Goal: Task Accomplishment & Management: Use online tool/utility

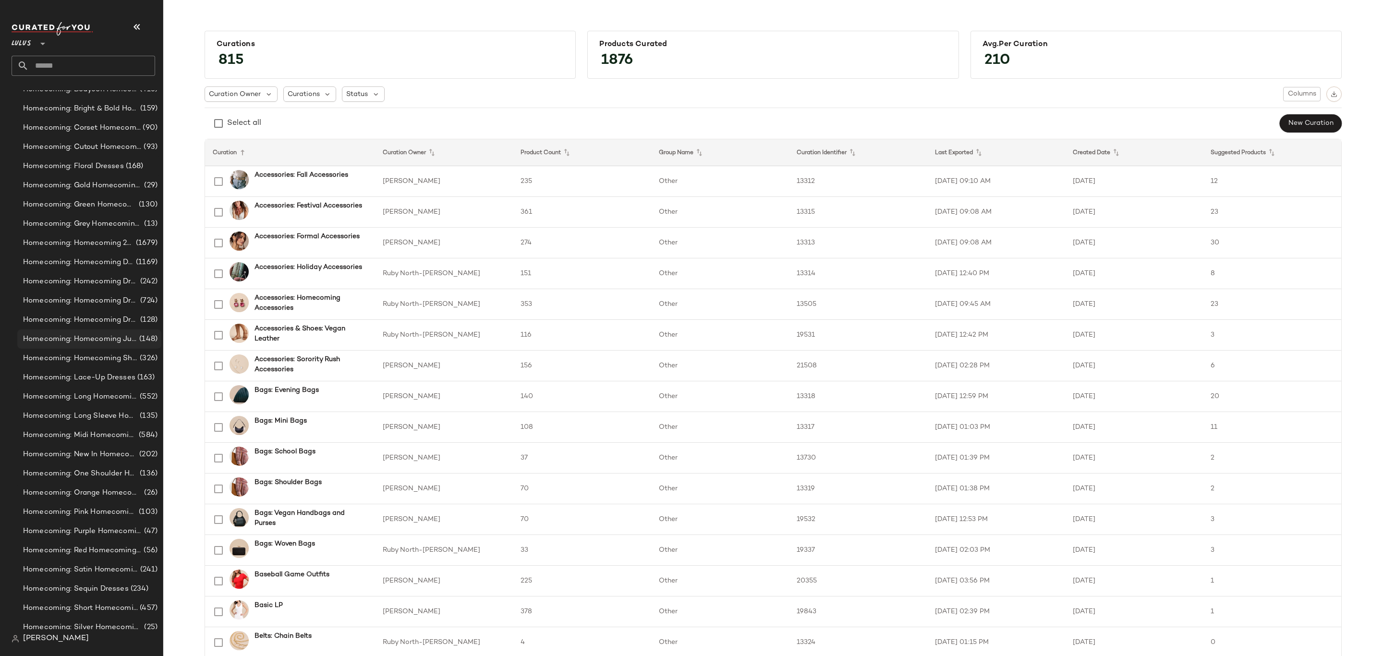
scroll to position [2160, 0]
click at [107, 456] on span "Homecoming: Homecoming 2025" at bounding box center [78, 456] width 111 height 11
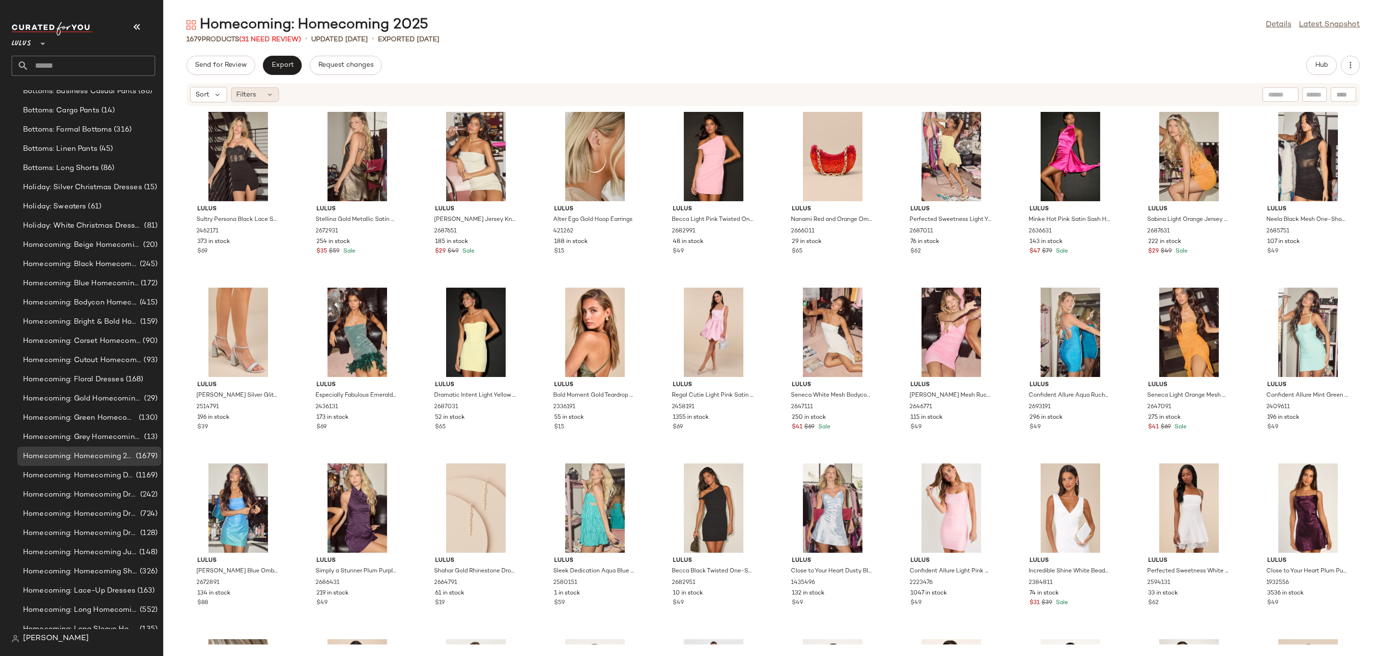
click at [269, 91] on icon at bounding box center [270, 95] width 8 height 8
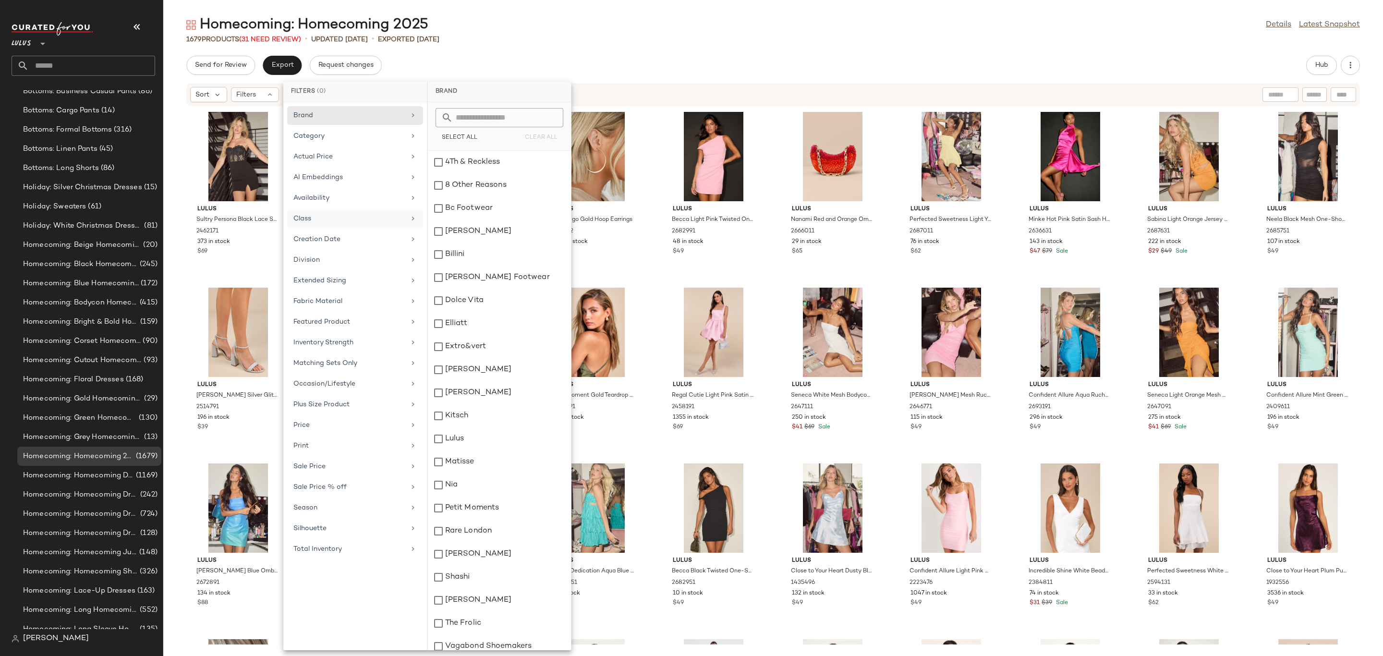
click at [364, 218] on div "Class" at bounding box center [349, 219] width 112 height 10
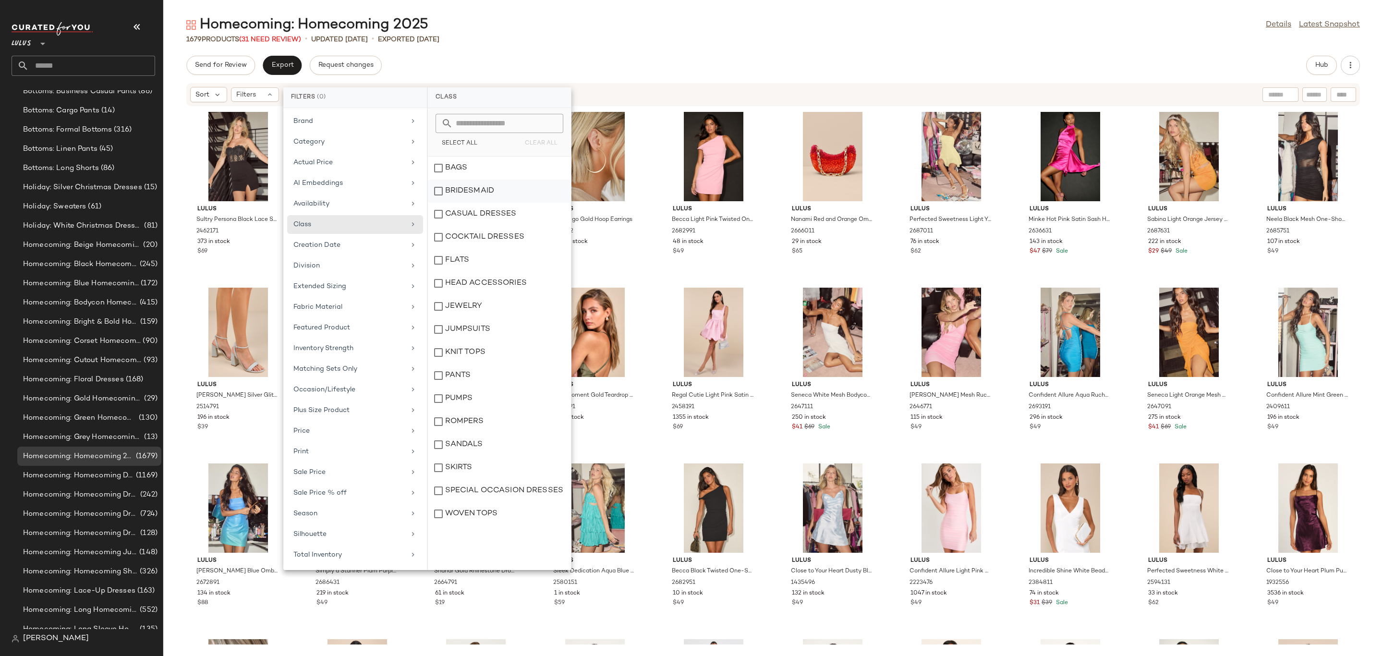
click at [465, 203] on div "BRIDESMAID" at bounding box center [499, 214] width 143 height 23
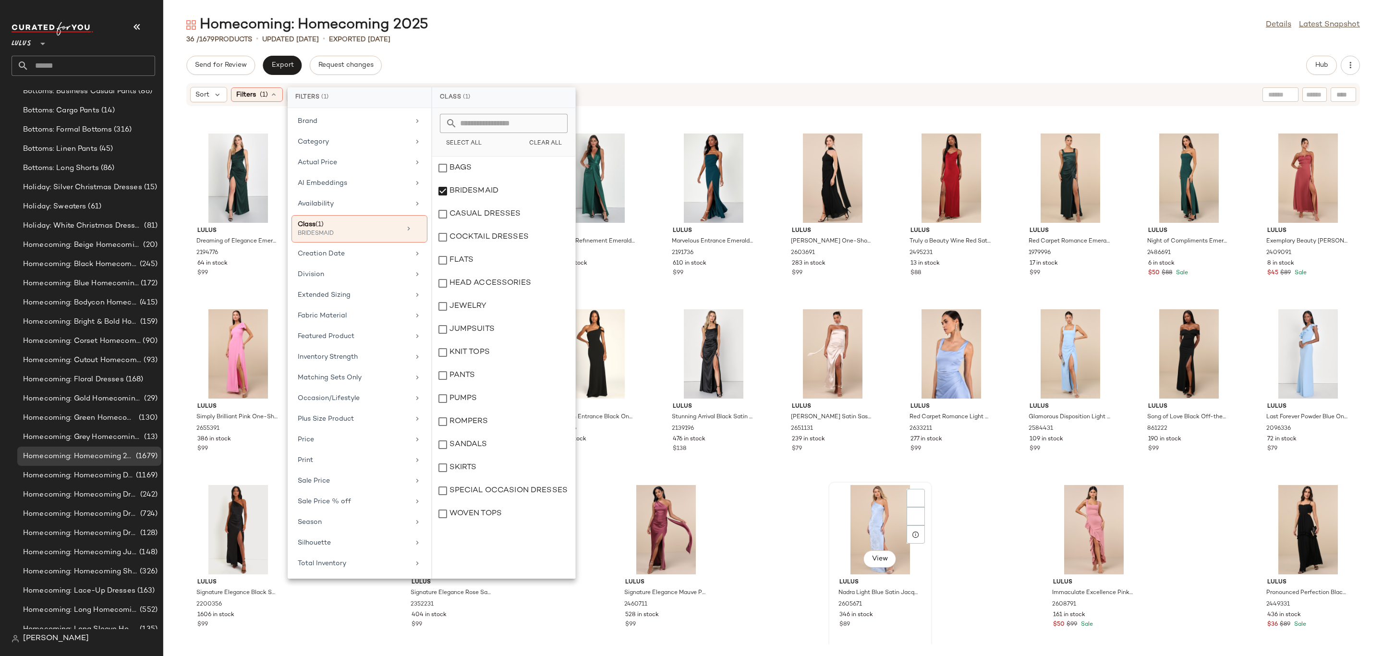
scroll to position [159, 0]
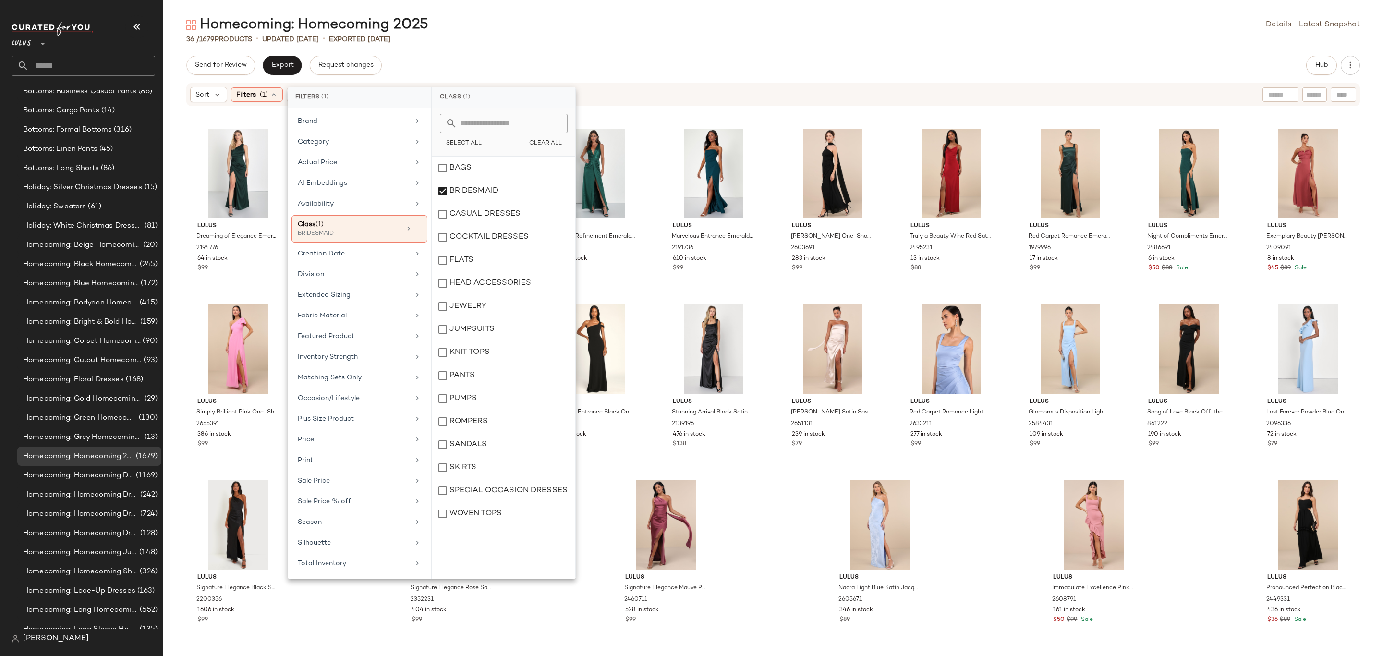
drag, startPoint x: 705, startPoint y: 75, endPoint x: 702, endPoint y: 84, distance: 8.7
click at [705, 75] on div "Send for Review Export Request changes Hub Sort Filters (1) Reset Lulus Exubera…" at bounding box center [773, 356] width 1220 height 600
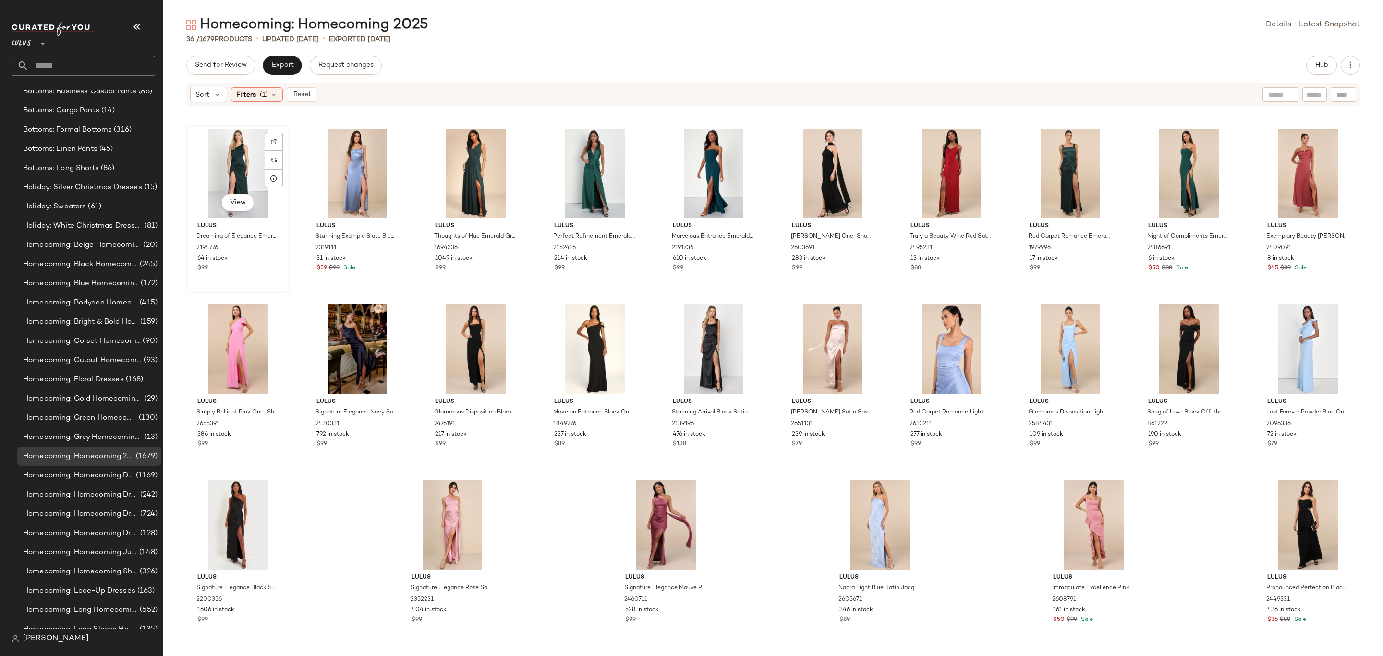
click at [235, 154] on div "View" at bounding box center [238, 173] width 97 height 89
click at [1324, 609] on div "436 in stock" at bounding box center [1308, 610] width 82 height 9
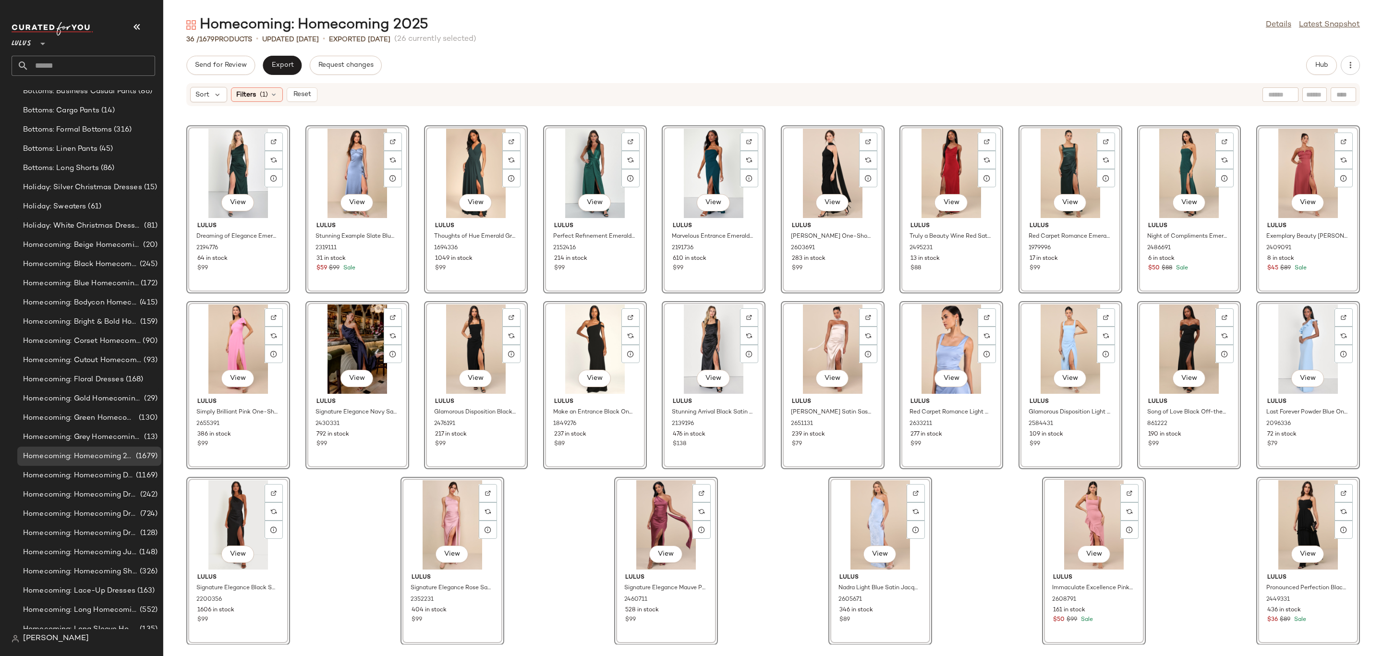
click at [669, 71] on div "Send for Review Export Request changes Hub" at bounding box center [773, 65] width 1174 height 19
click at [311, 91] on span "Reset" at bounding box center [301, 95] width 18 height 8
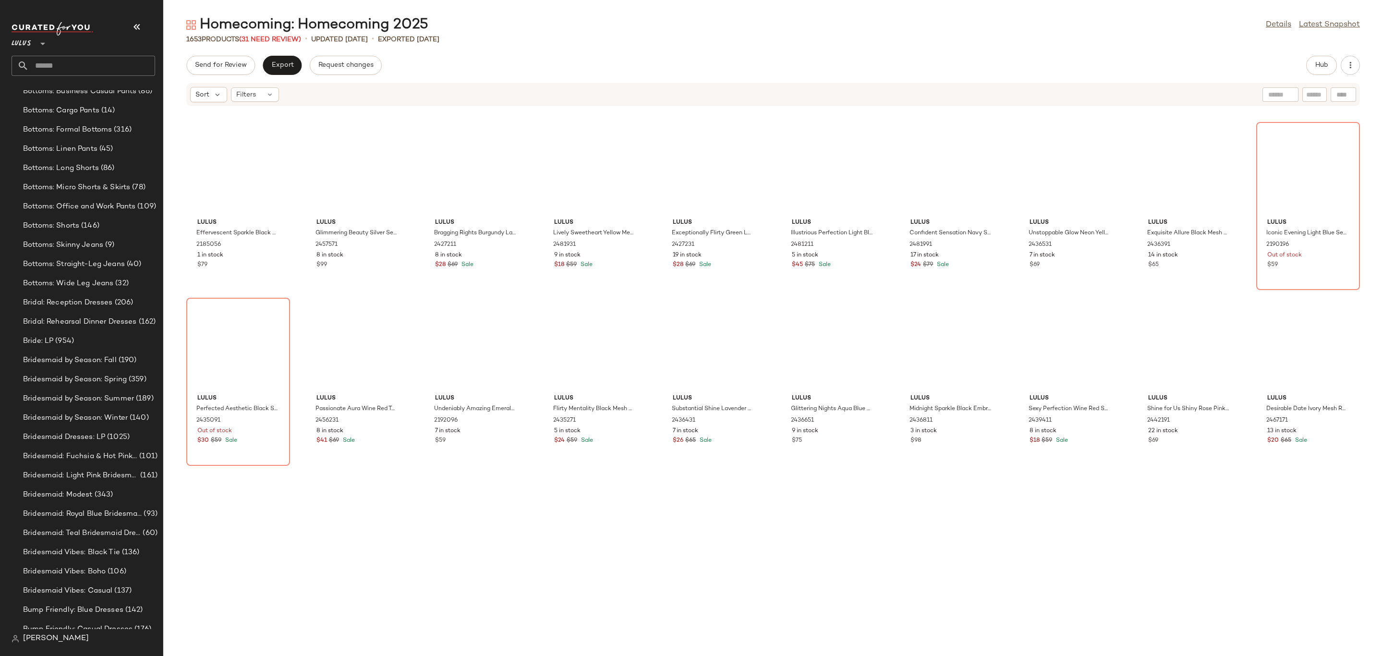
scroll to position [21034, 0]
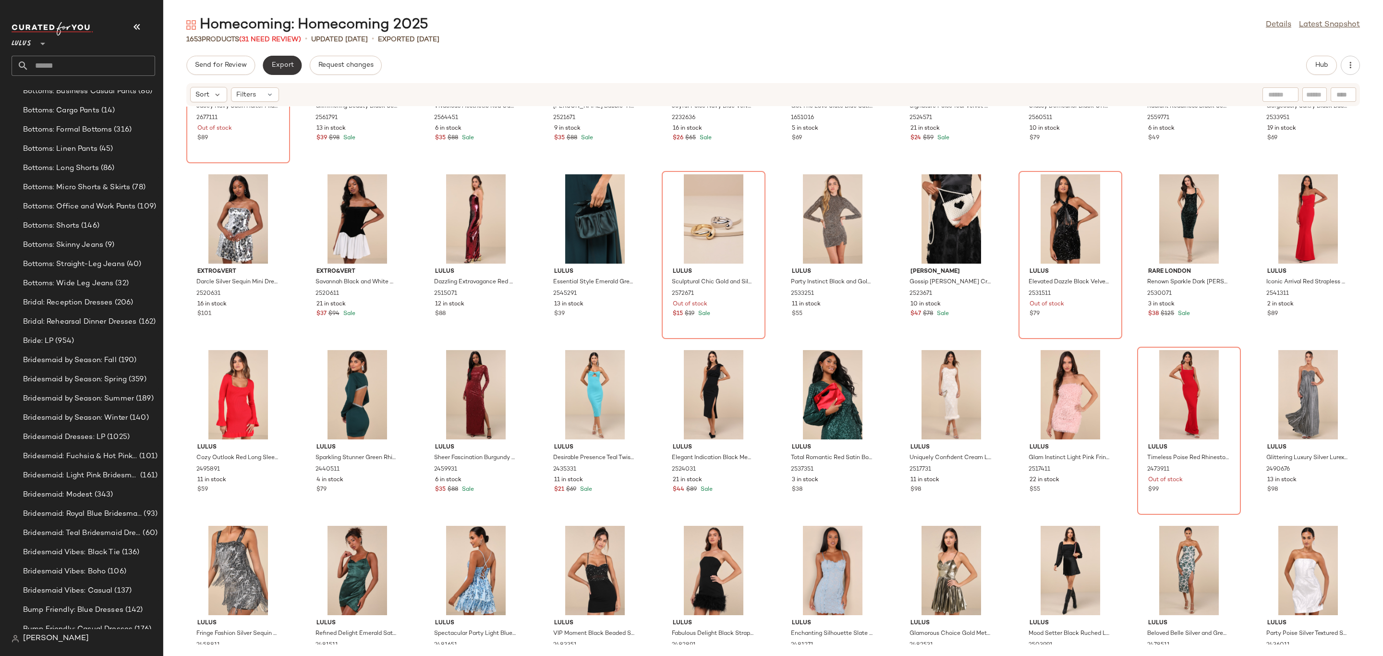
click at [280, 66] on span "Export" at bounding box center [282, 65] width 23 height 8
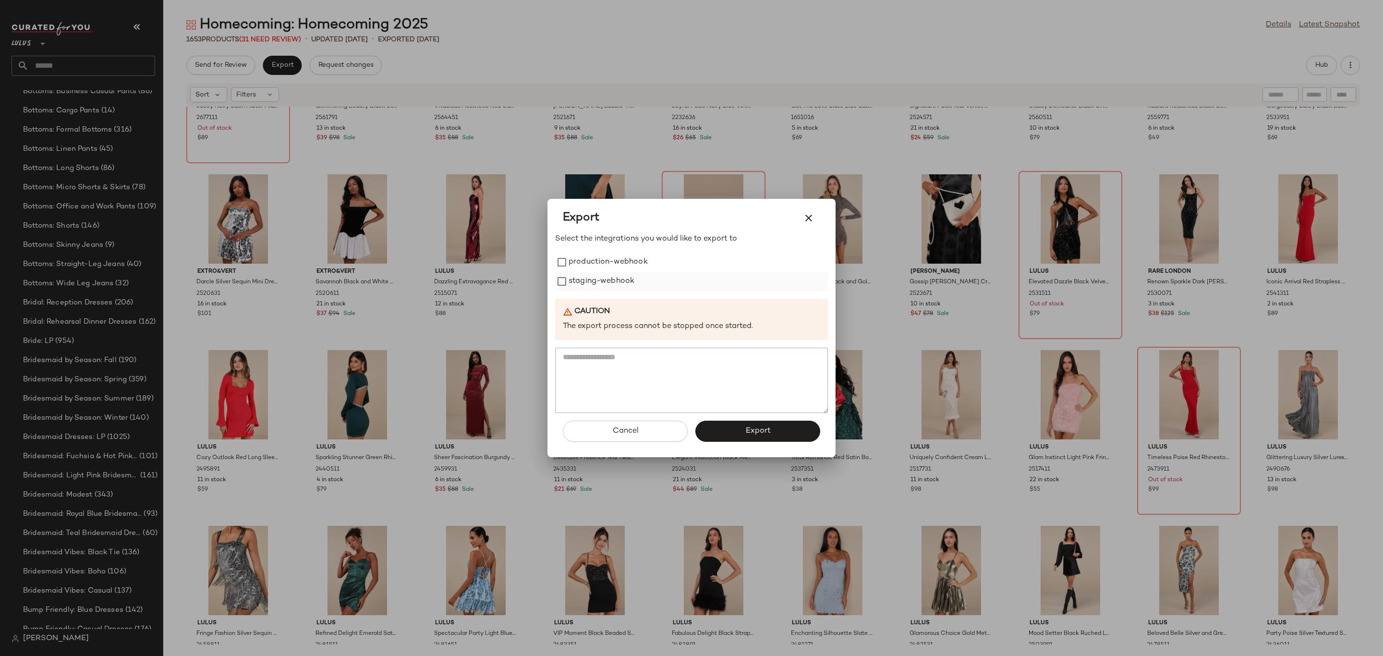
drag, startPoint x: 611, startPoint y: 281, endPoint x: 610, endPoint y: 277, distance: 4.9
click at [611, 281] on label "staging-webhook" at bounding box center [602, 281] width 66 height 19
click at [608, 258] on label "production-webhook" at bounding box center [608, 262] width 79 height 19
click at [781, 433] on button "Export" at bounding box center [757, 431] width 125 height 21
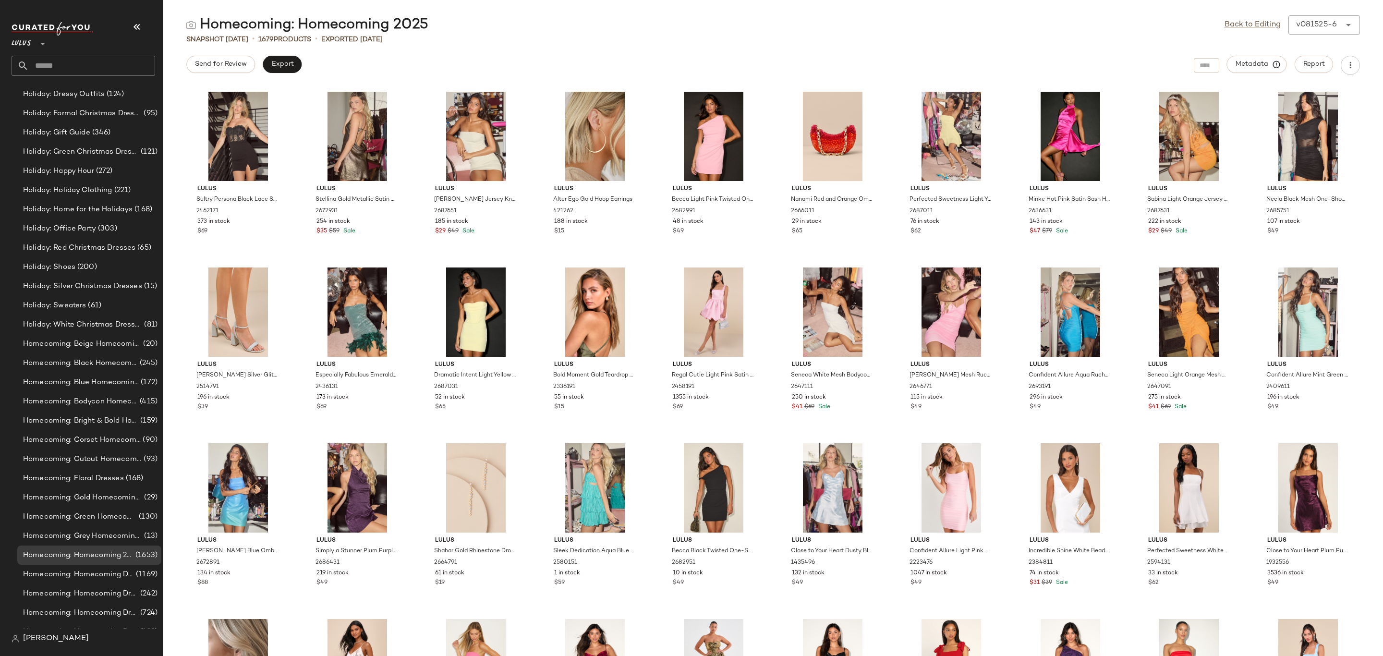
scroll to position [6959, 0]
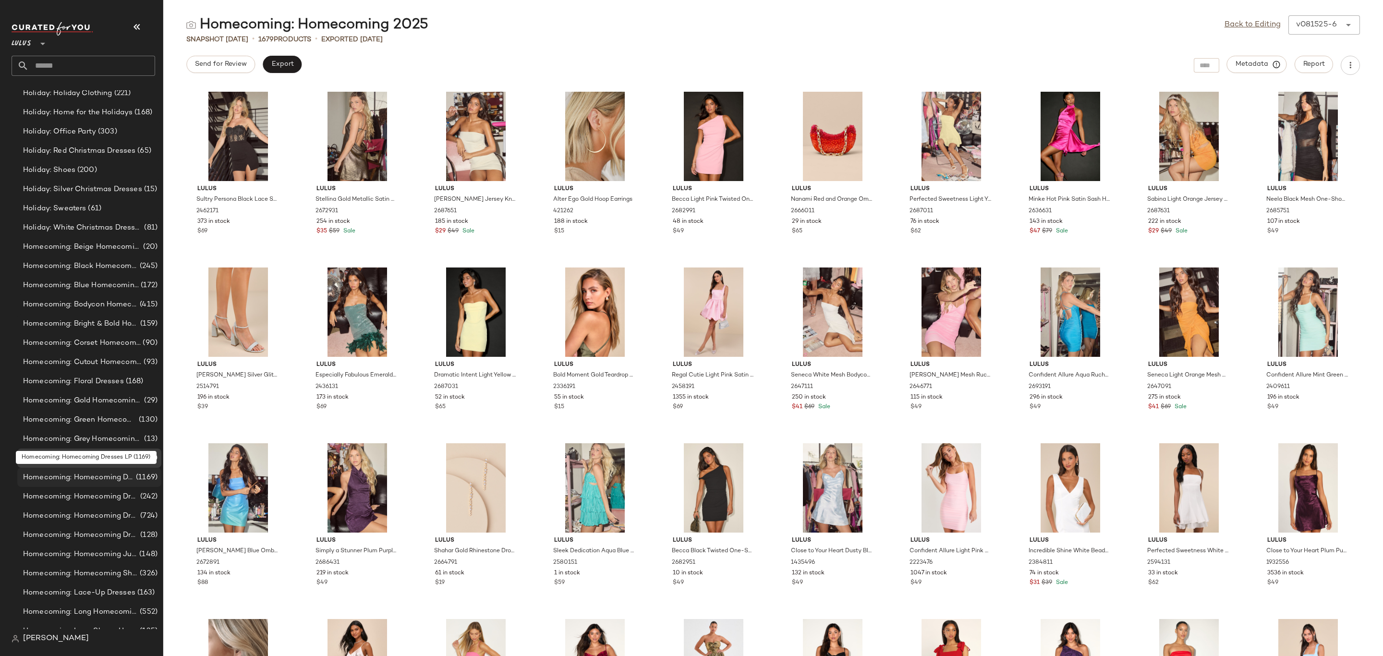
click at [101, 472] on span "Homecoming: Homecoming Dresses LP" at bounding box center [78, 477] width 111 height 11
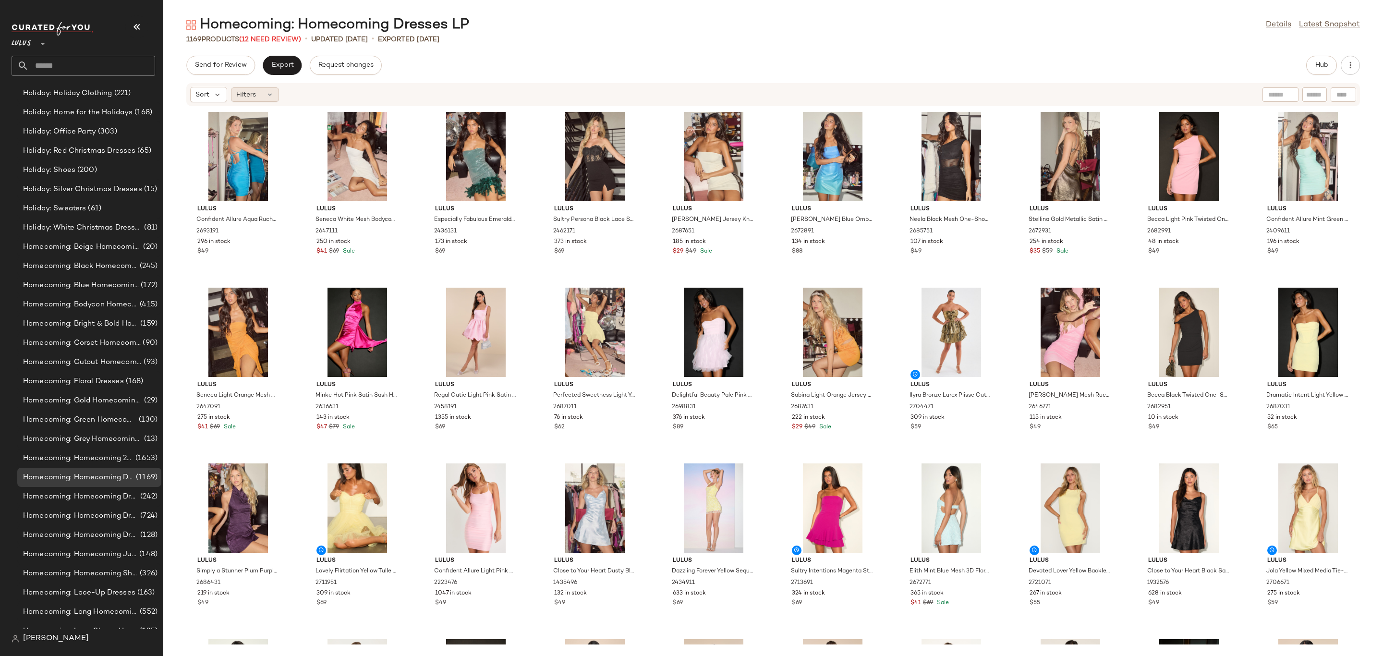
click at [258, 91] on div "Filters" at bounding box center [255, 94] width 48 height 14
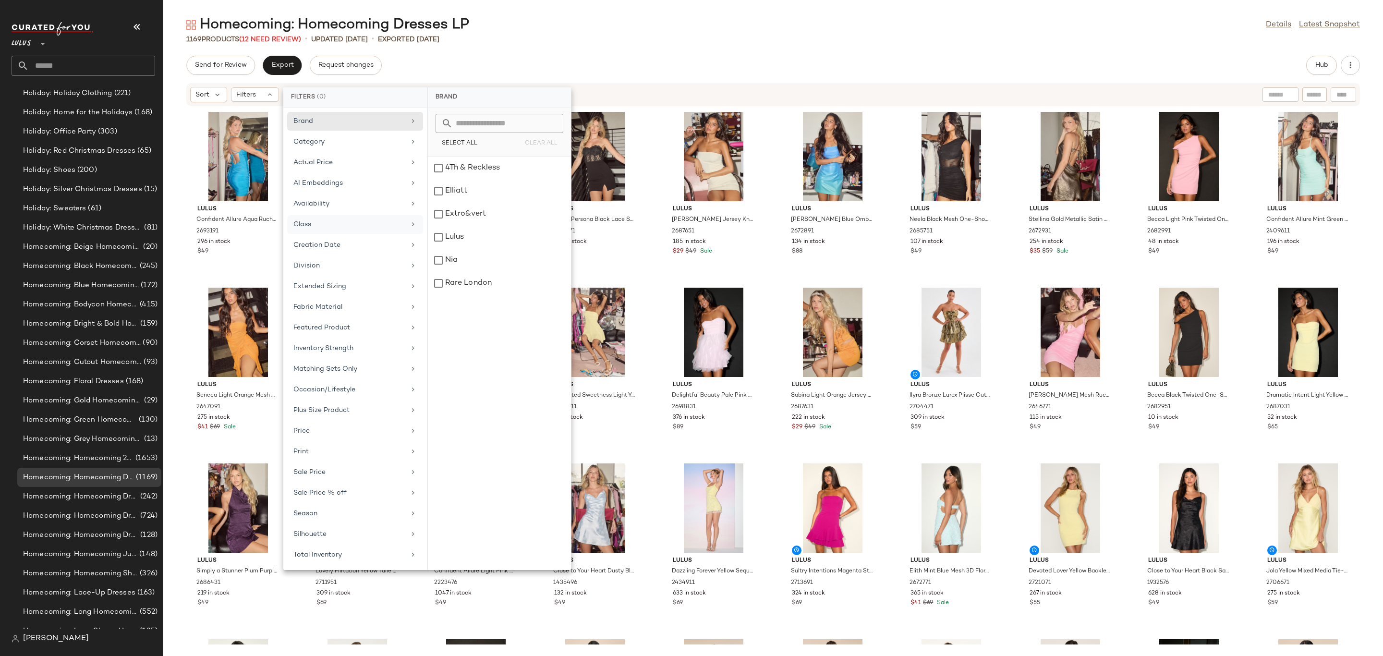
click at [363, 222] on div "Class" at bounding box center [349, 224] width 112 height 10
click at [461, 180] on div "BRIDESMAID" at bounding box center [499, 191] width 143 height 23
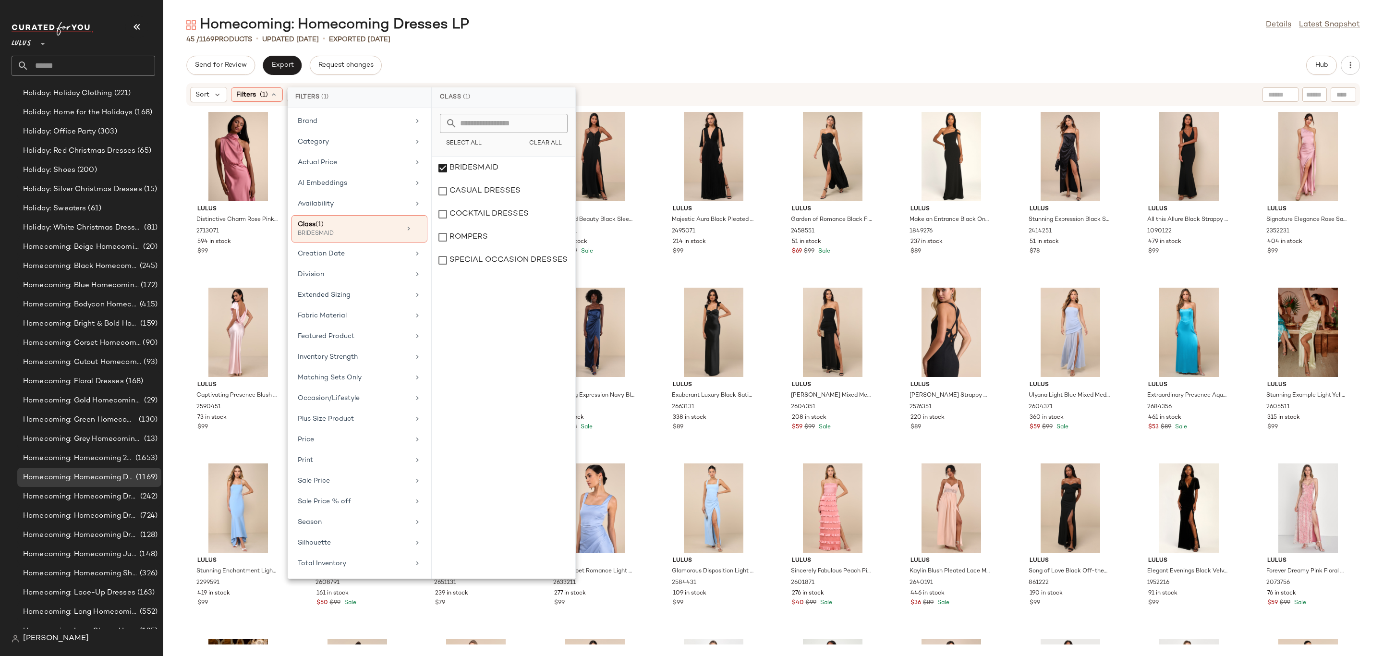
click at [758, 72] on div "Send for Review Export Request changes Hub" at bounding box center [773, 65] width 1174 height 19
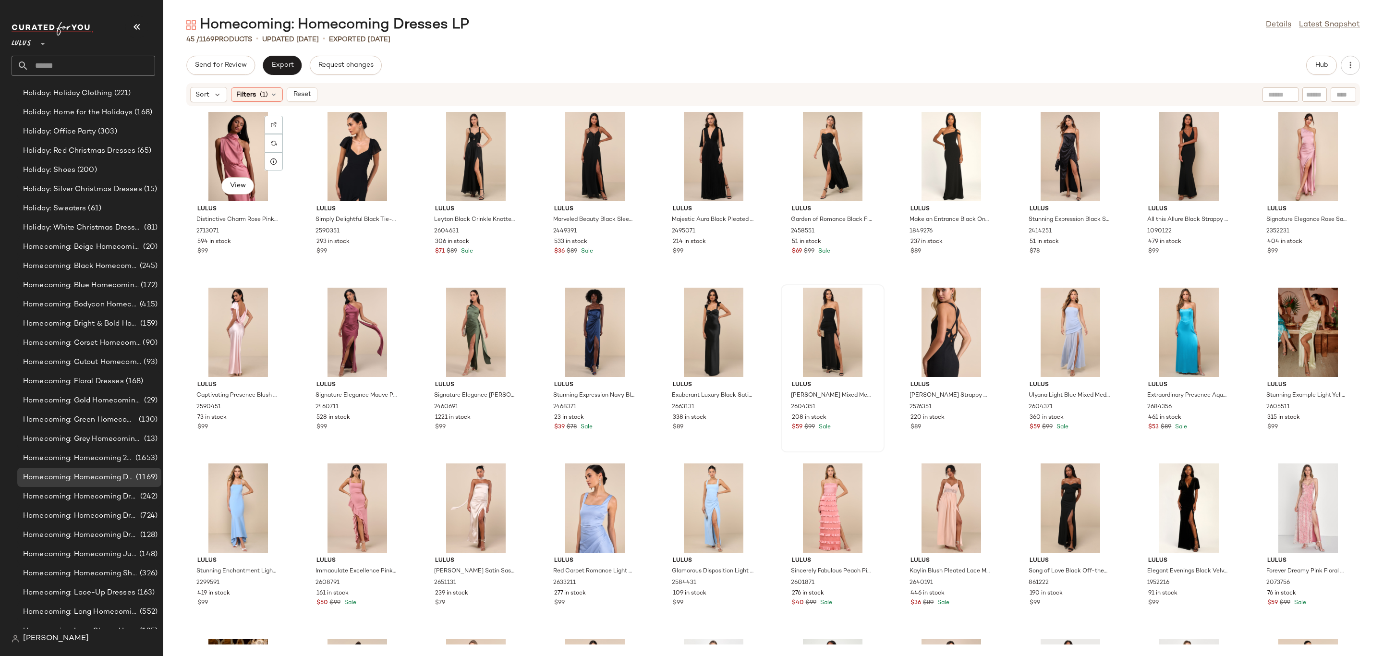
click at [225, 148] on div "View" at bounding box center [238, 156] width 97 height 89
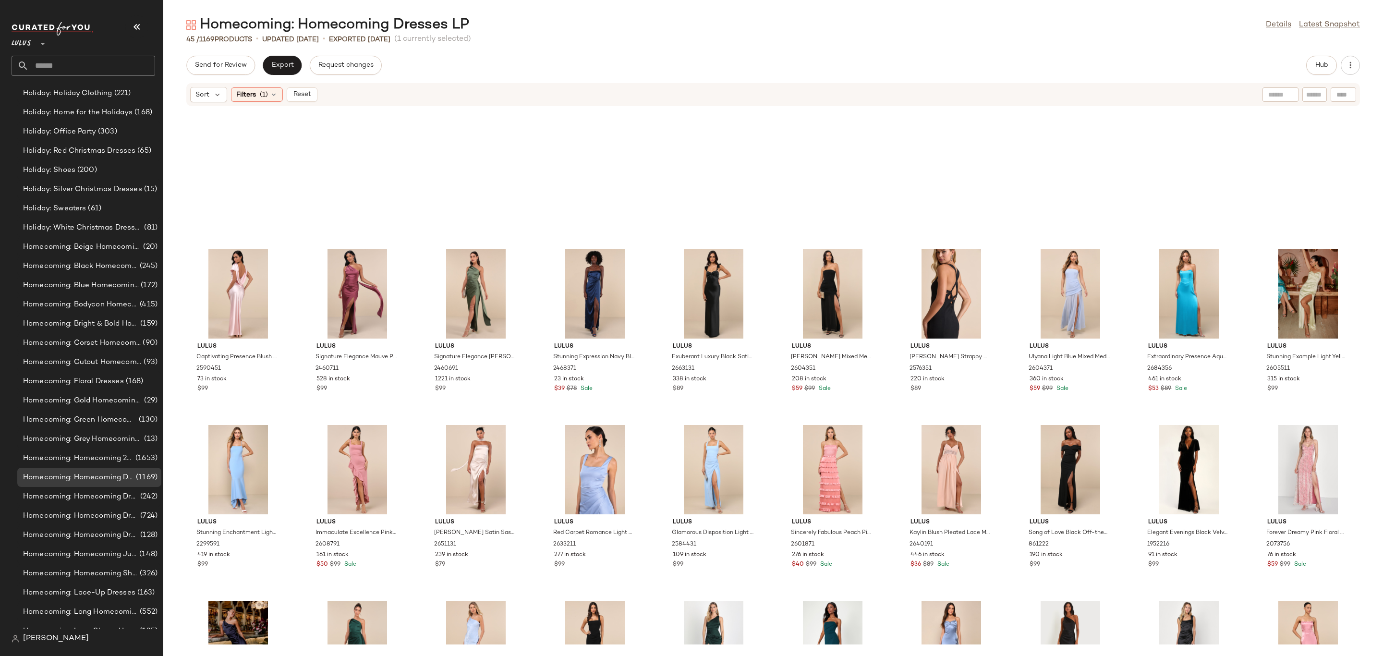
scroll to position [343, 0]
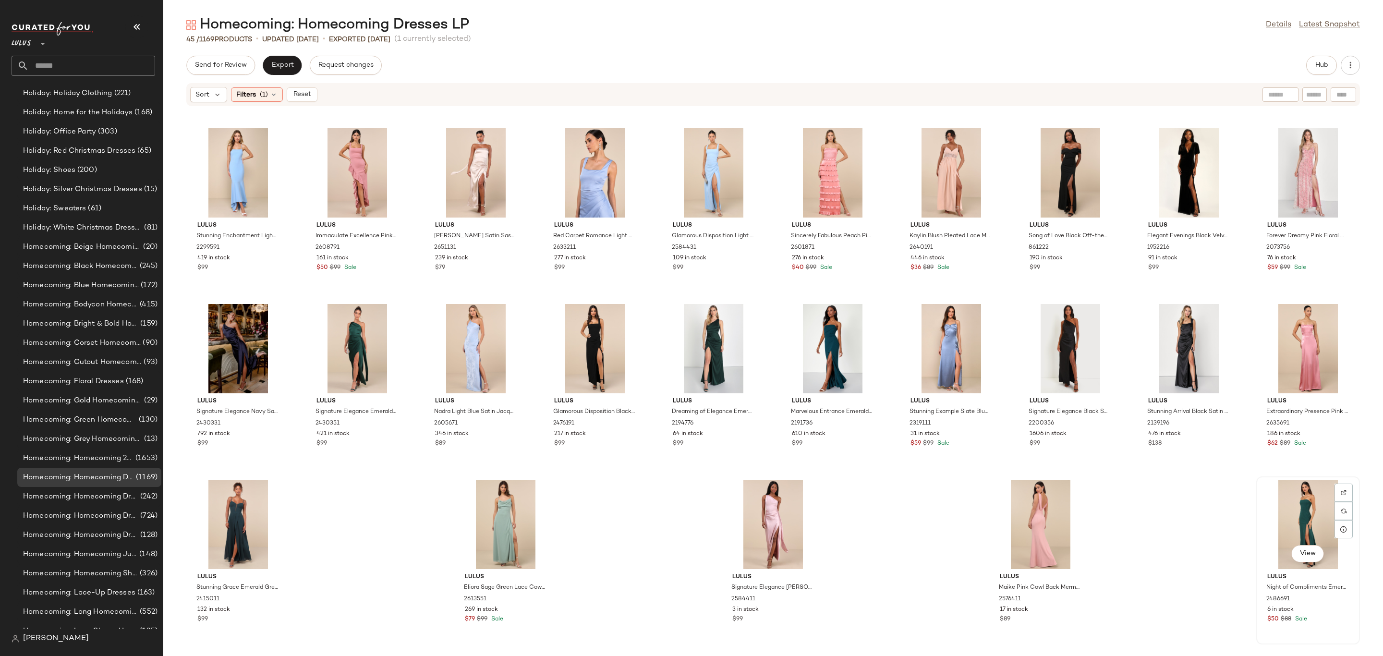
click at [1314, 617] on div "$50 $88 Sale" at bounding box center [1308, 619] width 82 height 9
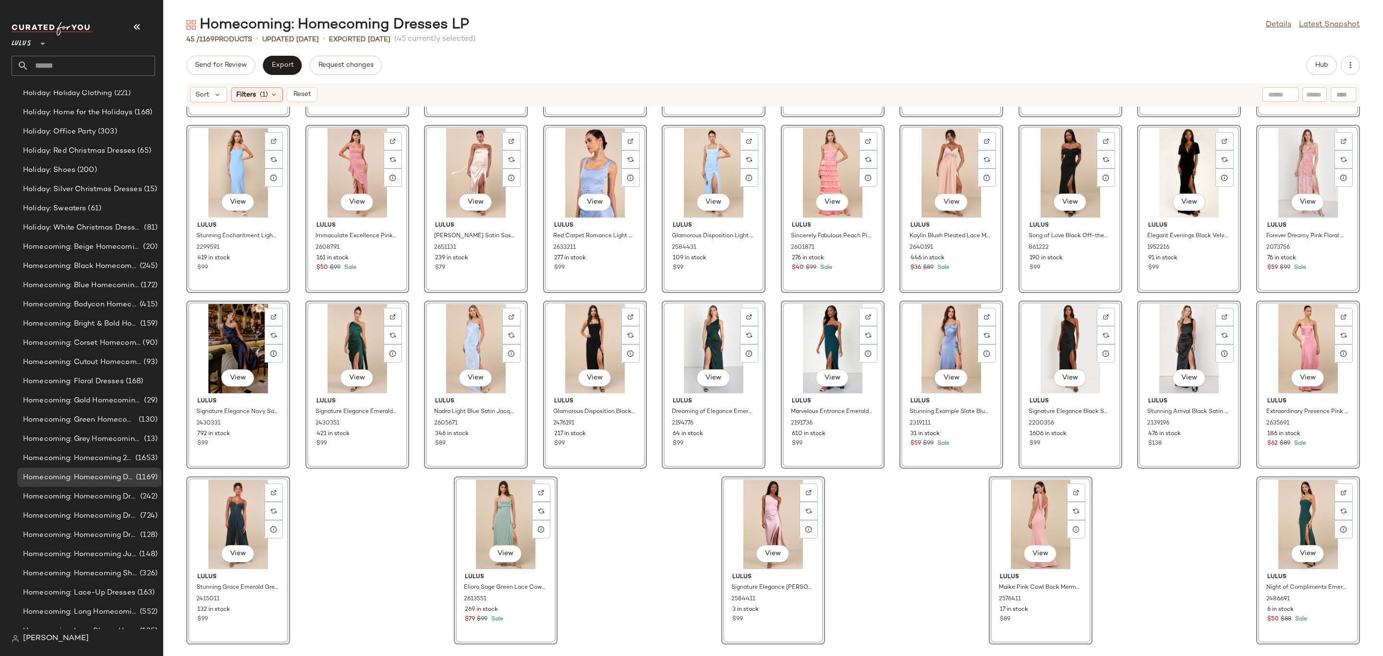
click at [311, 91] on span "Reset" at bounding box center [301, 95] width 18 height 8
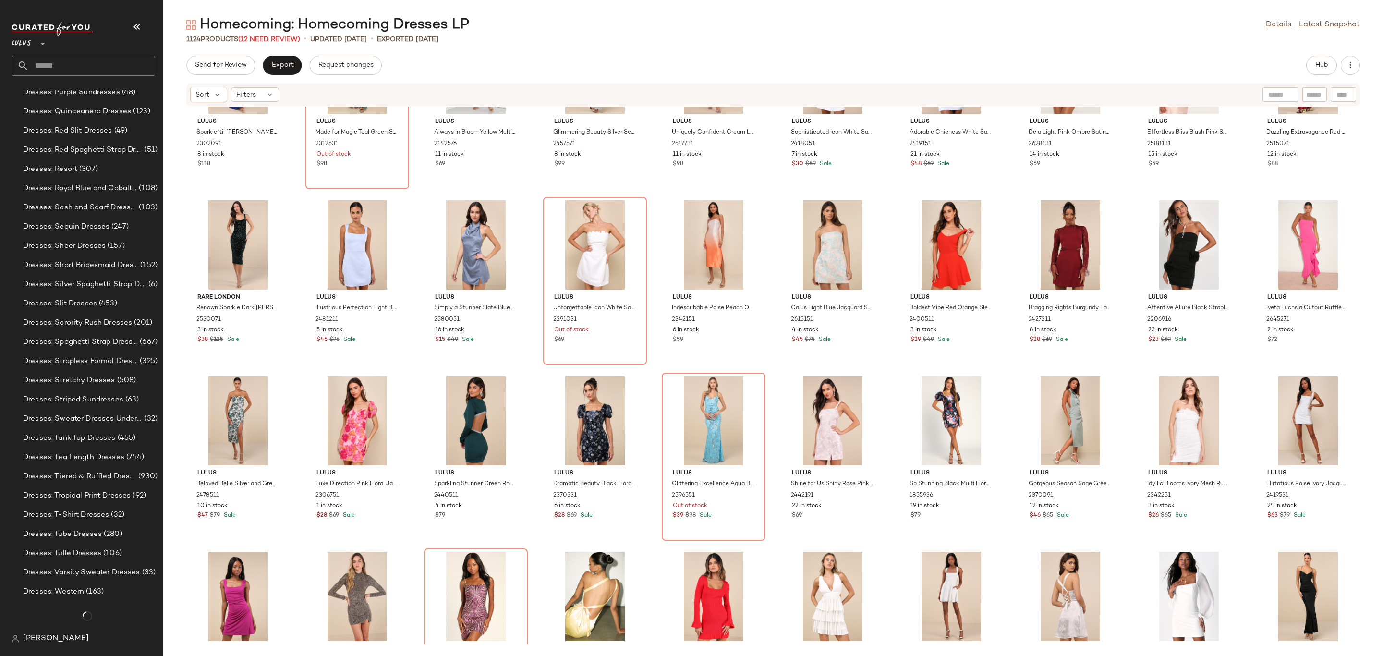
scroll to position [6959, 0]
click at [281, 64] on span "Export" at bounding box center [282, 65] width 23 height 8
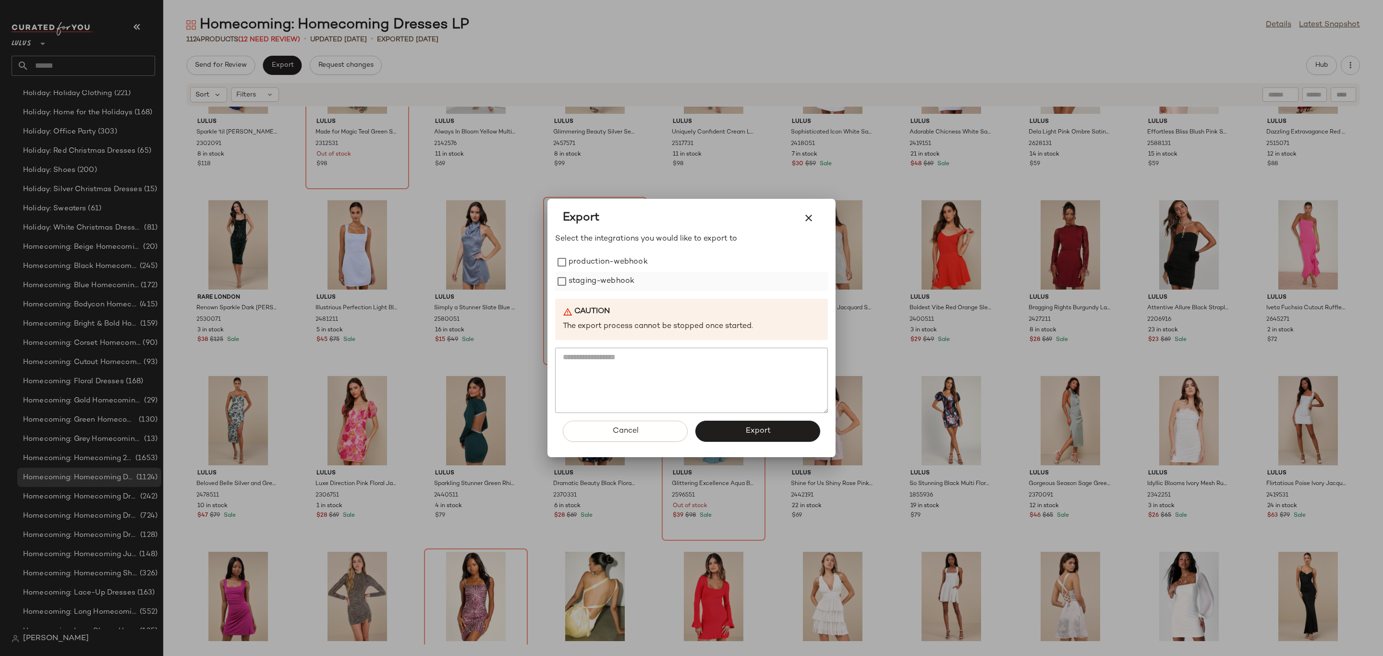
click at [627, 278] on label "staging-webhook" at bounding box center [602, 281] width 66 height 19
click at [625, 265] on label "production-webhook" at bounding box center [608, 262] width 79 height 19
click at [776, 432] on button "Export" at bounding box center [757, 431] width 125 height 21
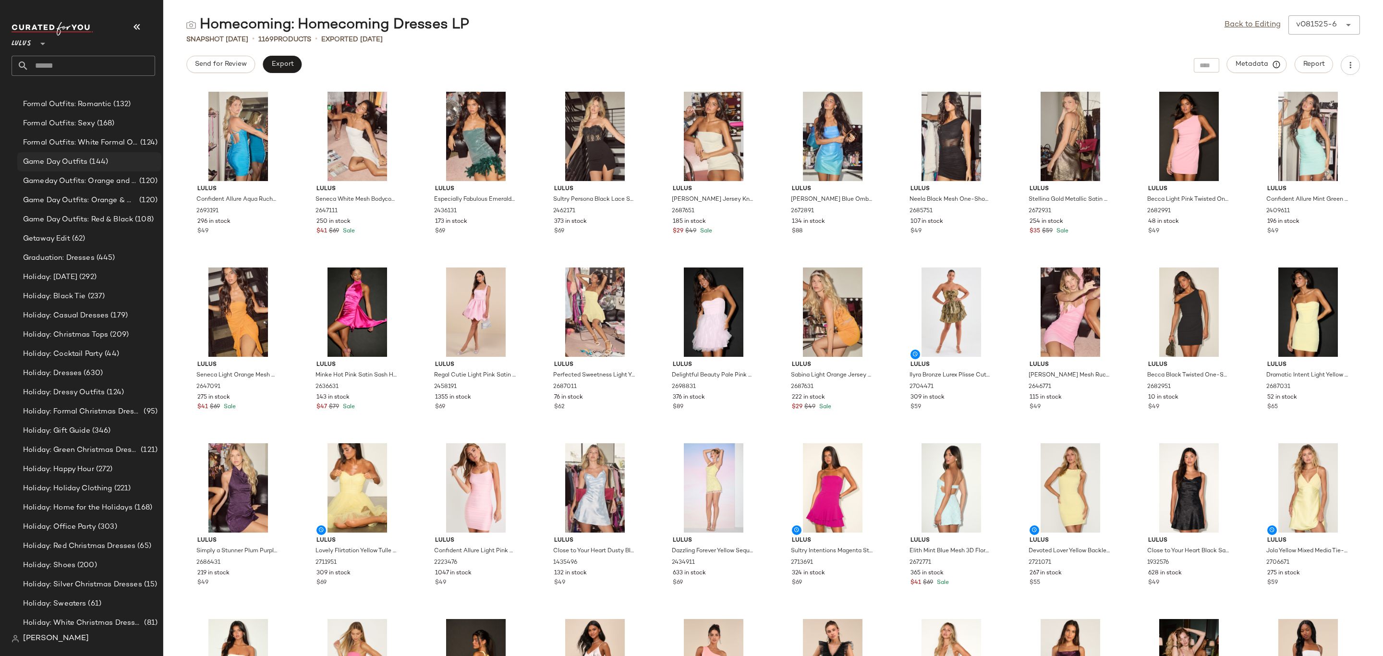
scroll to position [5961, 0]
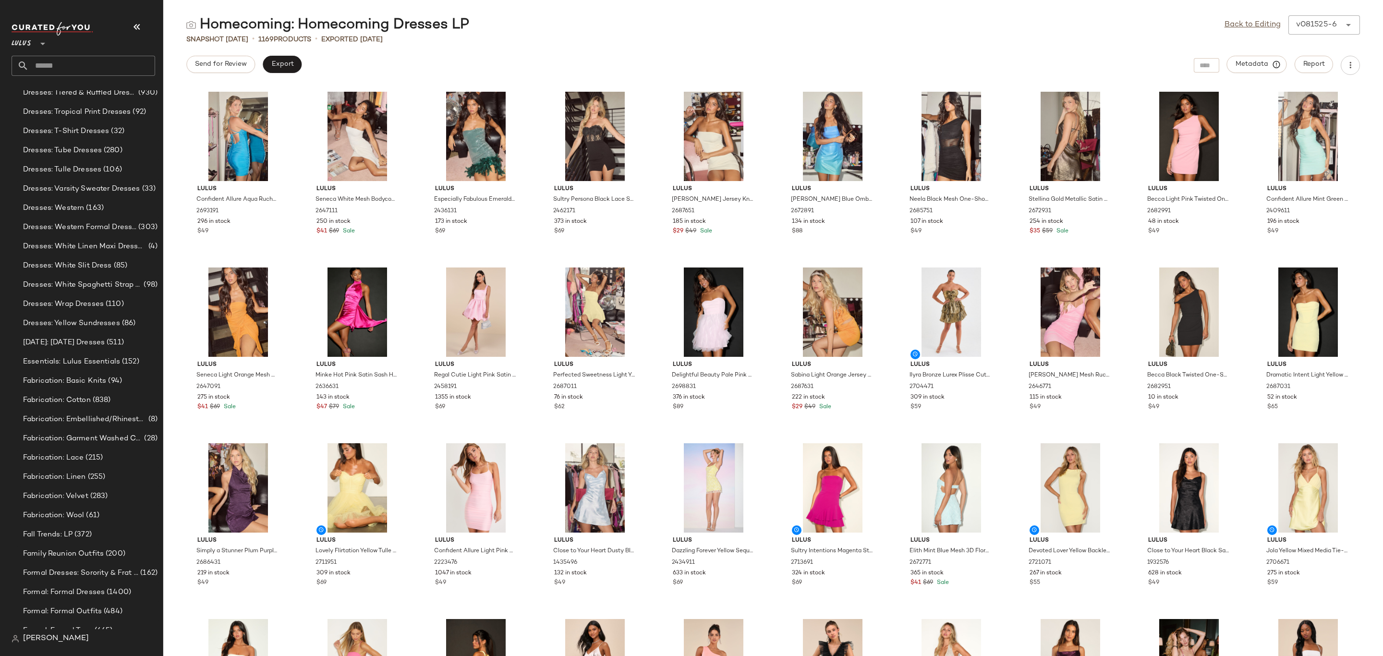
click at [62, 61] on input "text" at bounding box center [92, 66] width 126 height 20
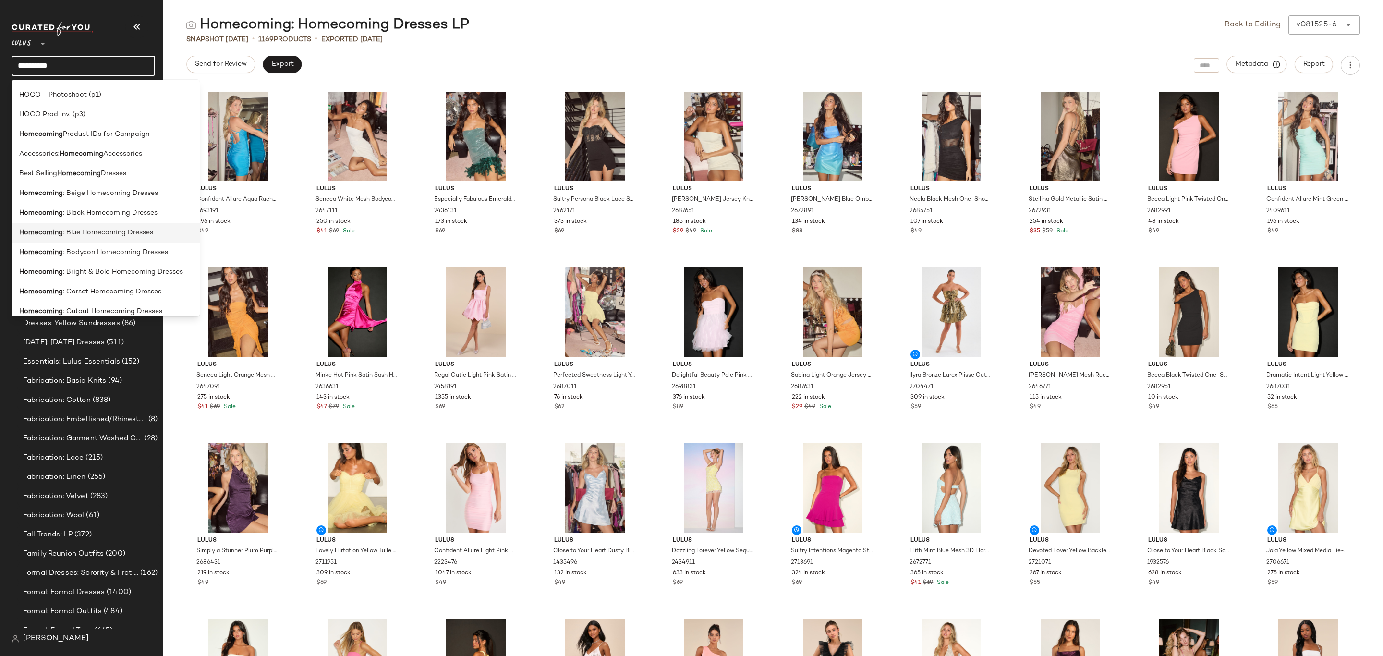
scroll to position [72, 0]
type input "**********"
click at [97, 141] on b "Homecoming" at bounding box center [79, 139] width 44 height 10
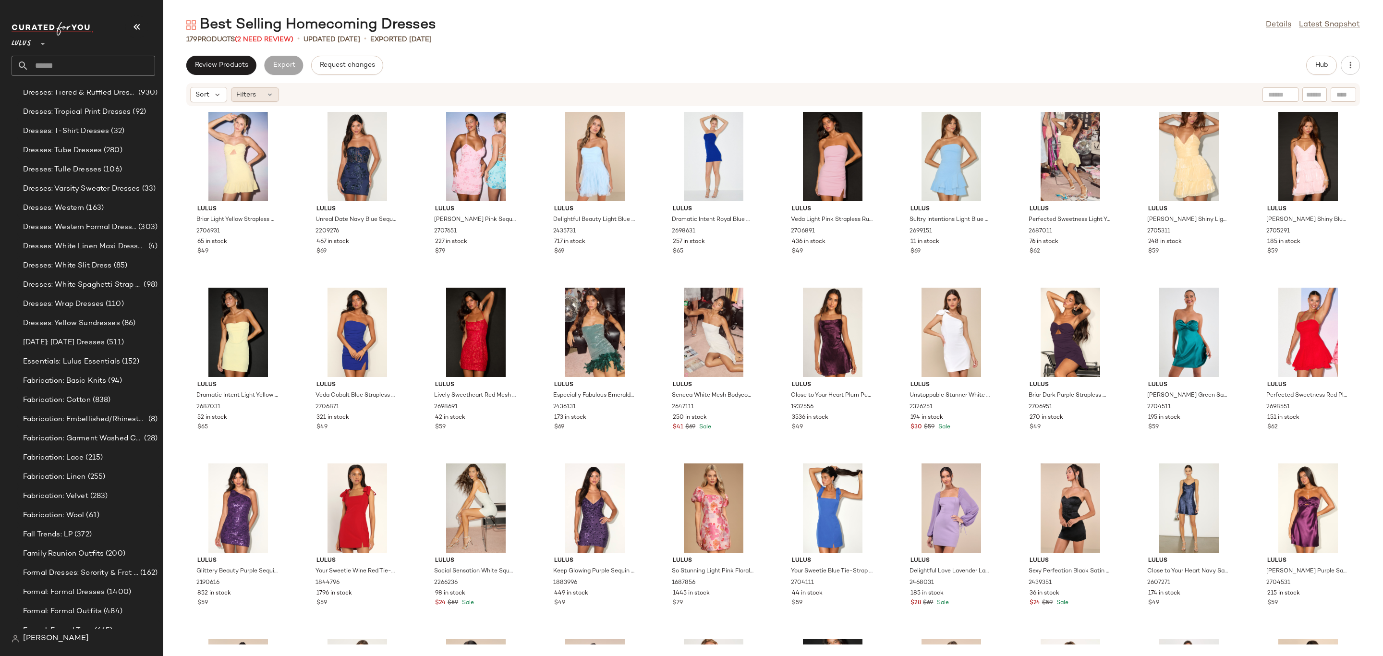
click at [264, 97] on div "Filters" at bounding box center [255, 94] width 48 height 14
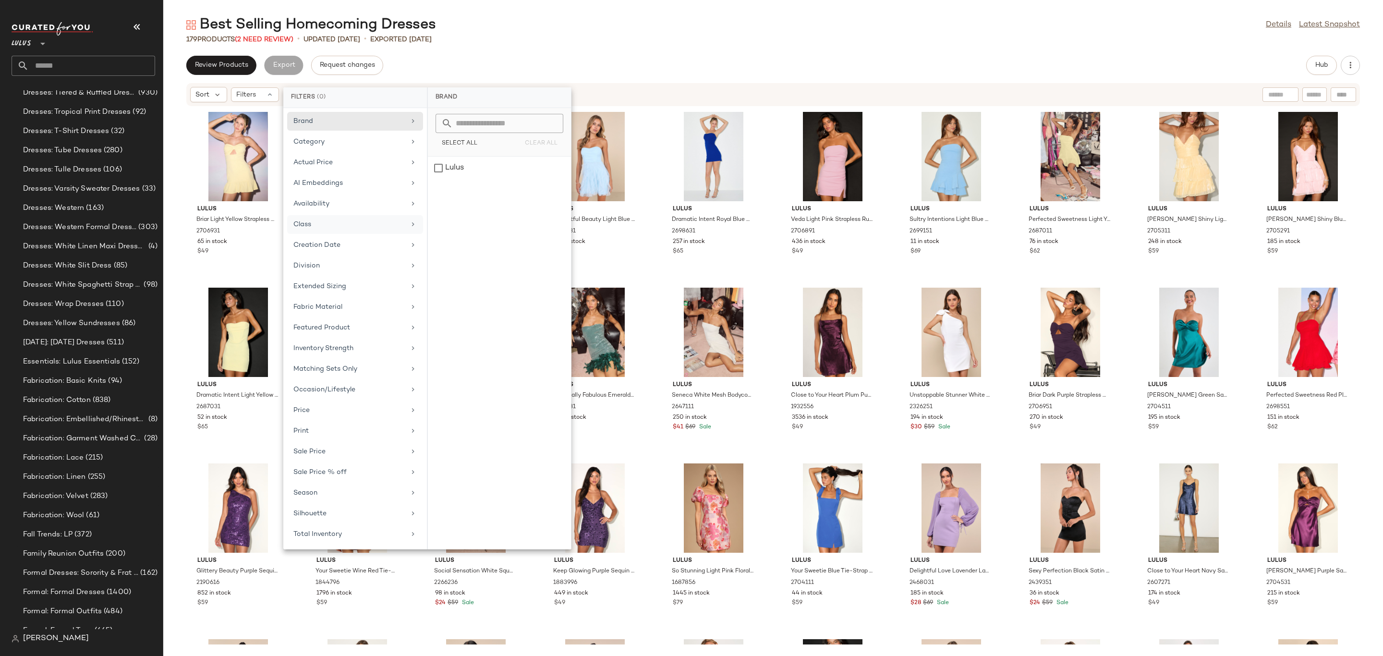
click at [365, 236] on div "Class" at bounding box center [355, 245] width 136 height 19
drag, startPoint x: 612, startPoint y: 60, endPoint x: 611, endPoint y: 65, distance: 5.9
click at [612, 61] on div "Review Products Export Request changes Hub" at bounding box center [773, 65] width 1174 height 19
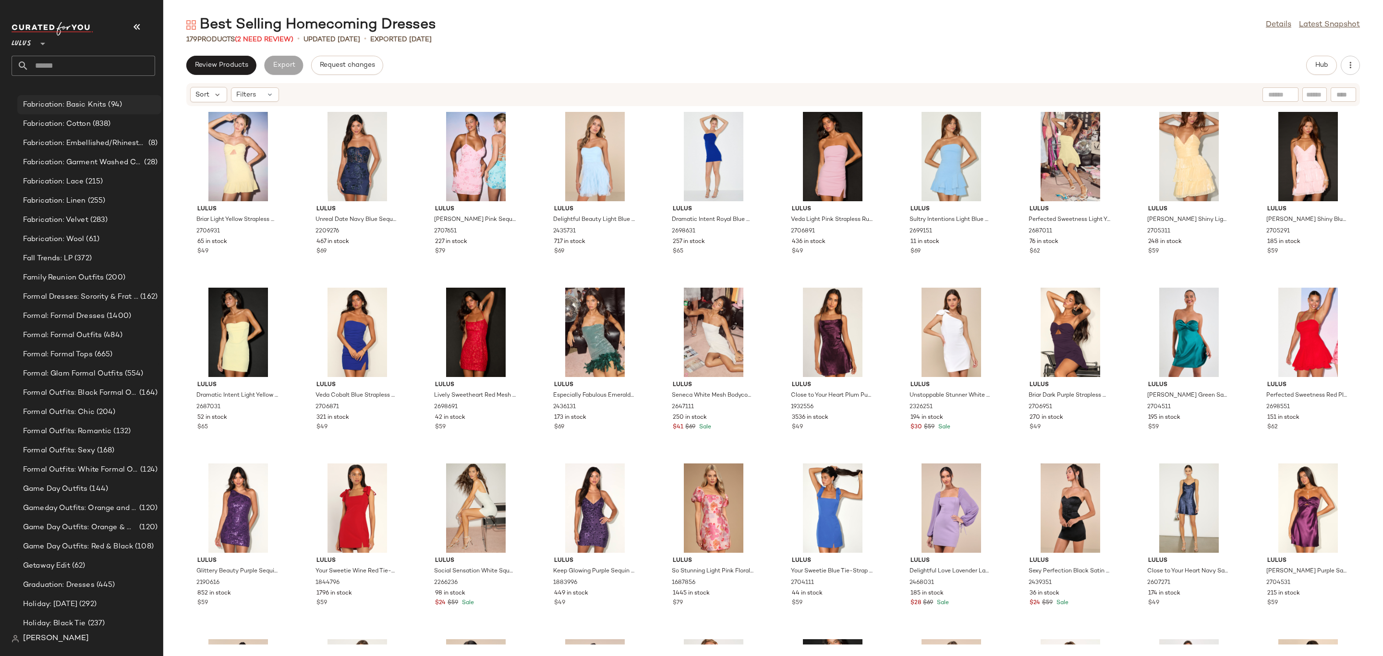
scroll to position [6321, 0]
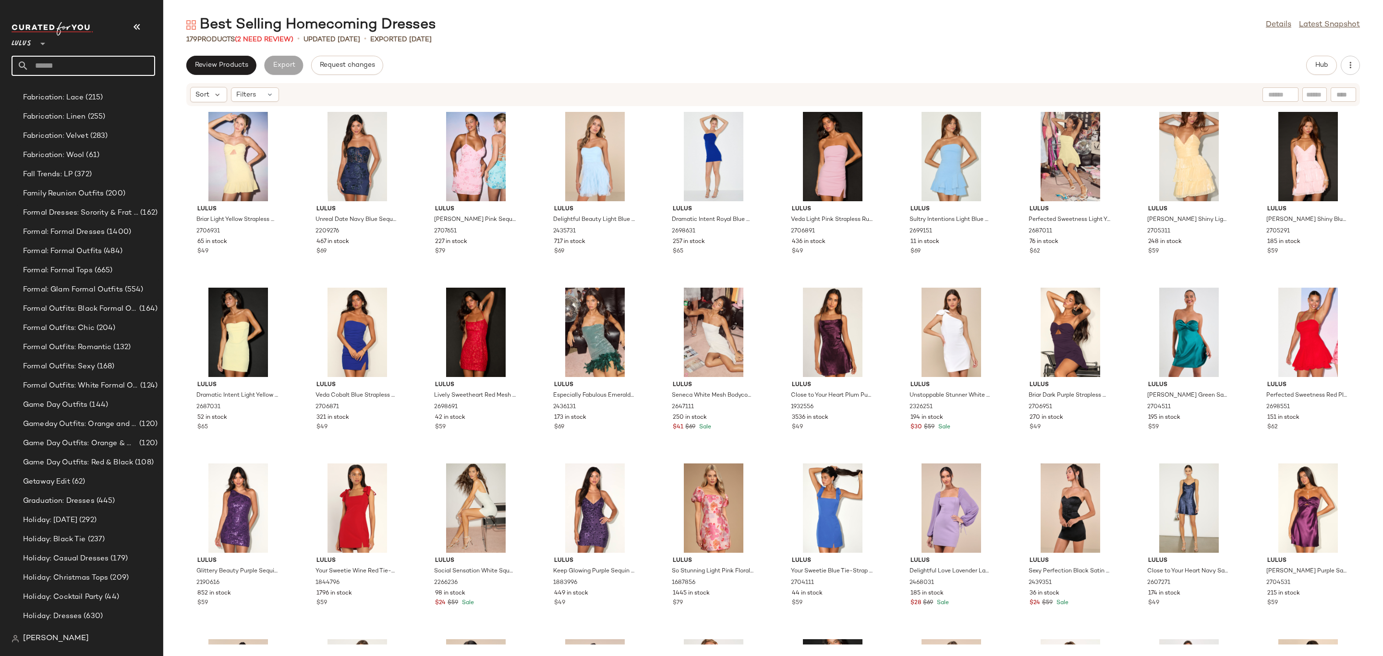
click at [62, 64] on input "text" at bounding box center [92, 66] width 126 height 20
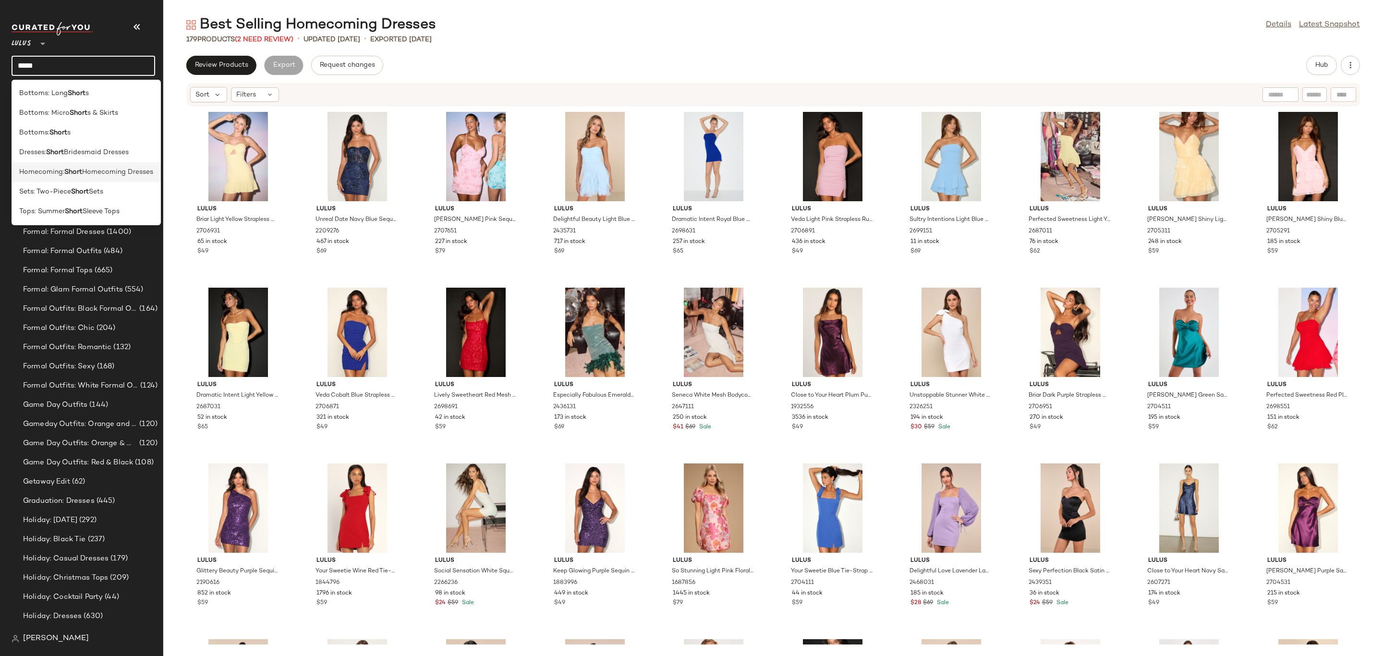
type input "*****"
click at [109, 170] on span "Homecoming Dresses" at bounding box center [117, 172] width 71 height 10
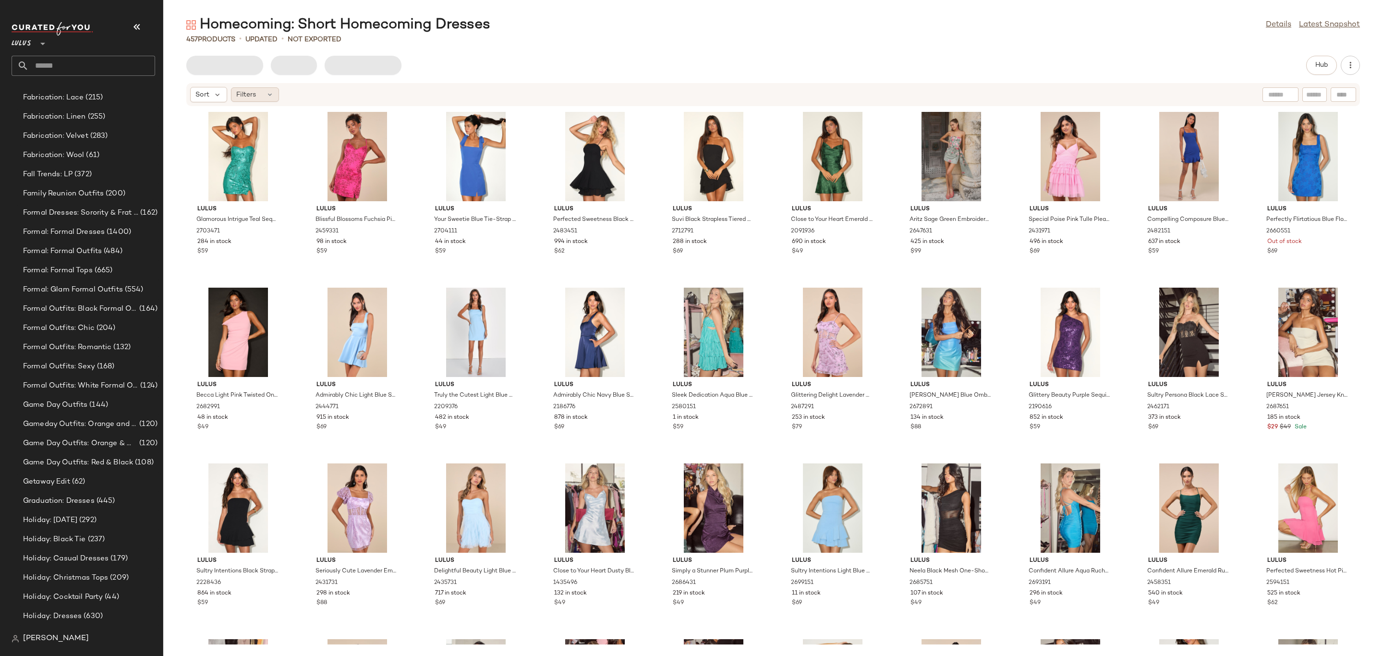
click at [263, 92] on div "Filters" at bounding box center [255, 94] width 48 height 14
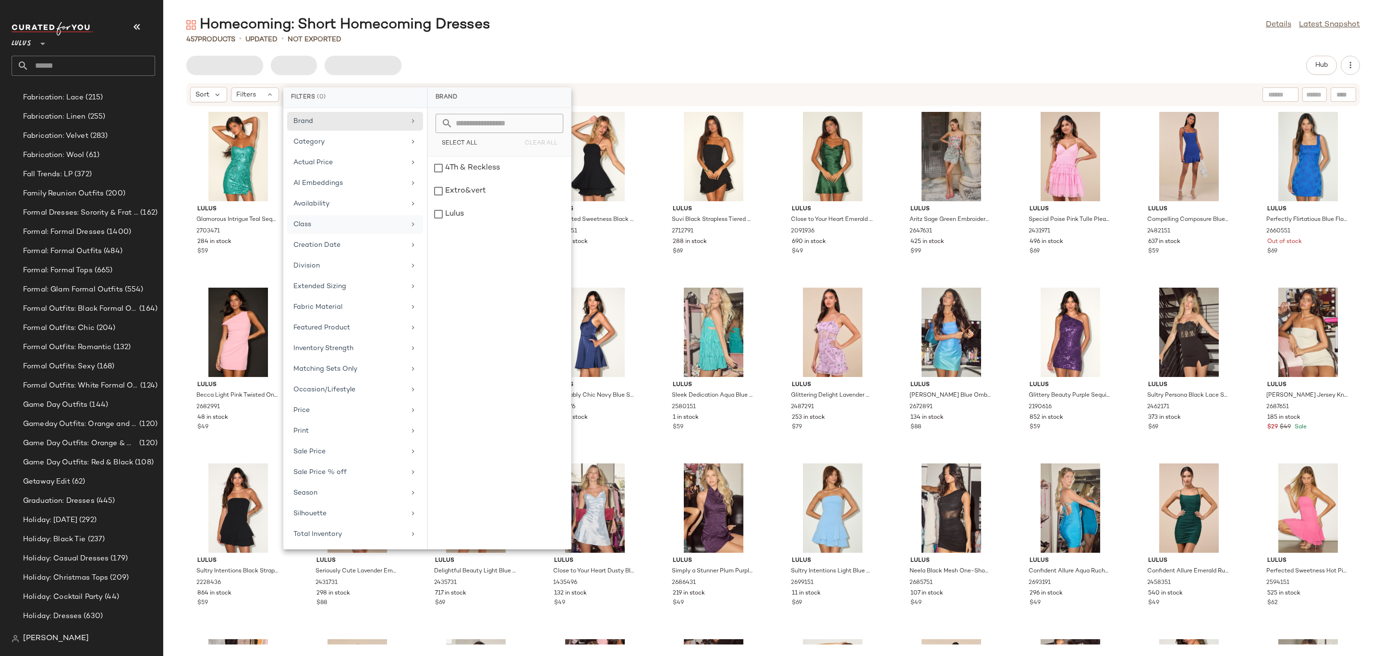
click at [377, 230] on div "Class" at bounding box center [349, 224] width 112 height 10
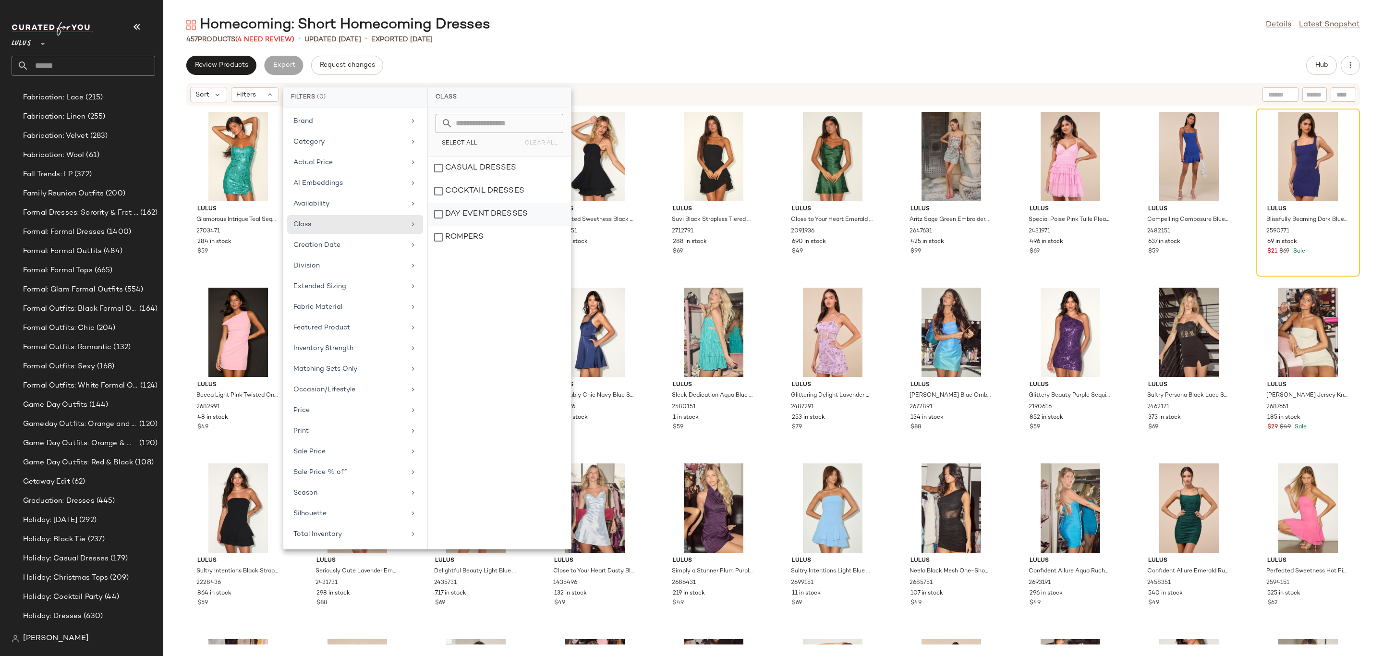
click at [490, 226] on div "DAY EVENT DRESSES" at bounding box center [499, 237] width 143 height 23
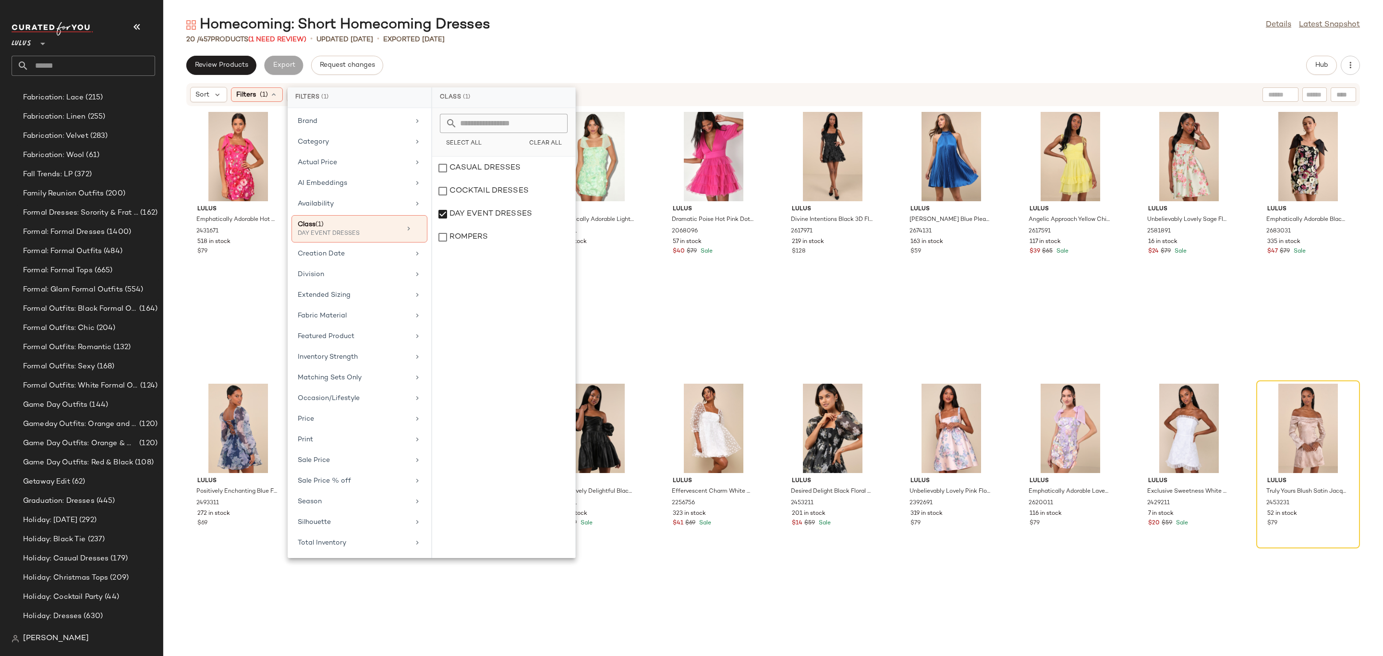
click at [774, 62] on div "Review Products Export Request changes Hub" at bounding box center [773, 65] width 1174 height 19
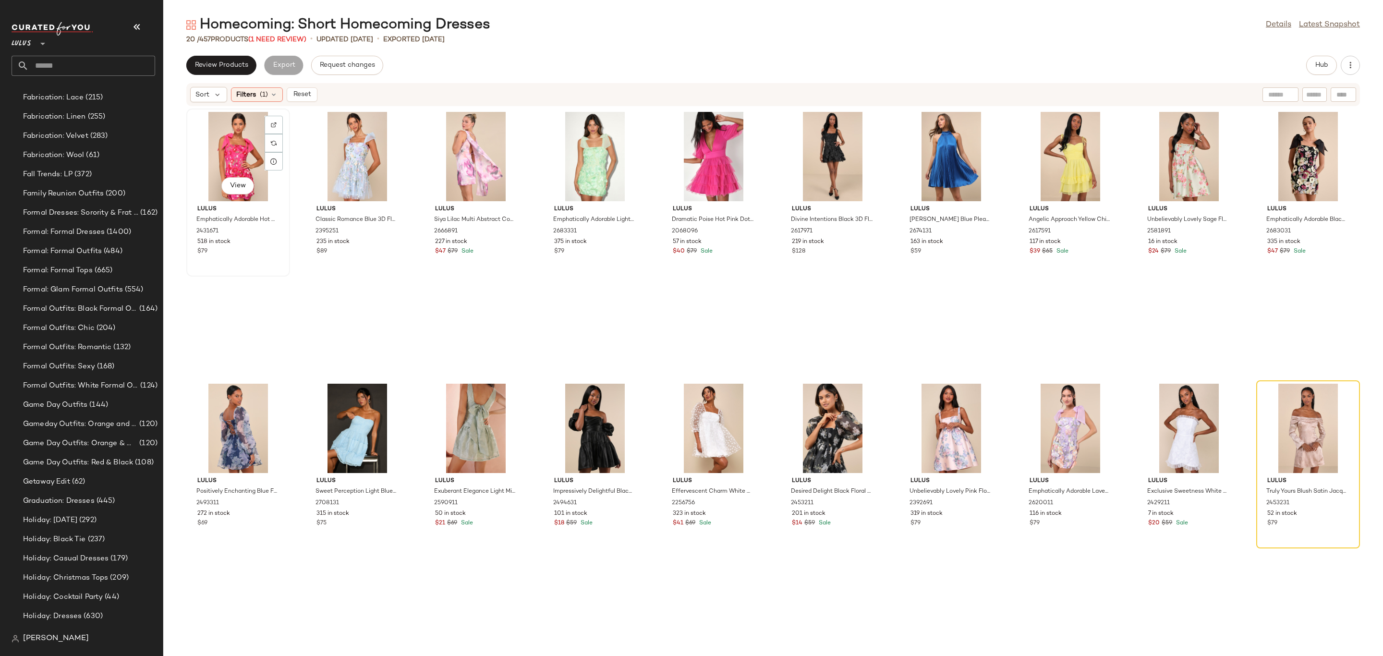
click at [214, 124] on div "View" at bounding box center [238, 156] width 97 height 89
click at [1298, 531] on div "View Lulus Truly Yours Blush Satin Jacquard Off-the-Shoulder Mini Dress 2453231…" at bounding box center [1308, 464] width 102 height 166
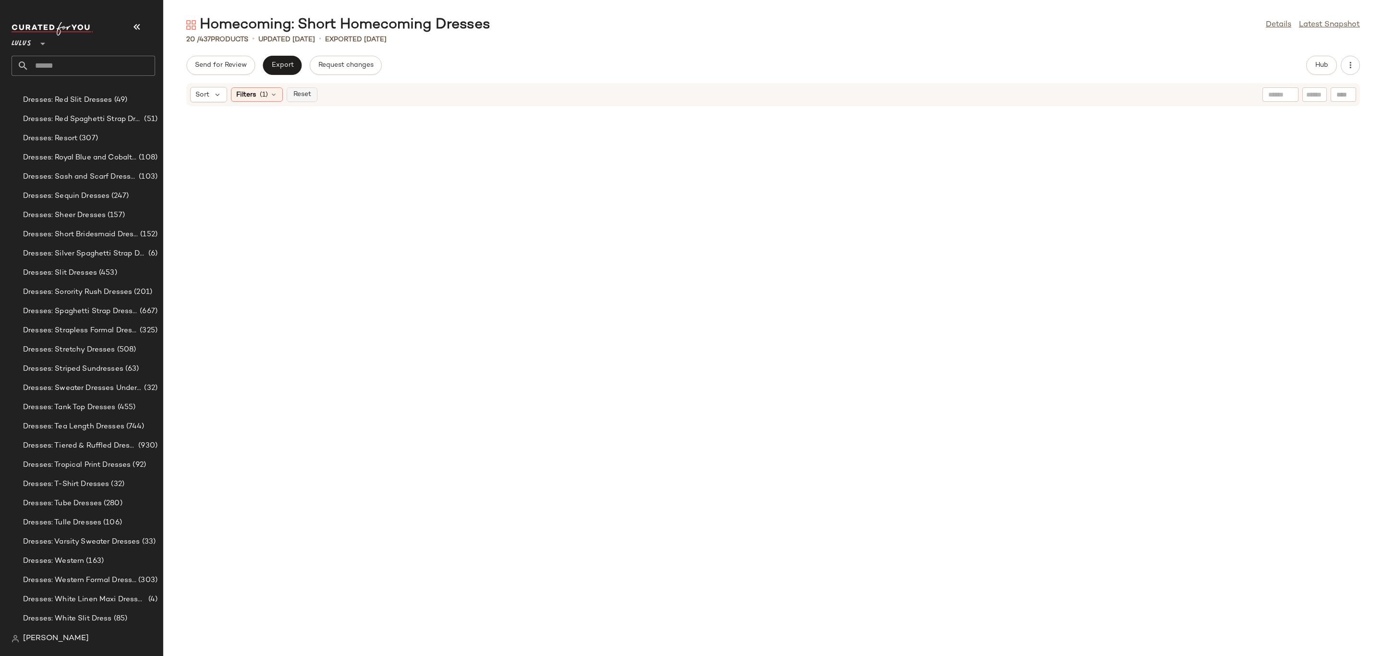
scroll to position [6321, 0]
click at [308, 91] on span "Reset" at bounding box center [301, 95] width 18 height 8
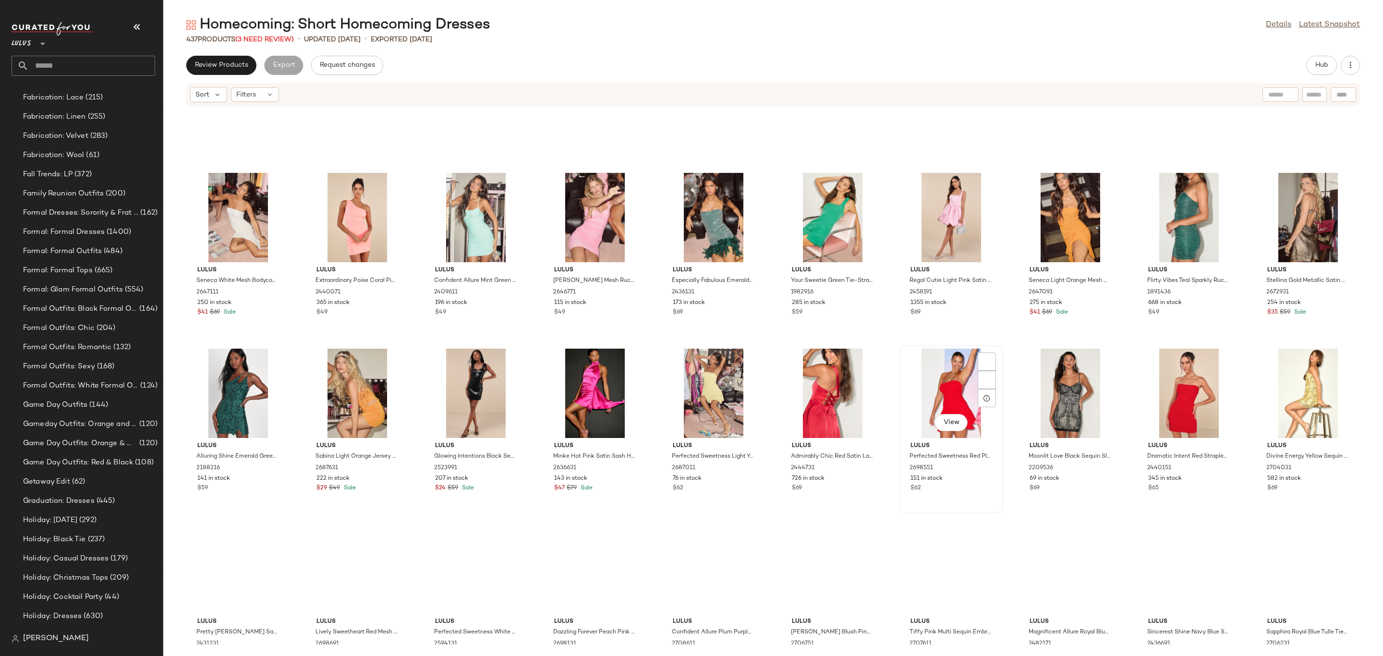
scroll to position [656, 0]
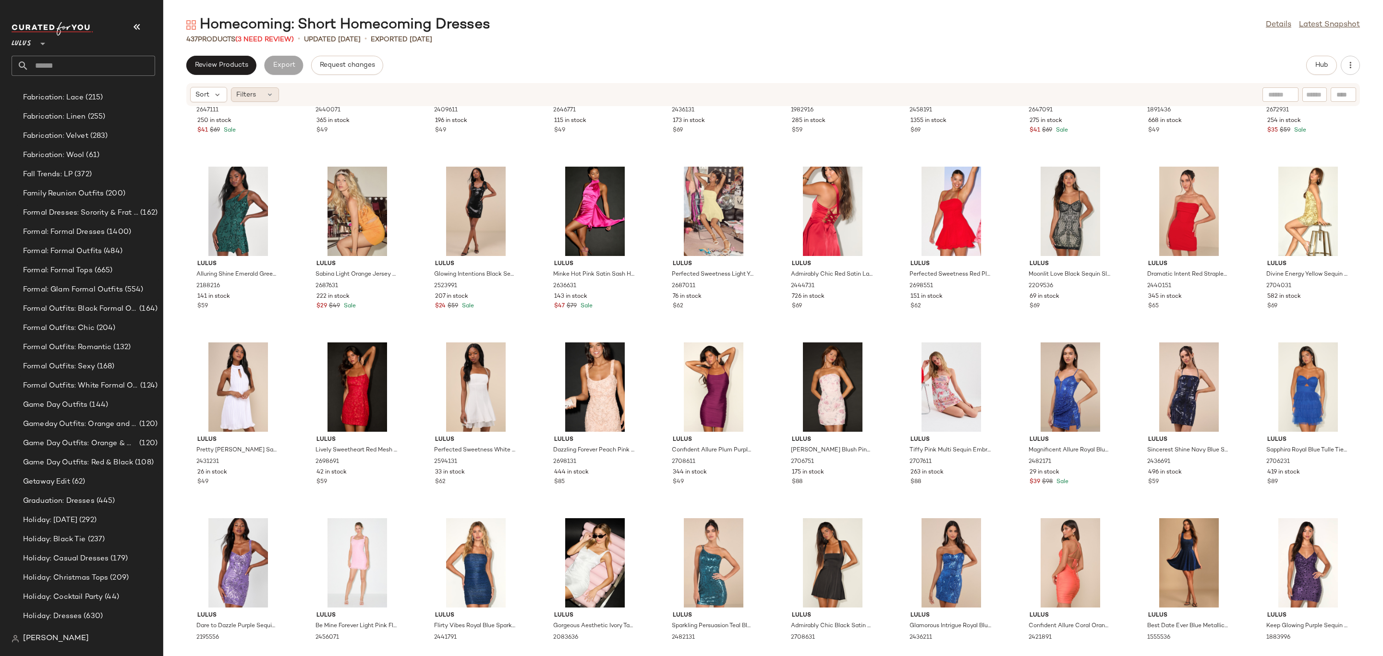
click at [266, 95] on icon at bounding box center [270, 95] width 8 height 8
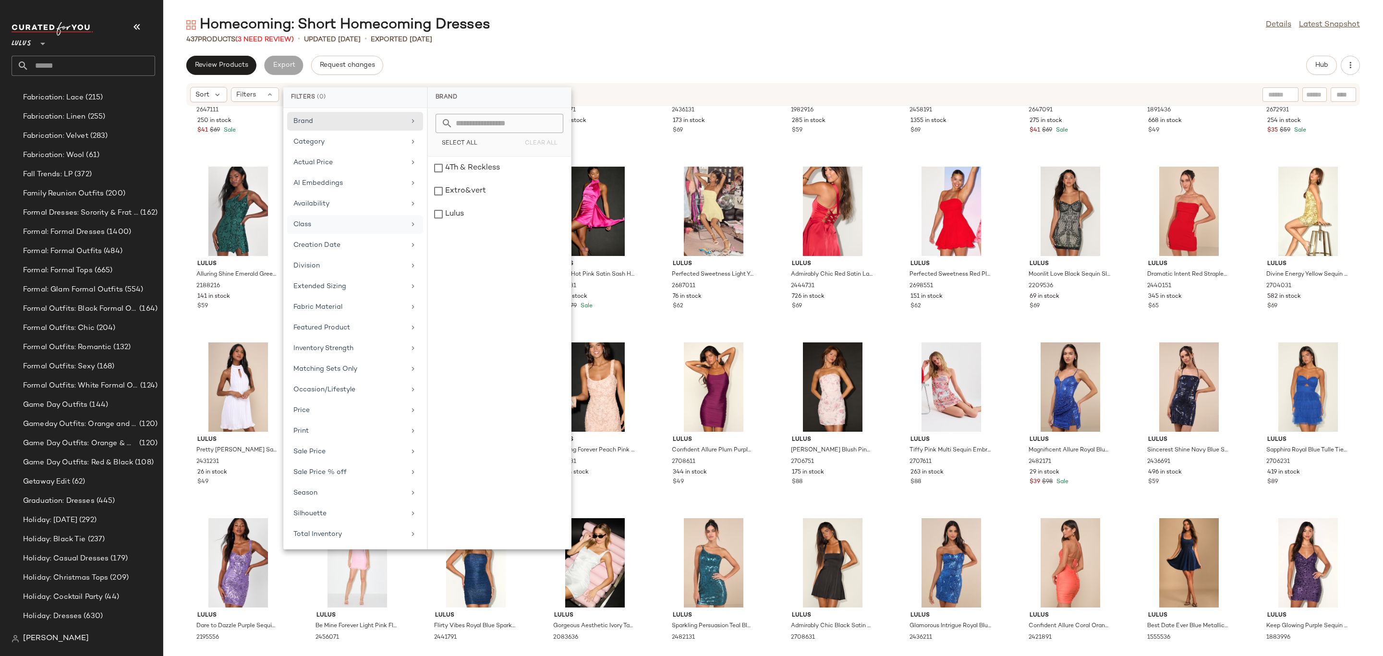
click at [350, 230] on div "Class" at bounding box center [349, 224] width 112 height 10
click at [483, 180] on div "CASUAL DRESSES" at bounding box center [499, 191] width 143 height 23
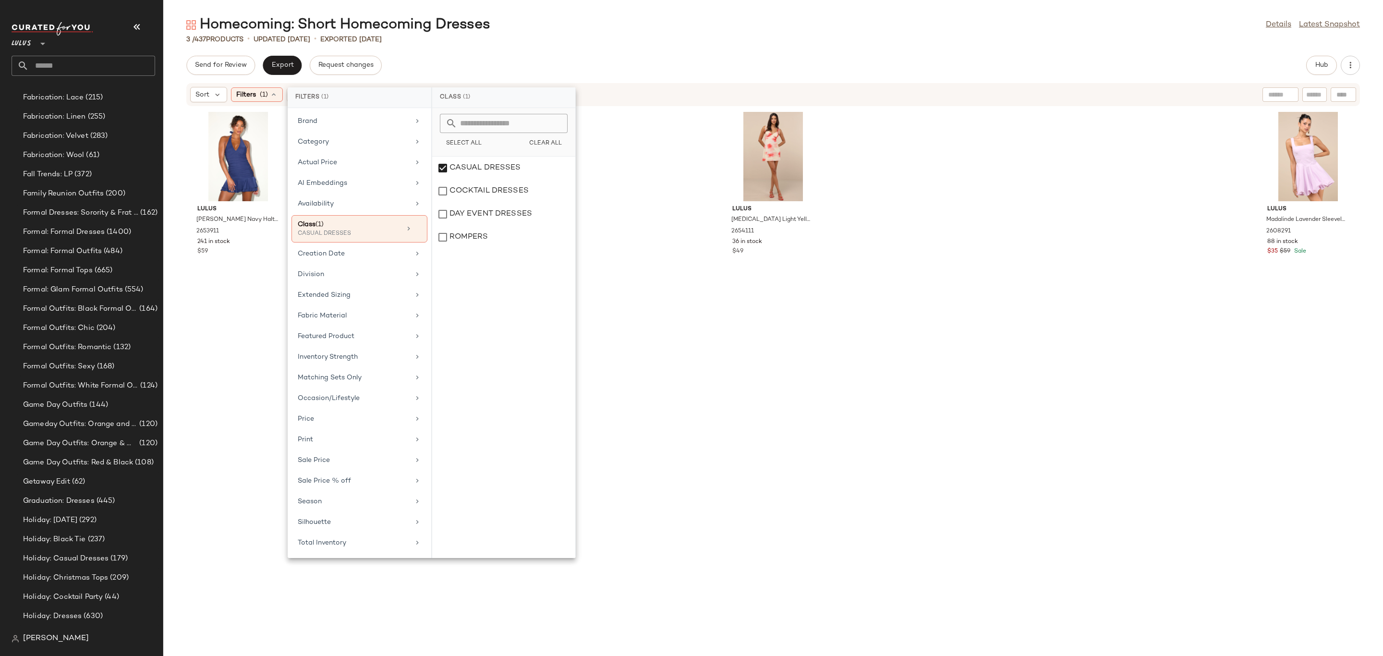
click at [791, 55] on div "Homecoming: Short Homecoming Dresses Details Latest Snapshot 3 / 437 Products •…" at bounding box center [773, 335] width 1220 height 641
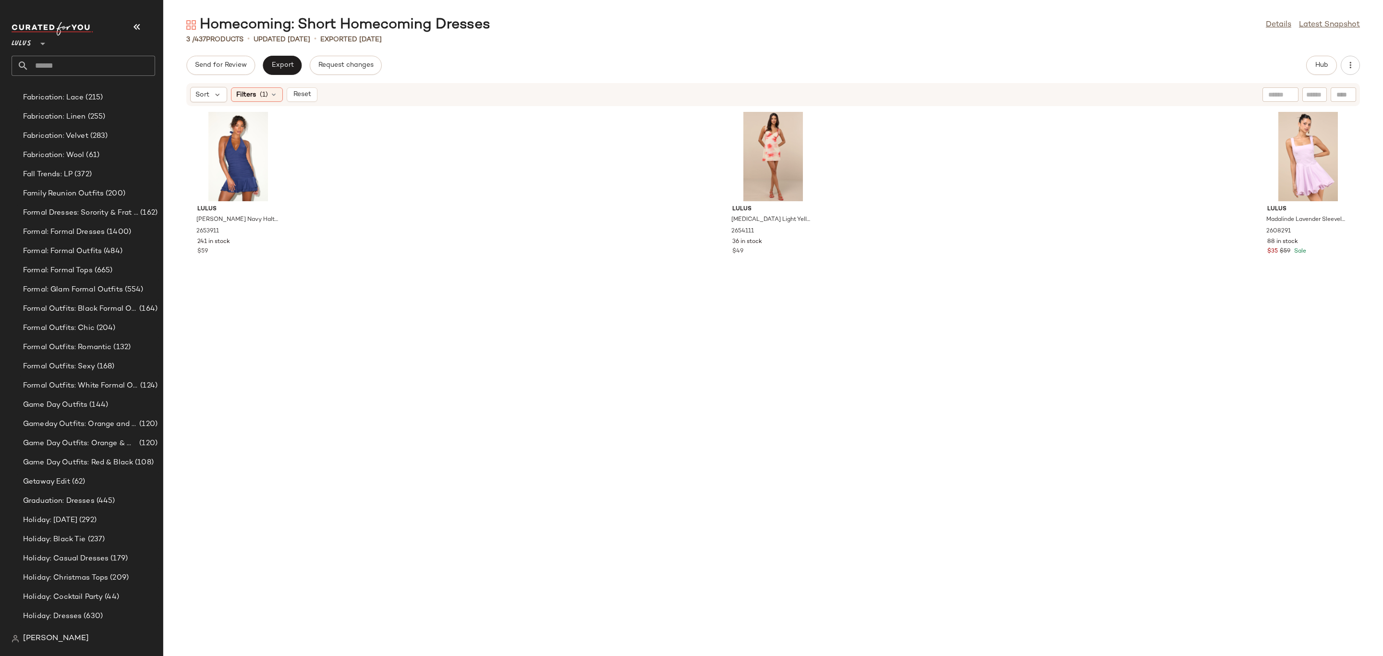
click at [306, 94] on span "Reset" at bounding box center [301, 95] width 18 height 8
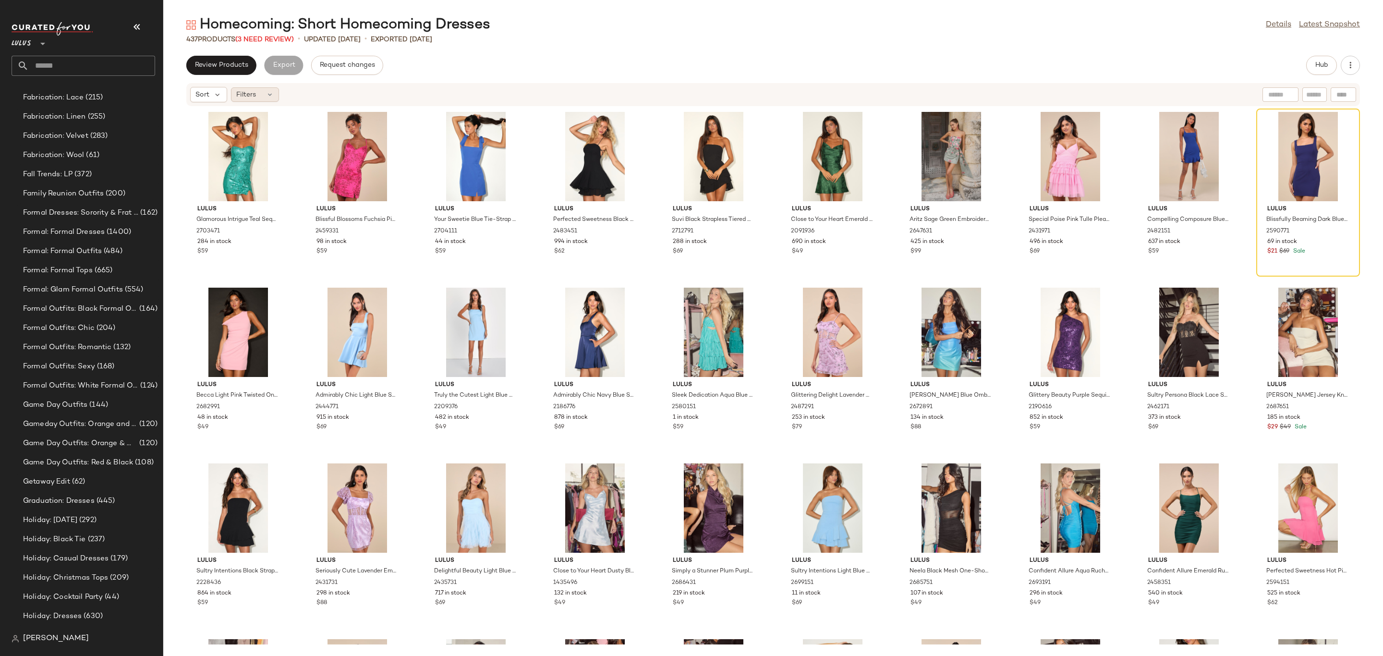
click at [245, 91] on span "Filters" at bounding box center [246, 95] width 20 height 10
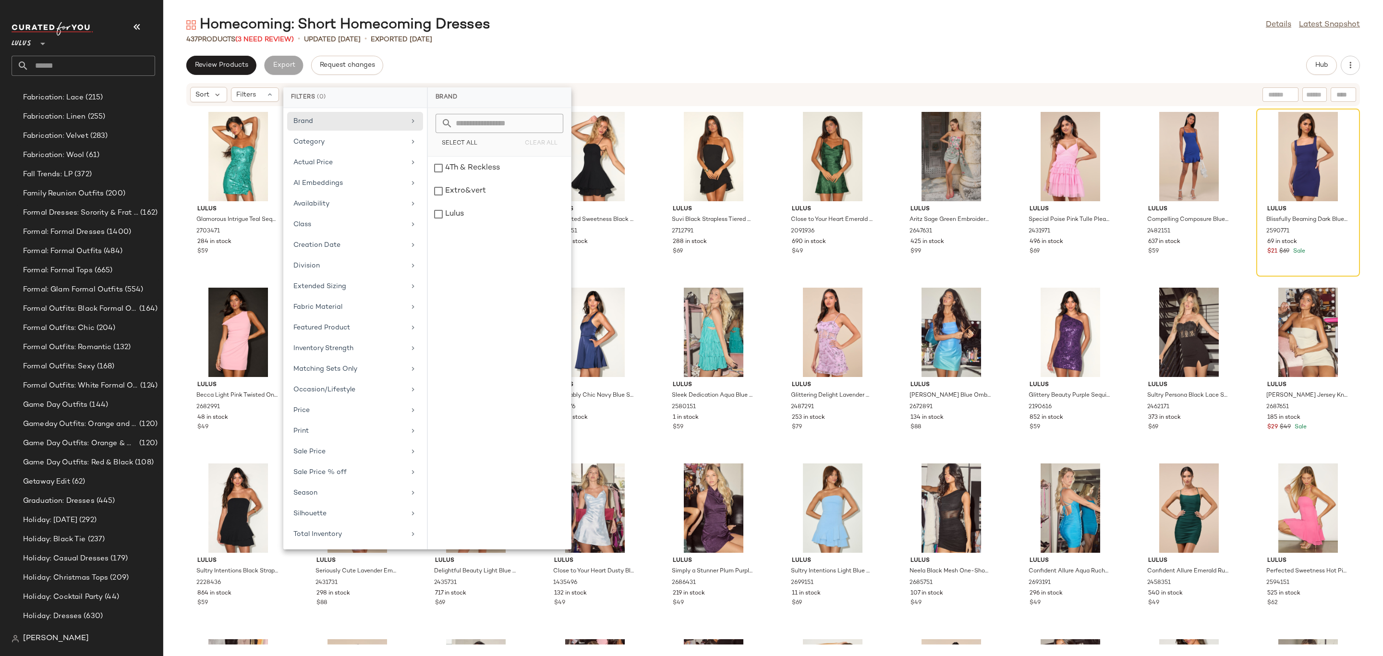
drag, startPoint x: 539, startPoint y: 71, endPoint x: 572, endPoint y: 85, distance: 36.1
click at [539, 71] on div "Review Products Export Request changes Hub" at bounding box center [773, 65] width 1174 height 19
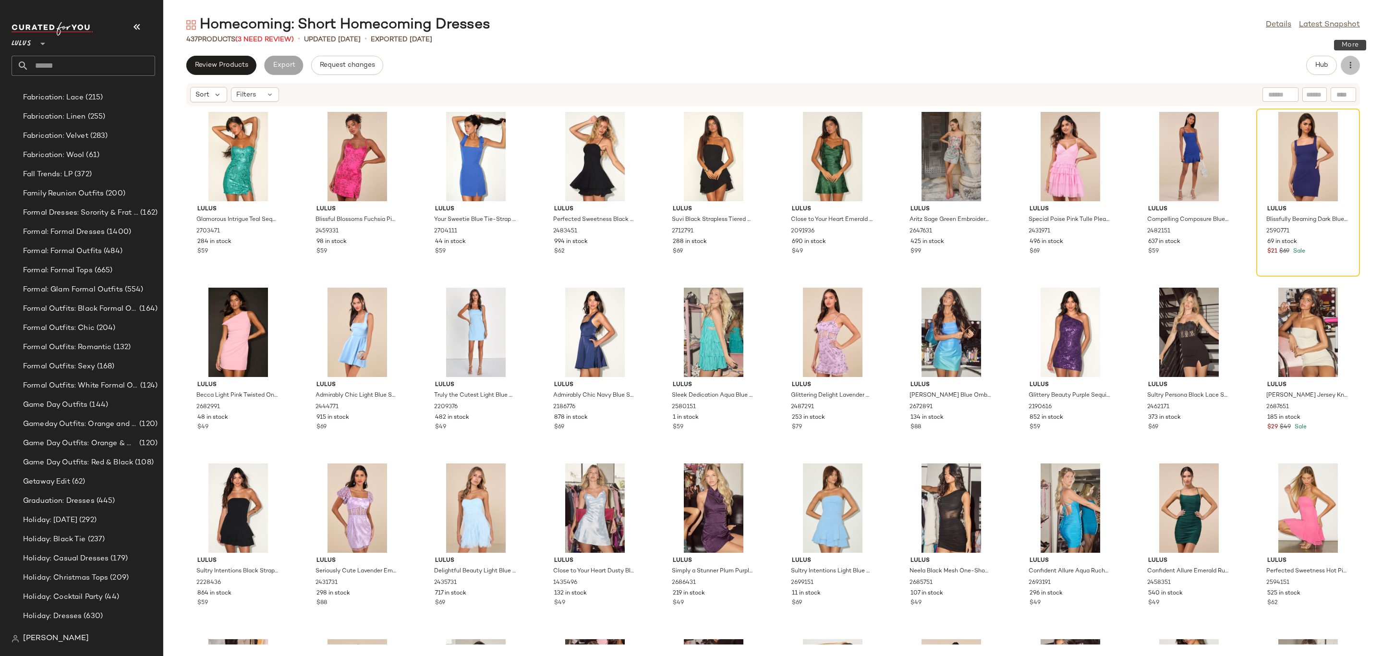
click at [1356, 64] on button "button" at bounding box center [1350, 65] width 19 height 19
click at [1147, 65] on div "Review Products Export Request changes Hub" at bounding box center [773, 65] width 1174 height 19
click at [238, 64] on span "Review Products" at bounding box center [221, 65] width 54 height 8
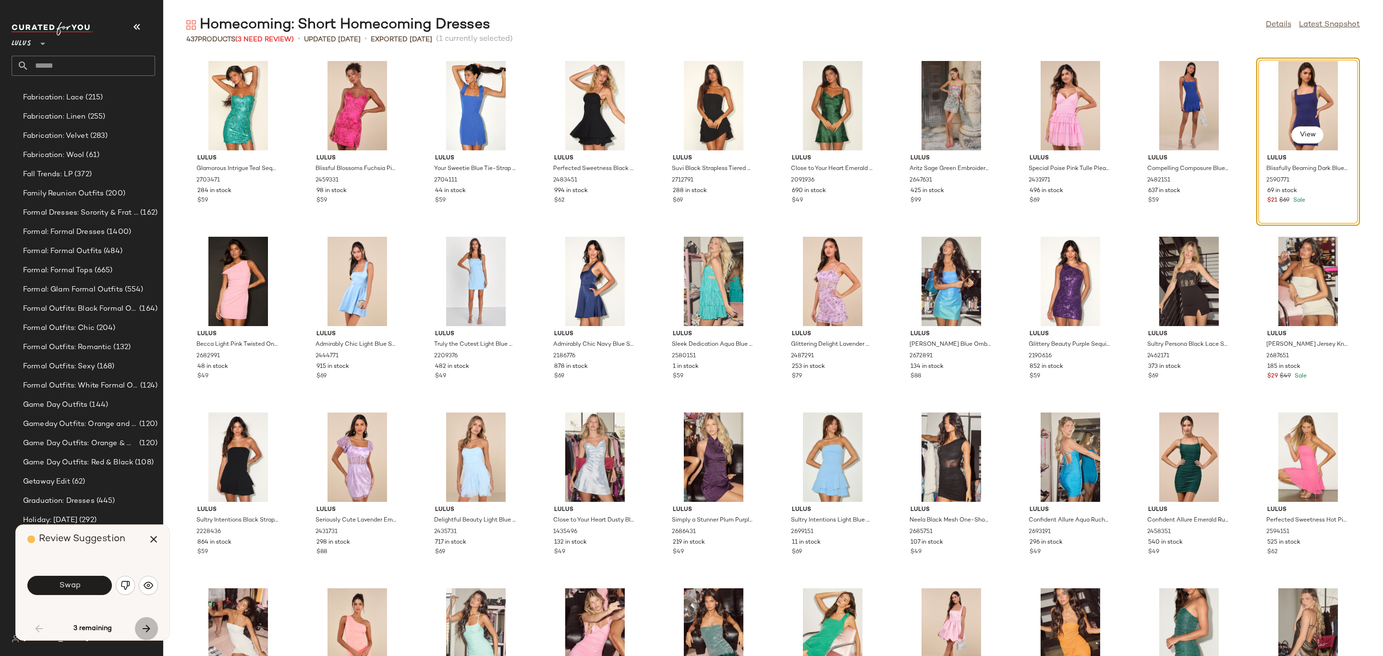
click at [145, 629] on icon "button" at bounding box center [147, 629] width 12 height 12
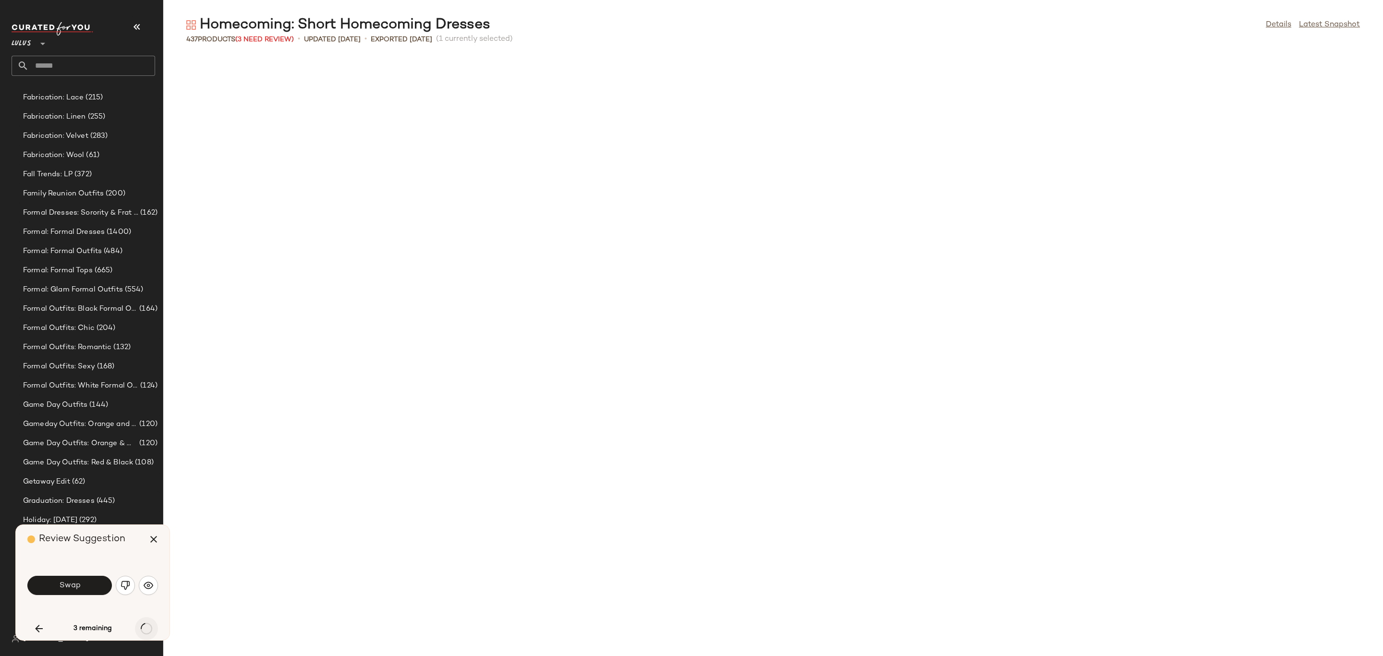
scroll to position [6678, 0]
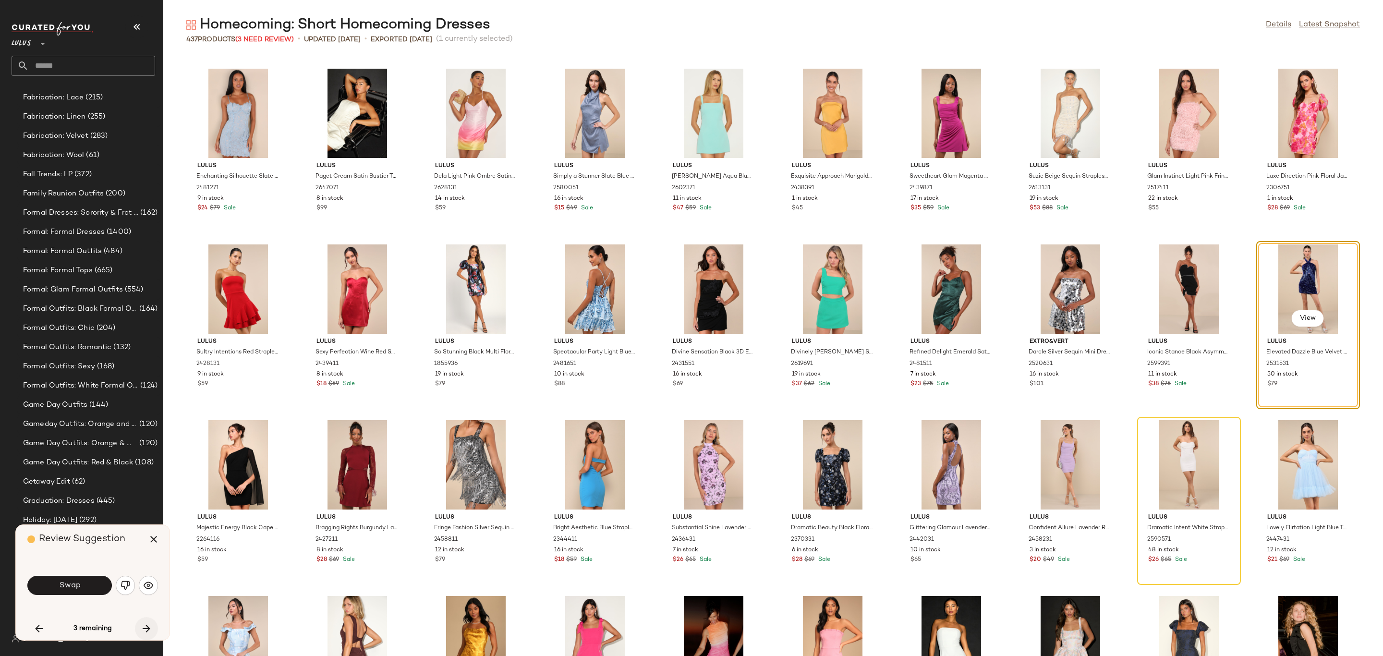
click at [145, 629] on icon "button" at bounding box center [147, 629] width 12 height 12
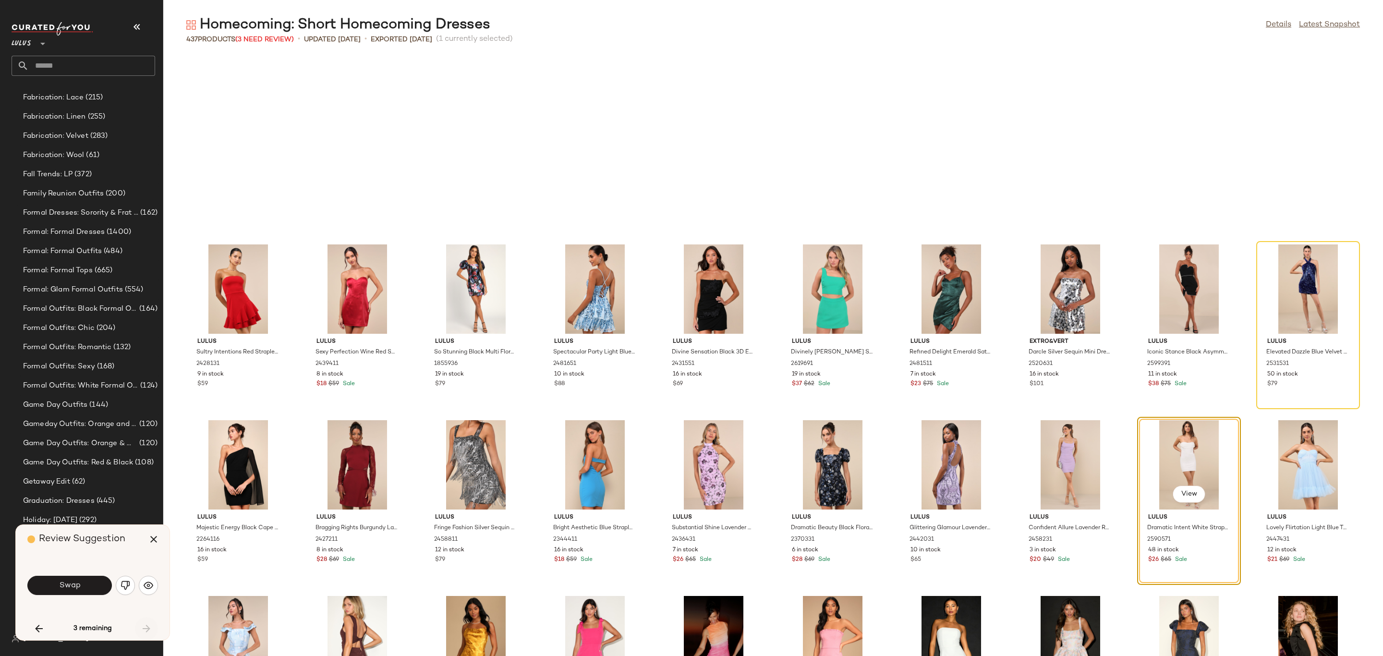
scroll to position [6854, 0]
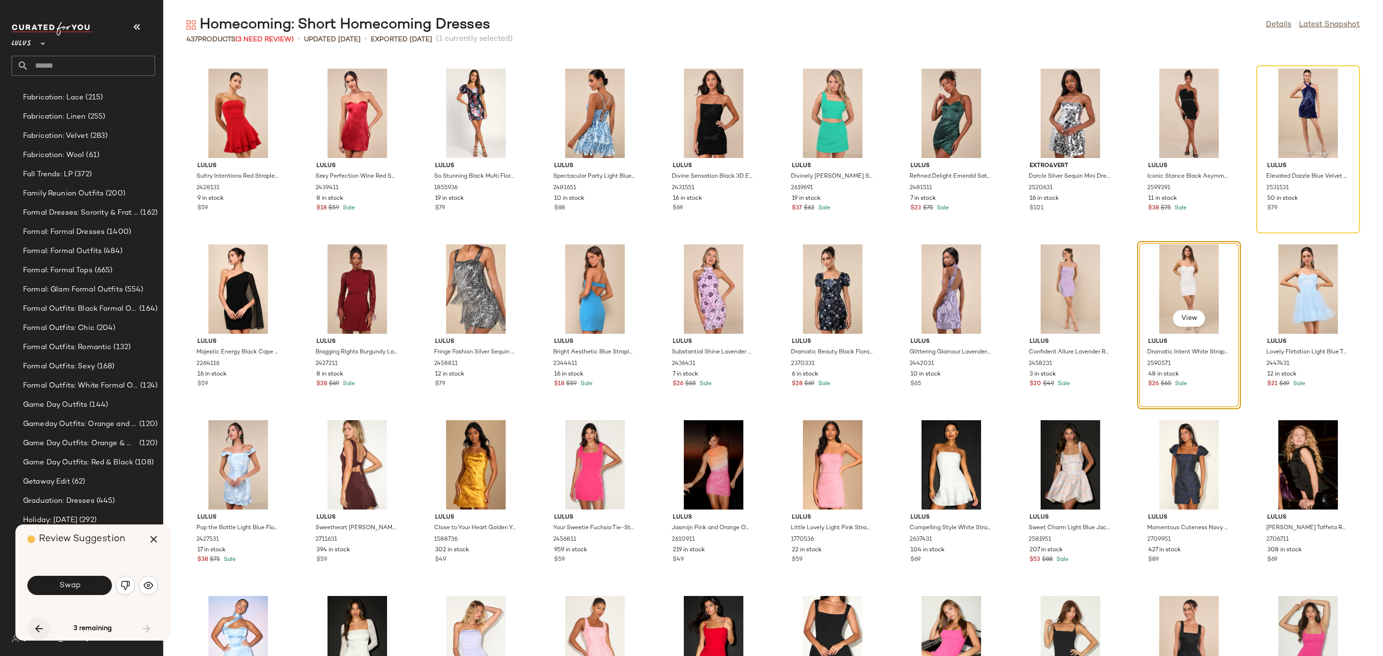
click at [39, 627] on icon "button" at bounding box center [39, 629] width 12 height 12
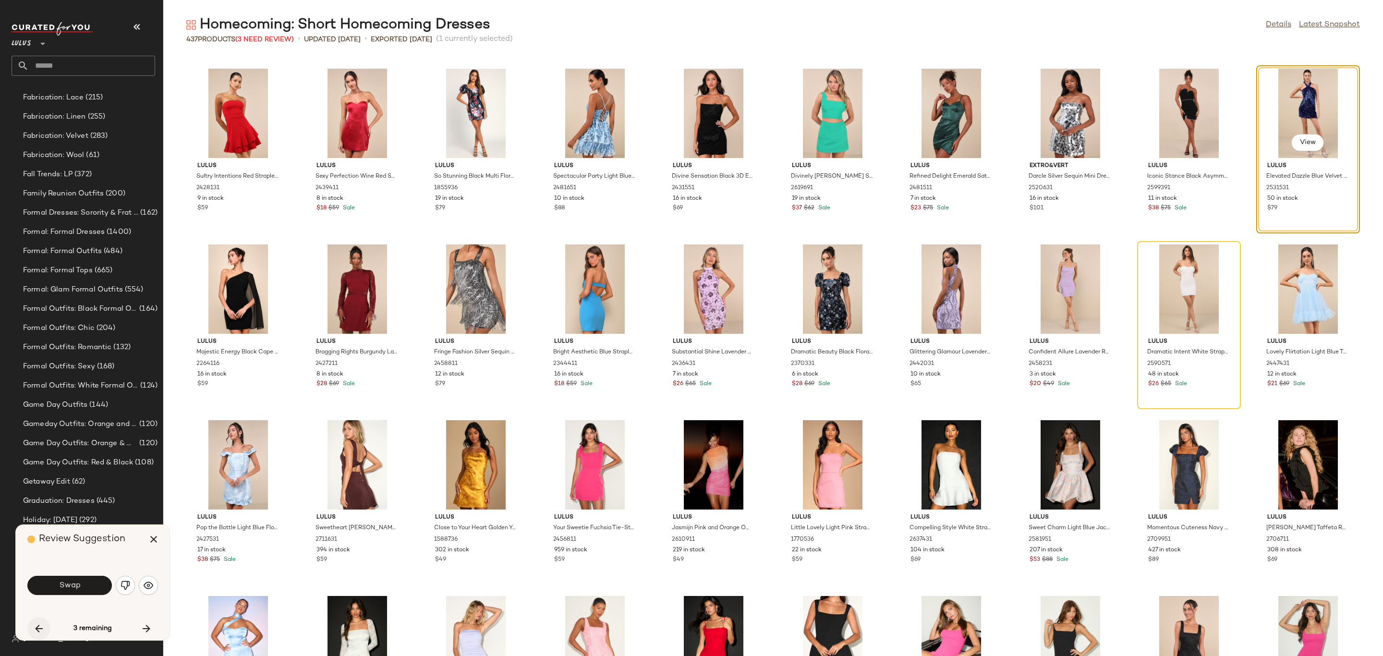
scroll to position [6678, 0]
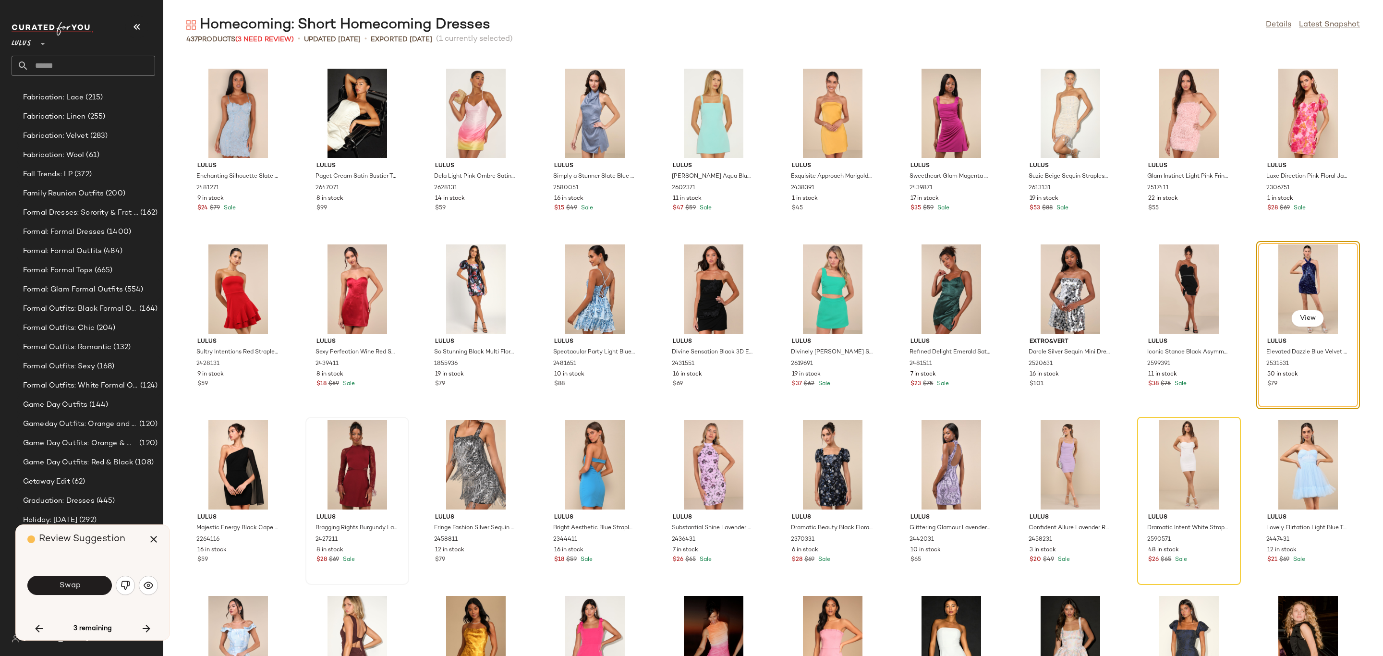
drag, startPoint x: 148, startPoint y: 542, endPoint x: 310, endPoint y: 500, distance: 166.8
click at [150, 542] on icon "button" at bounding box center [154, 539] width 12 height 12
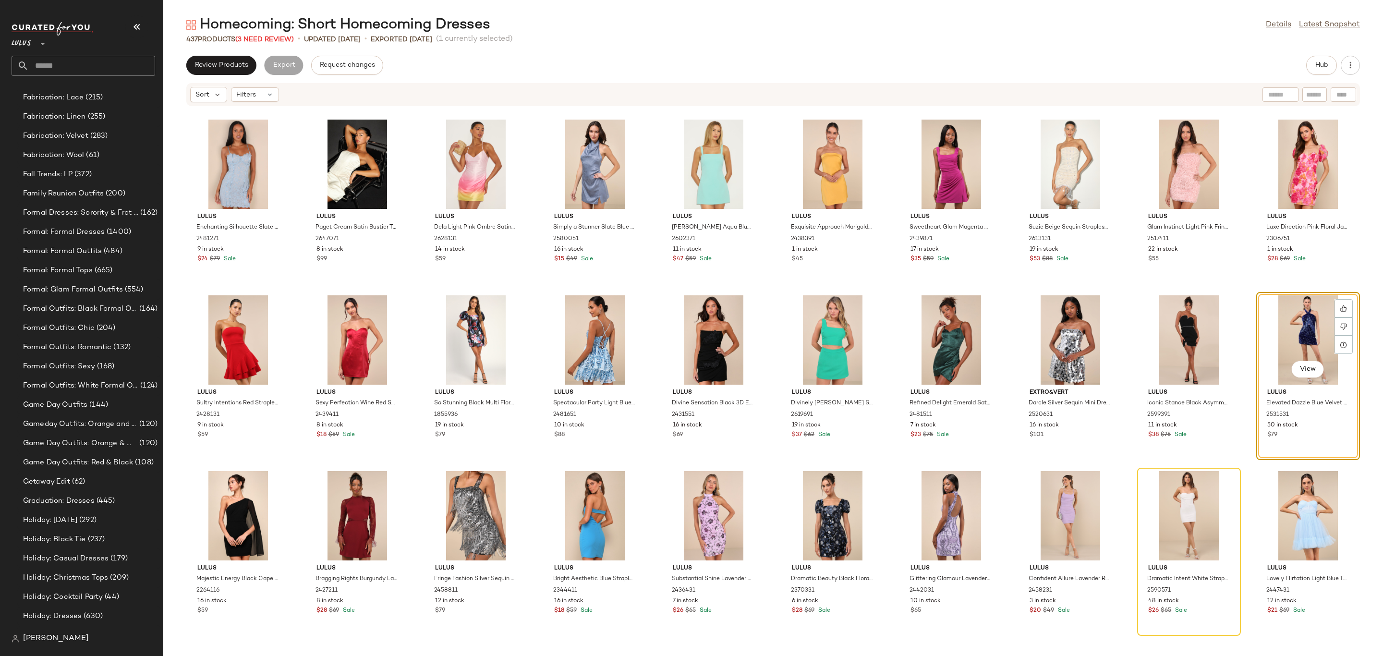
scroll to position [6318, 0]
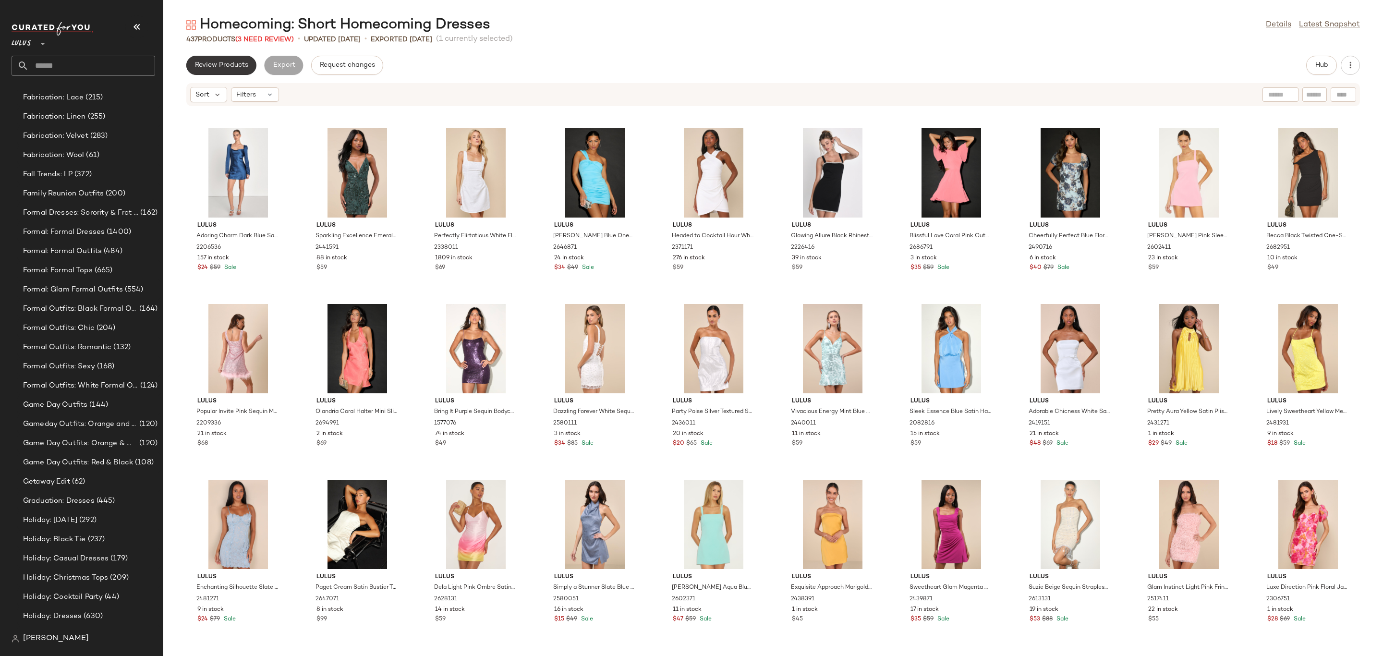
click at [226, 60] on button "Review Products" at bounding box center [221, 65] width 70 height 19
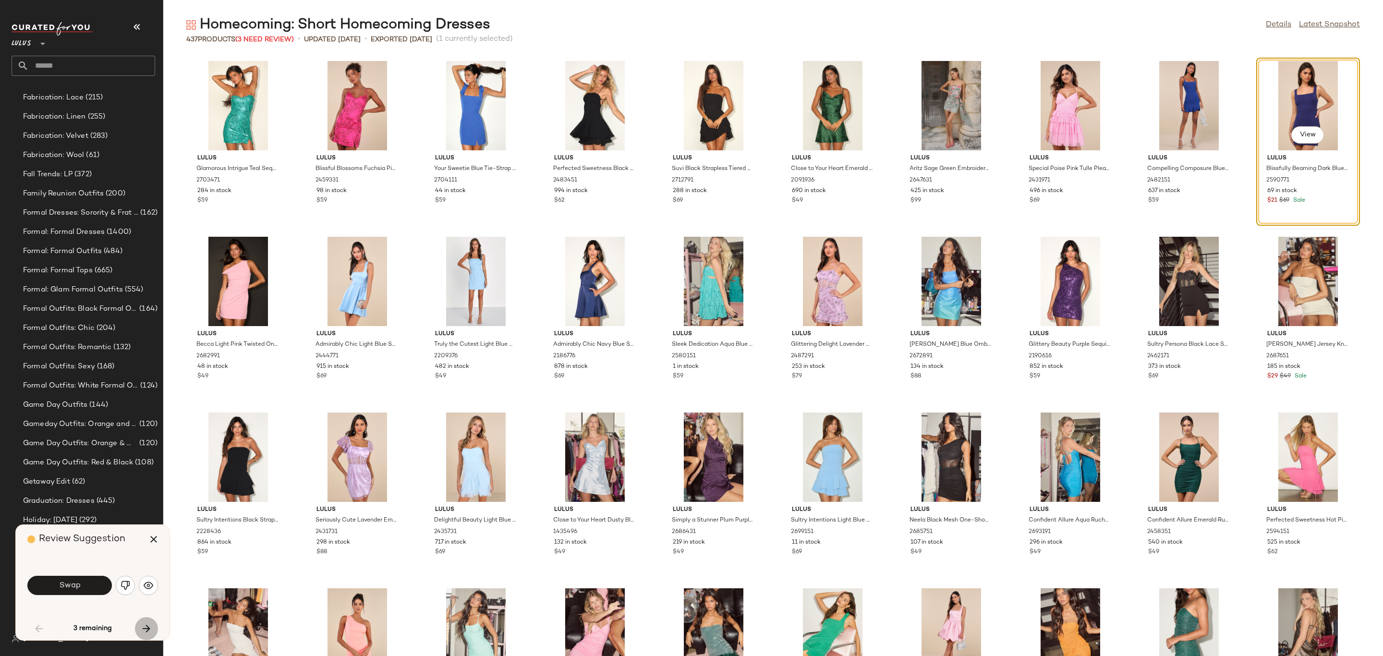
click at [150, 624] on icon "button" at bounding box center [147, 629] width 12 height 12
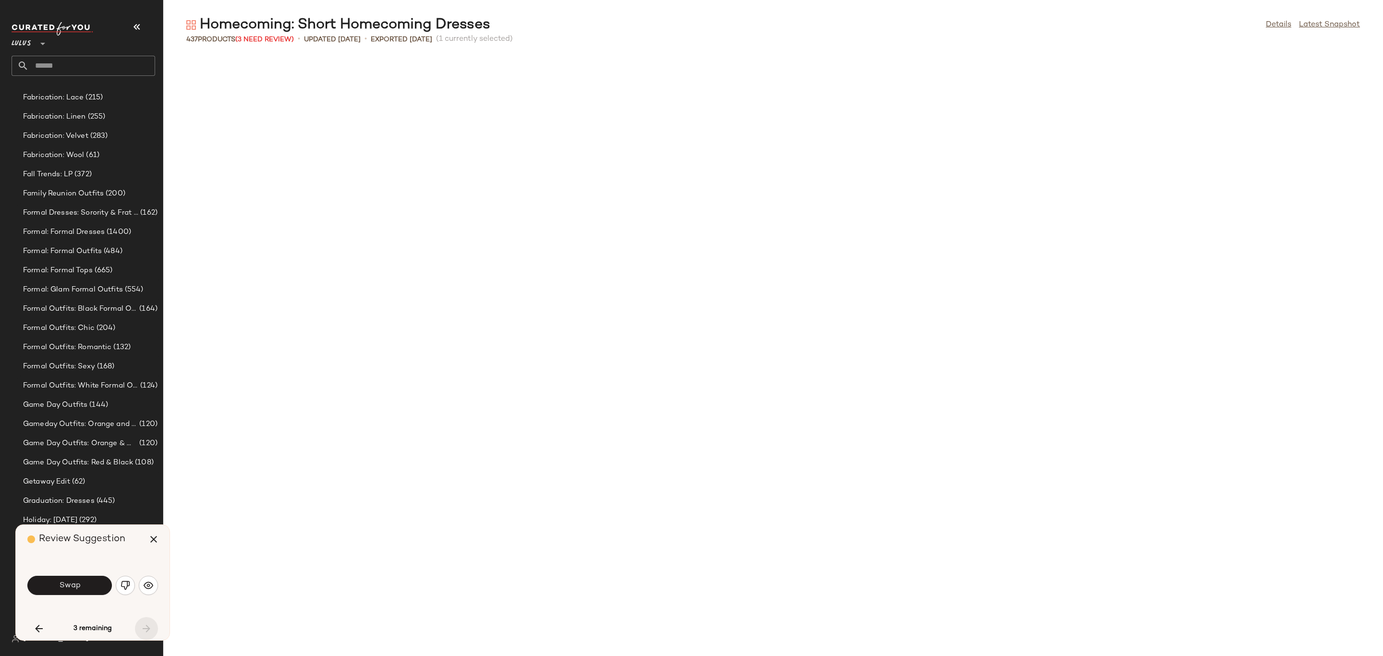
click at [150, 624] on div "3 remaining" at bounding box center [92, 628] width 131 height 23
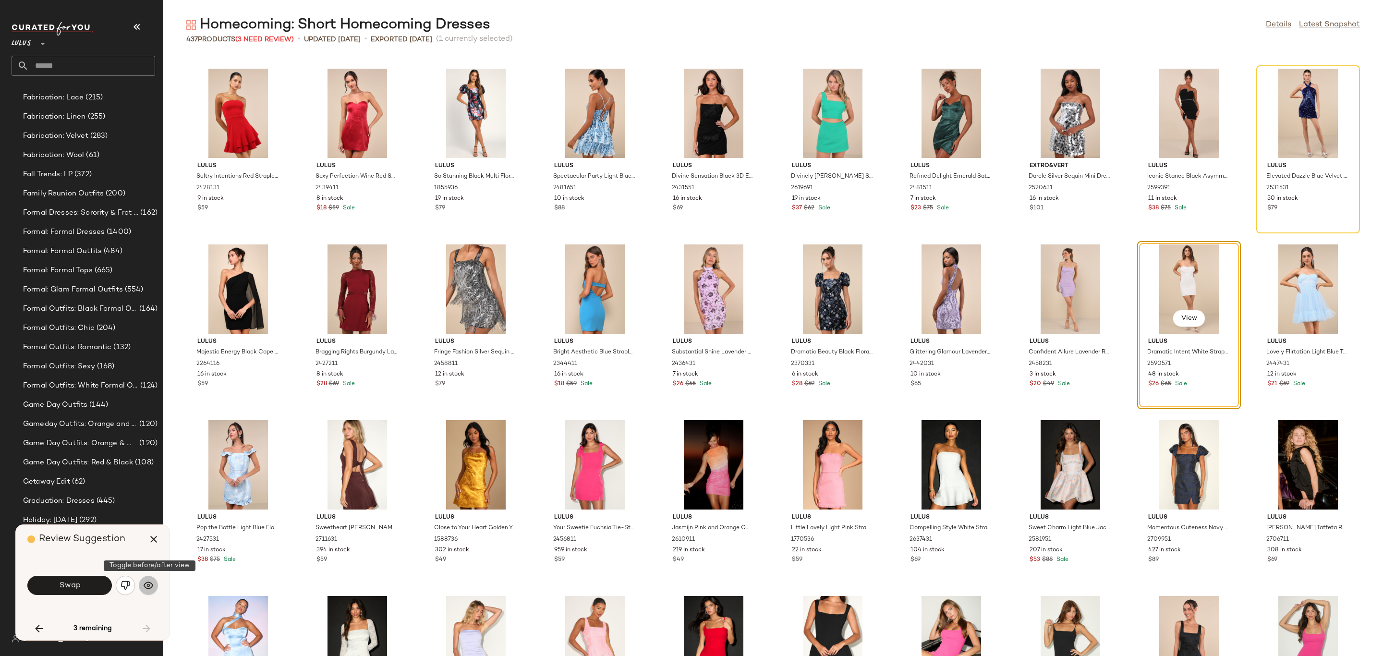
click at [146, 581] on img "button" at bounding box center [149, 586] width 10 height 10
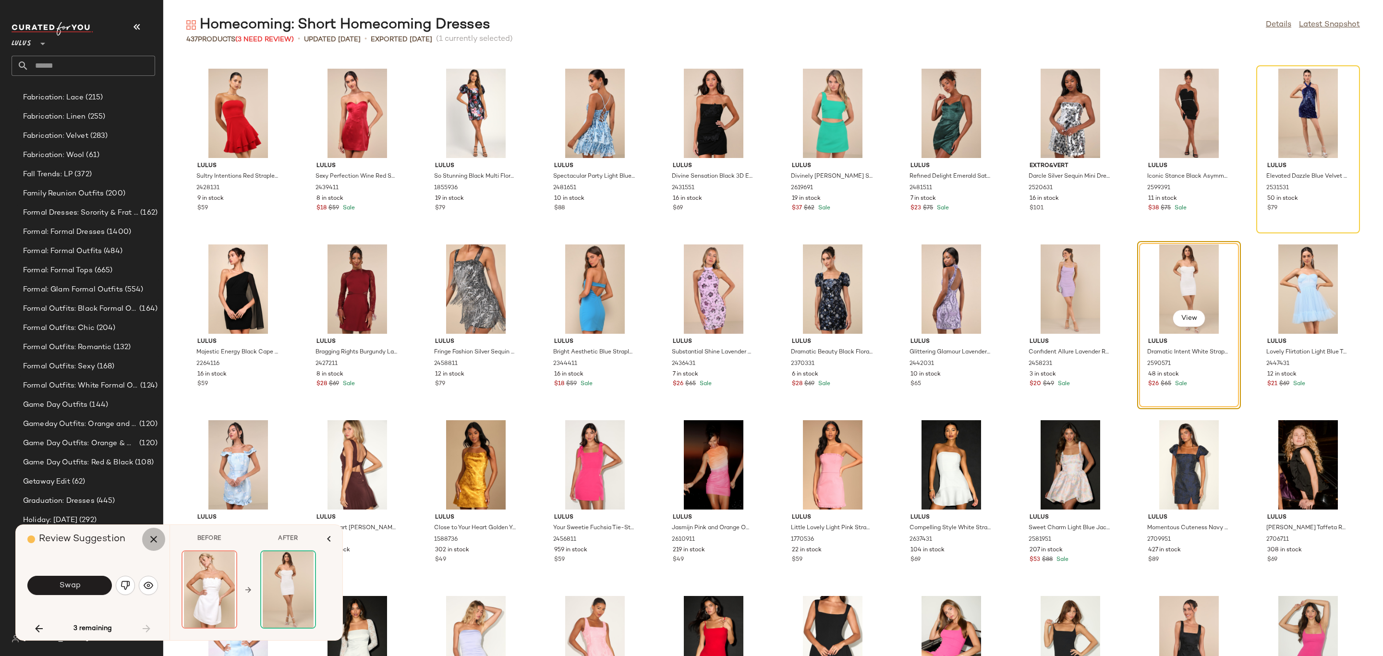
click at [156, 538] on icon "button" at bounding box center [154, 539] width 12 height 12
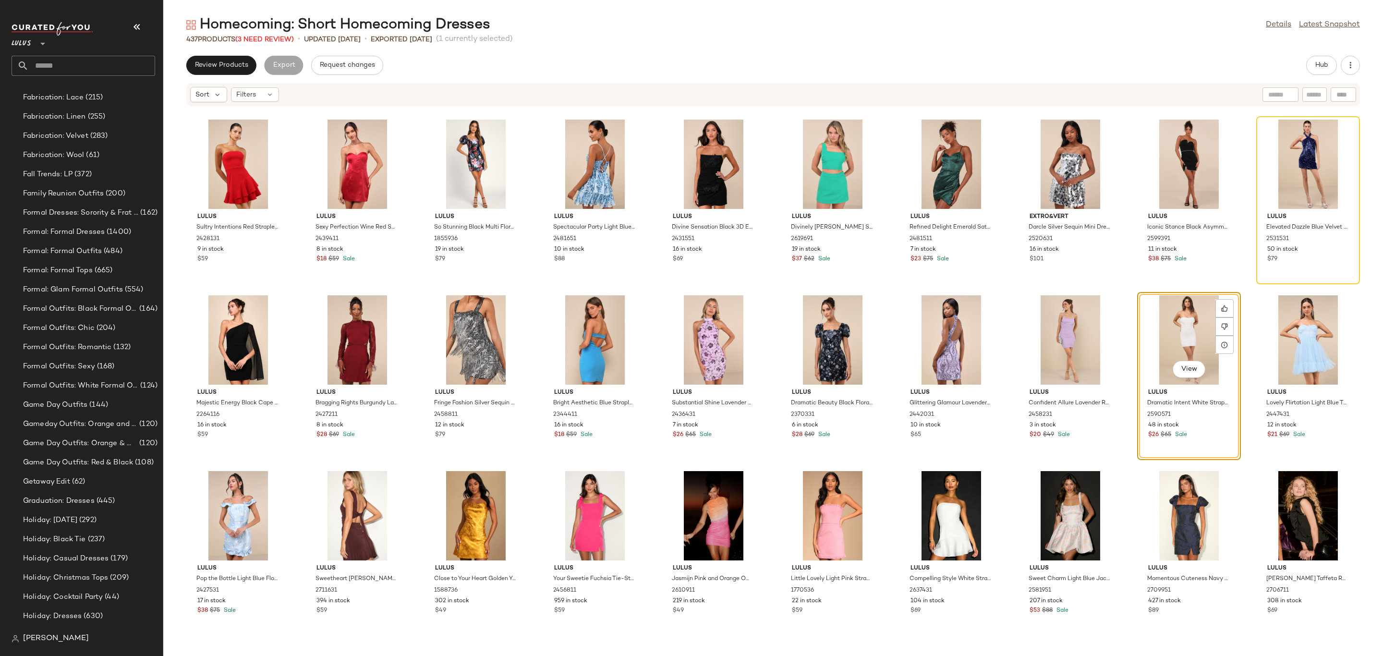
click at [1330, 27] on link "Latest Snapshot" at bounding box center [1329, 25] width 61 height 12
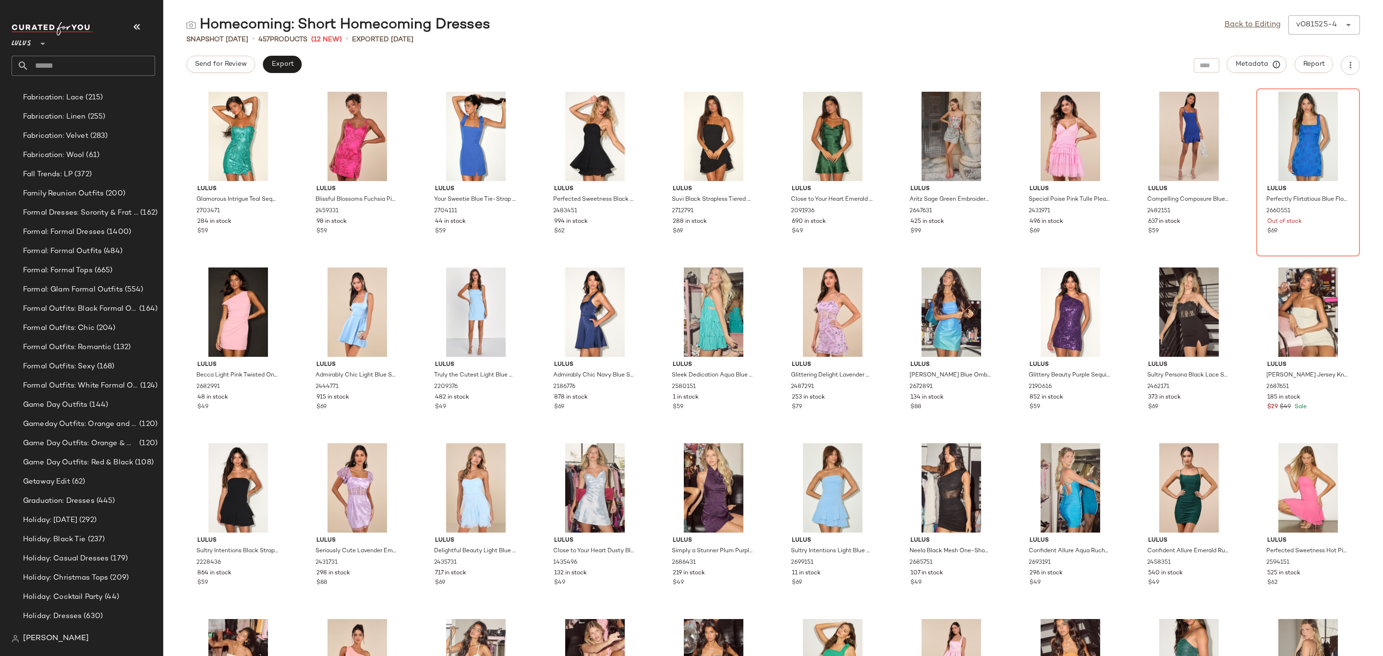
click at [341, 72] on div "Send for Review Export Metadata Report" at bounding box center [773, 65] width 1220 height 19
click at [1248, 19] on link "Back to Editing" at bounding box center [1252, 25] width 56 height 12
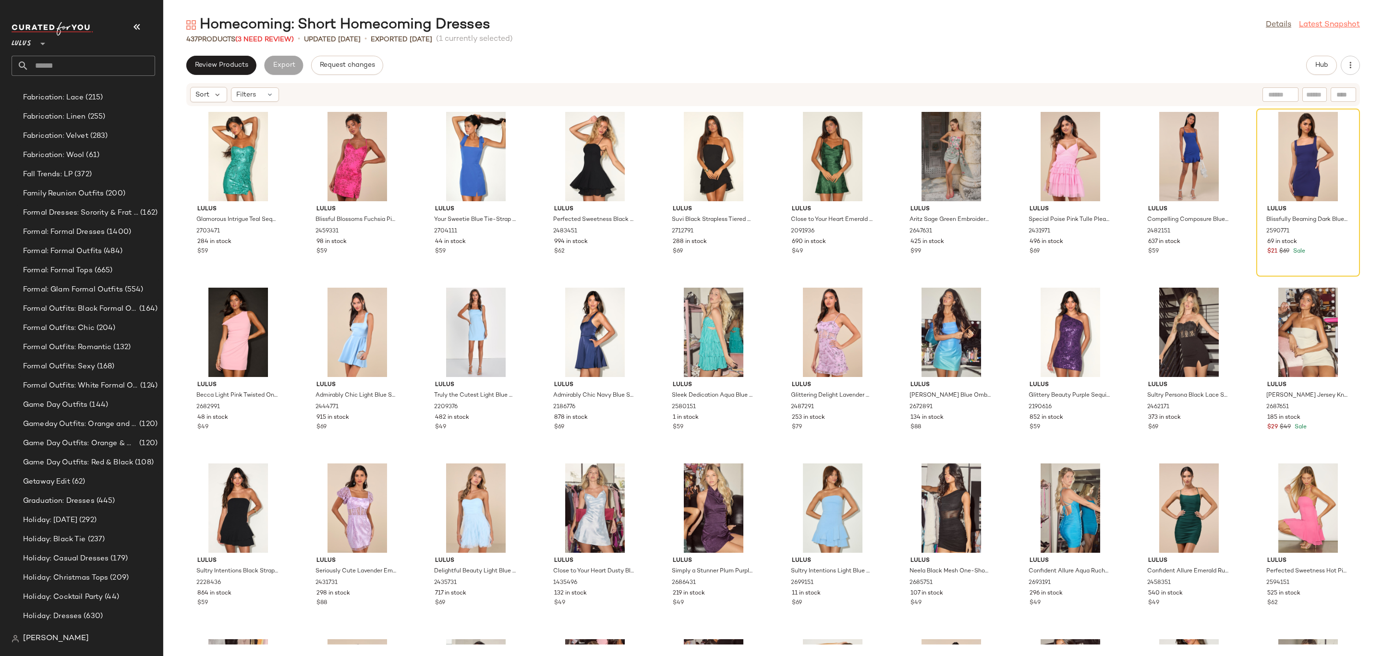
click at [1322, 29] on link "Latest Snapshot" at bounding box center [1329, 25] width 61 height 12
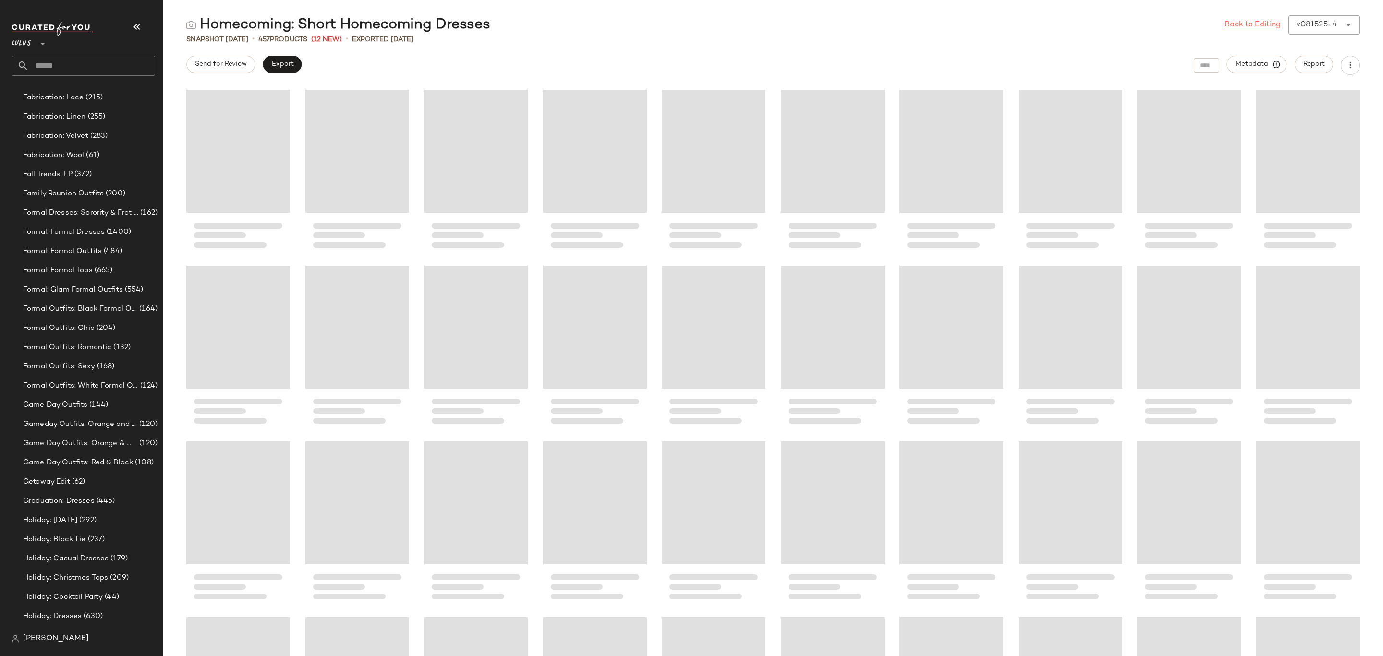
click at [1313, 26] on div "Back to Editing v081525-4 ******" at bounding box center [1291, 24] width 135 height 19
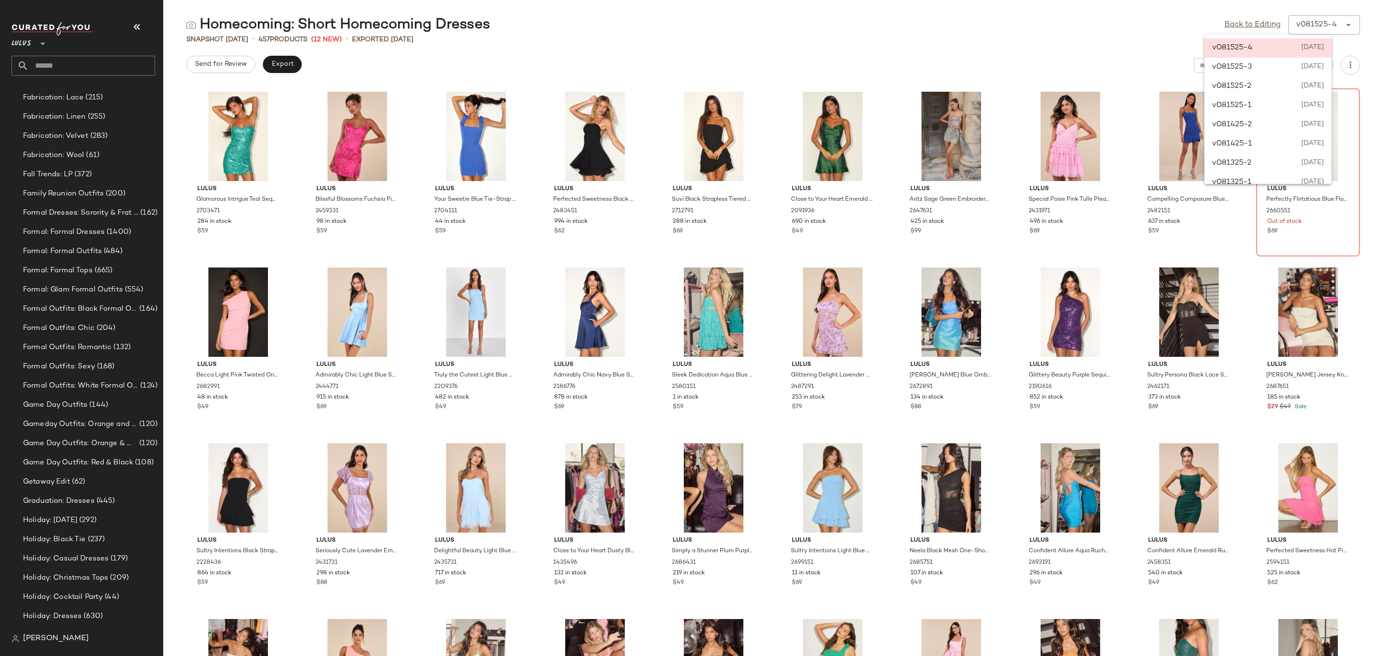
drag, startPoint x: 1198, startPoint y: 5, endPoint x: 1214, endPoint y: 19, distance: 21.8
click at [1198, 6] on main "Homecoming: Short Homecoming Dresses Back to Editing v081525-4 ****** Snapshot …" at bounding box center [691, 328] width 1383 height 656
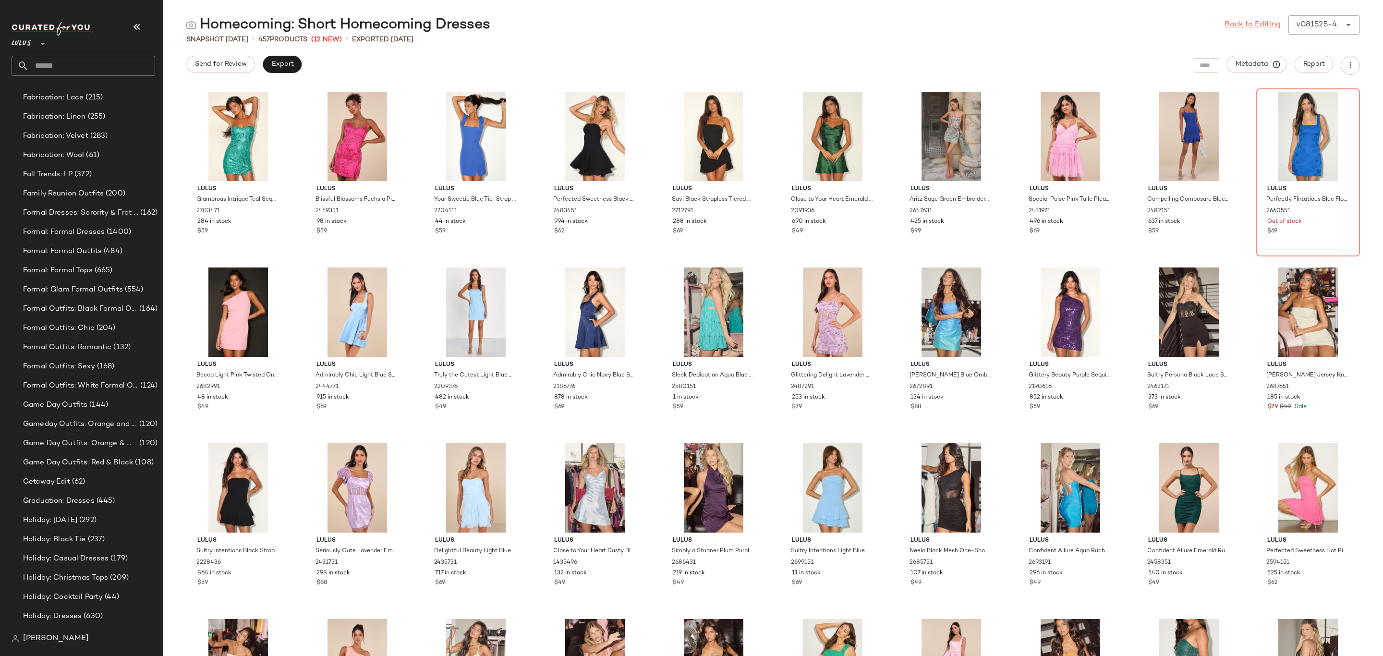
click at [1242, 25] on link "Back to Editing" at bounding box center [1252, 25] width 56 height 12
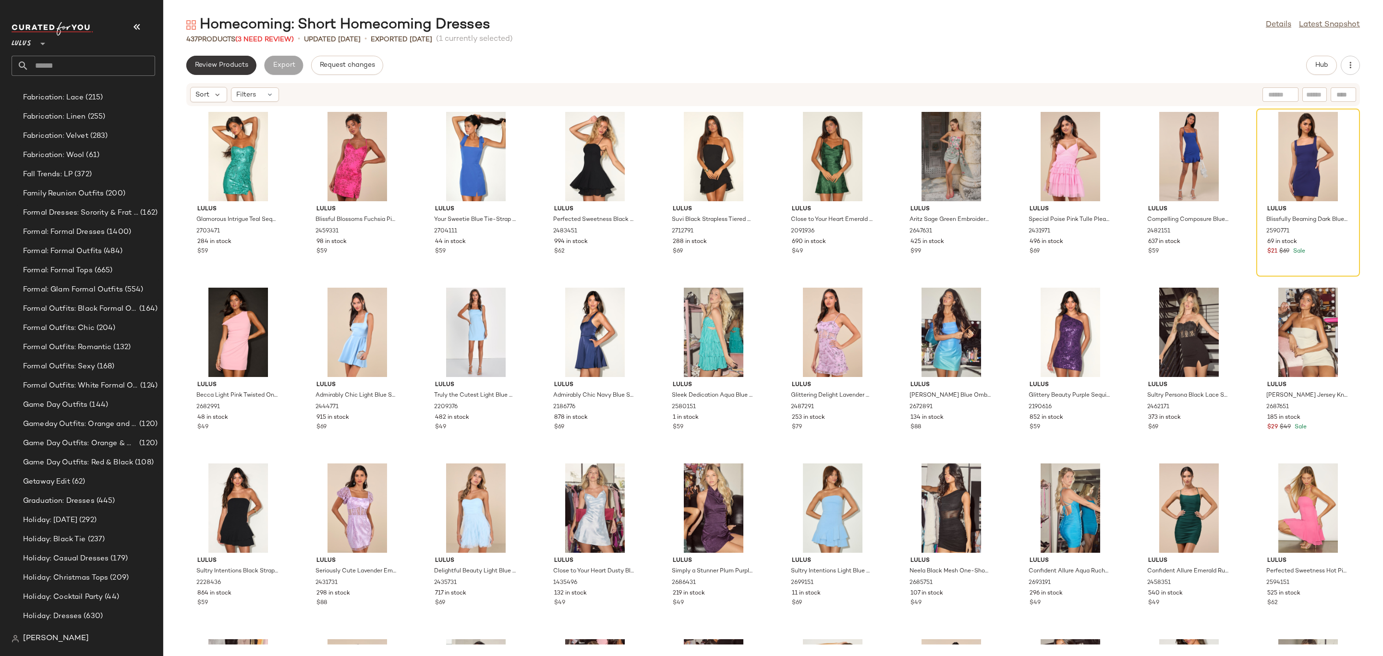
click at [232, 61] on span "Review Products" at bounding box center [221, 65] width 54 height 8
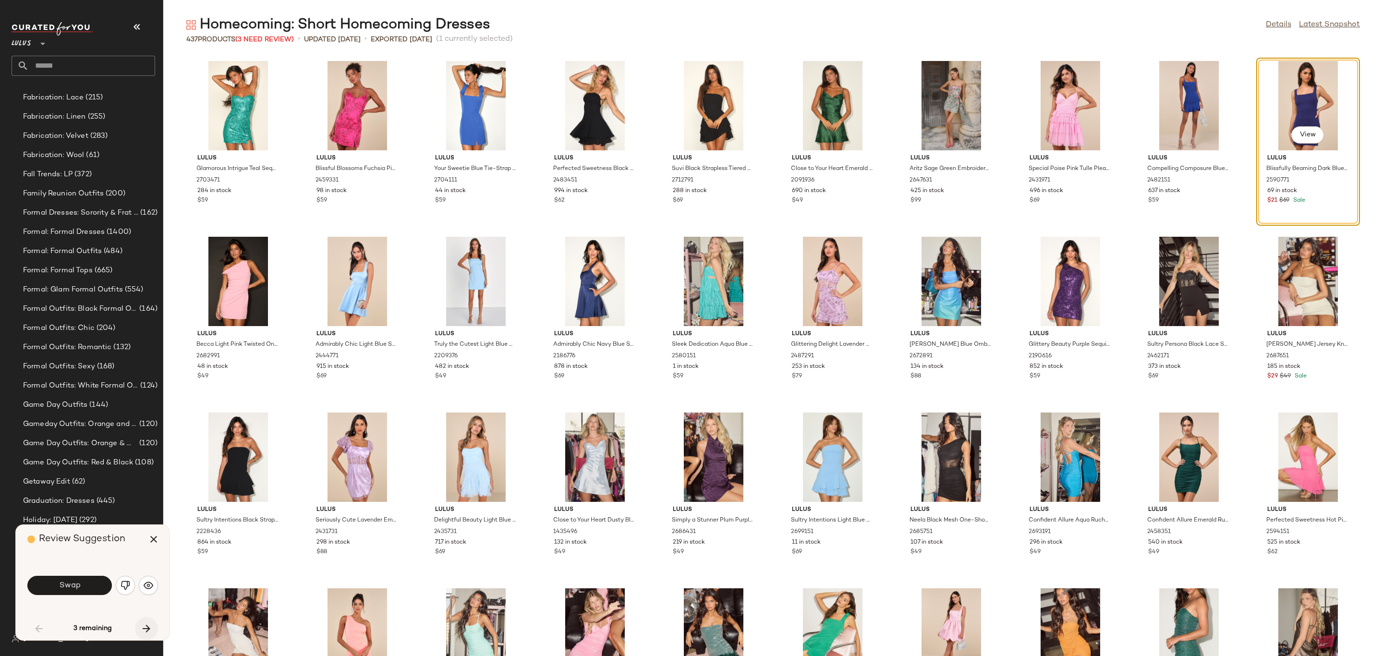
click at [149, 626] on icon "button" at bounding box center [147, 629] width 12 height 12
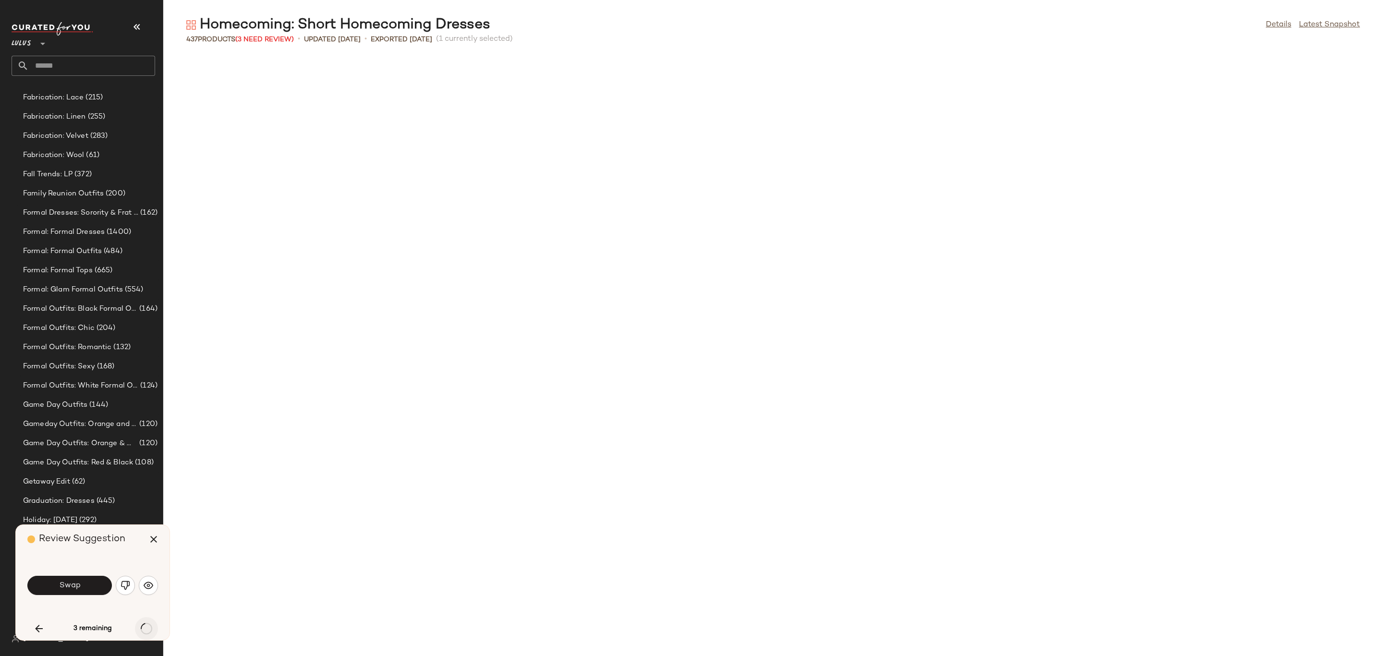
scroll to position [6678, 0]
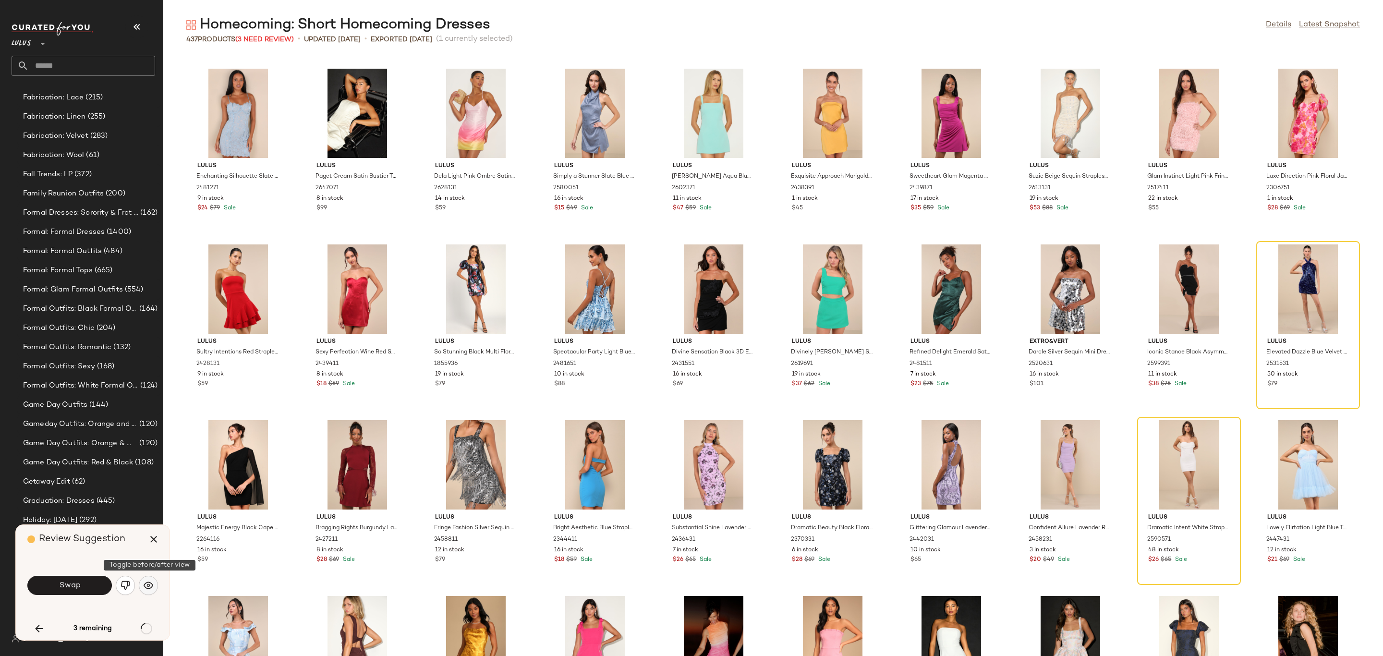
click at [151, 583] on img "button" at bounding box center [149, 586] width 10 height 10
click at [152, 585] on img "button" at bounding box center [149, 586] width 10 height 10
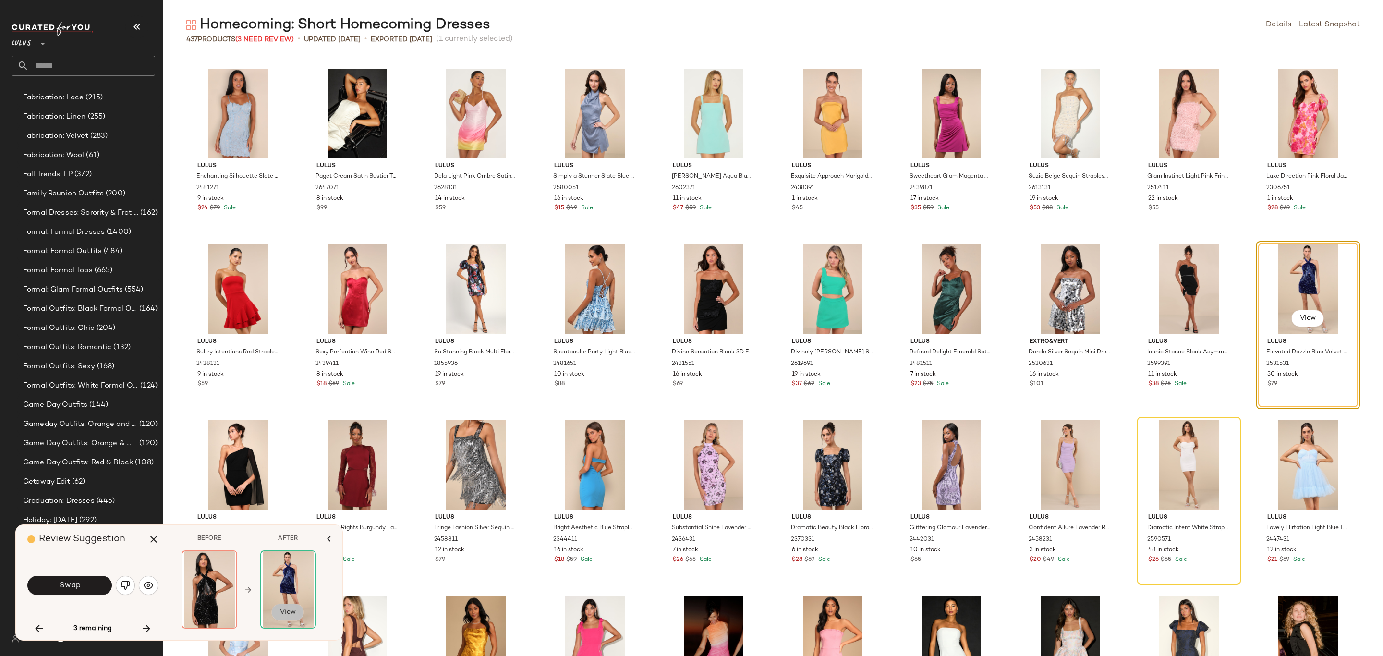
click at [293, 616] on span "View" at bounding box center [287, 612] width 16 height 8
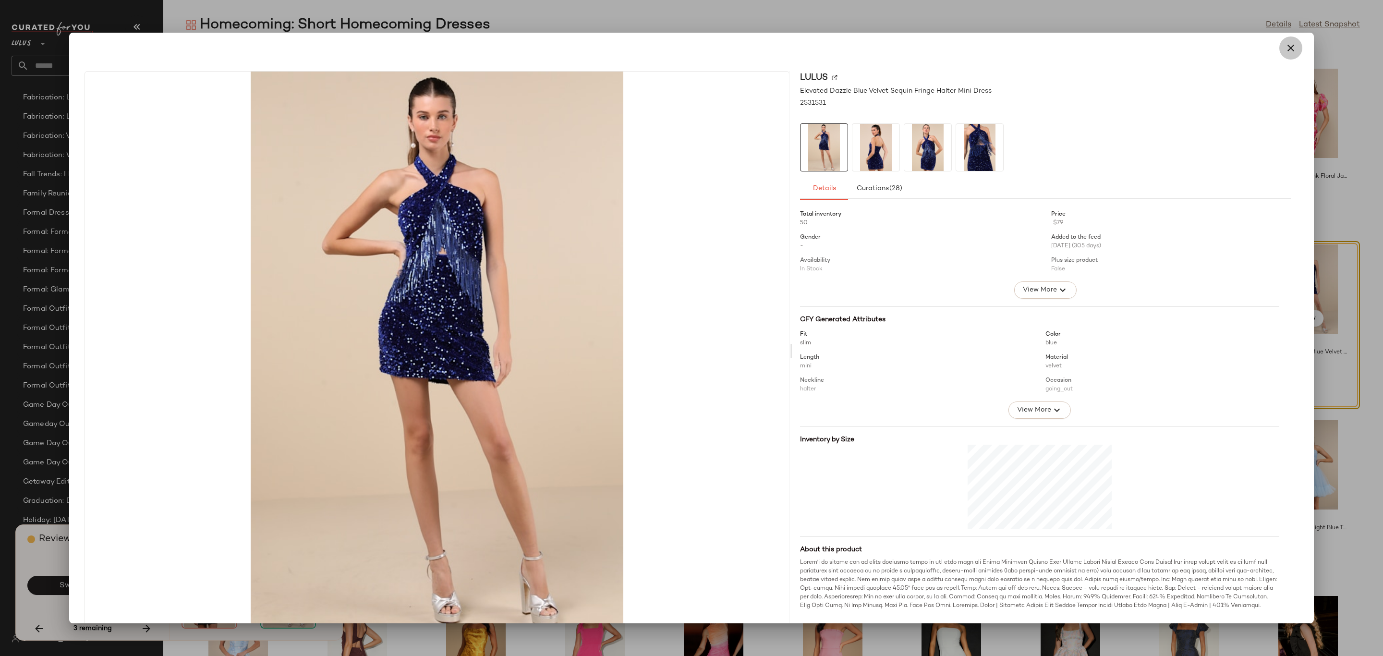
drag, startPoint x: 1283, startPoint y: 47, endPoint x: 1043, endPoint y: 175, distance: 271.3
click at [1285, 48] on icon "button" at bounding box center [1291, 48] width 12 height 12
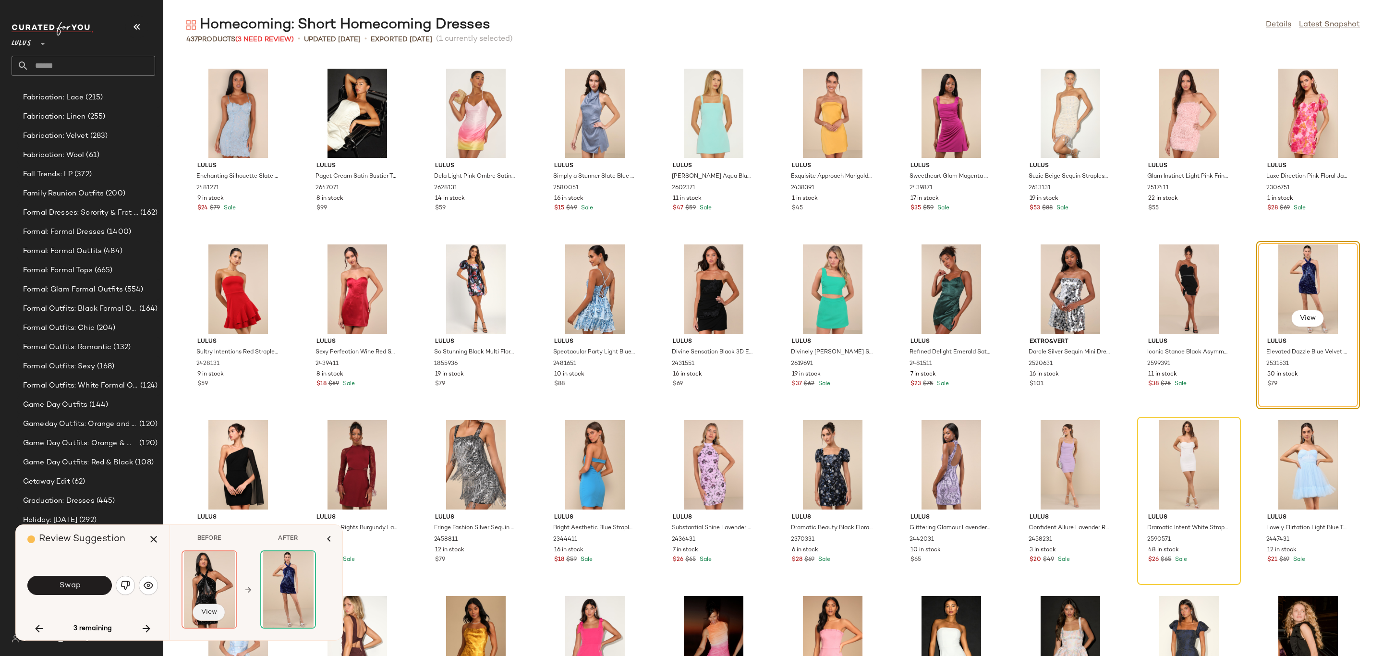
click at [214, 613] on span "View" at bounding box center [209, 612] width 16 height 8
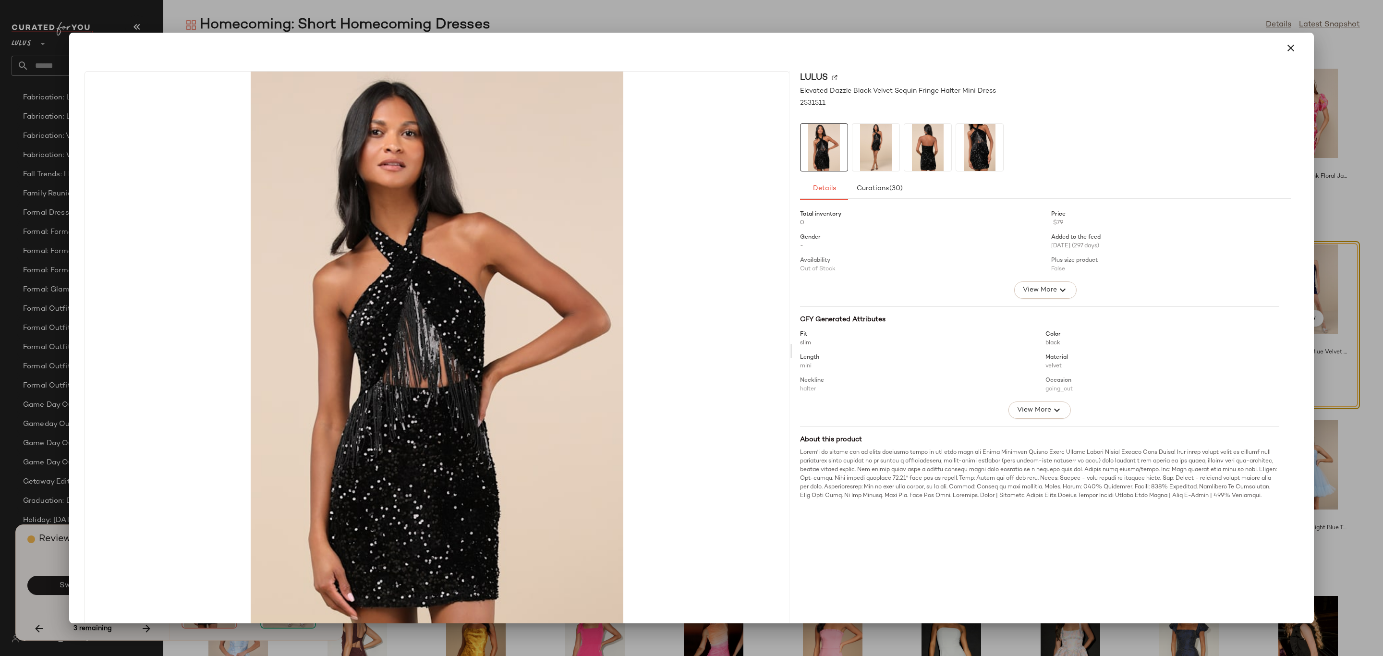
click at [1286, 48] on icon "button" at bounding box center [1291, 48] width 12 height 12
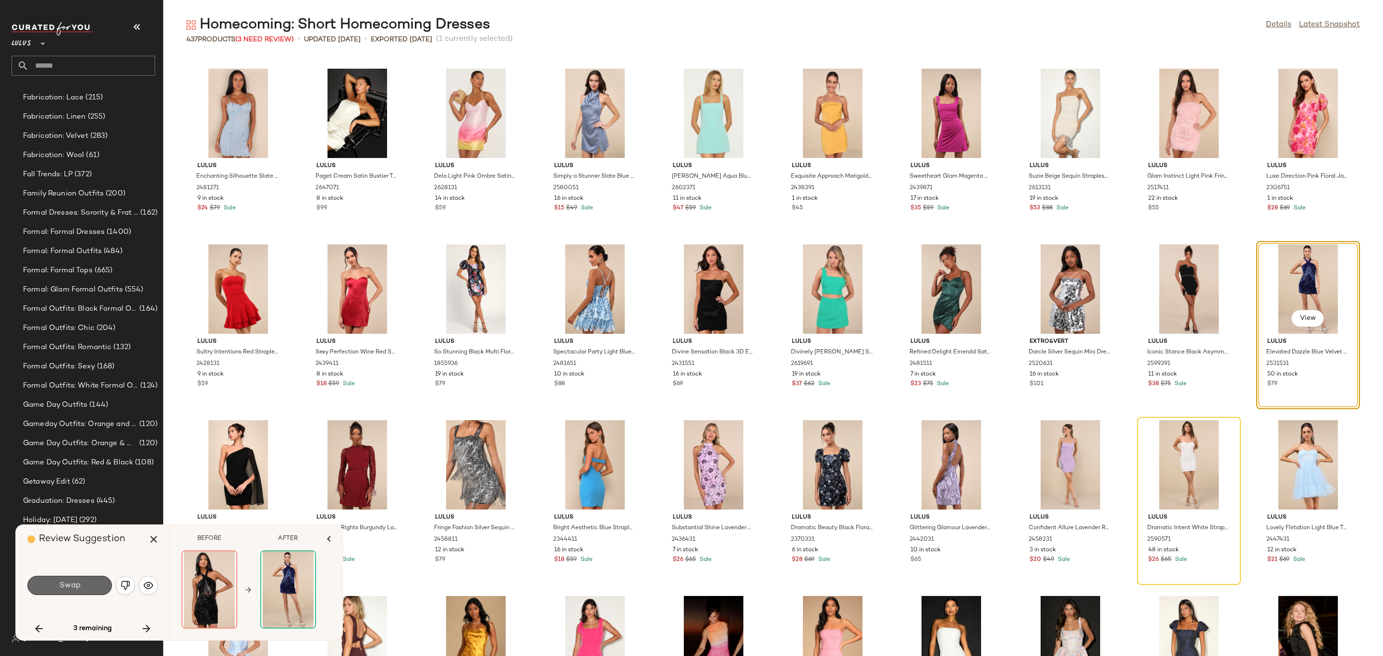
click at [88, 586] on button "Swap" at bounding box center [69, 585] width 85 height 19
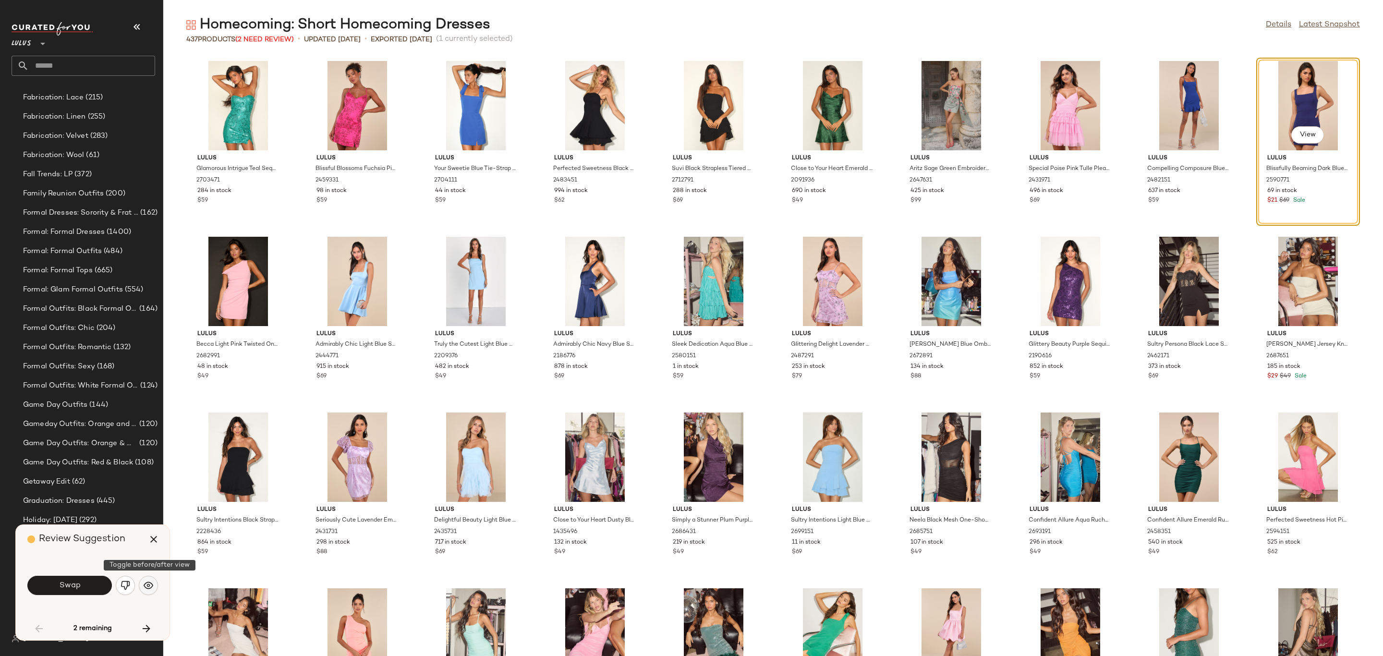
click at [144, 585] on img "button" at bounding box center [149, 586] width 10 height 10
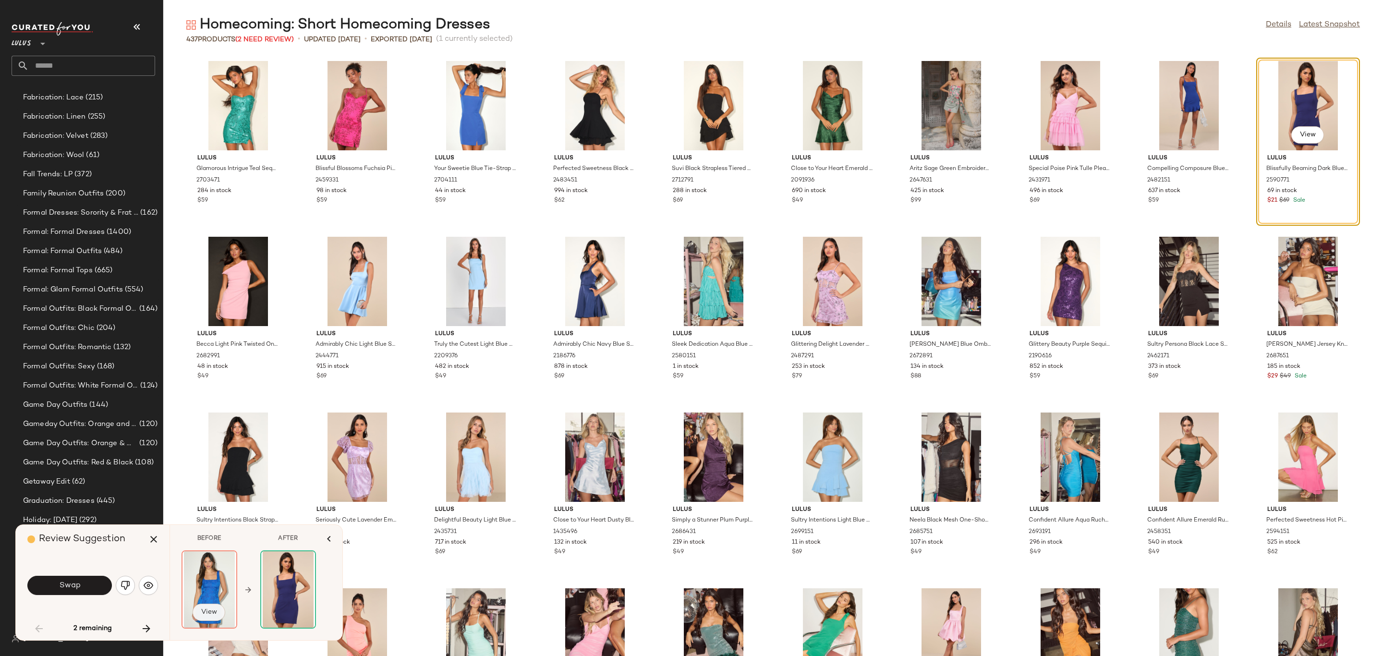
click at [206, 611] on span "View" at bounding box center [209, 612] width 16 height 8
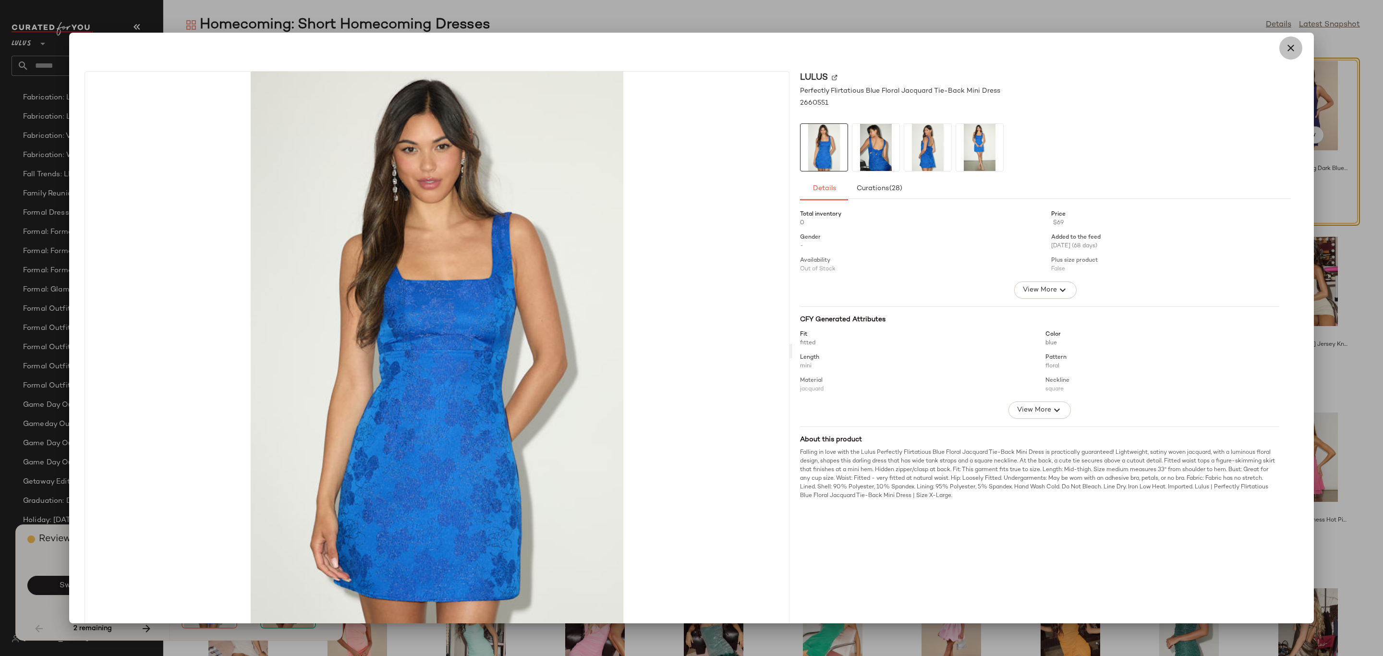
click at [1287, 51] on icon "button" at bounding box center [1291, 48] width 12 height 12
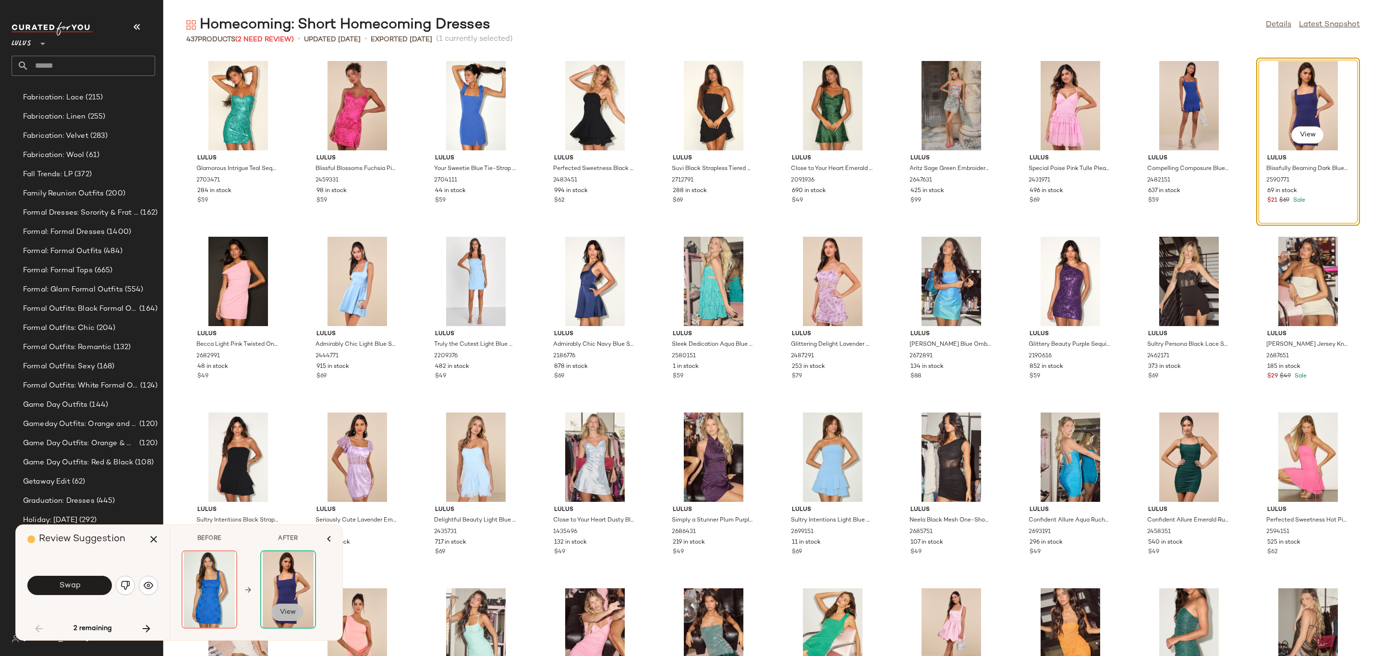
click at [287, 608] on span "View" at bounding box center [287, 612] width 16 height 8
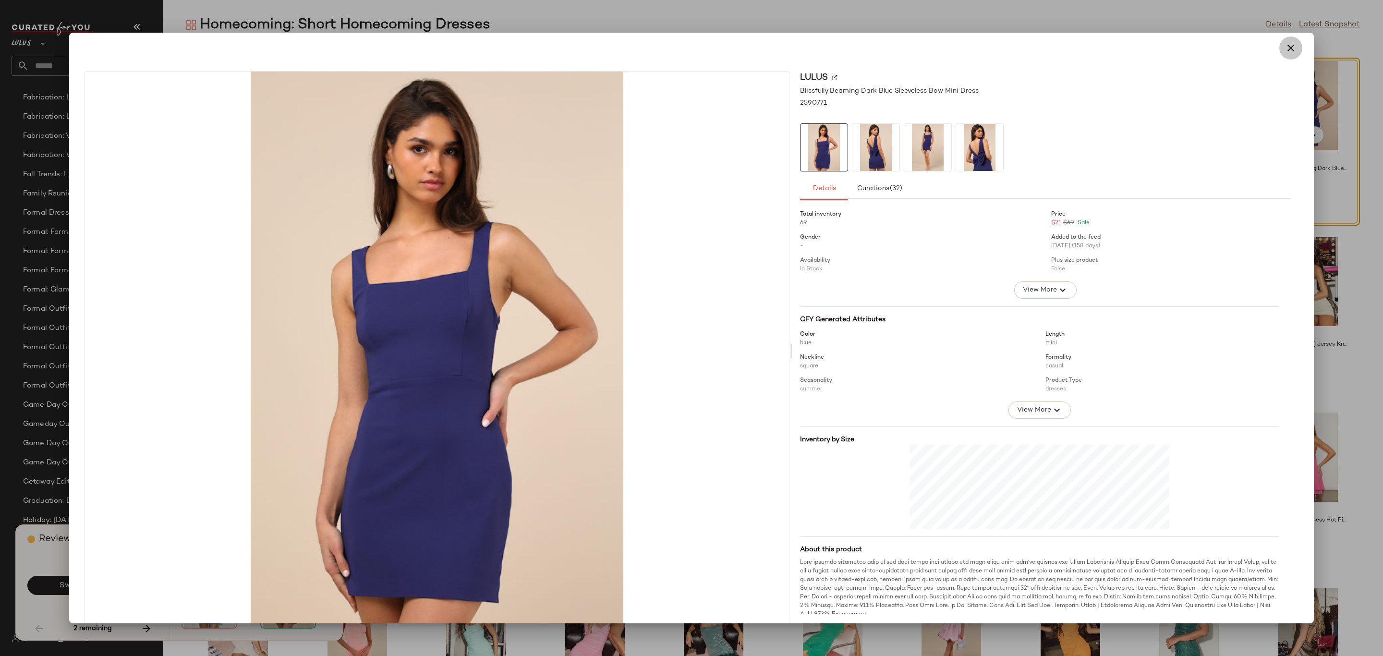
drag, startPoint x: 1283, startPoint y: 53, endPoint x: 1270, endPoint y: 71, distance: 22.0
click at [1282, 55] on button "button" at bounding box center [1290, 47] width 23 height 23
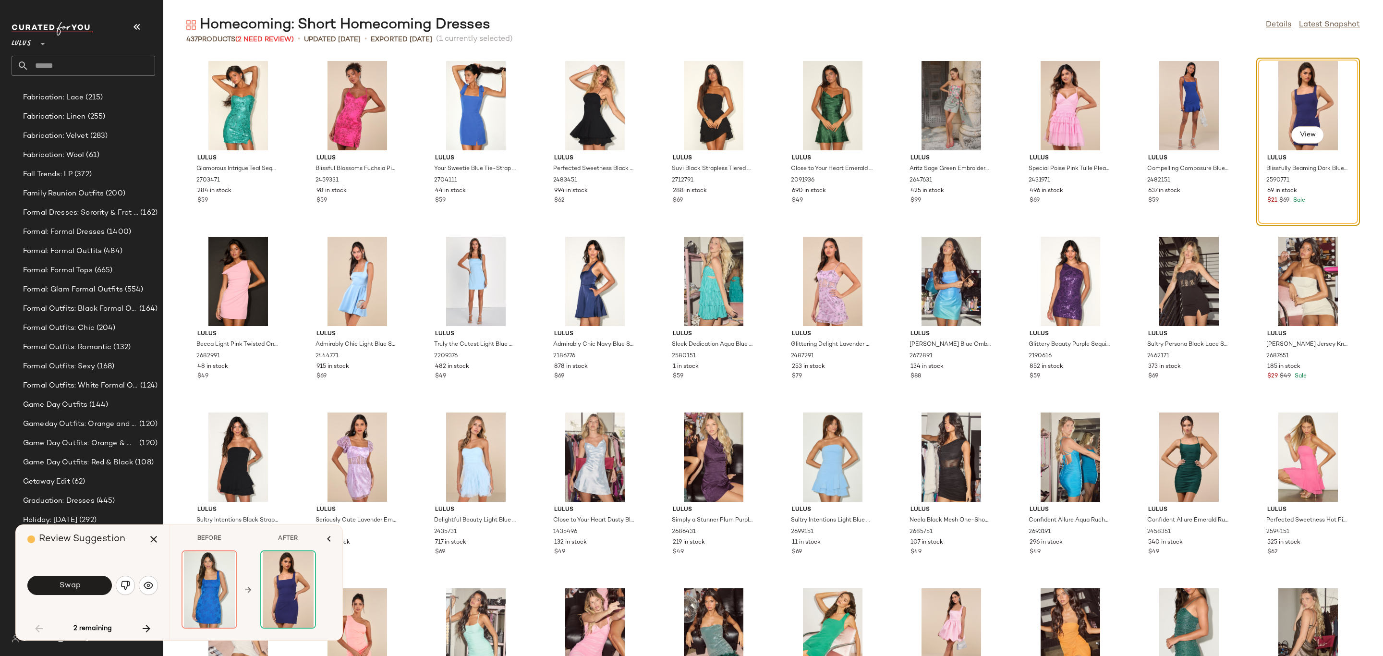
click at [148, 631] on icon "button" at bounding box center [147, 629] width 12 height 12
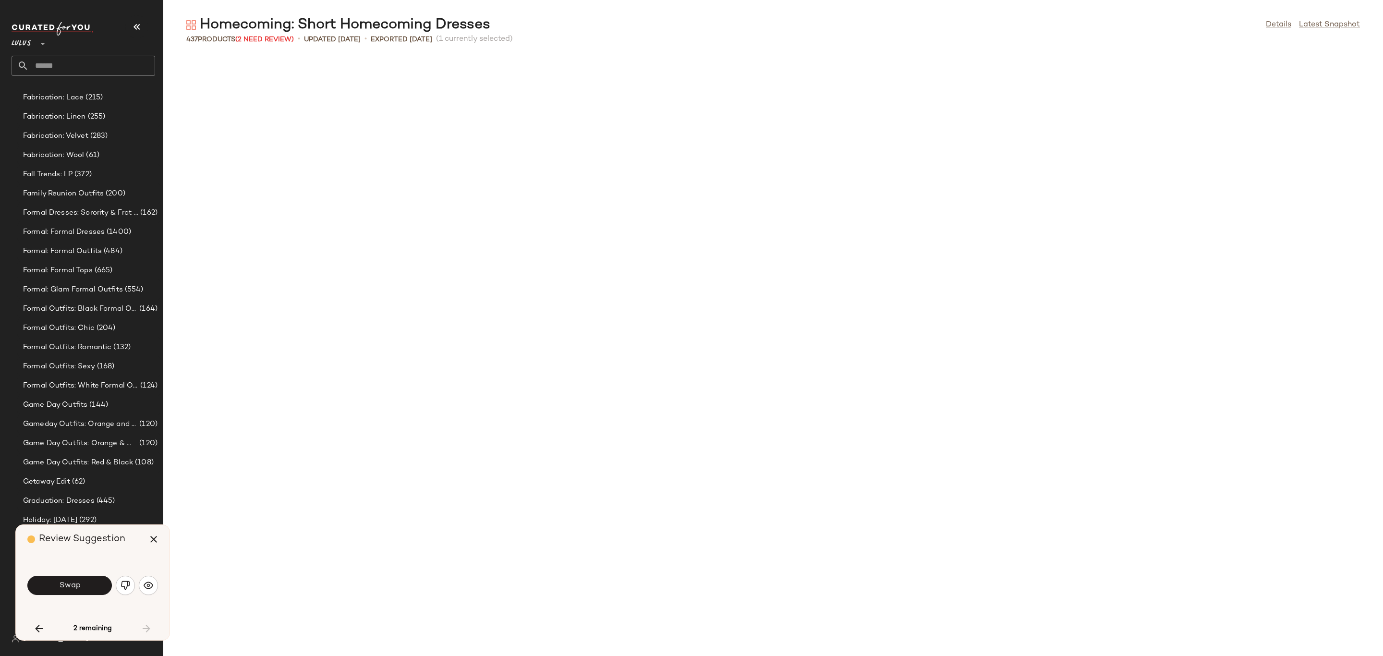
scroll to position [6854, 0]
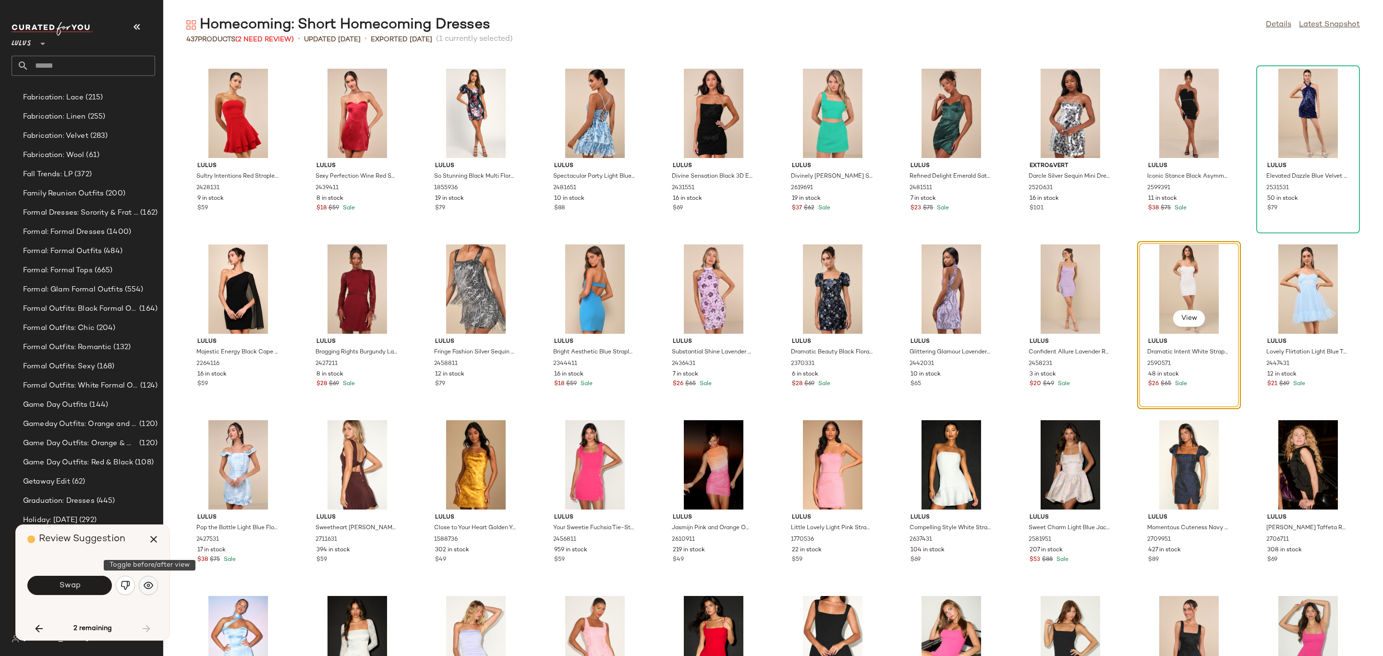
click at [144, 589] on img "button" at bounding box center [149, 586] width 10 height 10
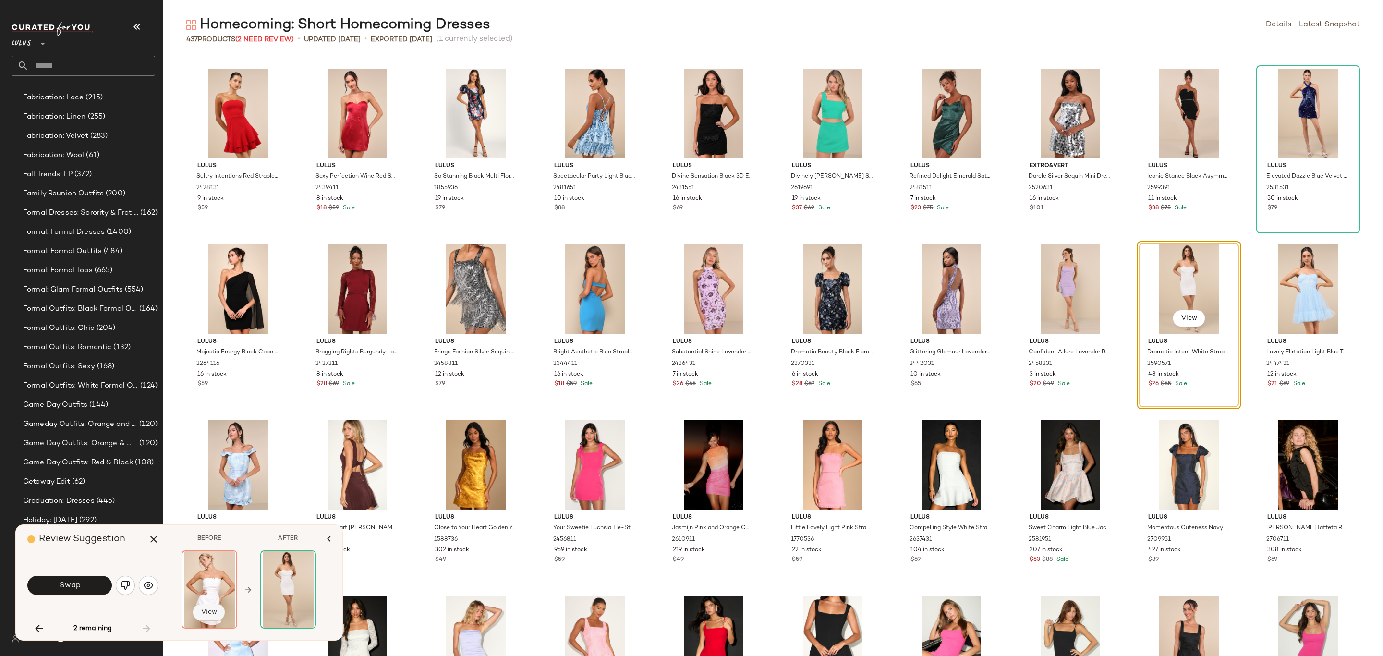
click at [217, 615] on span "View" at bounding box center [209, 612] width 16 height 8
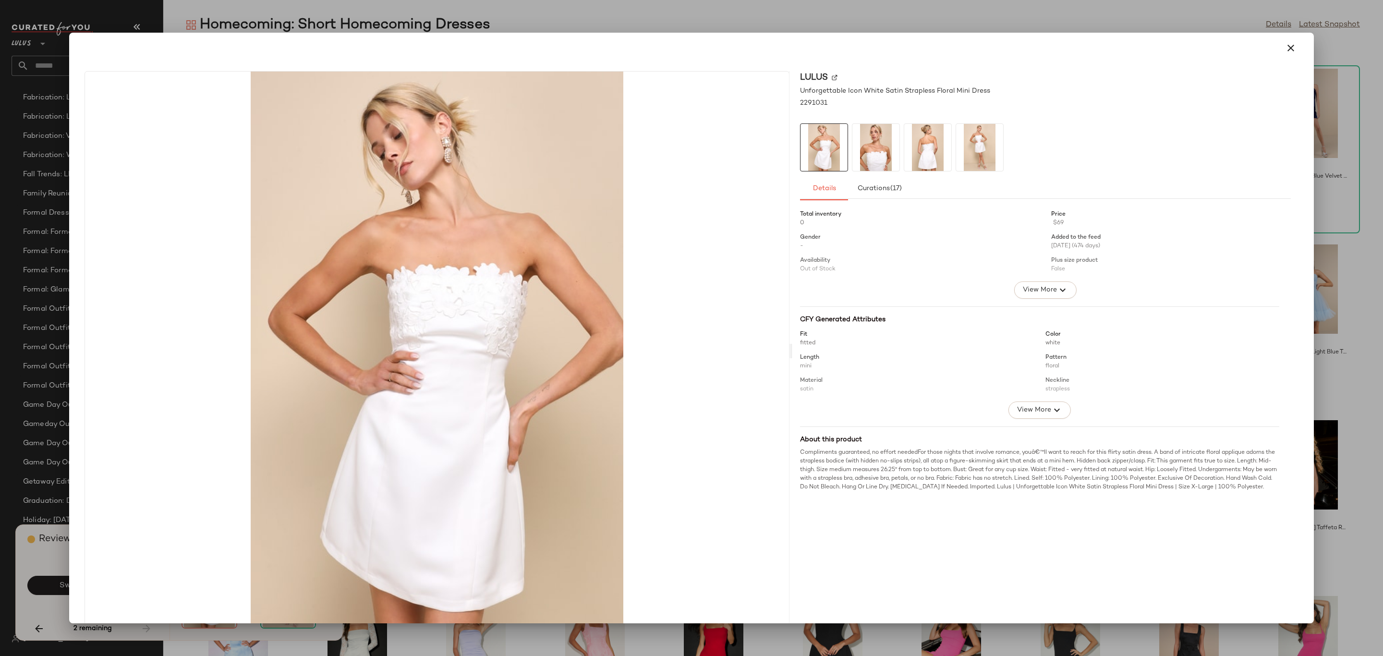
drag, startPoint x: 1291, startPoint y: 48, endPoint x: 998, endPoint y: 197, distance: 328.6
click at [1291, 49] on icon "button" at bounding box center [1291, 48] width 12 height 12
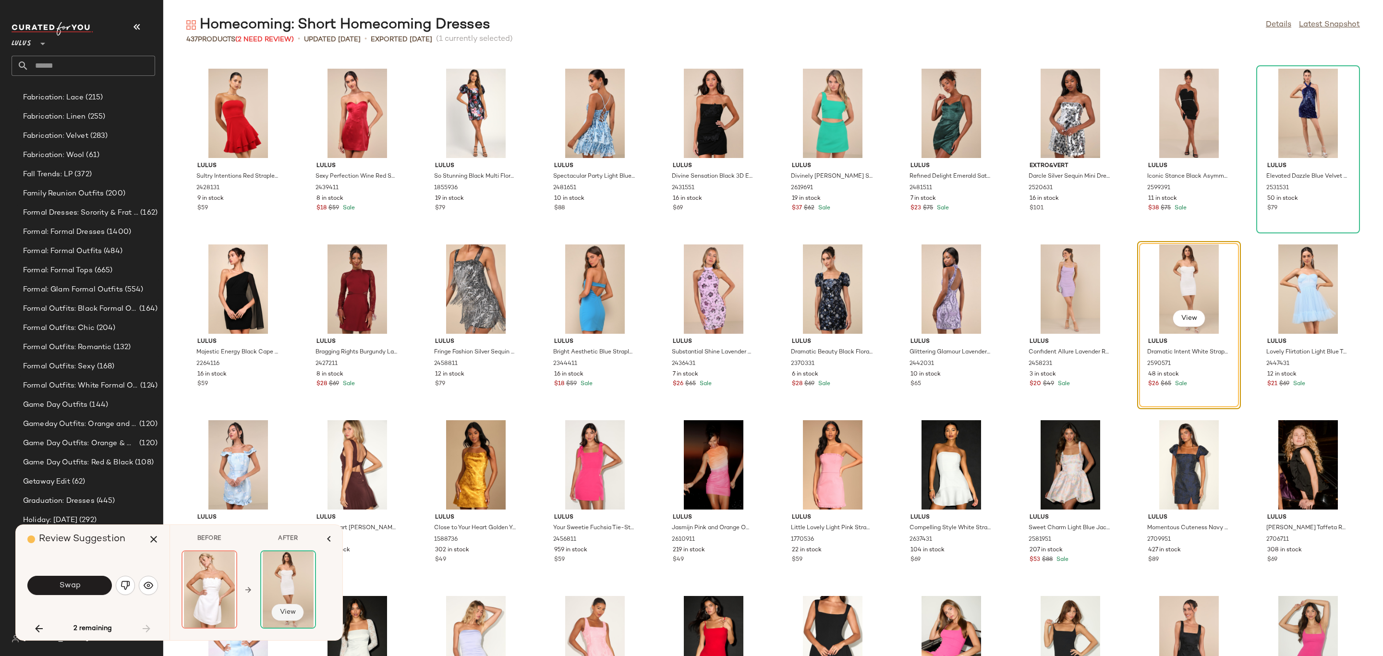
click at [287, 608] on span "View" at bounding box center [287, 612] width 16 height 8
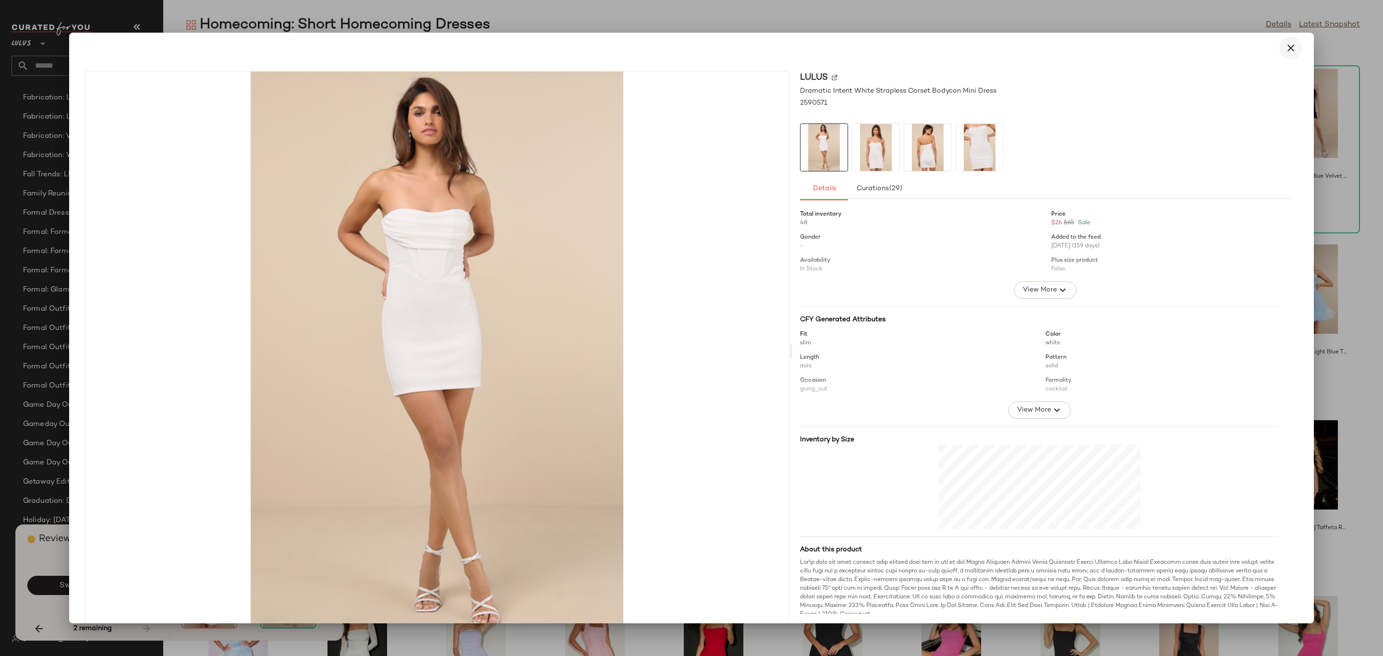
click at [1286, 52] on icon "button" at bounding box center [1291, 48] width 12 height 12
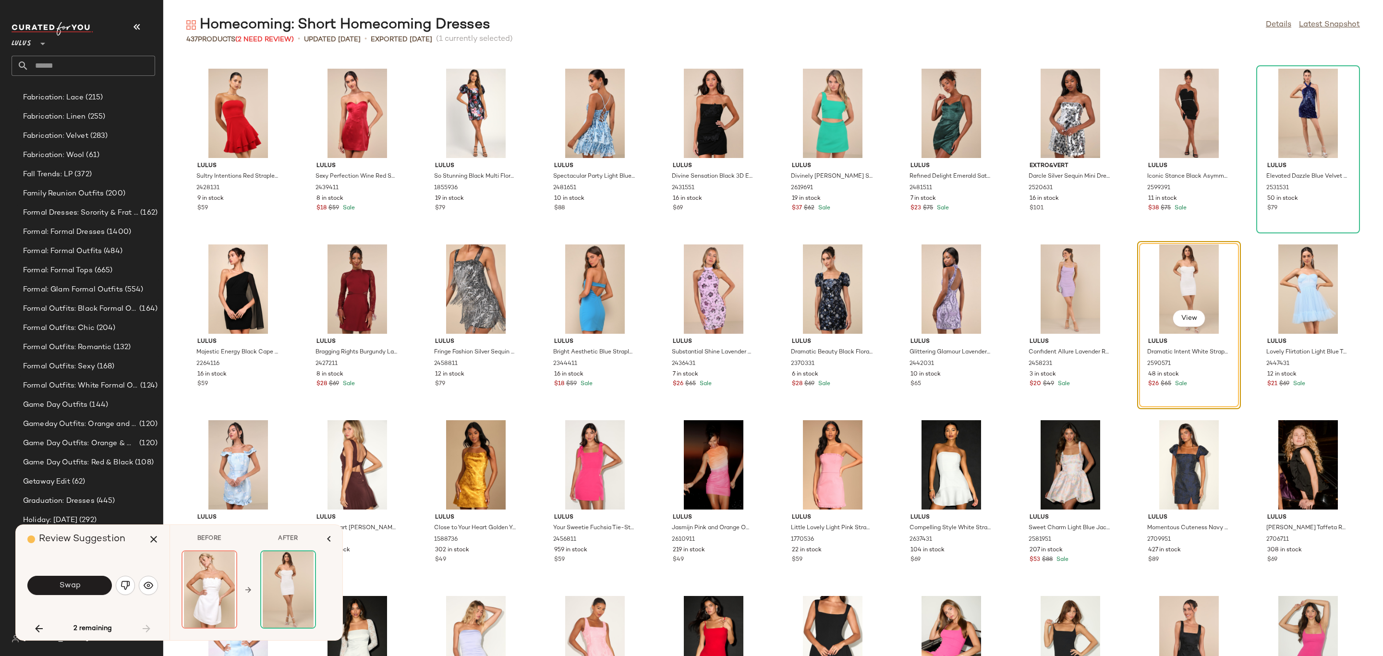
click at [88, 590] on button "Swap" at bounding box center [69, 585] width 85 height 19
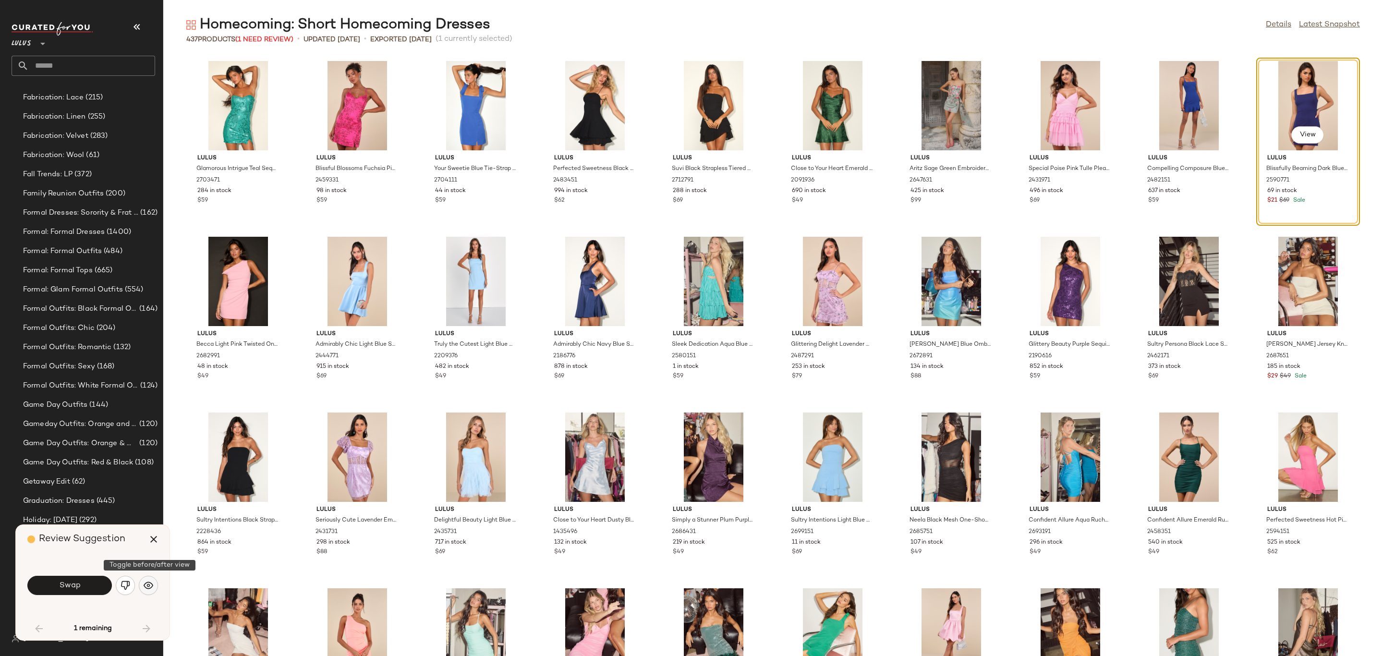
click at [149, 585] on img "button" at bounding box center [149, 586] width 10 height 10
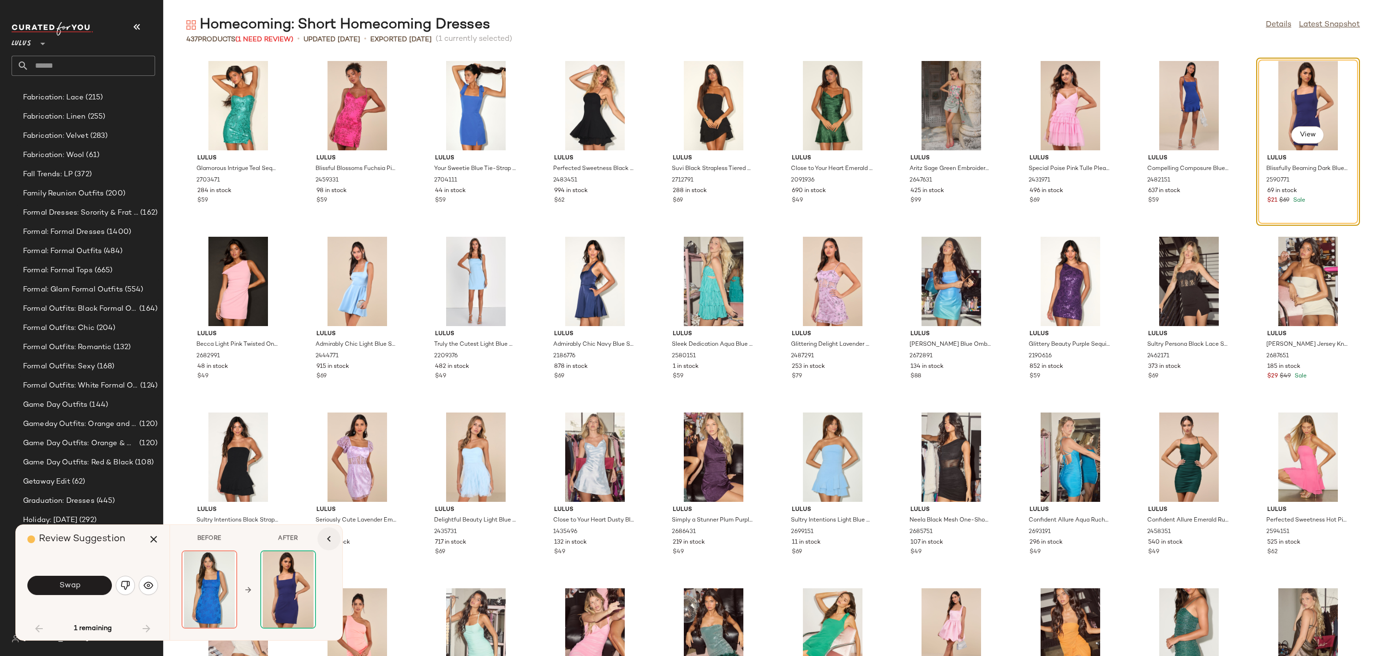
click at [327, 539] on icon "button" at bounding box center [329, 539] width 12 height 12
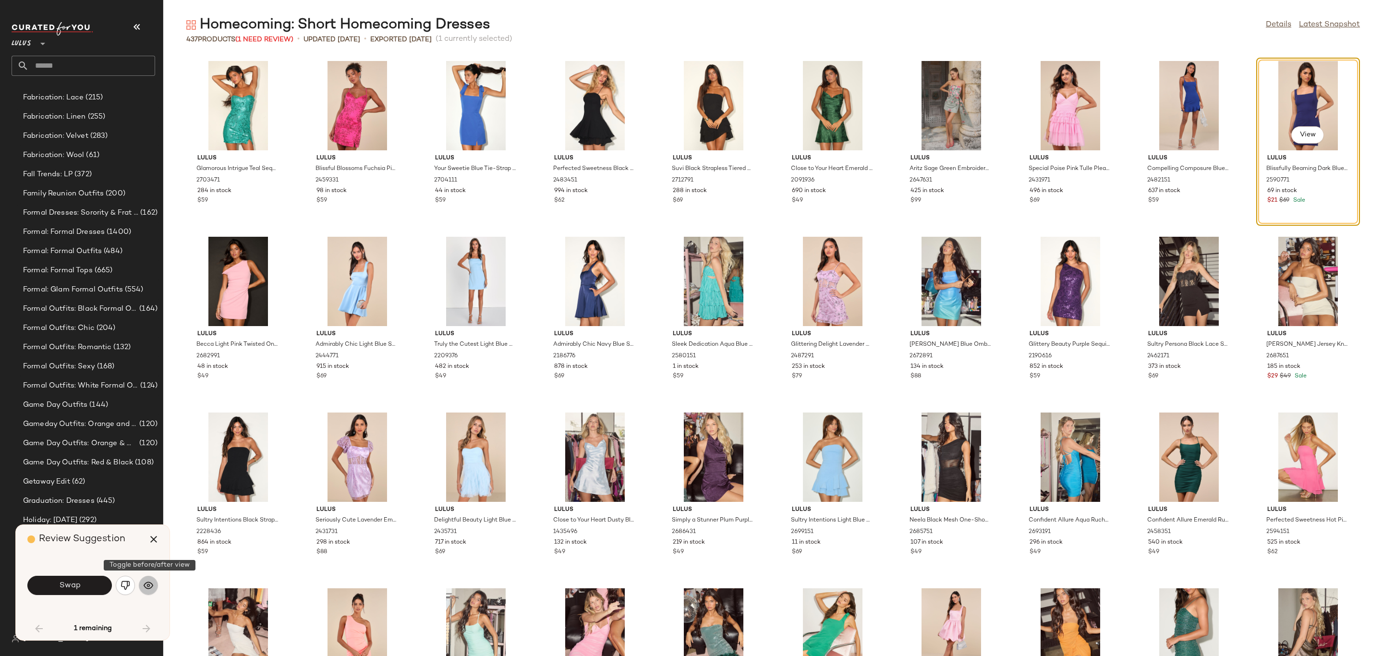
click at [150, 578] on button "button" at bounding box center [148, 585] width 19 height 19
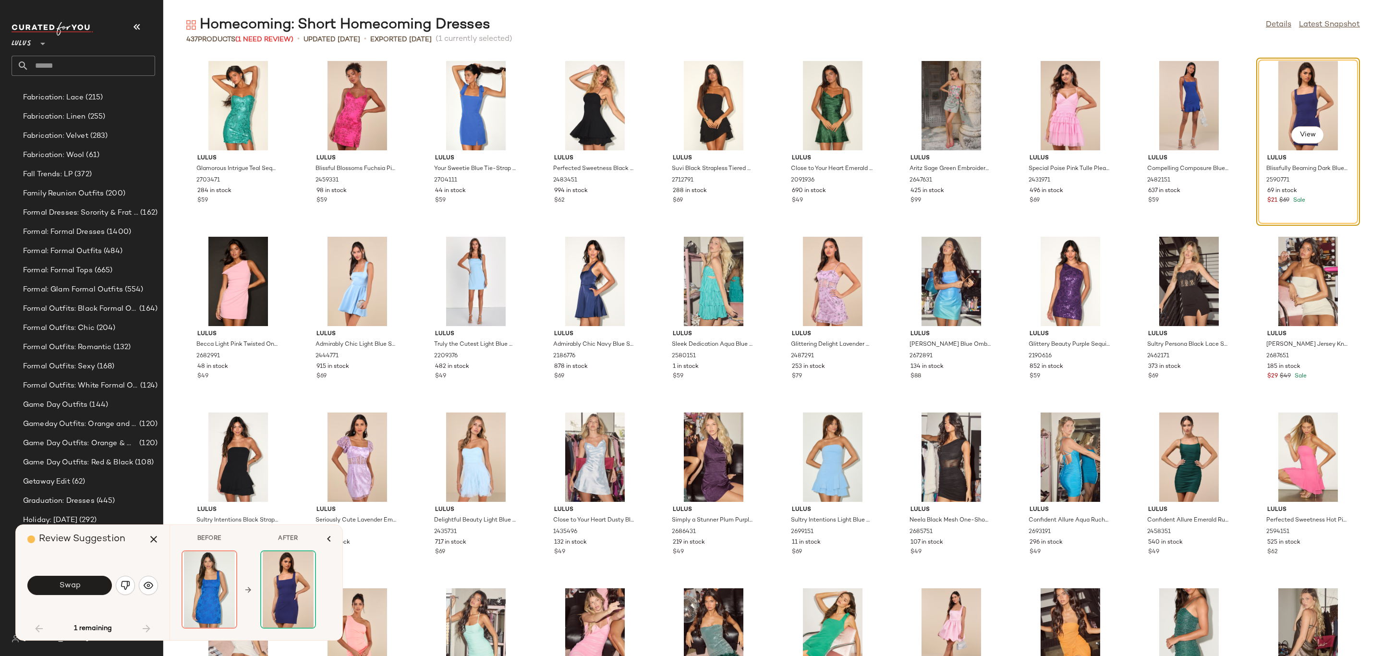
click at [249, 590] on icon at bounding box center [248, 589] width 9 height 9
drag, startPoint x: 299, startPoint y: 581, endPoint x: 332, endPoint y: 591, distance: 34.8
click at [332, 591] on div "BEFORE AFTER View View" at bounding box center [255, 582] width 173 height 115
click at [214, 607] on button "View" at bounding box center [209, 612] width 33 height 17
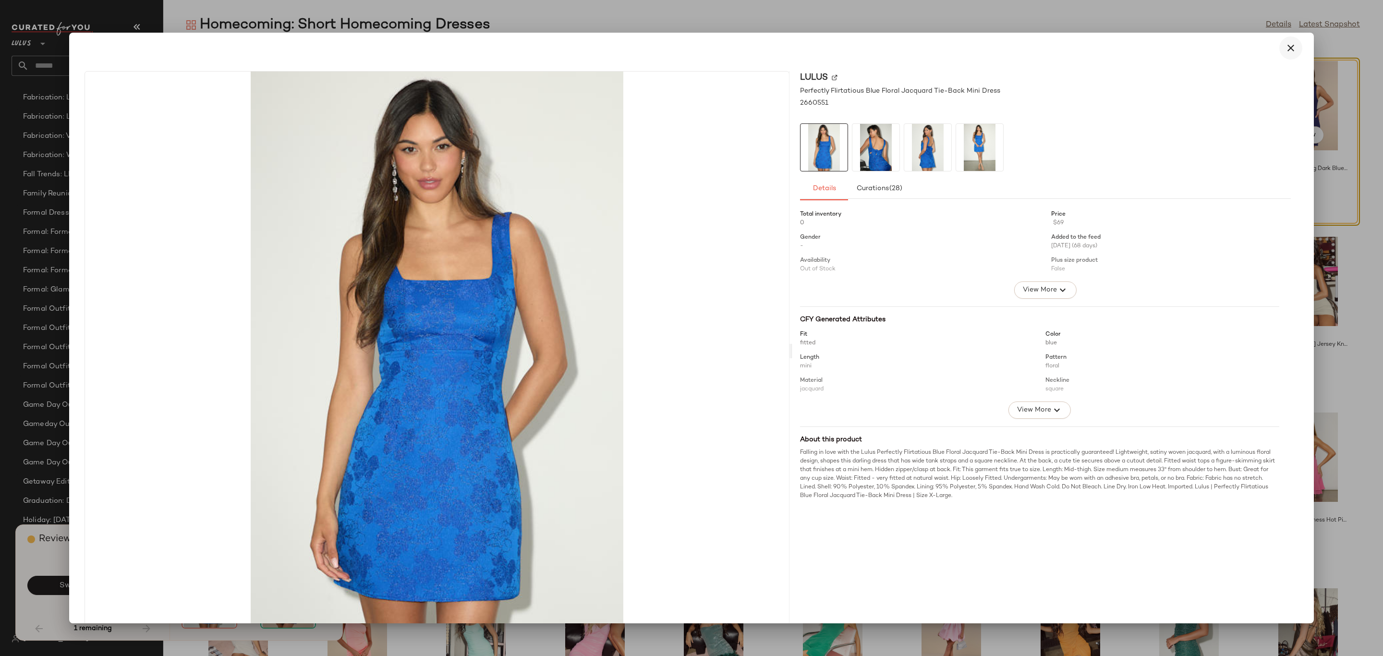
click at [1279, 42] on button "button" at bounding box center [1290, 47] width 23 height 23
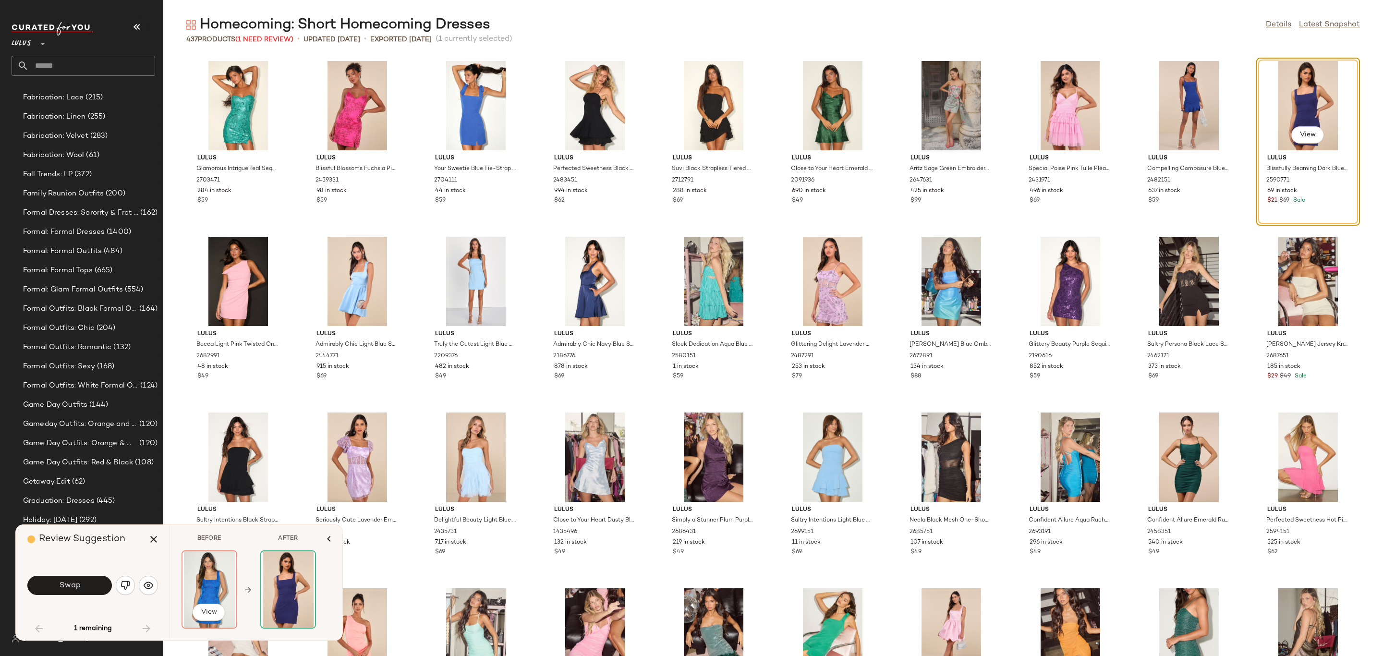
click at [205, 580] on img at bounding box center [209, 589] width 54 height 76
click at [207, 608] on span "View" at bounding box center [209, 612] width 16 height 8
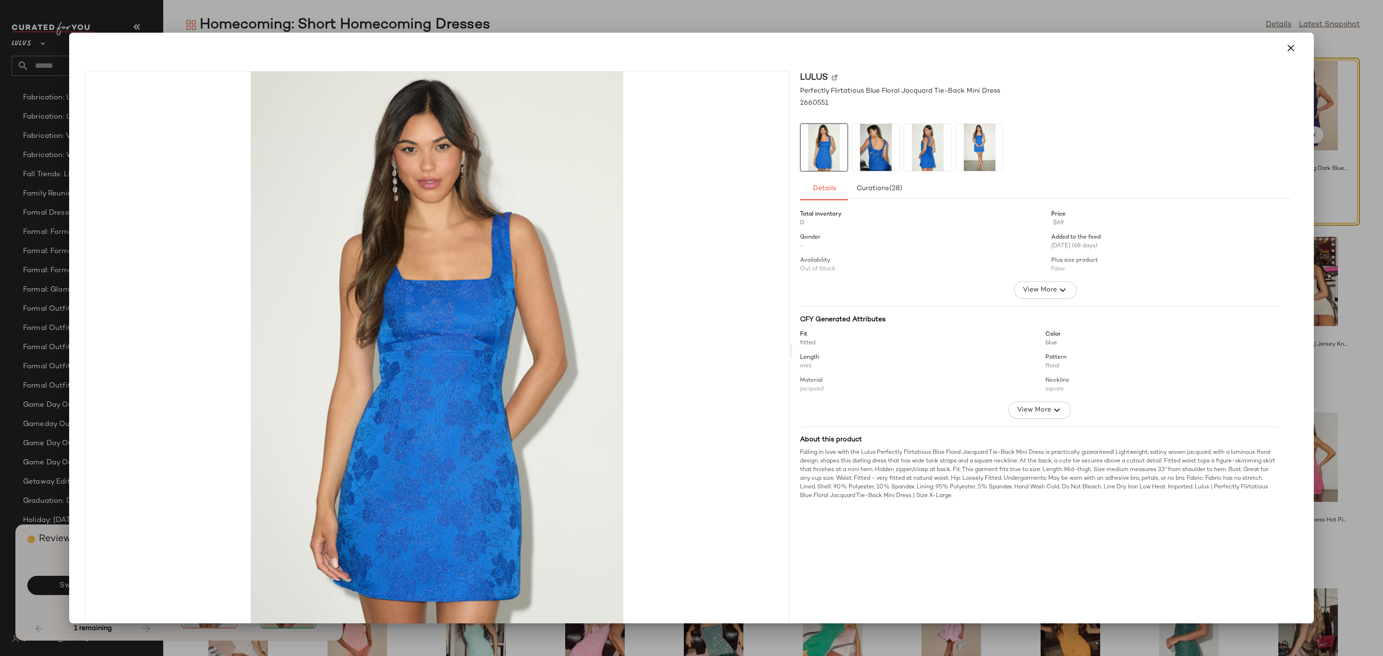
drag, startPoint x: 1288, startPoint y: 50, endPoint x: 1285, endPoint y: 68, distance: 17.6
click at [1288, 54] on button "button" at bounding box center [1290, 47] width 23 height 23
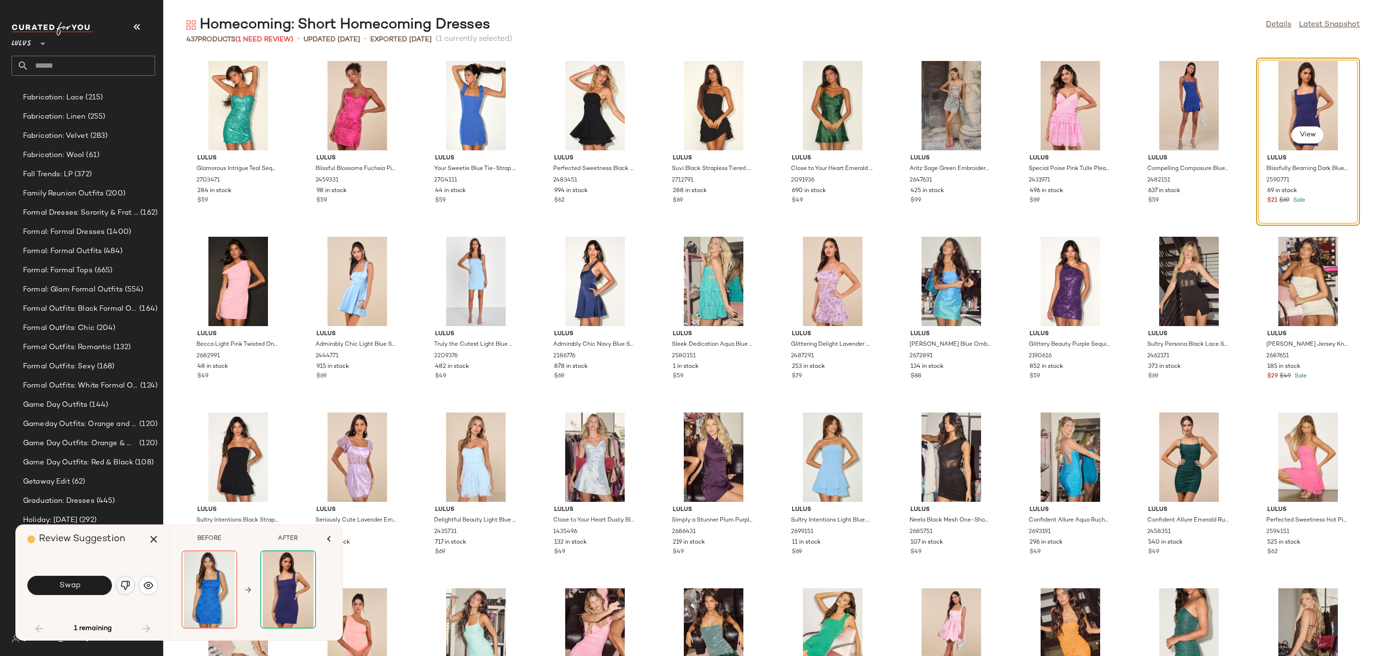
click at [122, 582] on img "button" at bounding box center [126, 586] width 10 height 10
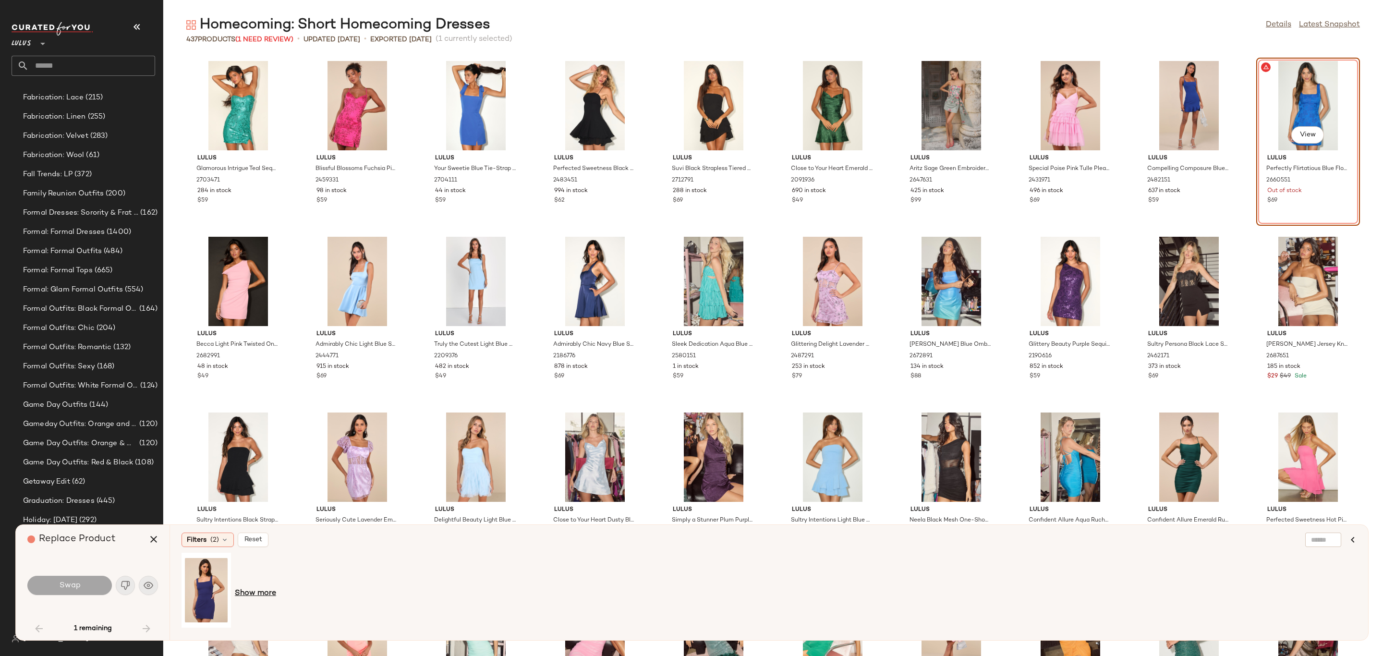
click at [260, 589] on span "Show more" at bounding box center [255, 594] width 41 height 12
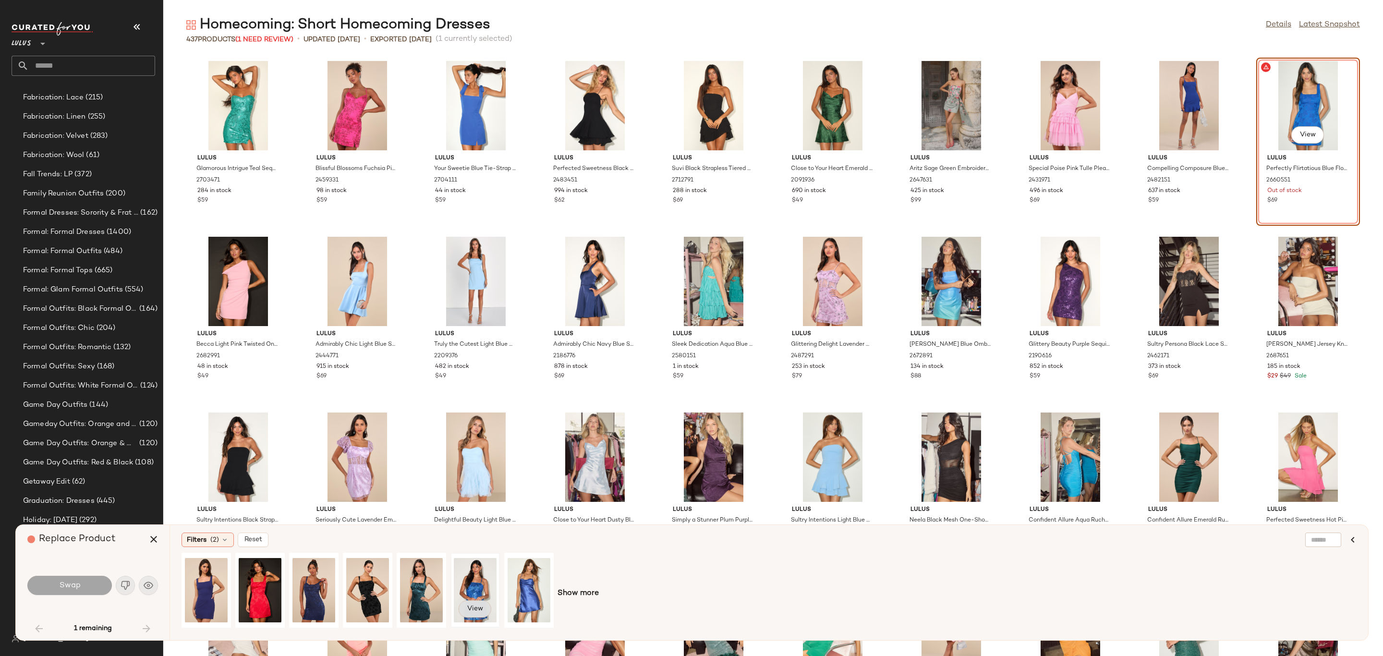
click at [480, 608] on span "View" at bounding box center [475, 609] width 16 height 8
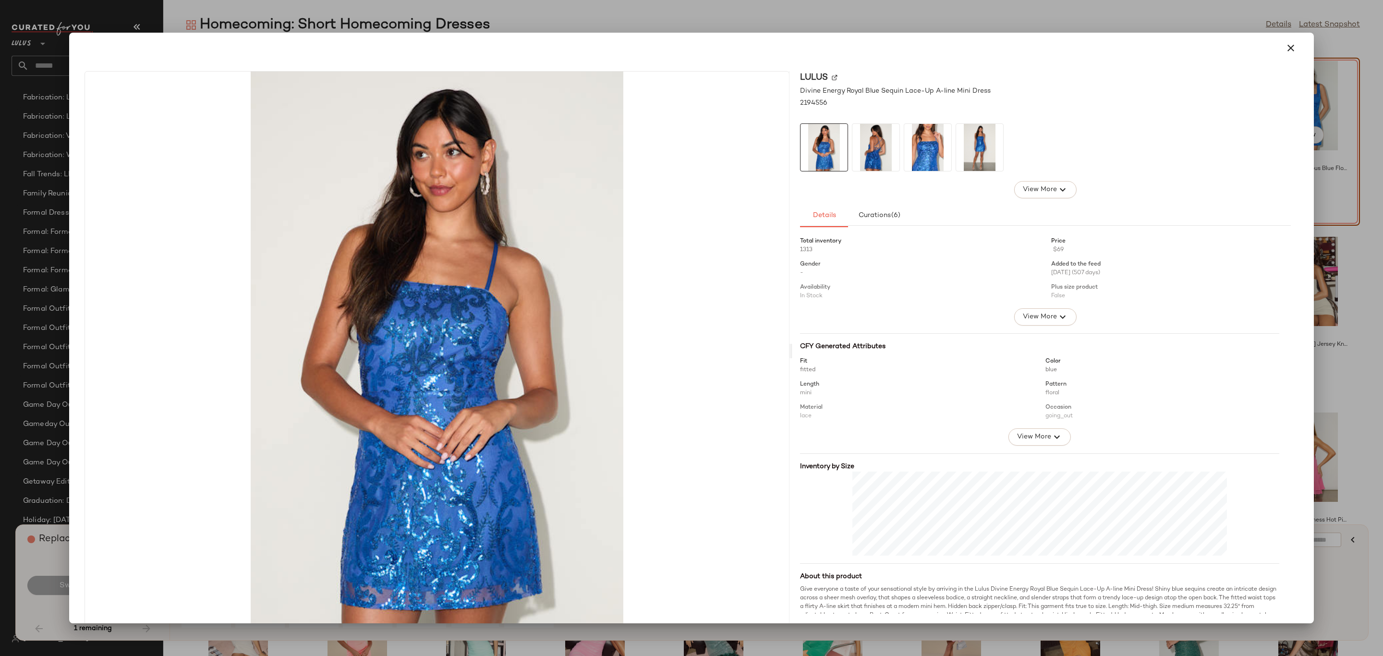
click at [1285, 47] on icon "button" at bounding box center [1291, 48] width 12 height 12
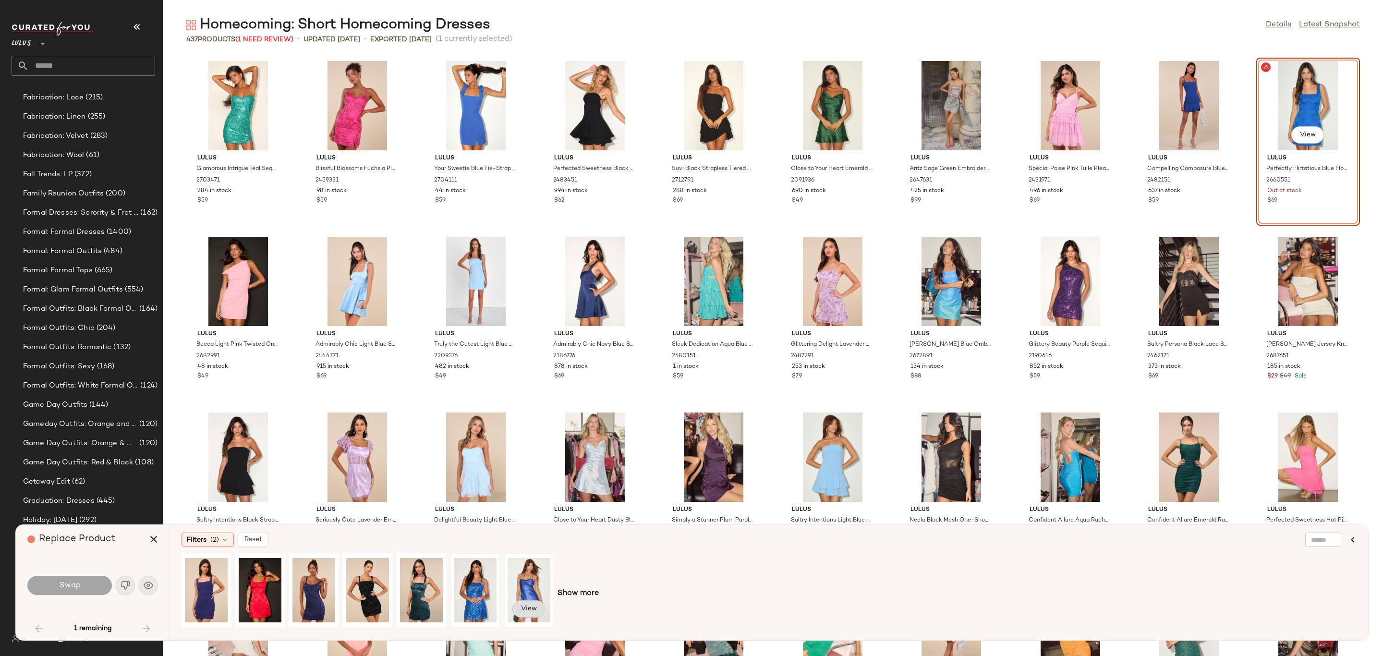
click at [534, 608] on span "View" at bounding box center [528, 609] width 16 height 8
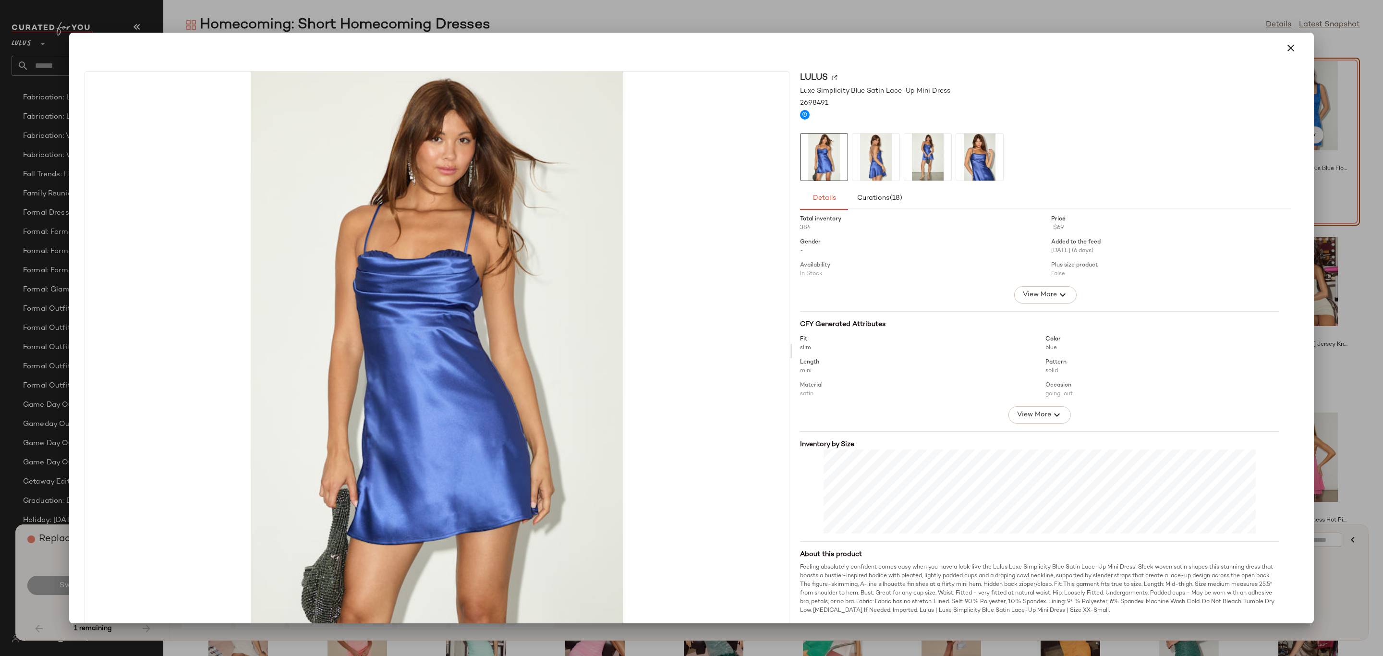
scroll to position [6, 0]
click at [1285, 49] on icon "button" at bounding box center [1291, 48] width 12 height 12
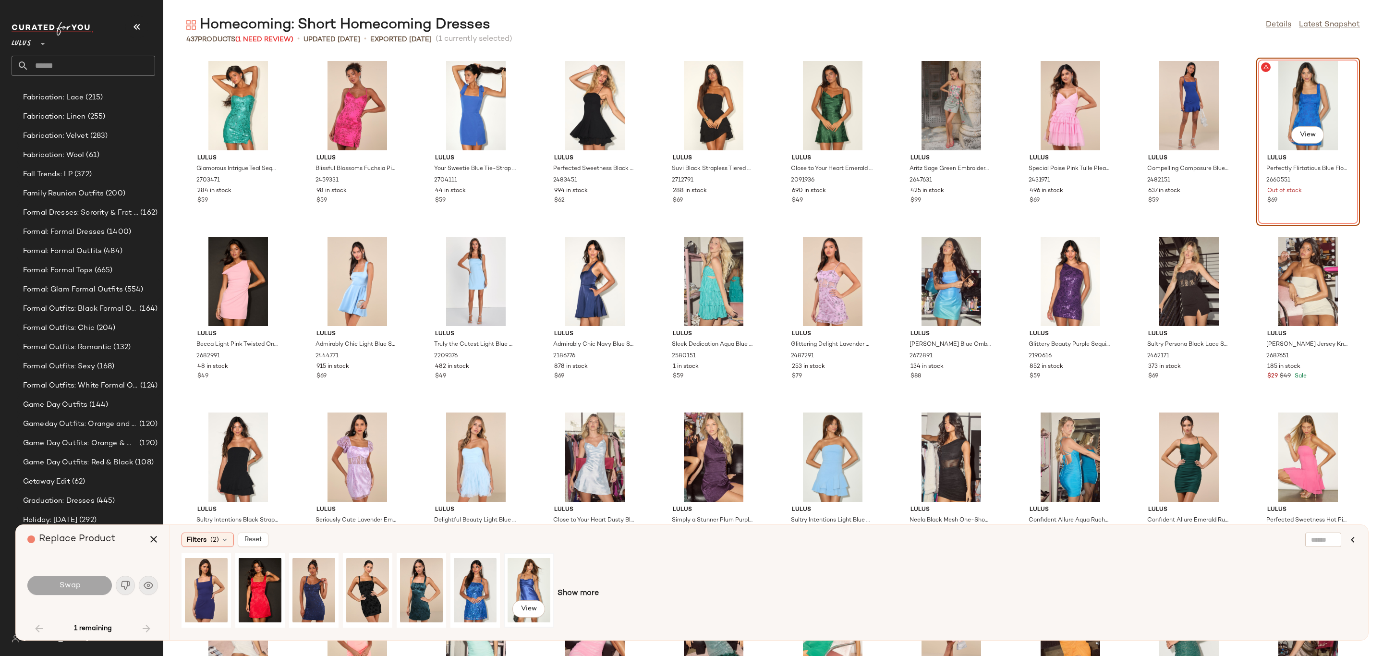
click at [513, 585] on div "View" at bounding box center [529, 590] width 43 height 68
click at [88, 583] on button "Swap" at bounding box center [69, 585] width 85 height 19
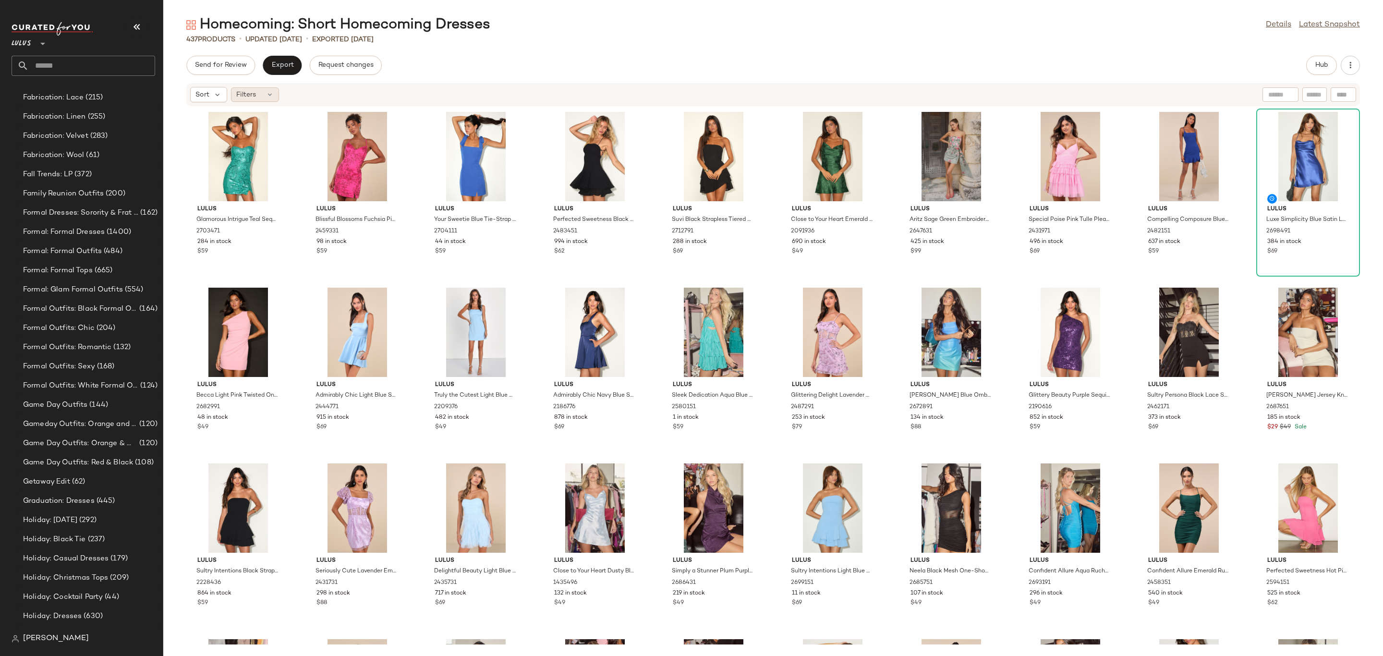
click at [258, 98] on div "Filters" at bounding box center [255, 94] width 48 height 14
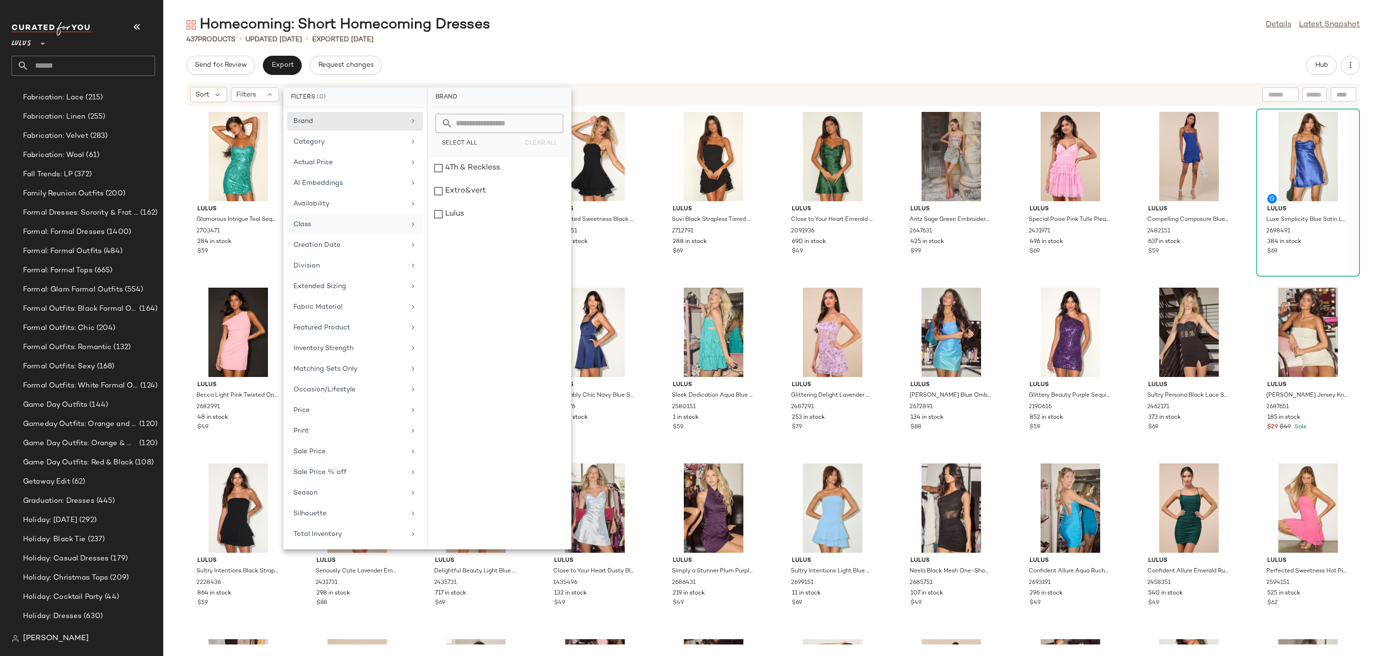
click at [348, 228] on div "Class" at bounding box center [349, 224] width 112 height 10
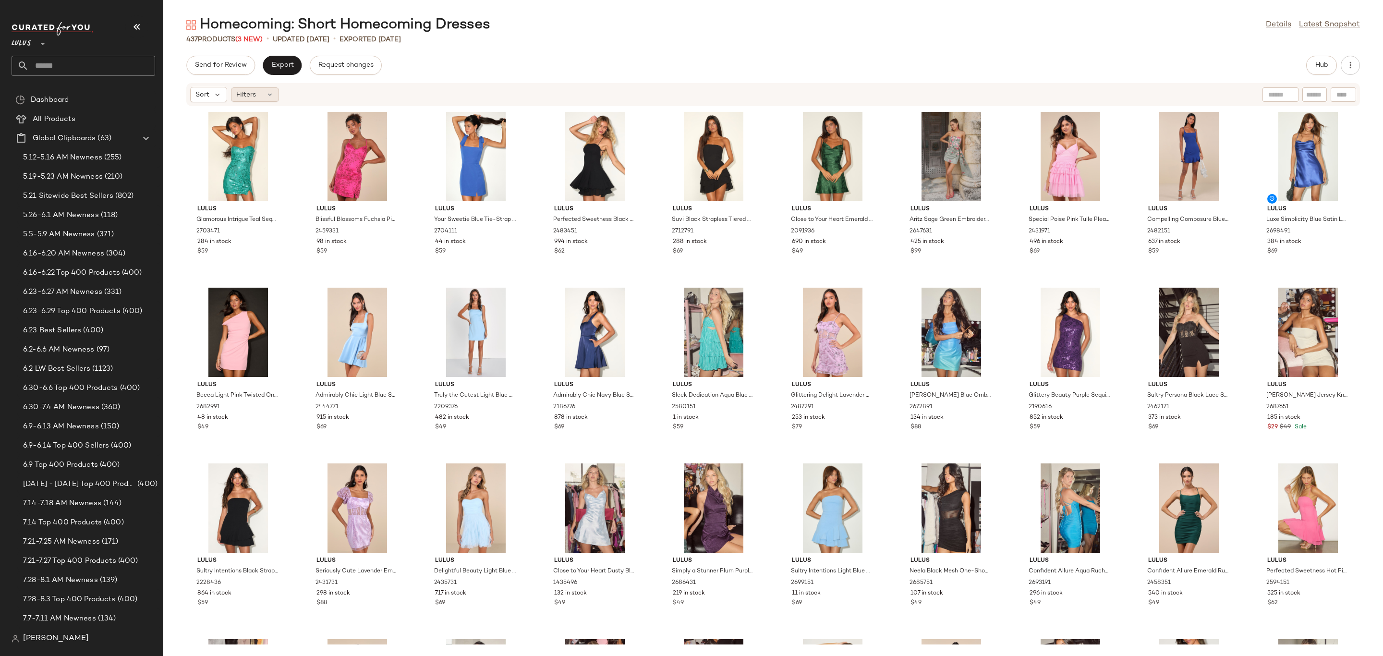
click at [250, 96] on span "Filters" at bounding box center [246, 95] width 20 height 10
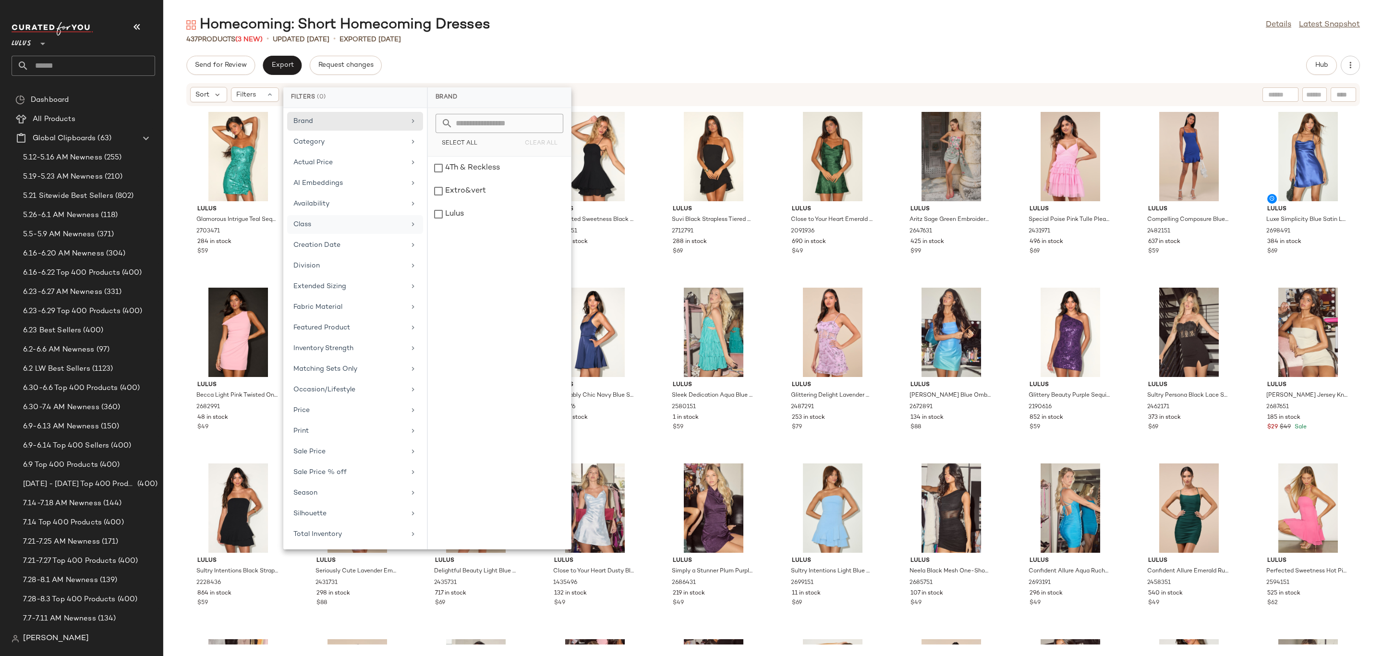
click at [333, 226] on div "Class" at bounding box center [349, 224] width 112 height 10
click at [513, 61] on div "Send for Review Export Request changes Hub" at bounding box center [773, 65] width 1174 height 19
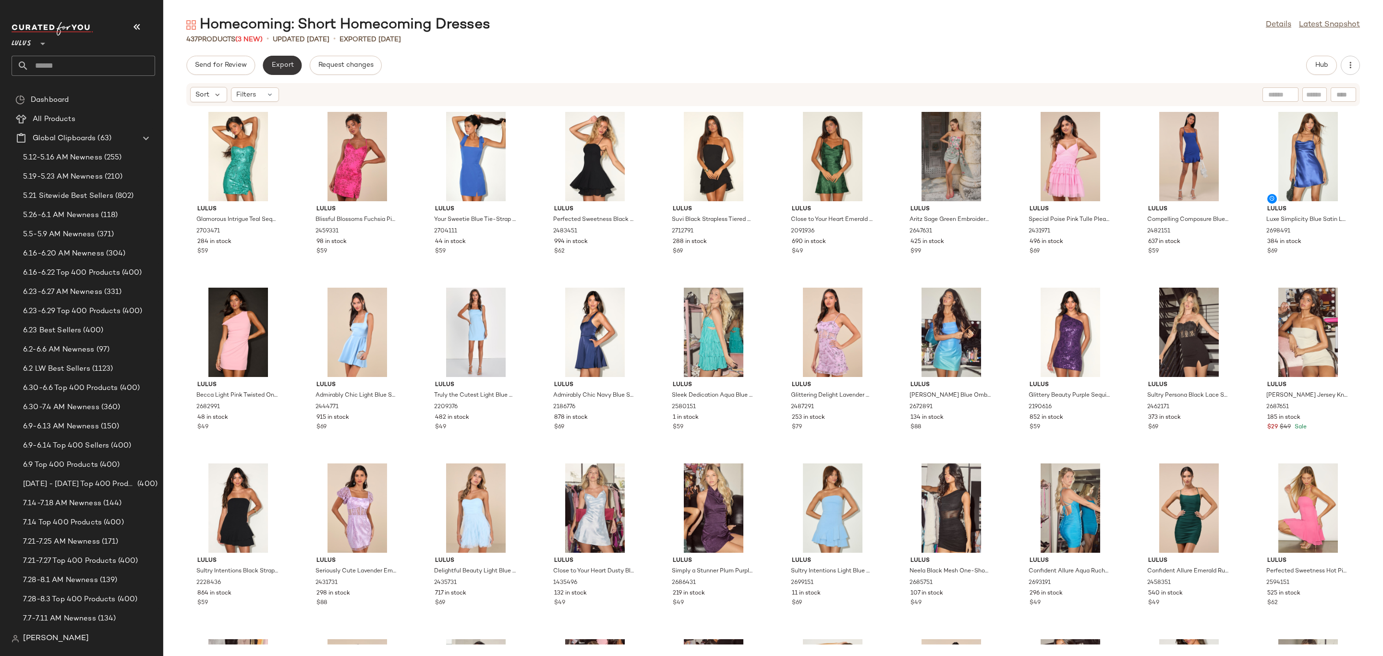
click at [291, 61] on span "Export" at bounding box center [282, 65] width 23 height 8
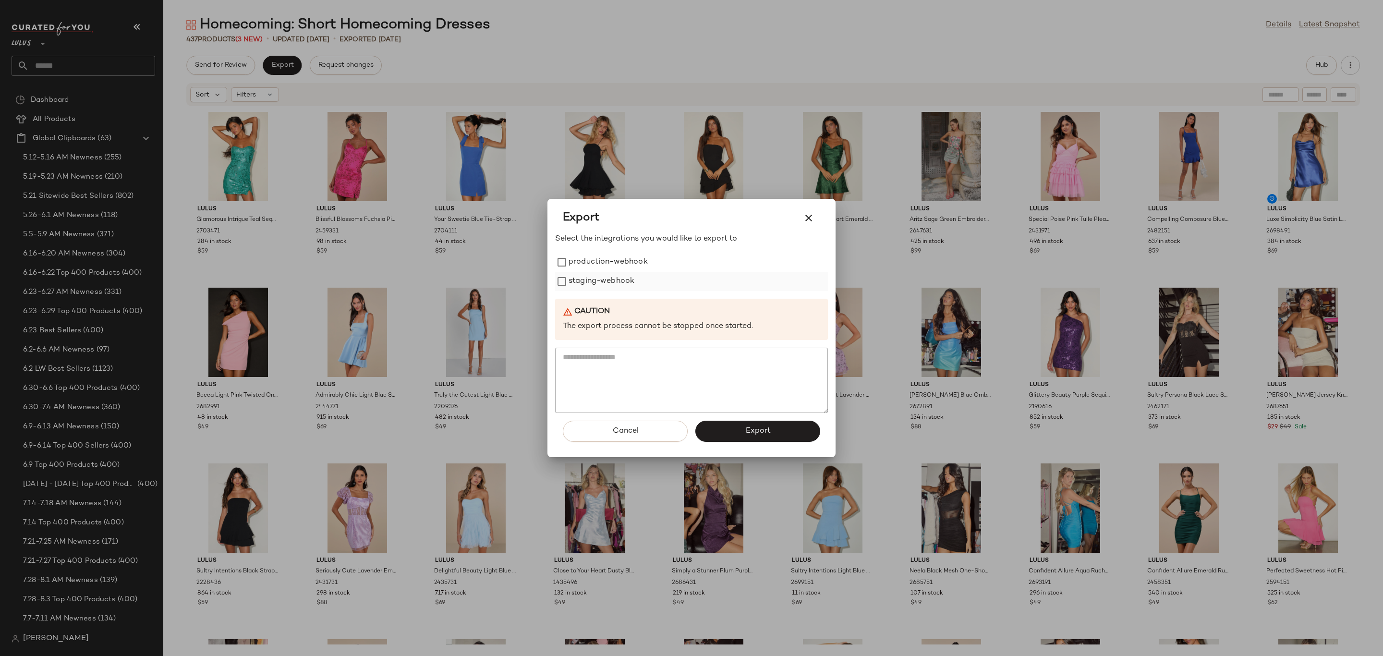
drag, startPoint x: 617, startPoint y: 275, endPoint x: 614, endPoint y: 269, distance: 6.4
click at [617, 274] on label "staging-webhook" at bounding box center [602, 281] width 66 height 19
click at [614, 264] on label "production-webhook" at bounding box center [608, 262] width 79 height 19
click at [787, 434] on button "Export" at bounding box center [757, 431] width 125 height 21
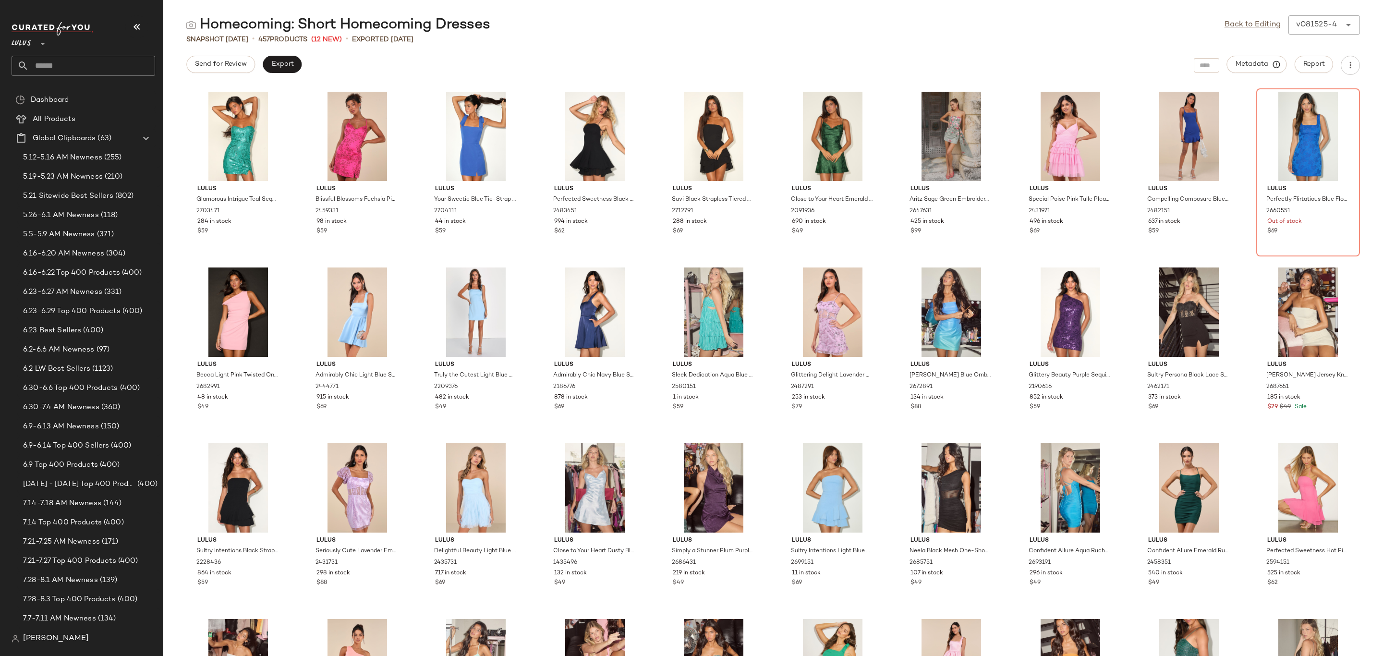
click at [296, 73] on div "Export" at bounding box center [282, 65] width 39 height 19
click at [294, 63] on button "Export" at bounding box center [282, 64] width 39 height 17
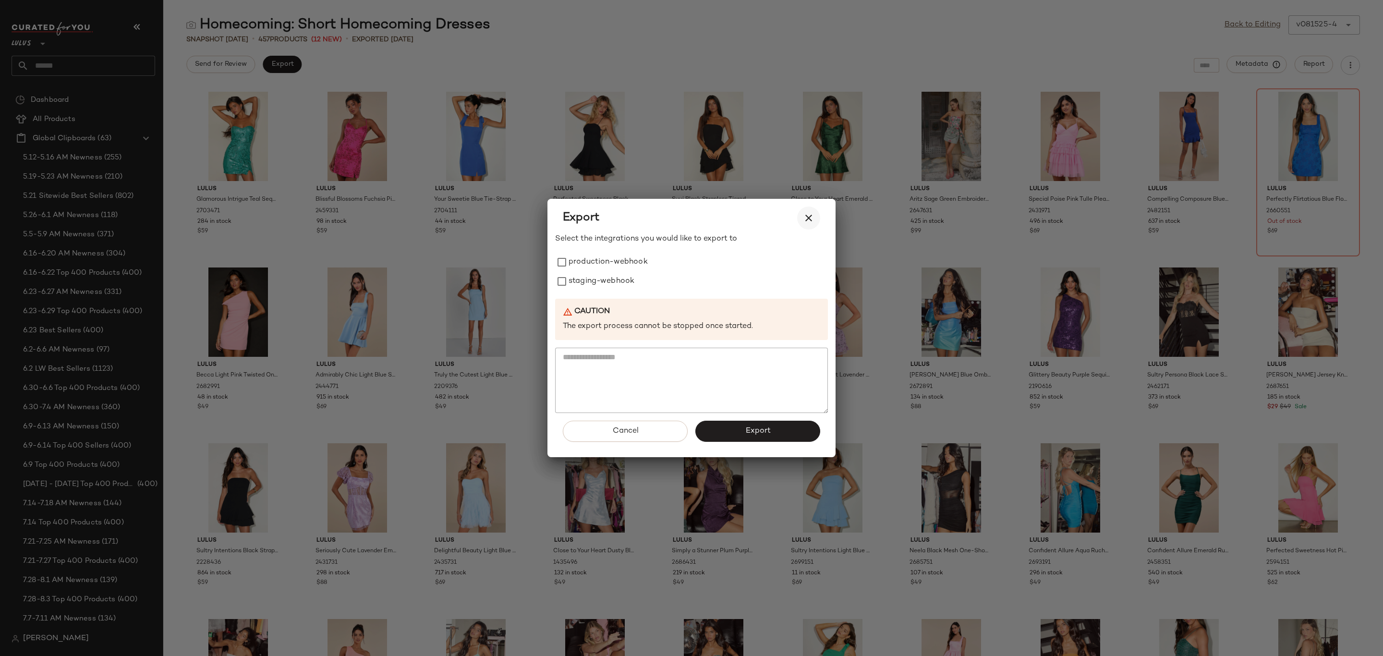
click at [804, 222] on icon "button" at bounding box center [809, 218] width 12 height 12
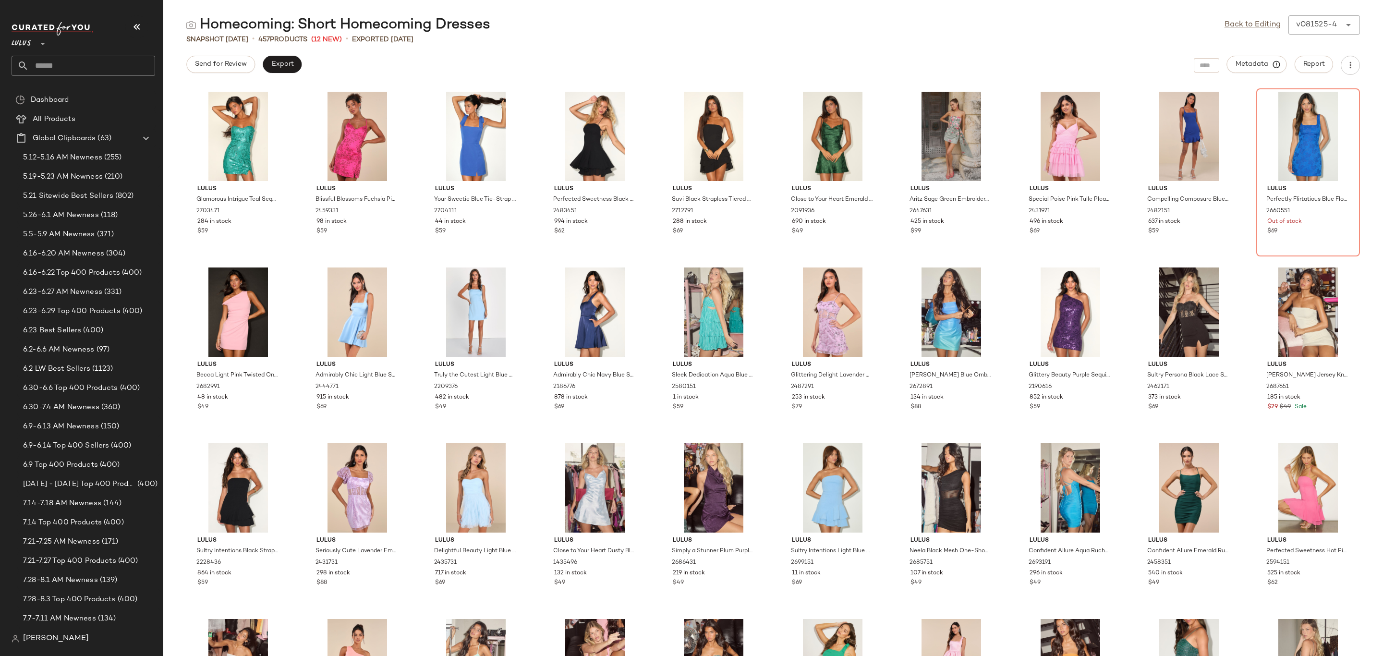
drag, startPoint x: 1256, startPoint y: 24, endPoint x: 1193, endPoint y: 56, distance: 70.4
click at [1256, 24] on link "Back to Editing" at bounding box center [1252, 25] width 56 height 12
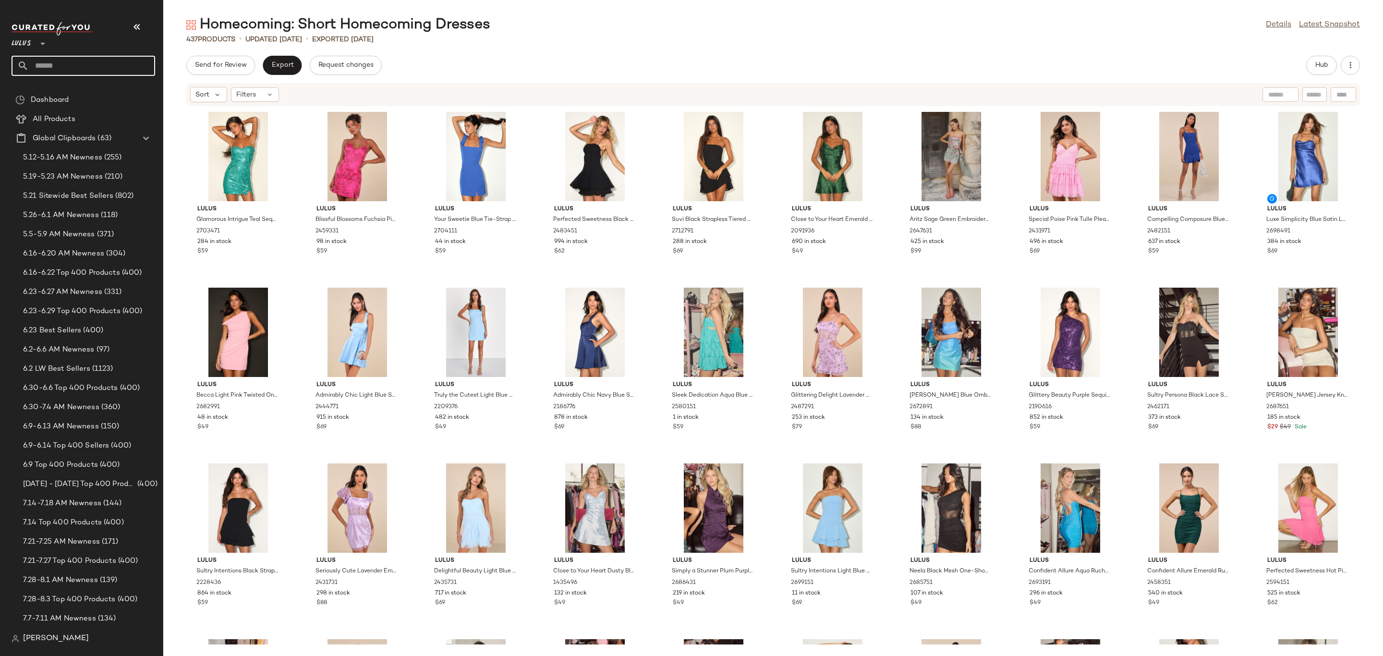
click at [78, 69] on input "text" at bounding box center [92, 66] width 126 height 20
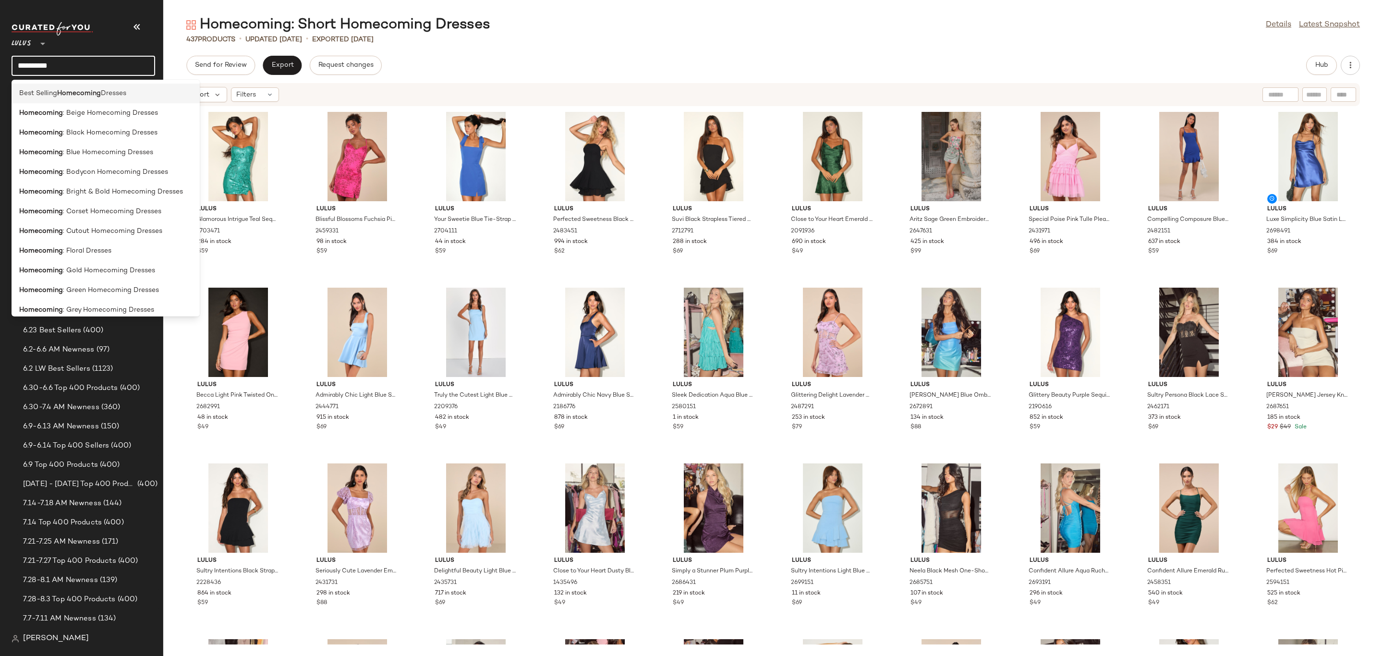
scroll to position [144, 0]
type input "**********"
click at [136, 303] on div "Homecoming : Homecoming 2025" at bounding box center [105, 304] width 173 height 10
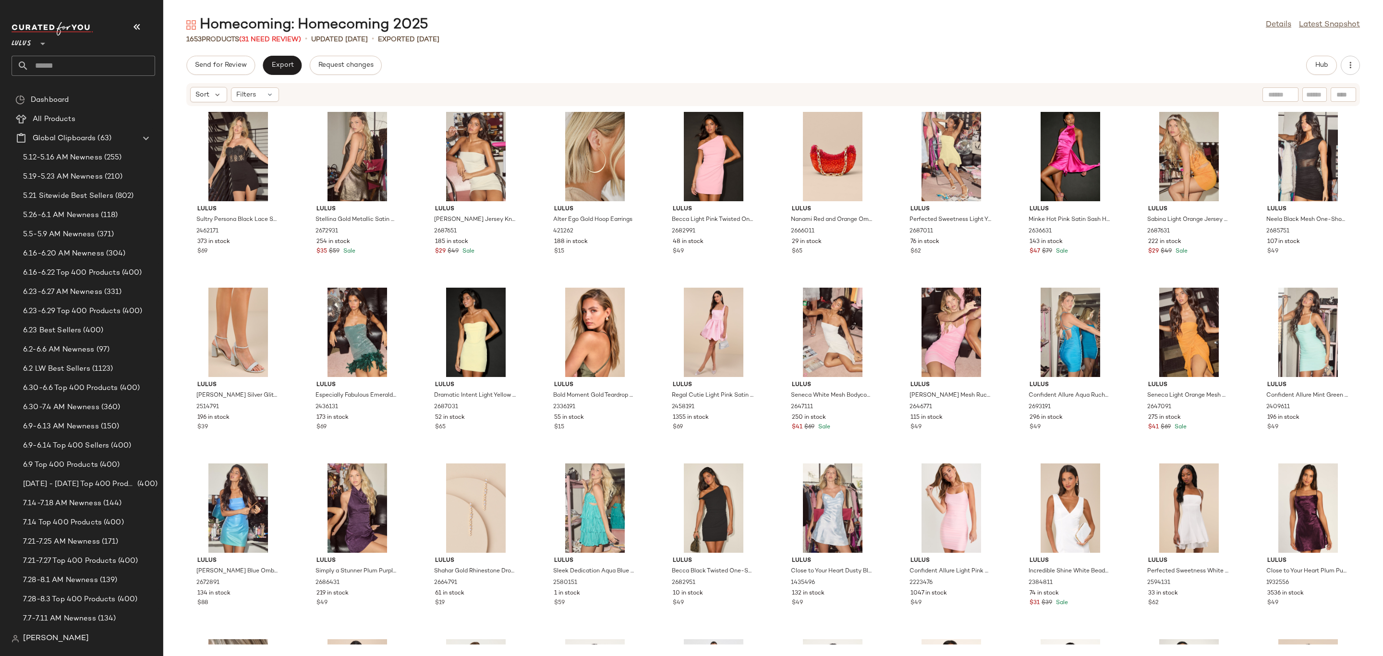
drag, startPoint x: 264, startPoint y: 98, endPoint x: 269, endPoint y: 107, distance: 10.1
click at [264, 98] on div "Filters" at bounding box center [255, 94] width 48 height 14
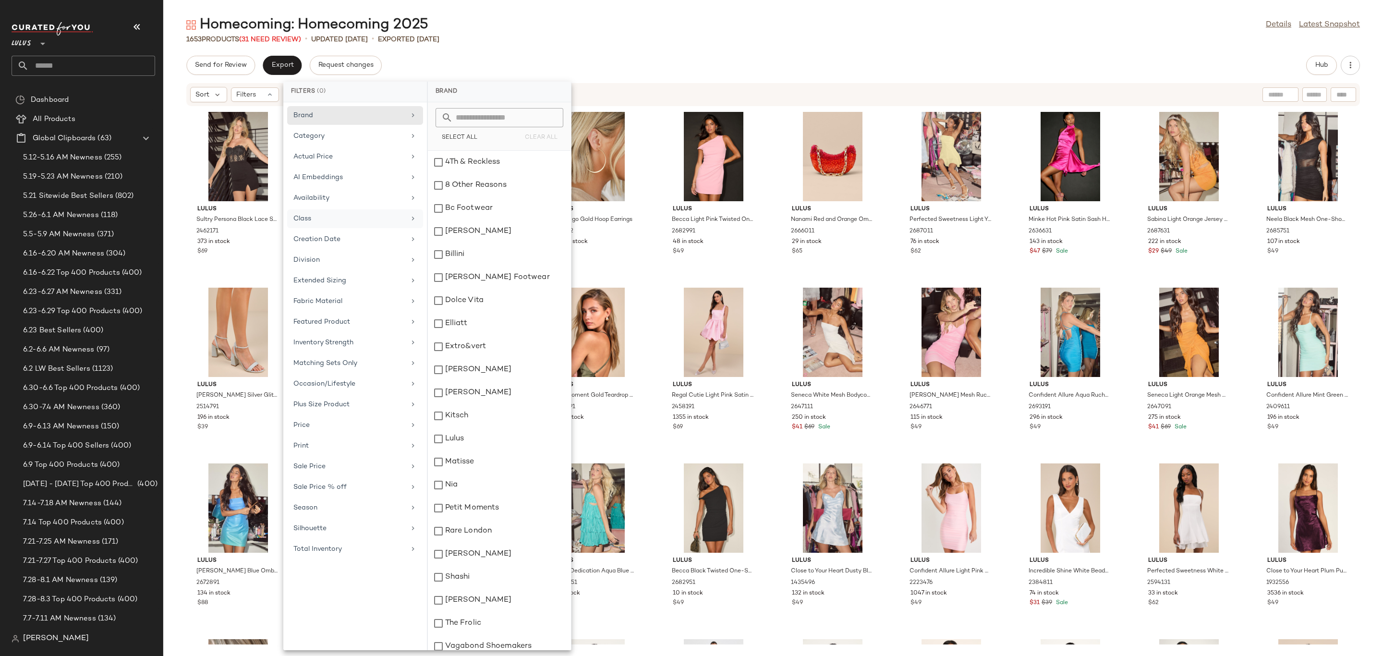
click at [363, 224] on div "Class" at bounding box center [349, 219] width 112 height 10
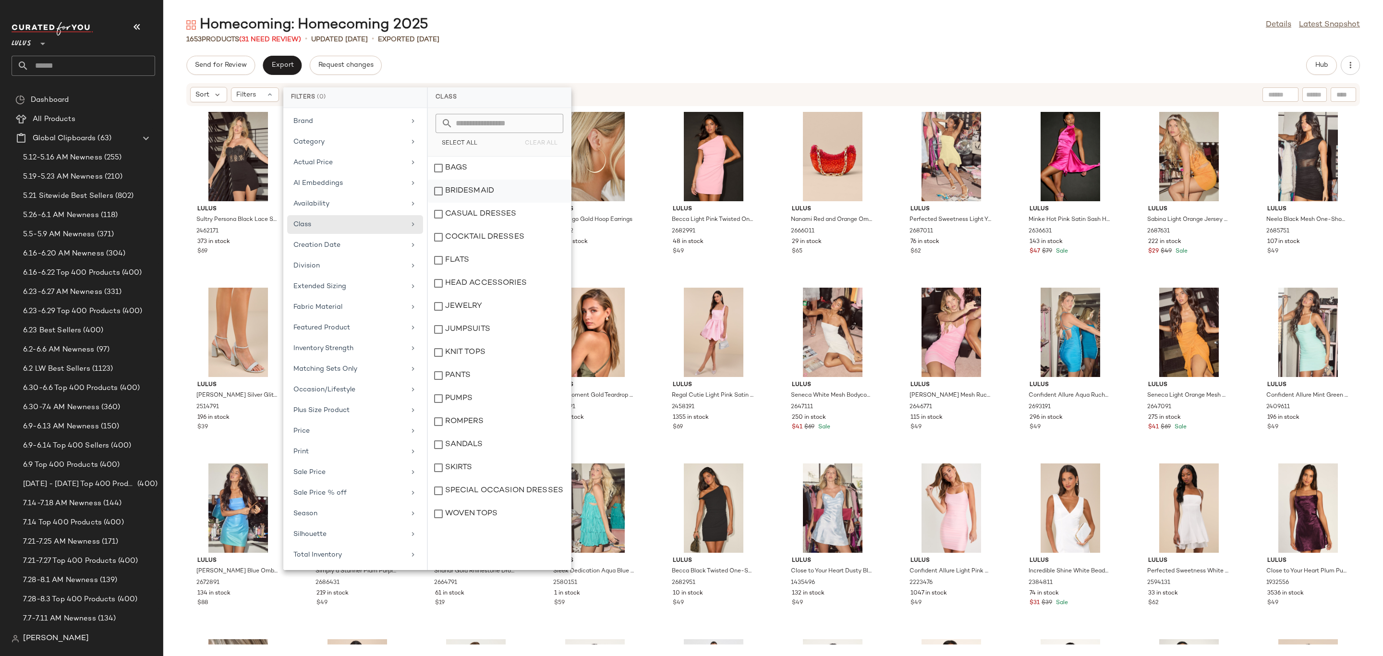
click at [496, 203] on div "BRIDESMAID" at bounding box center [499, 214] width 143 height 23
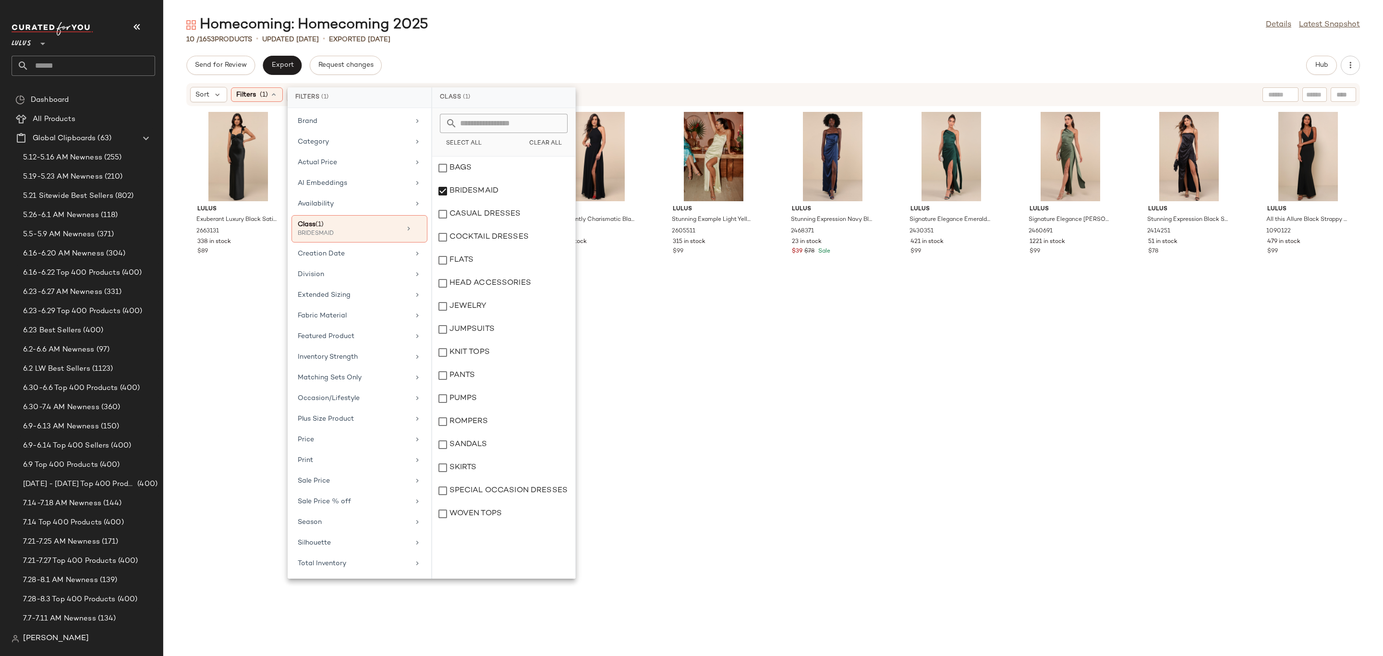
click at [666, 52] on div "Homecoming: Homecoming 2025 Details Latest Snapshot 10 / 1653 Products • update…" at bounding box center [773, 335] width 1220 height 641
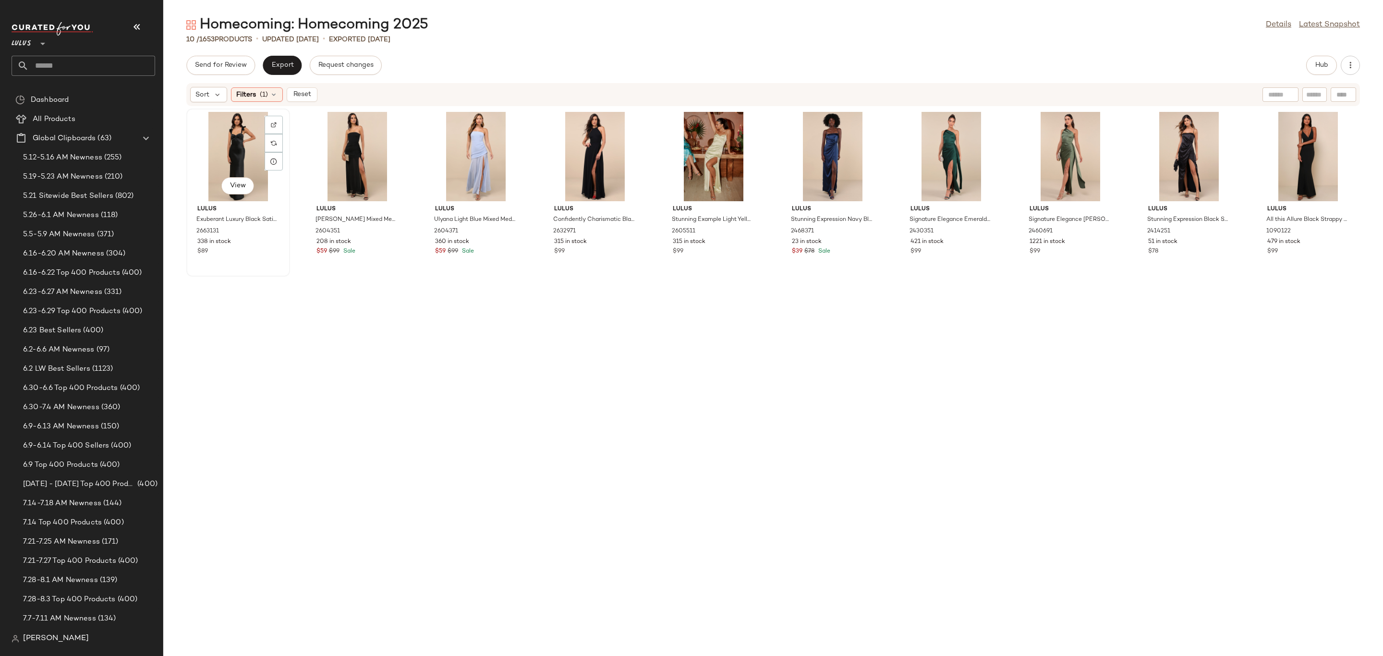
click at [233, 134] on div "View" at bounding box center [238, 156] width 97 height 89
click at [1302, 245] on div "479 in stock" at bounding box center [1308, 242] width 82 height 9
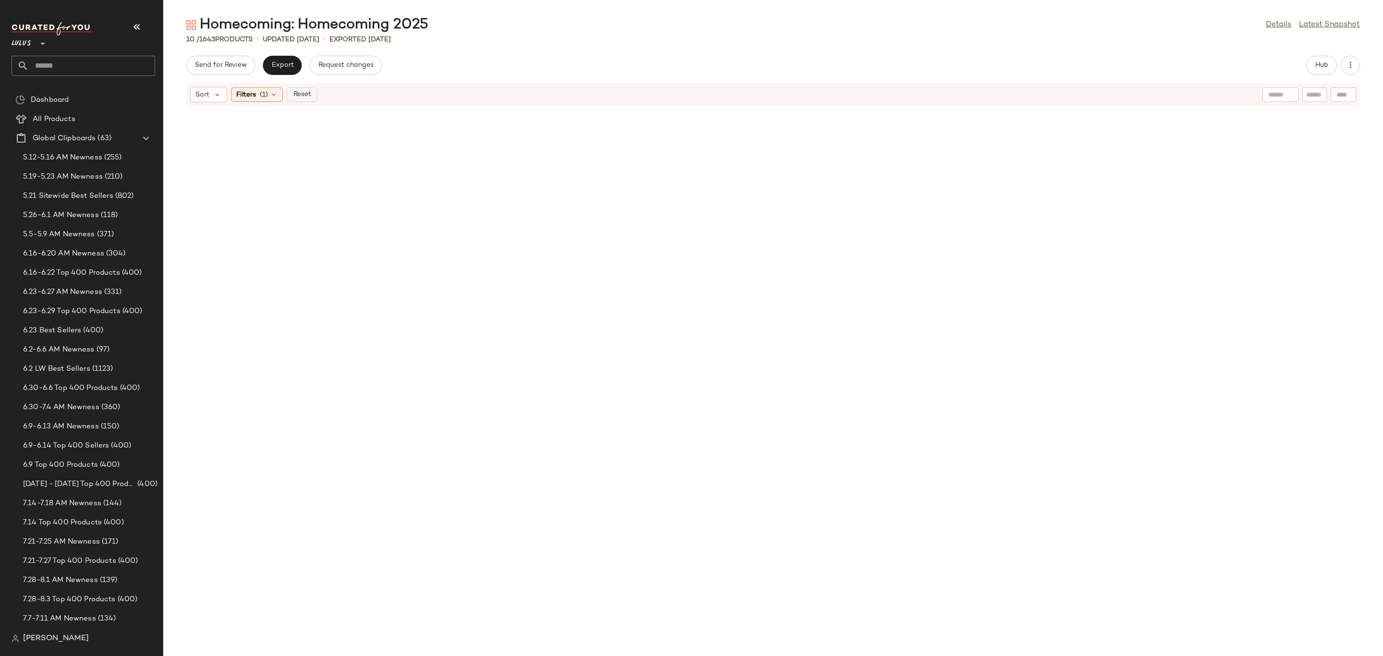
click at [307, 94] on span "Reset" at bounding box center [301, 95] width 18 height 8
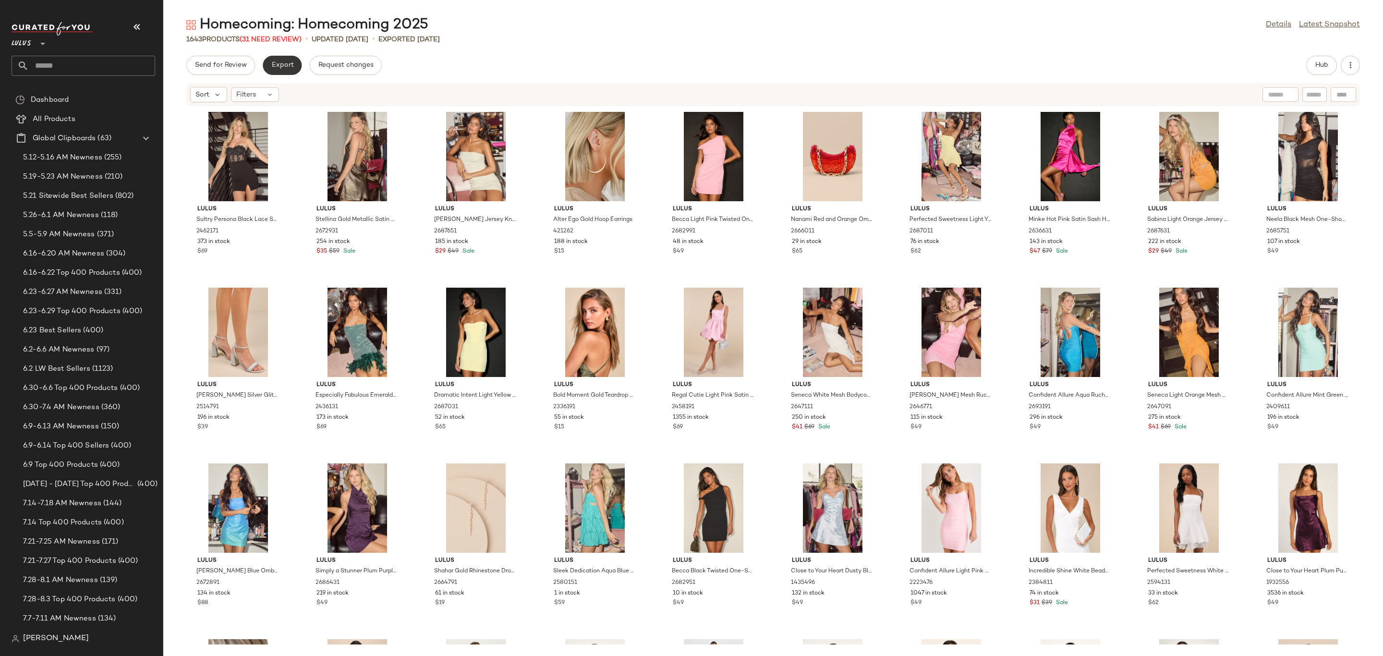
click at [287, 66] on span "Export" at bounding box center [282, 65] width 23 height 8
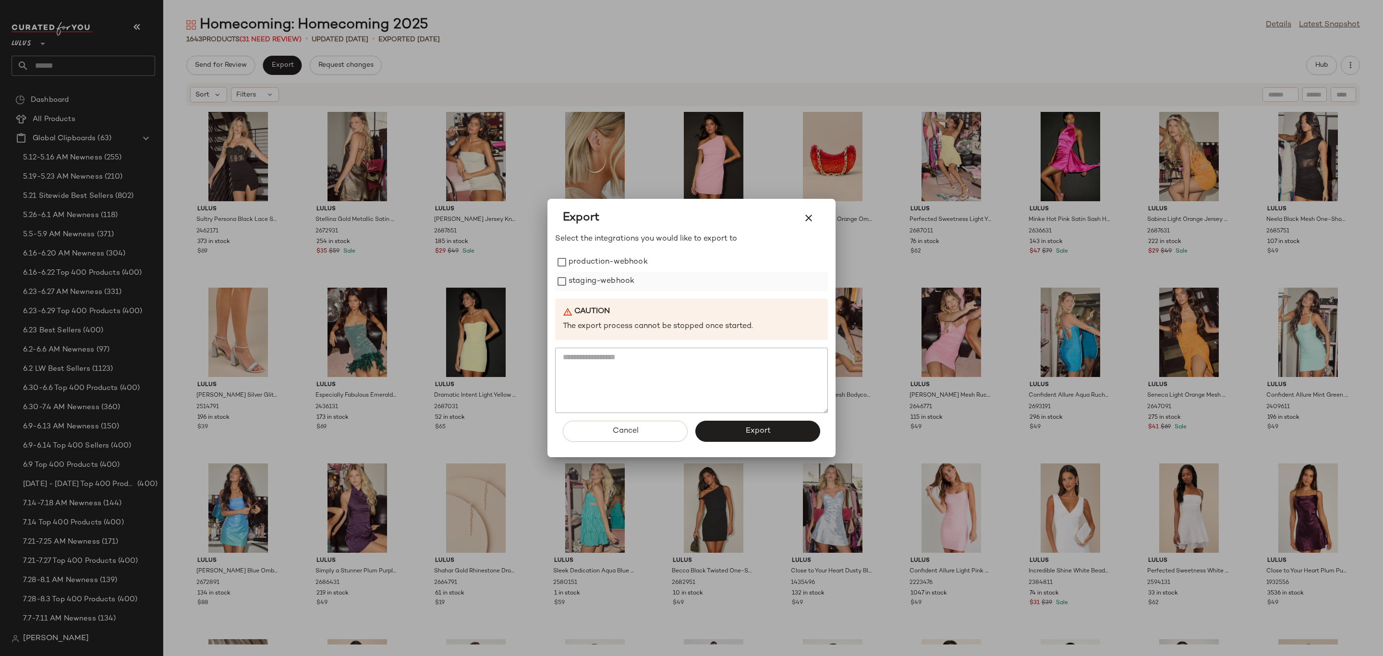
click at [598, 280] on label "staging-webhook" at bounding box center [602, 281] width 66 height 19
click at [604, 263] on label "production-webhook" at bounding box center [608, 262] width 79 height 19
click at [777, 432] on button "Export" at bounding box center [757, 431] width 125 height 21
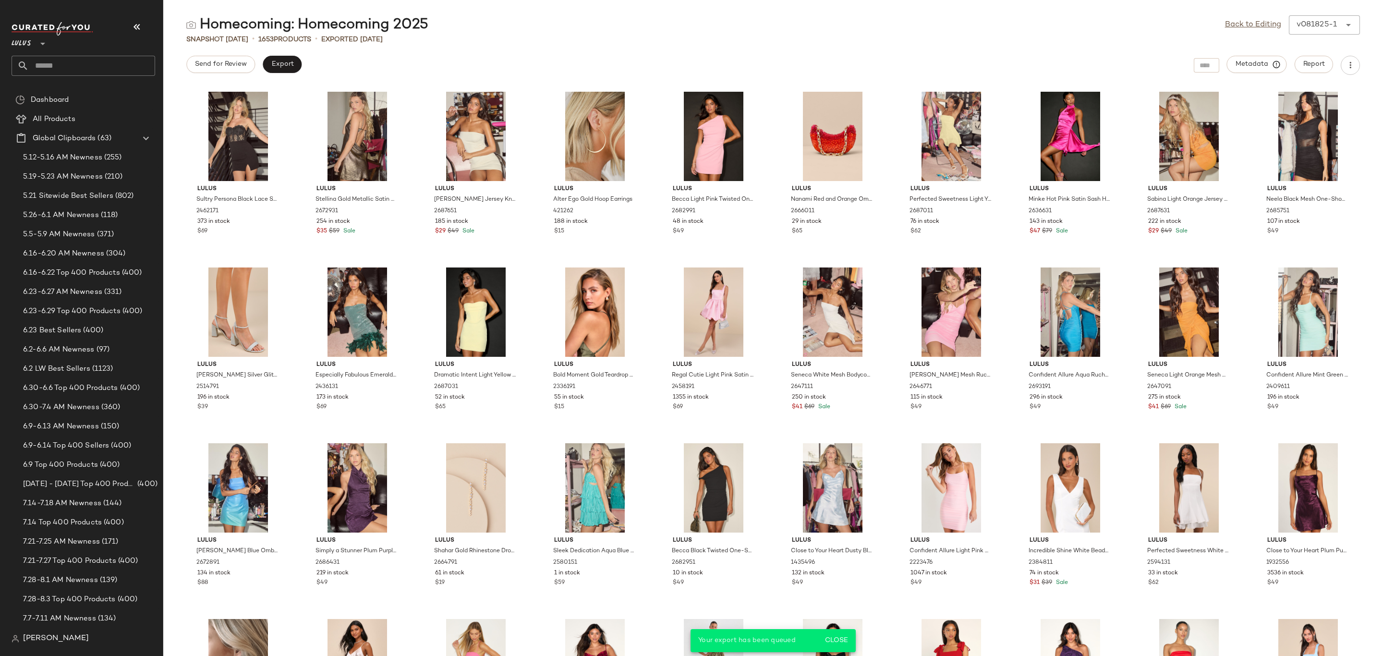
click at [90, 63] on input "text" at bounding box center [92, 66] width 126 height 20
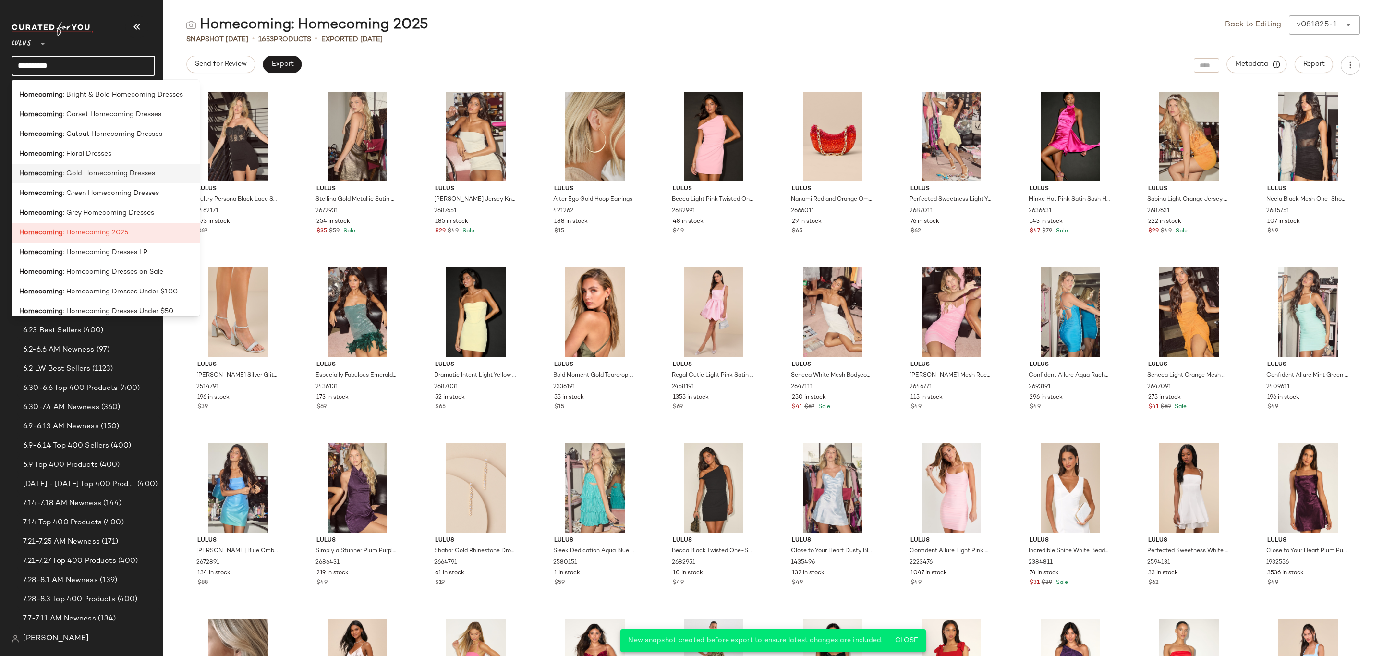
scroll to position [216, 0]
type input "**********"
click at [142, 252] on span ": Homecoming Dresses LP" at bounding box center [105, 251] width 85 height 10
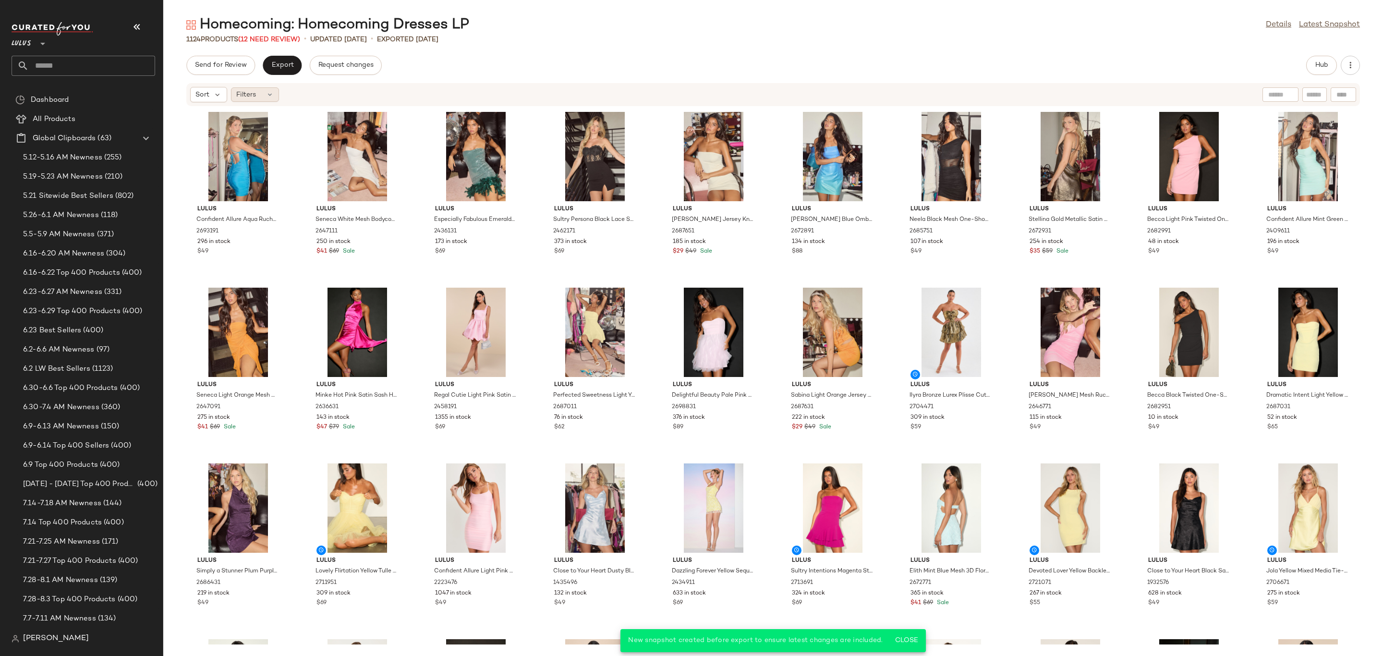
click at [263, 95] on div "Filters" at bounding box center [255, 94] width 48 height 14
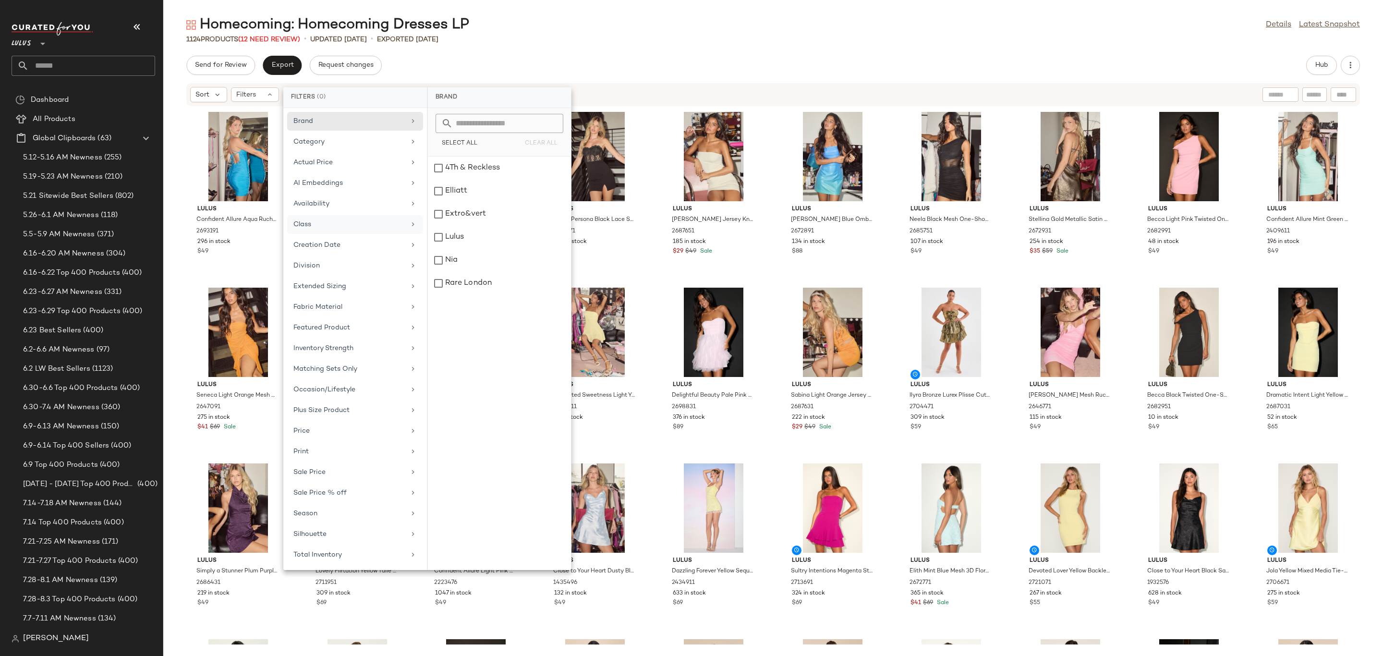
click at [312, 225] on div "Class" at bounding box center [349, 224] width 112 height 10
click at [636, 60] on div "Send for Review Export Request changes Hub" at bounding box center [773, 65] width 1174 height 19
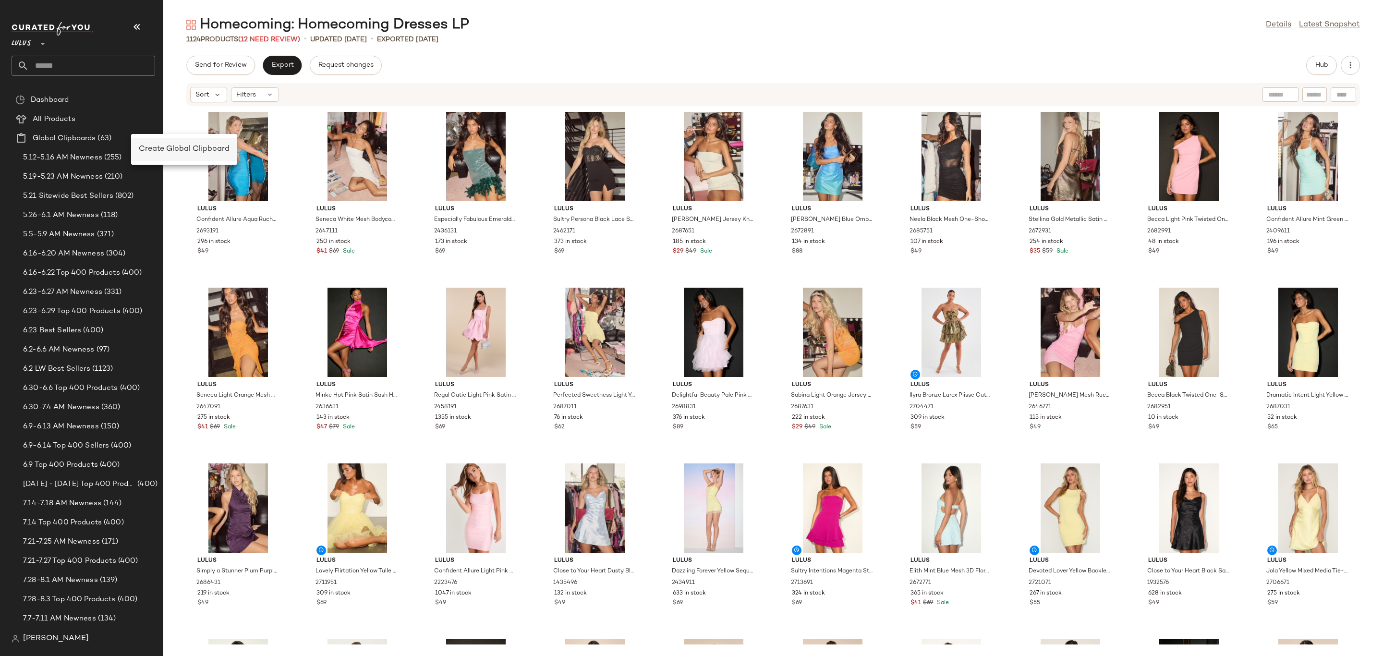
click at [166, 146] on span "Create Global Clipboard" at bounding box center [184, 149] width 91 height 8
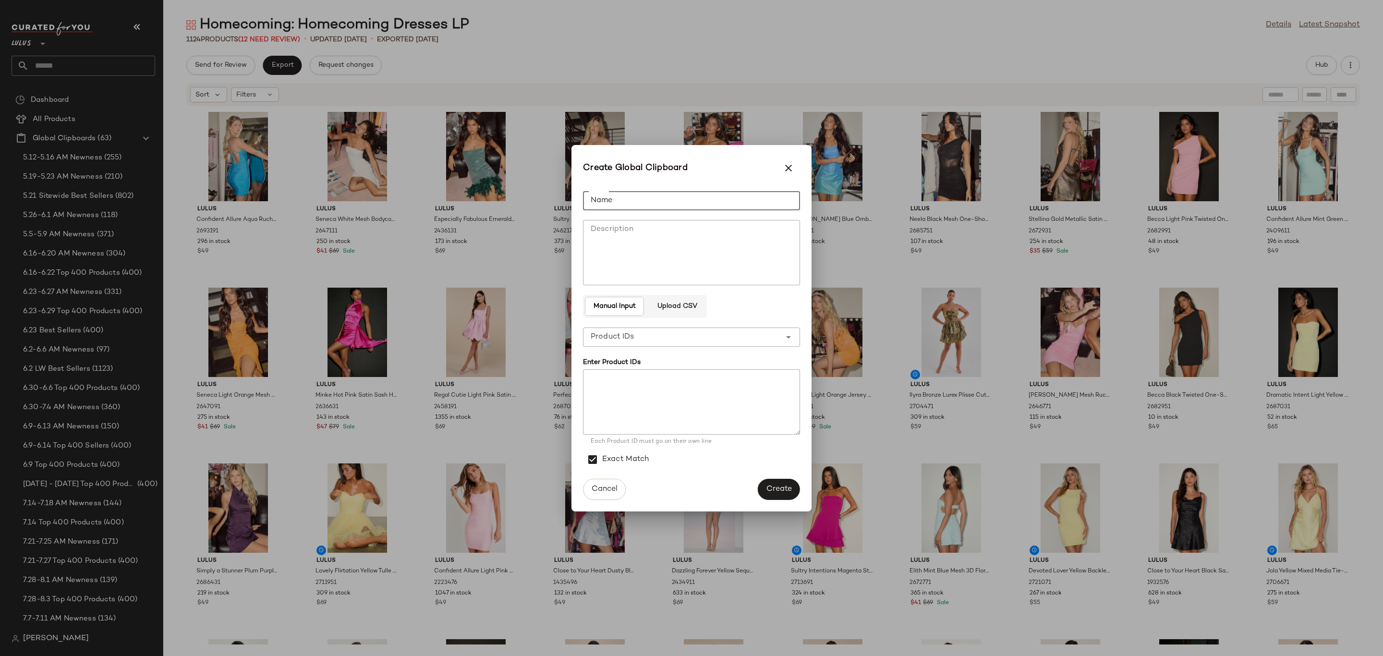
click at [683, 205] on input "Name" at bounding box center [691, 200] width 217 height 19
type input "**********"
click at [717, 339] on div "**********" at bounding box center [682, 336] width 198 height 19
drag, startPoint x: 685, startPoint y: 386, endPoint x: 660, endPoint y: 387, distance: 25.0
click at [684, 386] on div "Product Names" at bounding box center [692, 385] width 202 height 12
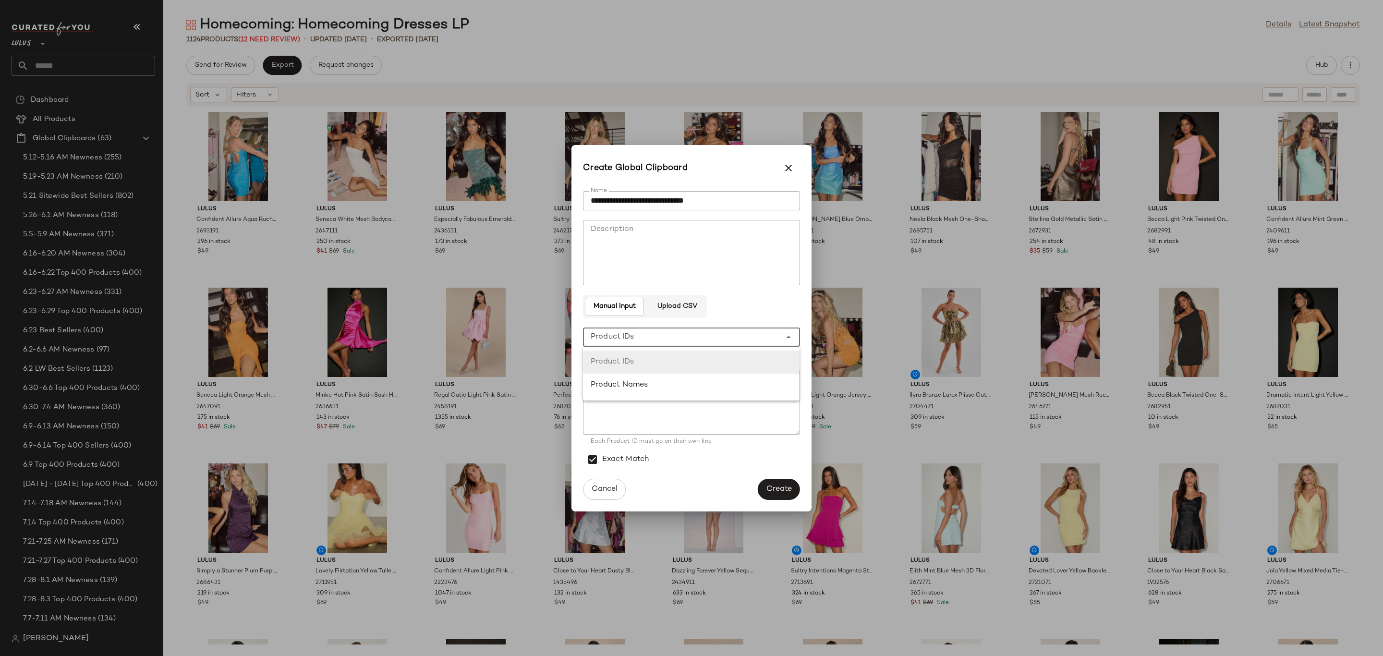
type input "**********"
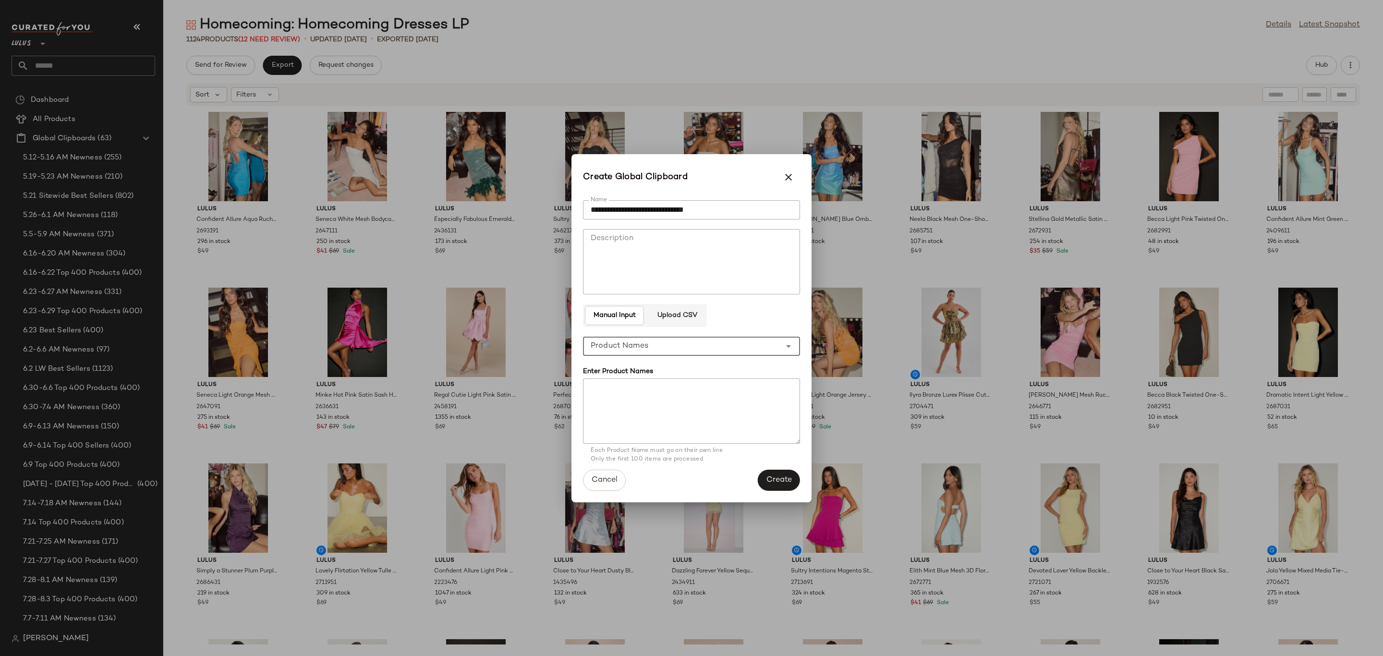
drag, startPoint x: 659, startPoint y: 386, endPoint x: 663, endPoint y: 390, distance: 6.1
click at [658, 385] on textarea at bounding box center [691, 410] width 217 height 65
paste textarea "**********"
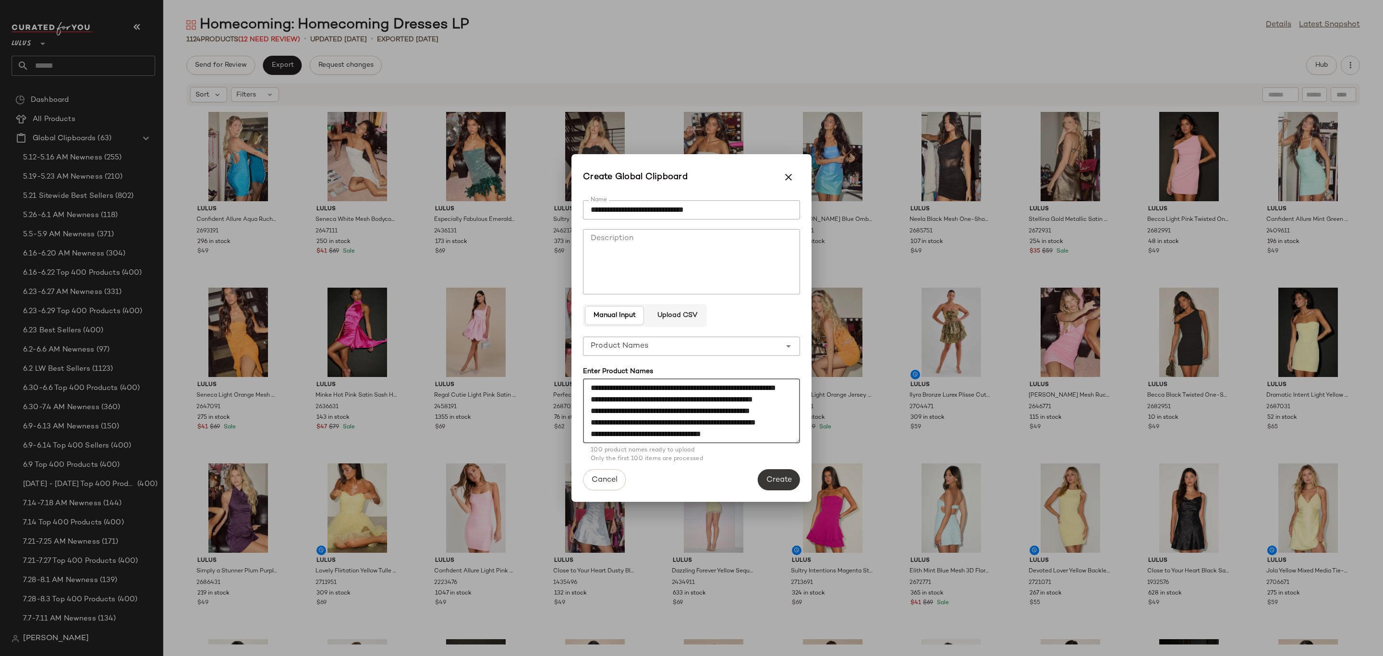
type textarea "**********"
click at [789, 476] on span "Create" at bounding box center [779, 479] width 26 height 9
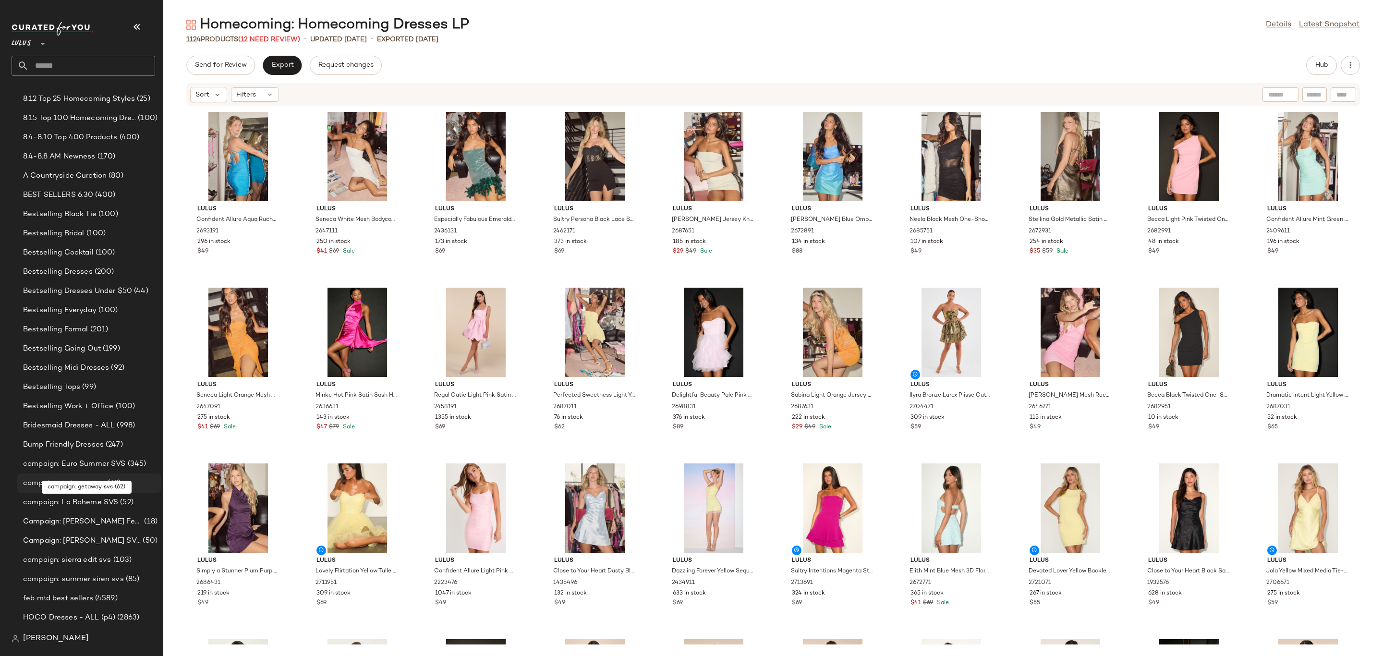
scroll to position [576, 0]
click at [102, 101] on span "8.11-8.17 Top Homecoming Product" at bounding box center [79, 100] width 113 height 11
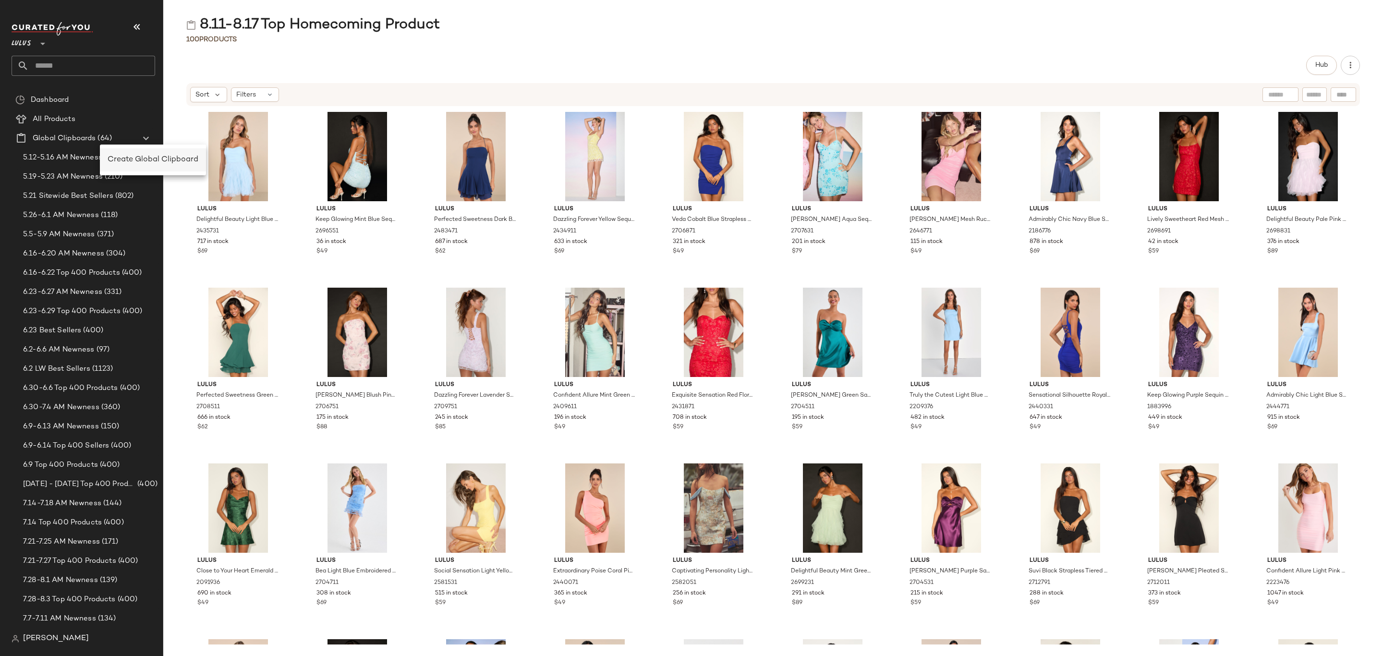
click at [170, 160] on span "Create Global Clipboard" at bounding box center [153, 160] width 91 height 8
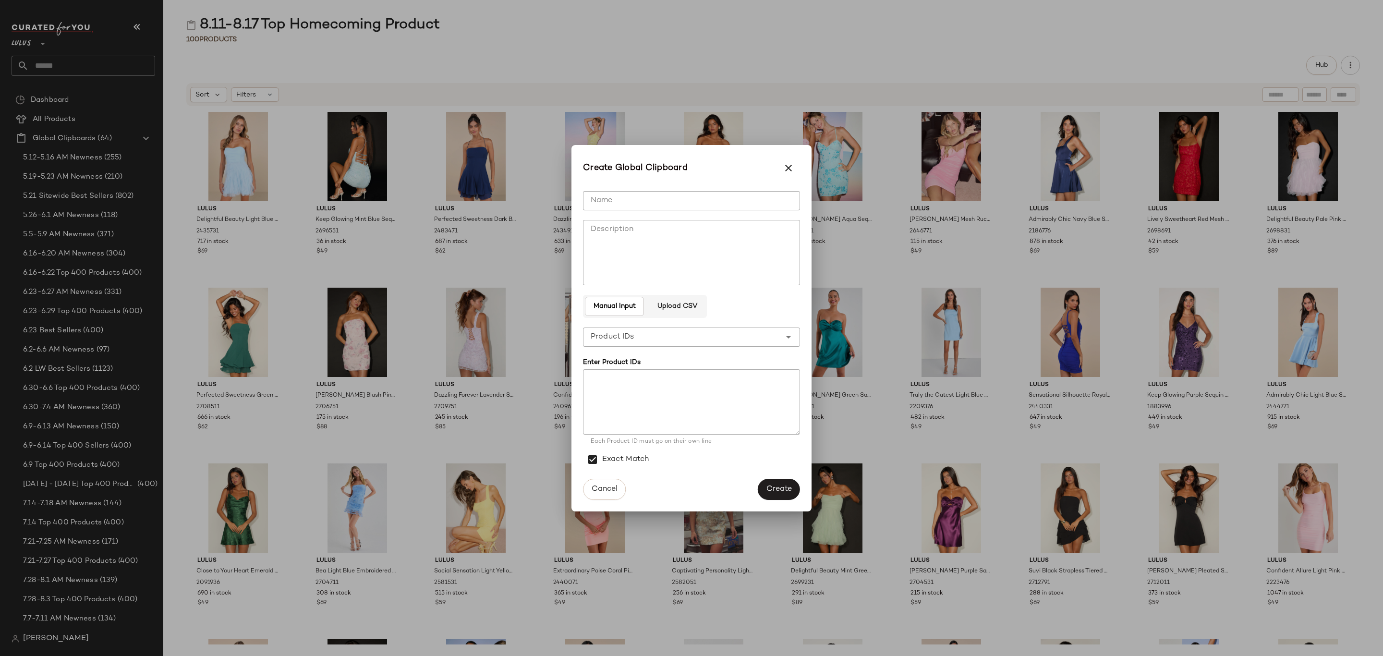
click at [680, 205] on input "Name" at bounding box center [691, 200] width 217 height 19
type input "**********"
click at [734, 389] on textarea at bounding box center [691, 401] width 217 height 65
click at [630, 379] on textarea at bounding box center [691, 401] width 217 height 65
paste textarea "******* ****** ******* ******* ******* ******* ****** ******* ****** ****** ***…"
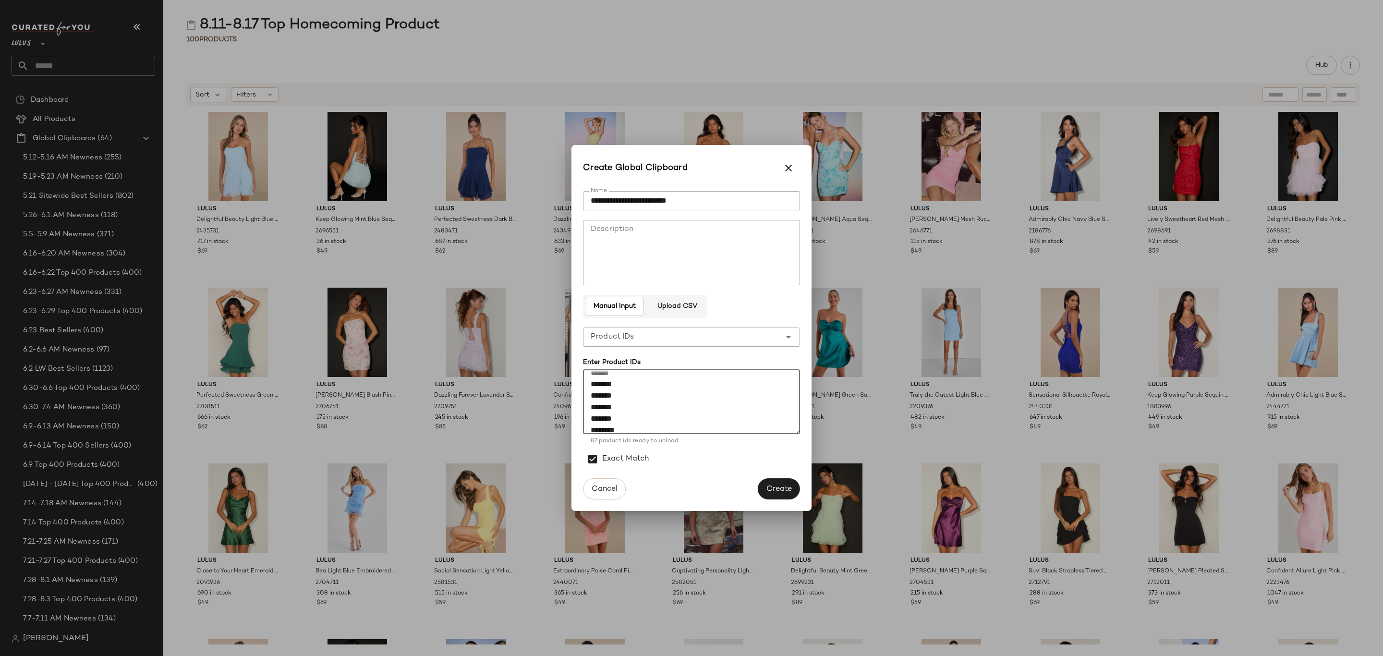
scroll to position [951, 0]
click at [604, 428] on textarea "******* ****** ******* ******* ******* ******* ****** ******* ****** ****** ***…" at bounding box center [691, 401] width 217 height 65
paste textarea "******* ******* ******* ******* ******* ******* ****** ******* ******* ******* …"
type textarea "******* ****** ******* ******* ******* ******* ****** ******* ****** ****** ***…"
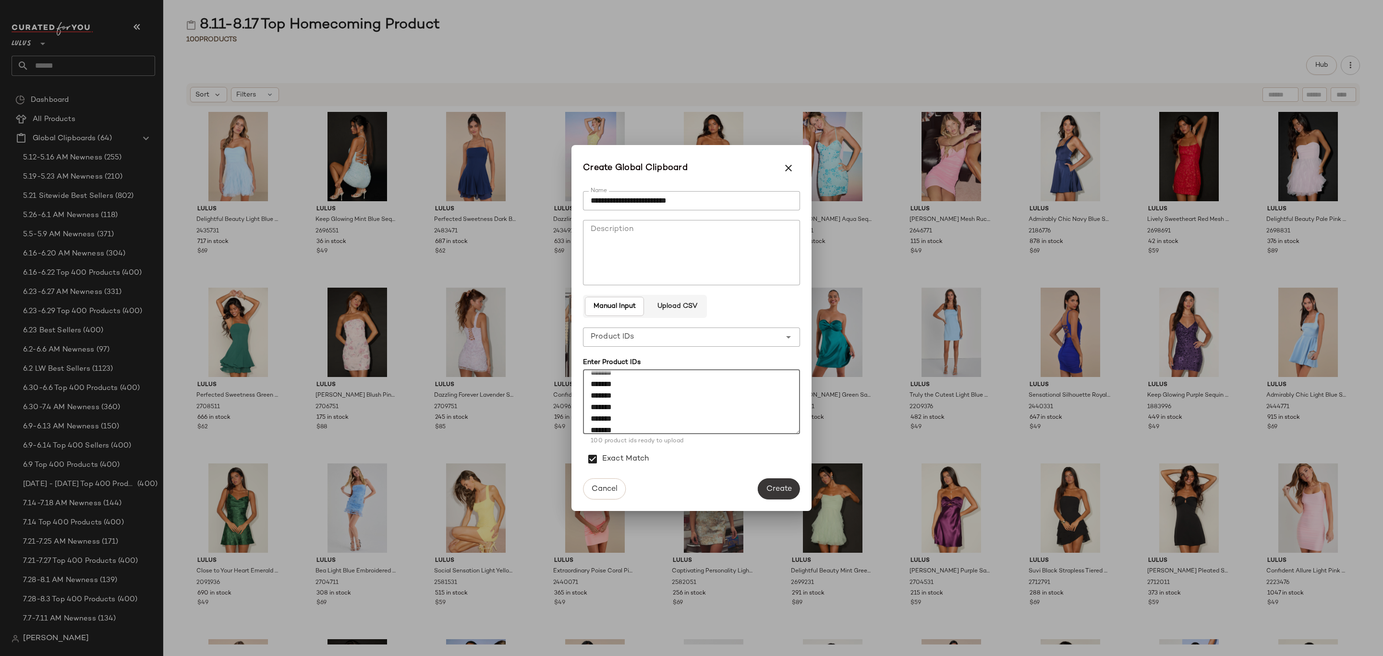
click at [781, 484] on span "Create" at bounding box center [779, 488] width 26 height 9
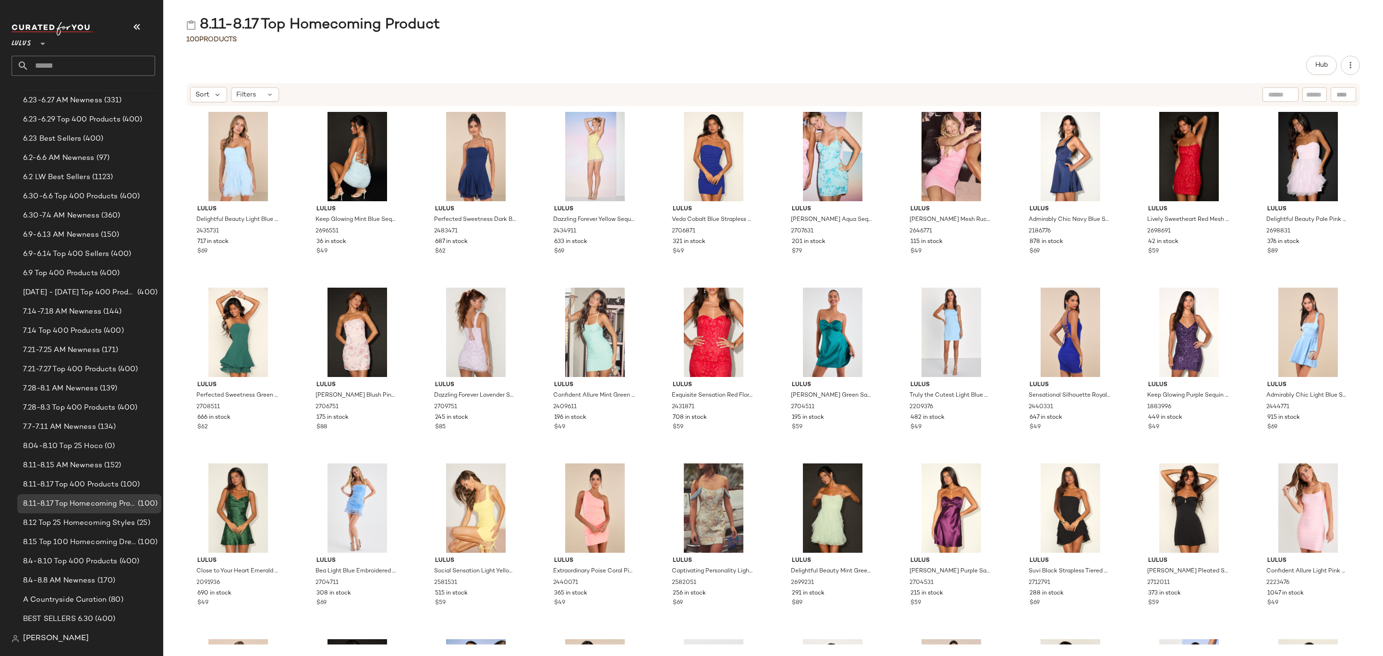
scroll to position [288, 0]
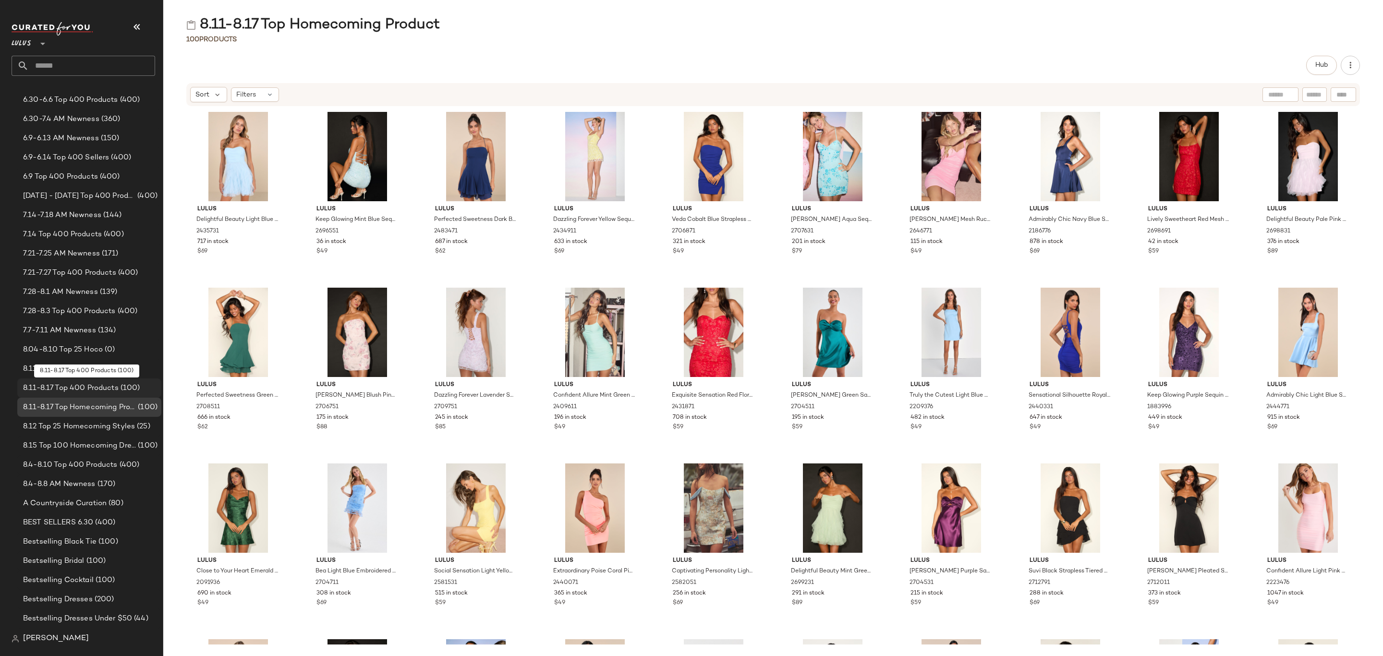
click at [111, 387] on span "8.11-8.17 Top 400 Products" at bounding box center [71, 388] width 96 height 11
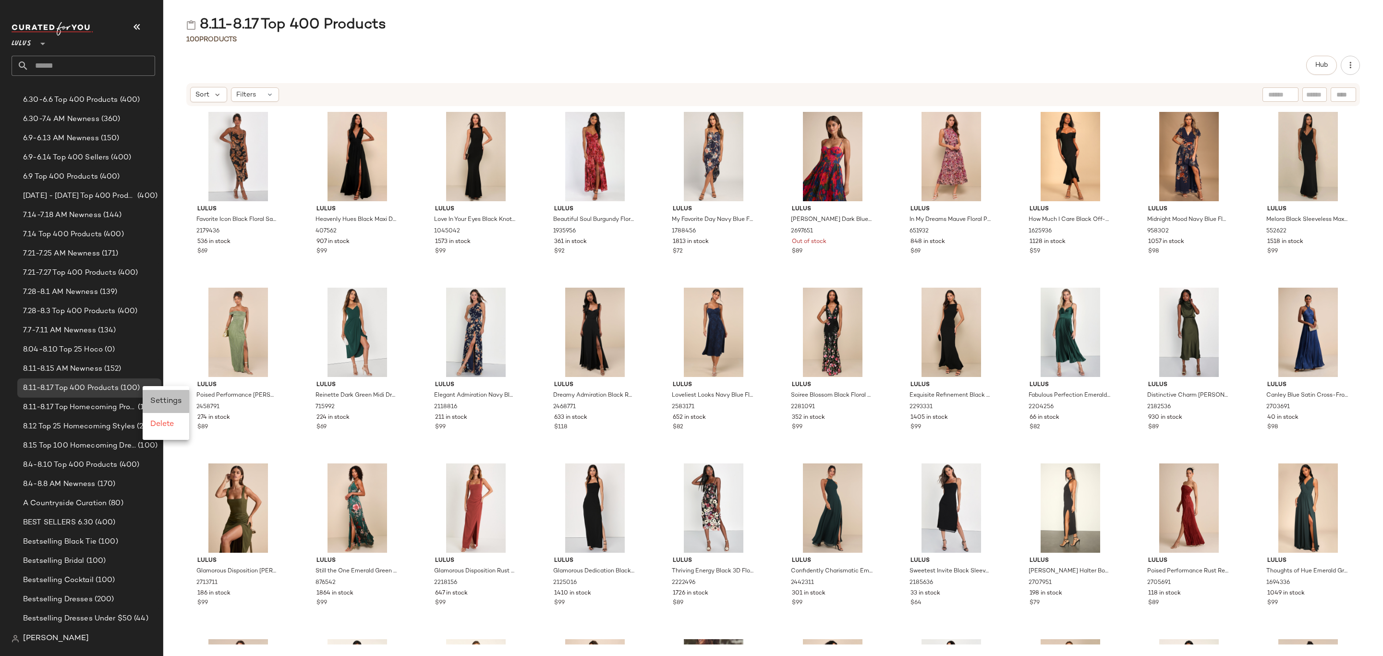
click at [178, 399] on span "Settings" at bounding box center [165, 401] width 31 height 8
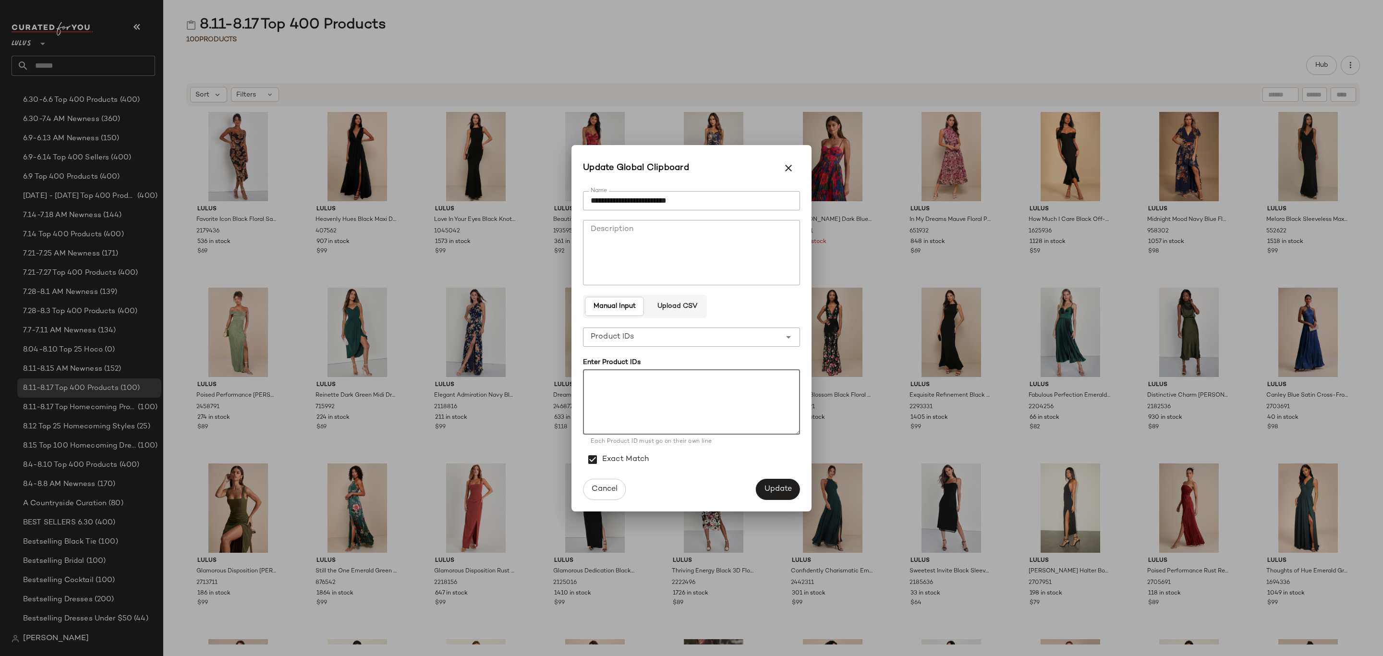
click at [666, 390] on textarea at bounding box center [691, 401] width 217 height 65
click at [635, 399] on textarea at bounding box center [691, 401] width 217 height 65
paste textarea "******* ******* ******* ******* ******* ****** ******* ******* ******* ******* …"
type textarea "******* ******* ******* ******* ******* ****** ******* ******* ******* ******* …"
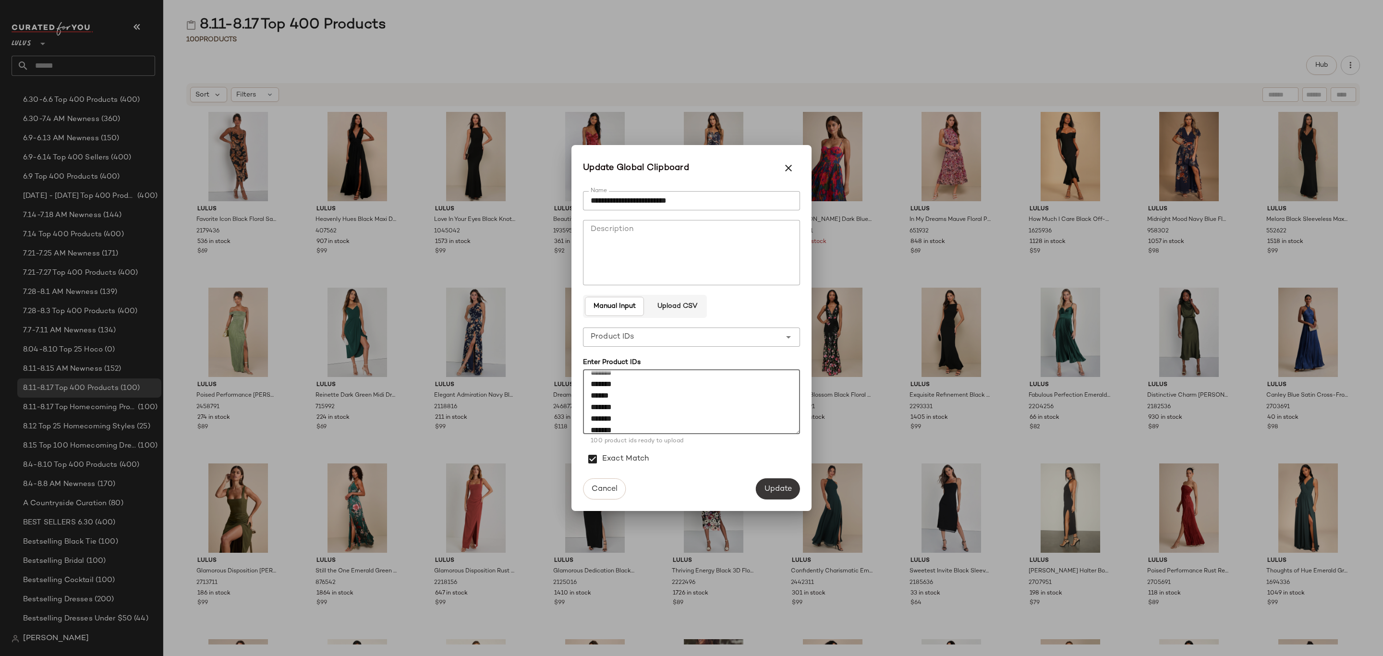
click at [780, 484] on span "Update" at bounding box center [778, 488] width 28 height 9
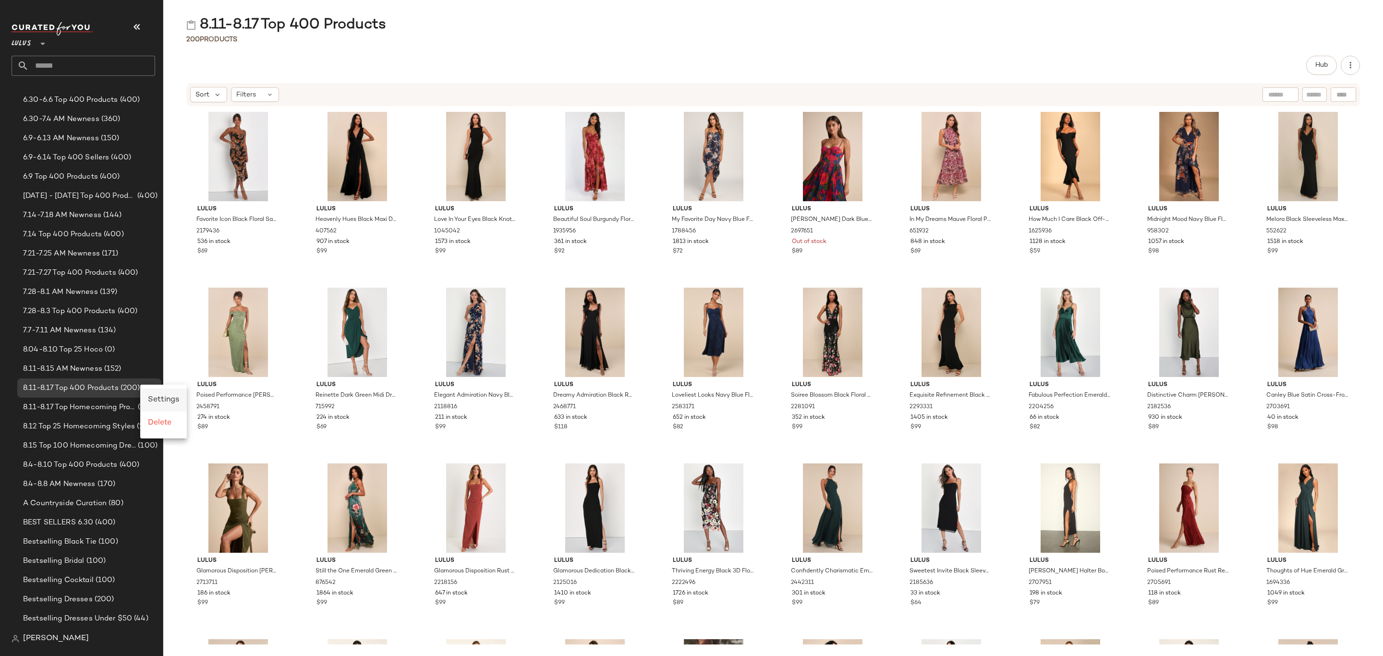
click at [173, 398] on span "Settings" at bounding box center [163, 400] width 31 height 8
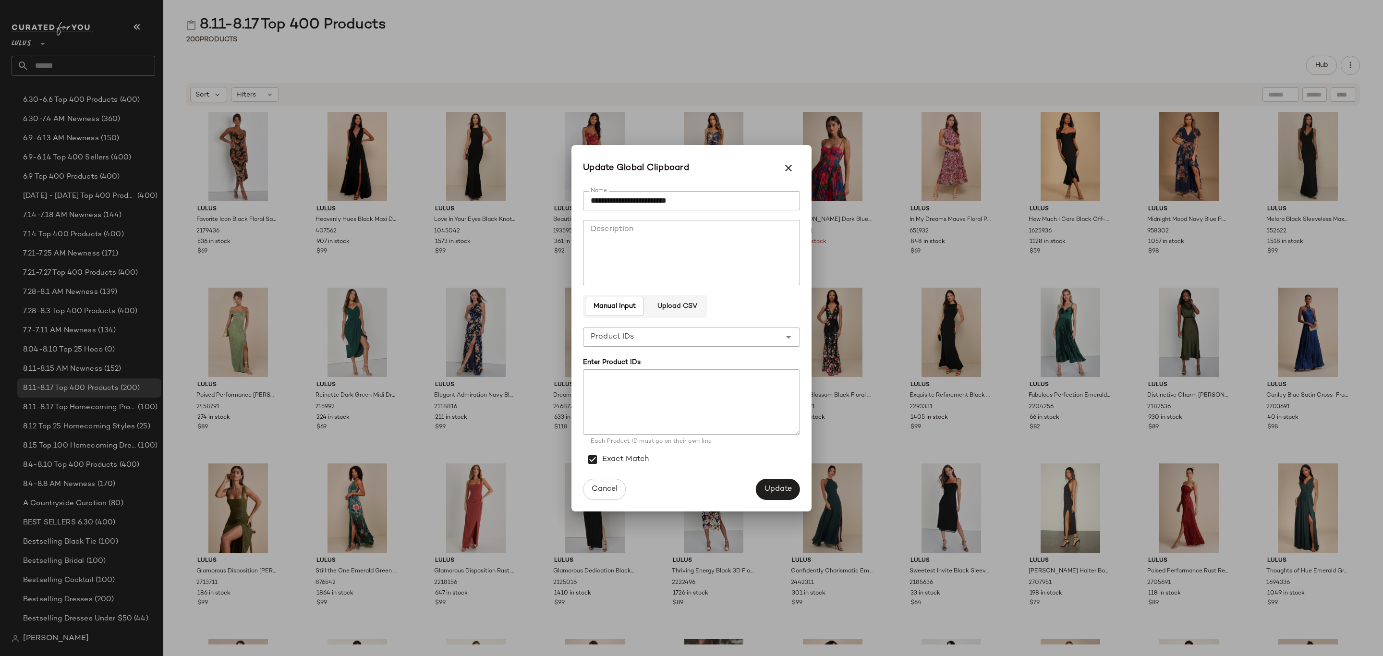
click at [702, 399] on textarea at bounding box center [691, 401] width 217 height 65
click at [732, 389] on textarea at bounding box center [691, 401] width 217 height 65
paste textarea "******* ******* ******* ******* ******* ******* ******* ******* ******* *******…"
type textarea "******* ******* ******* ******* ******* ******* ******* ******* ******* *******…"
click at [781, 485] on span "Update" at bounding box center [778, 488] width 28 height 9
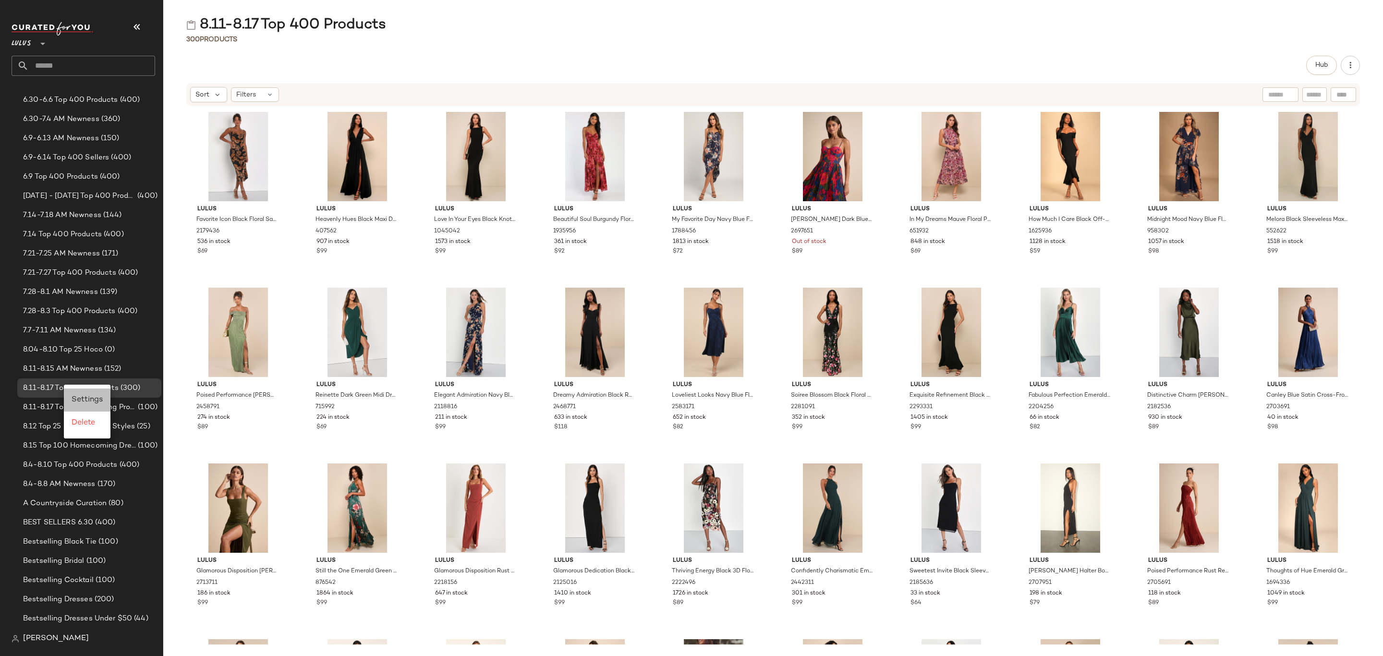
click at [93, 396] on span "Settings" at bounding box center [87, 400] width 31 height 8
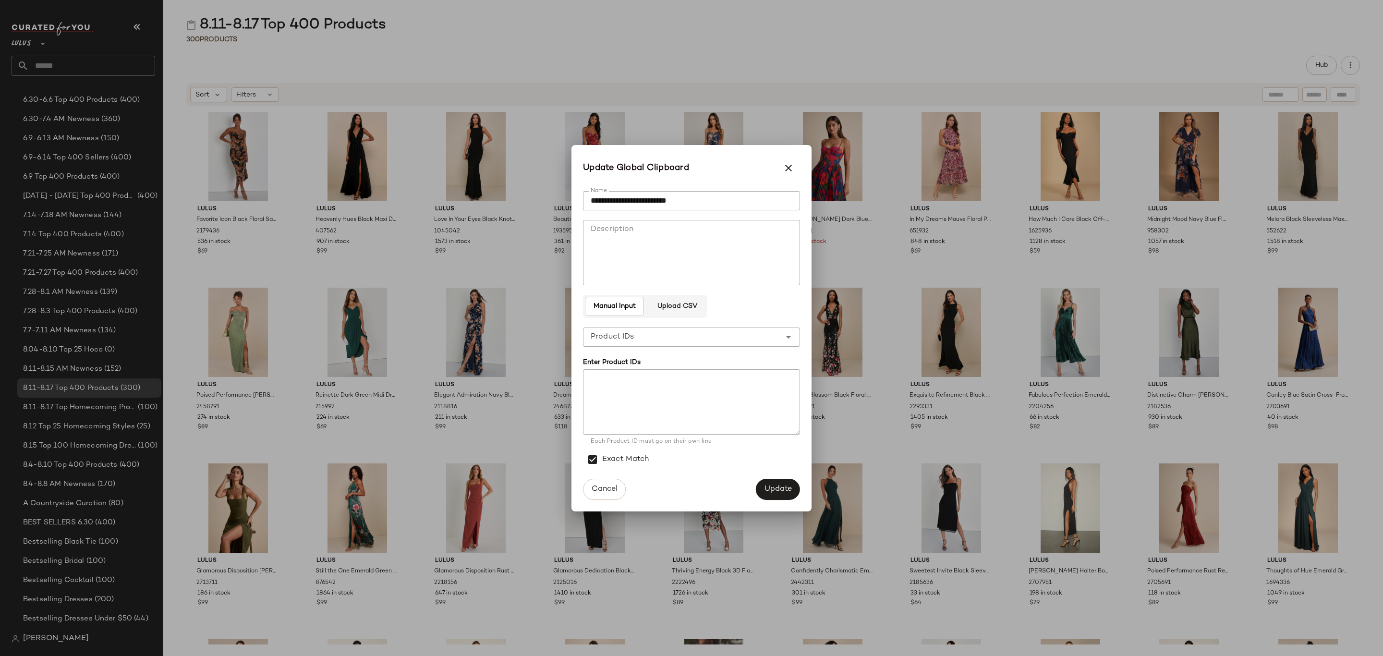
click at [647, 402] on textarea at bounding box center [691, 401] width 217 height 65
drag, startPoint x: 762, startPoint y: 382, endPoint x: 781, endPoint y: 402, distance: 27.9
click at [762, 381] on textarea at bounding box center [691, 401] width 217 height 65
paste textarea "******* ******* ******* ******* ******* ******* ******* ******* ******* *******…"
type textarea "******* ******* ******* ******* ******* ******* ******* ******* ******* *******…"
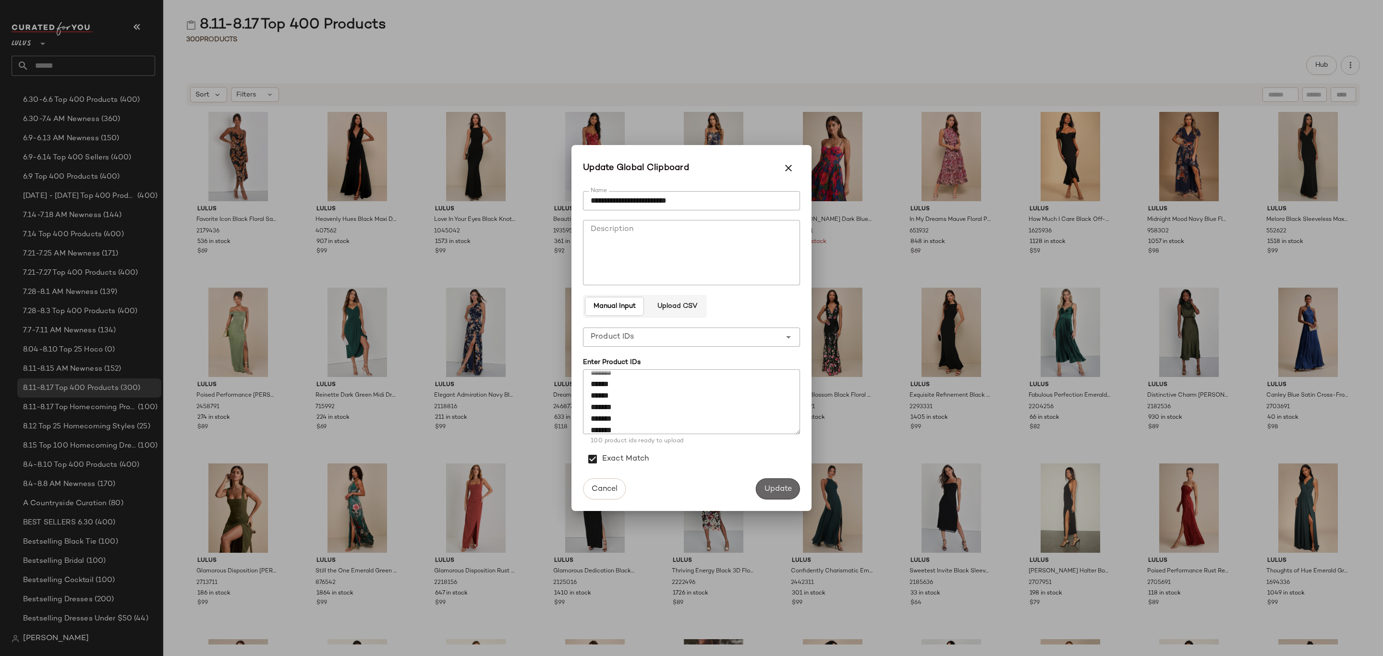
click at [788, 483] on button "Update" at bounding box center [778, 488] width 44 height 21
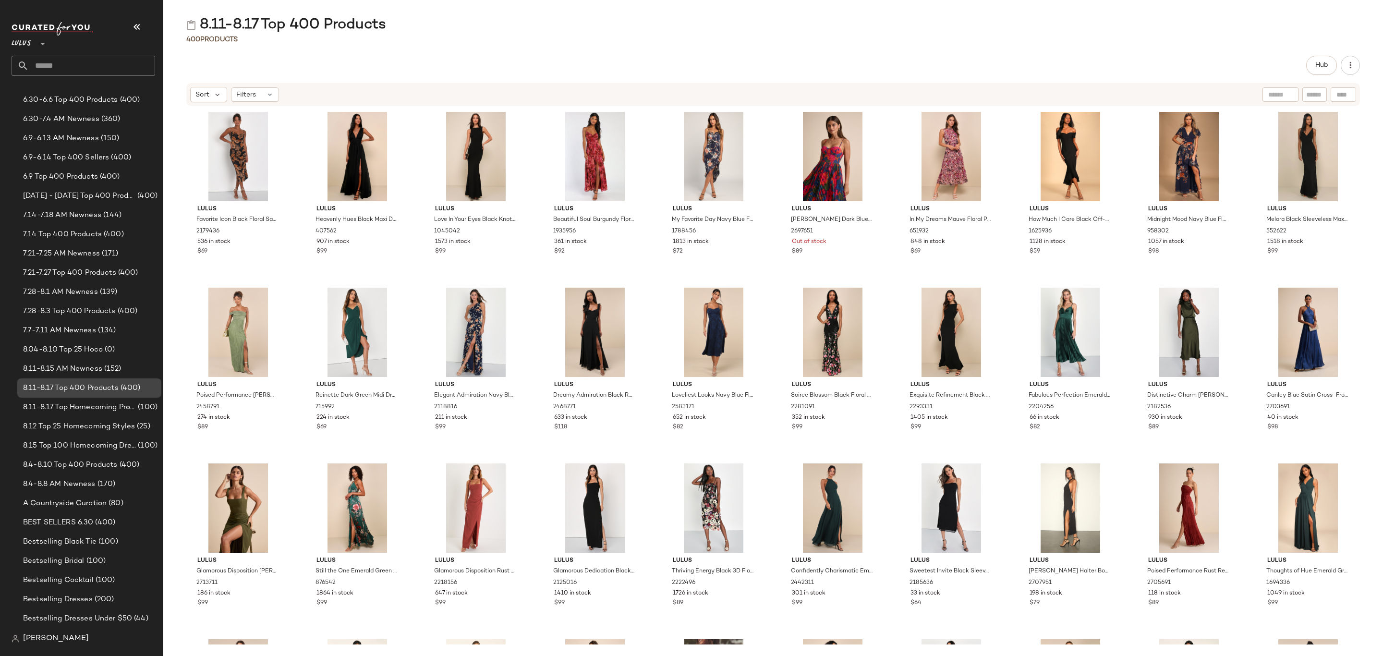
click at [144, 387] on div "8.11-8.17 Top 400 Products (400)" at bounding box center [88, 388] width 137 height 11
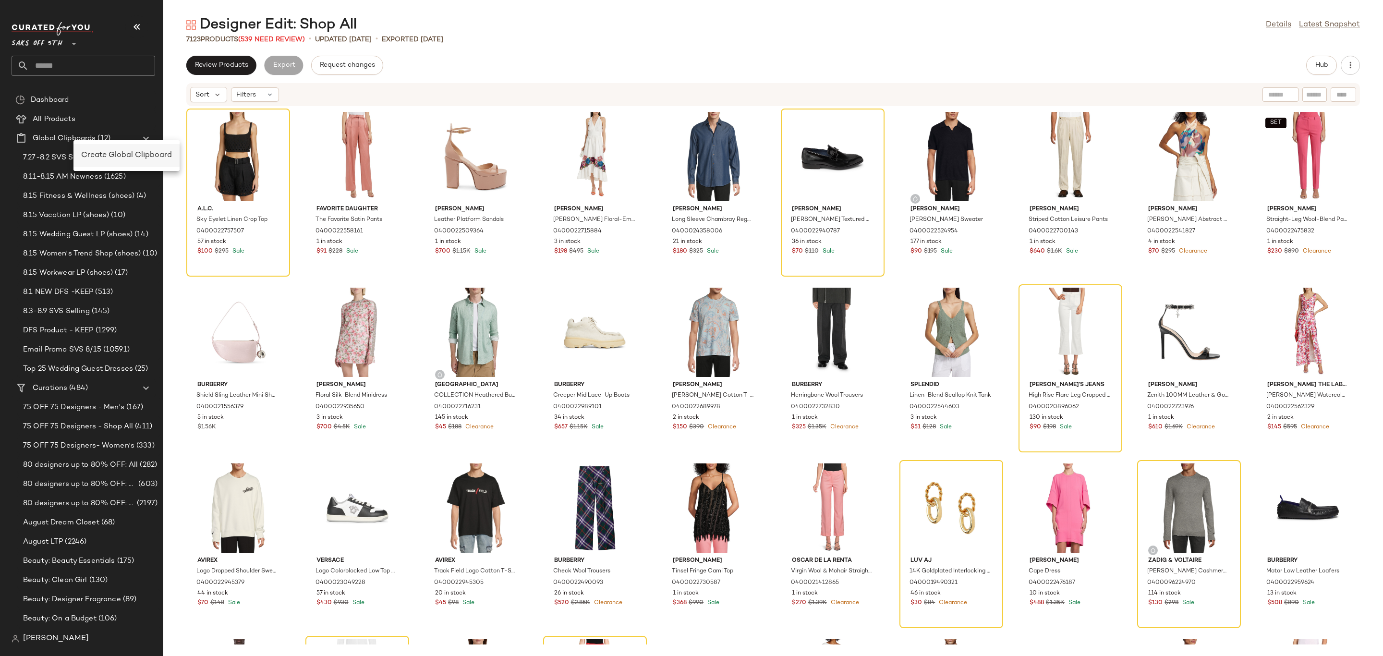
click at [98, 151] on span "Create Global Clipboard" at bounding box center [126, 155] width 91 height 8
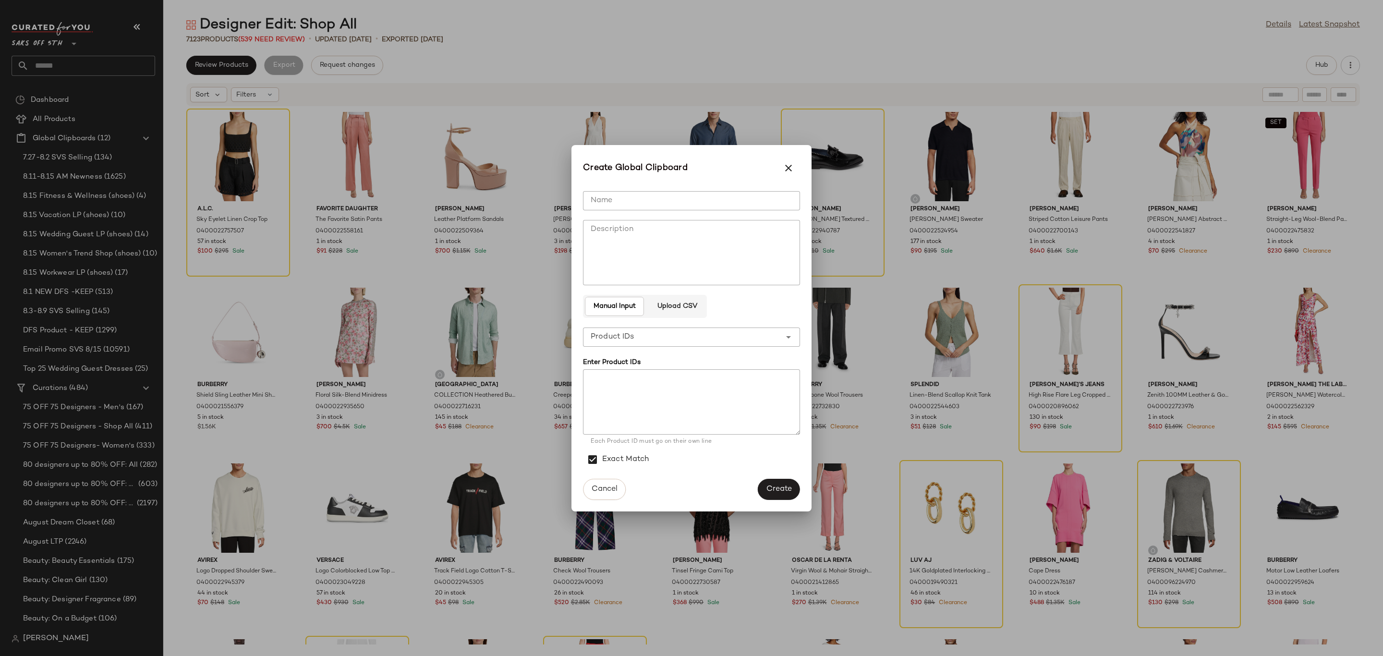
click at [649, 201] on input "Name" at bounding box center [691, 200] width 217 height 19
type input "**********"
click at [618, 404] on textarea at bounding box center [691, 401] width 217 height 65
paste textarea "**********"
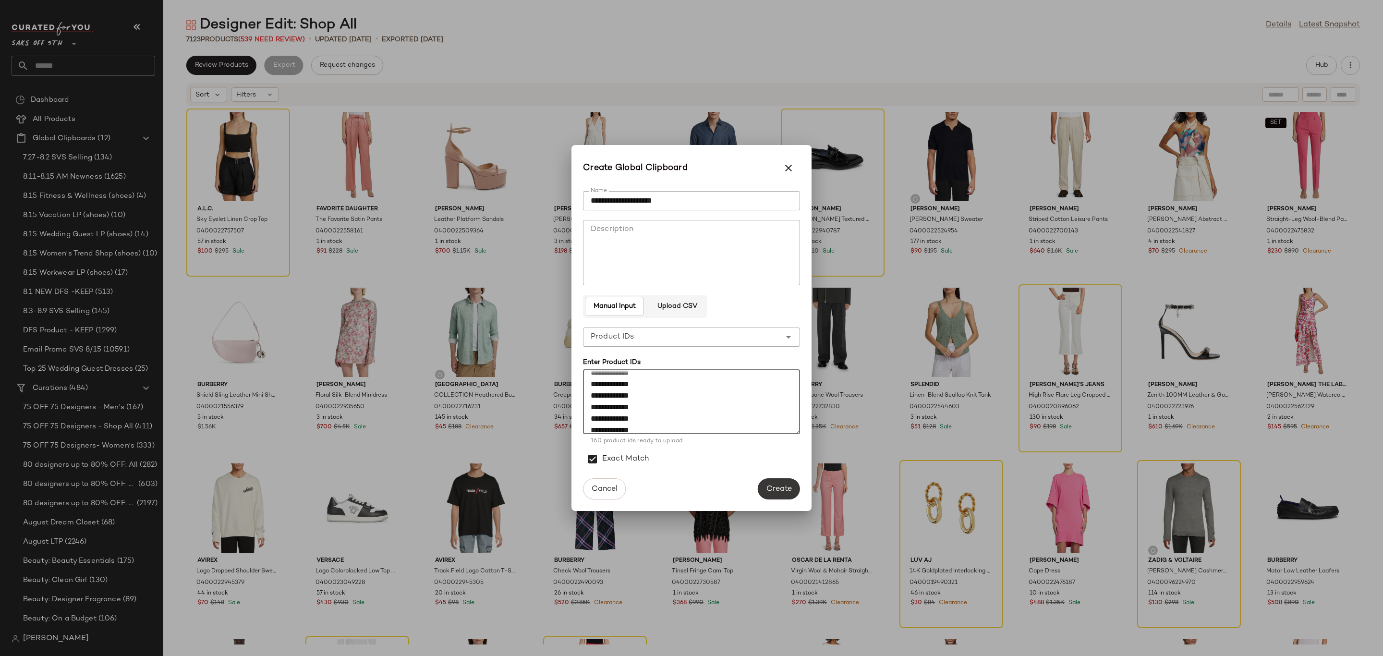
type textarea "**********"
click at [784, 487] on span "Create" at bounding box center [779, 488] width 26 height 9
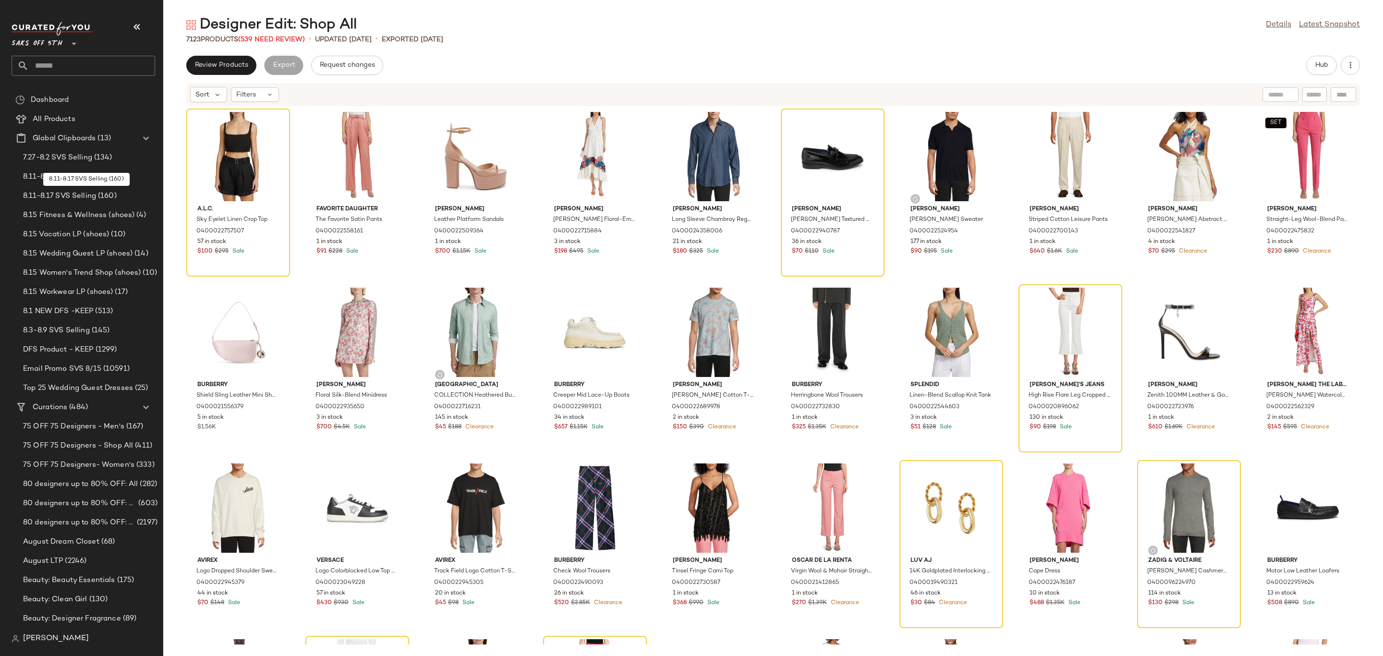
drag, startPoint x: 93, startPoint y: 195, endPoint x: 180, endPoint y: 202, distance: 87.7
click at [93, 194] on span "8.11-8.17 SVS Selling" at bounding box center [59, 196] width 73 height 11
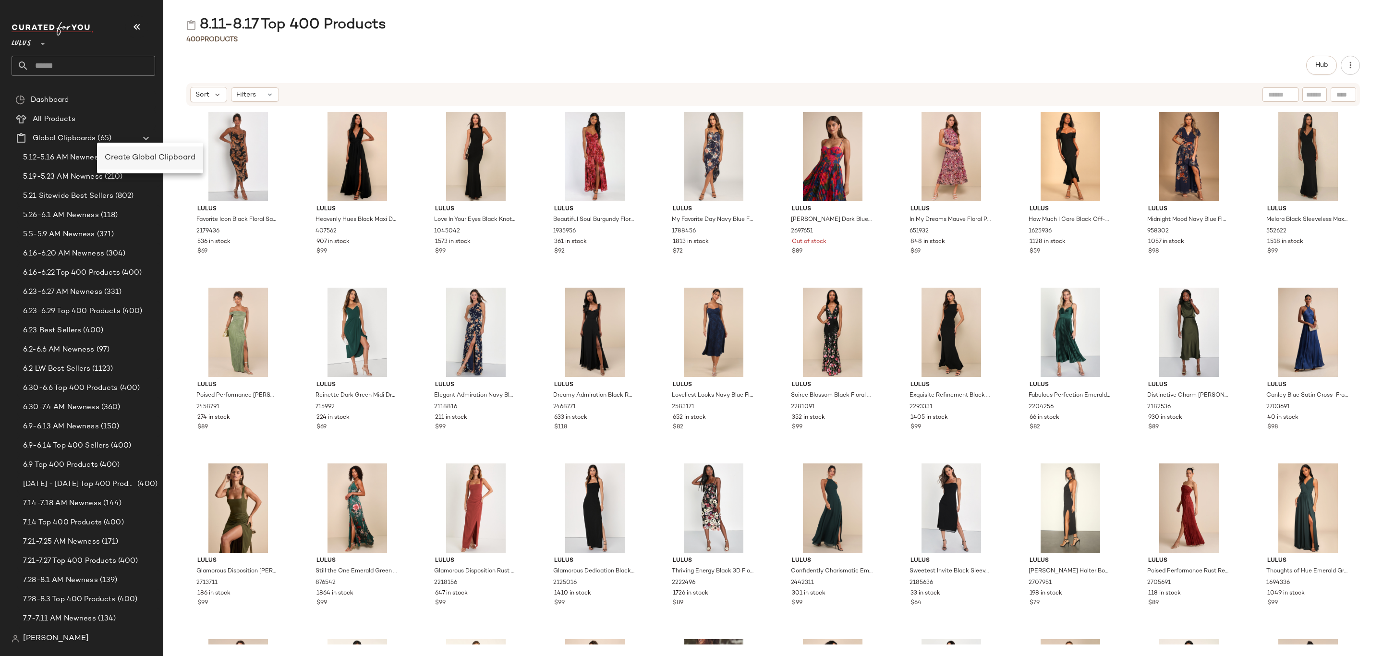
click at [110, 152] on div "Create Global Clipboard" at bounding box center [150, 158] width 91 height 12
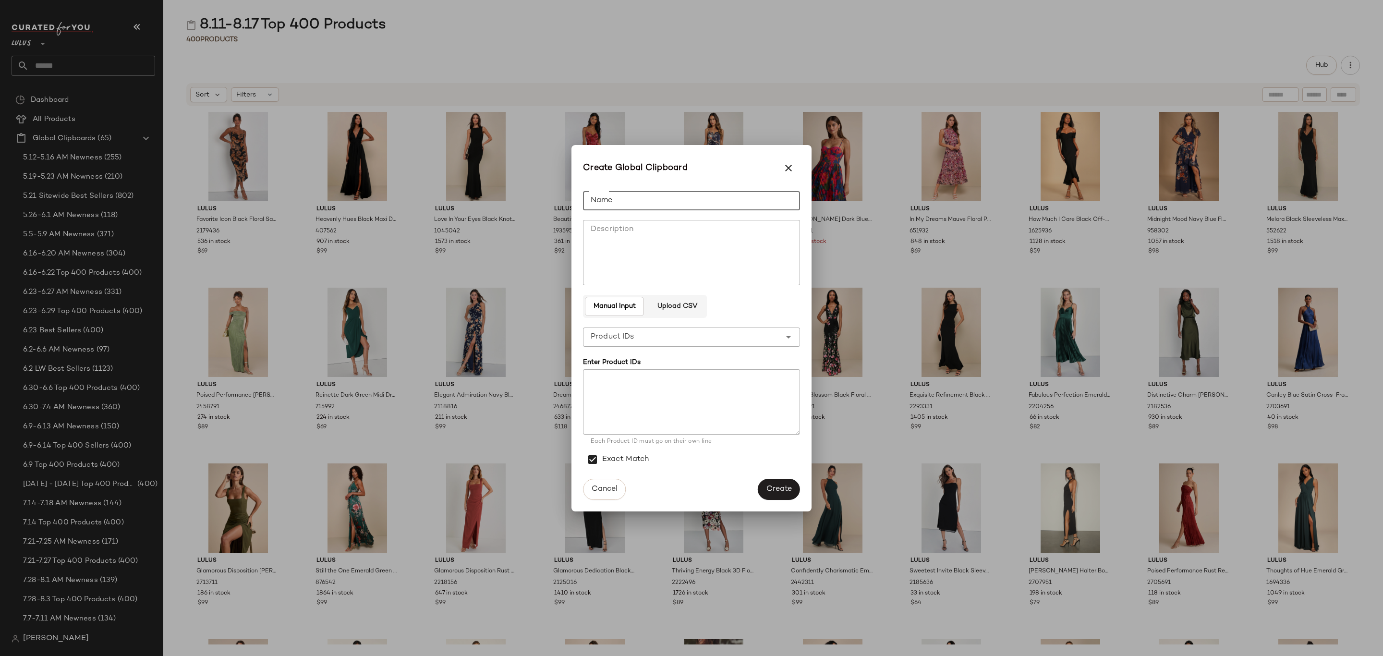
click at [723, 197] on input "Name" at bounding box center [691, 200] width 217 height 19
type input "**********"
click at [786, 490] on span "Create" at bounding box center [779, 488] width 26 height 9
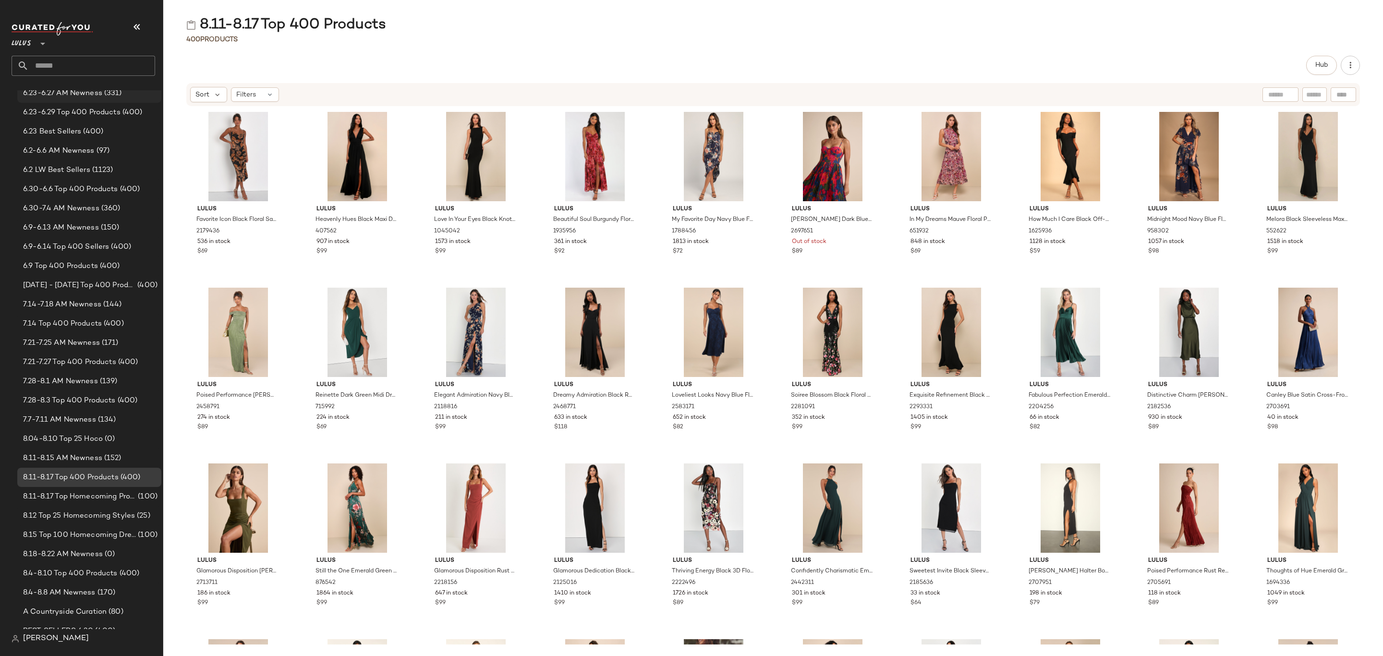
scroll to position [288, 0]
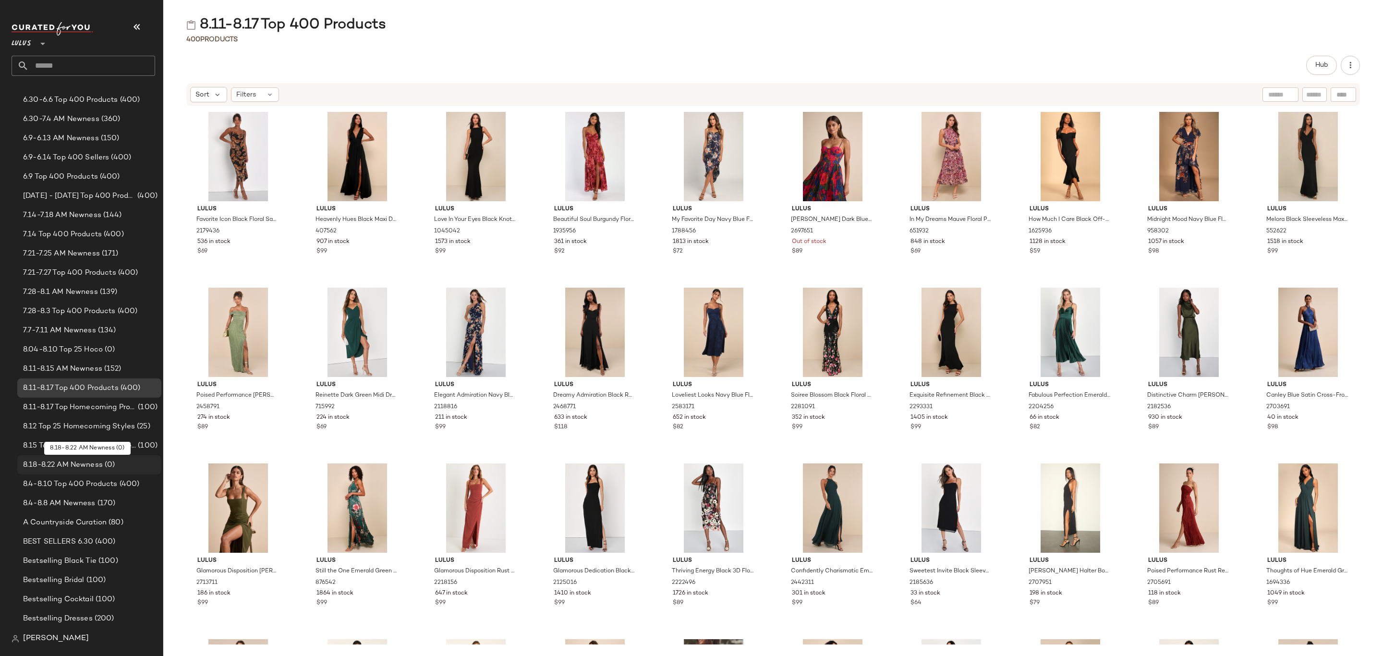
click at [117, 461] on div "8.18-8.22 AM Newness (0)" at bounding box center [88, 465] width 137 height 11
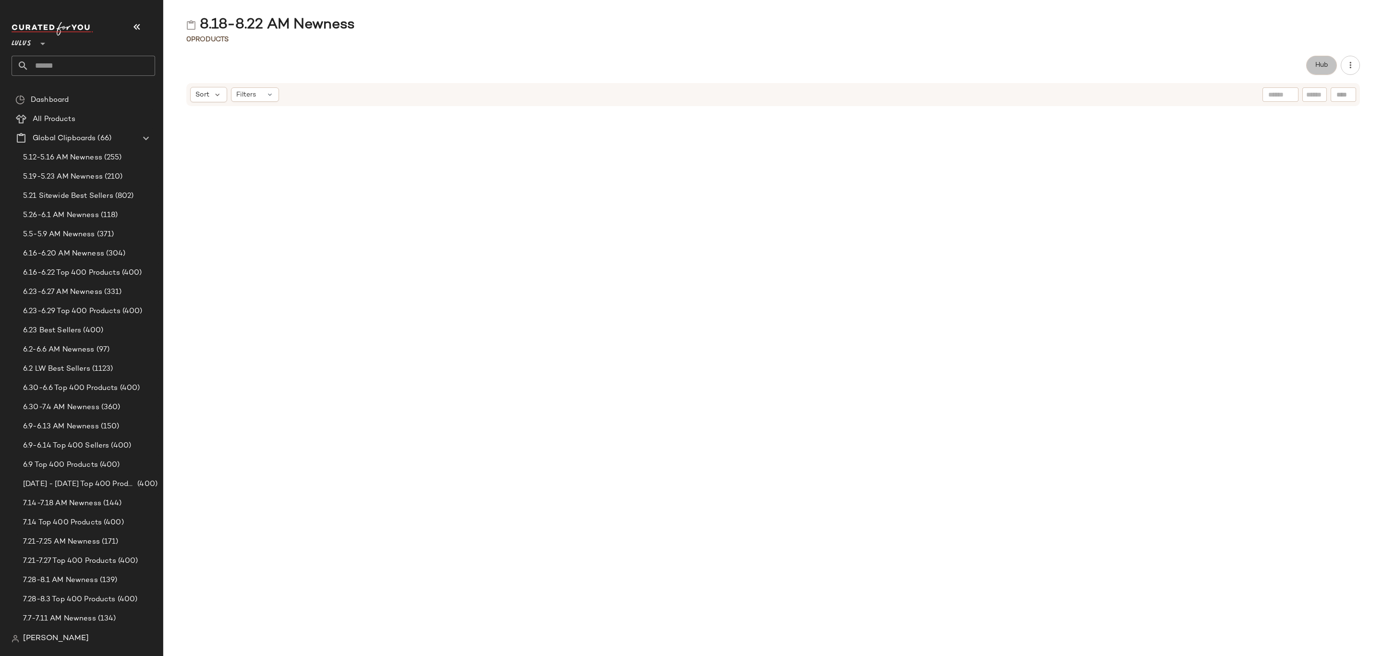
click at [1322, 65] on span "Hub" at bounding box center [1321, 65] width 13 height 8
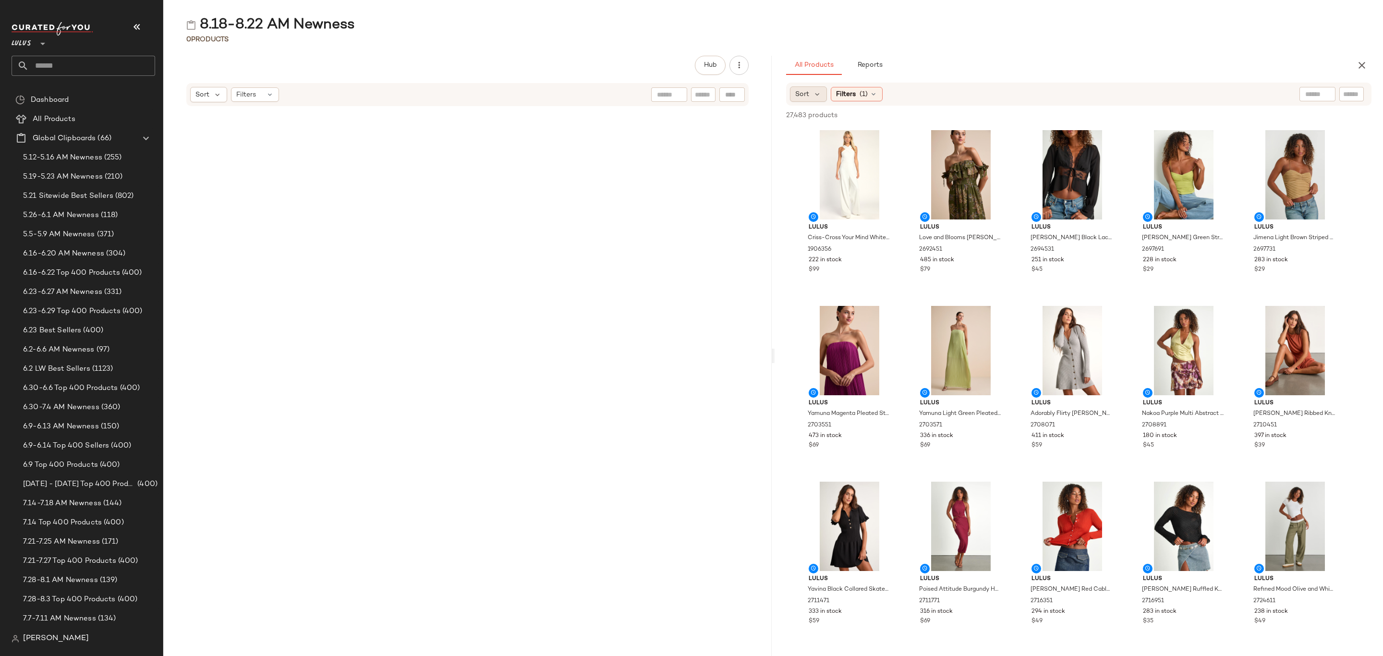
click at [823, 97] on div "Sort" at bounding box center [808, 93] width 37 height 15
drag, startPoint x: 830, startPoint y: 123, endPoint x: 839, endPoint y: 124, distance: 8.8
click at [831, 123] on span "Newest" at bounding box center [825, 120] width 25 height 10
click at [1056, 53] on div "8.18-8.22 AM Newness 0 Products Hub Sort Filters All Products Reports Sort: New…" at bounding box center [773, 335] width 1220 height 641
click at [829, 142] on div "View" at bounding box center [849, 174] width 97 height 89
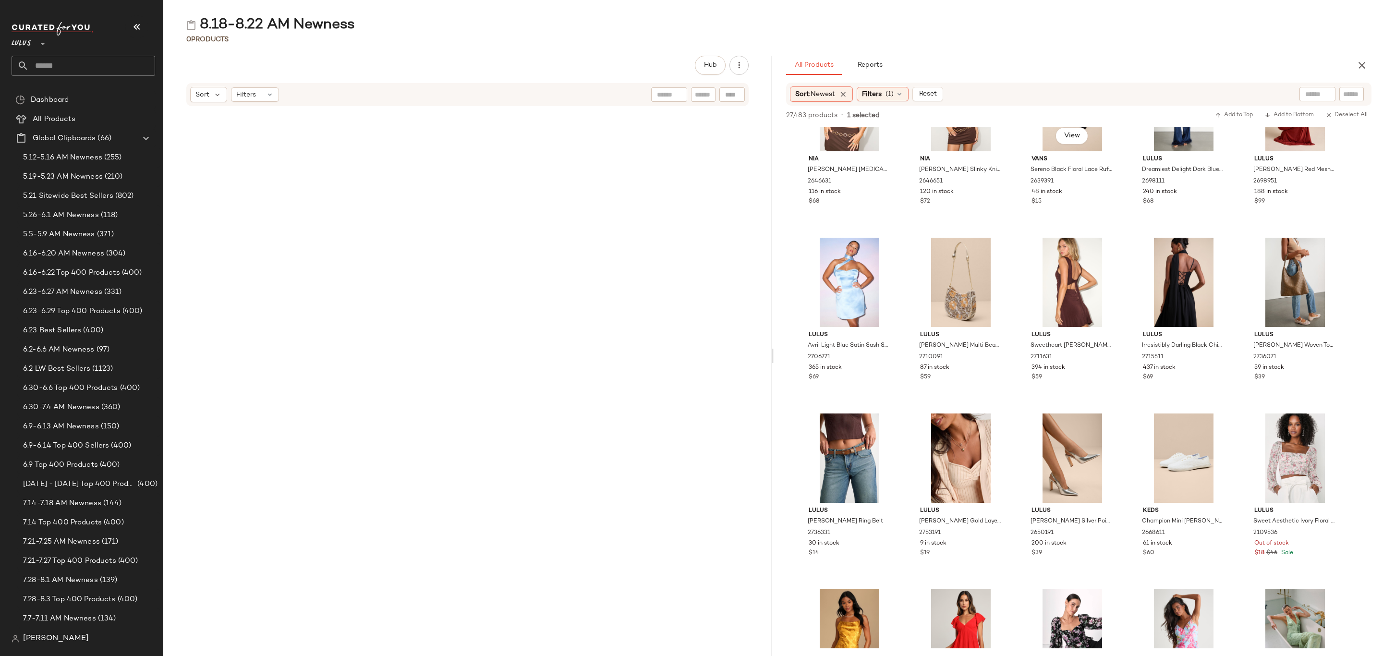
scroll to position [5762, 0]
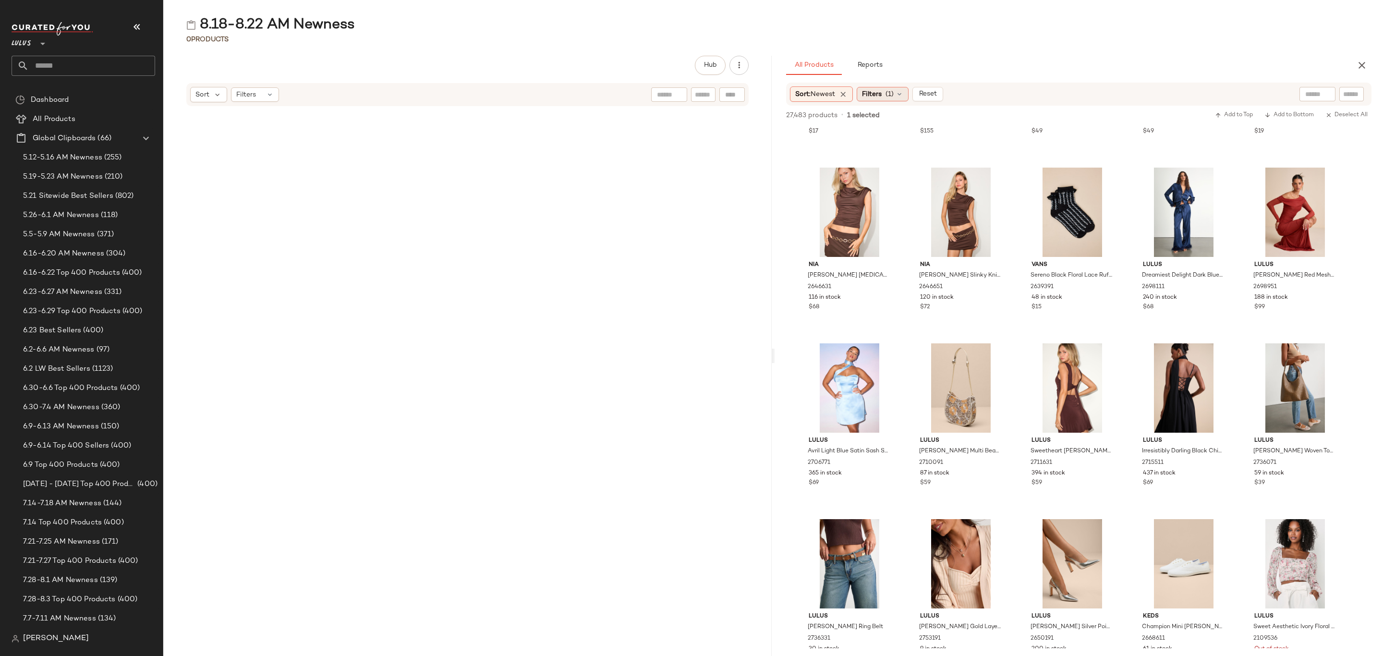
click at [903, 94] on icon at bounding box center [899, 94] width 8 height 8
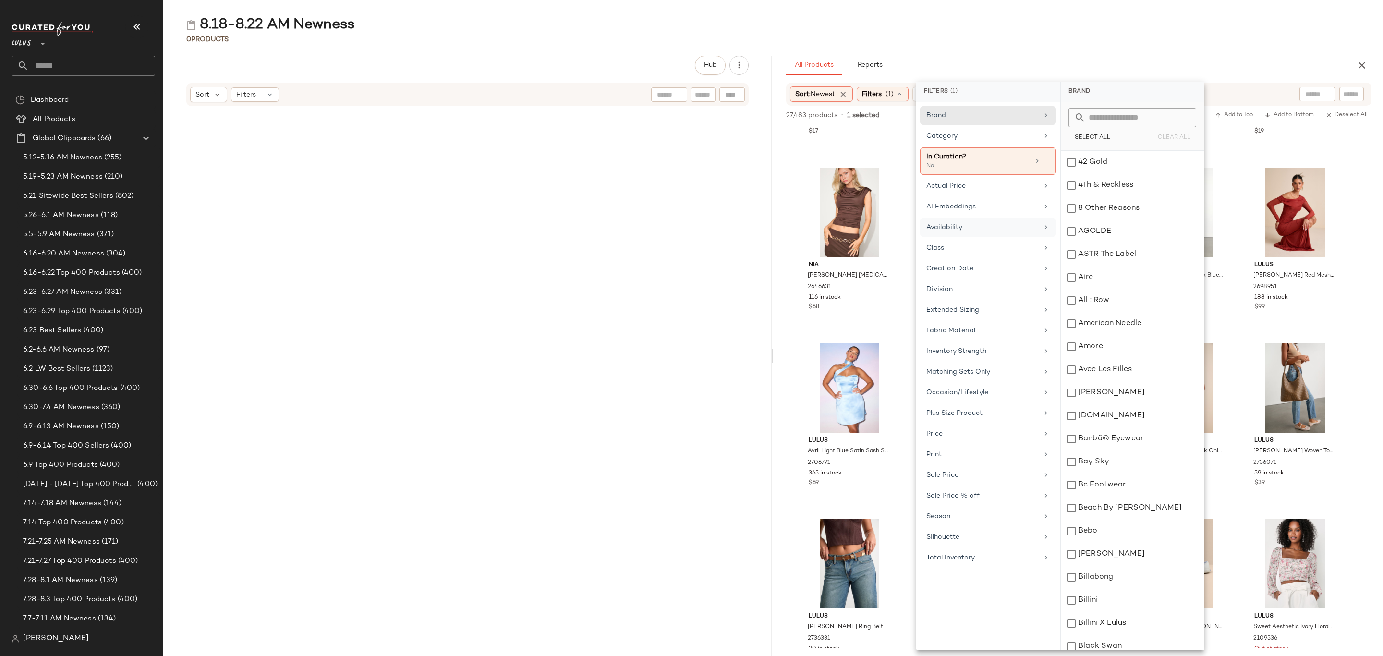
click at [979, 228] on div "Availability" at bounding box center [982, 227] width 112 height 10
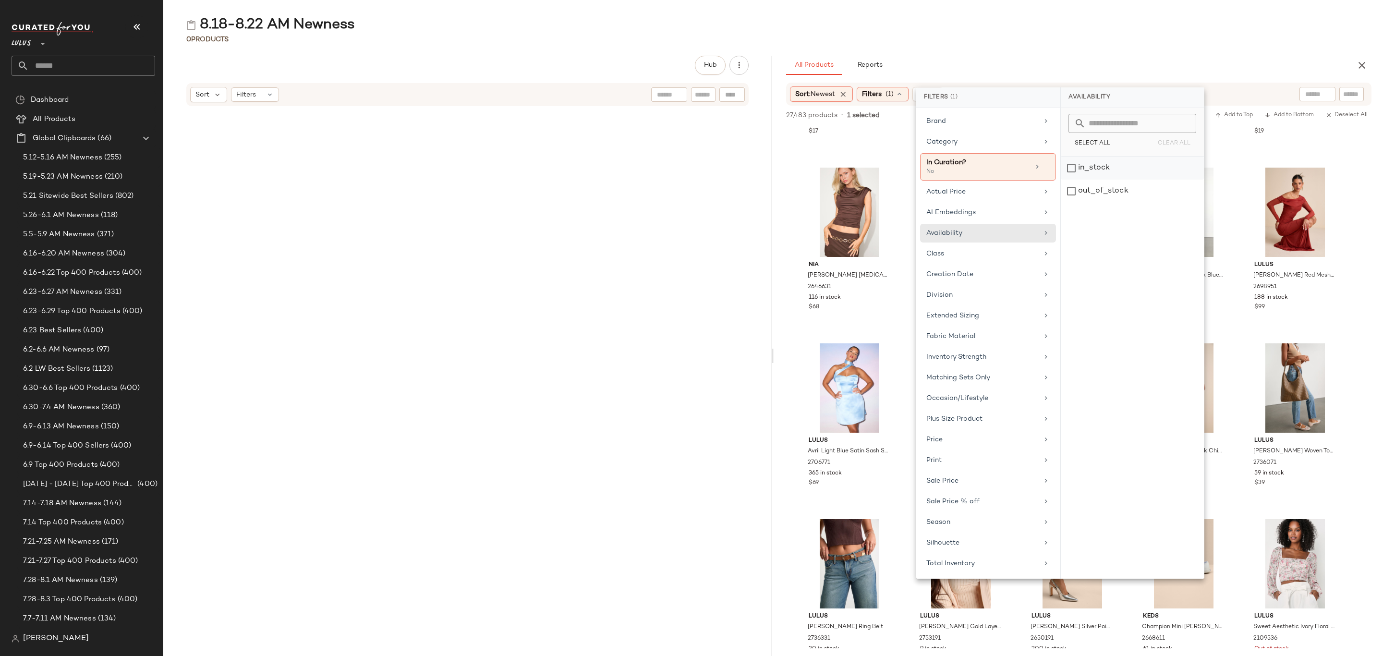
click at [1101, 180] on div "in_stock" at bounding box center [1132, 191] width 143 height 23
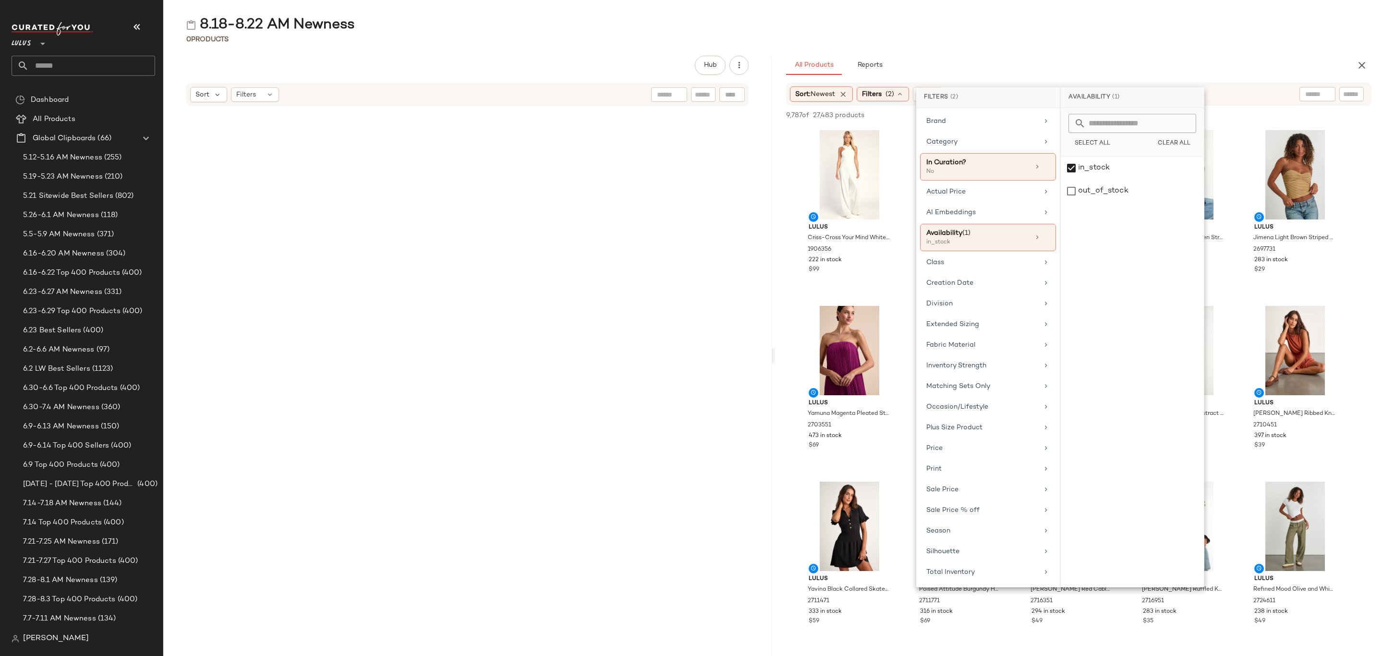
click at [1128, 59] on div "All Products Reports" at bounding box center [1063, 65] width 555 height 19
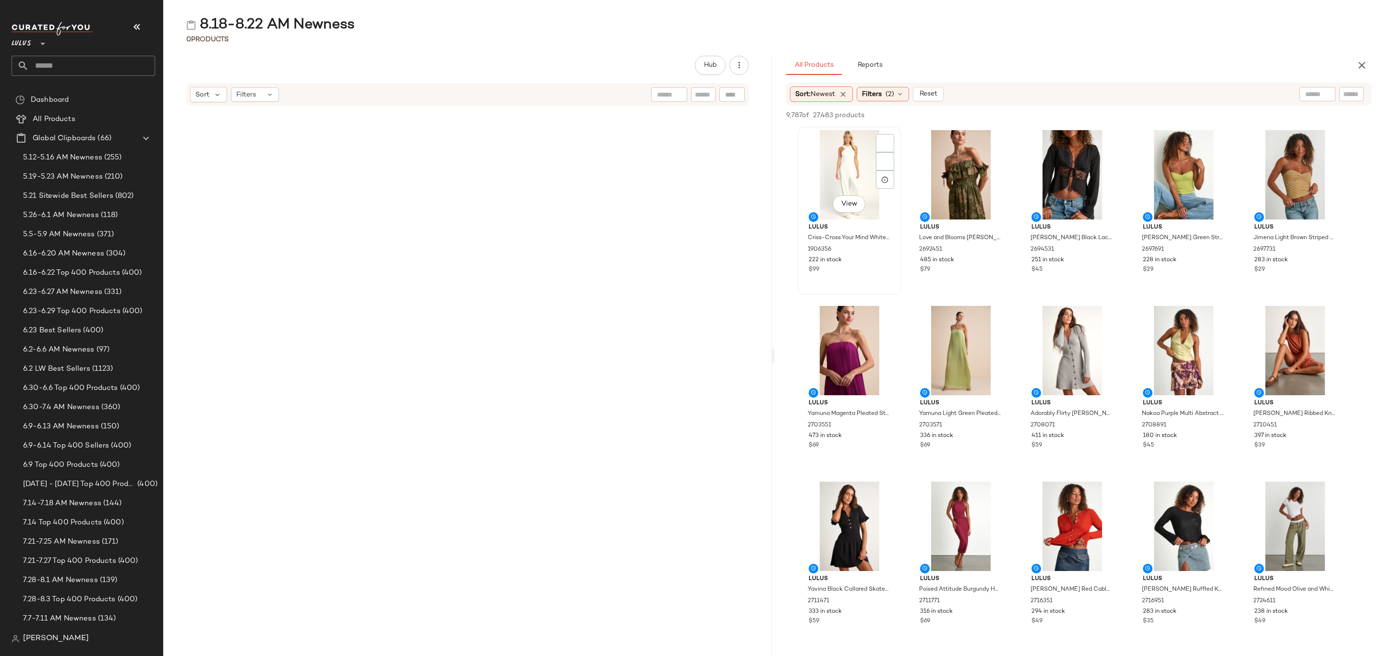
click at [830, 166] on div "View" at bounding box center [849, 174] width 97 height 89
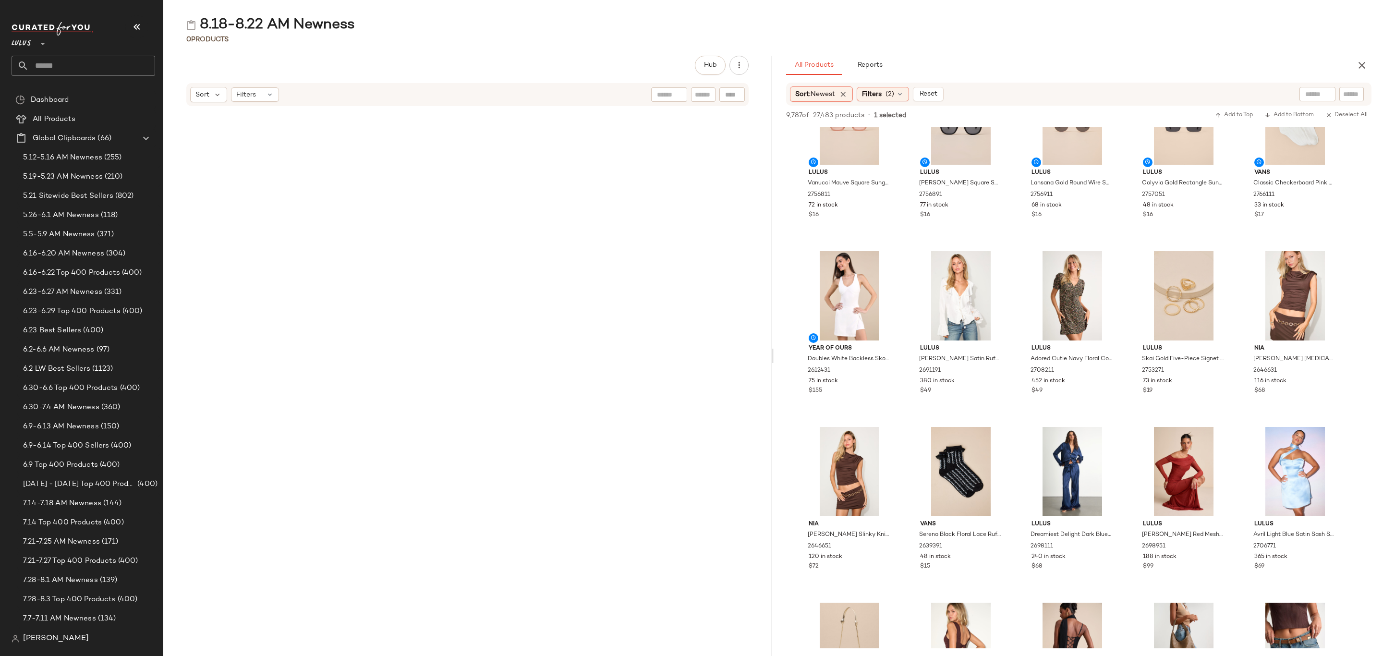
scroll to position [5474, 0]
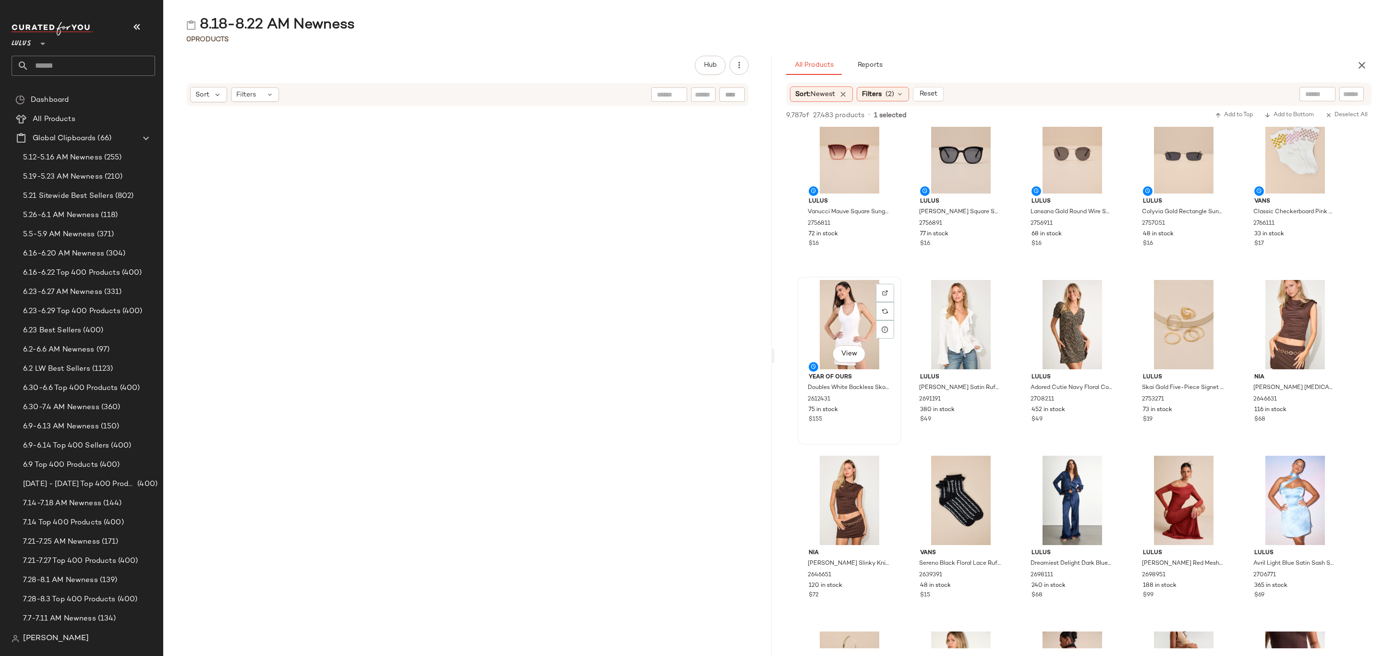
click at [865, 406] on div "75 in stock" at bounding box center [850, 410] width 82 height 9
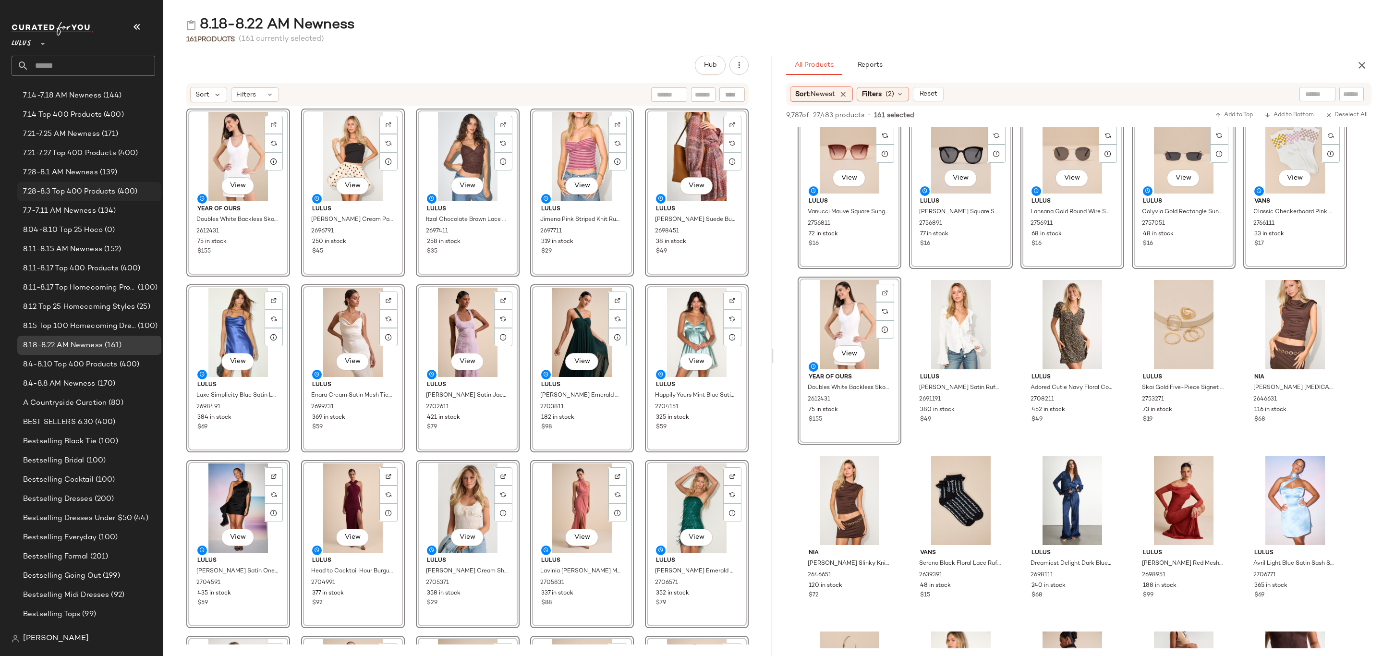
scroll to position [504, 0]
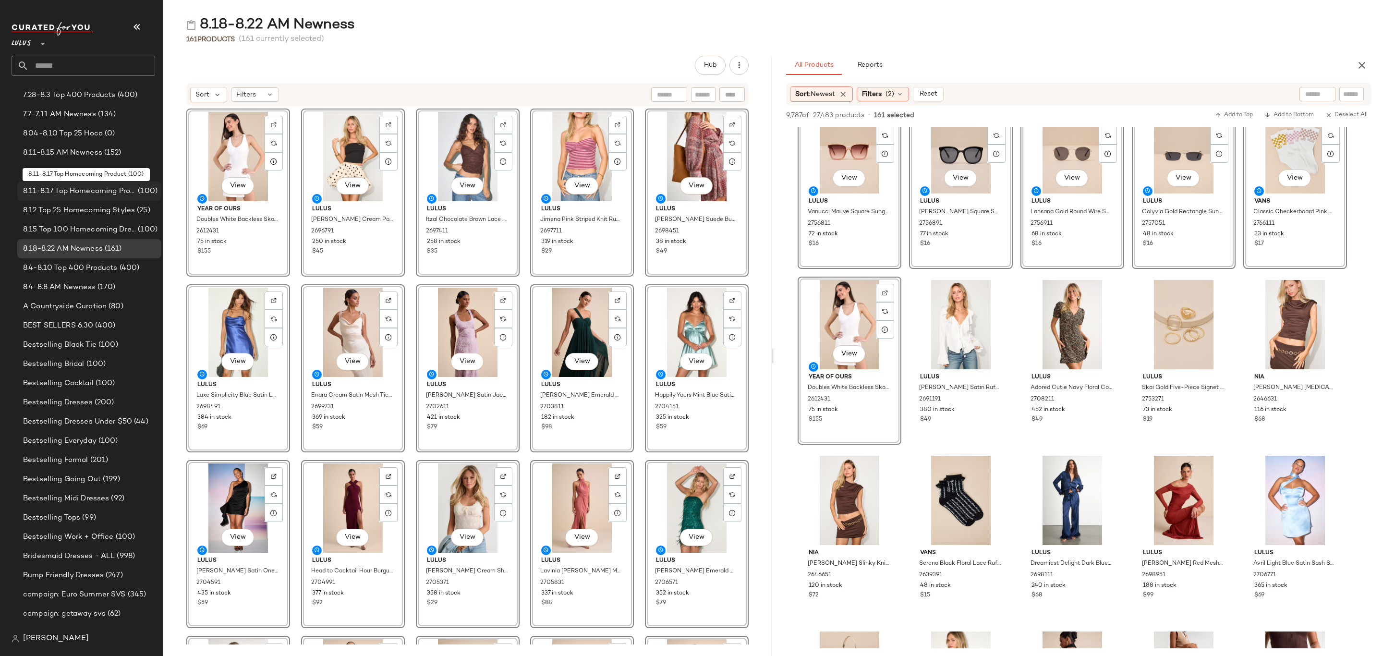
click at [118, 188] on span "8.11-8.17 Top Homecoming Product" at bounding box center [79, 191] width 113 height 11
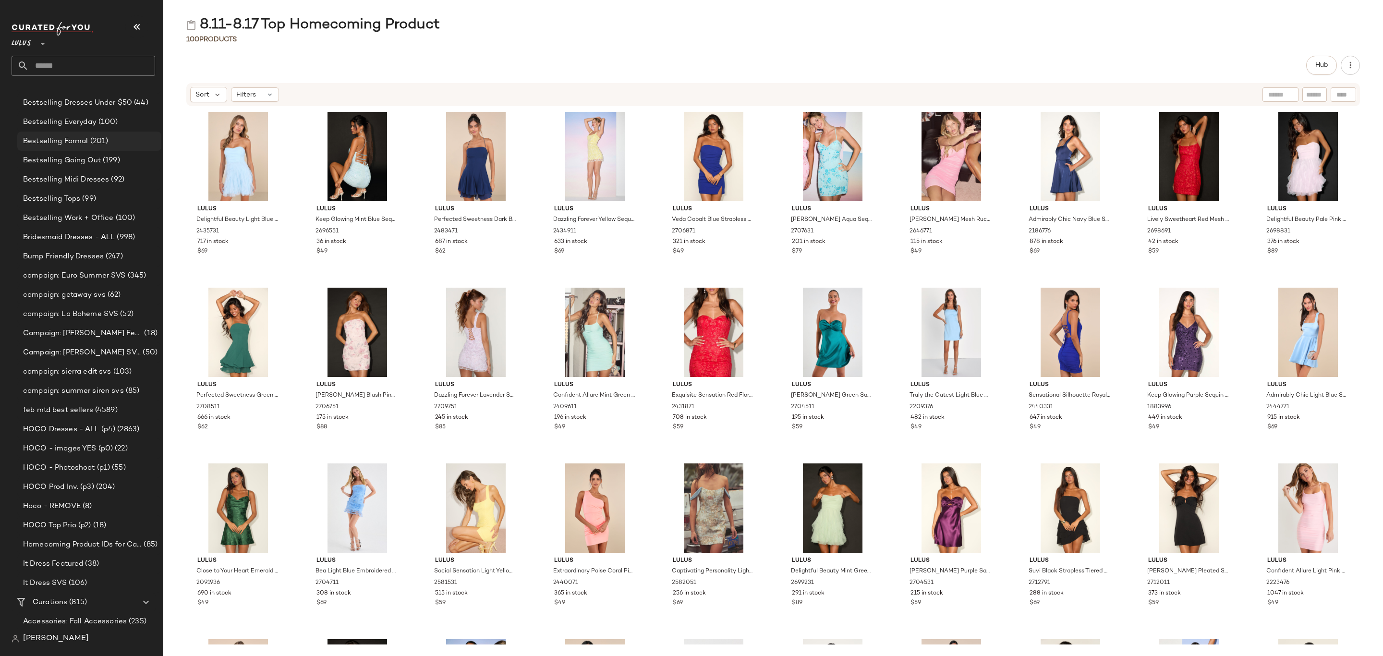
scroll to position [936, 0]
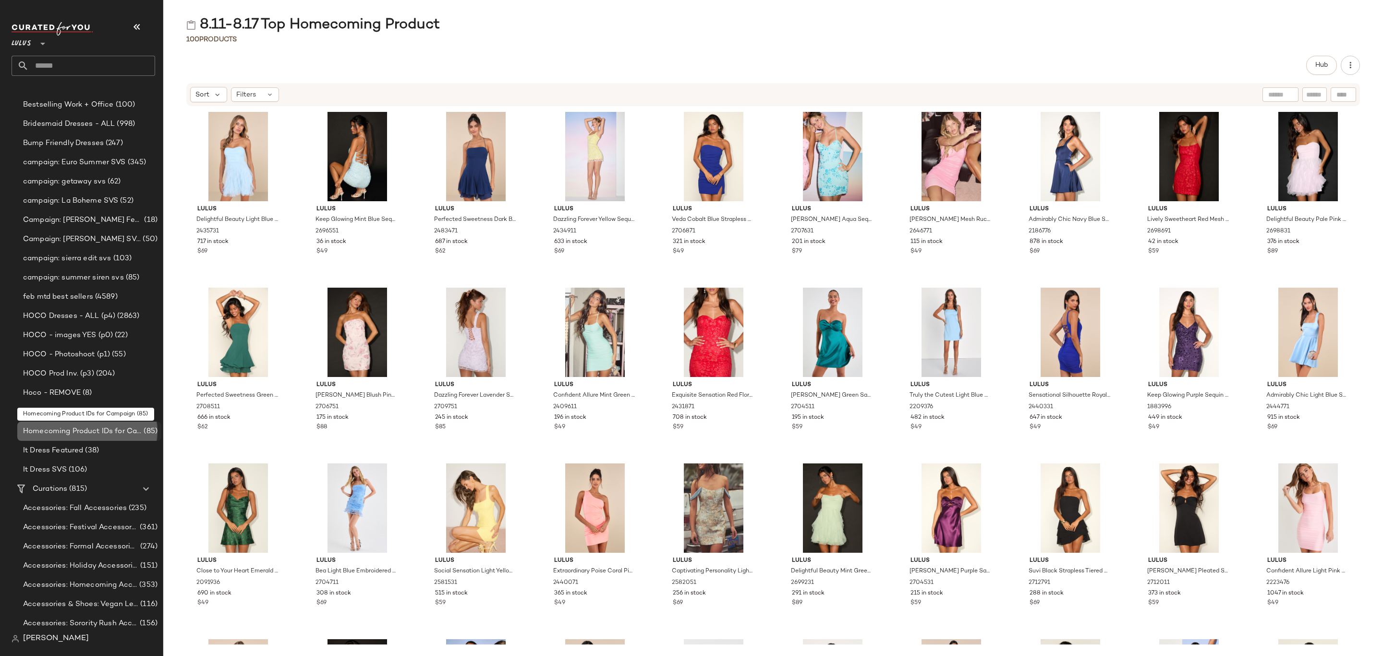
click at [100, 435] on span "Homecoming Product IDs for Campaign" at bounding box center [82, 431] width 119 height 11
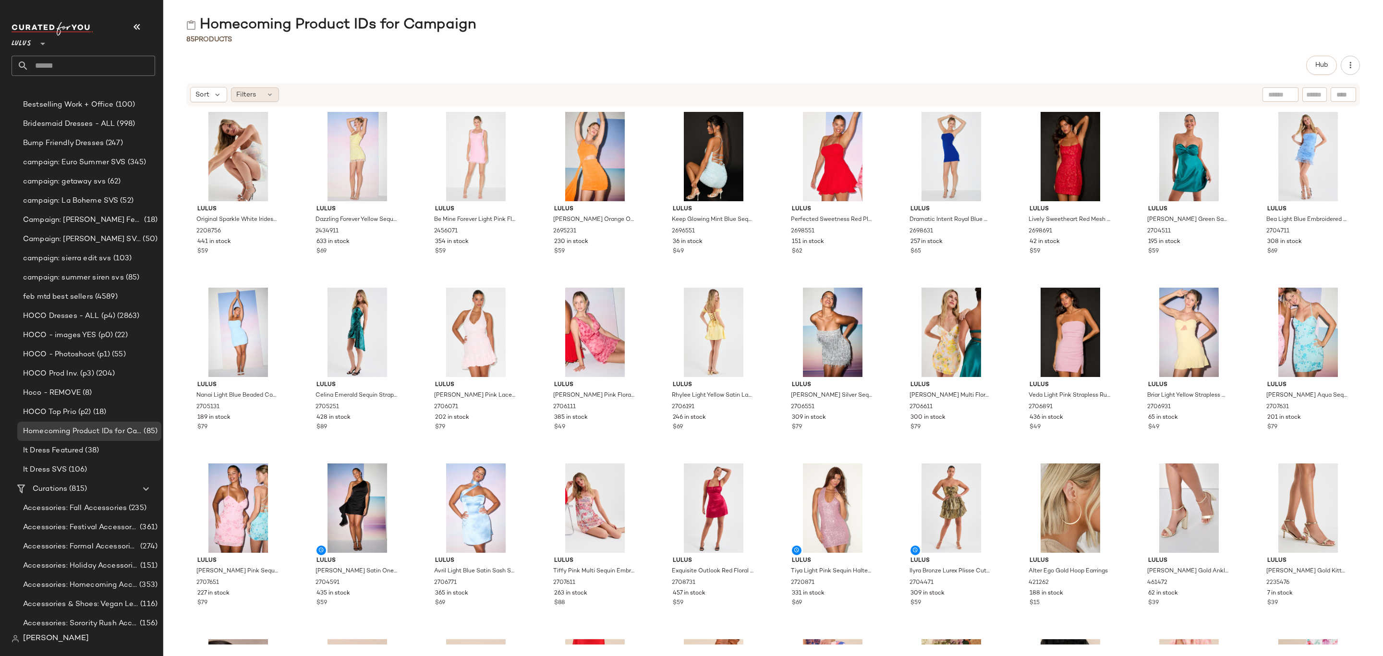
click at [264, 98] on div "Filters" at bounding box center [255, 94] width 48 height 14
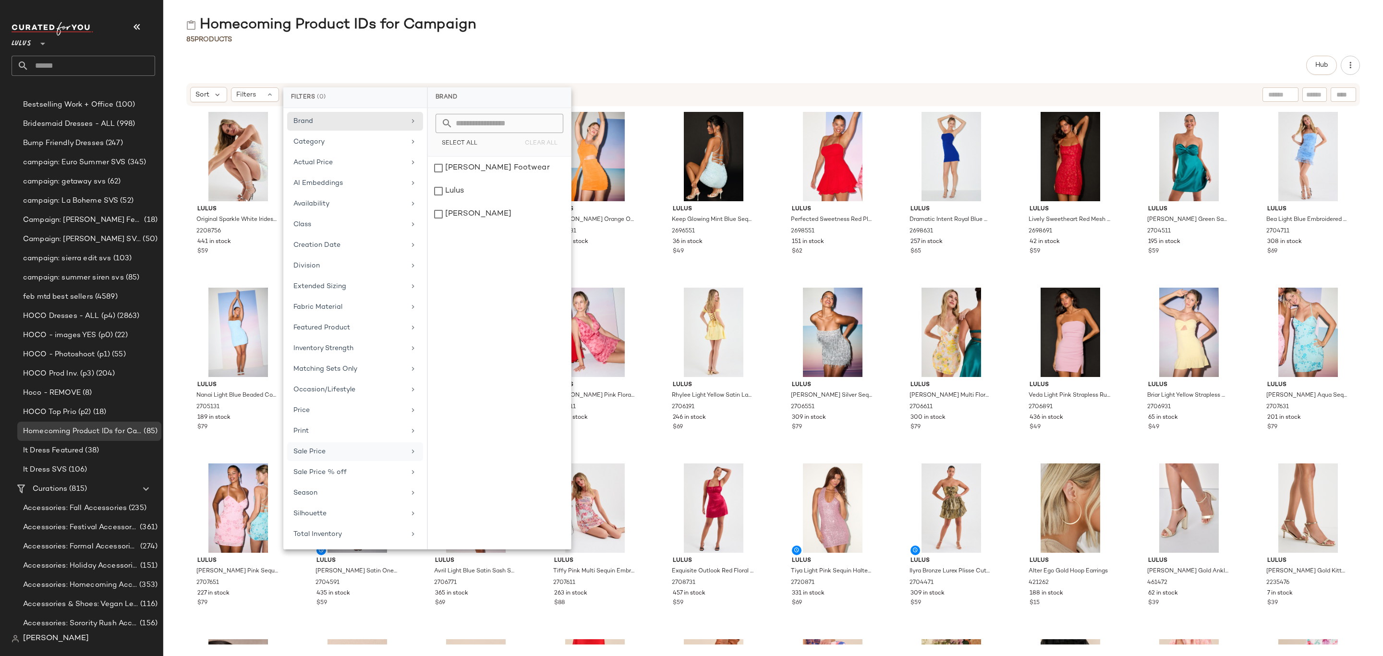
click at [338, 457] on div "Sale Price" at bounding box center [349, 452] width 112 height 10
click at [501, 129] on div "On sale" at bounding box center [499, 137] width 135 height 17
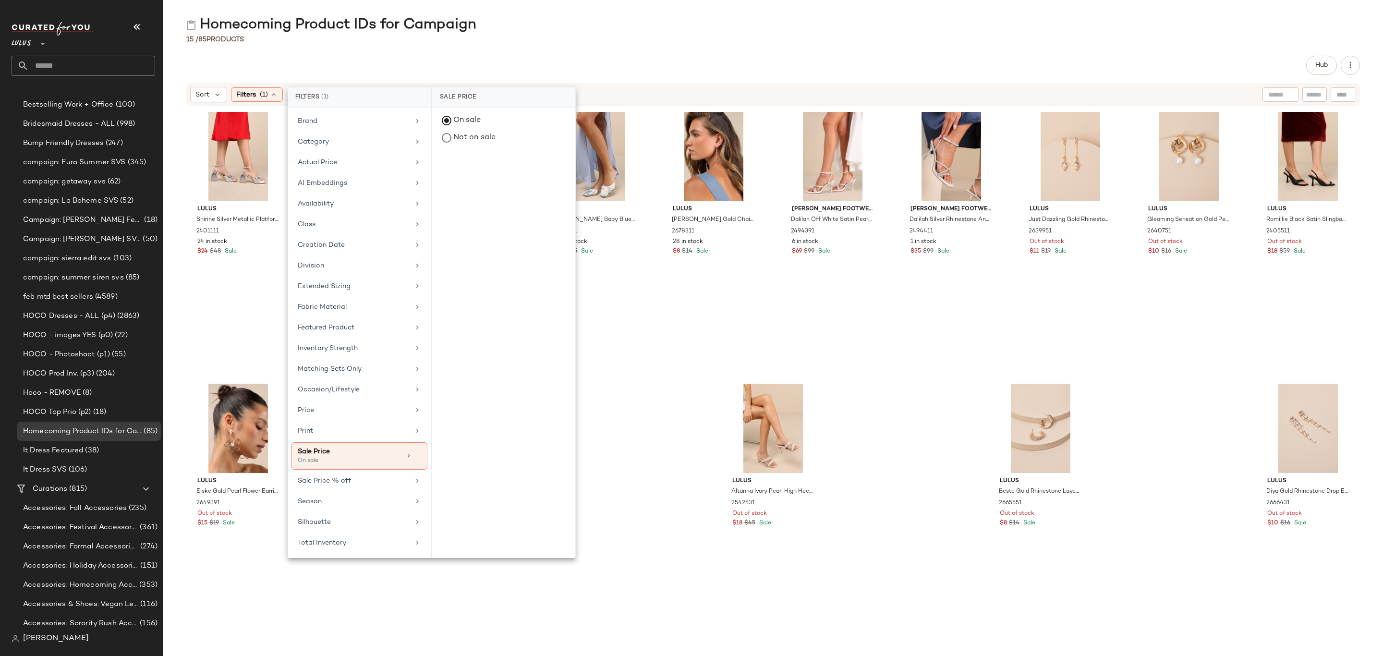
click at [646, 65] on div "Hub" at bounding box center [773, 65] width 1174 height 19
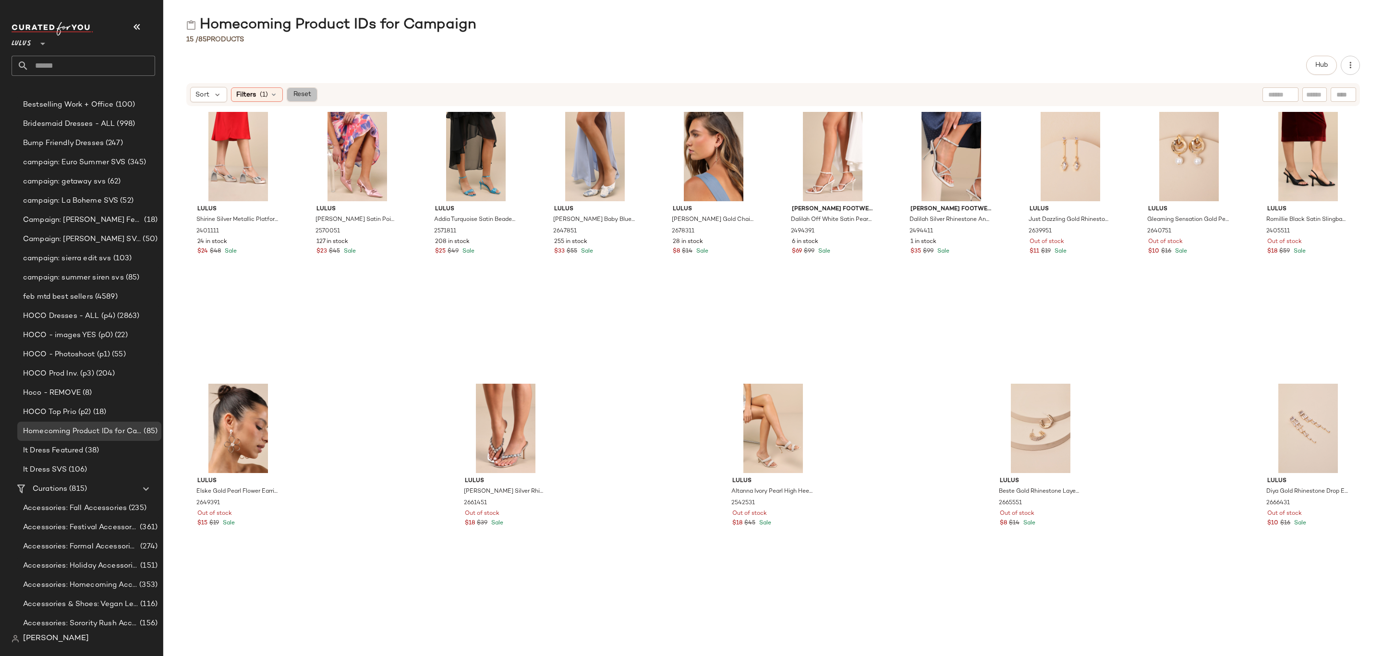
click at [311, 93] on span "Reset" at bounding box center [301, 95] width 18 height 8
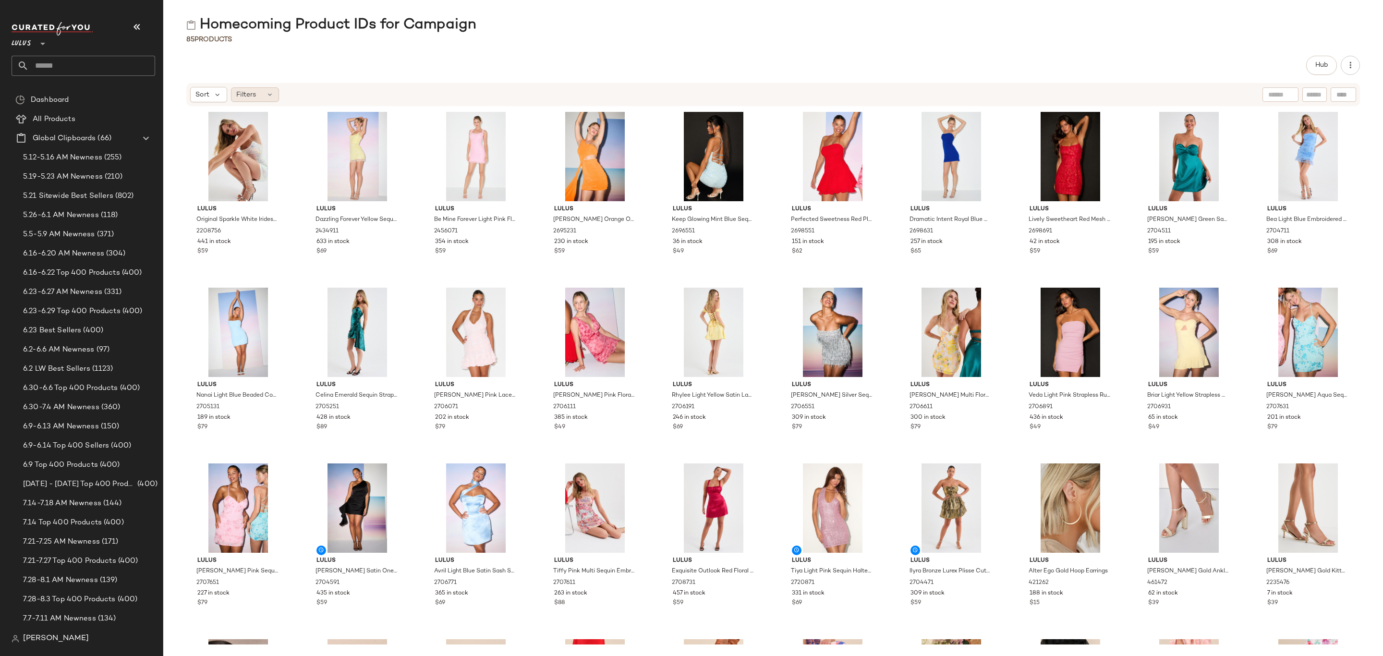
click at [264, 94] on div "Filters" at bounding box center [255, 94] width 48 height 14
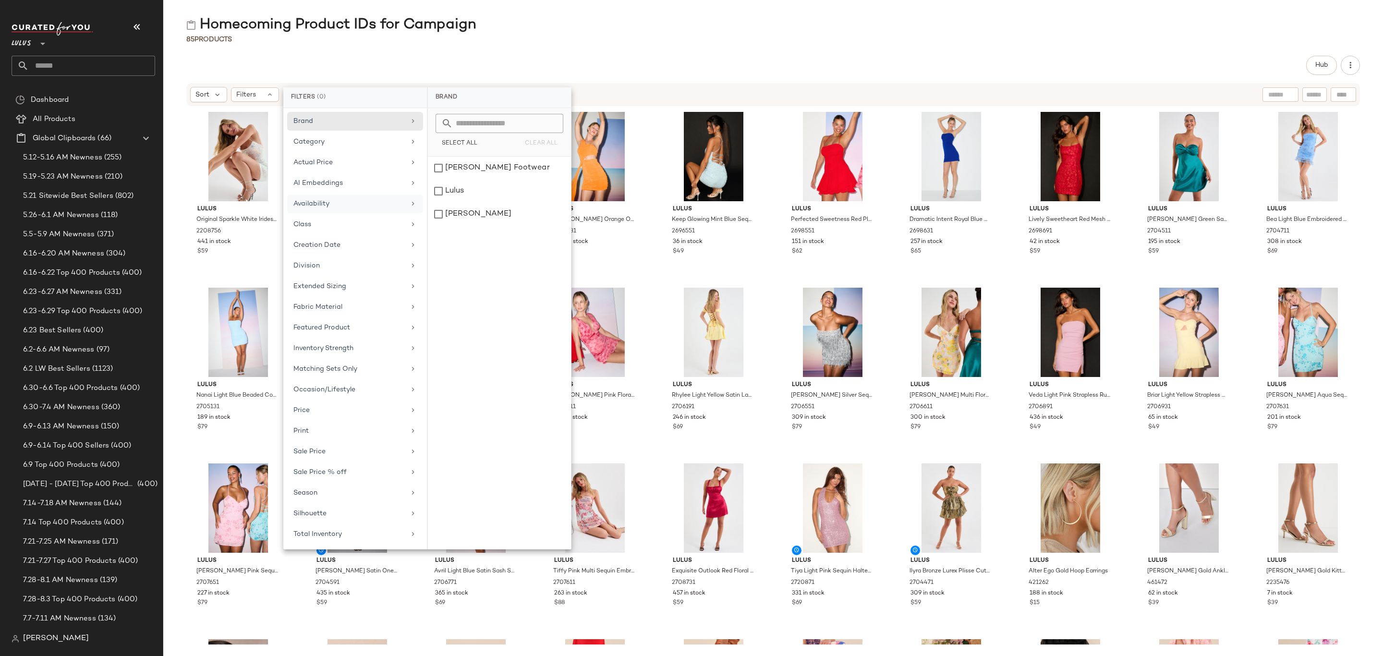
click at [339, 206] on div "Availability" at bounding box center [349, 204] width 112 height 10
click at [460, 185] on div "out_of_stock" at bounding box center [499, 191] width 143 height 23
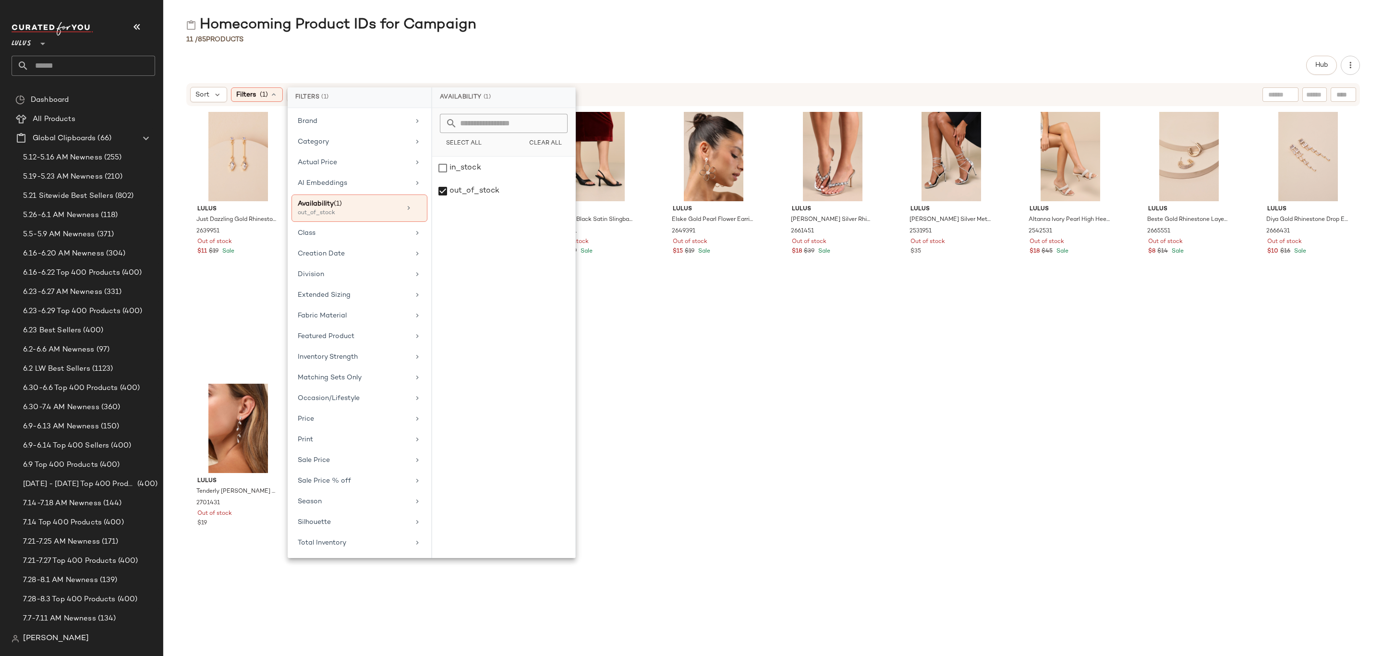
click at [717, 52] on div "Homecoming Product IDs for Campaign 11 / 85 Products Hub Sort Filters (1) Reset…" at bounding box center [773, 335] width 1220 height 641
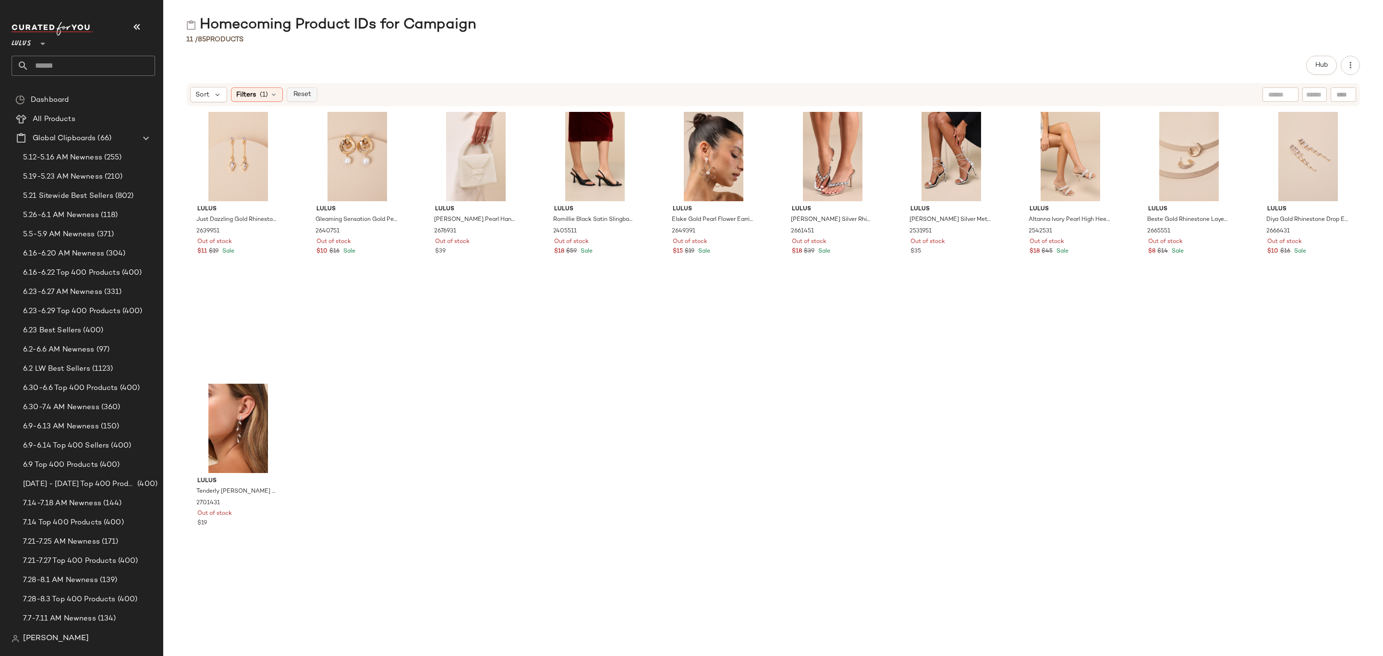
click at [307, 94] on span "Reset" at bounding box center [301, 95] width 18 height 8
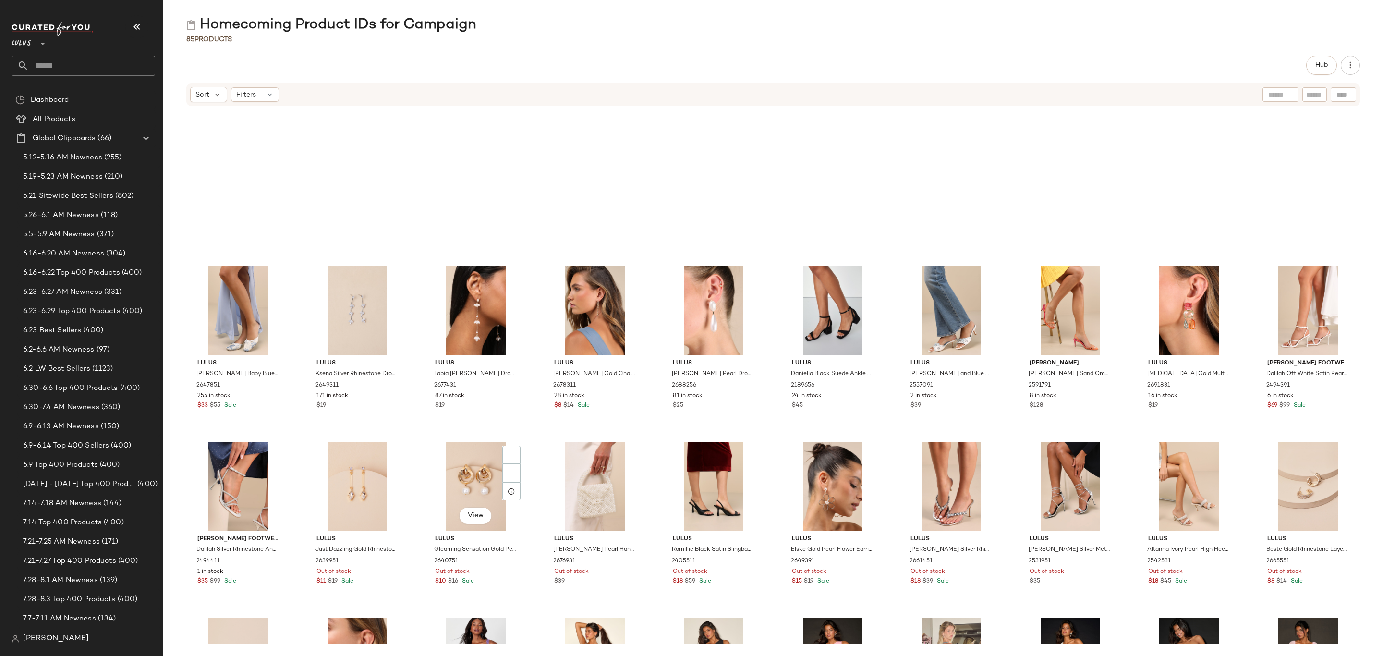
scroll to position [872, 0]
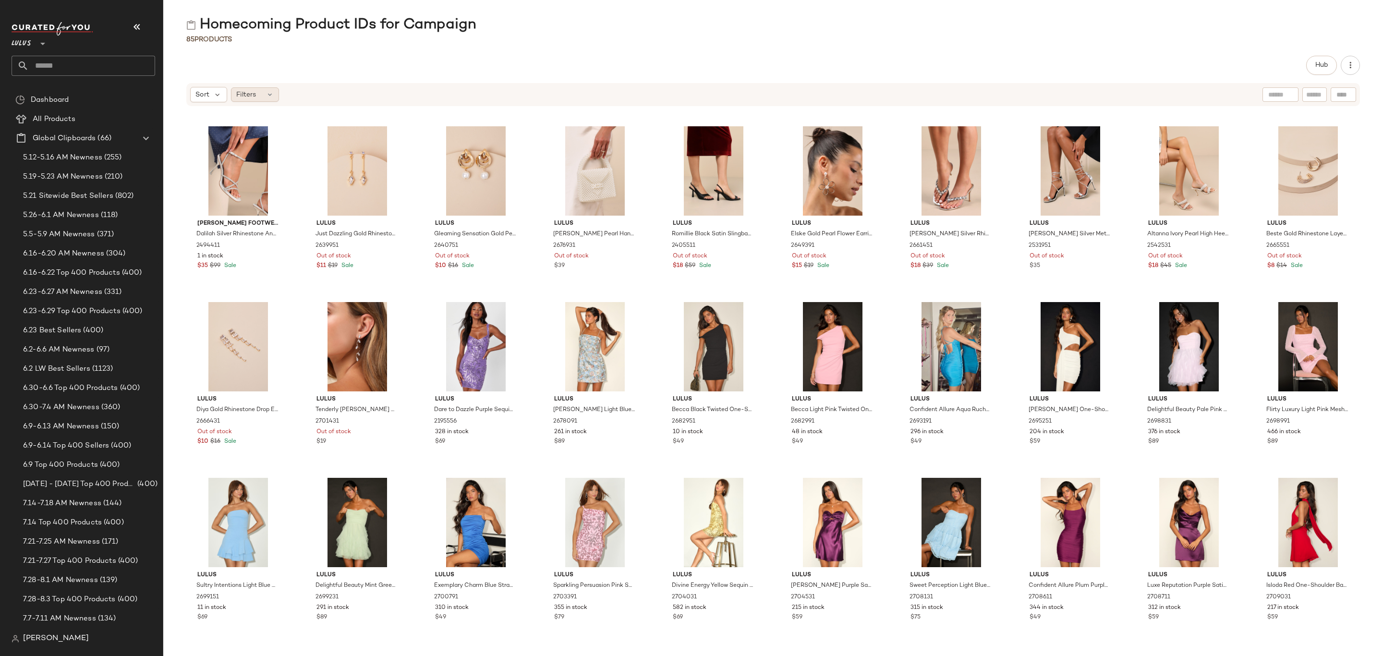
click at [262, 96] on div "Filters" at bounding box center [255, 94] width 48 height 14
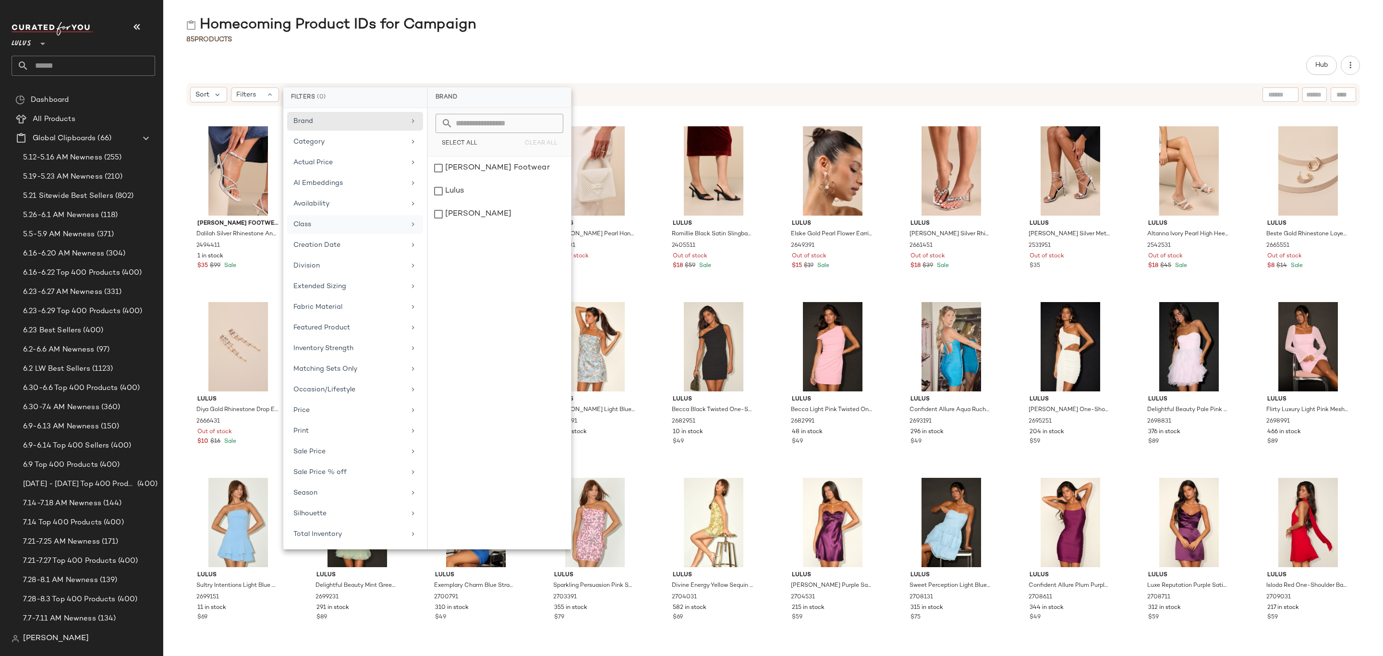
click at [340, 228] on div "Class" at bounding box center [349, 224] width 112 height 10
click at [467, 226] on div "DAY EVENT DRESSES" at bounding box center [499, 237] width 143 height 23
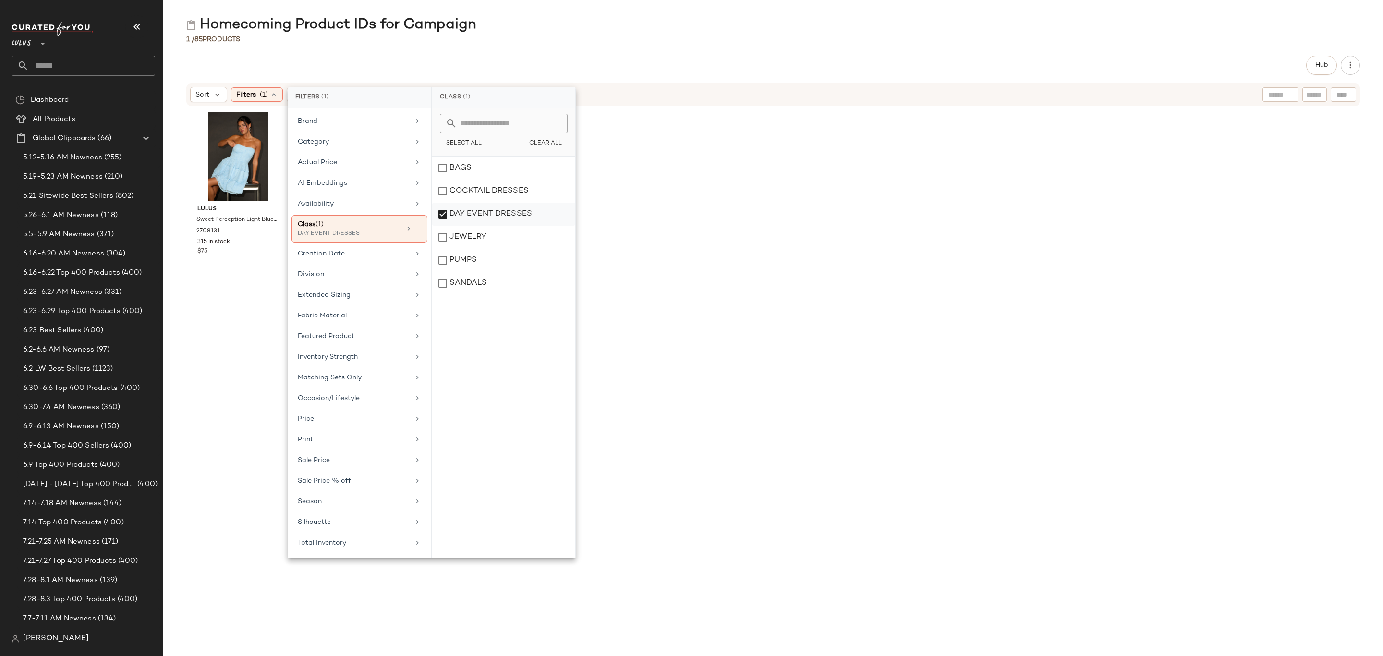
click at [475, 226] on div "DAY EVENT DRESSES" at bounding box center [503, 237] width 143 height 23
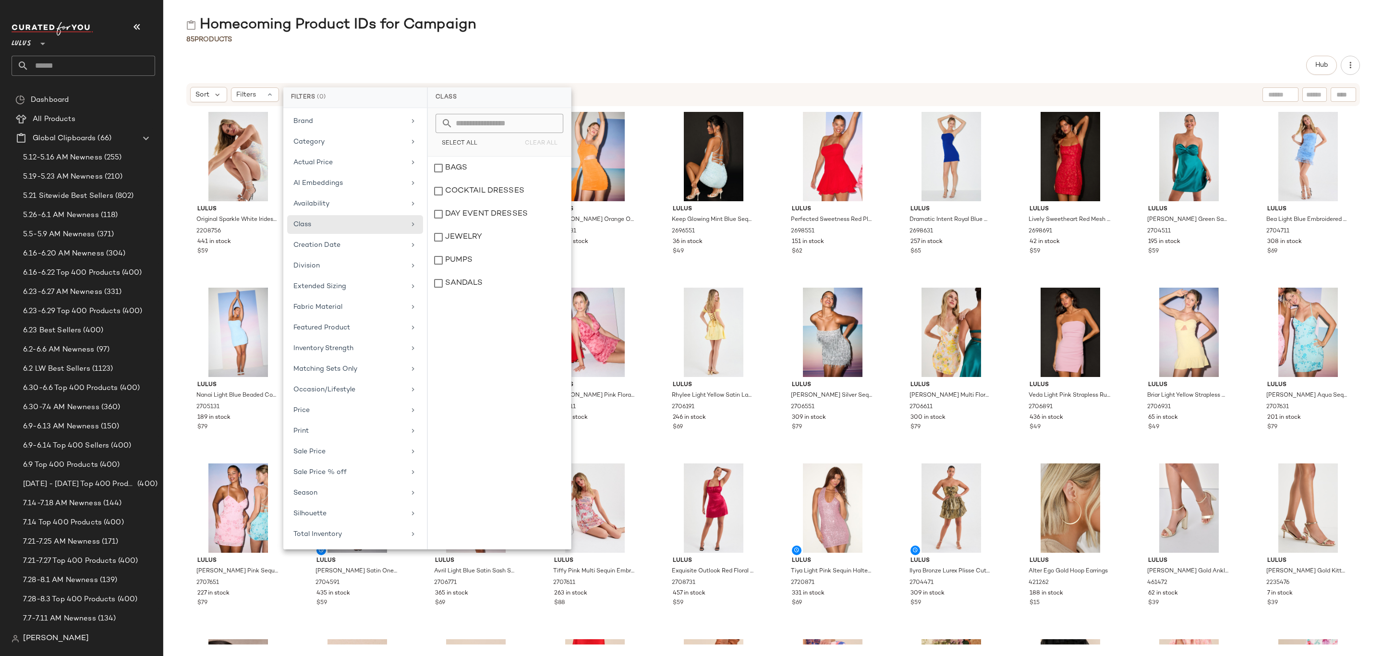
click at [722, 66] on div "Hub" at bounding box center [773, 65] width 1174 height 19
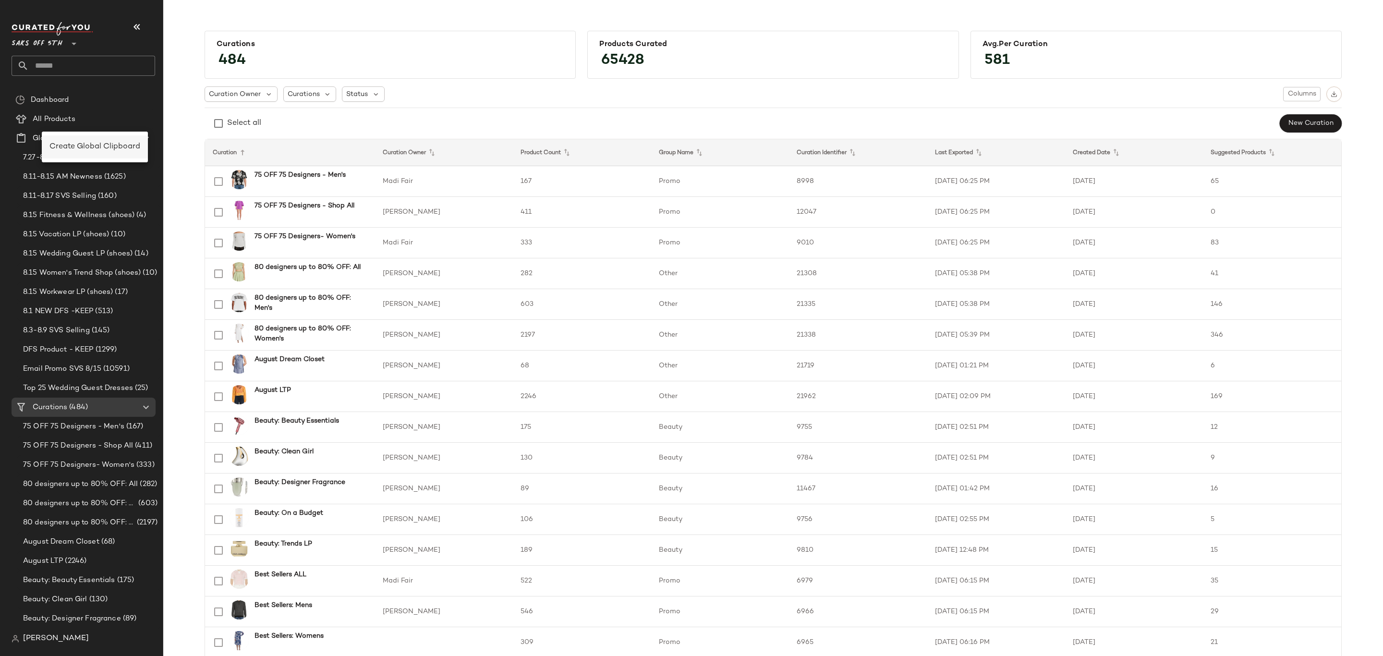
click at [82, 146] on span "Create Global Clipboard" at bounding box center [94, 147] width 91 height 8
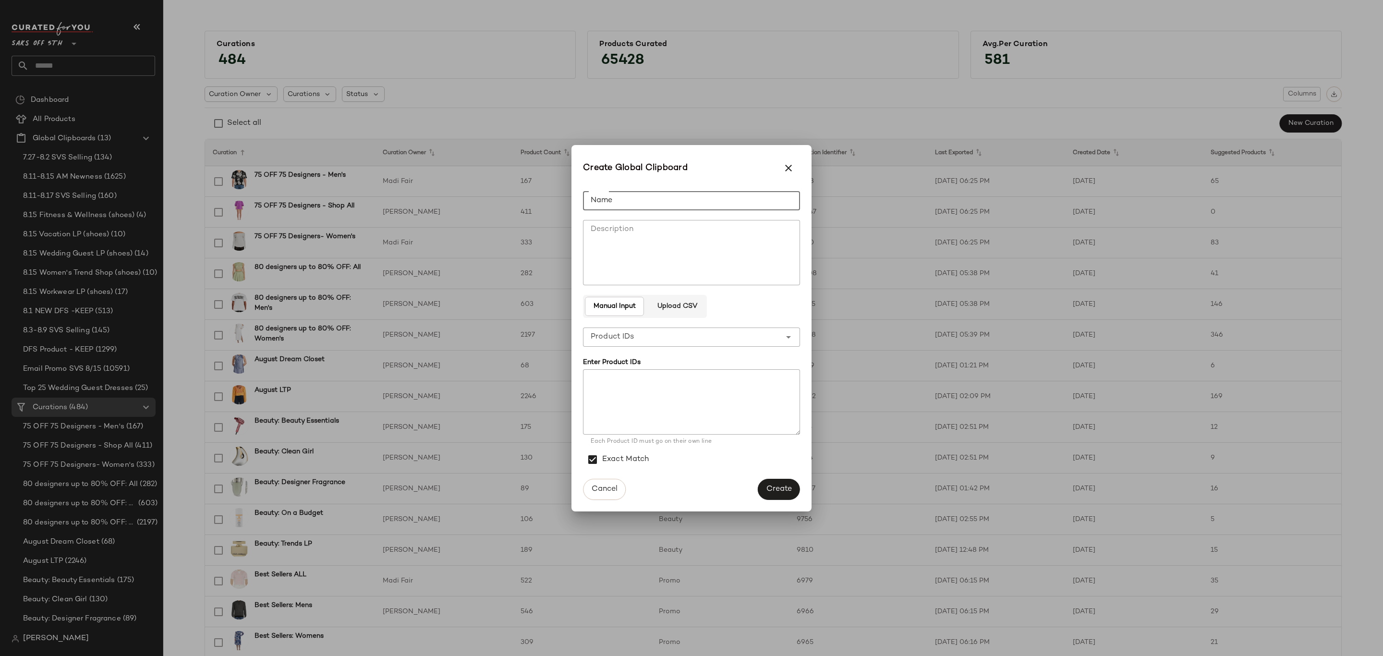
drag, startPoint x: 701, startPoint y: 202, endPoint x: 771, endPoint y: 210, distance: 71.1
click at [702, 202] on input "Name" at bounding box center [691, 200] width 217 height 19
type input "**********"
click at [785, 491] on span "Create" at bounding box center [779, 488] width 26 height 9
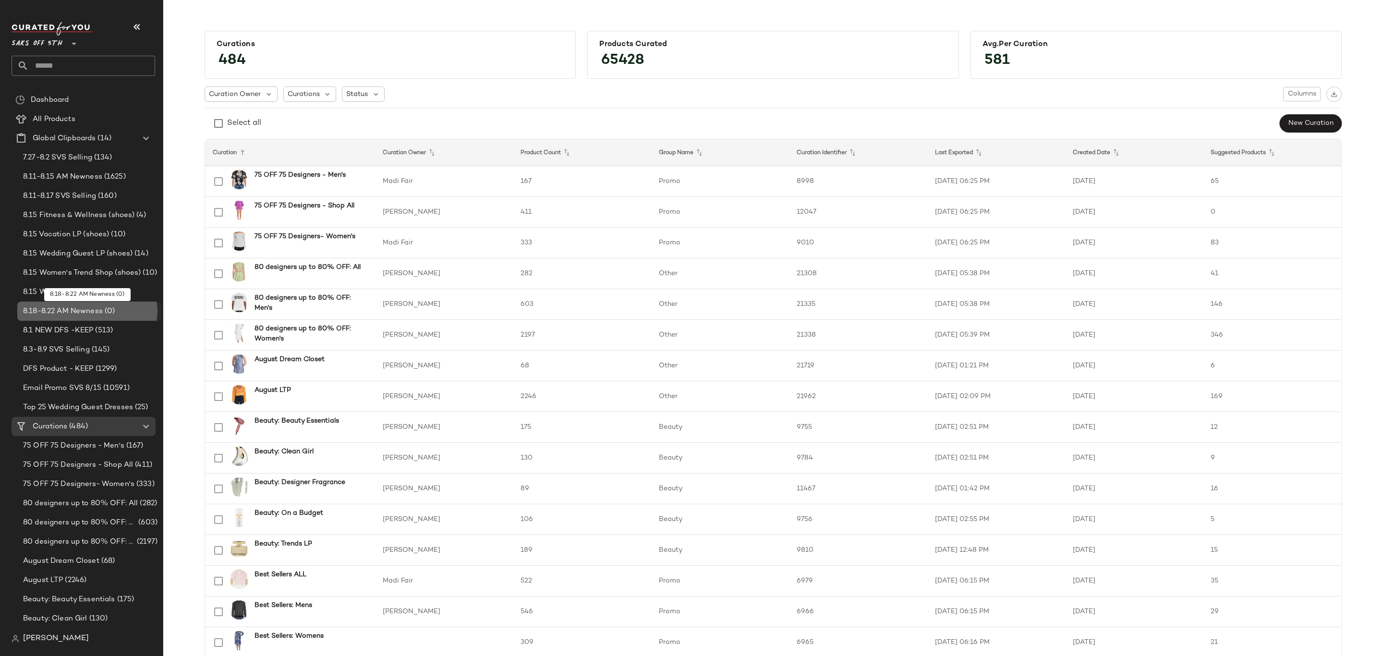
click at [108, 313] on span "(0)" at bounding box center [109, 311] width 12 height 11
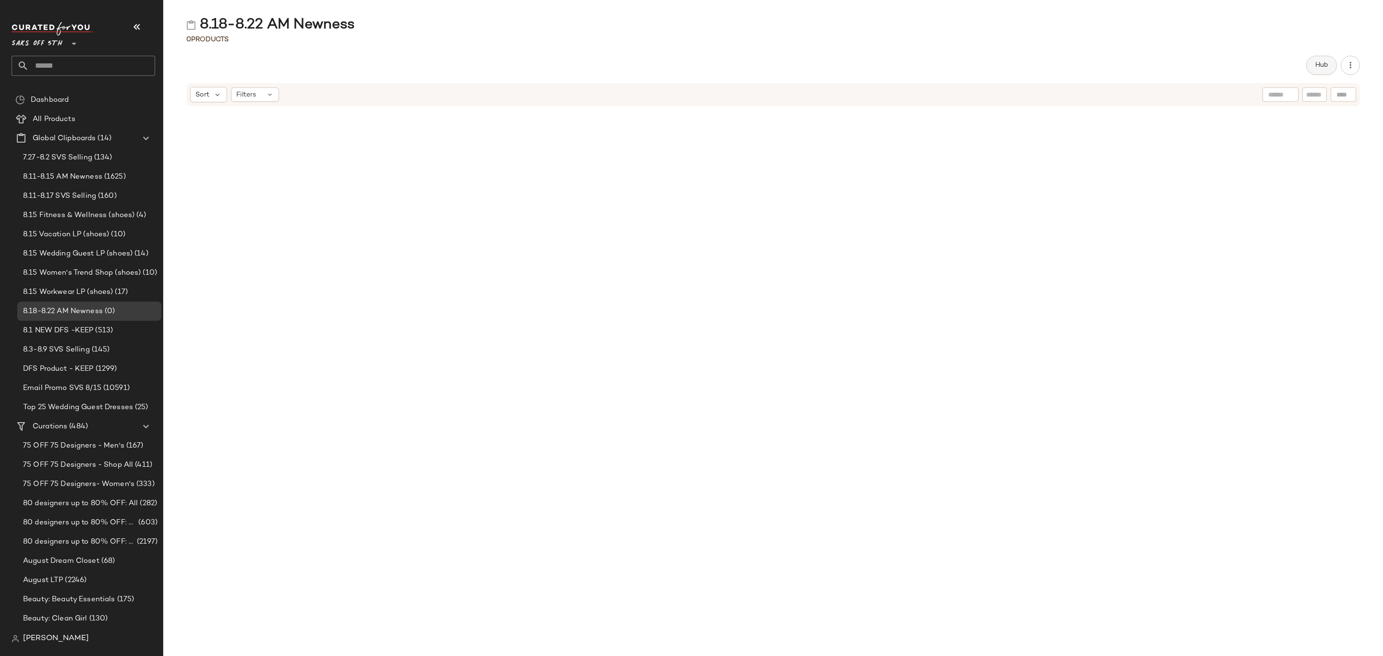
click at [1311, 69] on button "Hub" at bounding box center [1321, 65] width 31 height 19
click at [810, 97] on div "Sort" at bounding box center [808, 93] width 37 height 15
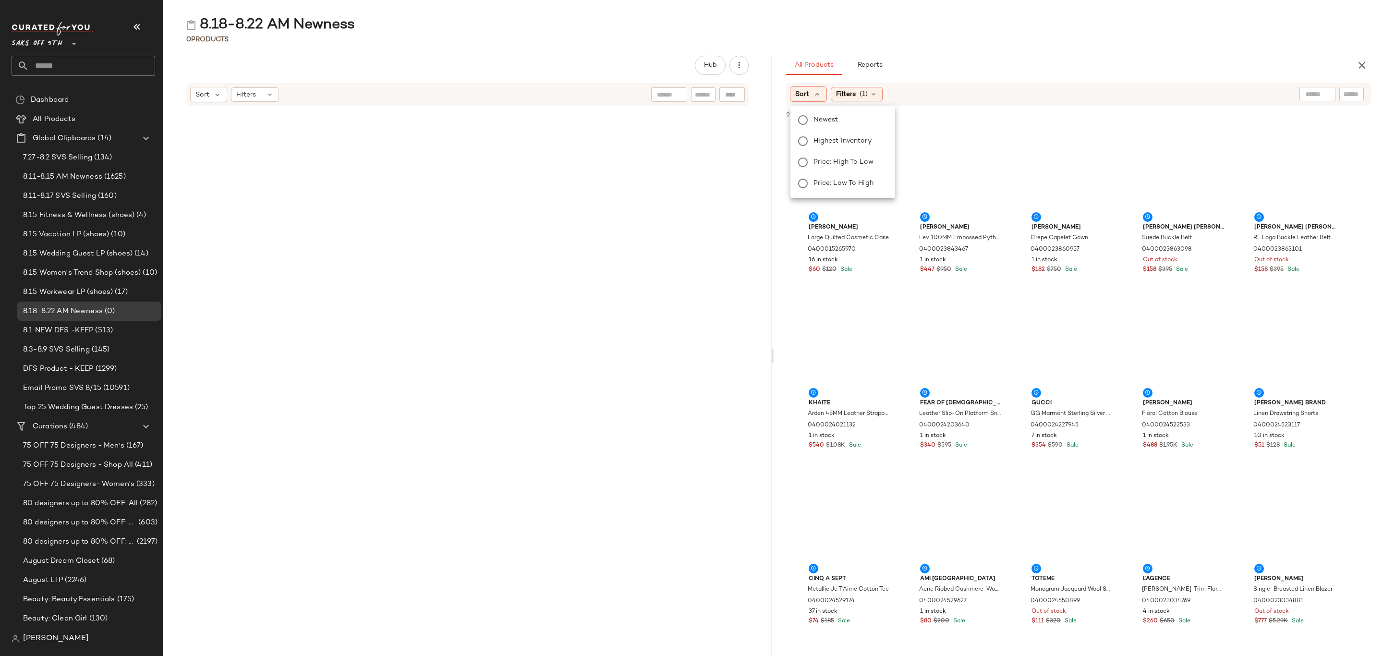
click at [833, 122] on body "Saks OFF 5TH ** Dashboard All Products Global Clipboards (14) 7.27-8.2 SVS Sell…" at bounding box center [691, 328] width 1383 height 656
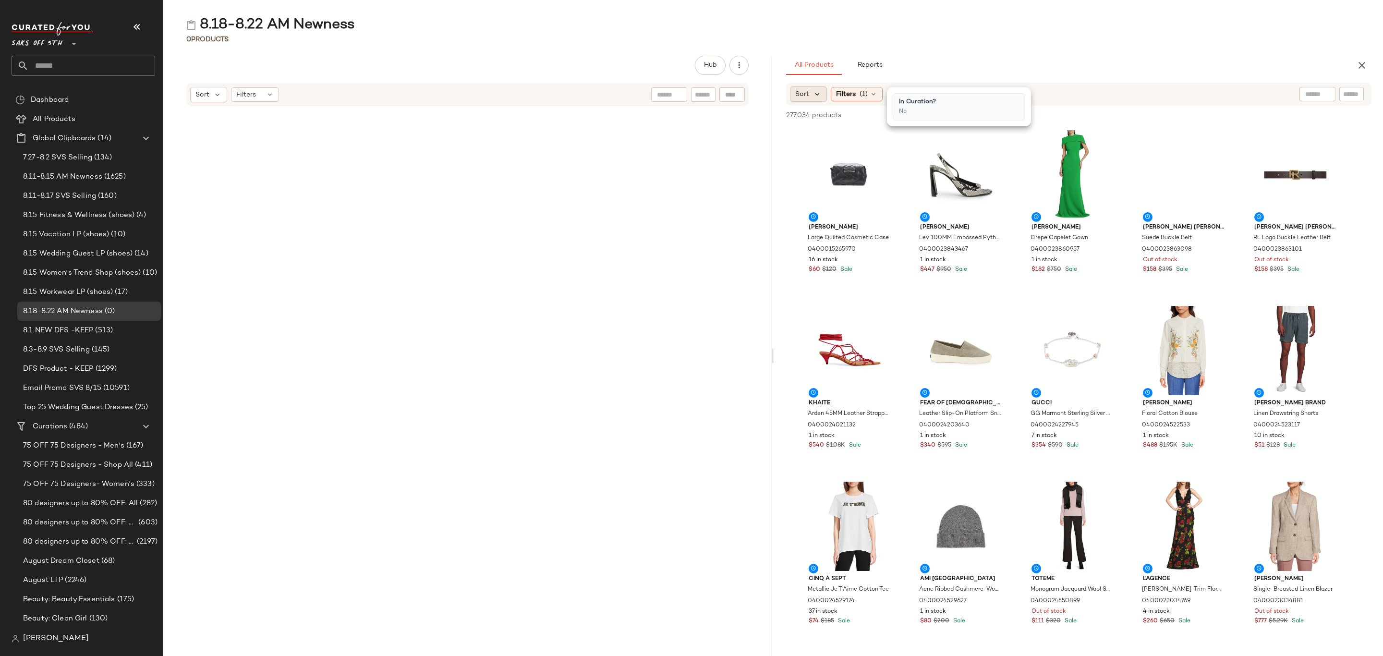
click at [817, 93] on icon at bounding box center [817, 94] width 9 height 9
click at [830, 117] on span "Newest" at bounding box center [825, 120] width 25 height 10
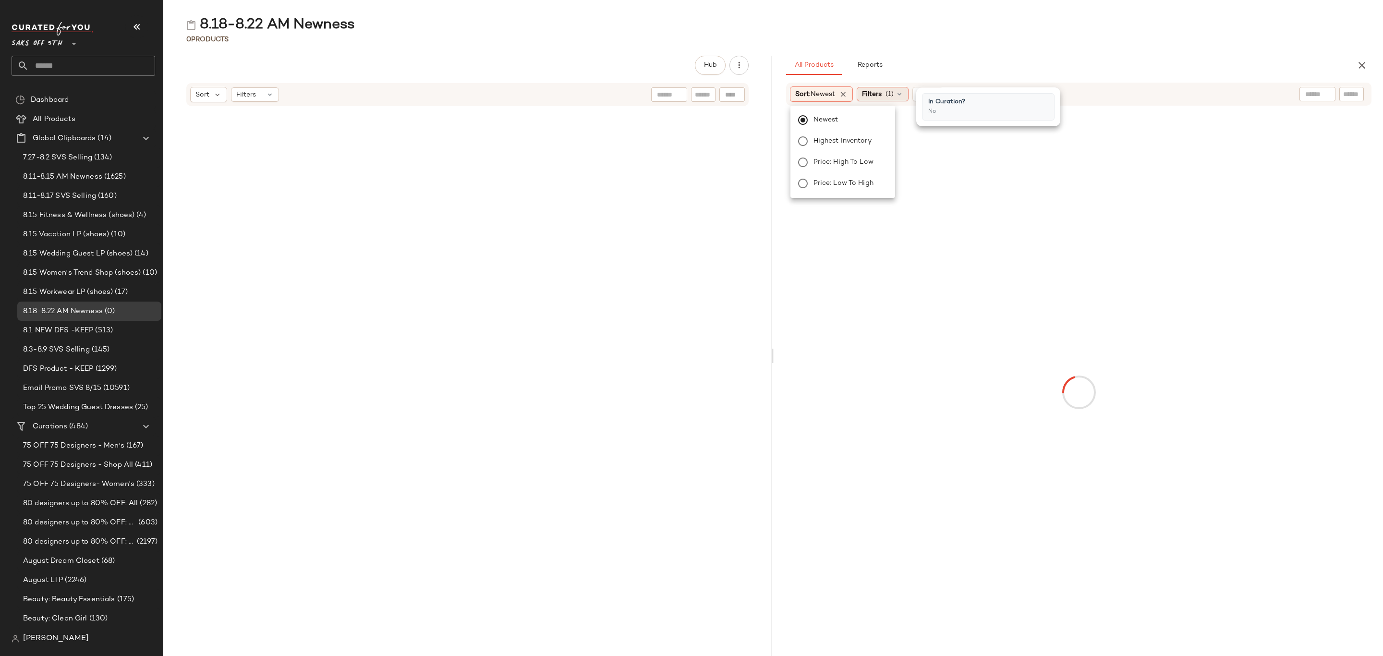
click at [877, 93] on span "Filters" at bounding box center [872, 94] width 20 height 10
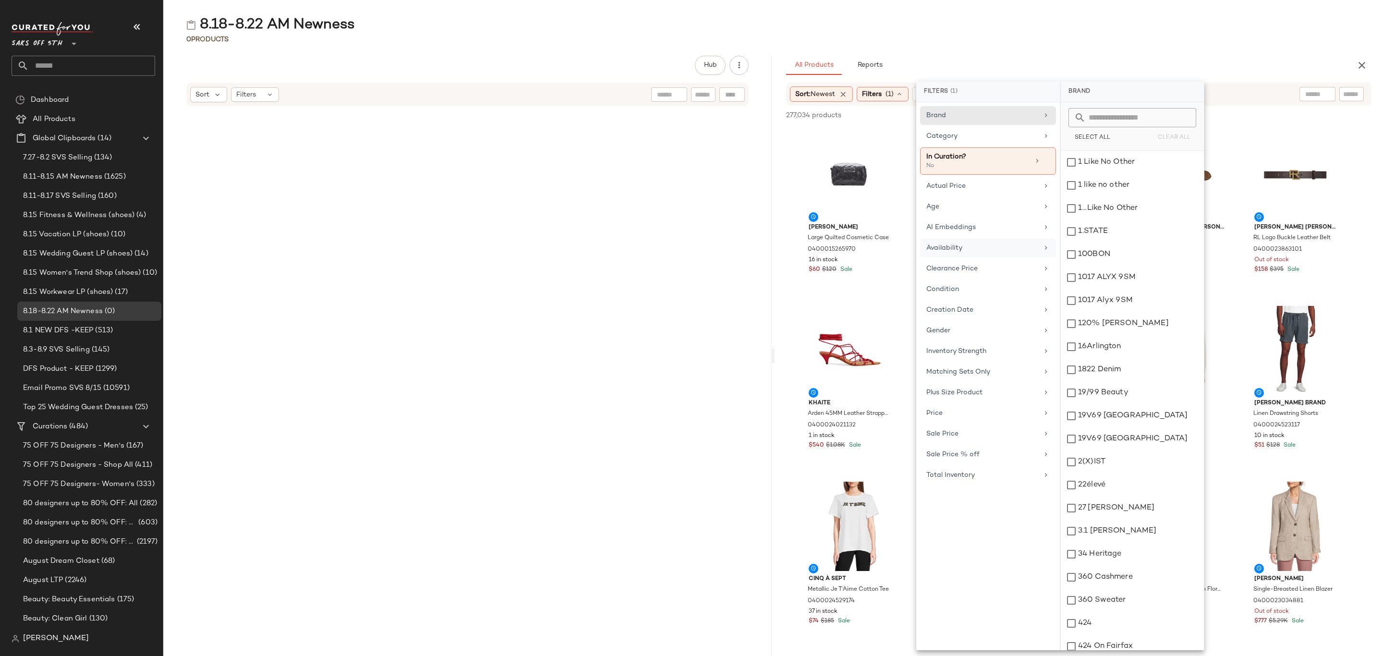
drag, startPoint x: 966, startPoint y: 249, endPoint x: 997, endPoint y: 248, distance: 31.2
click at [966, 248] on div "Availability" at bounding box center [982, 248] width 112 height 10
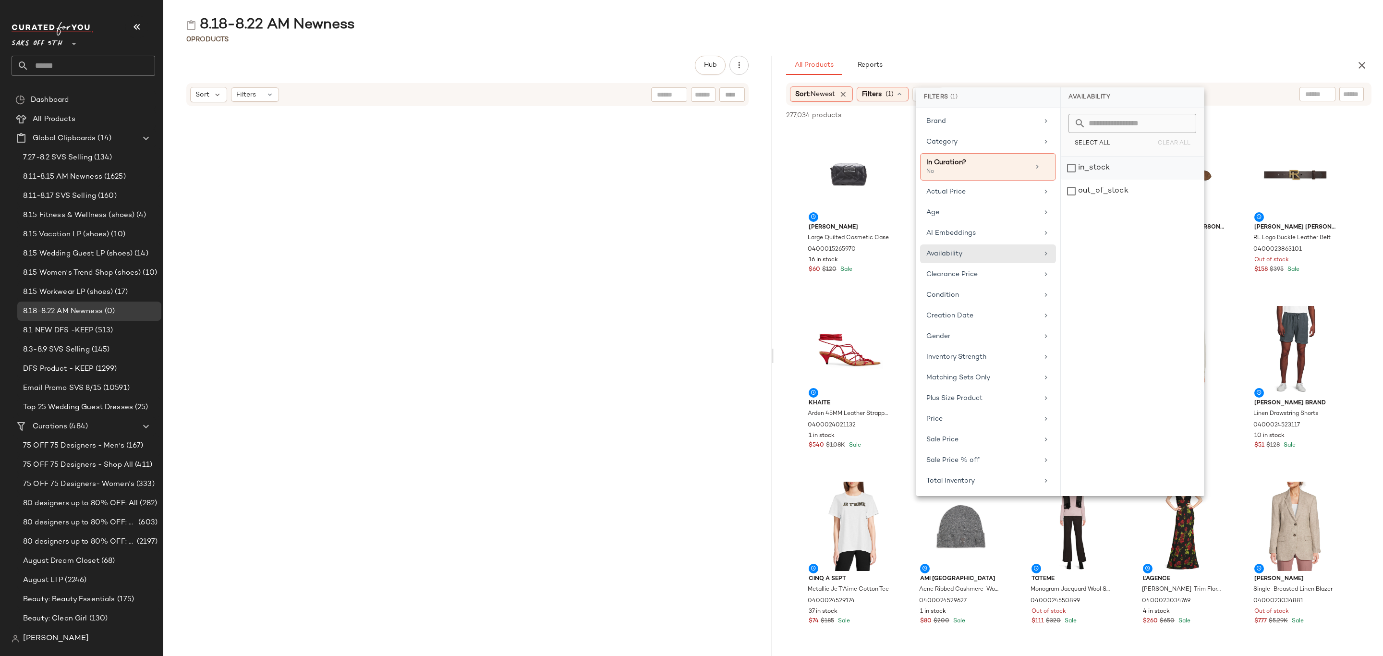
click at [1096, 180] on div "in_stock" at bounding box center [1132, 191] width 143 height 23
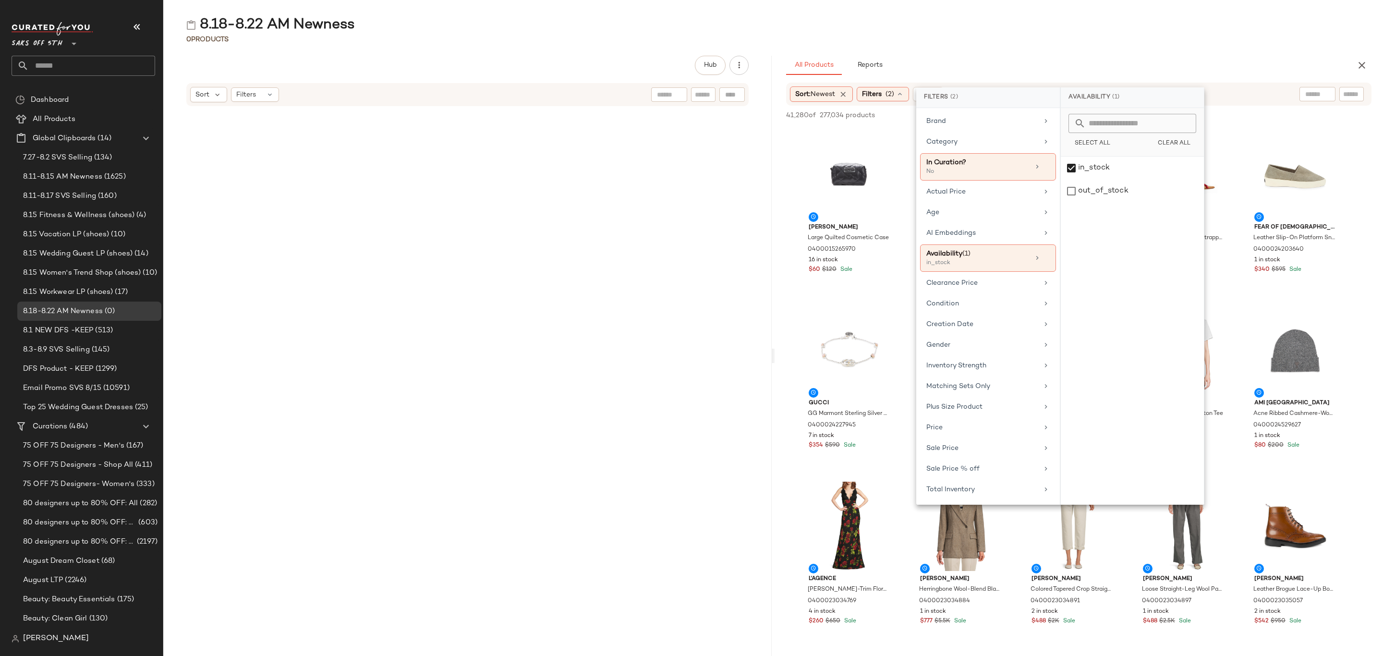
click at [1112, 57] on div "All Products Reports" at bounding box center [1063, 65] width 555 height 19
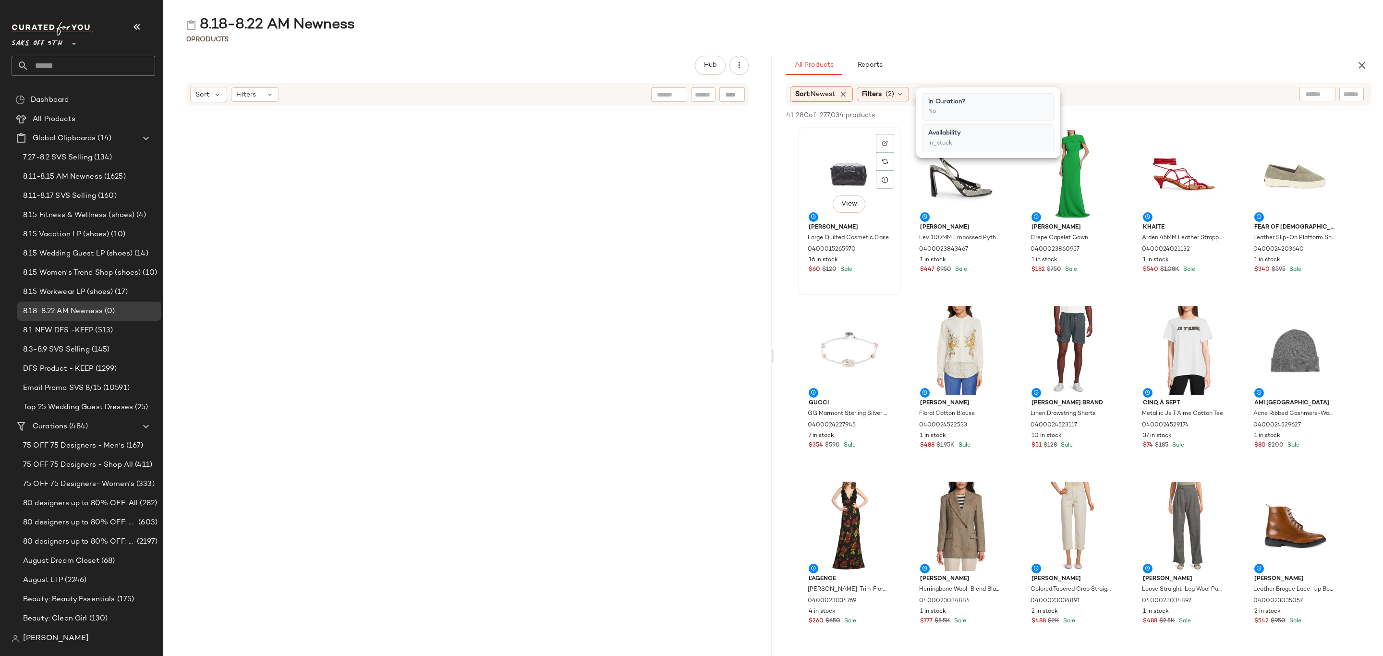
click at [833, 157] on div "View" at bounding box center [849, 174] width 97 height 89
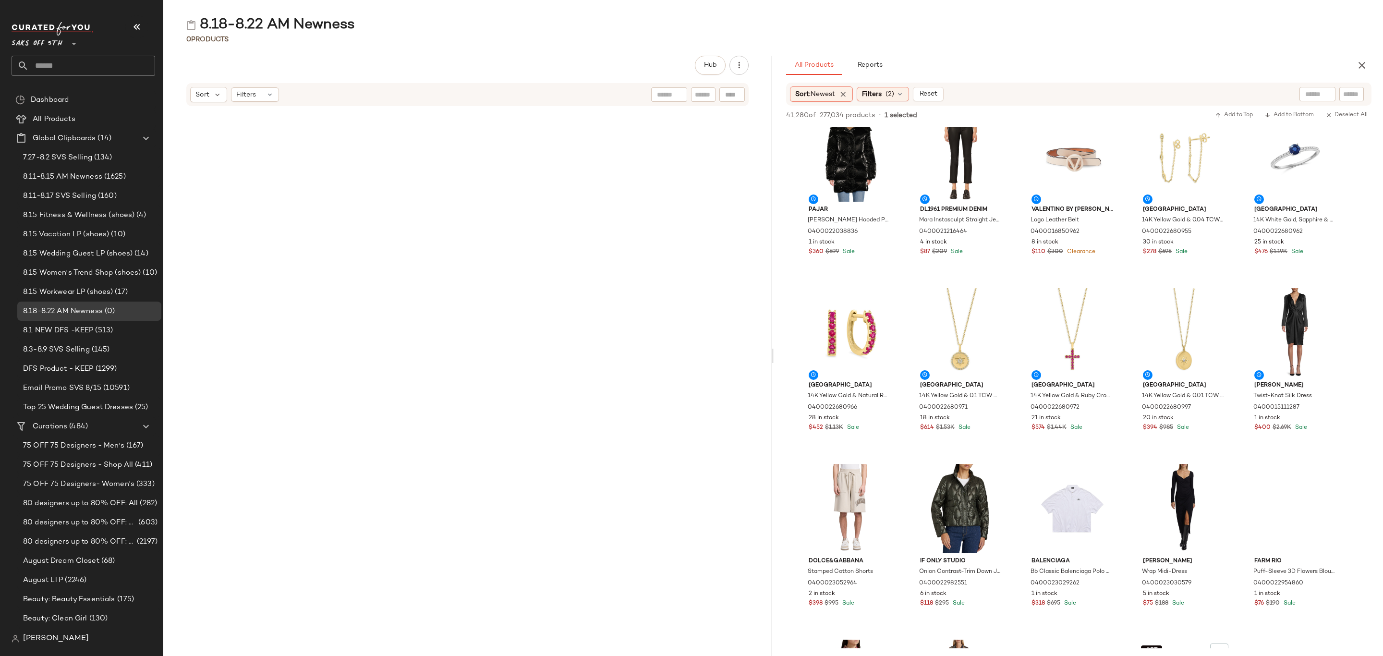
scroll to position [51192, 0]
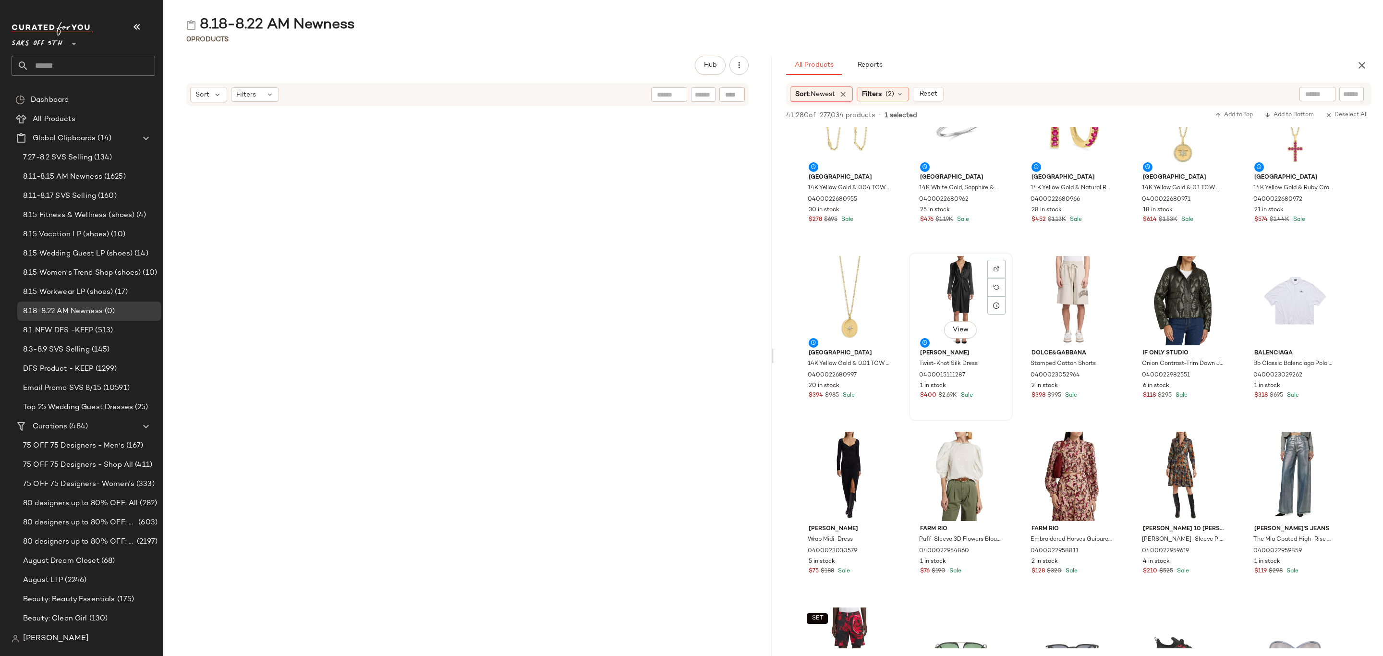
click at [979, 396] on div "$400 $2.69K Sale" at bounding box center [961, 395] width 82 height 9
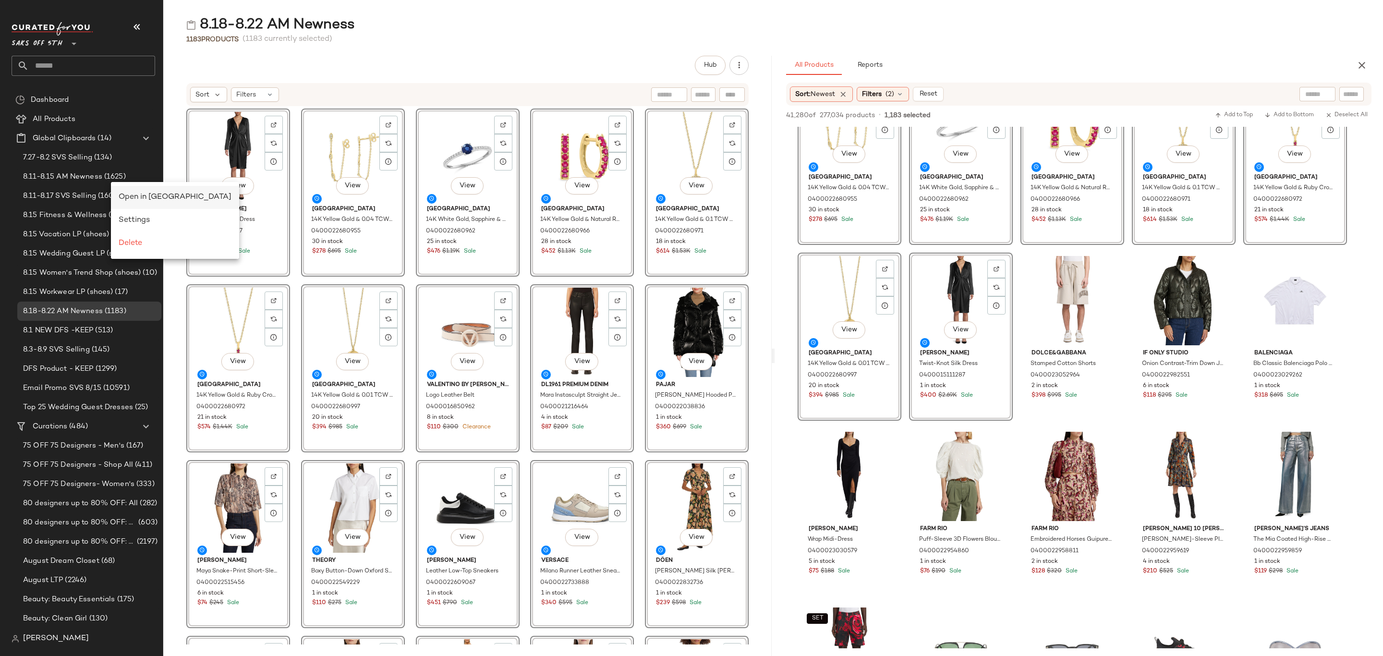
click at [150, 196] on span "Open in Split View" at bounding box center [175, 197] width 113 height 8
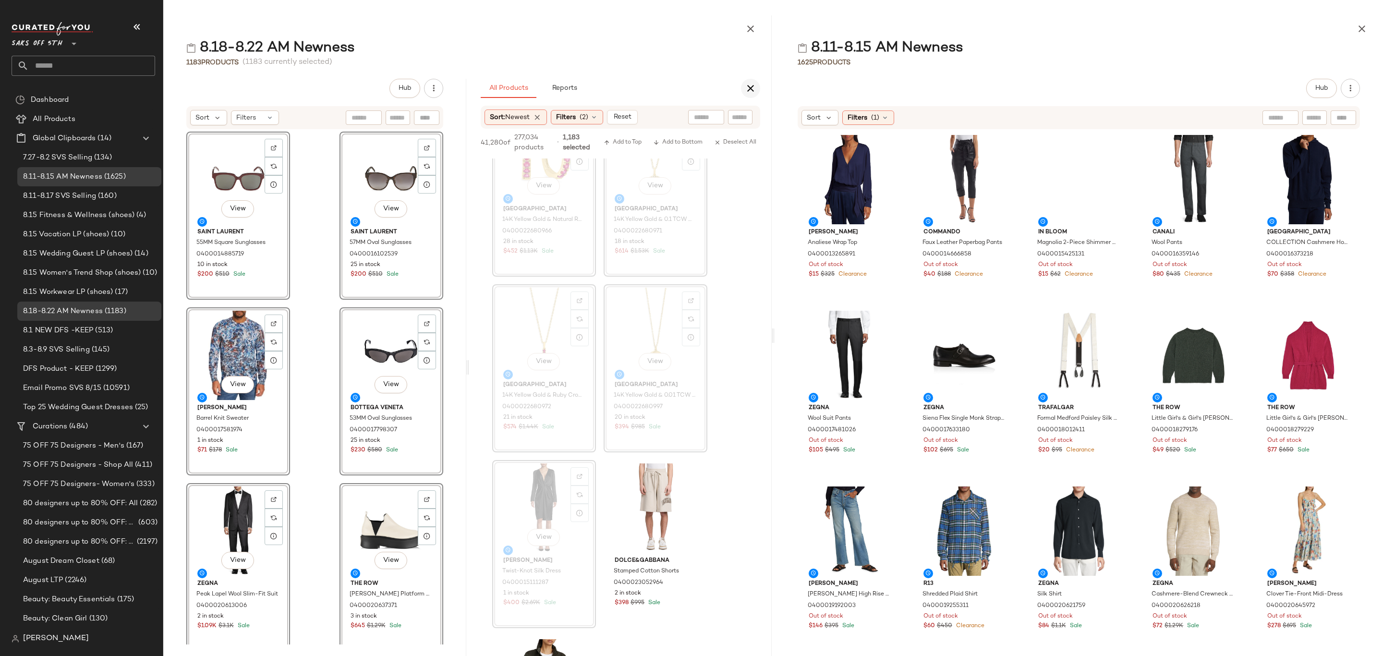
scroll to position [58857, 0]
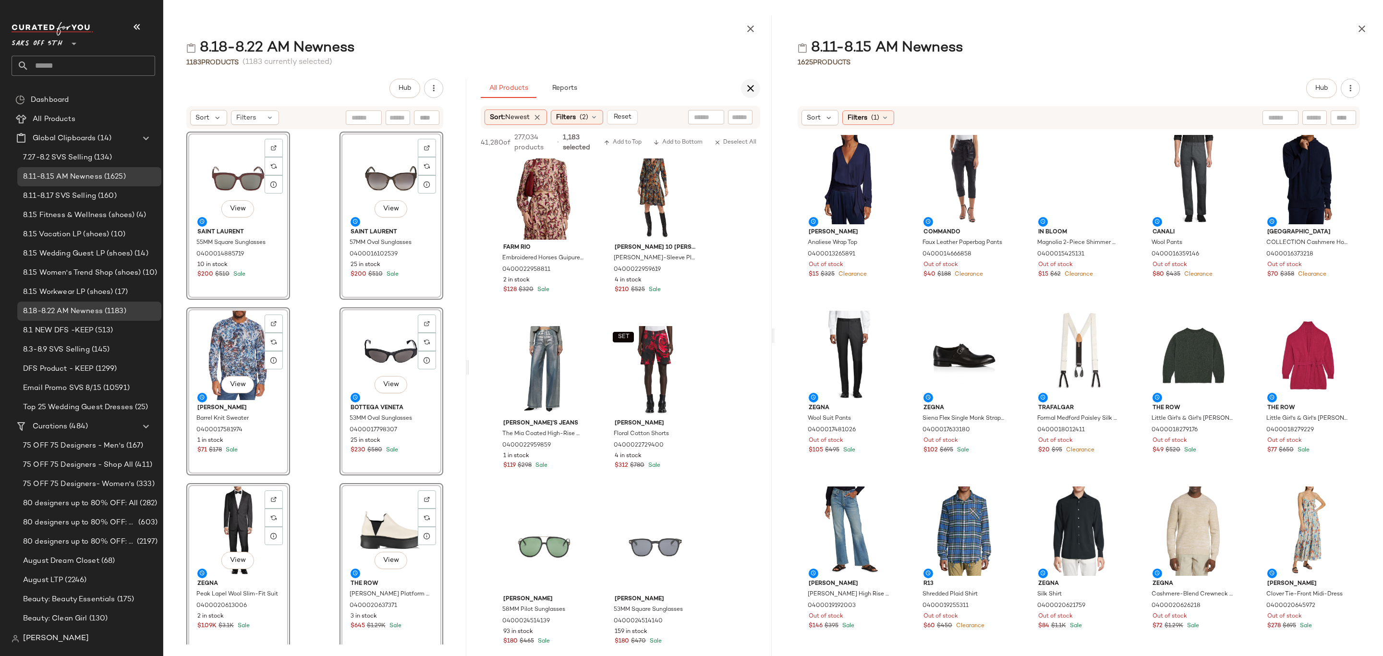
click at [752, 90] on icon "button" at bounding box center [751, 89] width 12 height 12
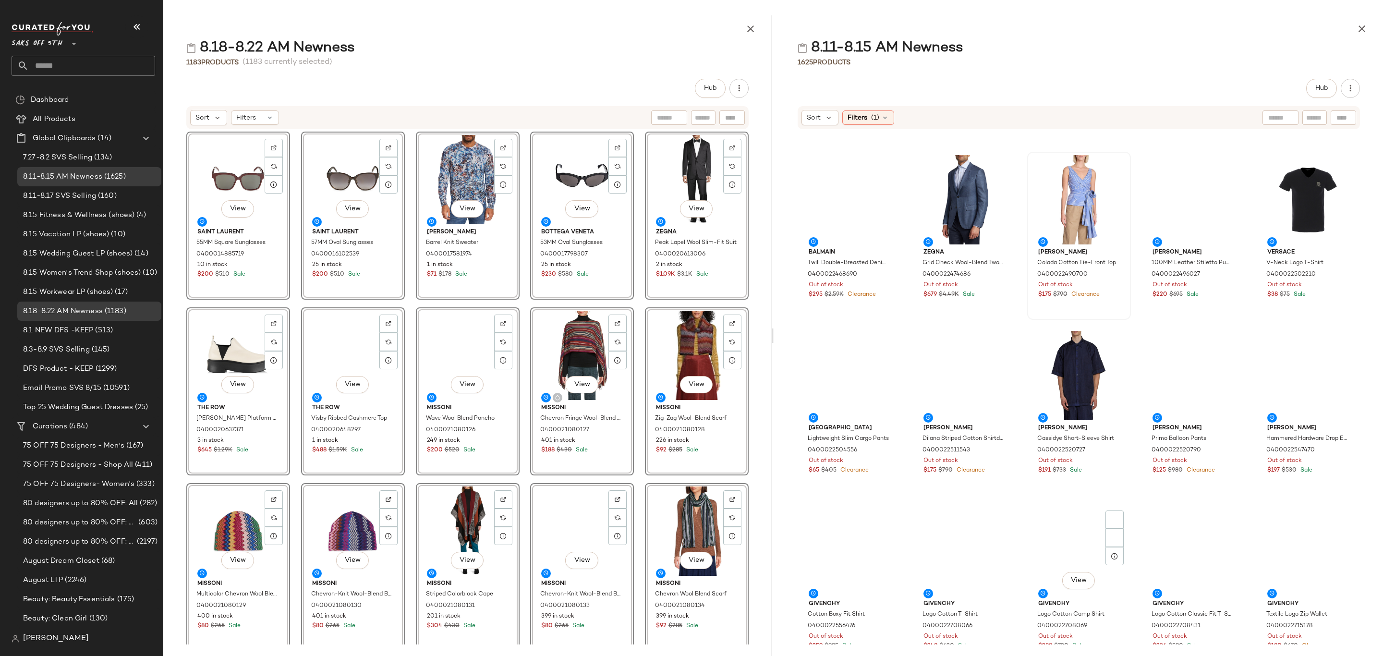
scroll to position [1016, 0]
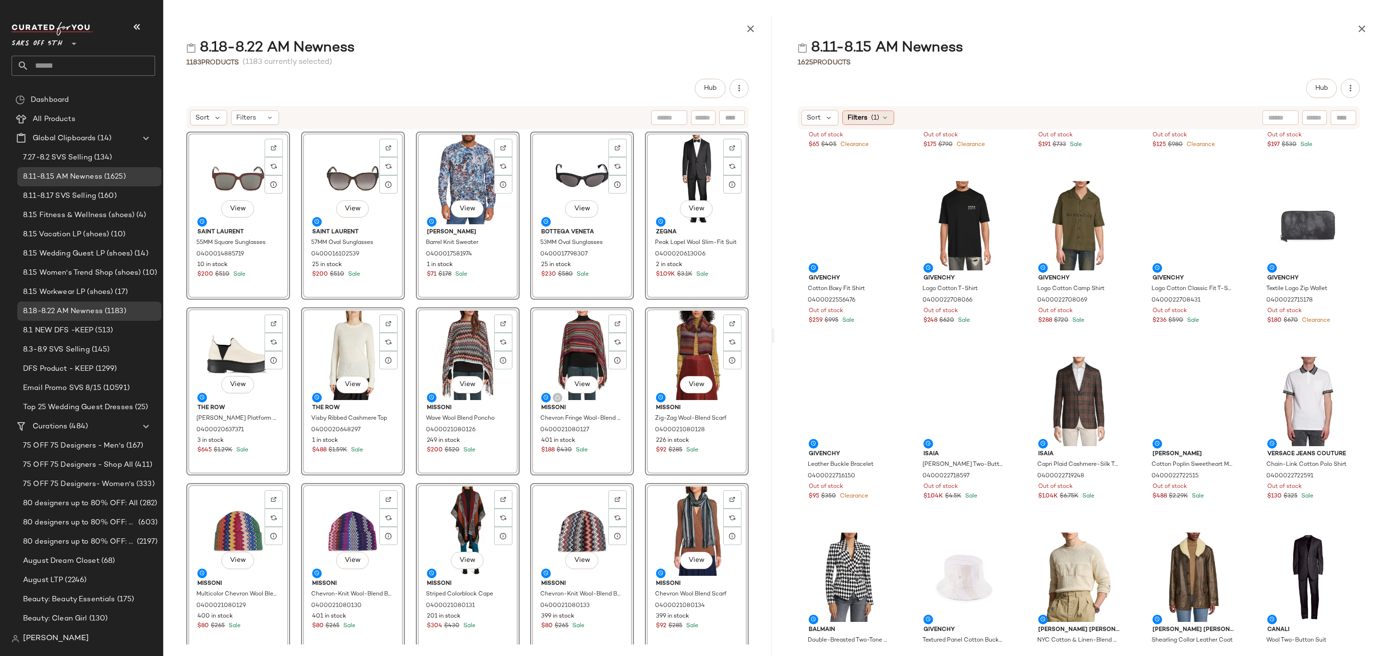
click at [882, 115] on icon at bounding box center [885, 118] width 8 height 8
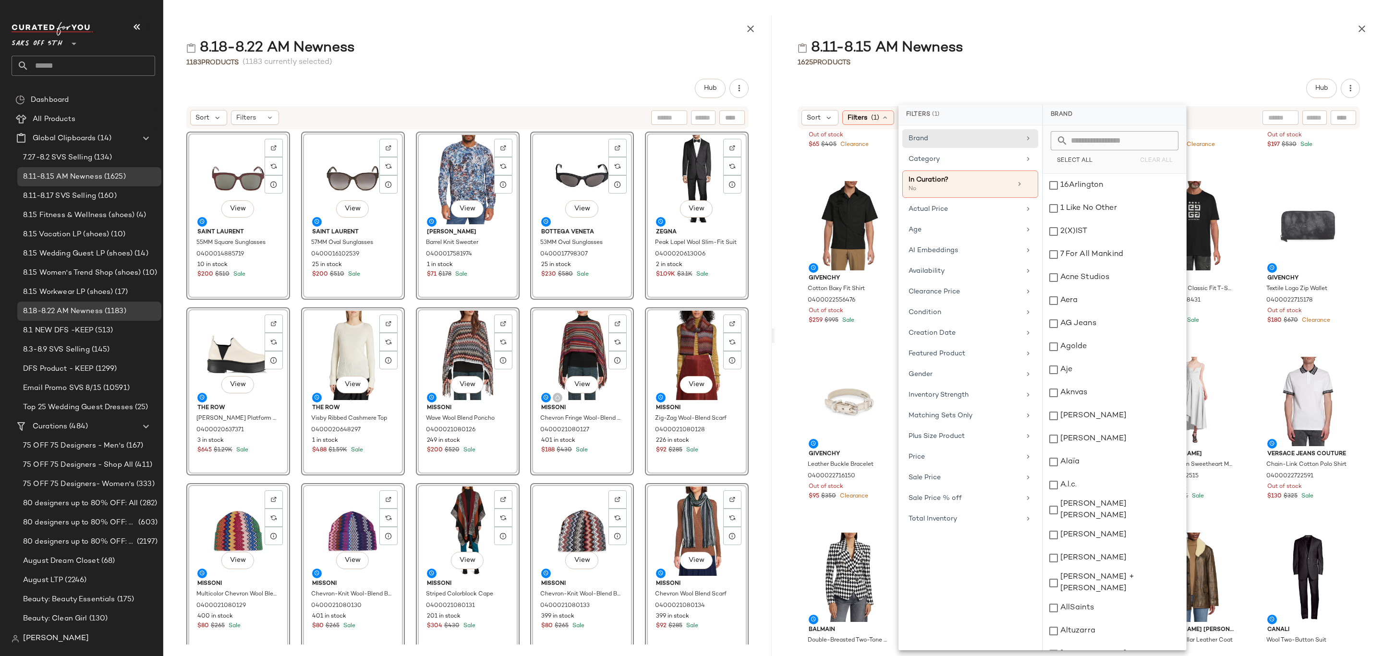
click at [984, 69] on div "8.11-8.15 AM Newness 1625 Products Hub Sort Filters (1) Stone Island Lightweigh…" at bounding box center [1078, 335] width 608 height 641
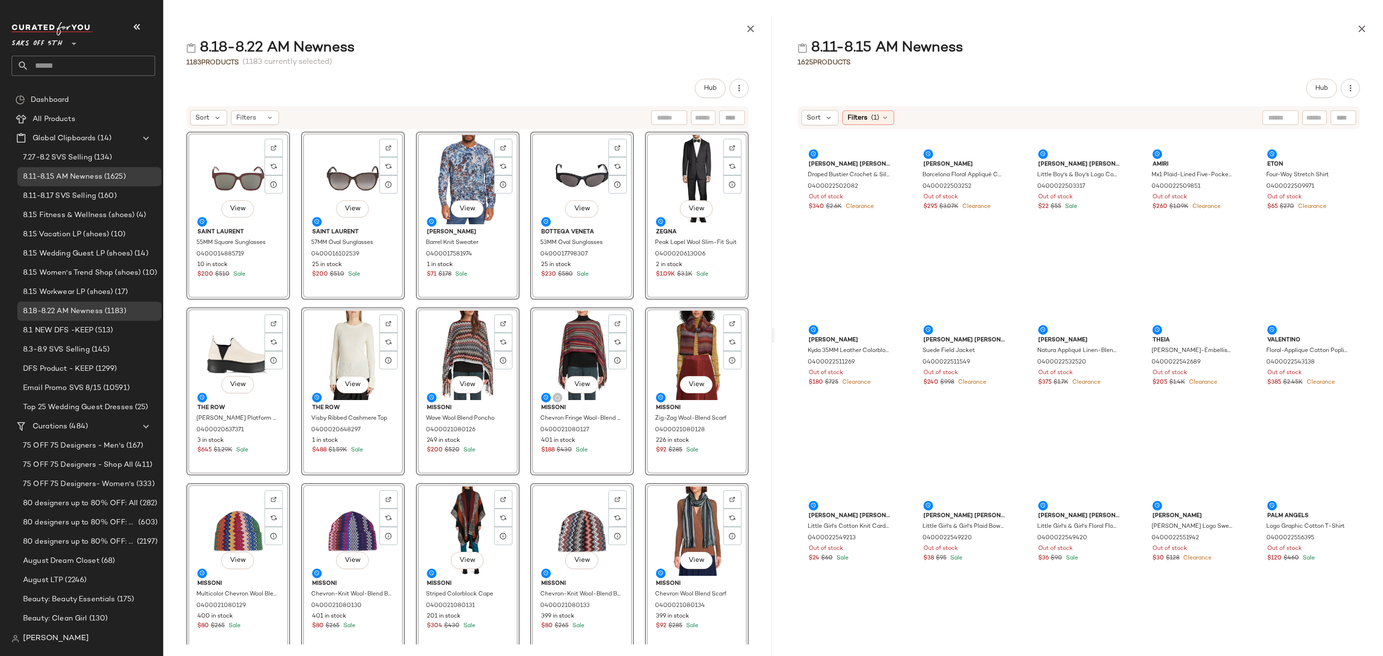
scroll to position [9947, 0]
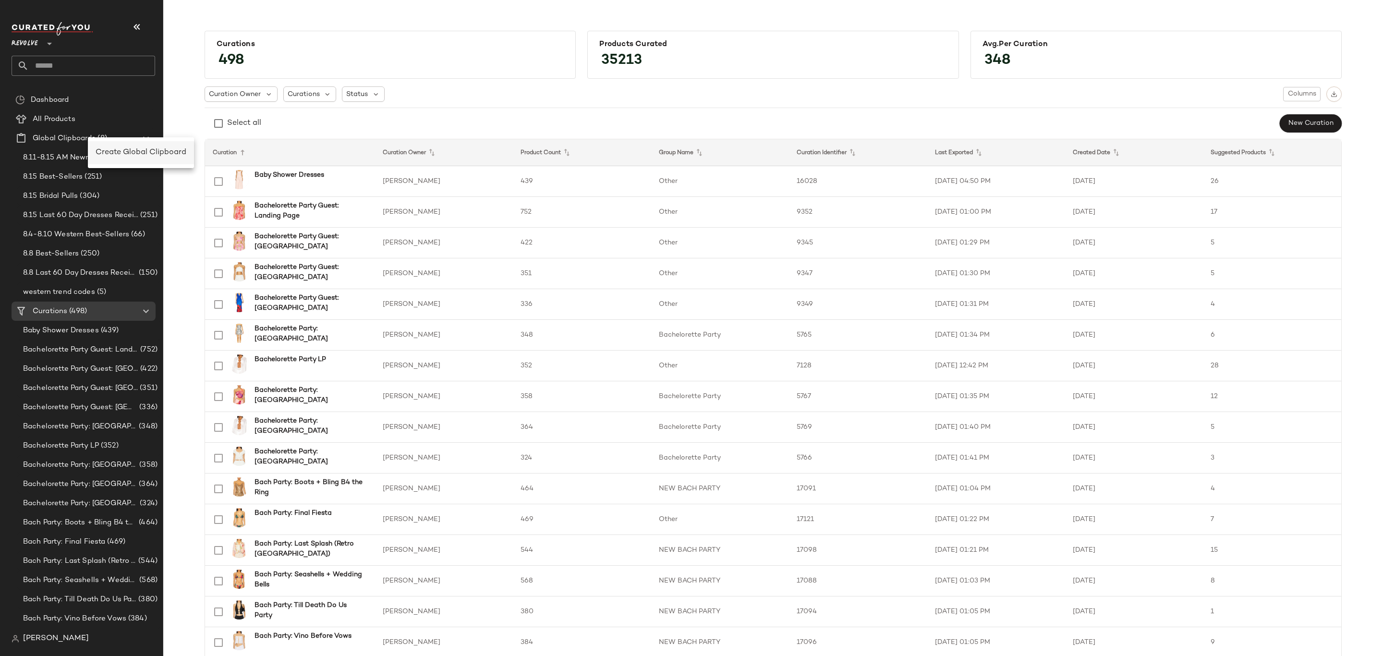
click at [109, 148] on span "Create Global Clipboard" at bounding box center [141, 152] width 91 height 8
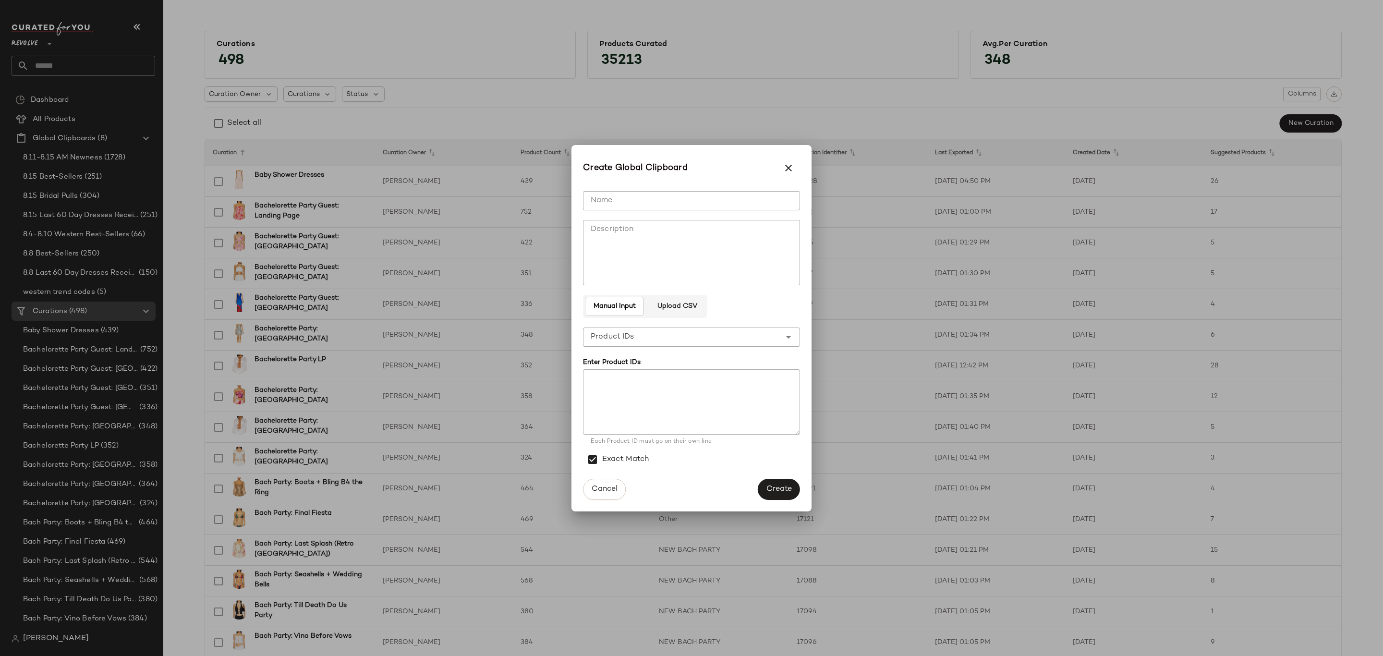
click at [624, 205] on input "Name" at bounding box center [691, 200] width 217 height 19
type input "**********"
click at [766, 483] on button "Create" at bounding box center [779, 489] width 42 height 21
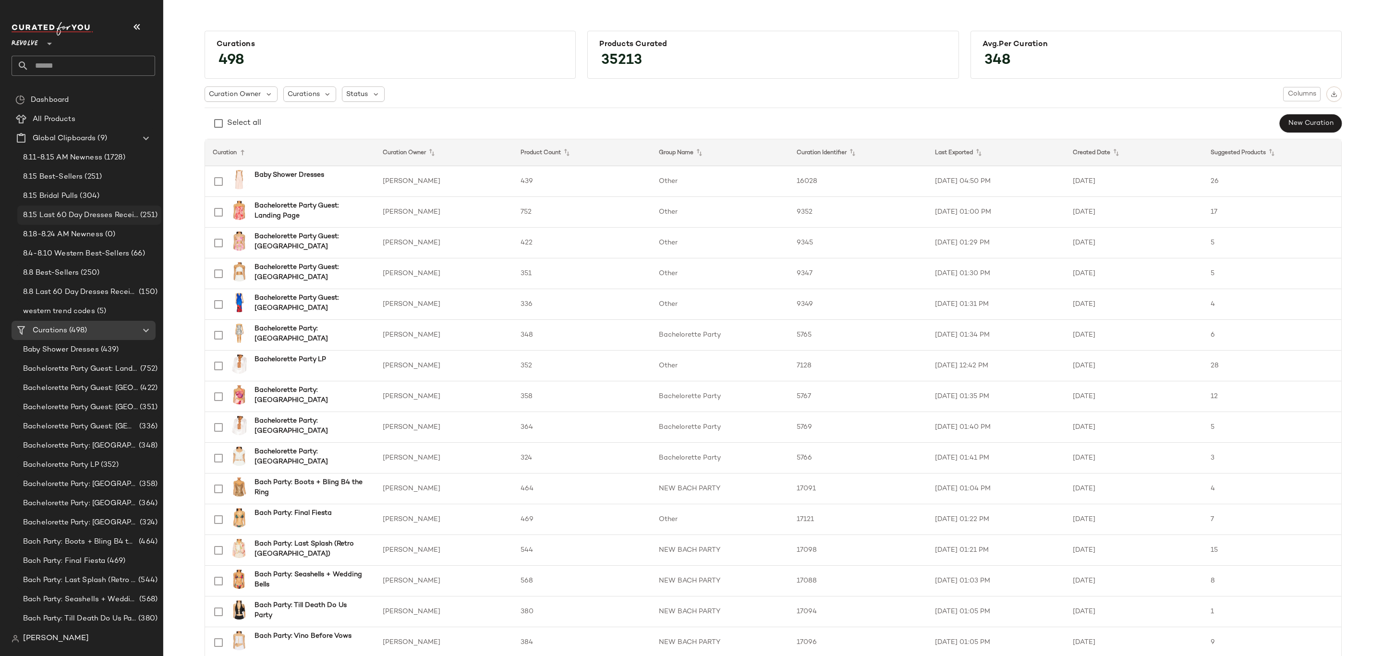
drag, startPoint x: 84, startPoint y: 230, endPoint x: 84, endPoint y: 214, distance: 15.8
click at [84, 229] on span "8.18-8.24 AM Newness" at bounding box center [63, 234] width 80 height 11
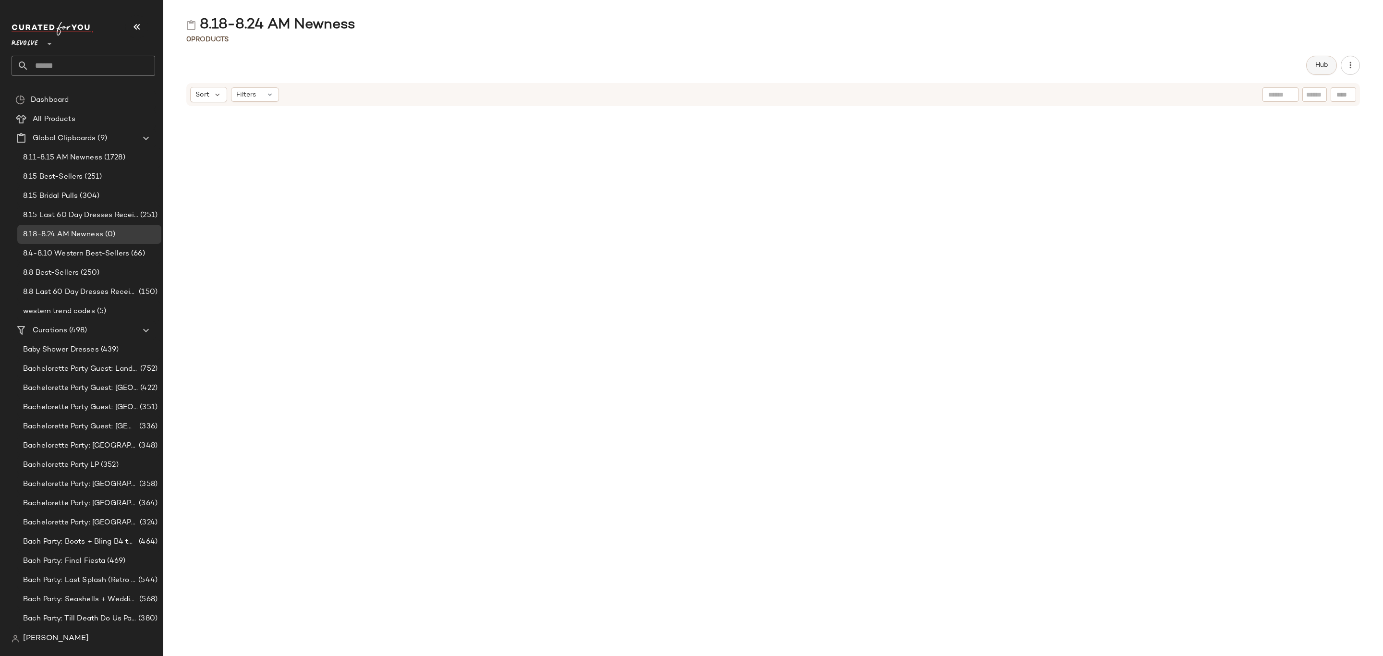
click at [1331, 65] on button "Hub" at bounding box center [1321, 65] width 31 height 19
click at [817, 94] on icon at bounding box center [817, 94] width 9 height 9
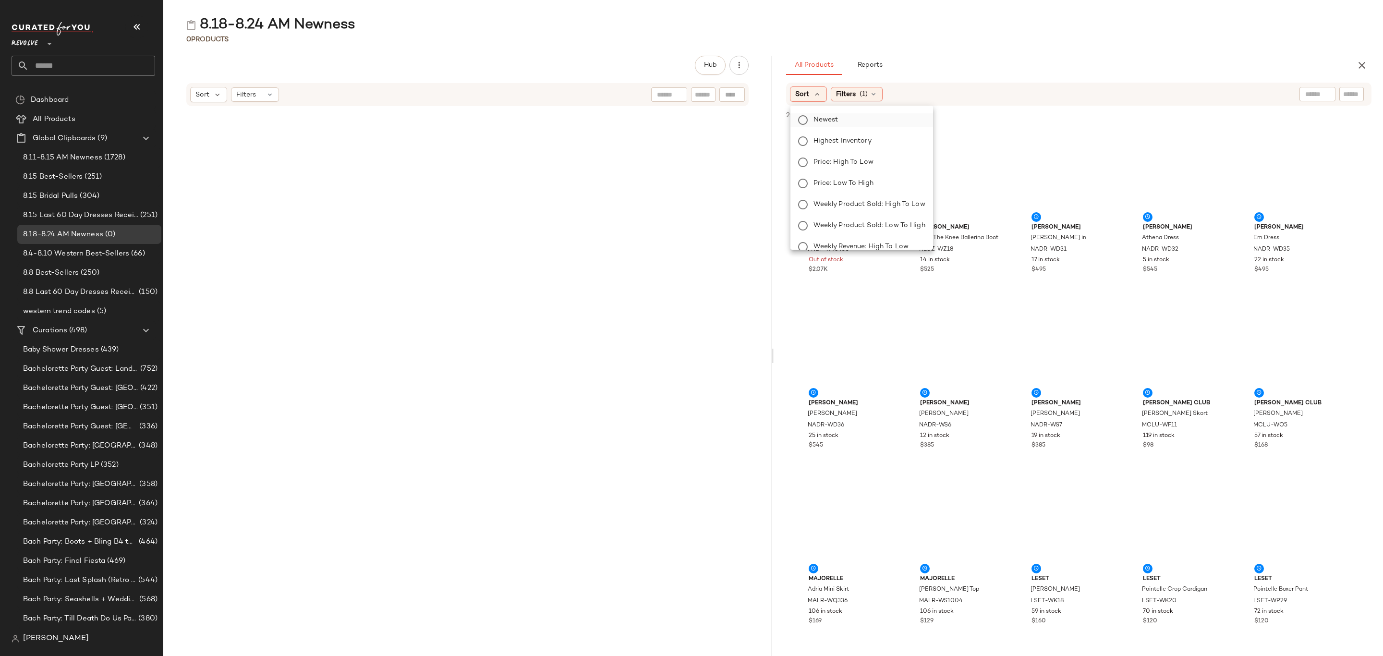
click at [840, 124] on label "Newest" at bounding box center [868, 119] width 116 height 13
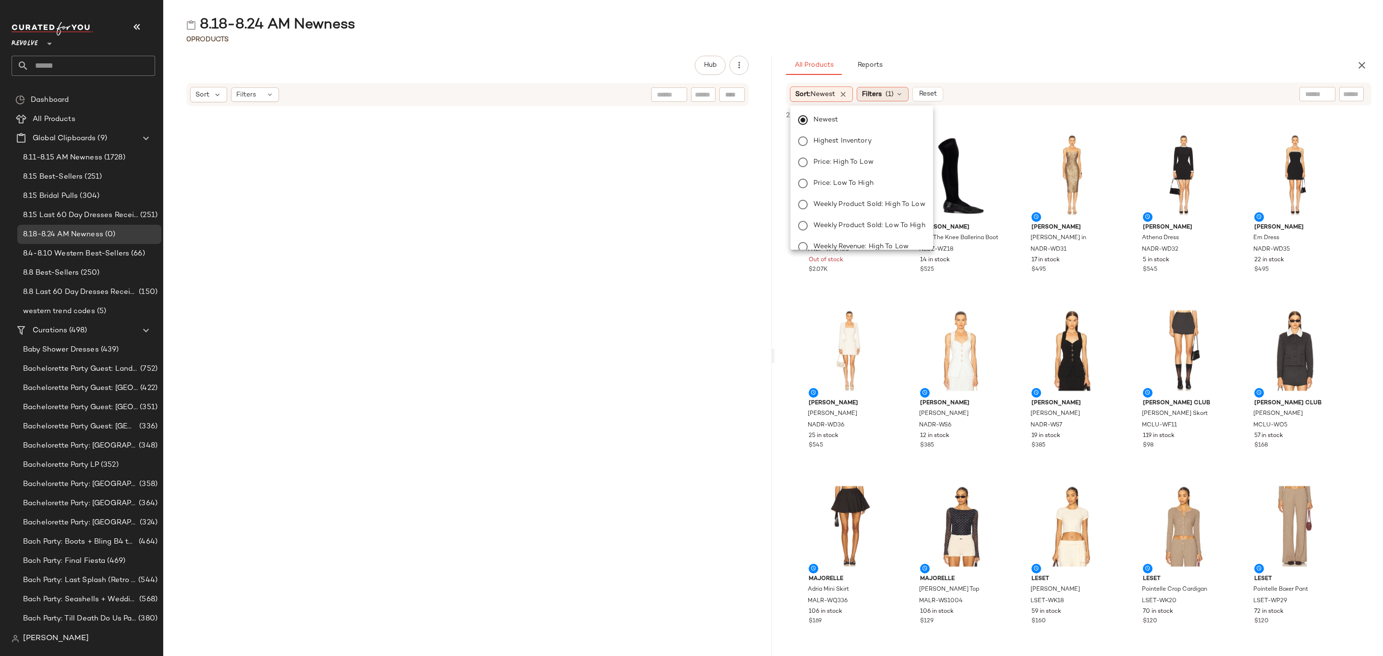
click at [895, 87] on div "Filters (1)" at bounding box center [883, 94] width 52 height 14
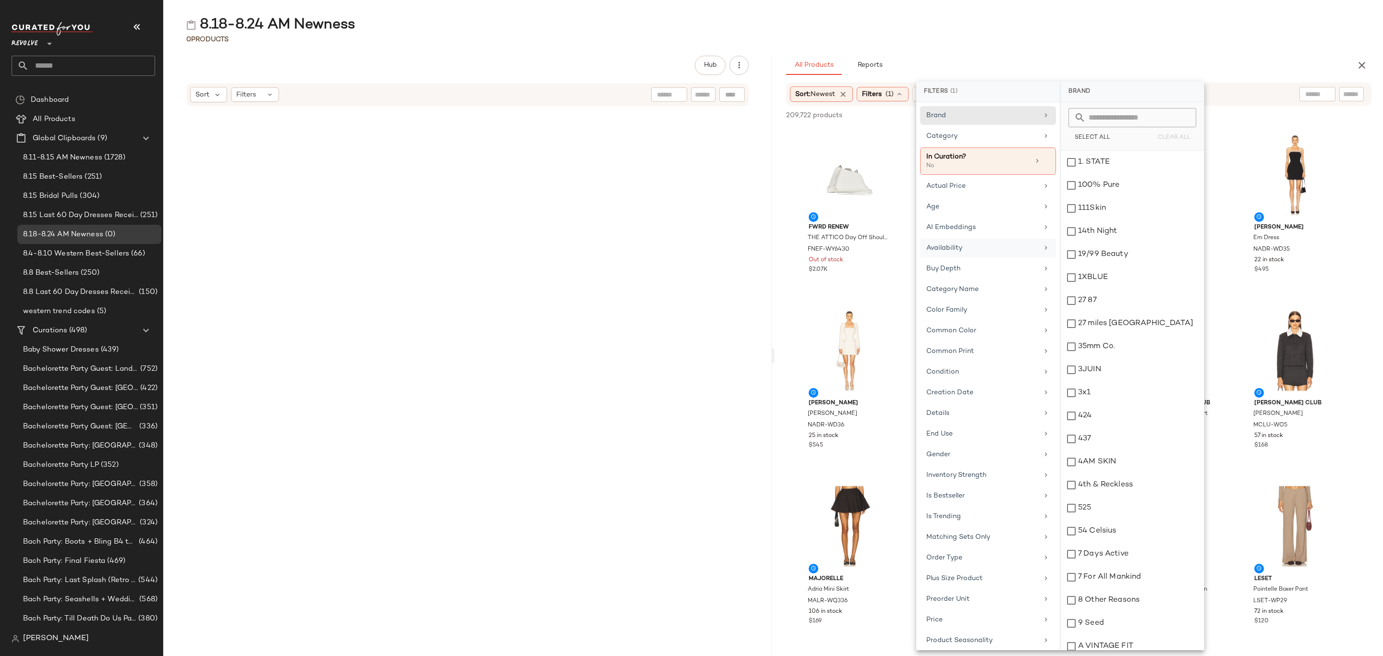
click at [952, 253] on div "Availability" at bounding box center [982, 248] width 112 height 10
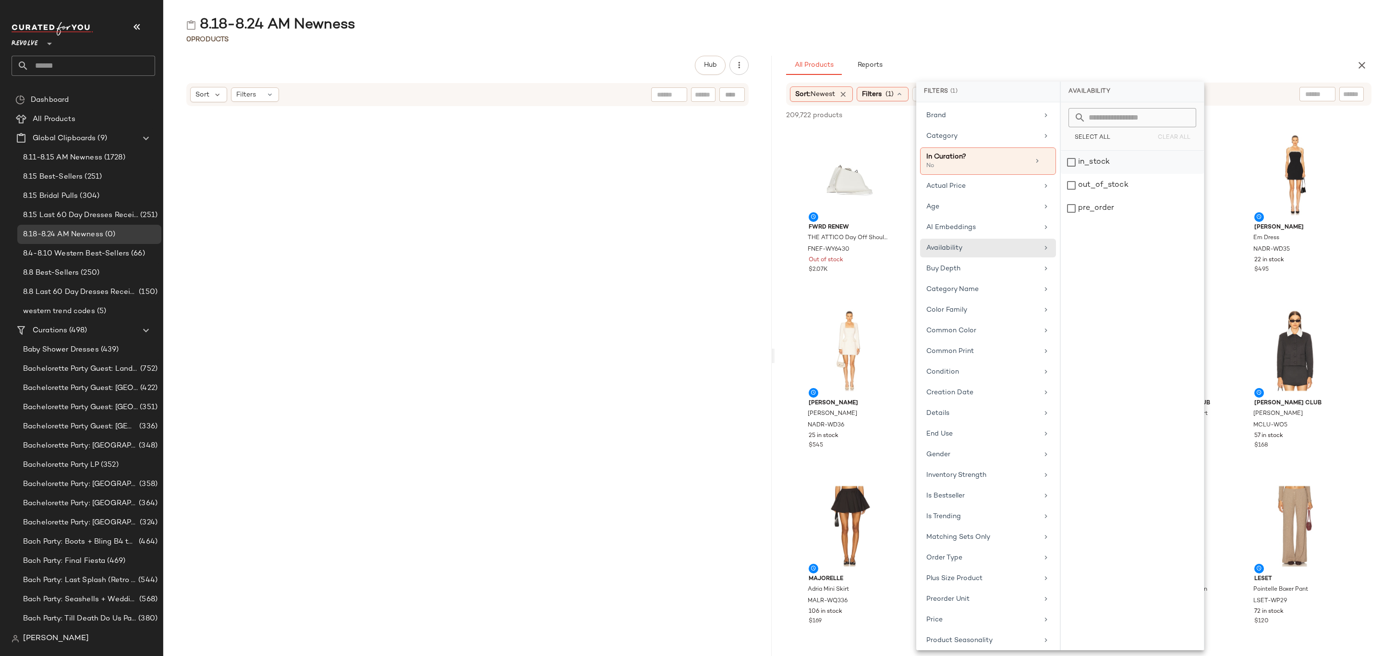
click at [1117, 174] on div "in_stock" at bounding box center [1132, 185] width 143 height 23
click at [1102, 212] on div "pre_order" at bounding box center [1132, 208] width 143 height 23
click at [1196, 22] on div "8.18-8.24 AM Newness" at bounding box center [773, 24] width 1220 height 19
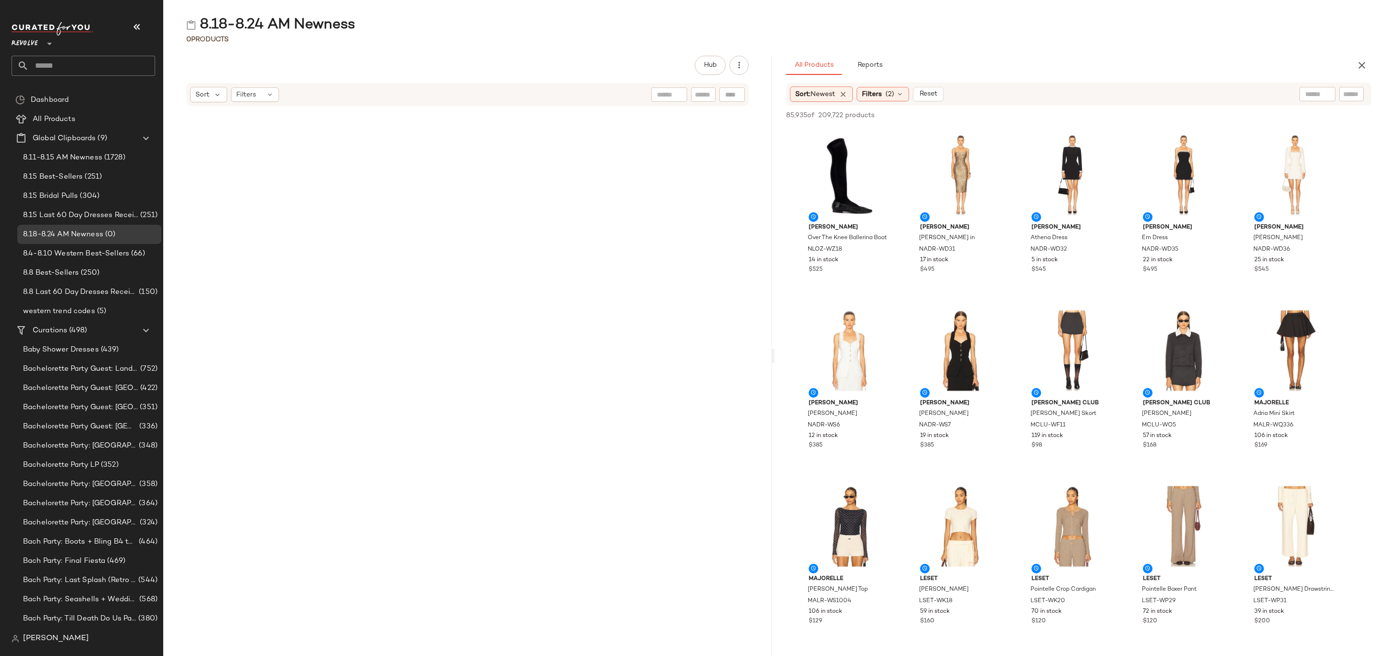
click at [882, 85] on div "Sort: Newest Filters (2) Reset" at bounding box center [1078, 94] width 585 height 23
click at [889, 97] on span "(2)" at bounding box center [889, 94] width 9 height 10
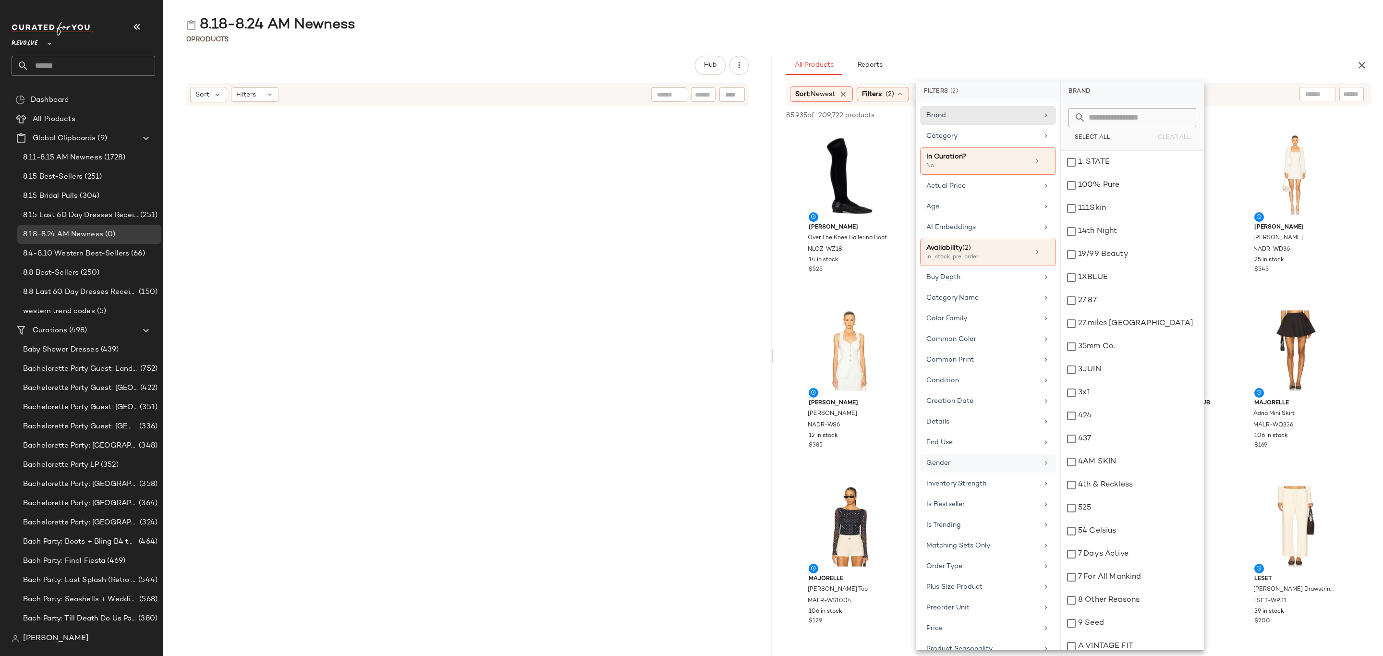
click at [970, 468] on div "Gender" at bounding box center [982, 463] width 112 height 10
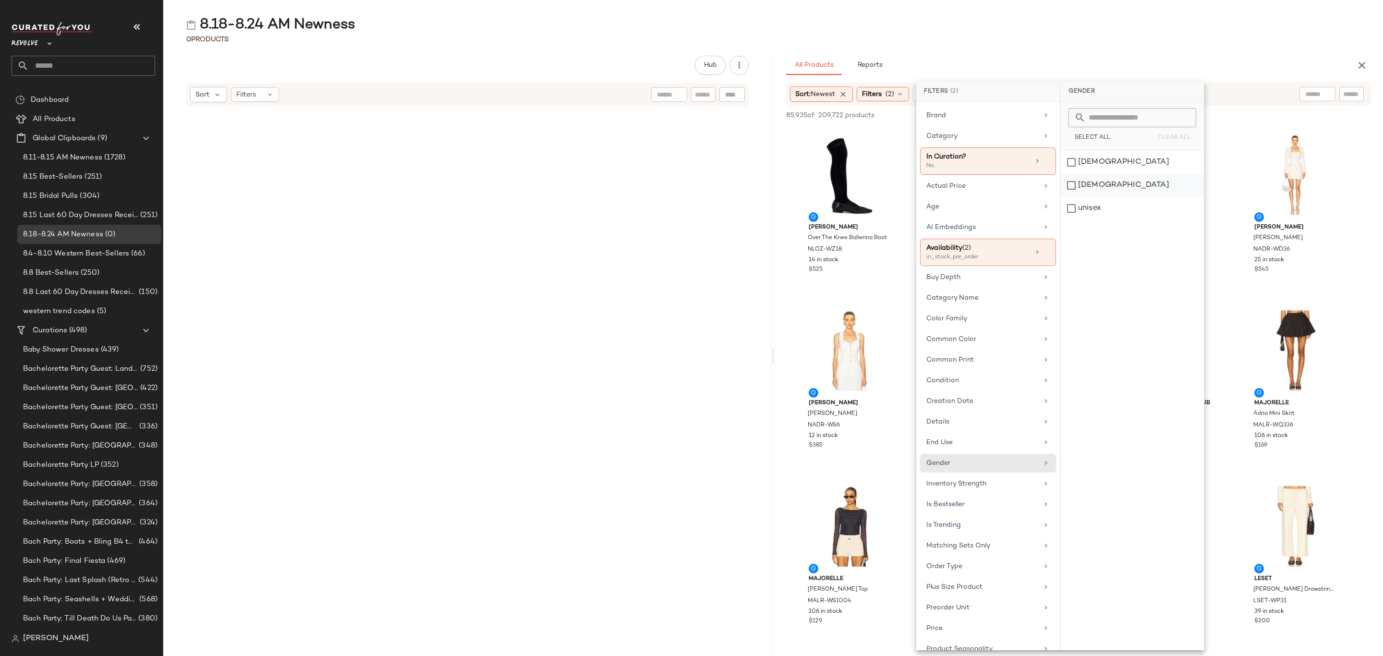
drag, startPoint x: 1118, startPoint y: 168, endPoint x: 1103, endPoint y: 189, distance: 25.6
click at [1118, 174] on div "female" at bounding box center [1132, 185] width 143 height 23
drag, startPoint x: 965, startPoint y: 206, endPoint x: 980, endPoint y: 211, distance: 15.6
click at [965, 206] on div "Age" at bounding box center [982, 207] width 112 height 10
drag, startPoint x: 1092, startPoint y: 163, endPoint x: 1099, endPoint y: 153, distance: 12.8
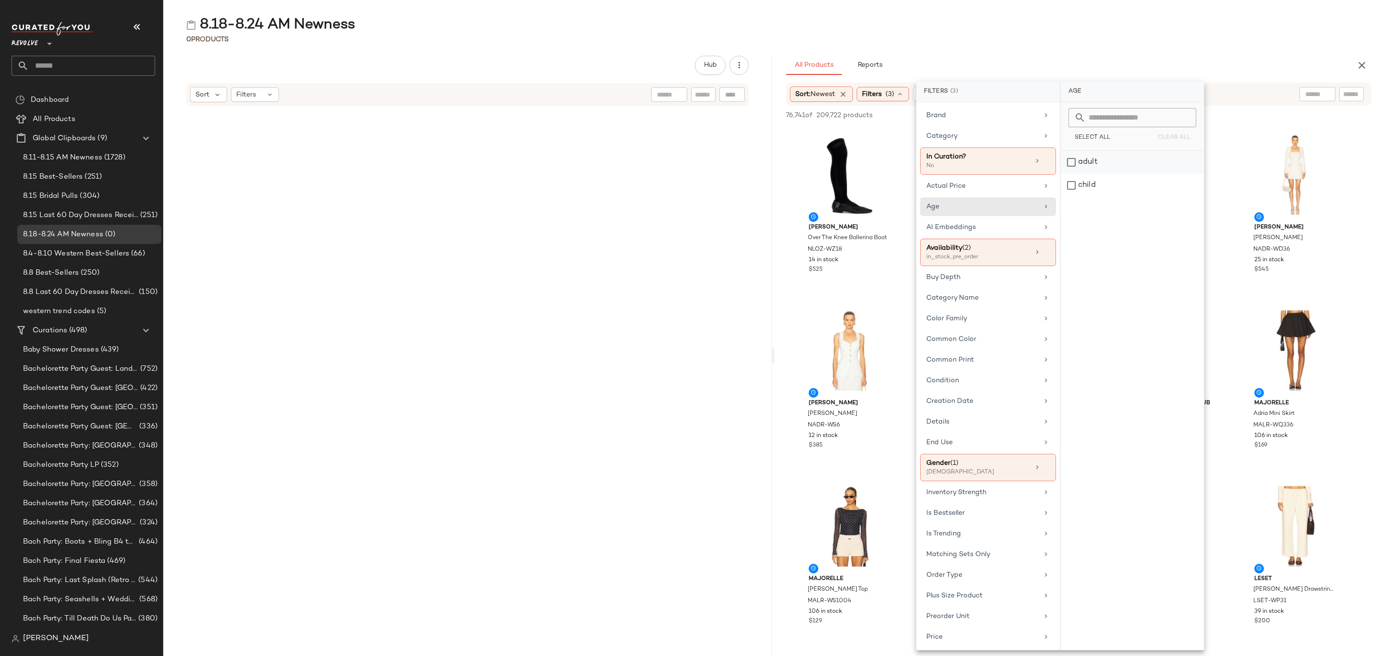
click at [1092, 174] on div "adult" at bounding box center [1132, 185] width 143 height 23
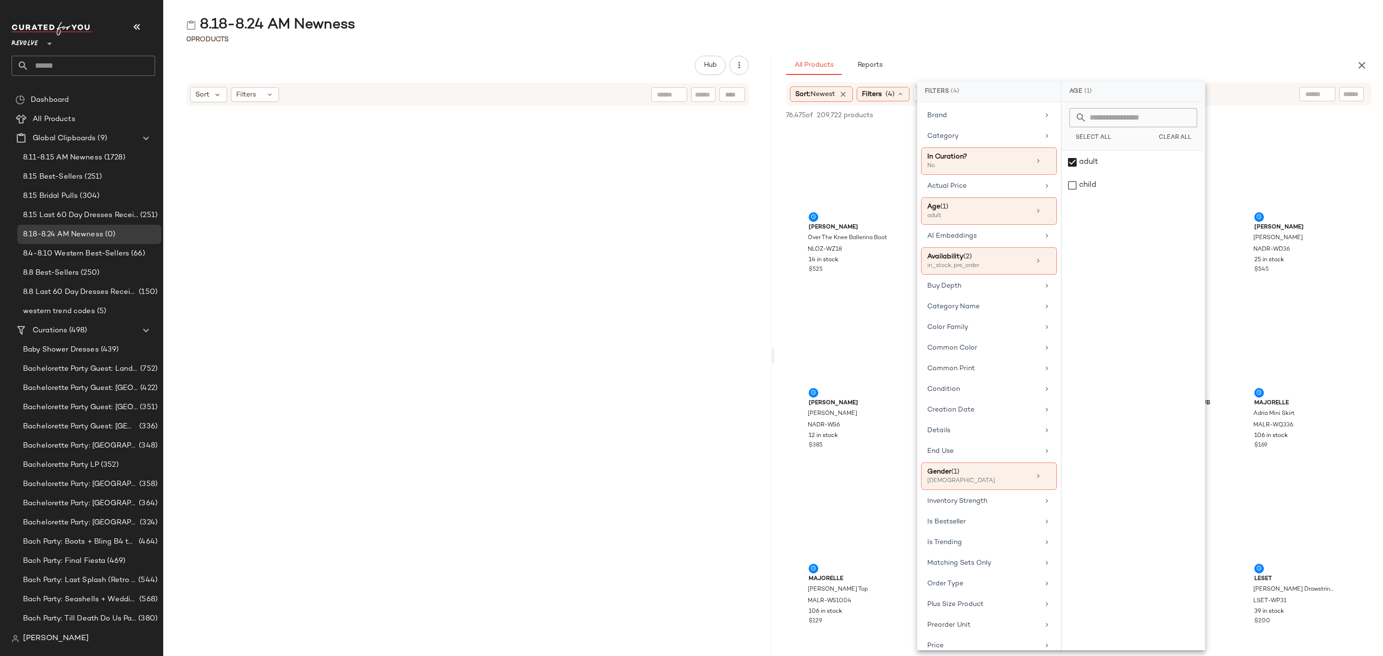
click at [1111, 45] on div "8.18-8.24 AM Newness 0 Products Hub Sort Filters All Products Reports Sort: New…" at bounding box center [773, 335] width 1220 height 641
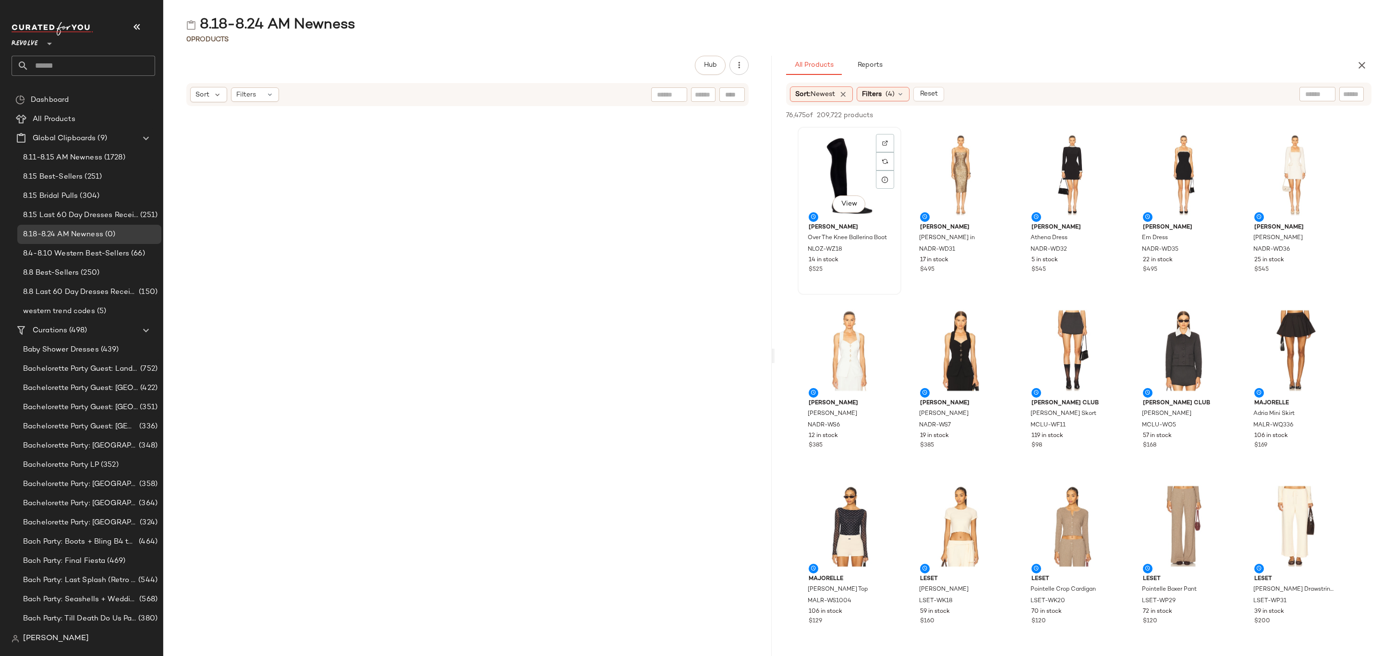
click at [821, 153] on div "View" at bounding box center [849, 174] width 97 height 89
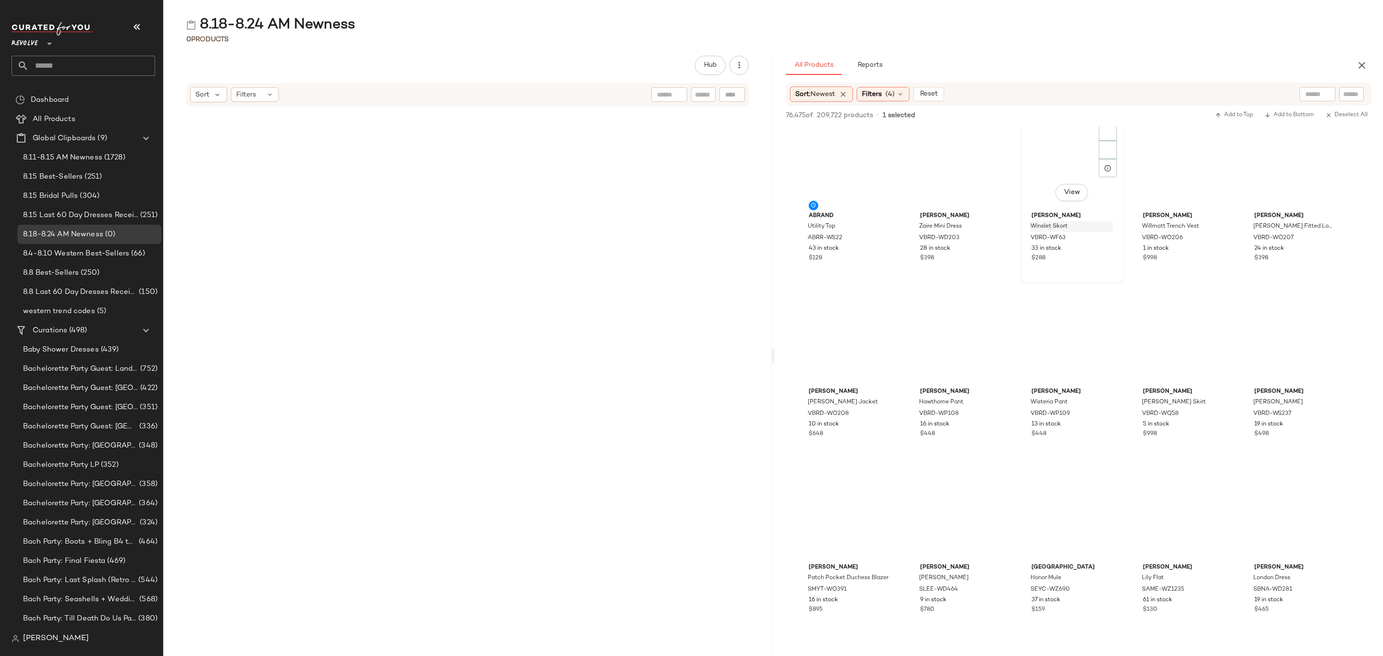
scroll to position [47078, 0]
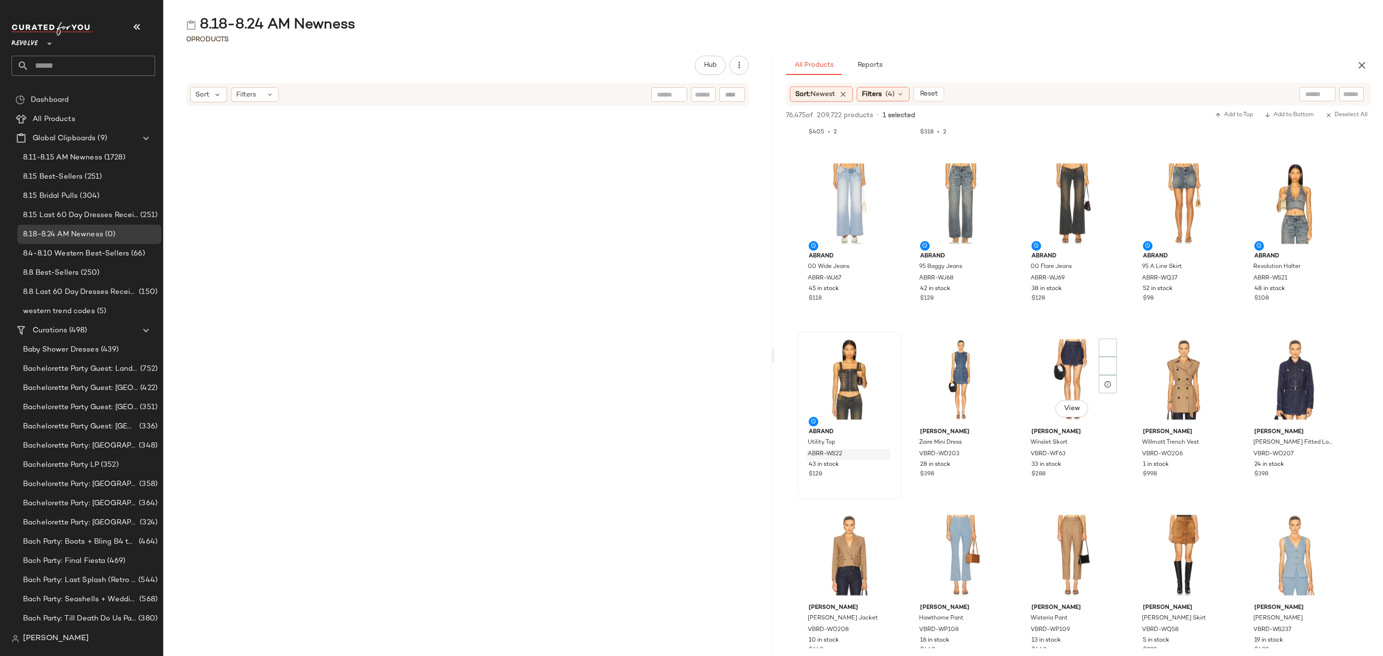
click at [871, 457] on div "ABRR-WS22" at bounding box center [849, 454] width 84 height 11
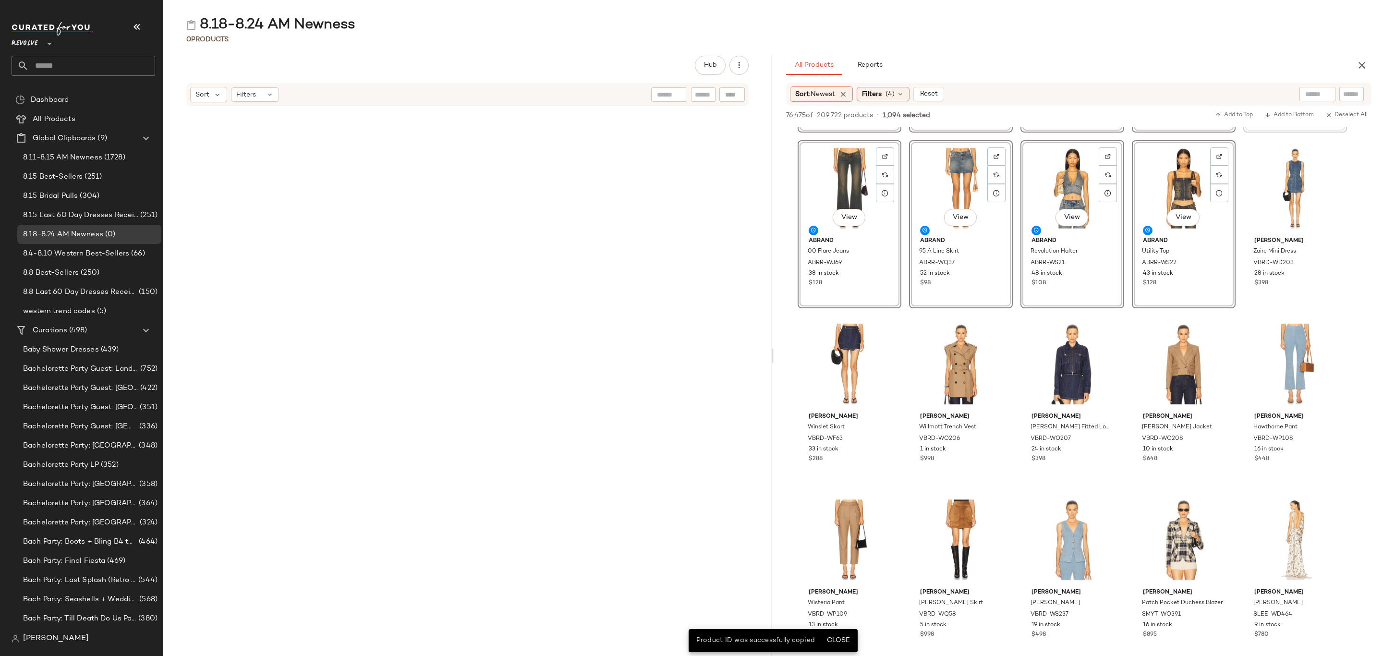
scroll to position [46886, 0]
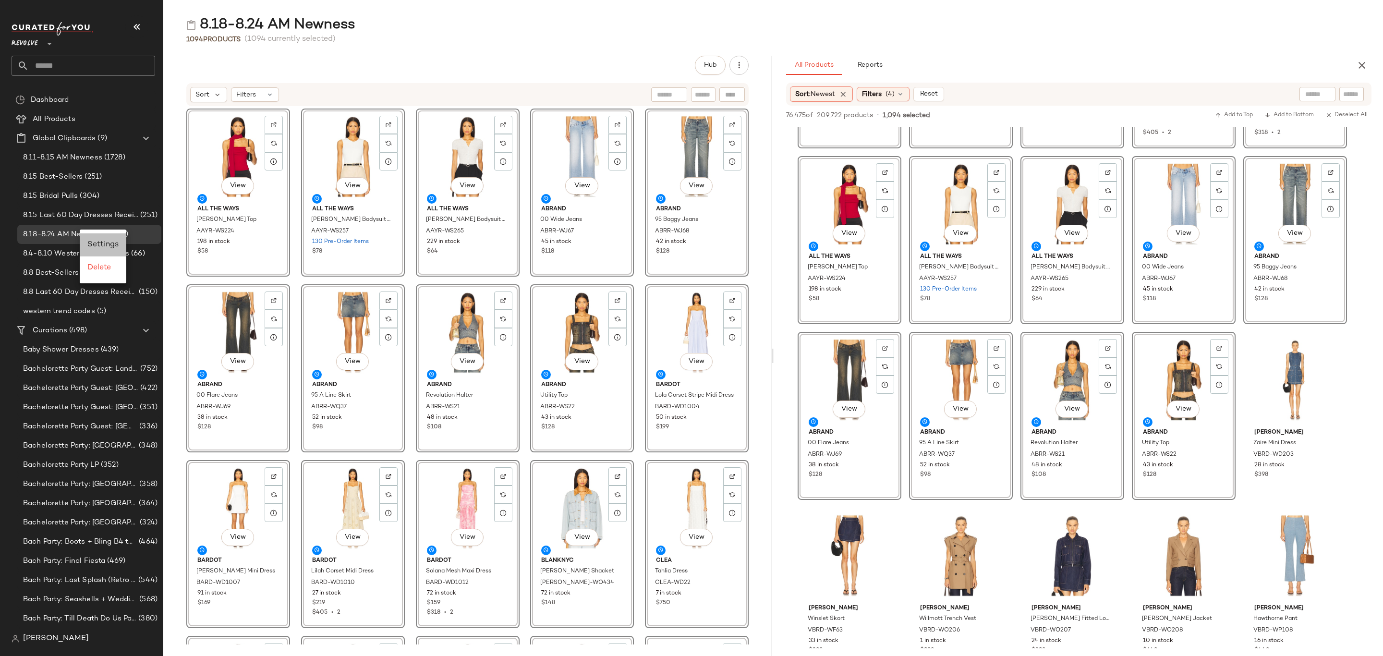
click at [114, 244] on span "Settings" at bounding box center [102, 245] width 31 height 8
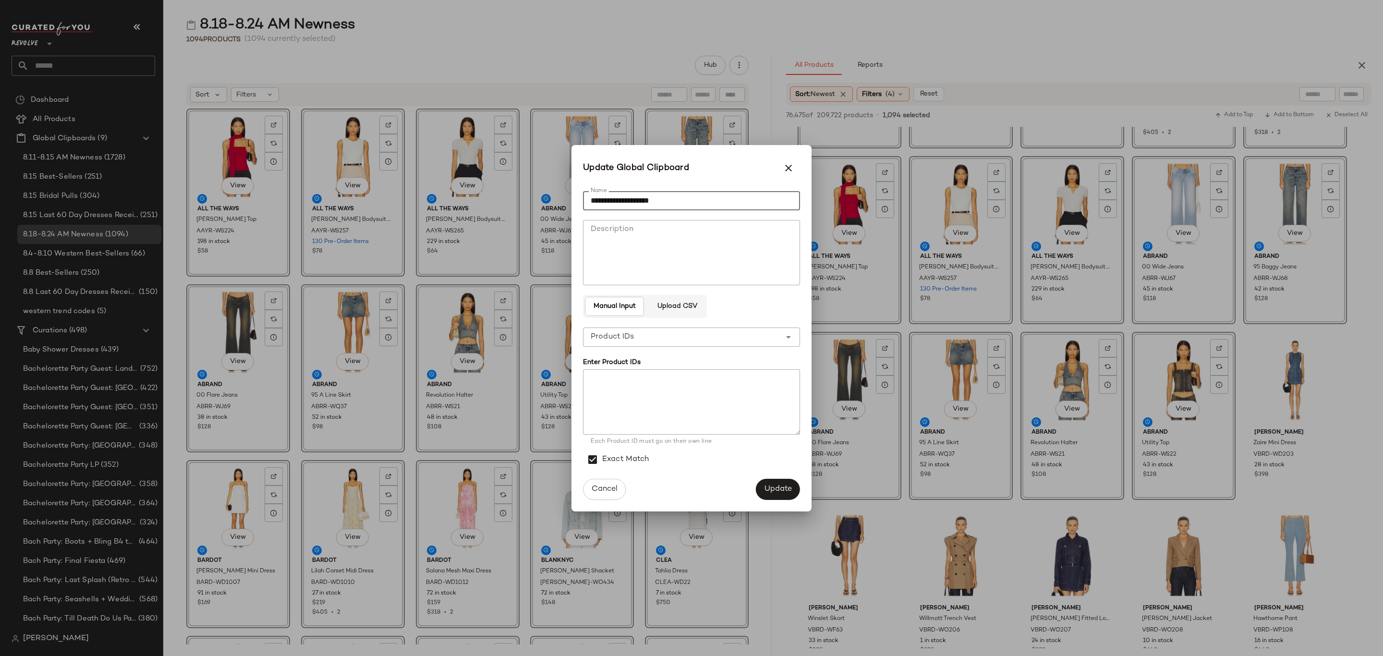
drag, startPoint x: 624, startPoint y: 202, endPoint x: 794, endPoint y: 195, distance: 170.1
click at [624, 201] on input "**********" at bounding box center [691, 200] width 217 height 19
type input "**********"
click at [768, 484] on span "Update" at bounding box center [778, 488] width 28 height 9
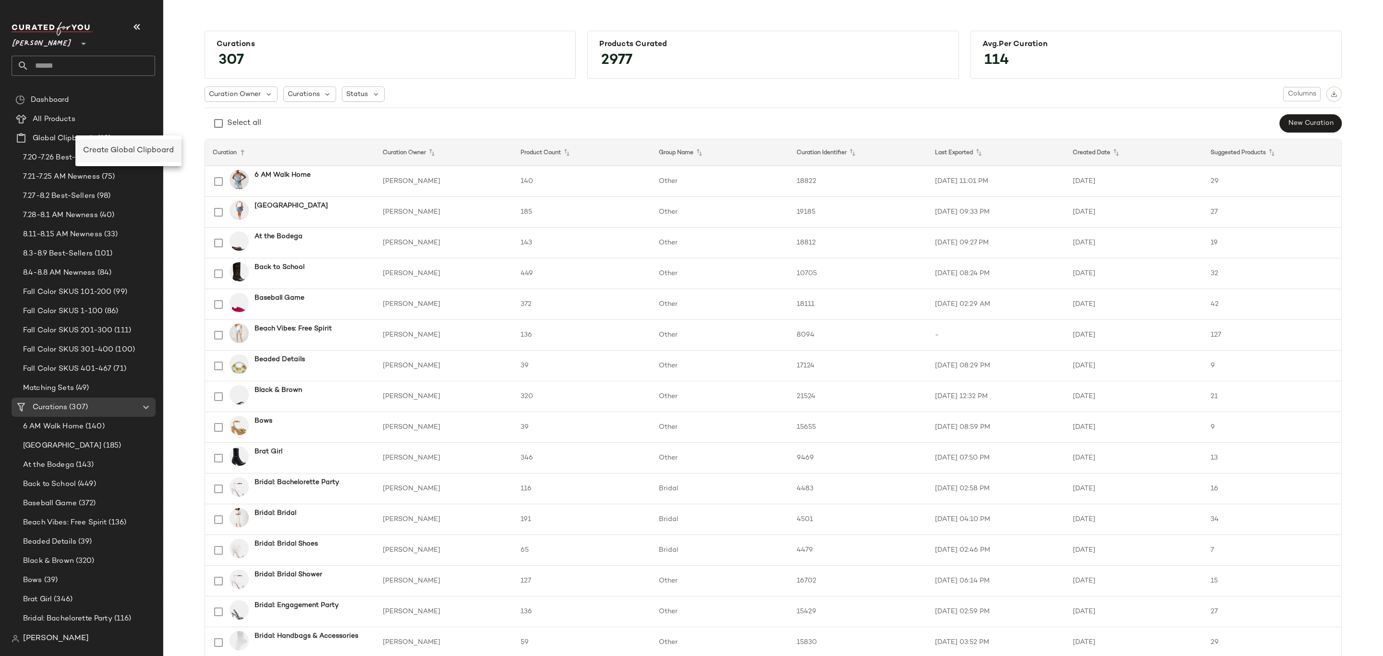
click at [106, 147] on span "Create Global Clipboard" at bounding box center [128, 150] width 91 height 8
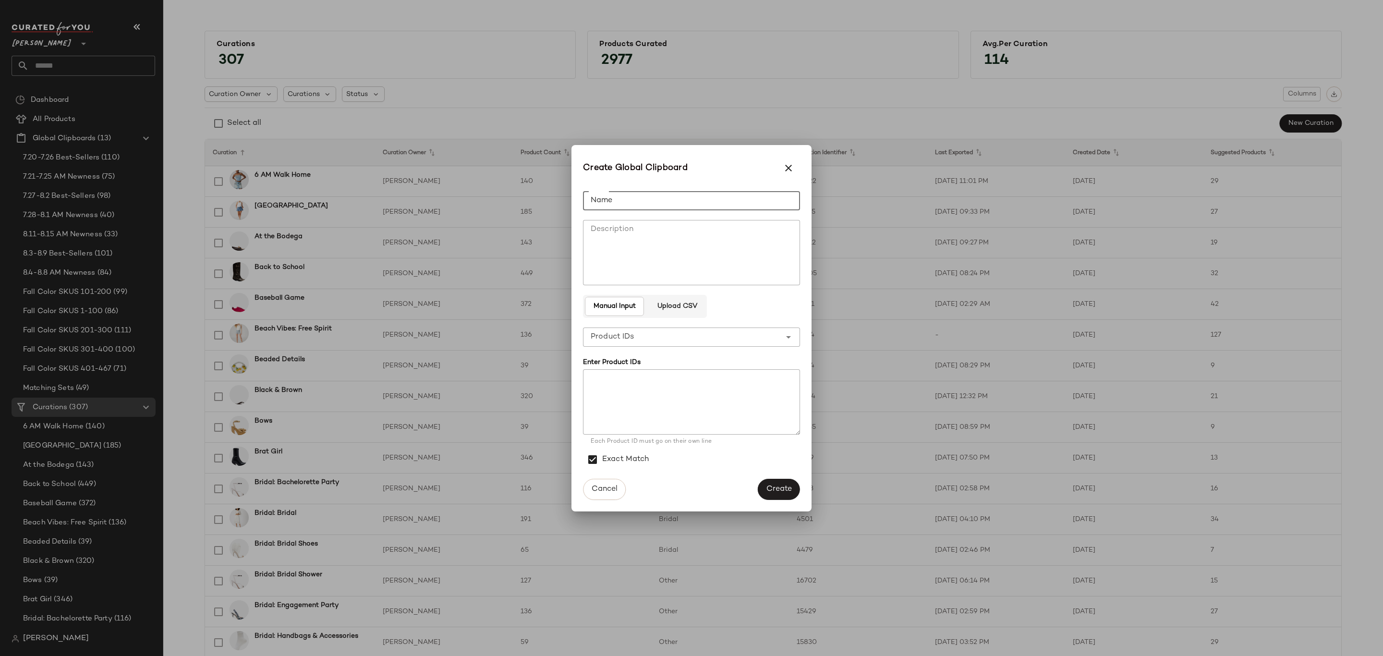
drag, startPoint x: 769, startPoint y: 205, endPoint x: 801, endPoint y: 197, distance: 33.1
click at [769, 205] on input "Name" at bounding box center [691, 200] width 217 height 19
type input "**********"
click at [774, 490] on span "Create" at bounding box center [779, 488] width 26 height 9
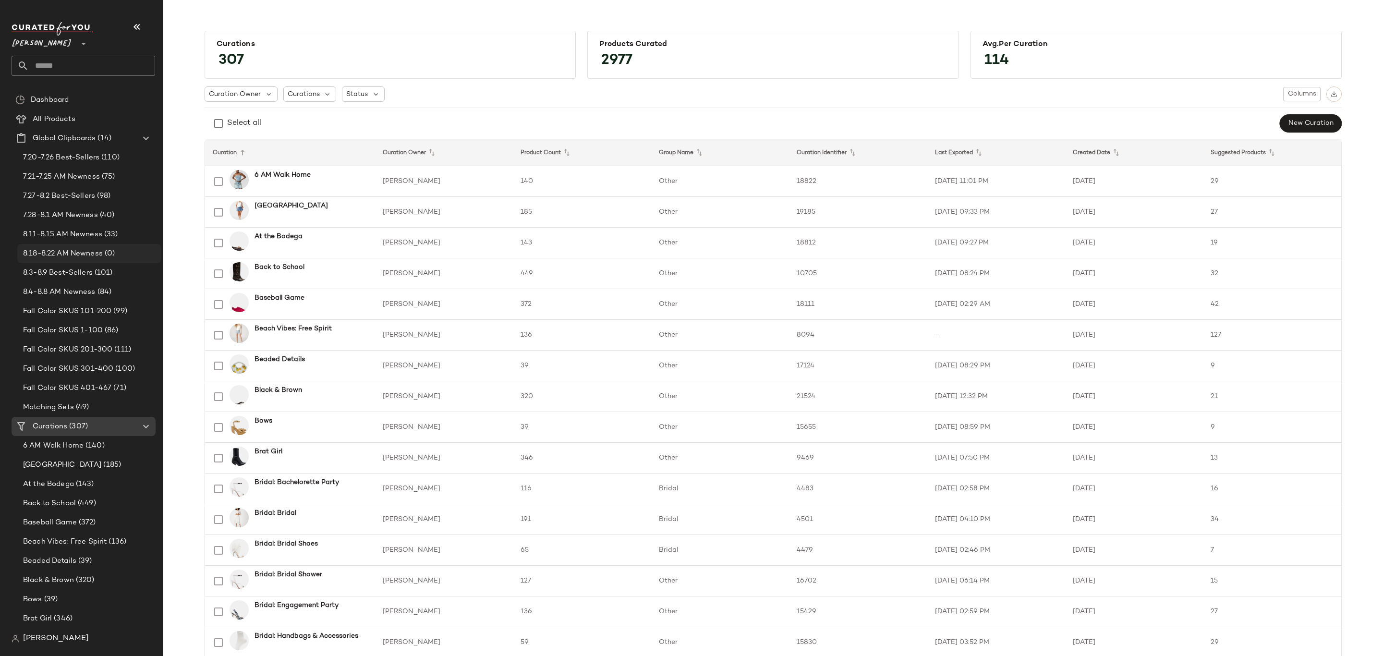
click at [89, 251] on span "8.18-8.22 AM Newness" at bounding box center [63, 253] width 80 height 11
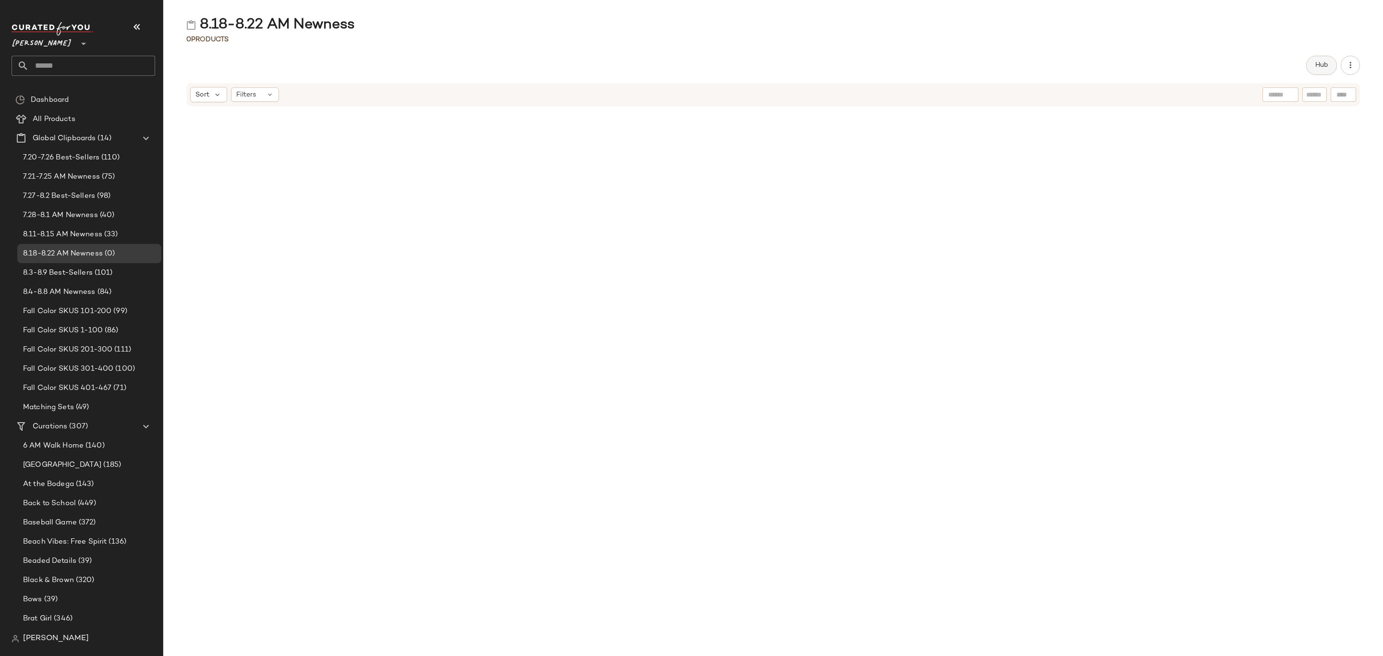
click at [1322, 64] on span "Hub" at bounding box center [1321, 65] width 13 height 8
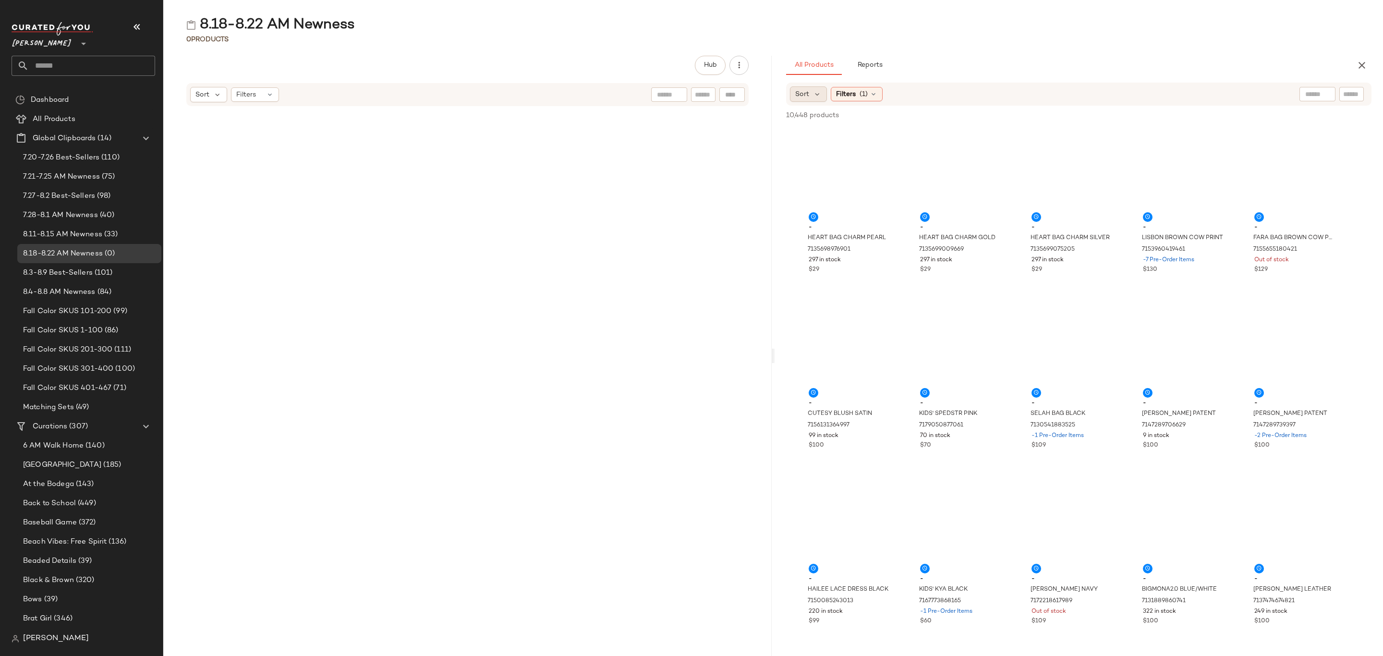
click at [807, 94] on span "Sort" at bounding box center [802, 94] width 14 height 10
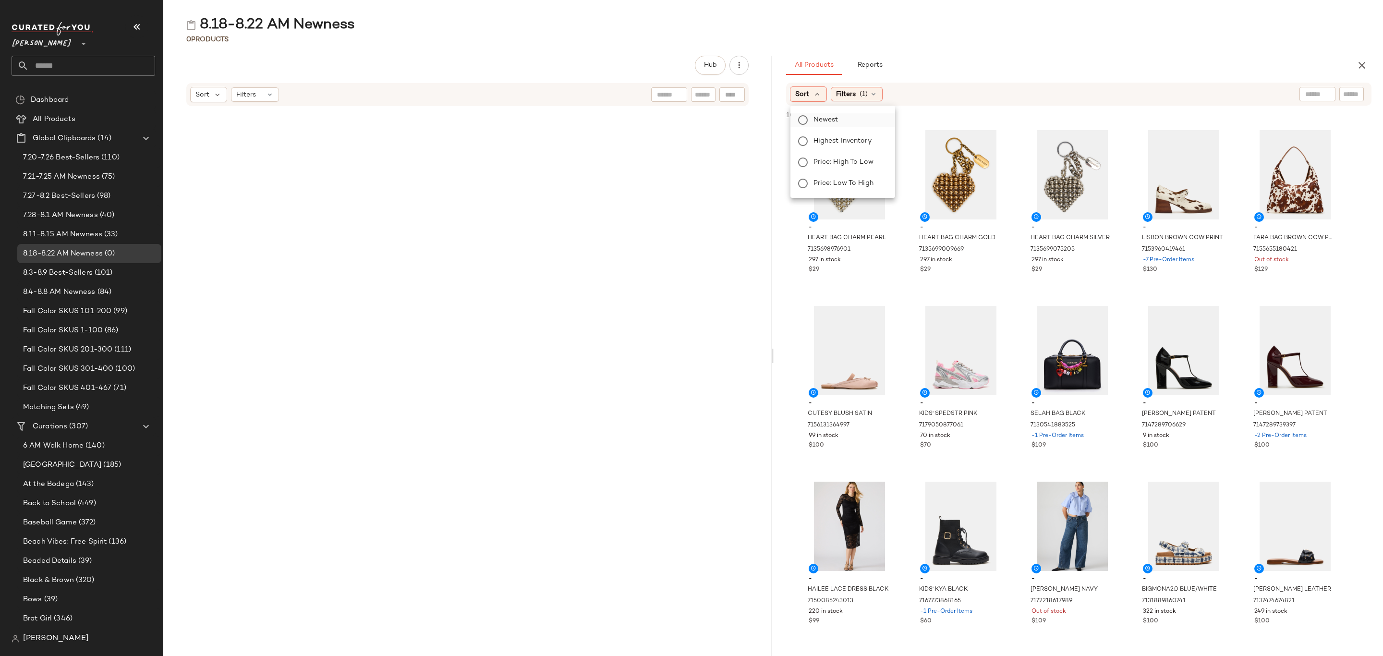
click at [831, 121] on span "Newest" at bounding box center [825, 120] width 25 height 10
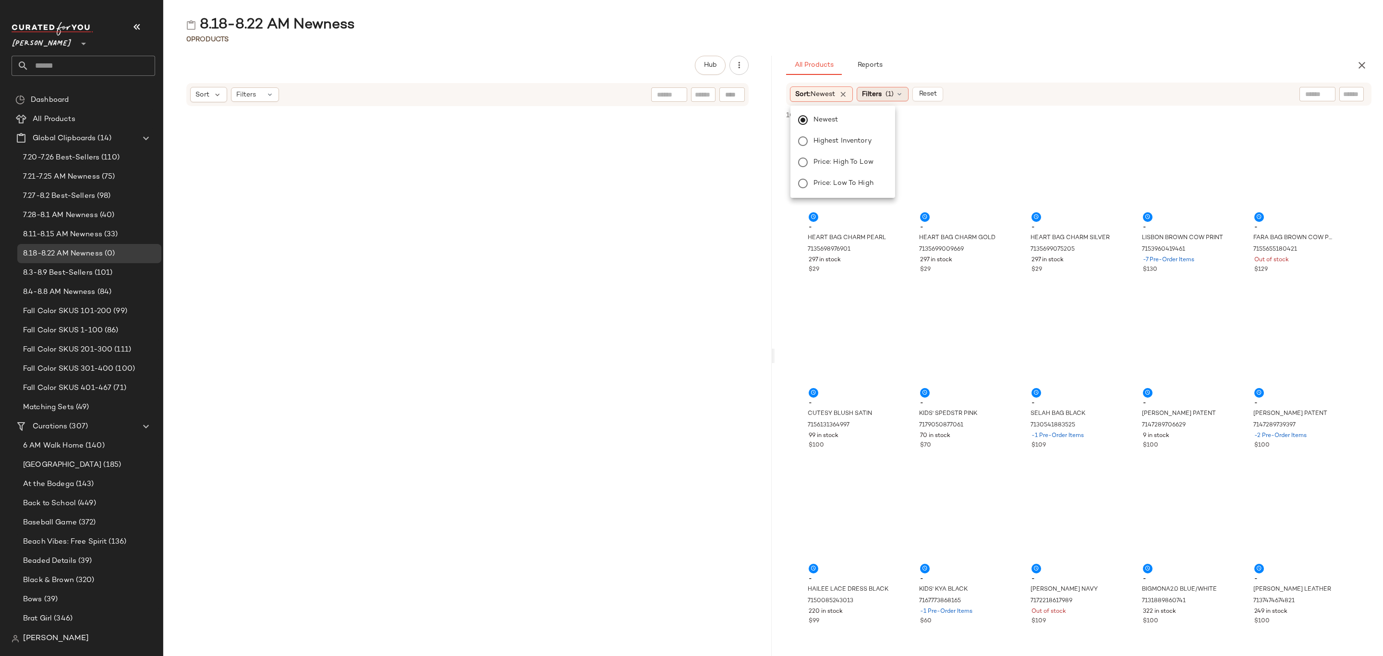
click at [873, 94] on span "Filters" at bounding box center [872, 94] width 20 height 10
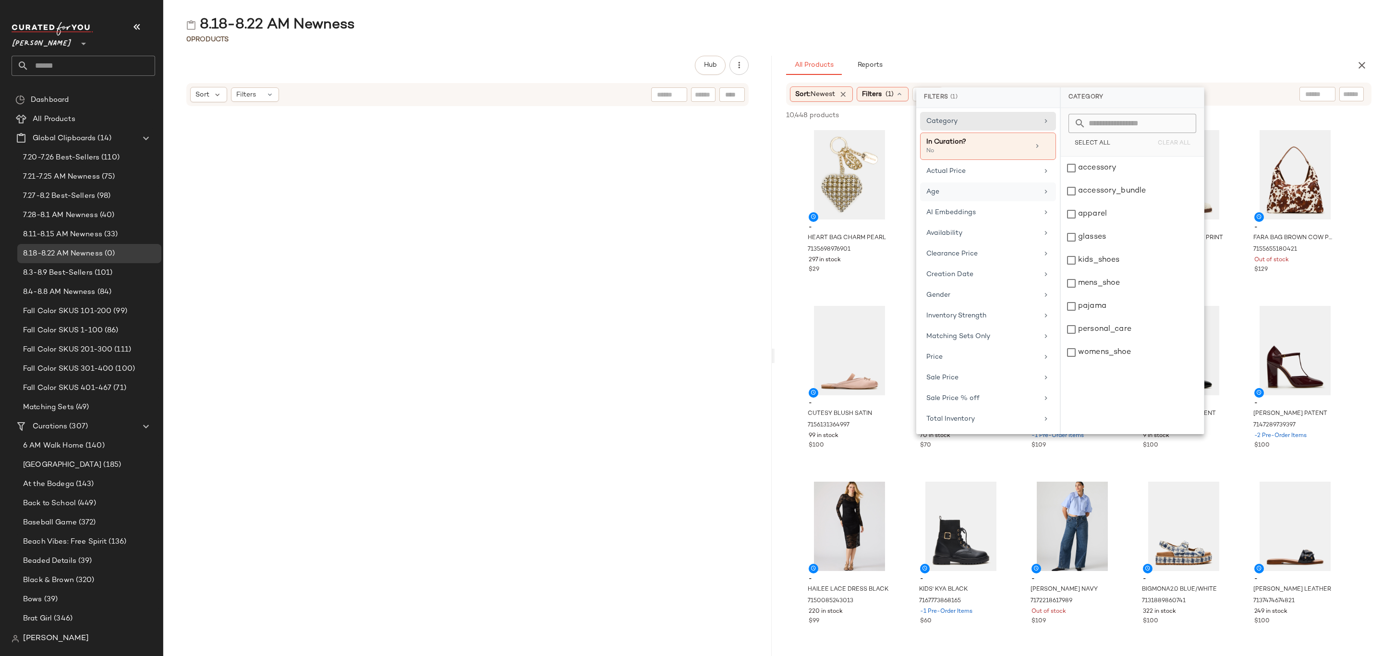
click at [958, 189] on div "Age" at bounding box center [982, 192] width 112 height 10
click at [972, 238] on div "Availability" at bounding box center [982, 233] width 112 height 10
click at [1099, 180] on div "in_stock" at bounding box center [1132, 191] width 143 height 23
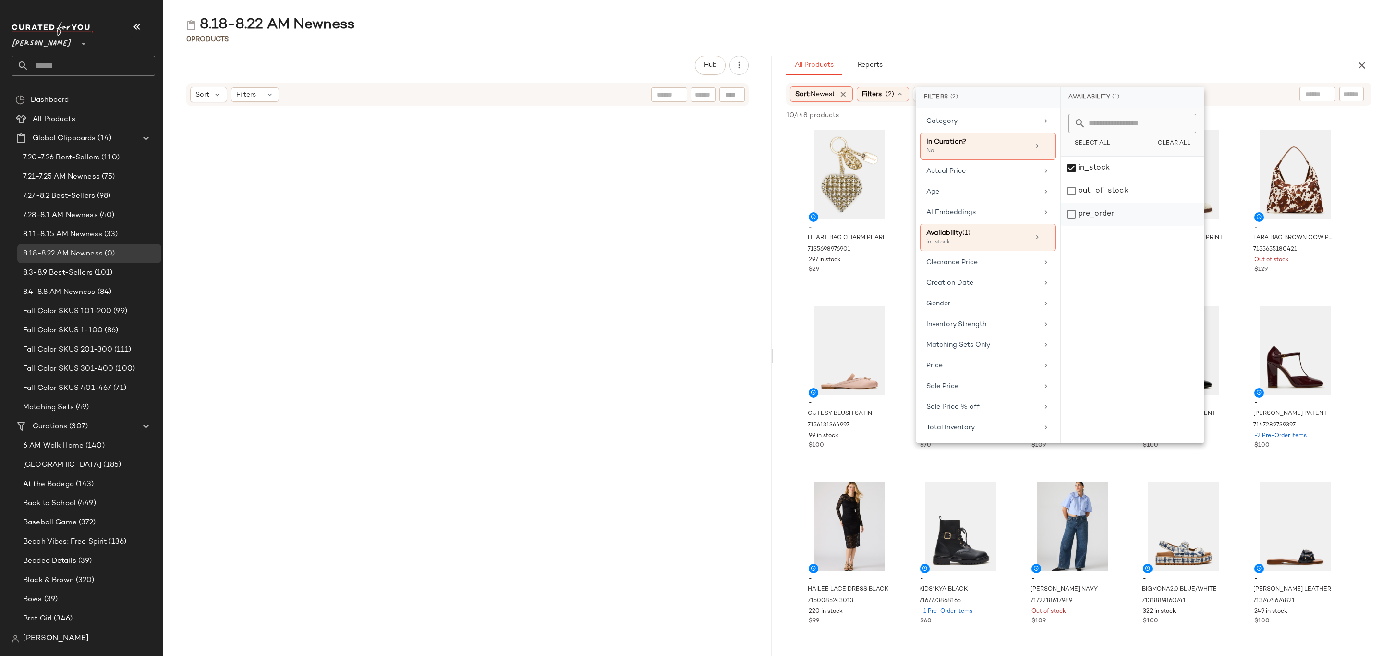
click at [1104, 216] on div "pre_order" at bounding box center [1132, 214] width 143 height 23
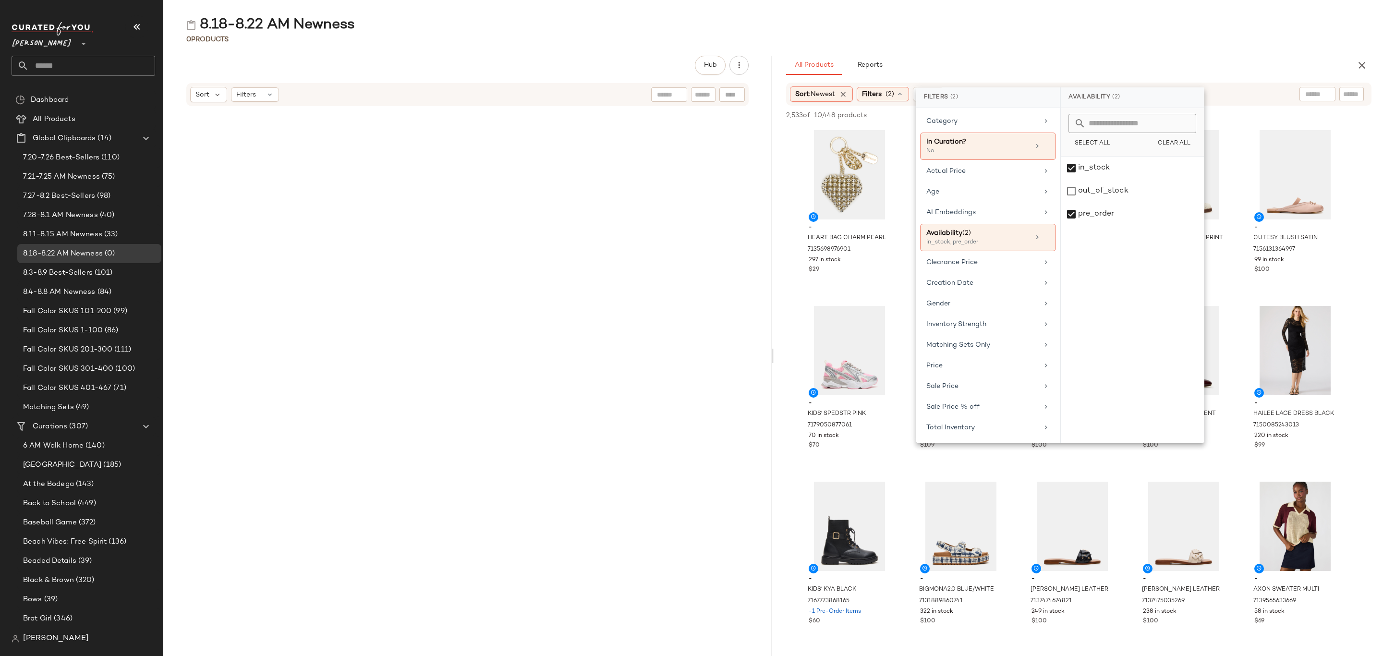
click at [1092, 55] on div "8.18-8.22 AM Newness 0 Products Hub Sort Filters All Products Reports Sort: New…" at bounding box center [773, 335] width 1220 height 641
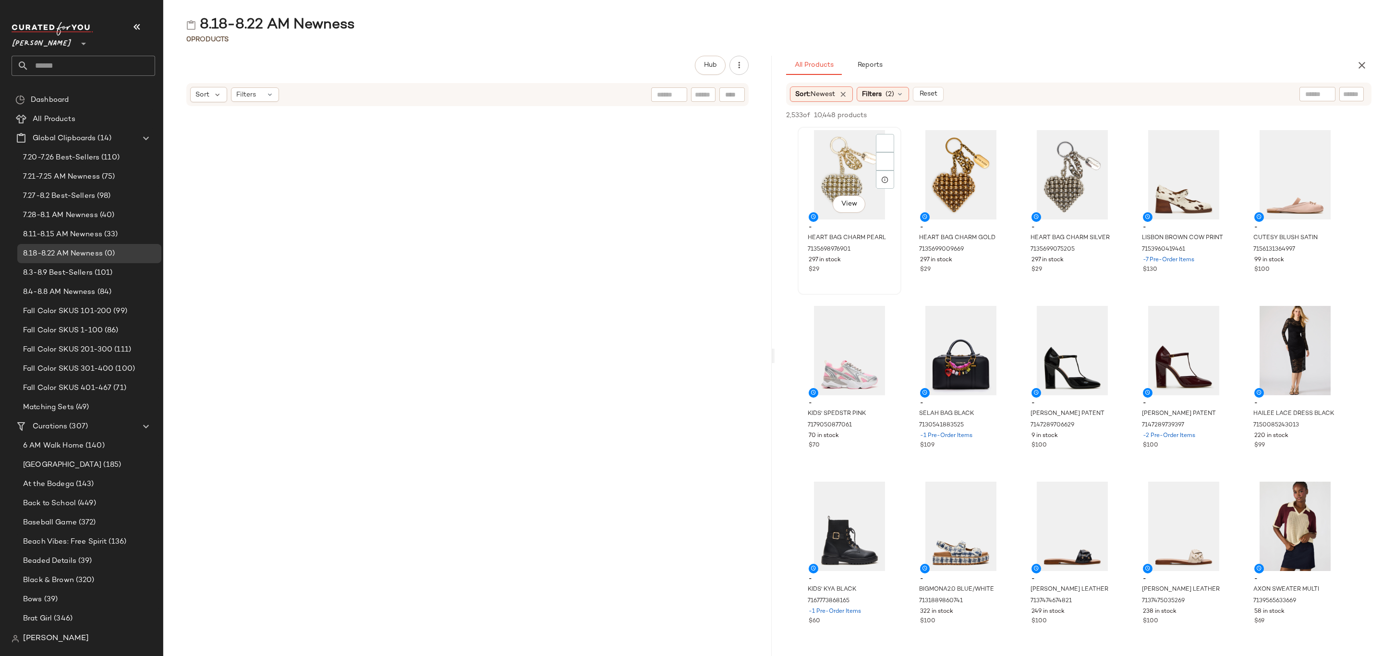
click at [850, 179] on div "View" at bounding box center [849, 174] width 97 height 89
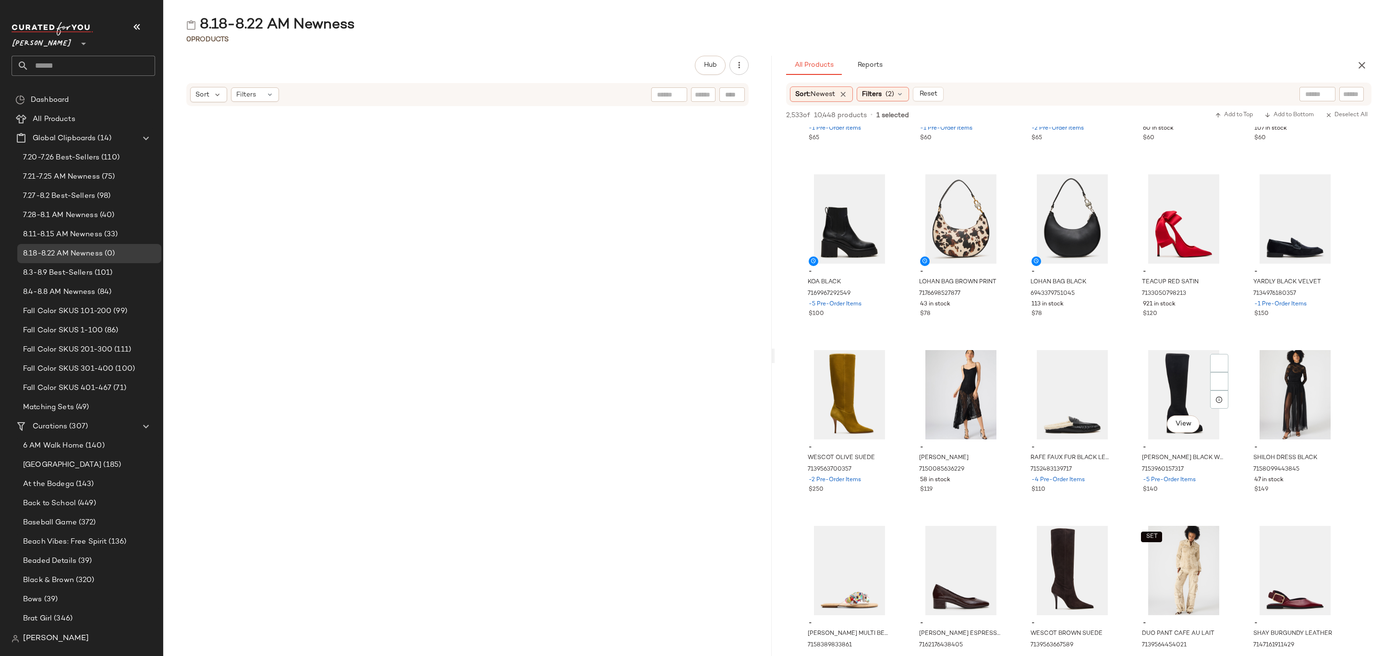
scroll to position [1008, 0]
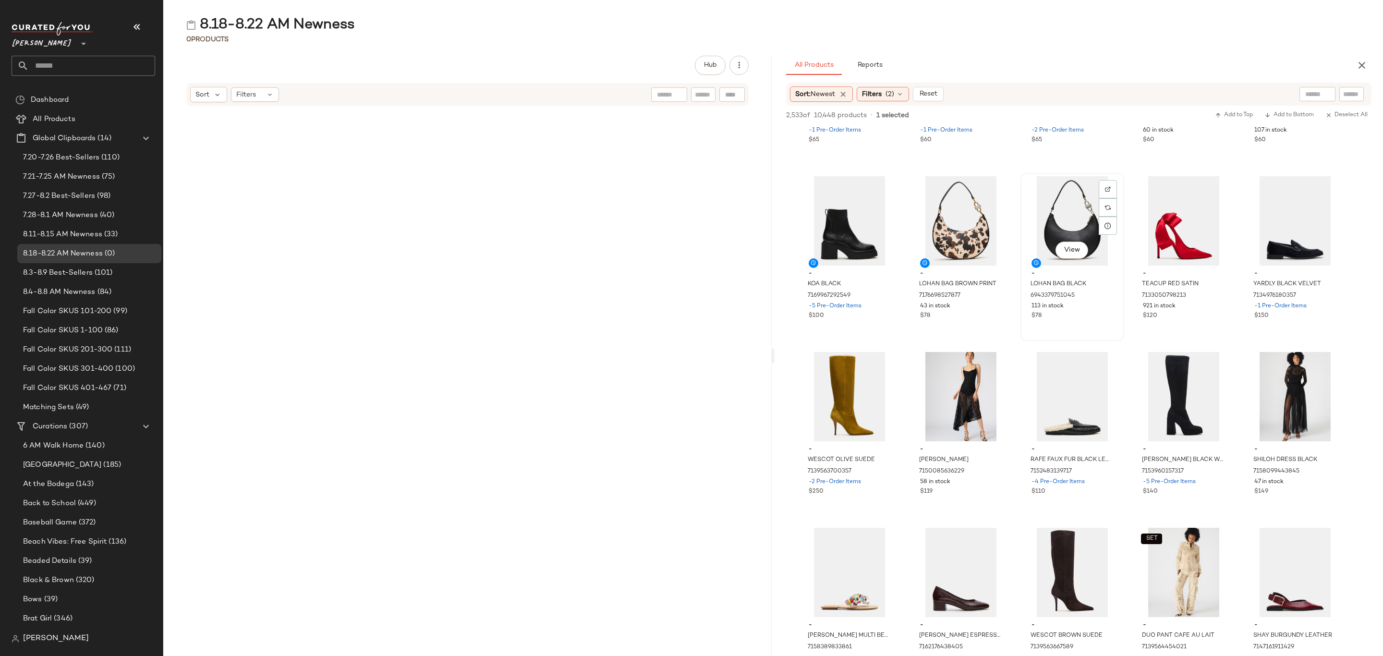
click at [1087, 323] on div "View - LOHAN BAG BLACK 6943379751045 113 in stock $78" at bounding box center [1072, 257] width 102 height 166
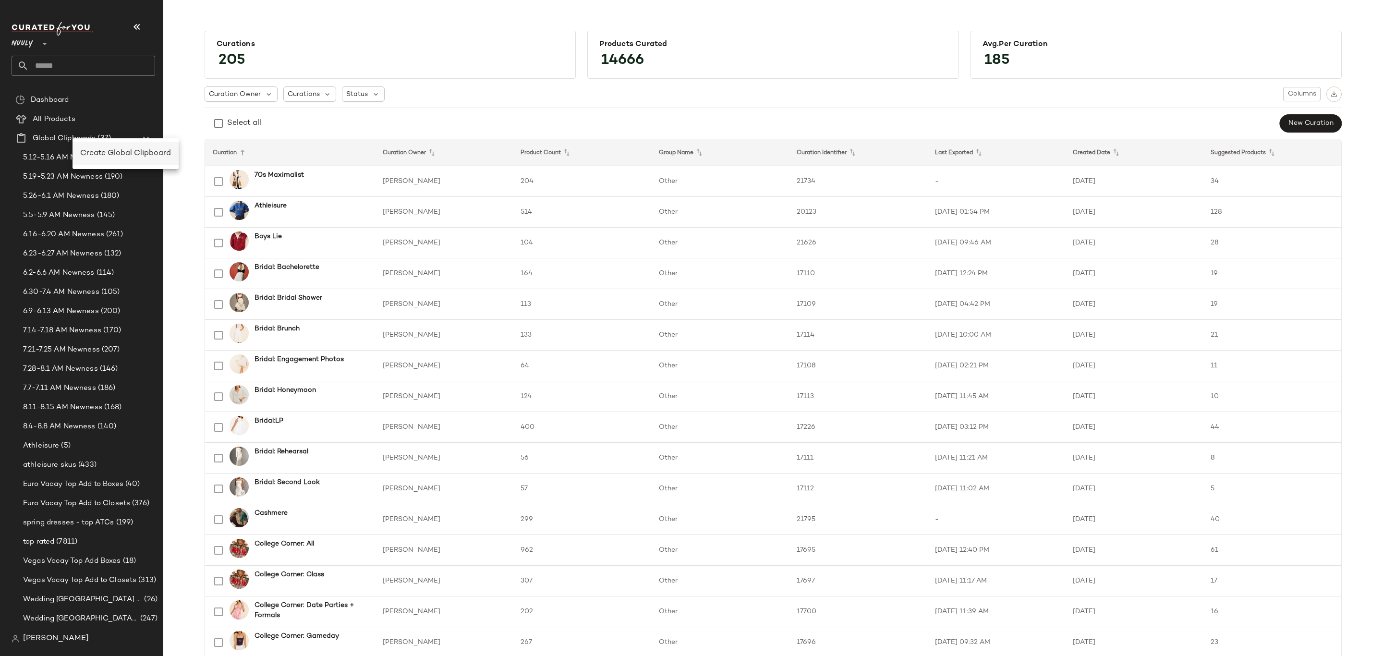
click at [121, 155] on span "Create Global Clipboard" at bounding box center [125, 153] width 91 height 8
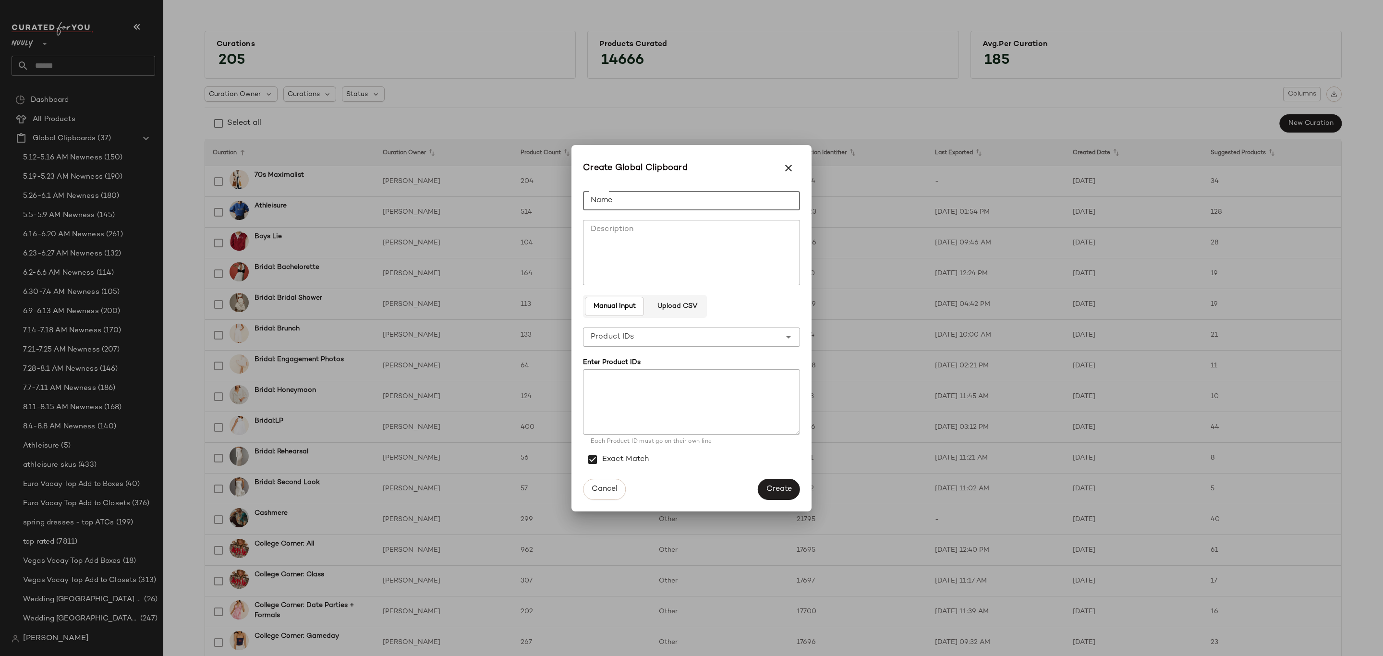
click at [653, 200] on input "Name" at bounding box center [691, 200] width 217 height 19
type input "**********"
click at [766, 483] on button "Create" at bounding box center [779, 489] width 42 height 21
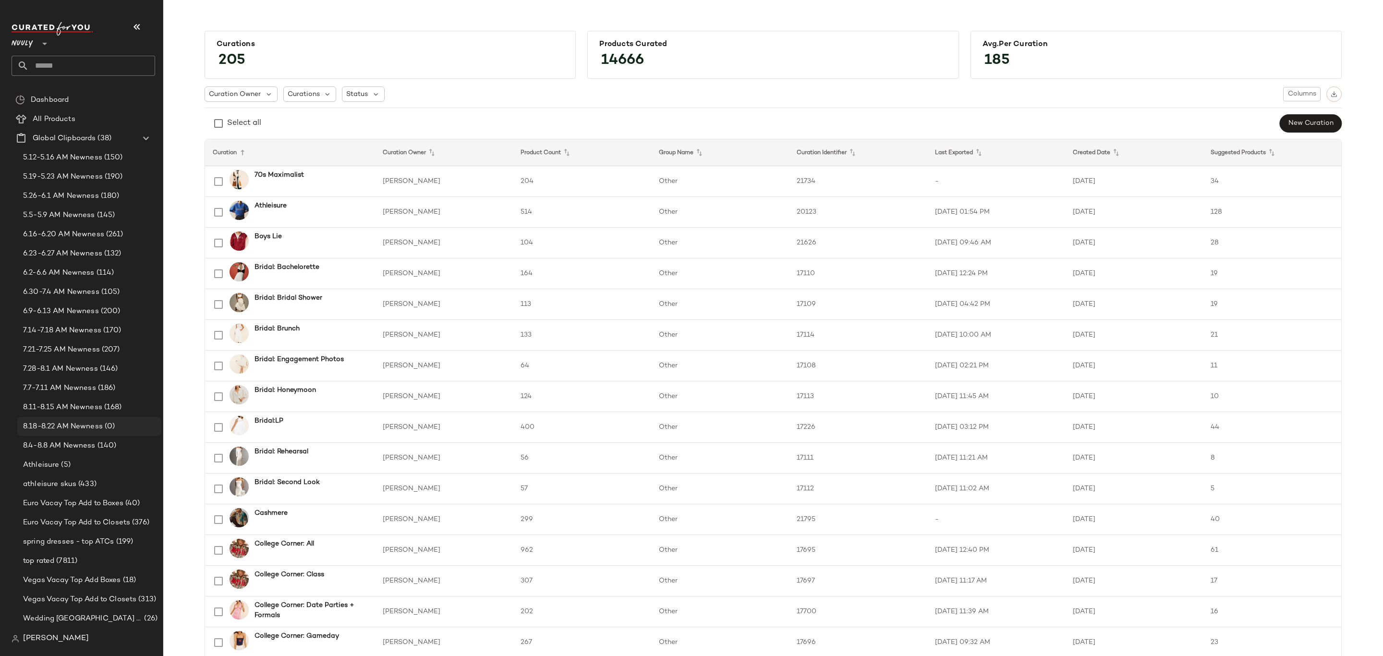
click at [88, 423] on span "8.18-8.22 AM Newness" at bounding box center [63, 426] width 80 height 11
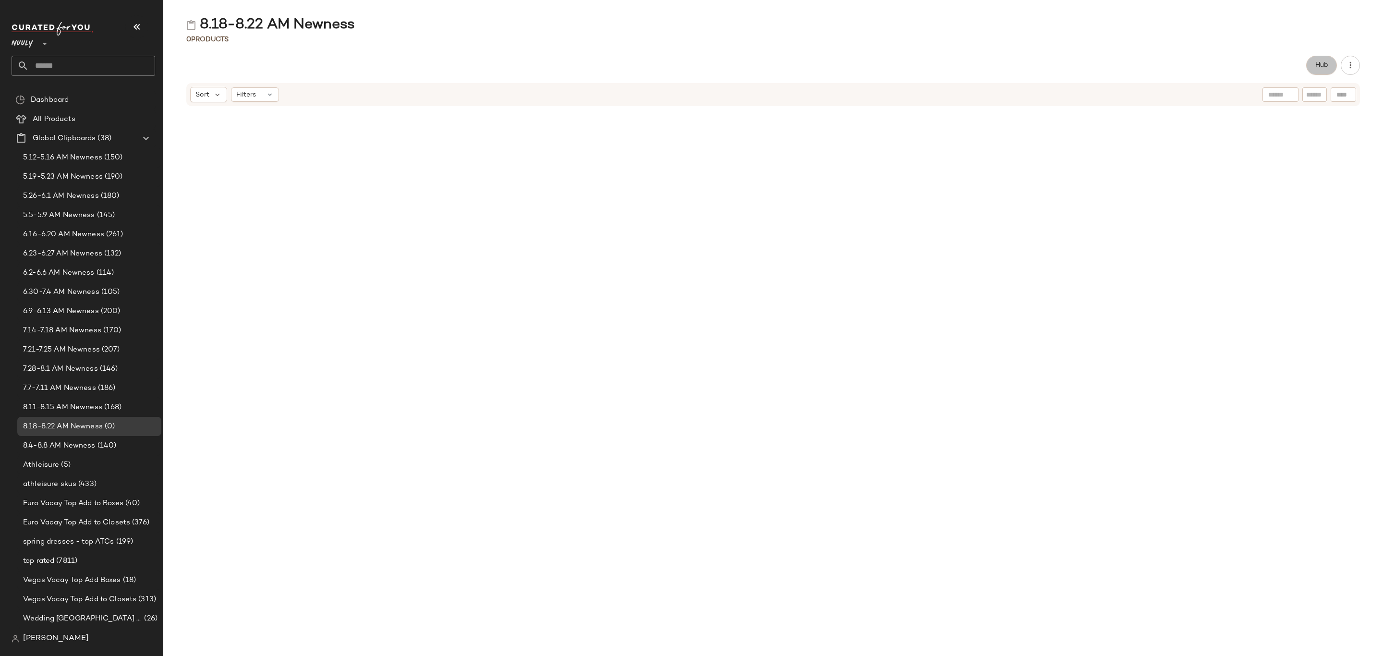
click at [1327, 68] on span "Hub" at bounding box center [1321, 65] width 13 height 8
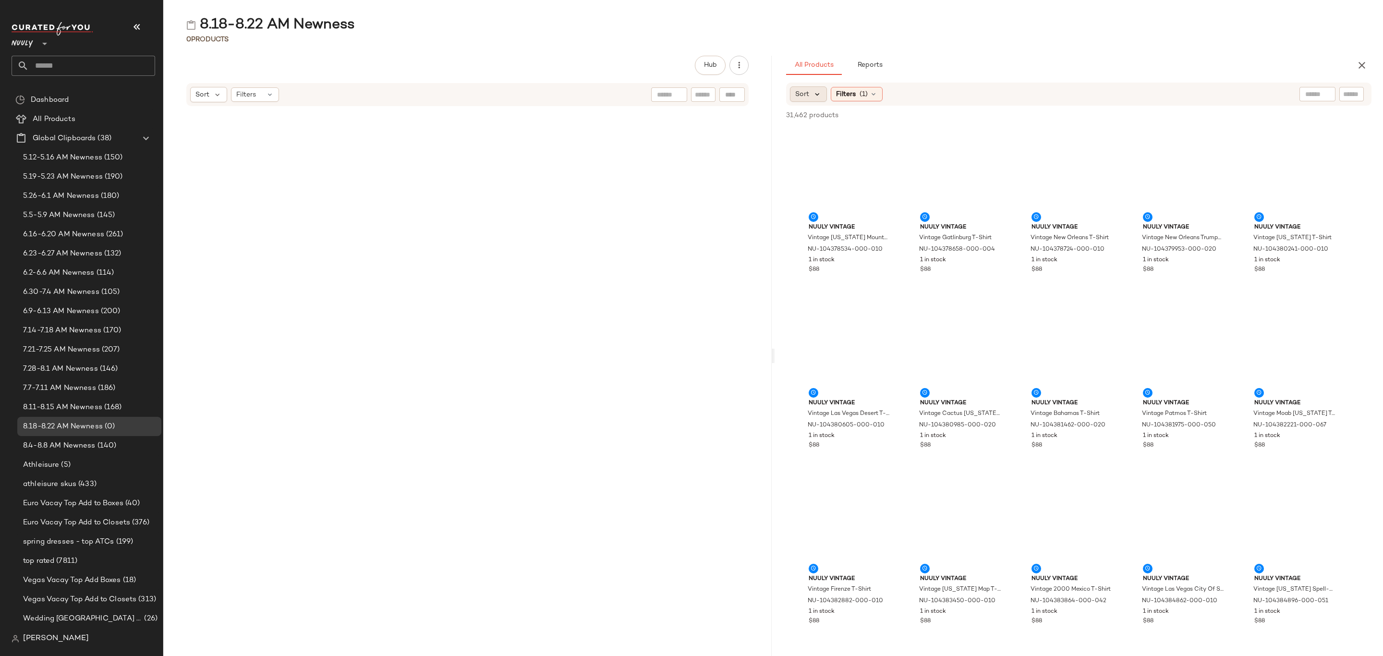
click at [817, 94] on icon at bounding box center [817, 94] width 9 height 9
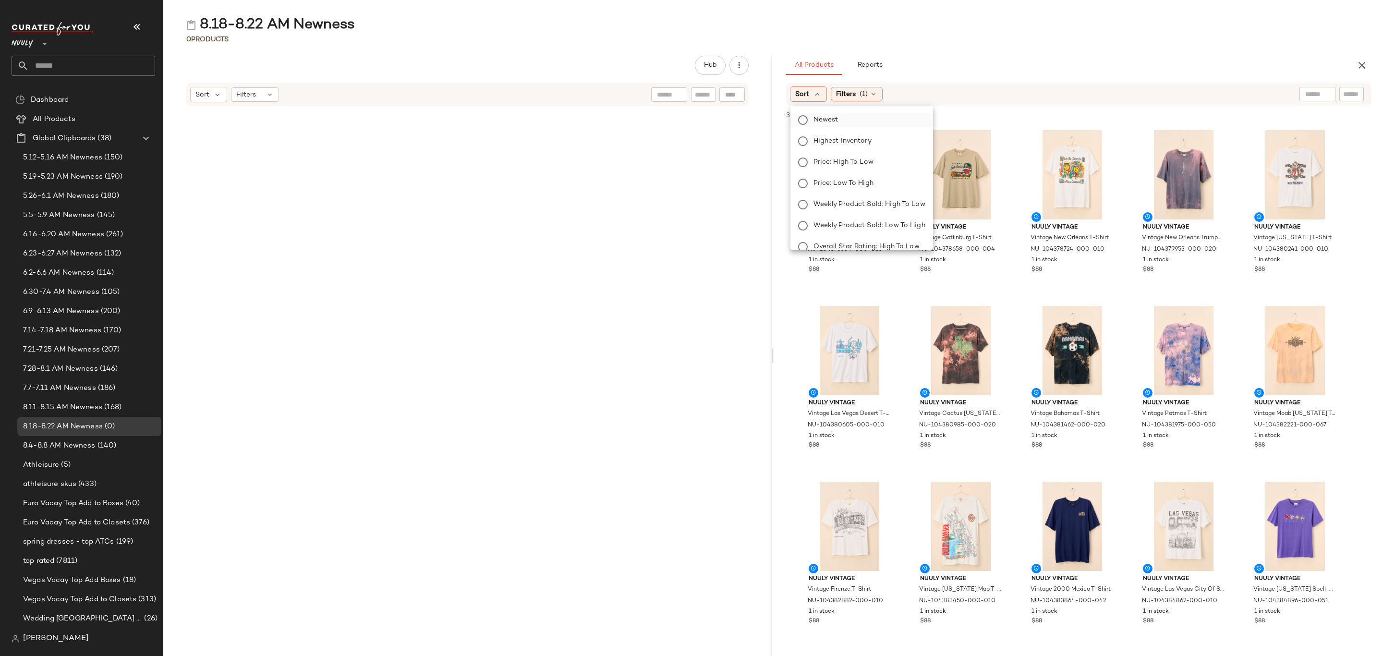
click at [826, 124] on span "Newest" at bounding box center [825, 120] width 25 height 10
click at [1029, 62] on div "All Products Reports" at bounding box center [1063, 65] width 555 height 19
click at [837, 140] on div "View" at bounding box center [849, 174] width 97 height 89
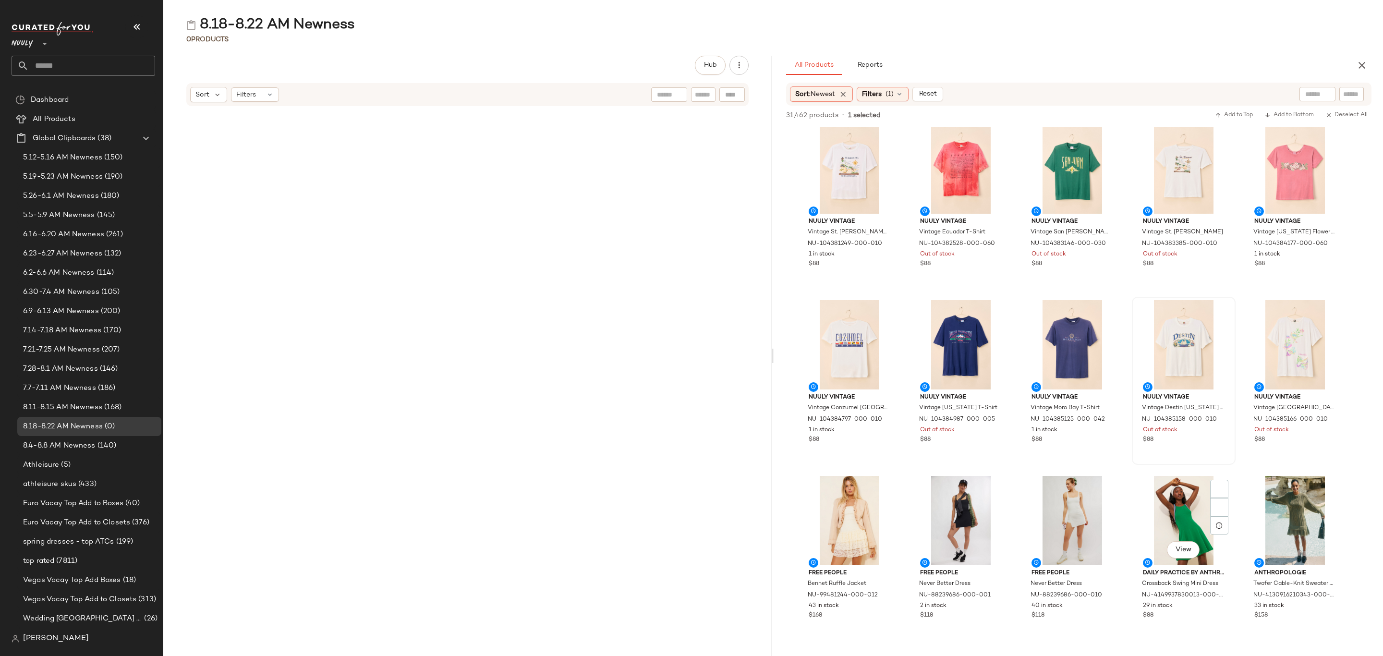
scroll to position [3385, 0]
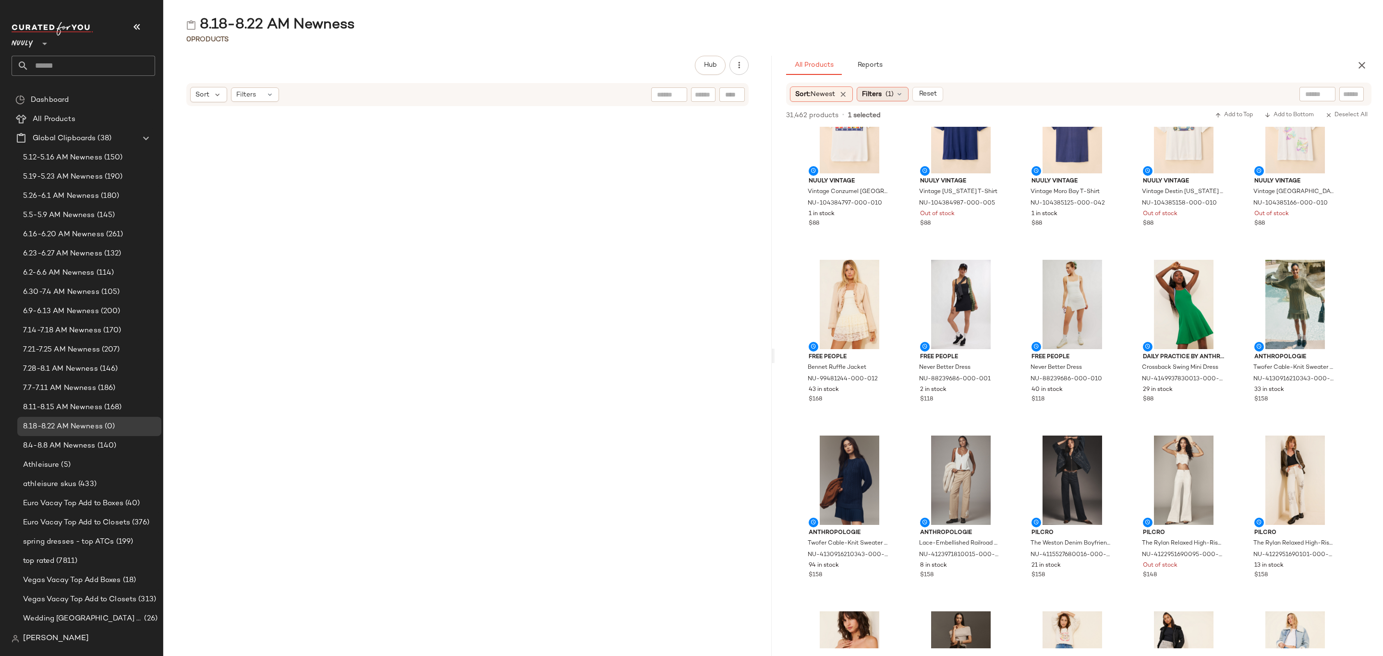
click at [898, 94] on div "Filters (1)" at bounding box center [883, 94] width 52 height 14
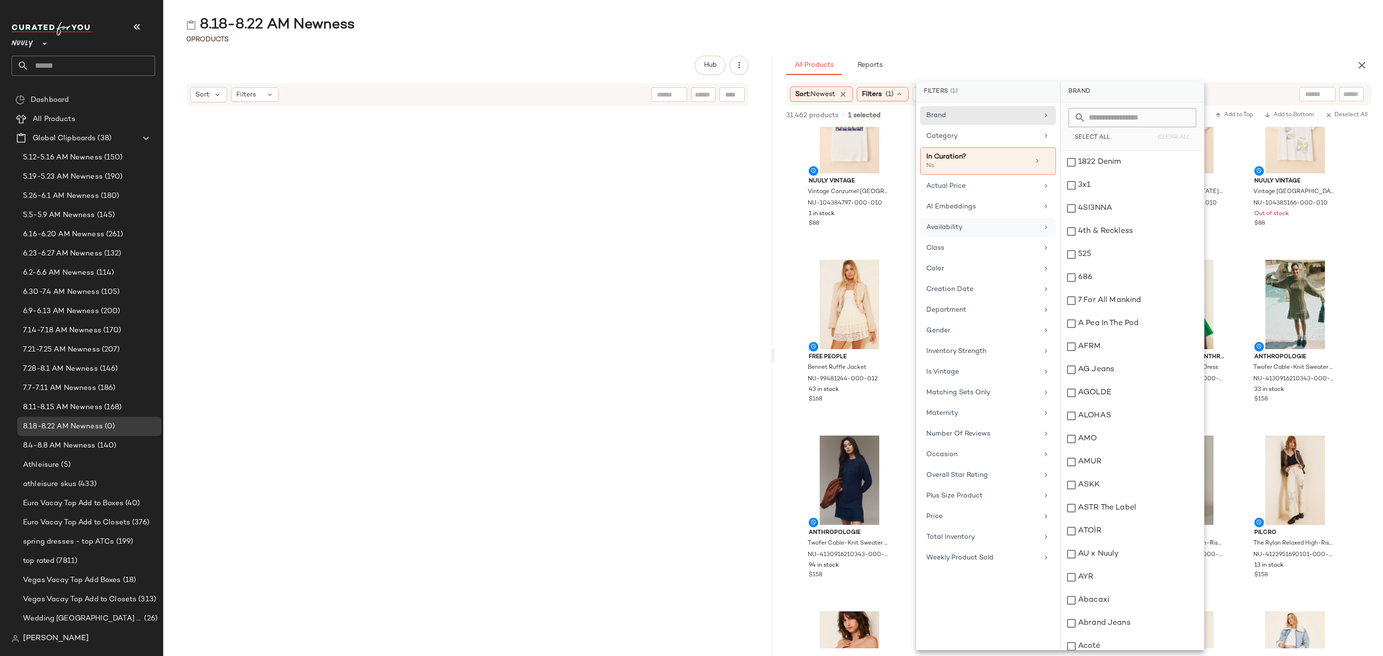
click at [964, 227] on div "Availability" at bounding box center [982, 227] width 112 height 10
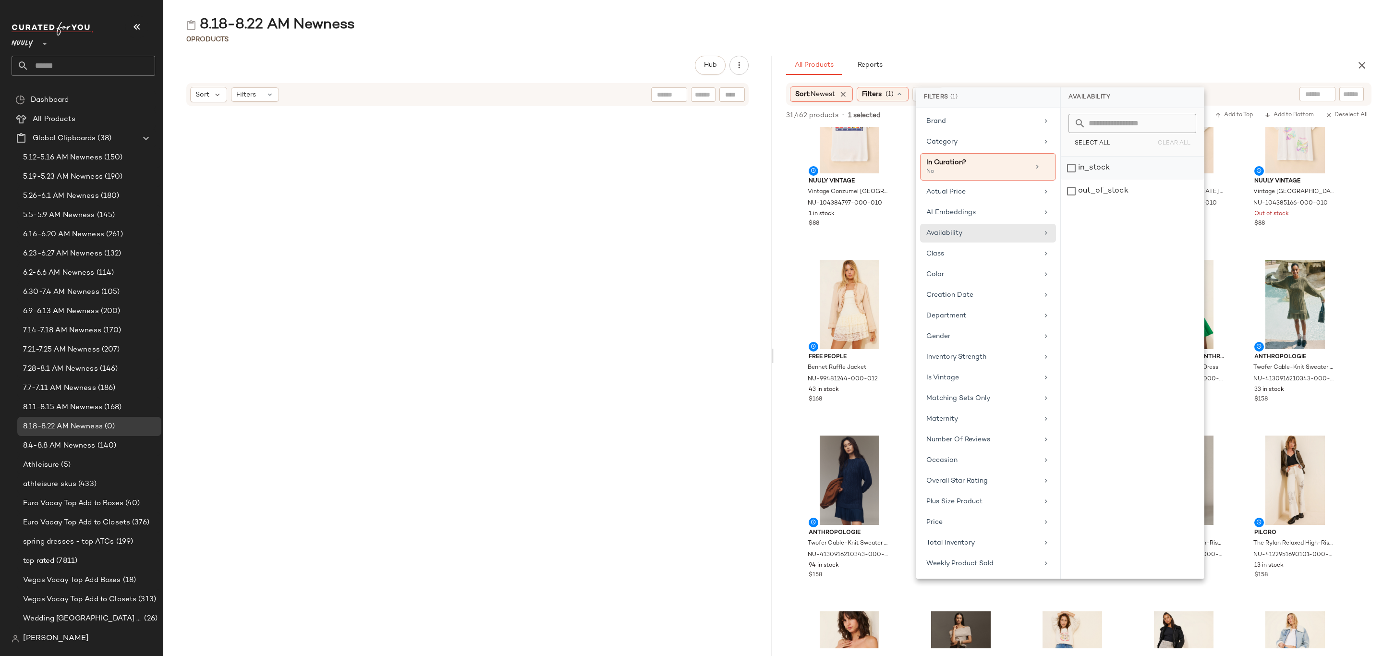
click at [1104, 180] on div "in_stock" at bounding box center [1132, 191] width 143 height 23
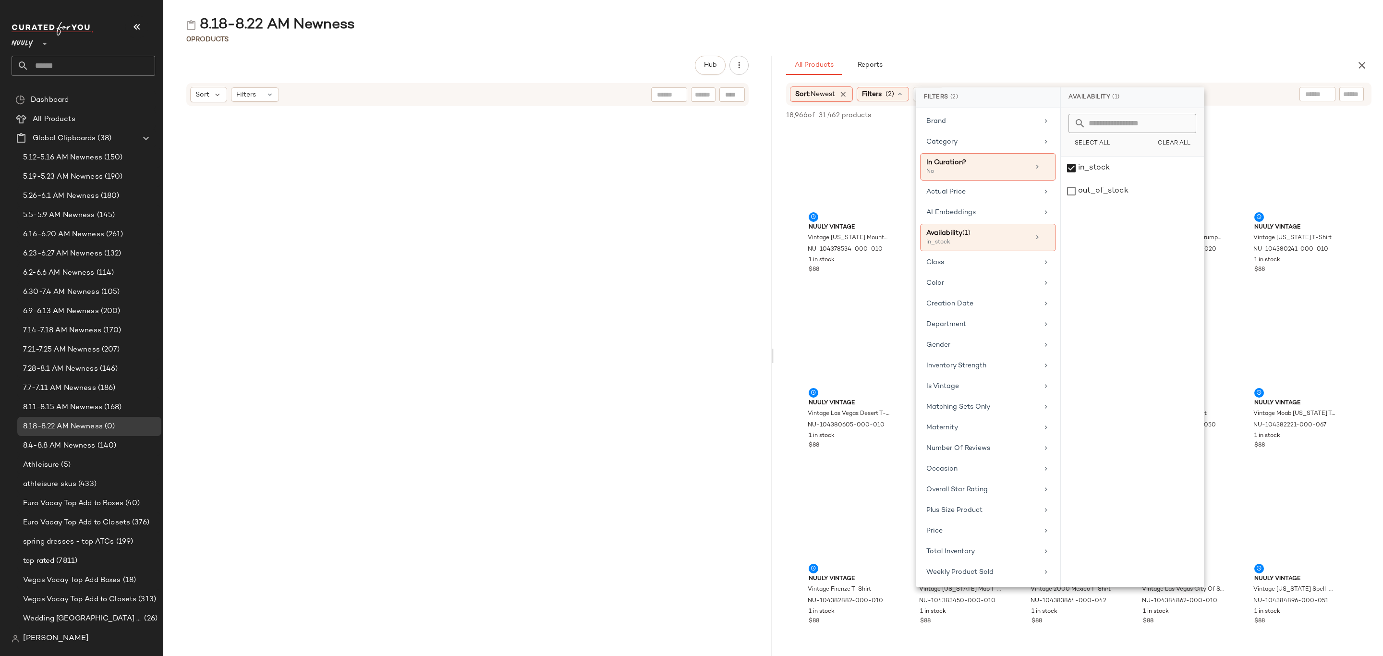
click at [1156, 56] on div "All Products Reports" at bounding box center [1063, 65] width 555 height 19
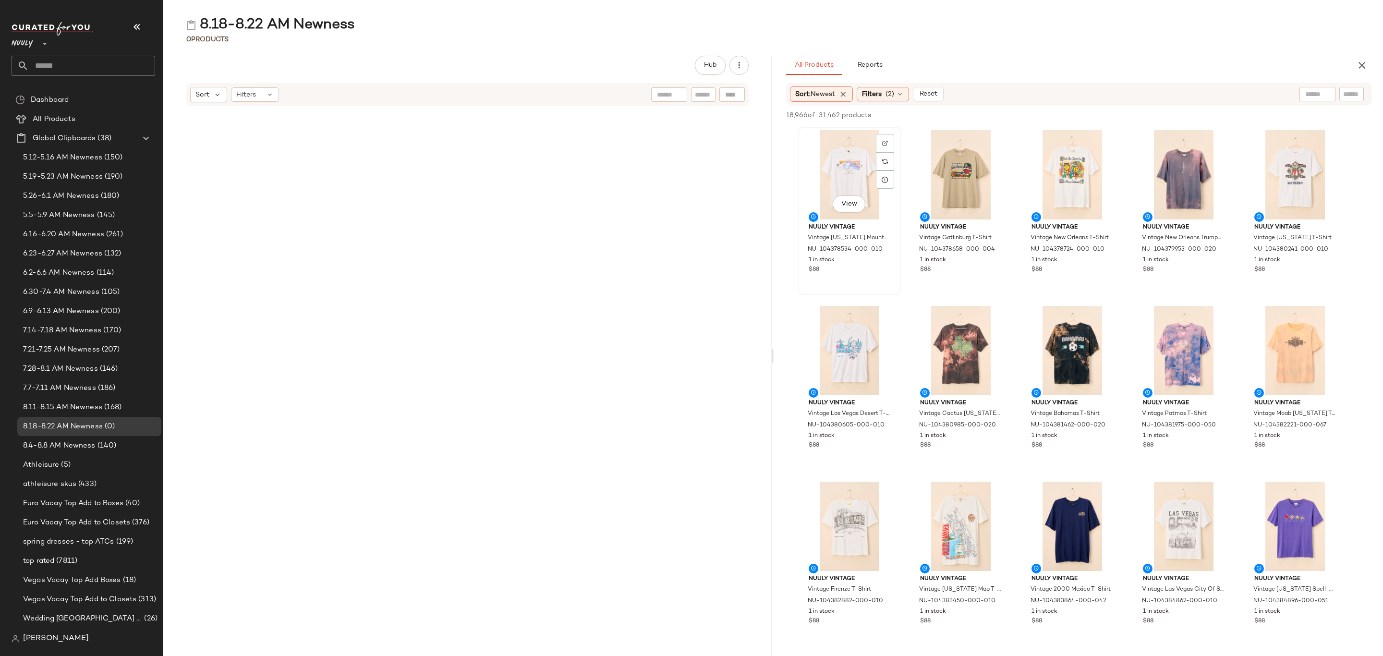
drag, startPoint x: 826, startPoint y: 167, endPoint x: 849, endPoint y: 181, distance: 26.7
click at [827, 168] on div "View" at bounding box center [849, 174] width 97 height 89
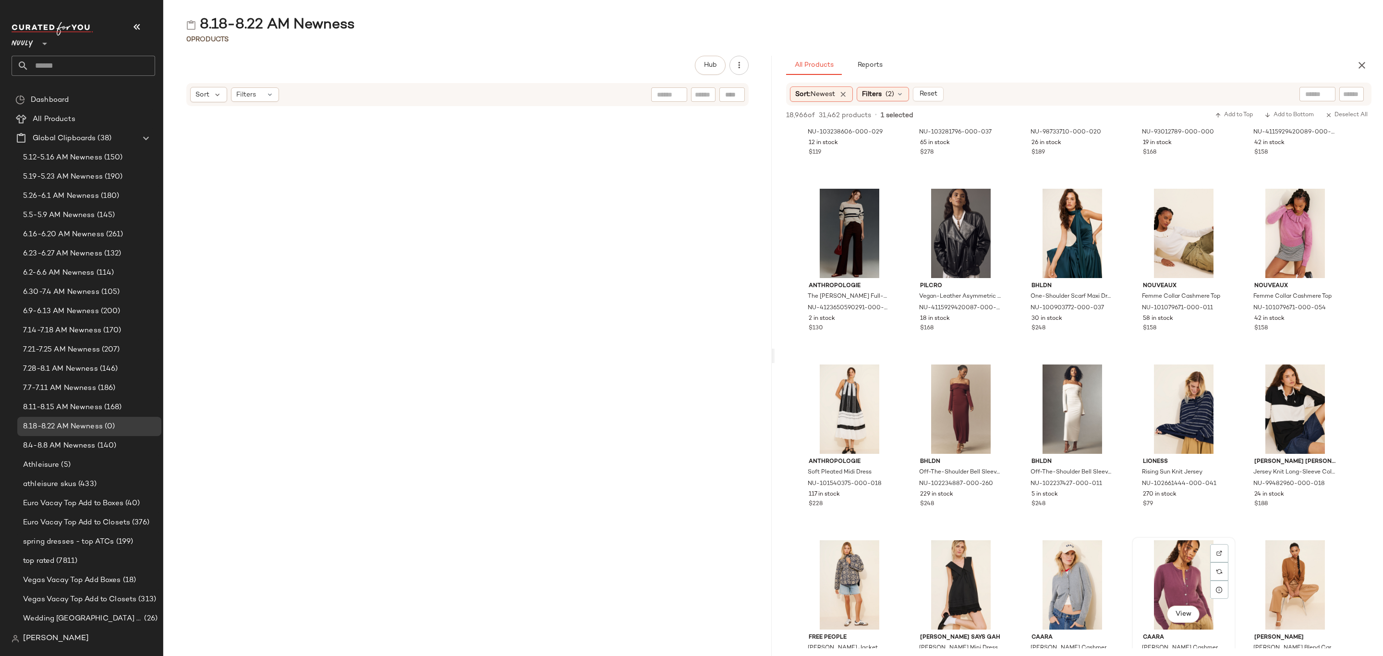
scroll to position [6482, 0]
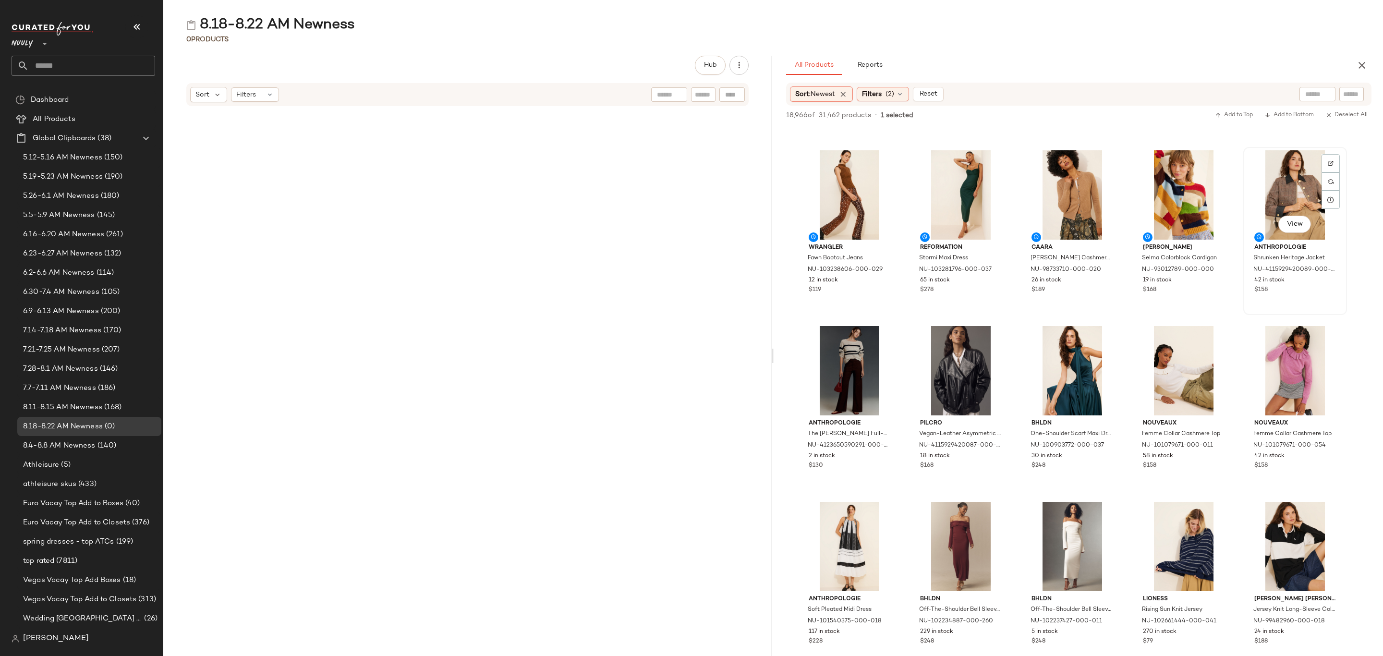
click at [1315, 283] on div "42 in stock" at bounding box center [1295, 280] width 82 height 9
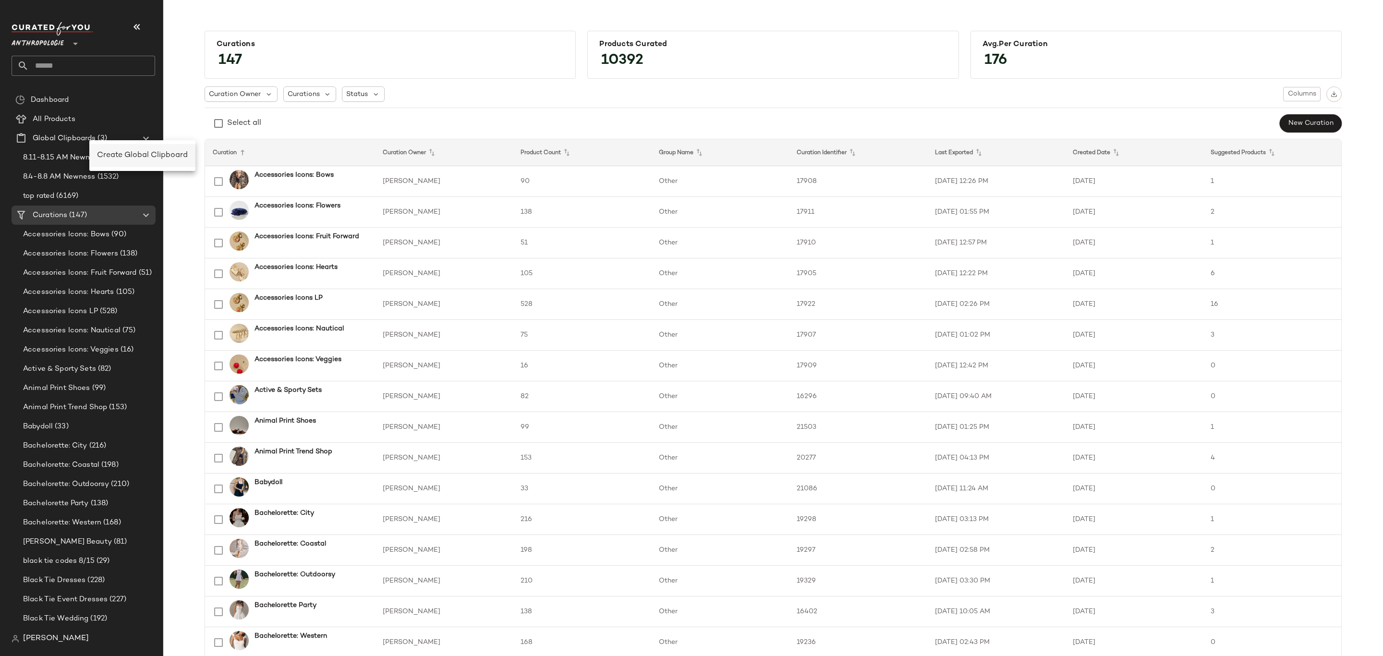
click at [150, 156] on span "Create Global Clipboard" at bounding box center [142, 155] width 91 height 8
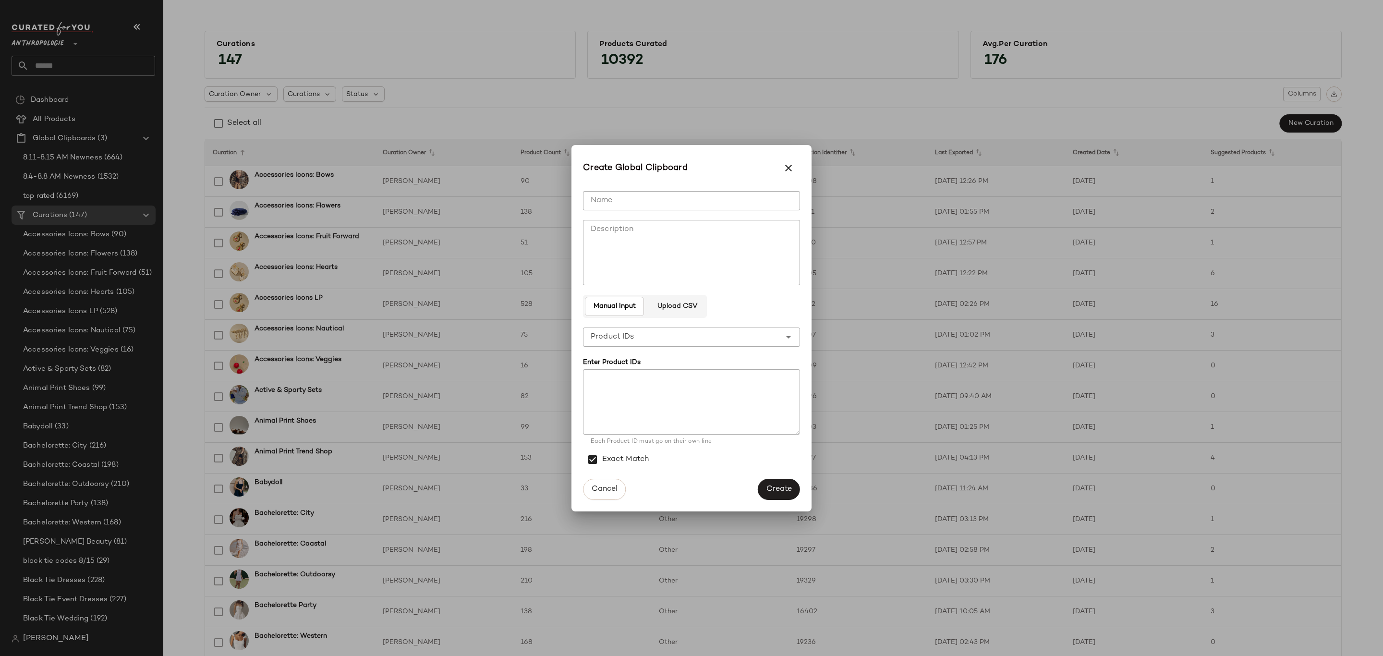
click at [661, 203] on input "Name" at bounding box center [691, 200] width 217 height 19
type input "**********"
click at [764, 490] on button "Create" at bounding box center [779, 489] width 42 height 21
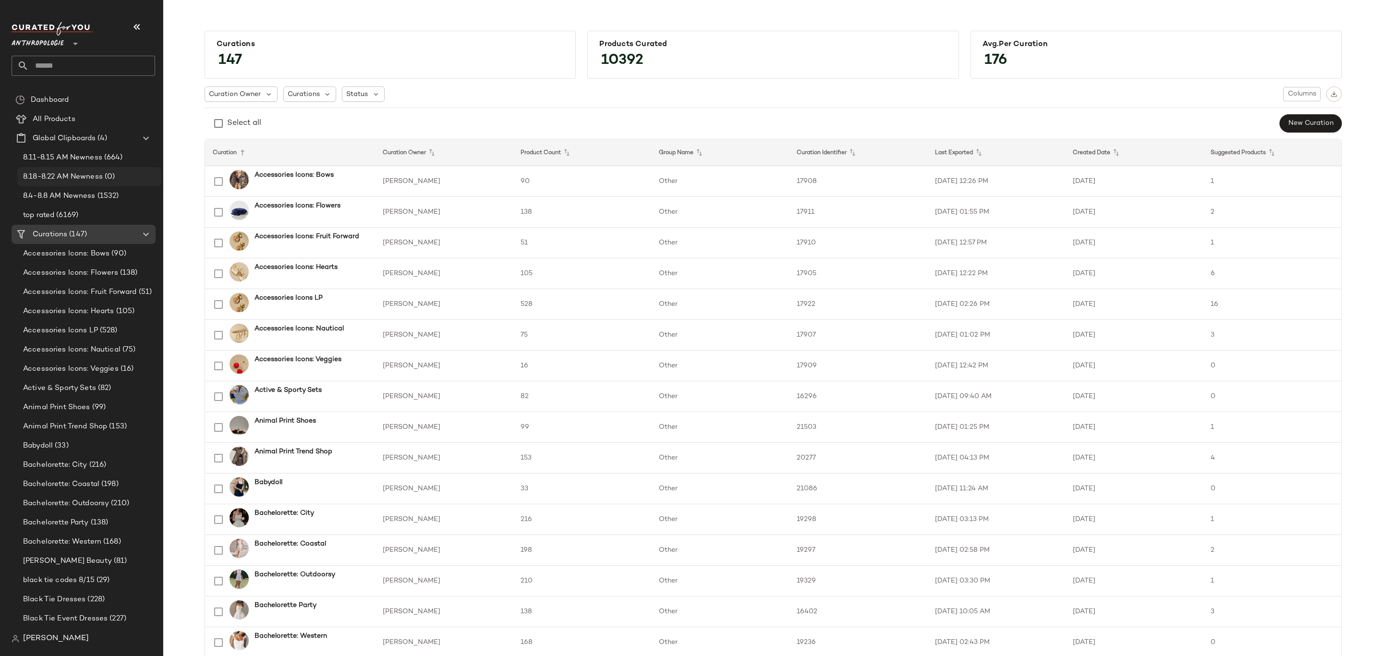
click at [114, 176] on span "(0)" at bounding box center [109, 176] width 12 height 11
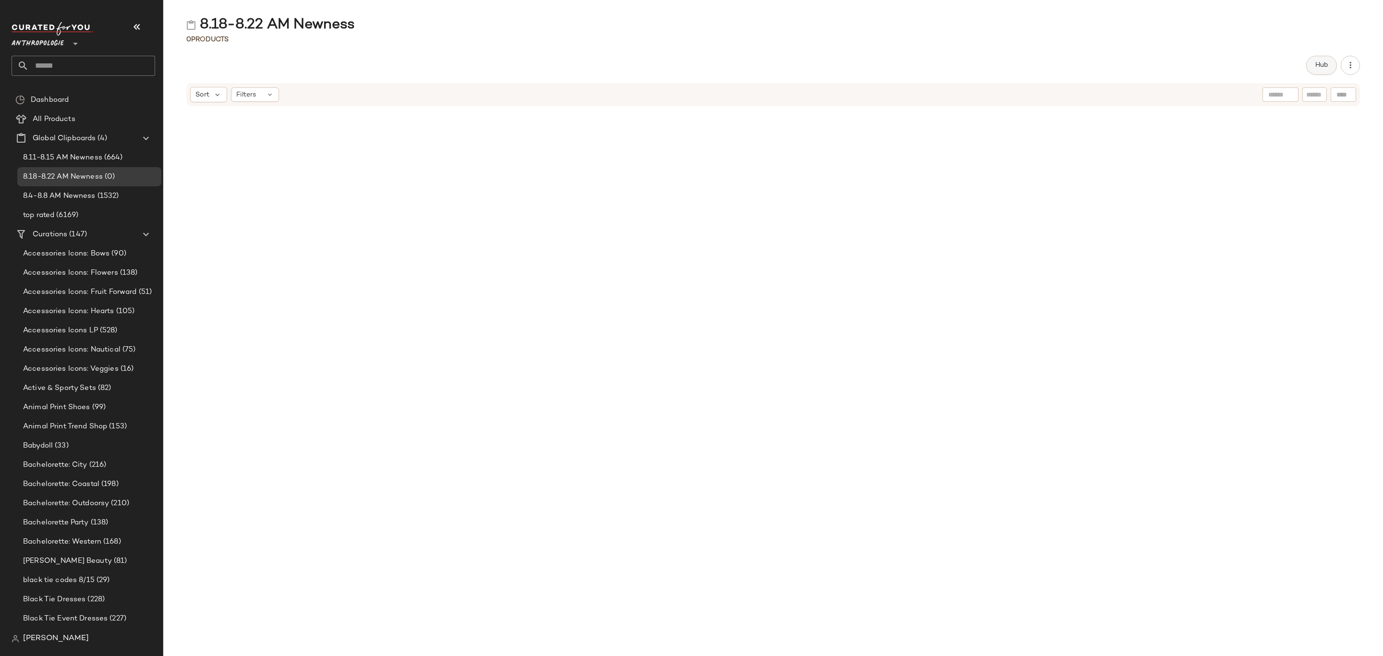
click at [1320, 64] on span "Hub" at bounding box center [1321, 65] width 13 height 8
click at [817, 91] on icon at bounding box center [817, 94] width 9 height 9
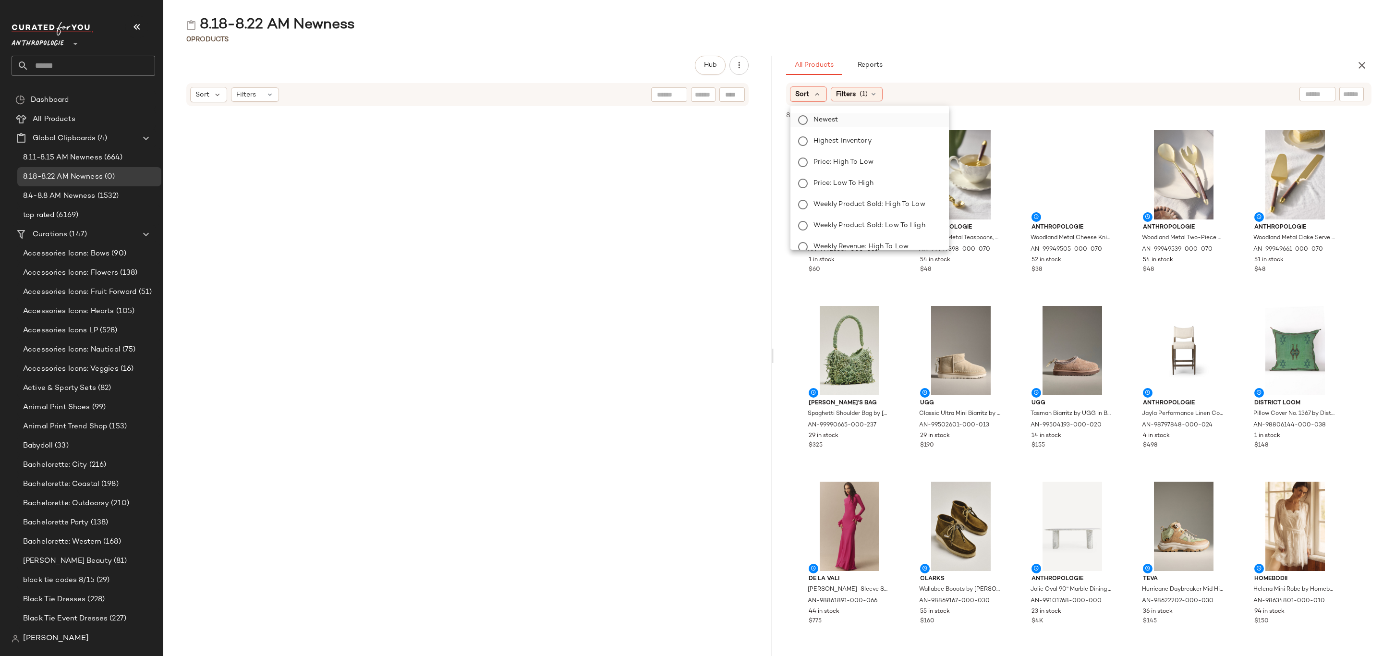
click at [837, 123] on span "Newest" at bounding box center [825, 120] width 25 height 10
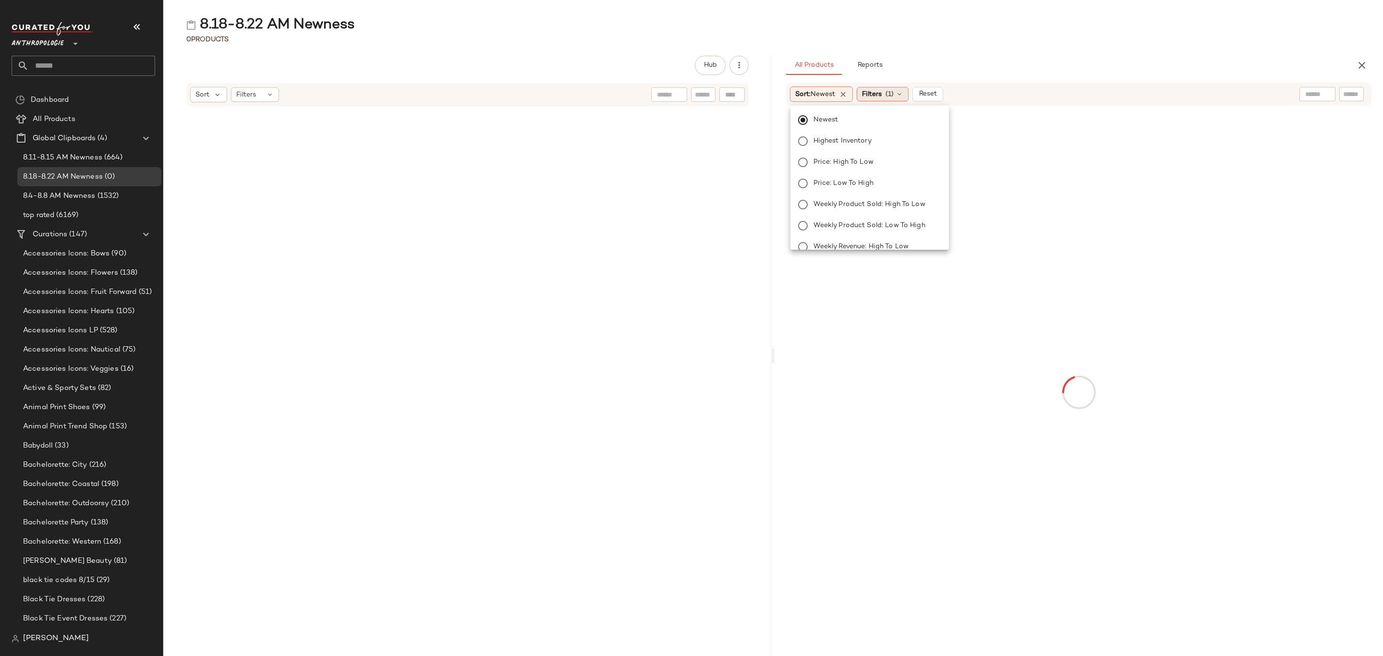
click at [875, 94] on span "Filters" at bounding box center [872, 94] width 20 height 10
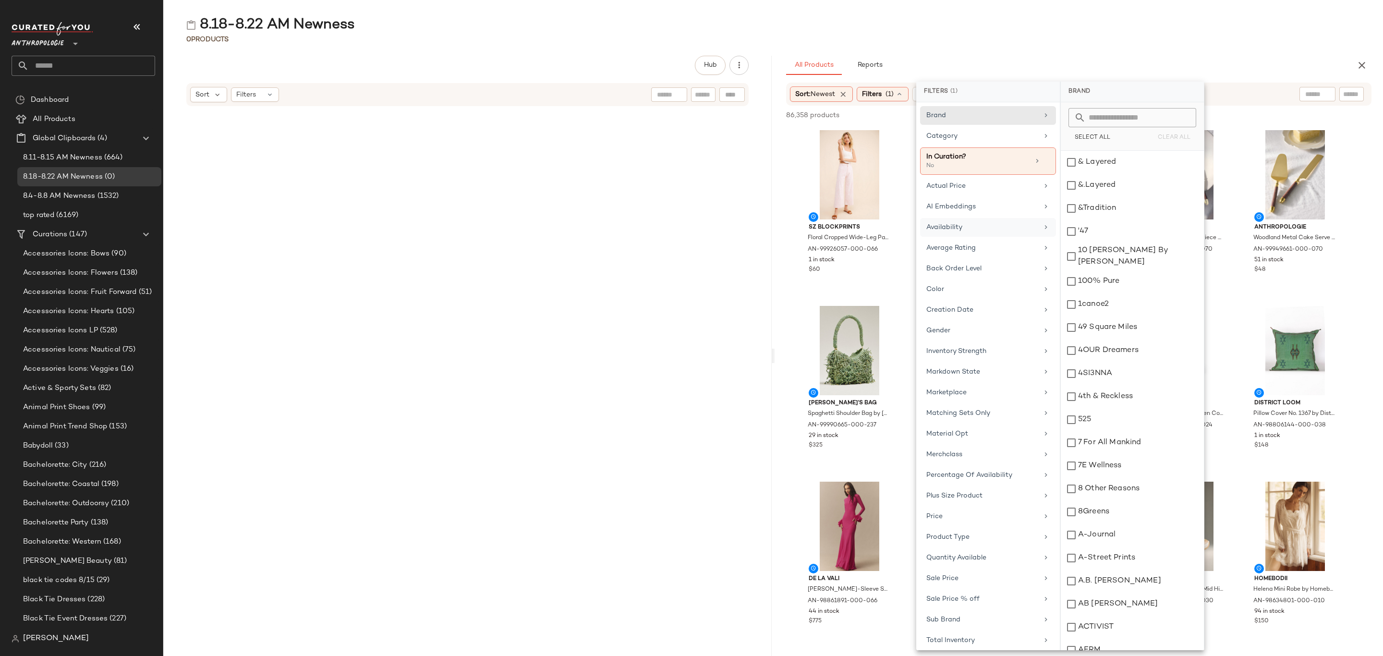
click at [964, 227] on div "Availability" at bounding box center [982, 227] width 112 height 10
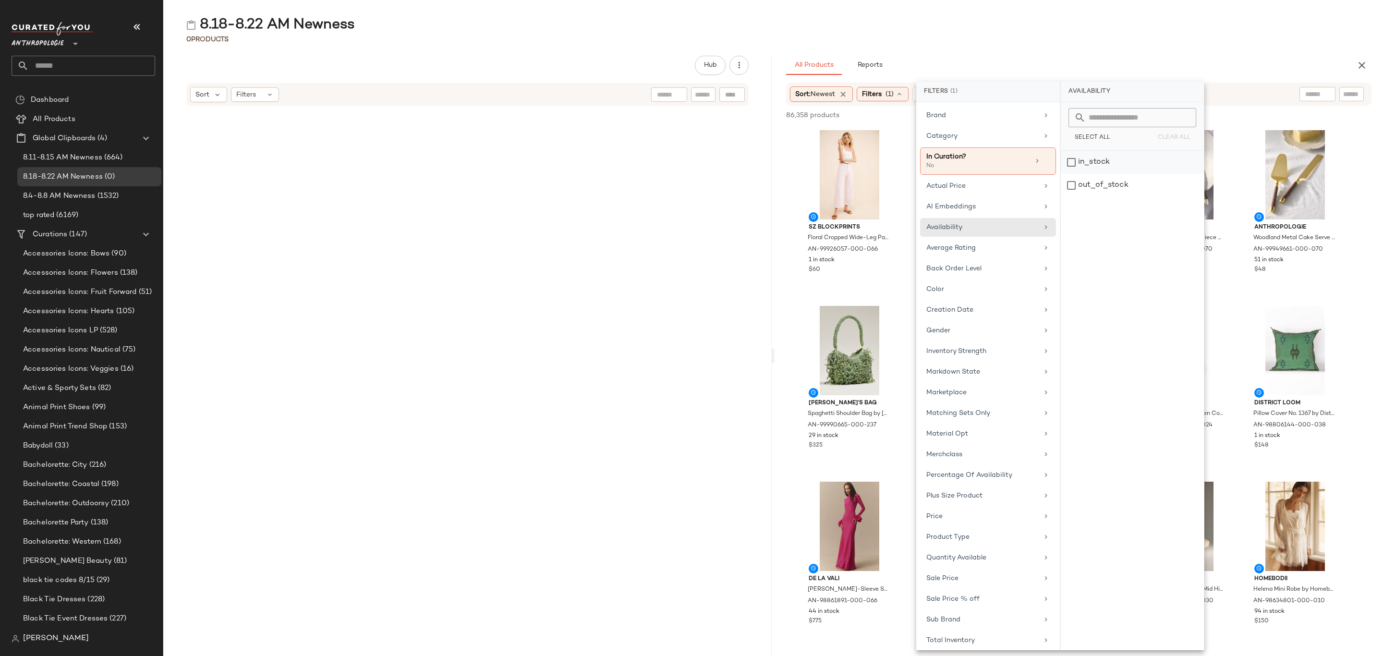
click at [1111, 174] on div "in_stock" at bounding box center [1132, 185] width 143 height 23
click at [989, 135] on div "Category" at bounding box center [982, 136] width 112 height 10
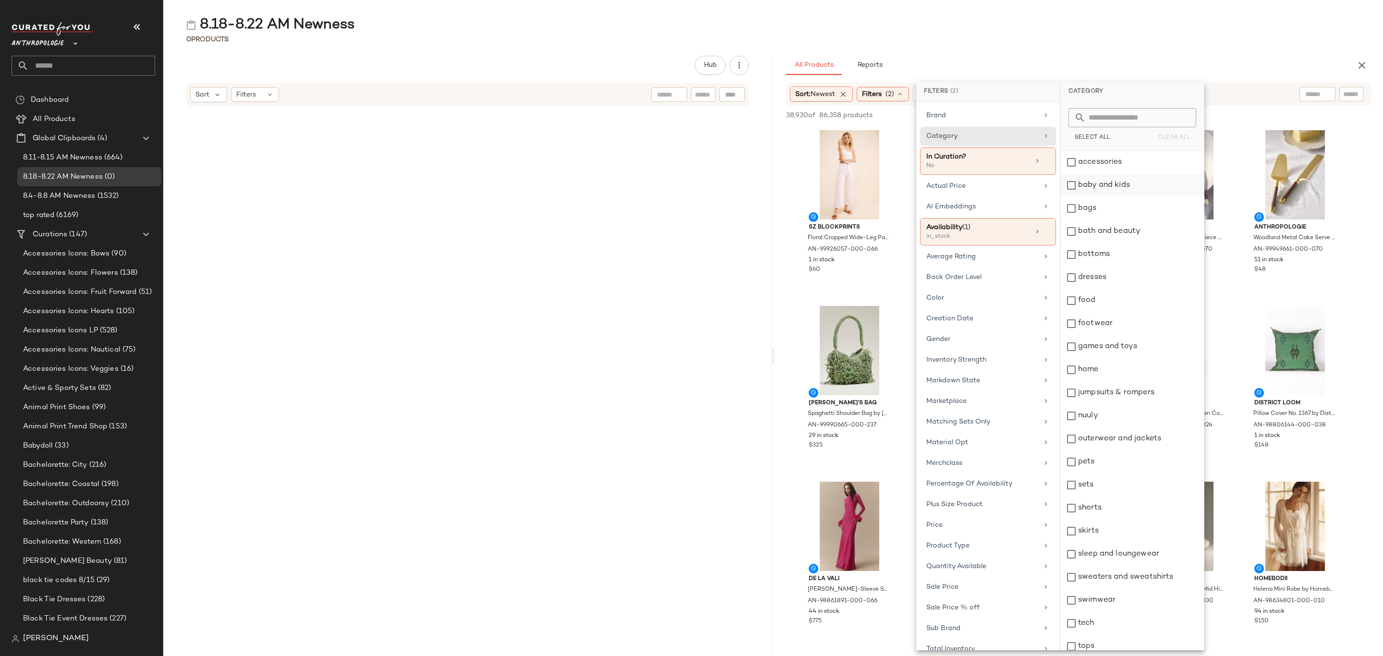
click at [1123, 168] on div "accessories" at bounding box center [1132, 162] width 143 height 23
click at [1112, 210] on div "bags" at bounding box center [1132, 208] width 143 height 23
drag, startPoint x: 1125, startPoint y: 259, endPoint x: 1125, endPoint y: 266, distance: 7.2
click at [1125, 258] on div "bottoms" at bounding box center [1132, 254] width 143 height 23
click at [1123, 275] on div "dresses" at bounding box center [1132, 277] width 143 height 23
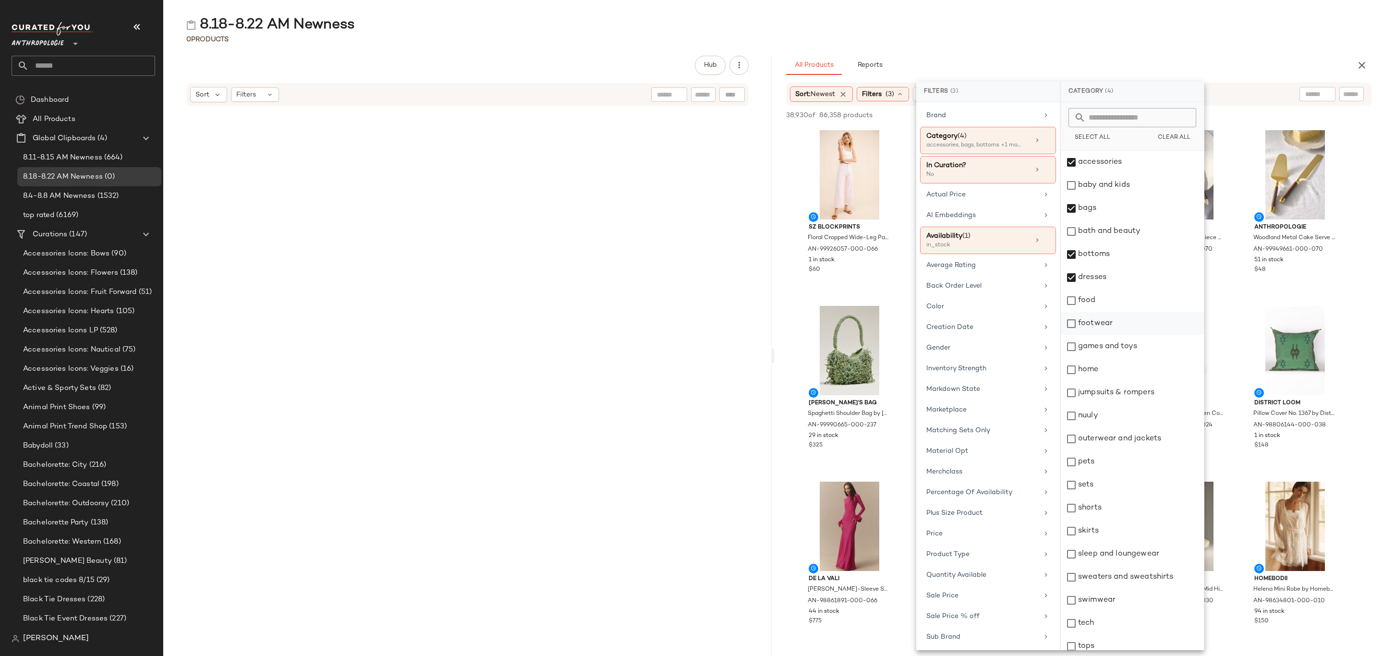
click at [1122, 320] on div "footwear" at bounding box center [1132, 323] width 143 height 23
click at [1132, 367] on div "home" at bounding box center [1132, 369] width 143 height 23
click at [1134, 373] on div "home" at bounding box center [1132, 369] width 143 height 23
click at [1136, 392] on div "jumpsuits & rompers" at bounding box center [1132, 392] width 143 height 23
click at [1115, 412] on div "nuuly" at bounding box center [1132, 415] width 143 height 23
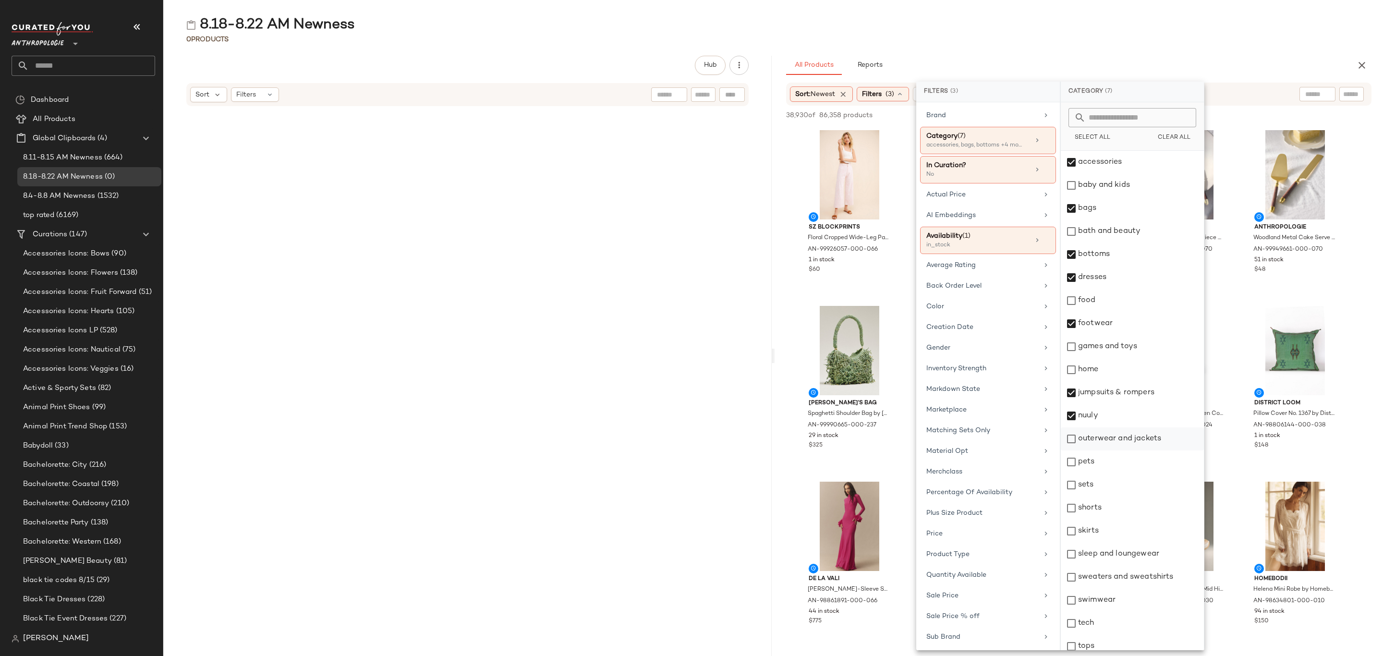
click at [1115, 434] on div "outerwear and jackets" at bounding box center [1132, 438] width 143 height 23
click at [1101, 490] on div "sets" at bounding box center [1132, 484] width 143 height 23
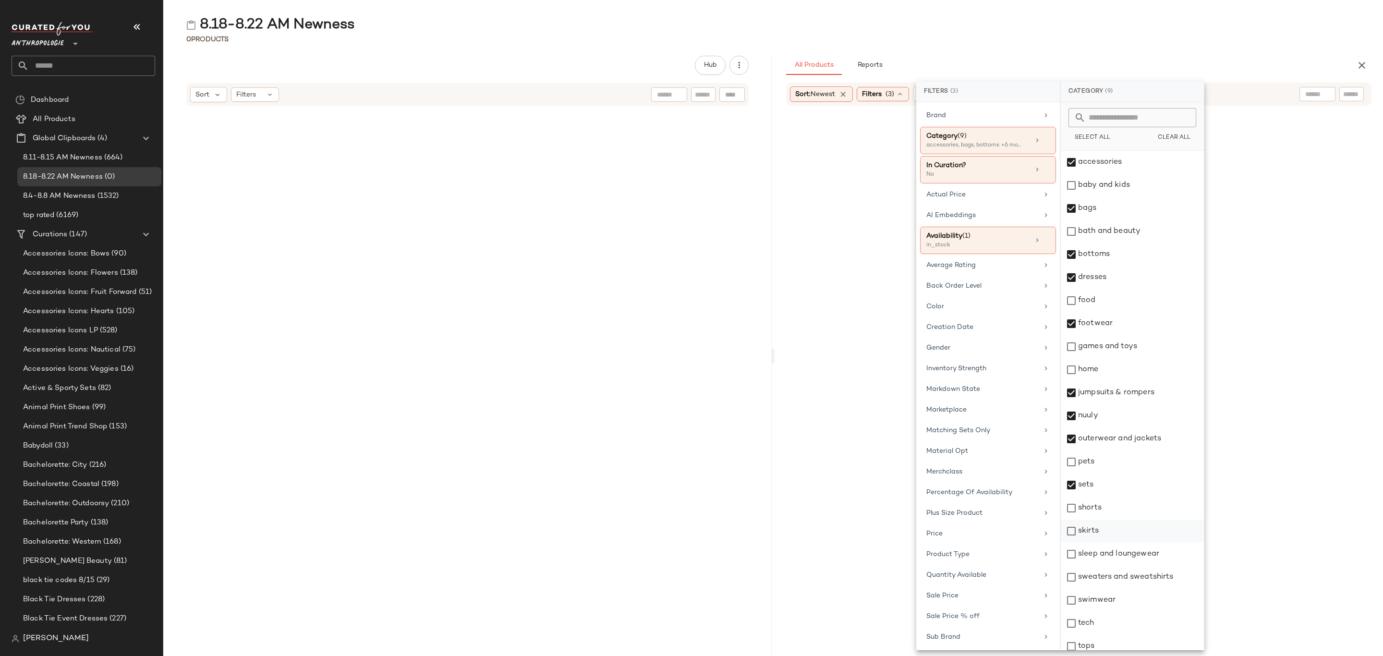
drag, startPoint x: 1101, startPoint y: 508, endPoint x: 1107, endPoint y: 533, distance: 25.7
click at [1102, 511] on div "shorts" at bounding box center [1132, 507] width 143 height 23
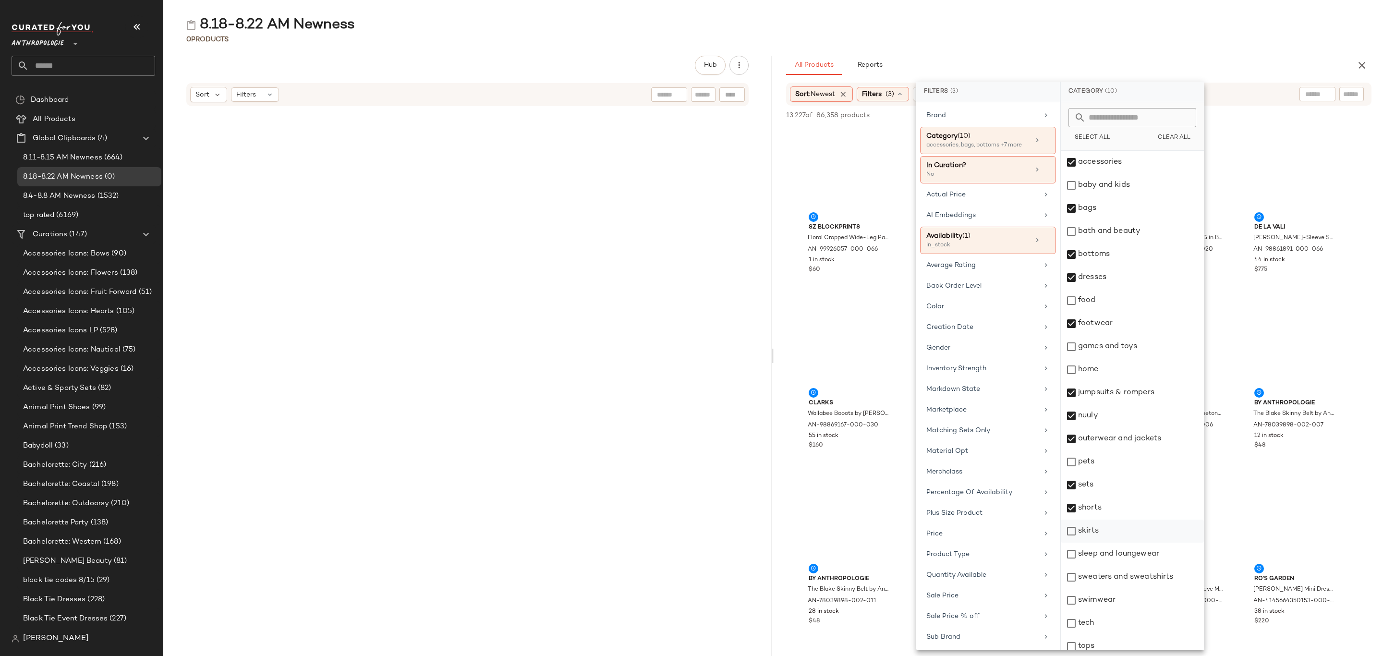
click at [1108, 534] on div "skirts" at bounding box center [1132, 531] width 143 height 23
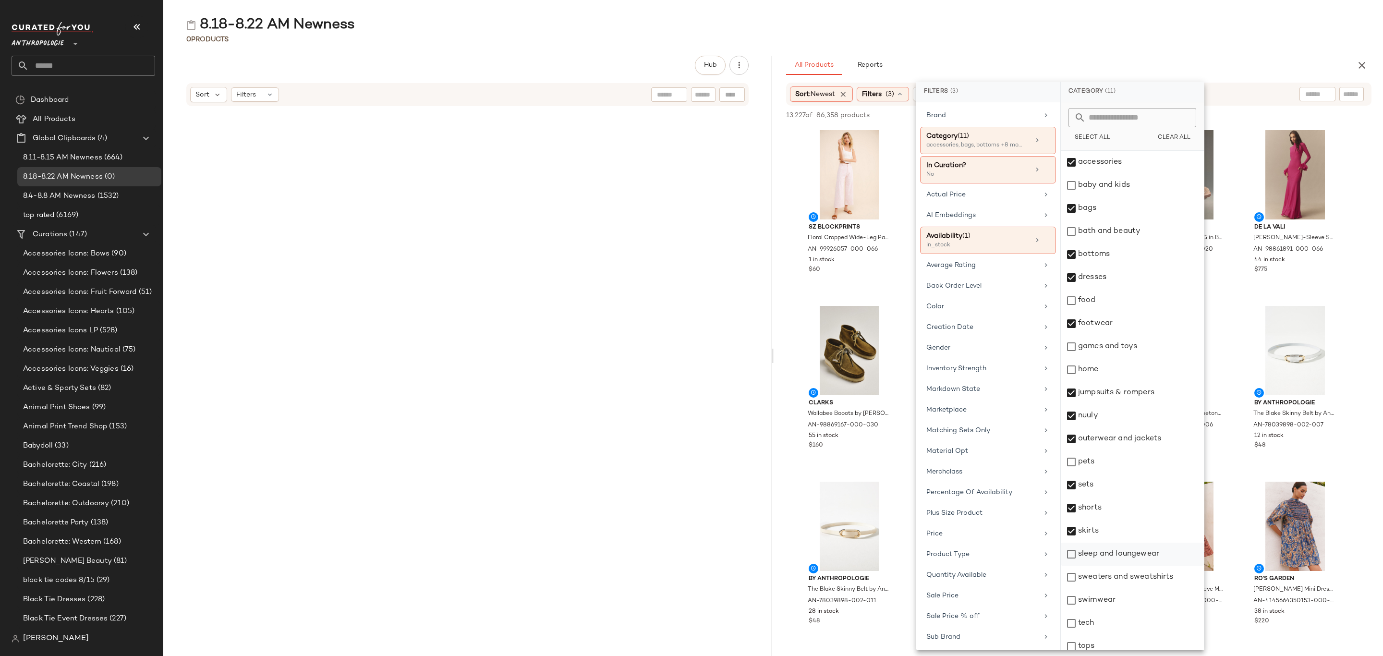
click at [1115, 552] on div "sleep and loungewear" at bounding box center [1132, 554] width 143 height 23
click at [1120, 584] on div "sweaters and sweatshirts" at bounding box center [1132, 577] width 143 height 23
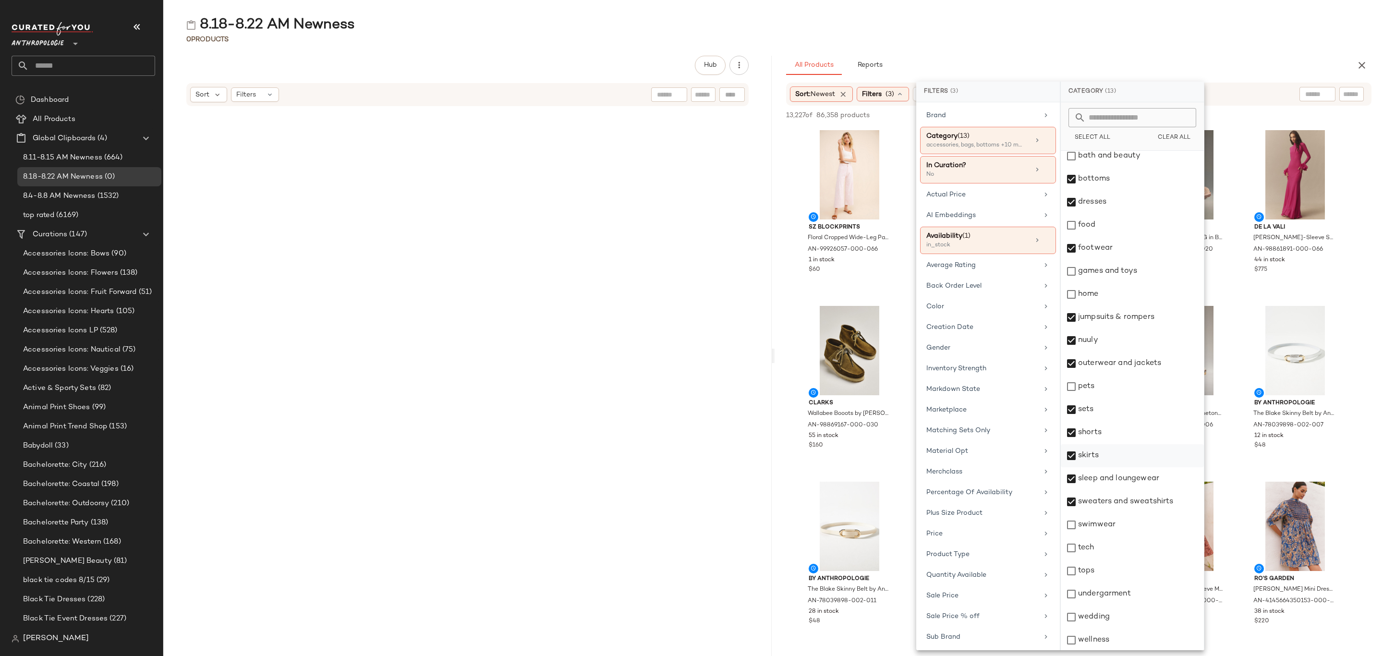
scroll to position [76, 0]
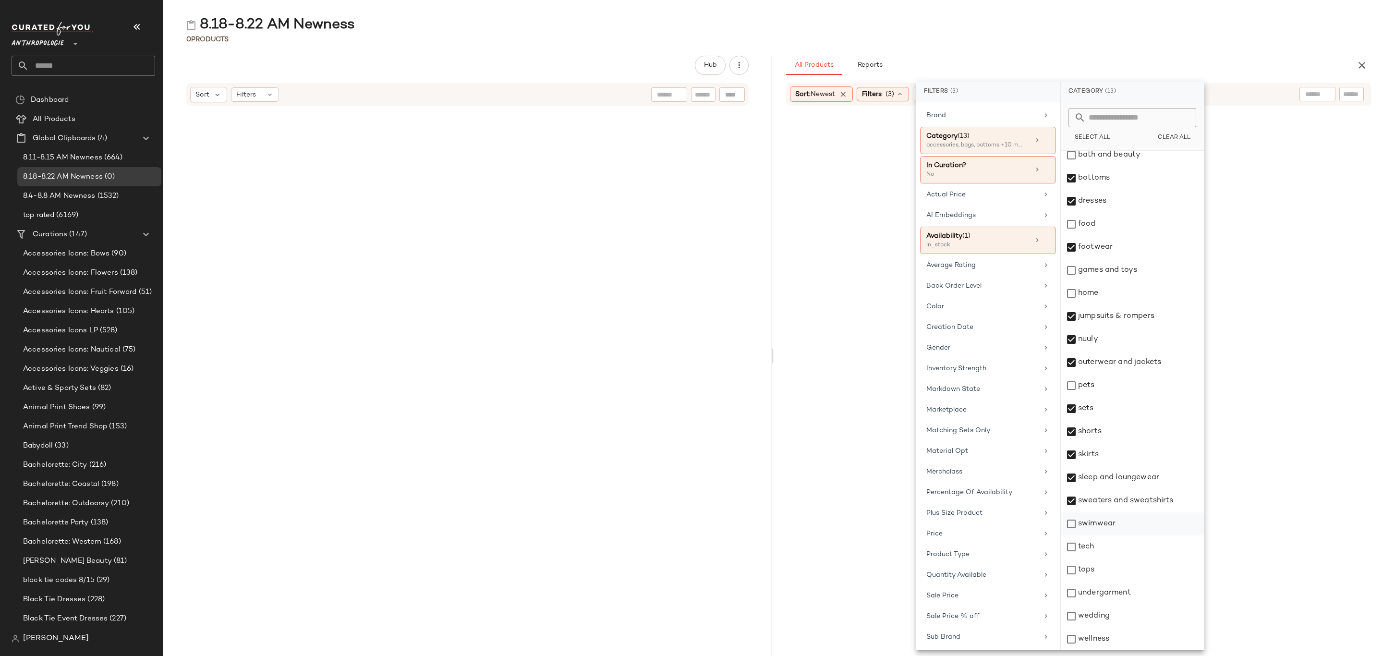
click at [1128, 521] on div "swimwear" at bounding box center [1132, 523] width 143 height 23
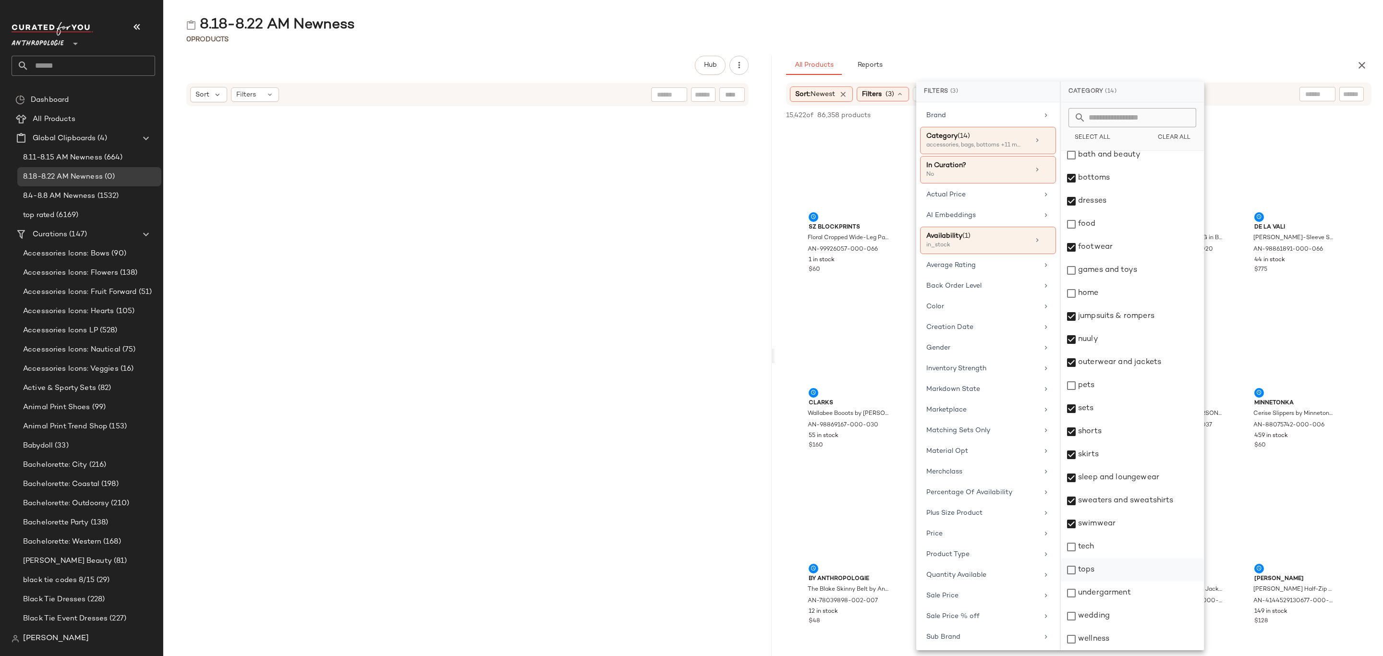
drag, startPoint x: 1108, startPoint y: 576, endPoint x: 1112, endPoint y: 583, distance: 8.4
click at [1108, 578] on div "tops" at bounding box center [1132, 569] width 143 height 23
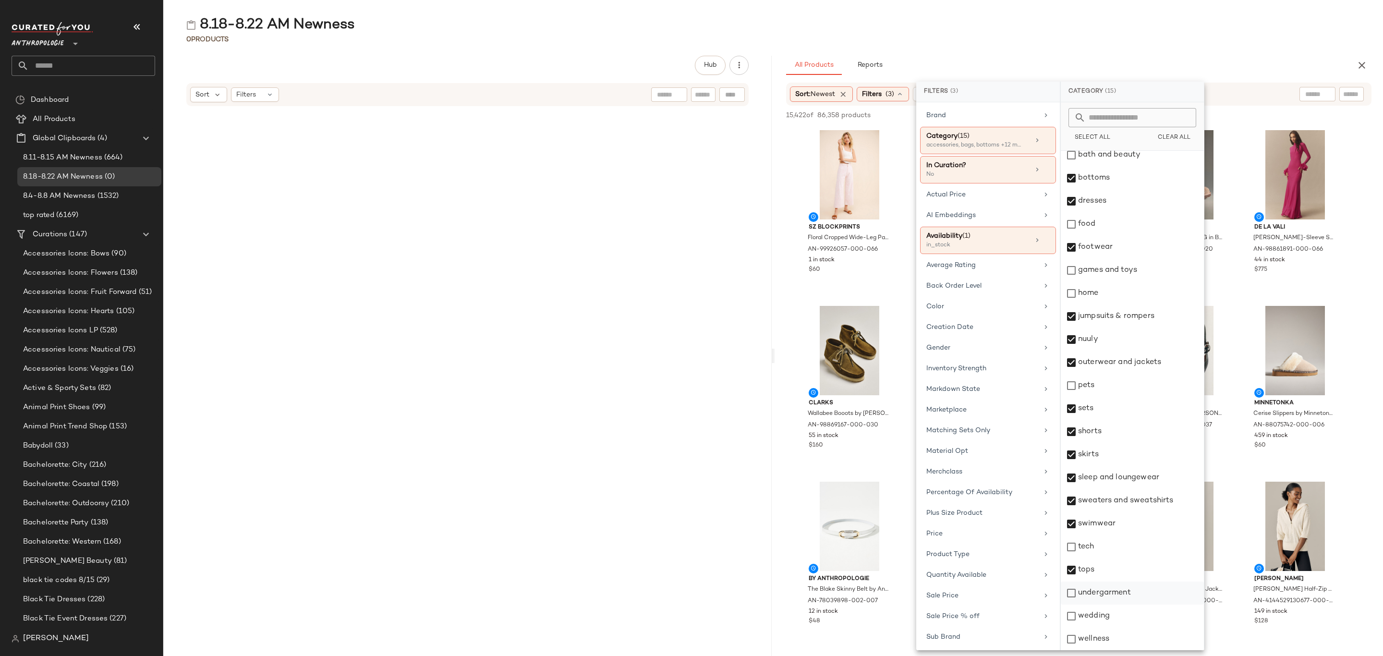
click at [1121, 593] on div "undergarment" at bounding box center [1132, 592] width 143 height 23
click at [1123, 618] on div "wedding" at bounding box center [1132, 616] width 143 height 23
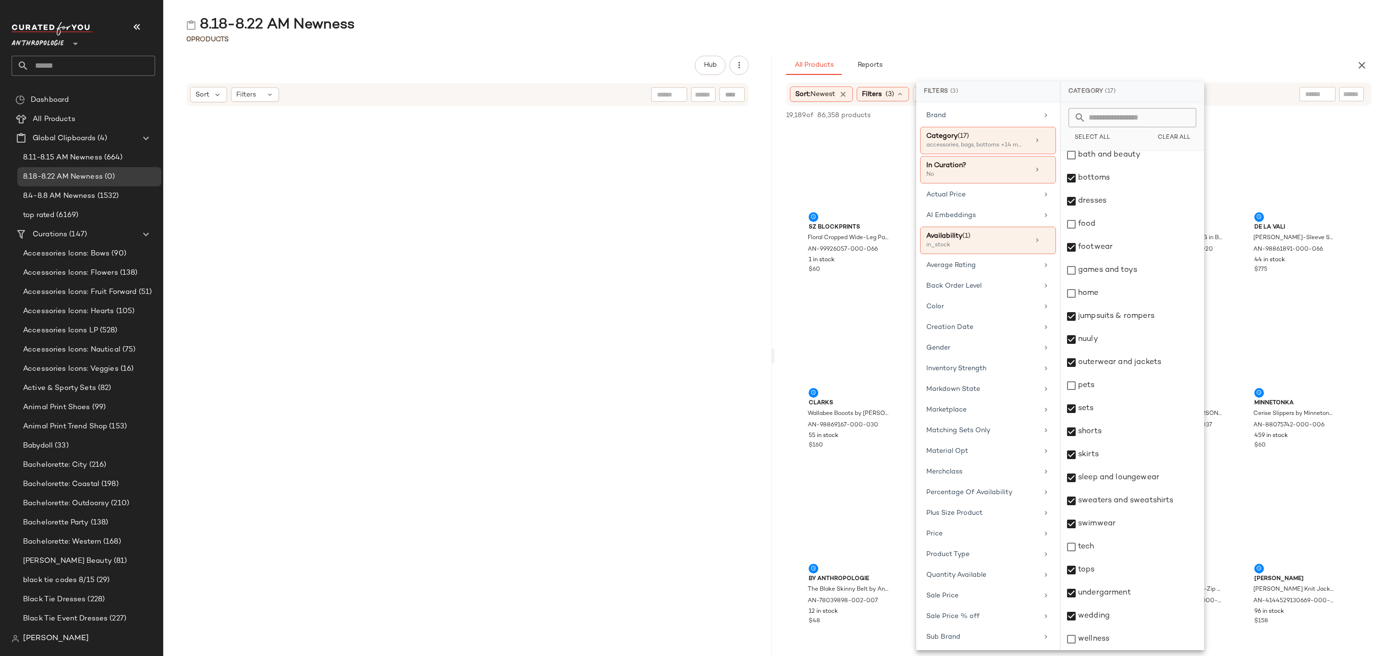
click at [1190, 56] on div "All Products Reports" at bounding box center [1063, 65] width 555 height 19
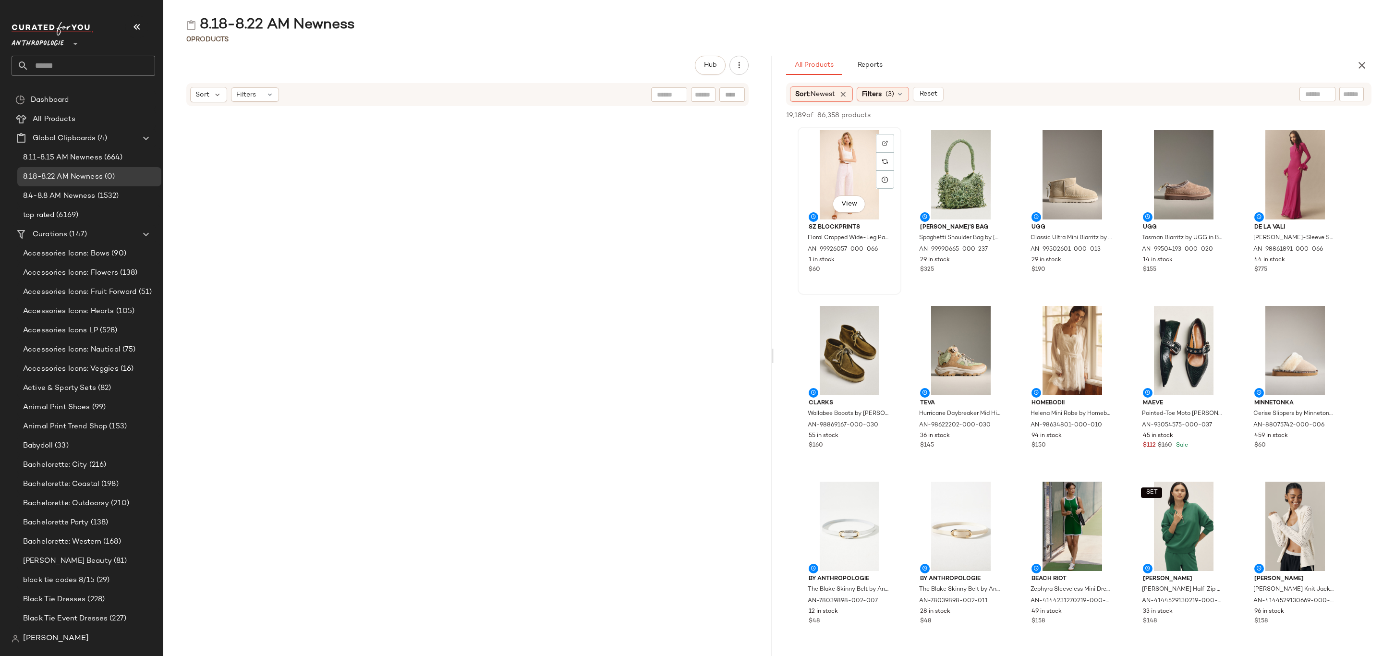
click at [810, 134] on div "View" at bounding box center [849, 174] width 97 height 89
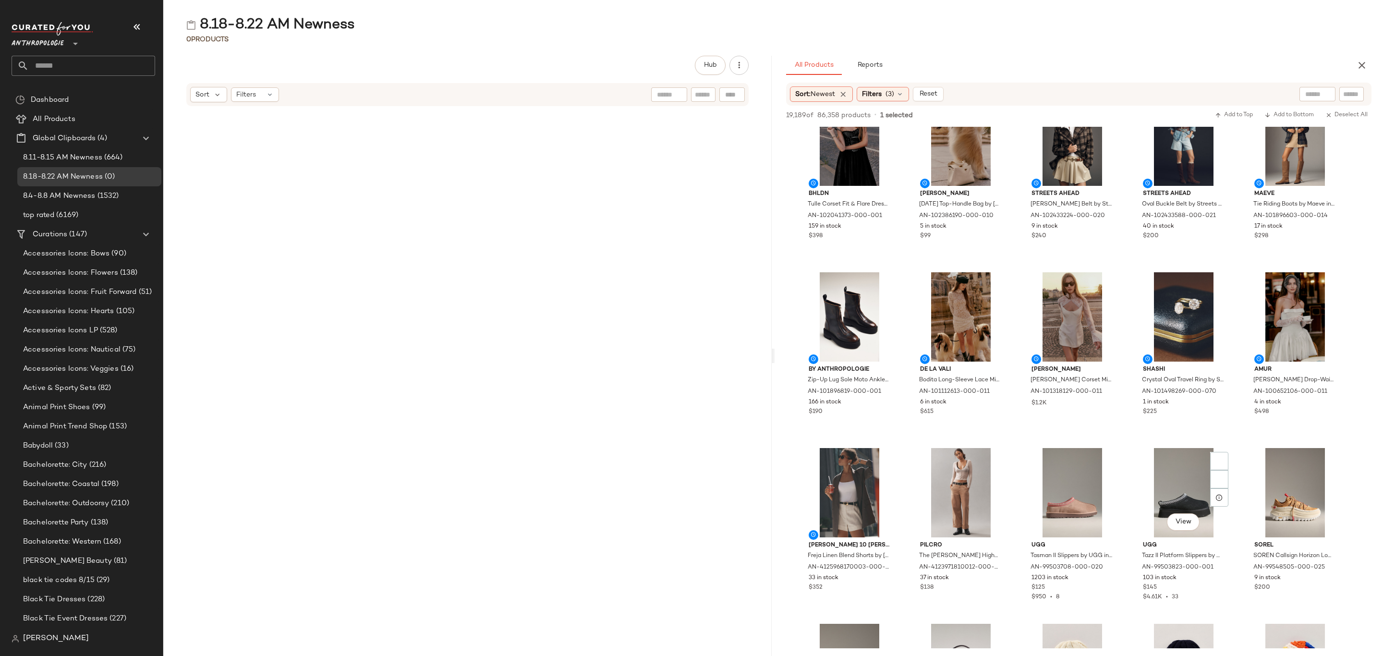
scroll to position [24755, 0]
click at [870, 583] on div "$352" at bounding box center [850, 587] width 82 height 9
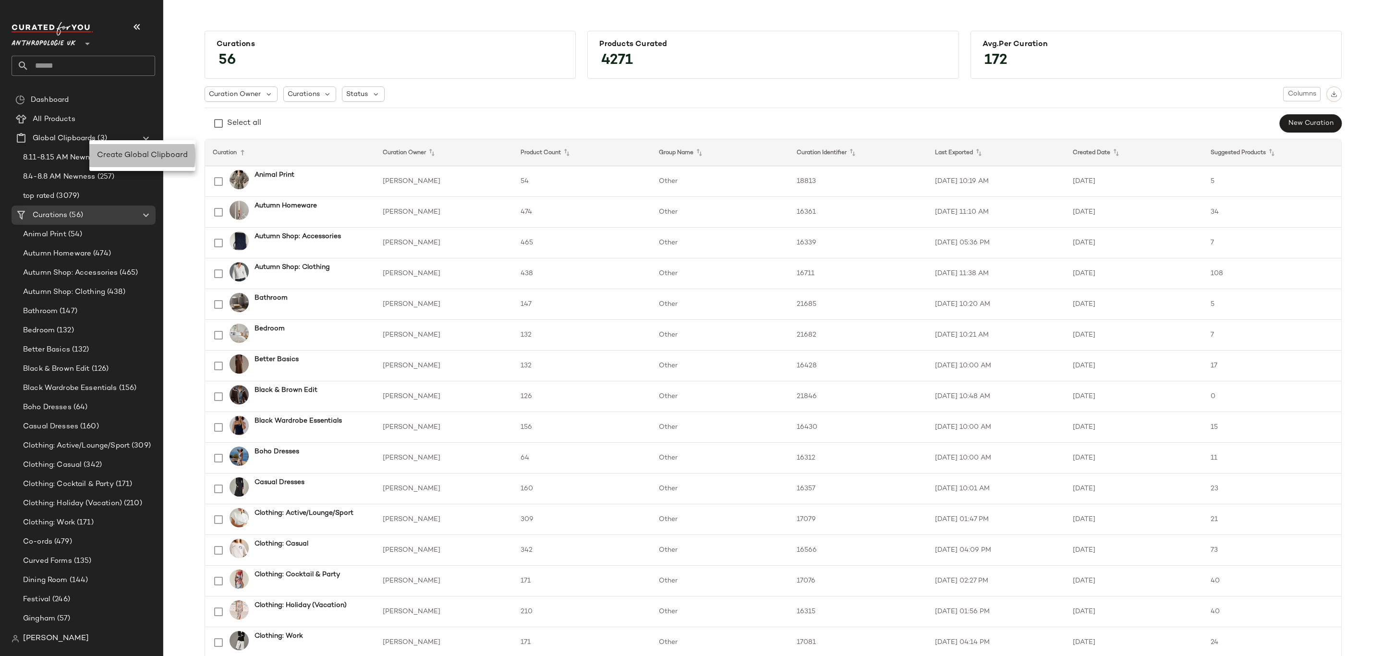
click at [124, 154] on span "Create Global Clipboard" at bounding box center [142, 155] width 91 height 8
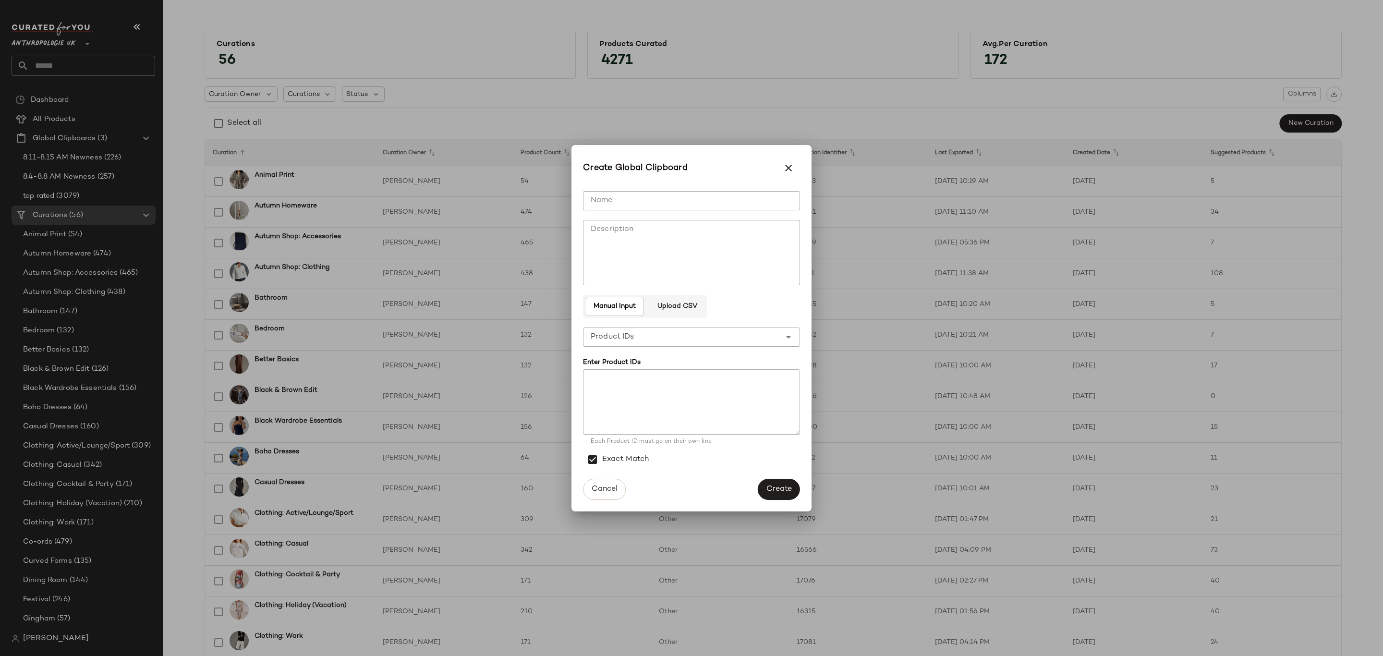
drag, startPoint x: 676, startPoint y: 202, endPoint x: 736, endPoint y: 209, distance: 61.0
click at [676, 201] on input "Name" at bounding box center [691, 200] width 217 height 19
type input "**********"
click at [778, 488] on span "Create" at bounding box center [779, 488] width 26 height 9
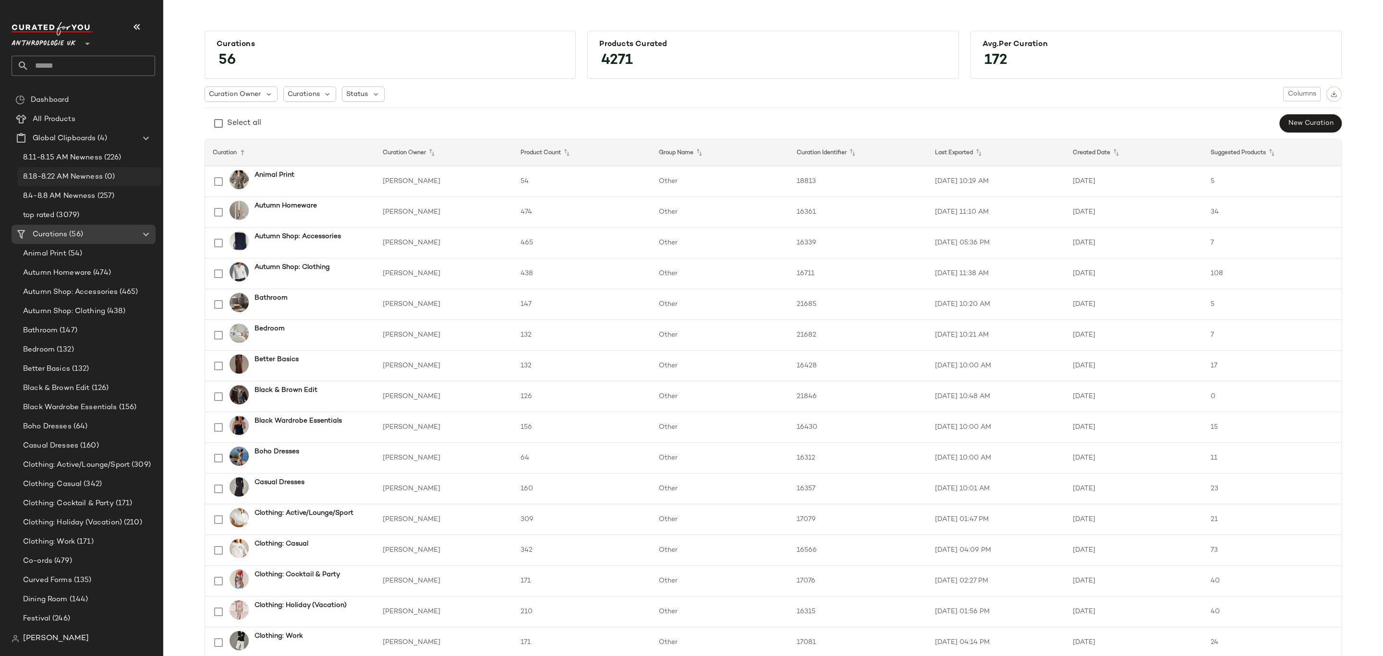
click at [106, 177] on span "(0)" at bounding box center [109, 176] width 12 height 11
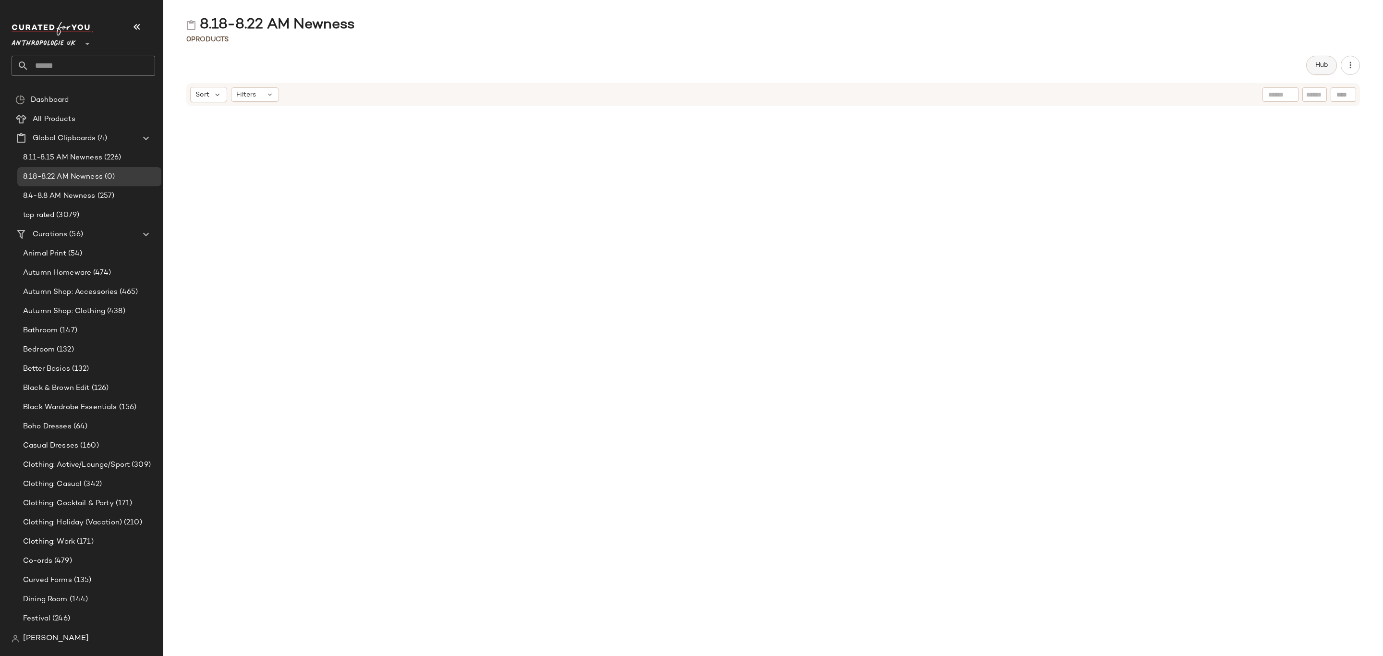
click at [1317, 67] on span "Hub" at bounding box center [1321, 65] width 13 height 8
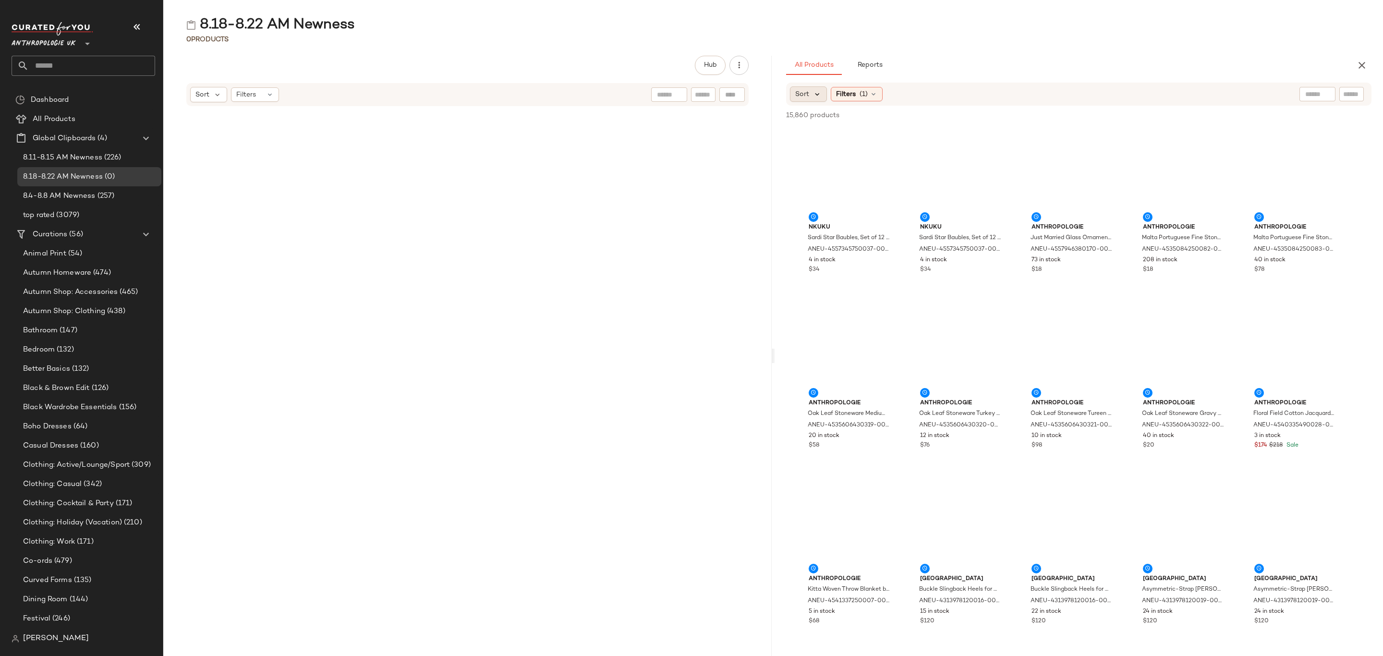
click at [813, 92] on icon at bounding box center [817, 94] width 9 height 9
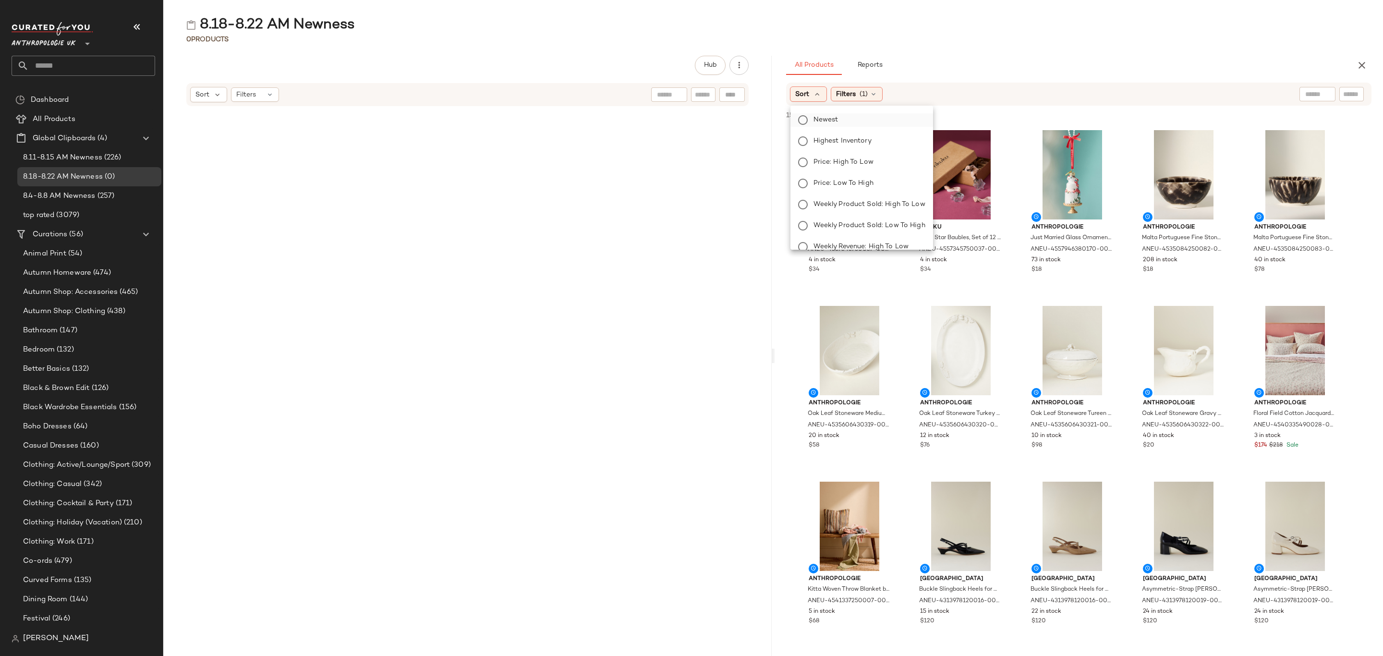
click at [823, 120] on span "Newest" at bounding box center [825, 120] width 25 height 10
click at [886, 91] on div "Filters (1)" at bounding box center [883, 94] width 52 height 14
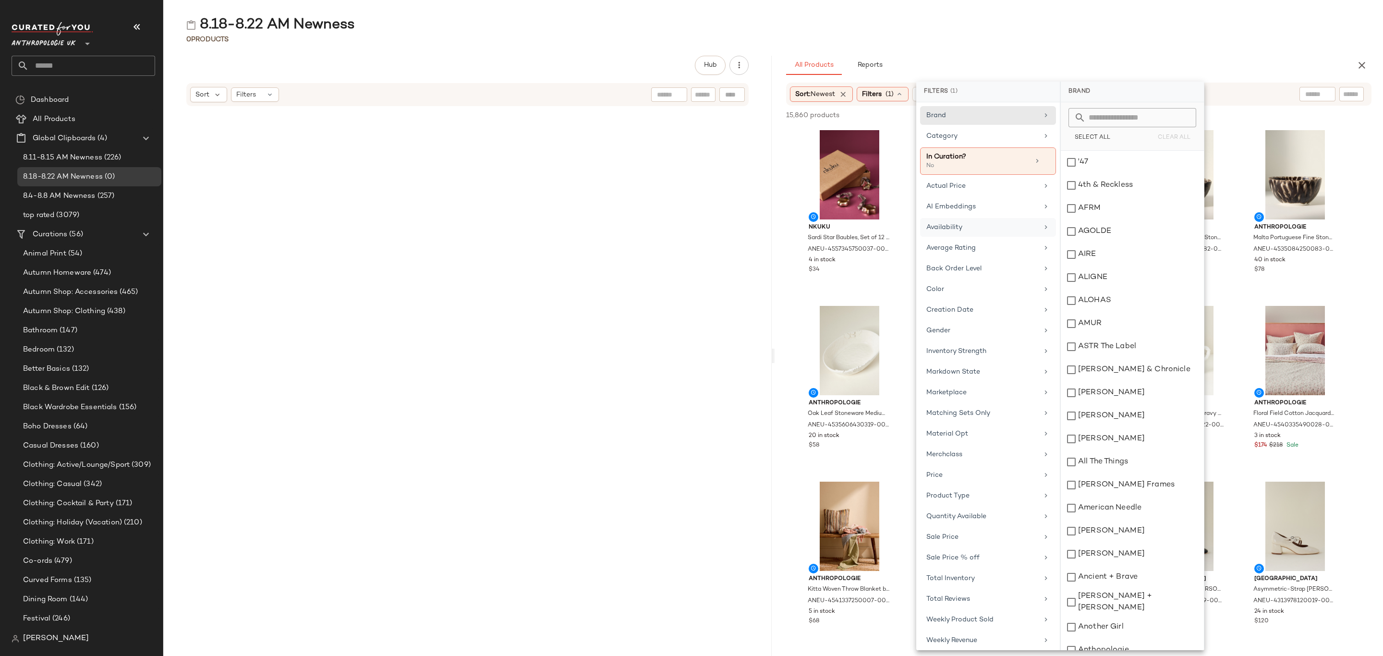
click at [968, 225] on div "Availability" at bounding box center [982, 227] width 112 height 10
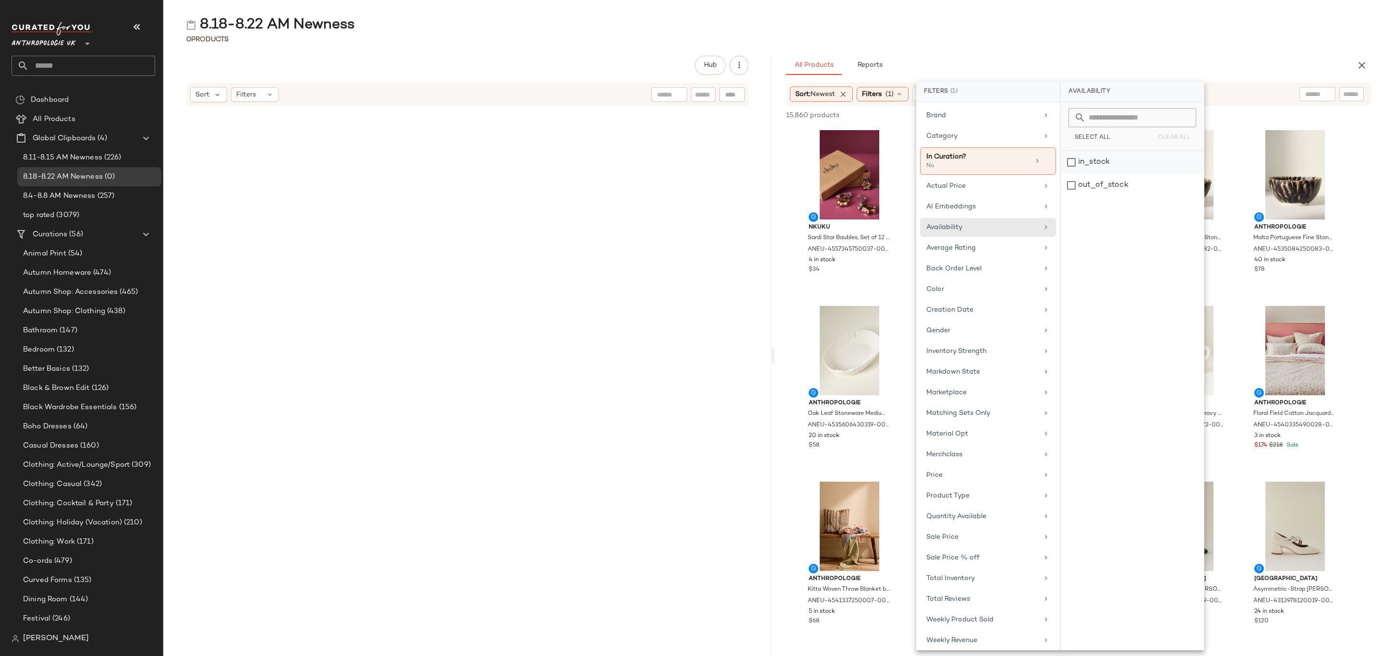
click at [1104, 174] on div "in_stock" at bounding box center [1132, 185] width 143 height 23
click at [973, 147] on div "Category" at bounding box center [988, 160] width 136 height 27
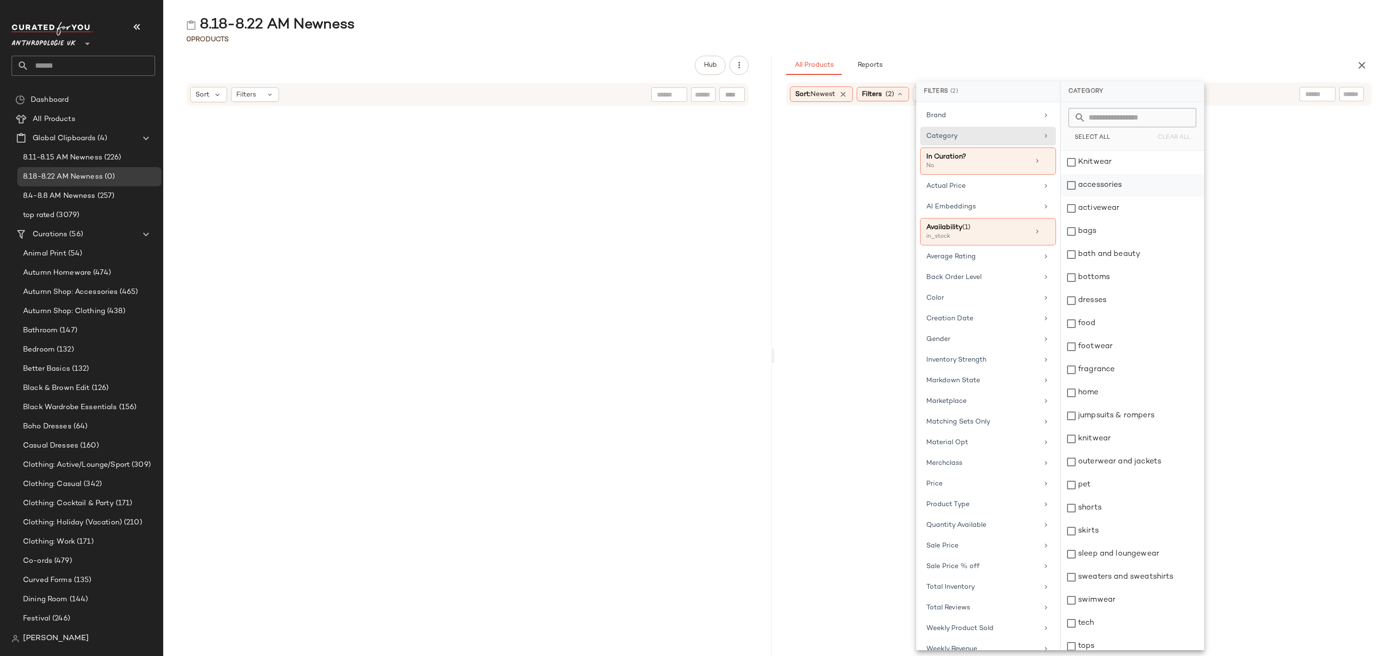
click at [1114, 162] on div "Knitwear" at bounding box center [1132, 162] width 143 height 23
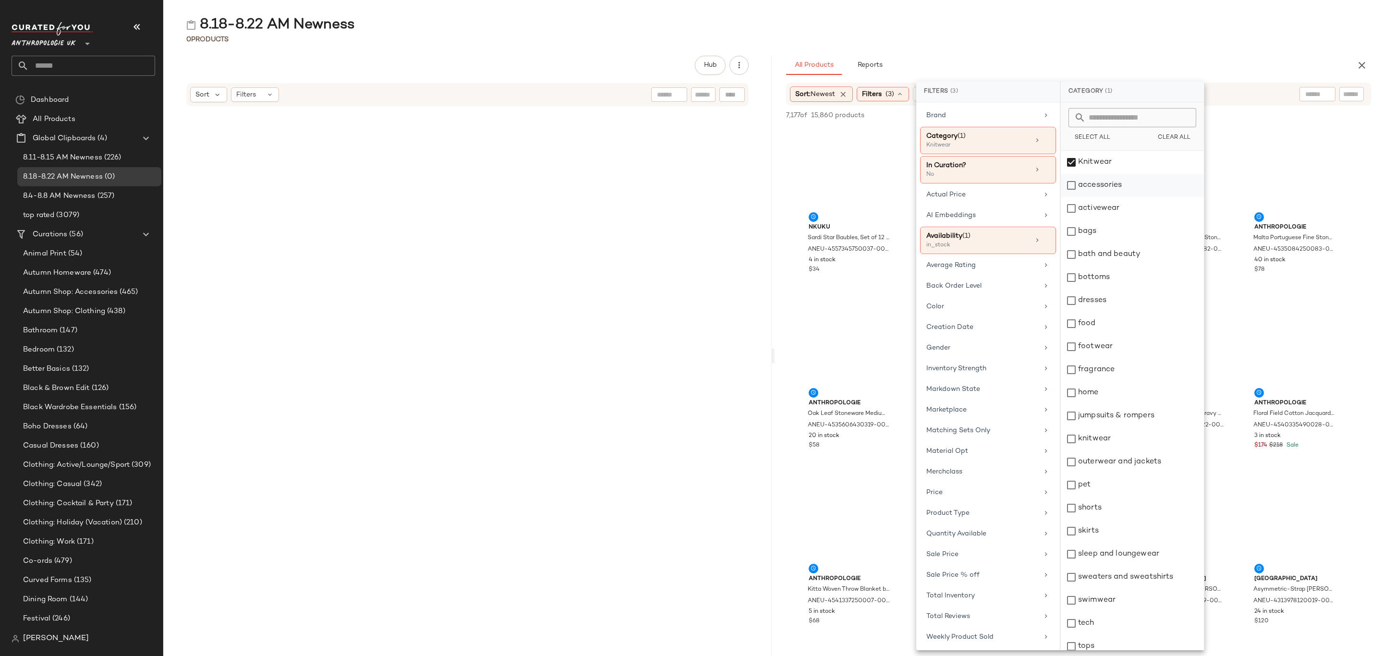
click at [1117, 185] on div "accessories" at bounding box center [1132, 185] width 143 height 23
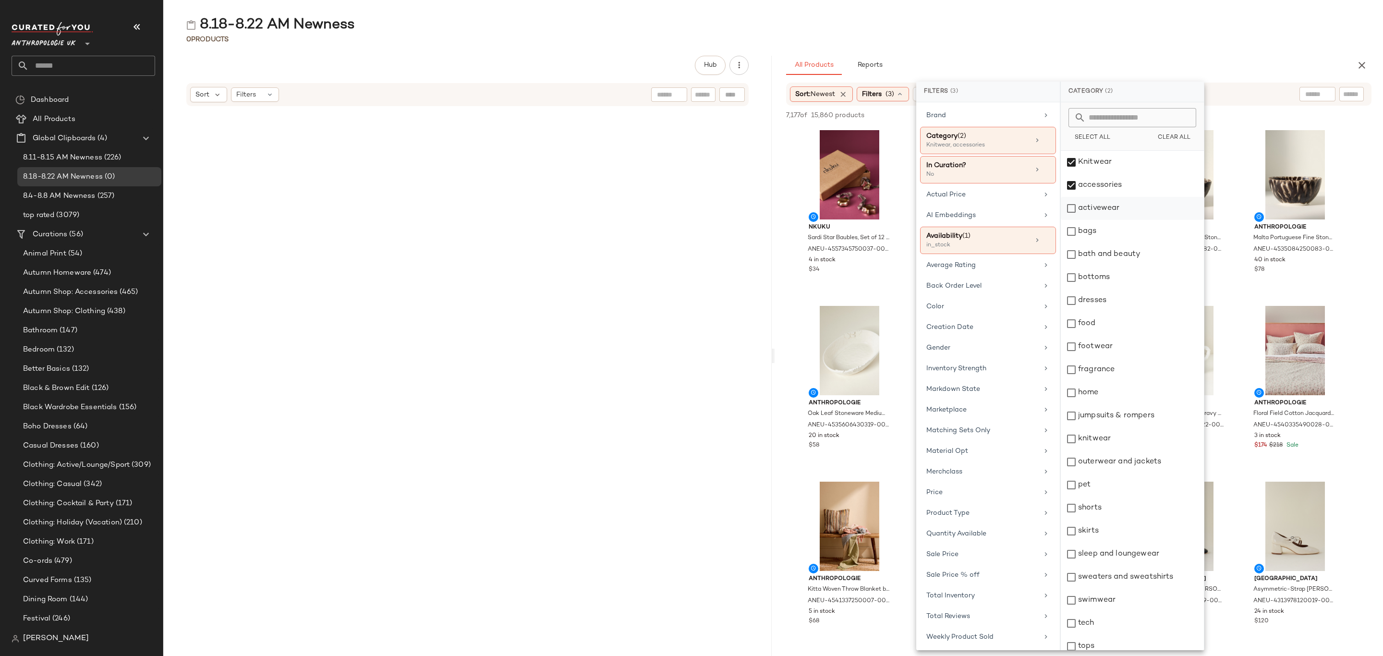
click at [1121, 209] on div "activewear" at bounding box center [1132, 208] width 143 height 23
click at [1119, 228] on div "bags" at bounding box center [1132, 231] width 143 height 23
drag, startPoint x: 1111, startPoint y: 278, endPoint x: 1111, endPoint y: 284, distance: 5.8
click at [1111, 278] on div "bottoms" at bounding box center [1132, 277] width 143 height 23
click at [1108, 295] on div "dresses" at bounding box center [1132, 300] width 143 height 23
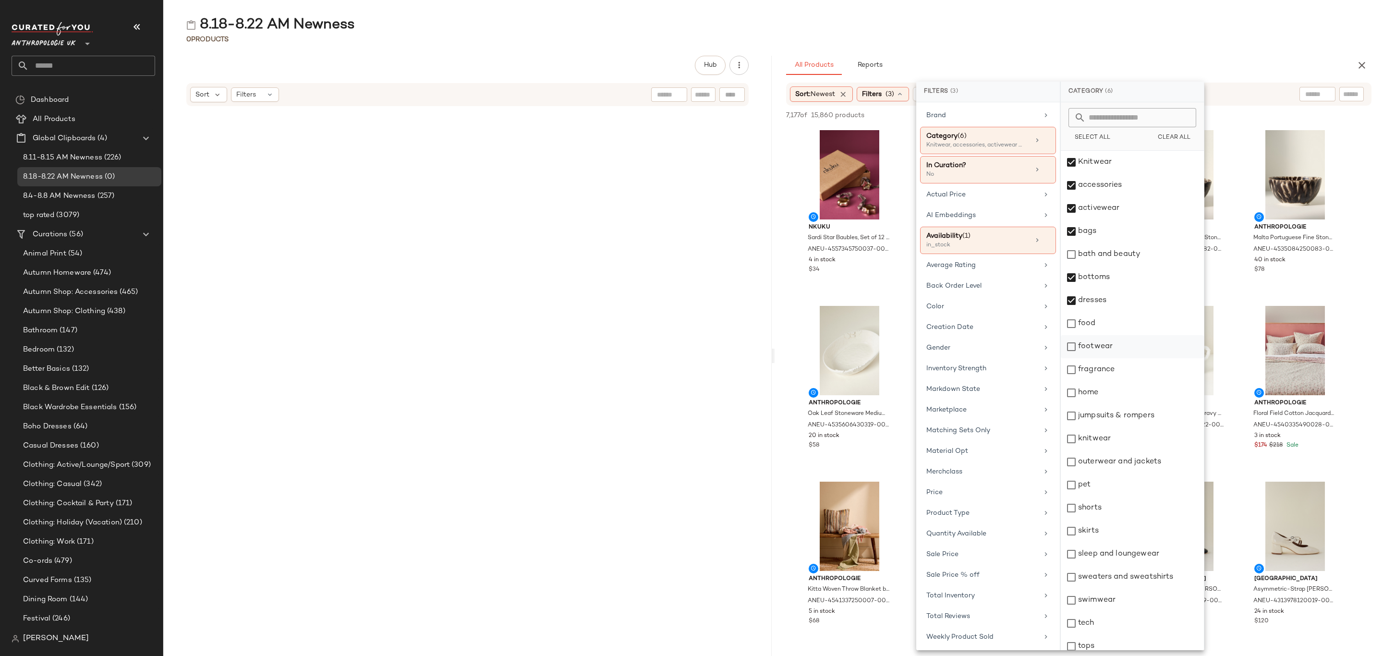
click at [1110, 352] on div "footwear" at bounding box center [1132, 346] width 143 height 23
click at [1108, 416] on div "jumpsuits & rompers" at bounding box center [1132, 415] width 143 height 23
click at [1106, 438] on div "knitwear" at bounding box center [1132, 438] width 143 height 23
click at [1113, 470] on div "outerwear and jackets" at bounding box center [1132, 461] width 143 height 23
click at [1100, 517] on div "shorts" at bounding box center [1132, 507] width 143 height 23
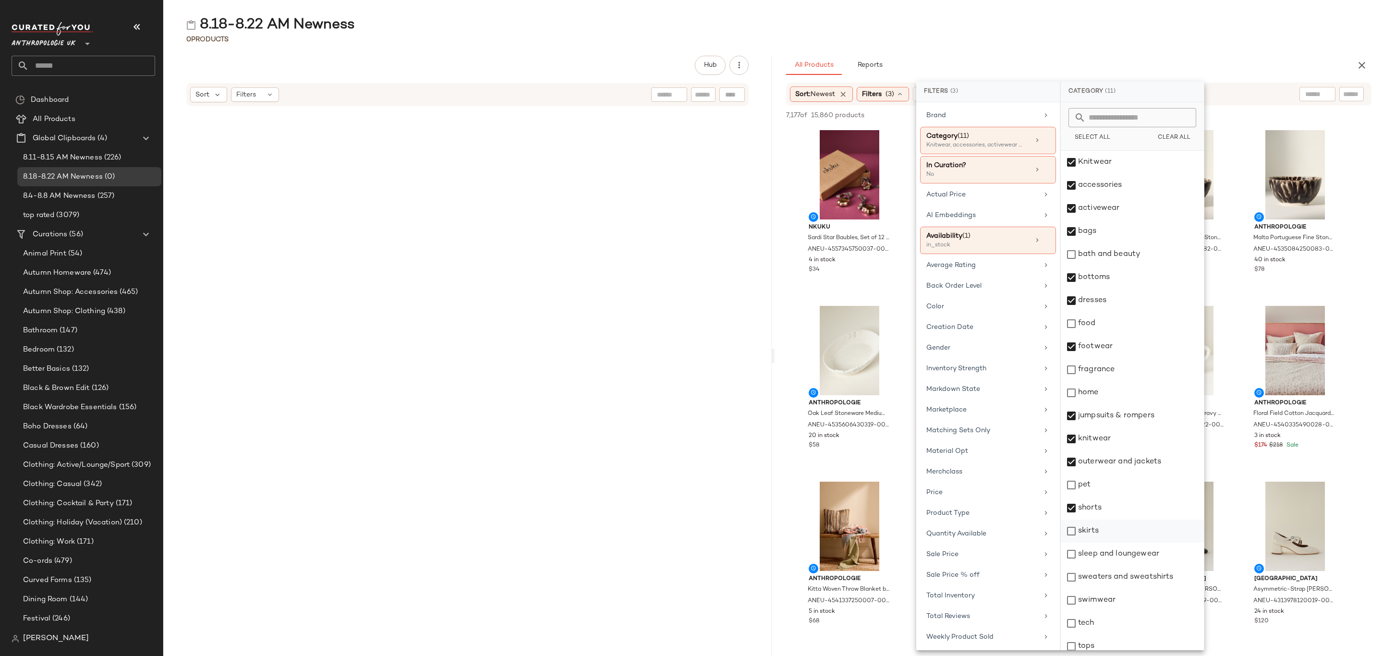
click at [1101, 537] on div "skirts" at bounding box center [1132, 531] width 143 height 23
click at [1108, 555] on div "sleep and loungewear" at bounding box center [1132, 554] width 143 height 23
click at [1113, 582] on div "sweaters and sweatshirts" at bounding box center [1132, 577] width 143 height 23
click at [1113, 603] on div "swimwear" at bounding box center [1132, 600] width 143 height 23
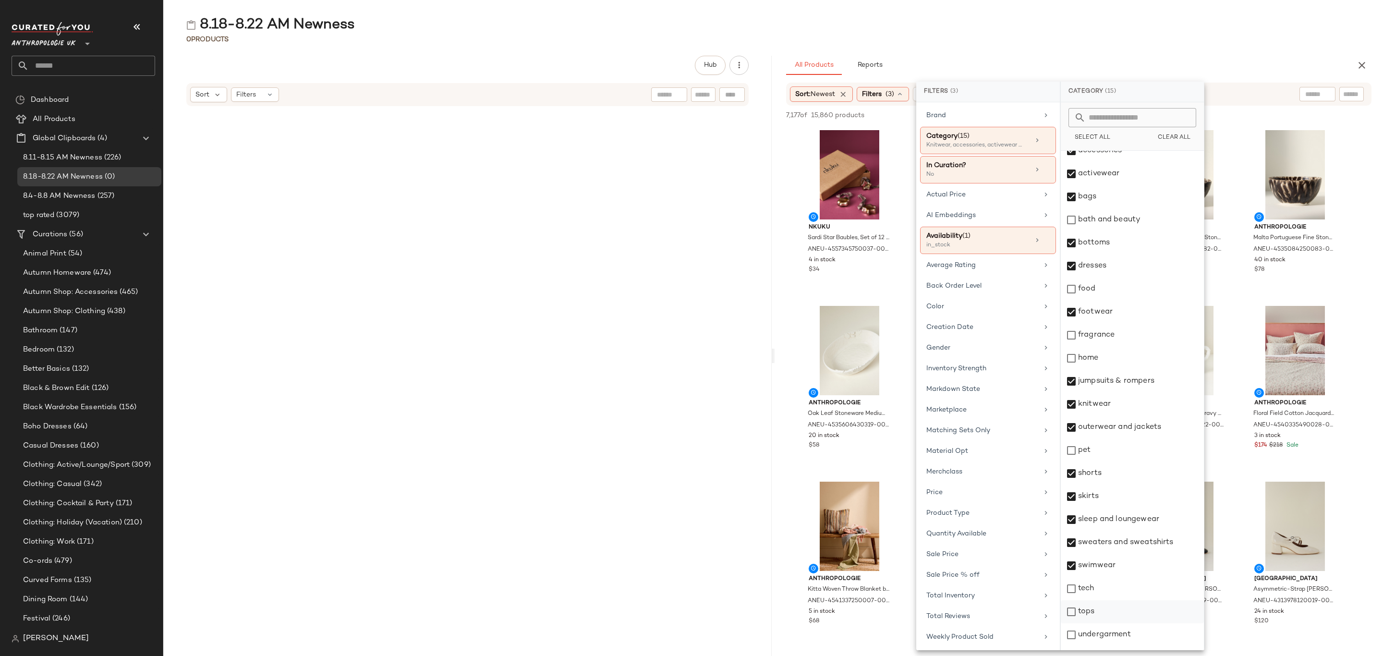
scroll to position [53, 0]
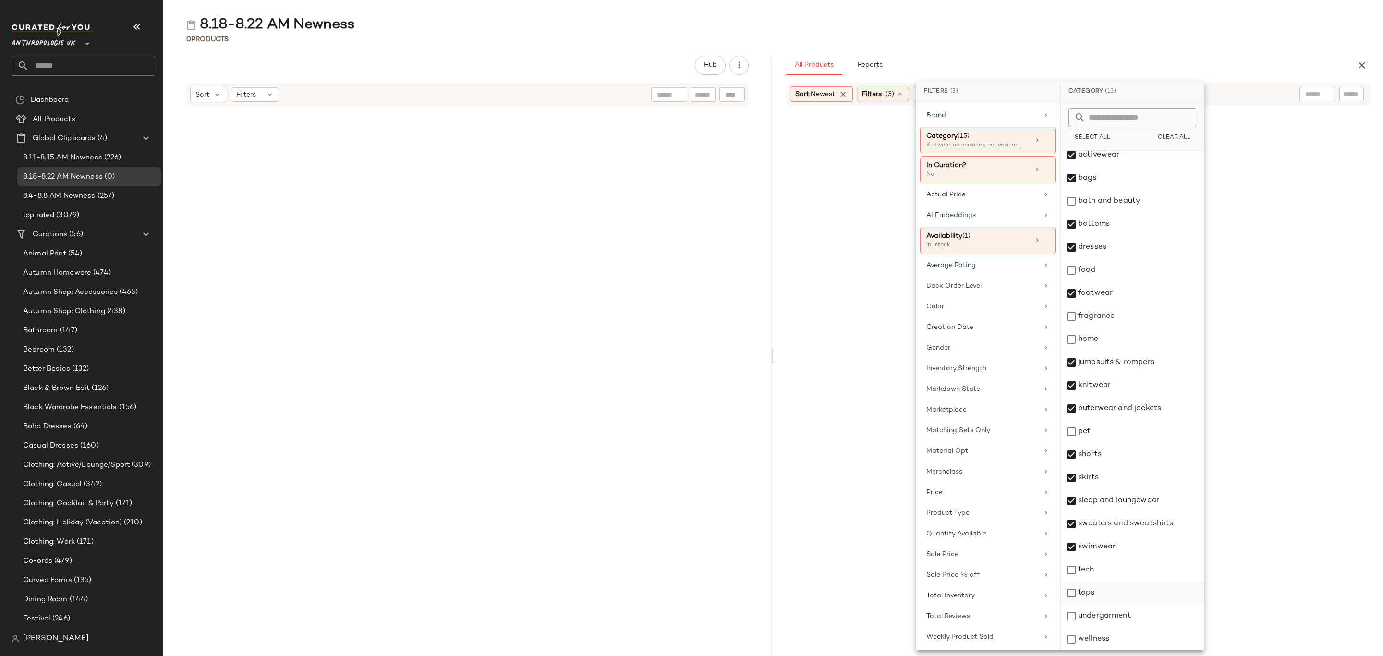
click at [1125, 591] on div "tops" at bounding box center [1132, 592] width 143 height 23
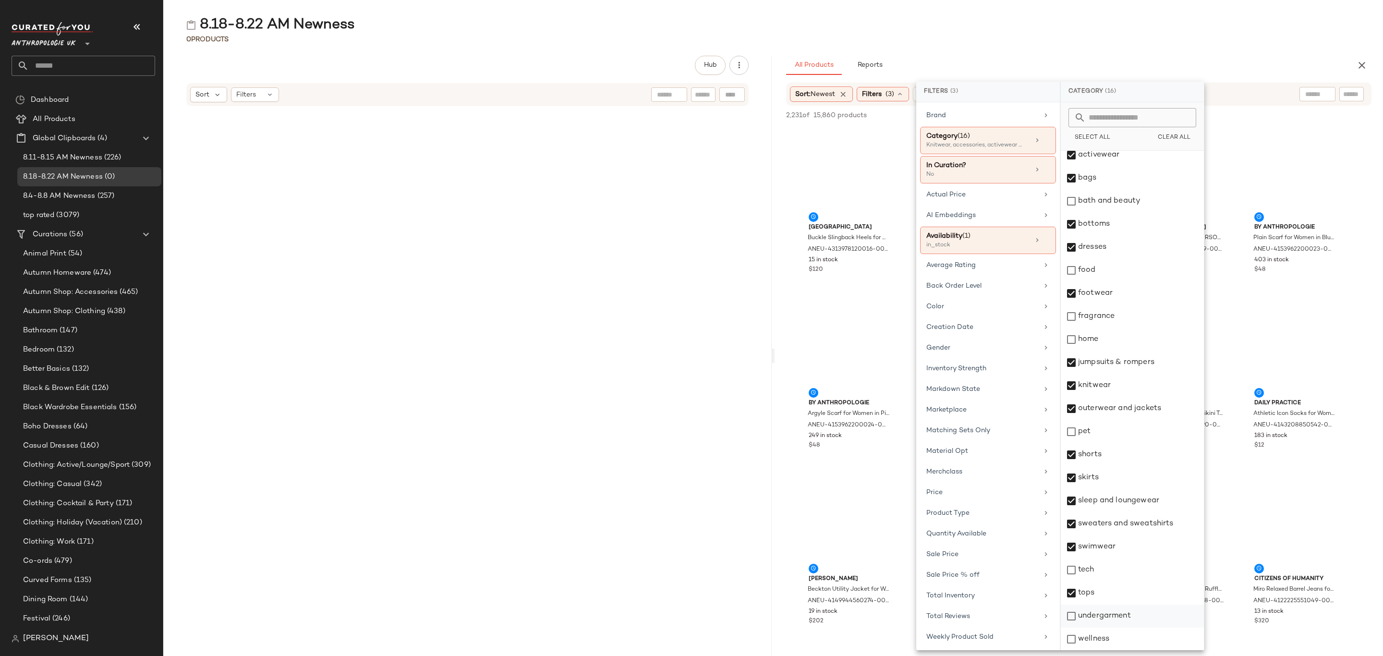
click at [1125, 622] on div "undergarment" at bounding box center [1132, 616] width 143 height 23
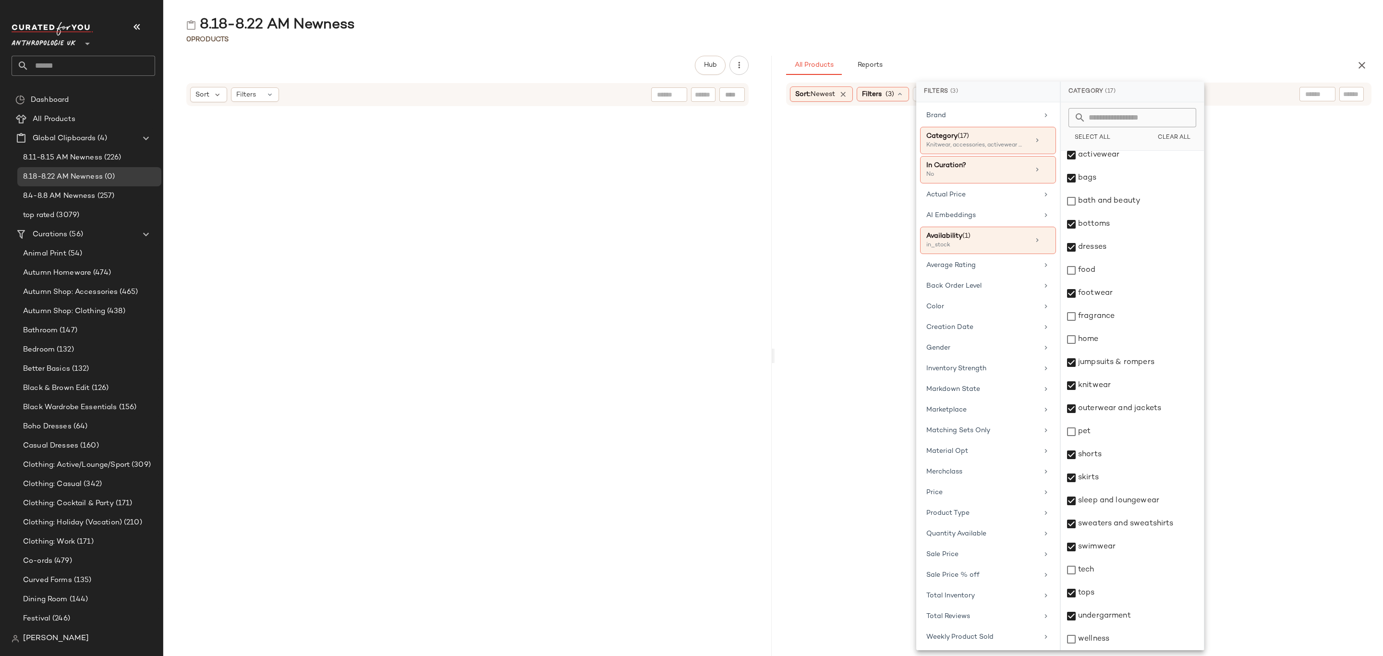
click at [1134, 39] on div "0 Products" at bounding box center [773, 40] width 1220 height 10
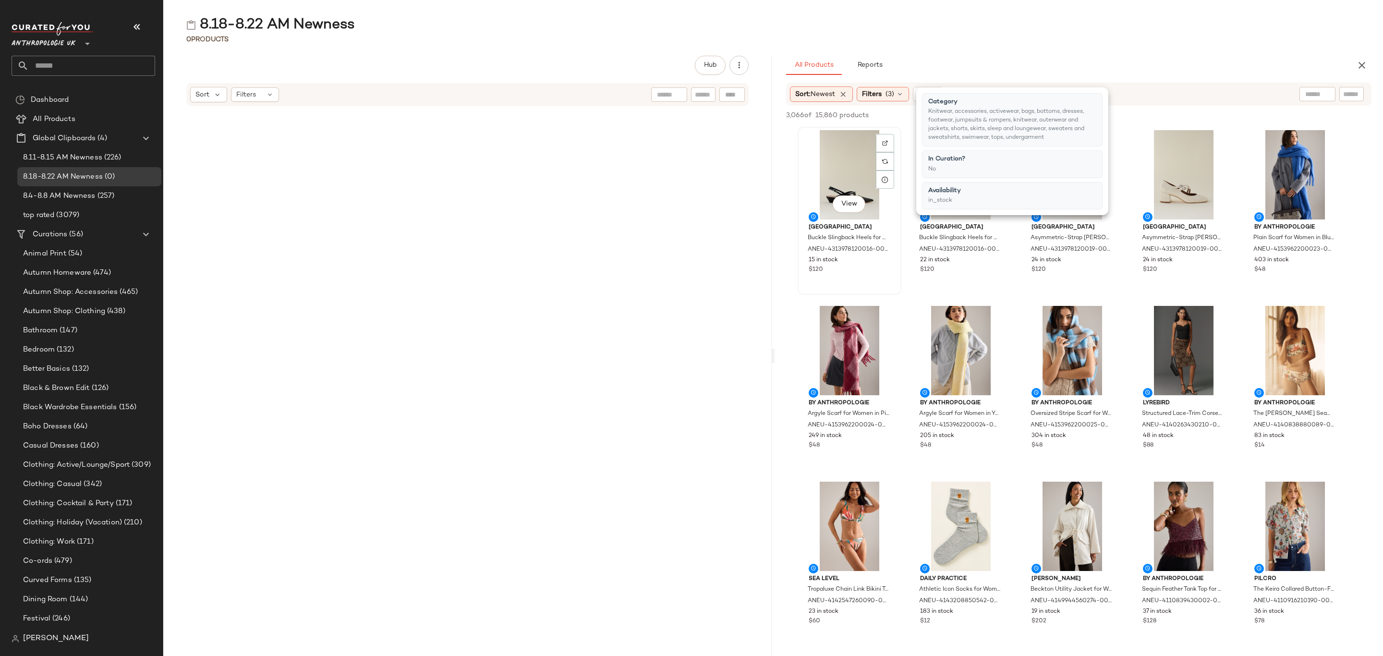
click at [813, 150] on div "View" at bounding box center [849, 174] width 97 height 89
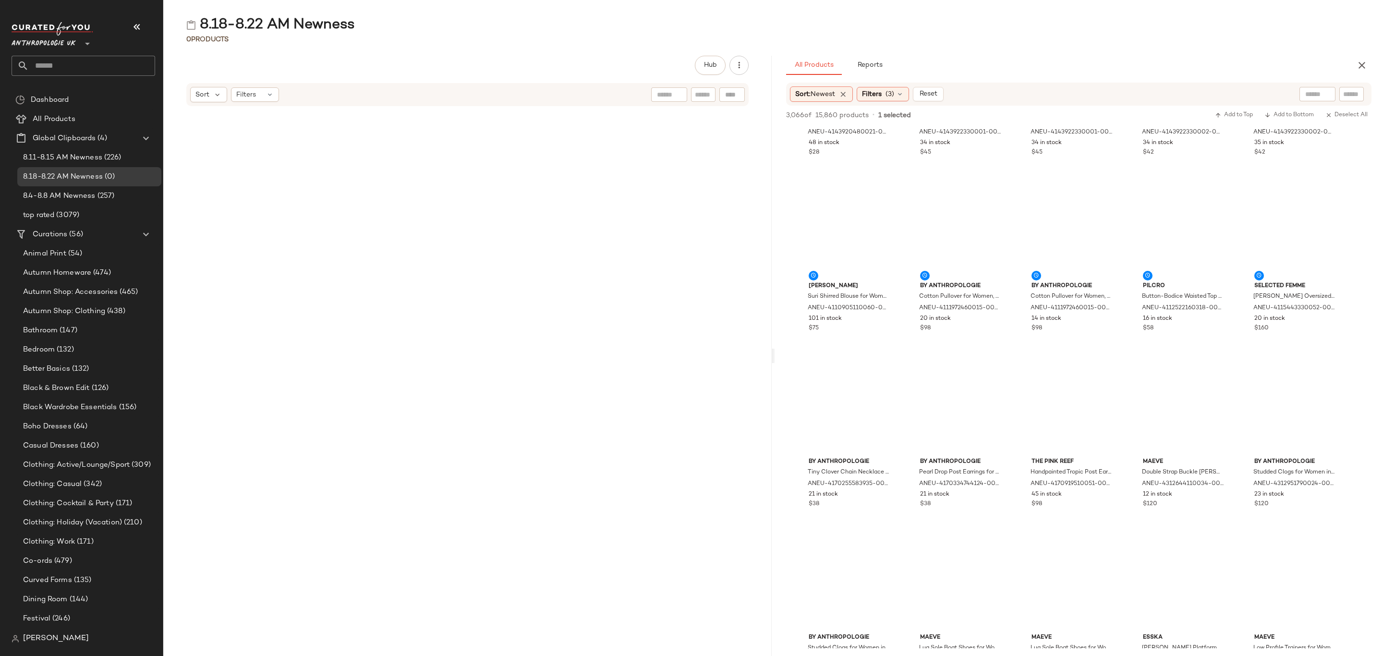
scroll to position [5258, 0]
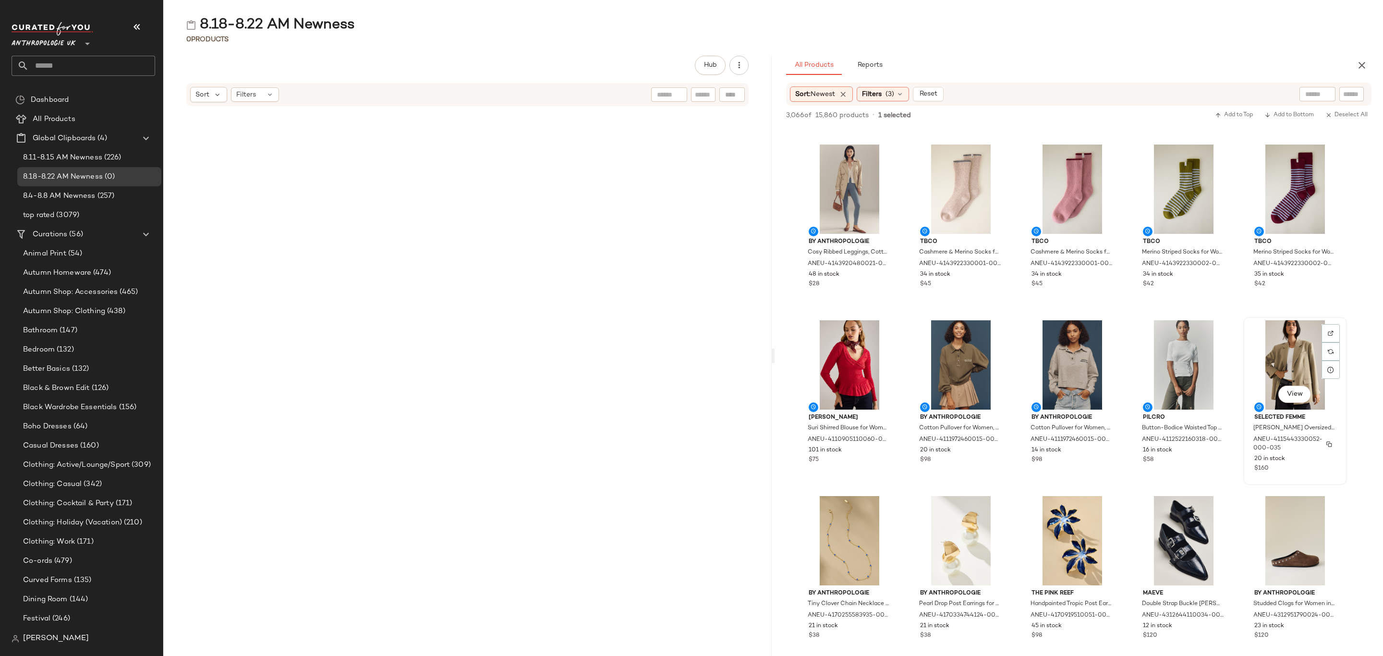
click at [1325, 448] on button "button" at bounding box center [1328, 444] width 13 height 9
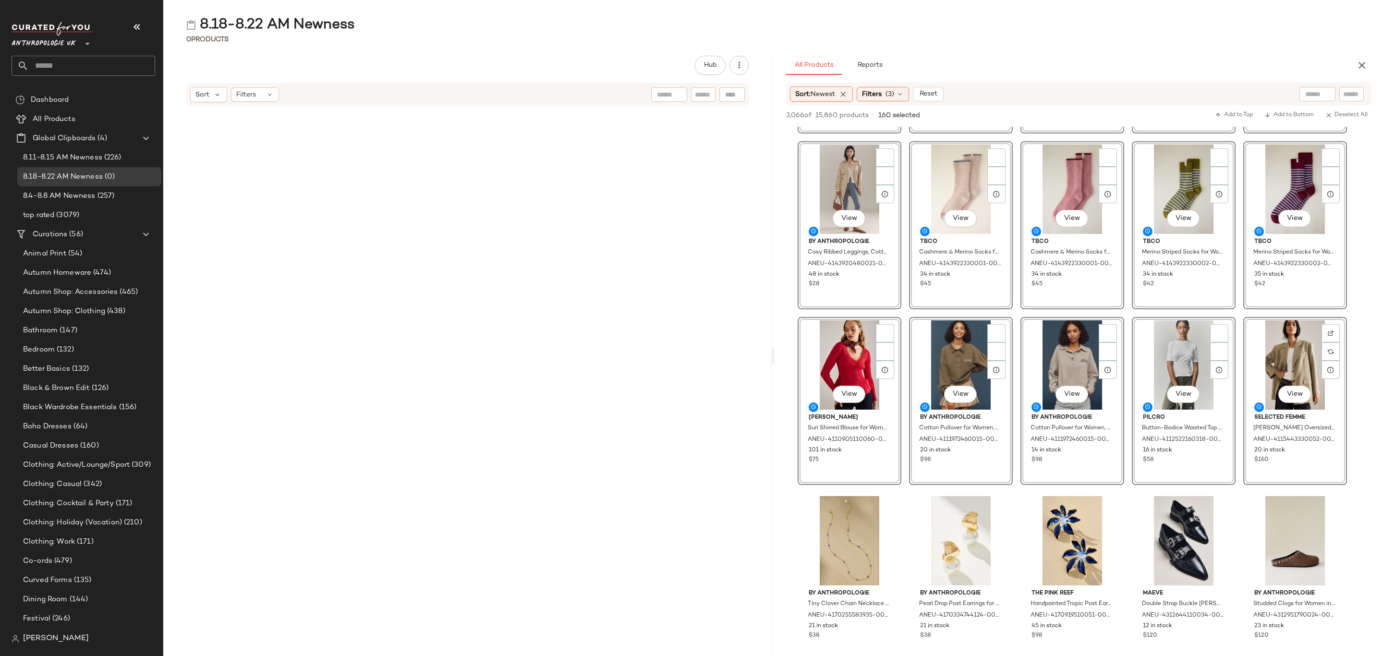
click at [1312, 464] on div "View Selected Femme Rita Oversized Blazer Jacket for Women in Green, Polyester/…" at bounding box center [1295, 401] width 104 height 168
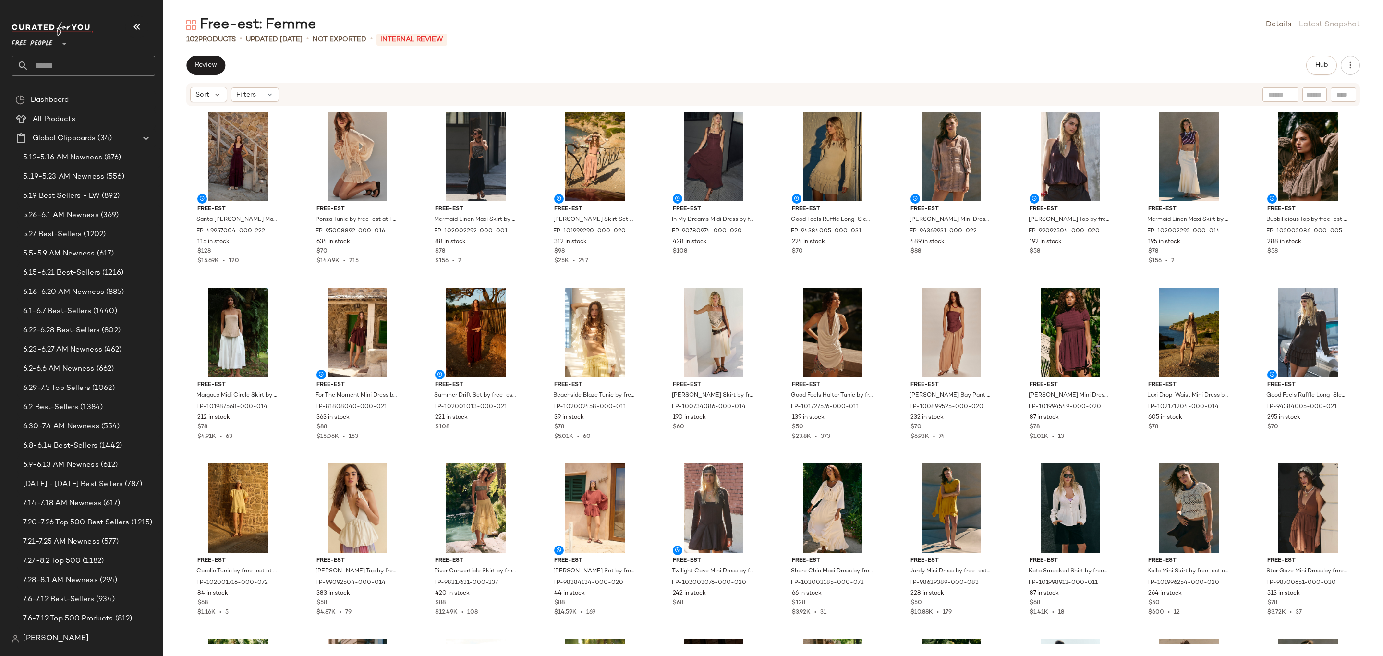
scroll to position [1968, 0]
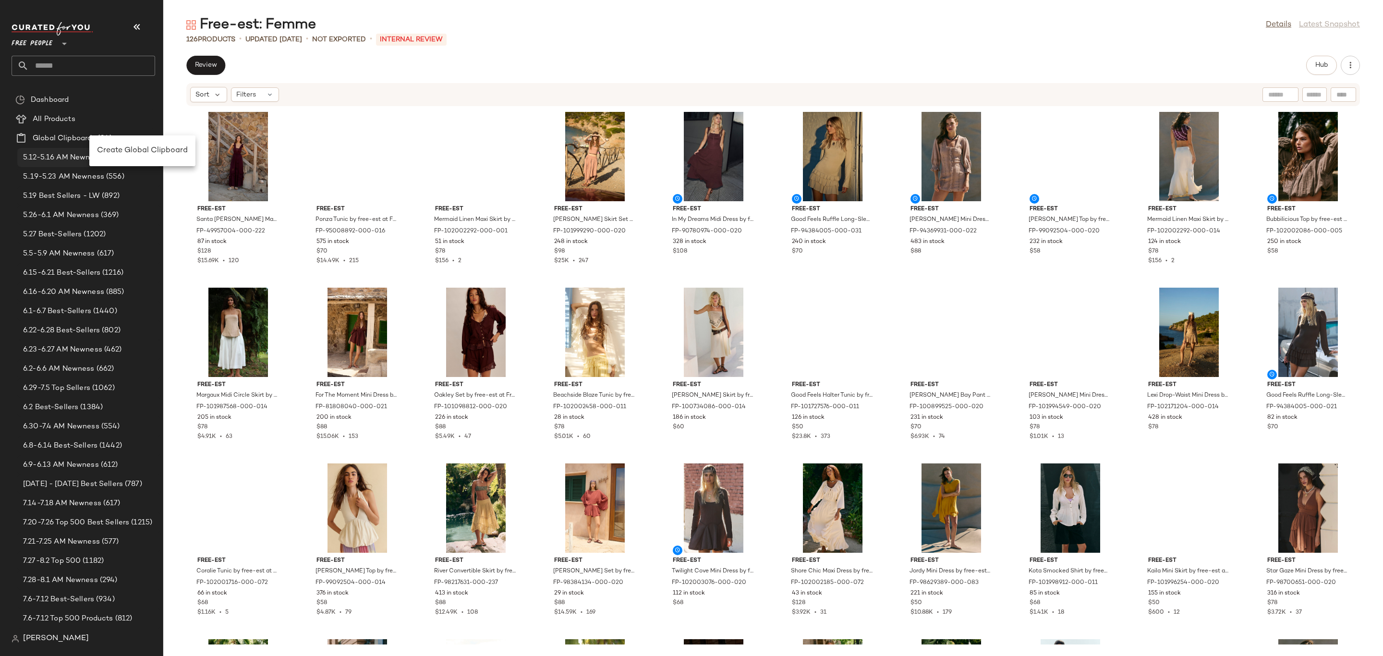
click at [143, 150] on span "Create Global Clipboard" at bounding box center [142, 150] width 91 height 8
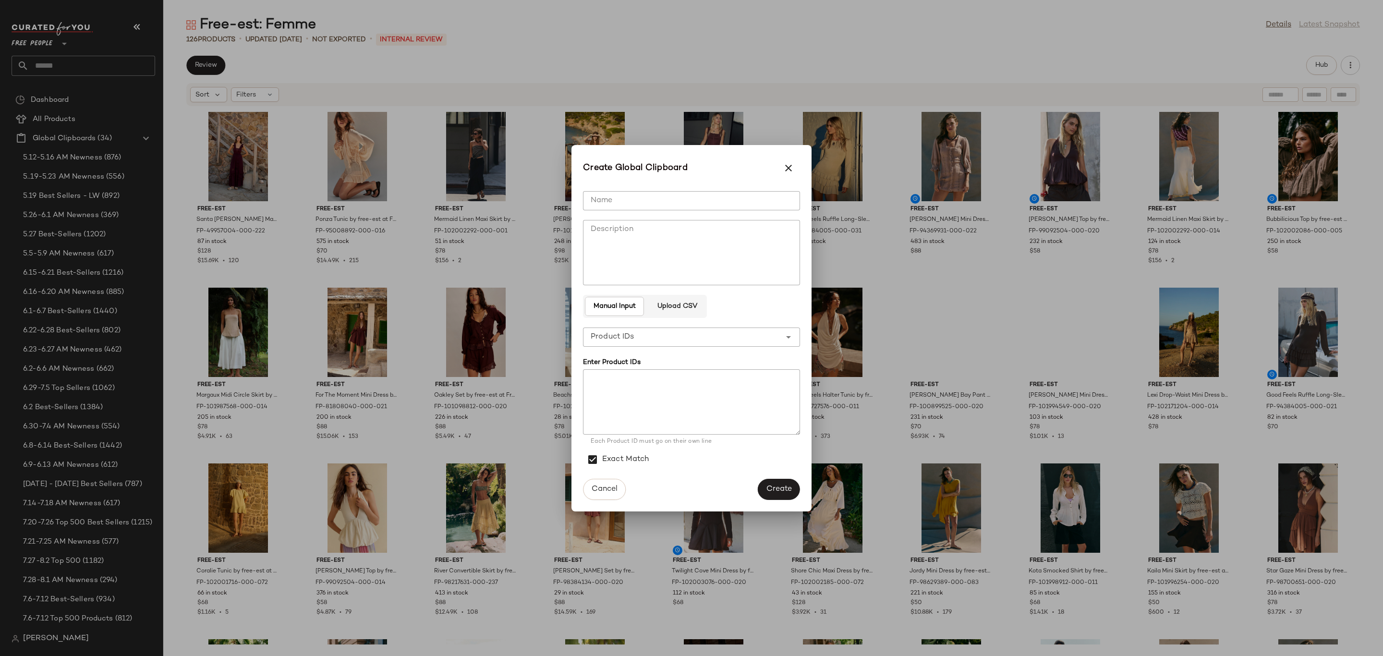
drag, startPoint x: 680, startPoint y: 210, endPoint x: 690, endPoint y: 202, distance: 13.0
click at [680, 210] on div "**********" at bounding box center [691, 328] width 217 height 290
drag, startPoint x: 690, startPoint y: 201, endPoint x: 702, endPoint y: 198, distance: 11.4
click at [690, 199] on input "Name" at bounding box center [691, 200] width 217 height 19
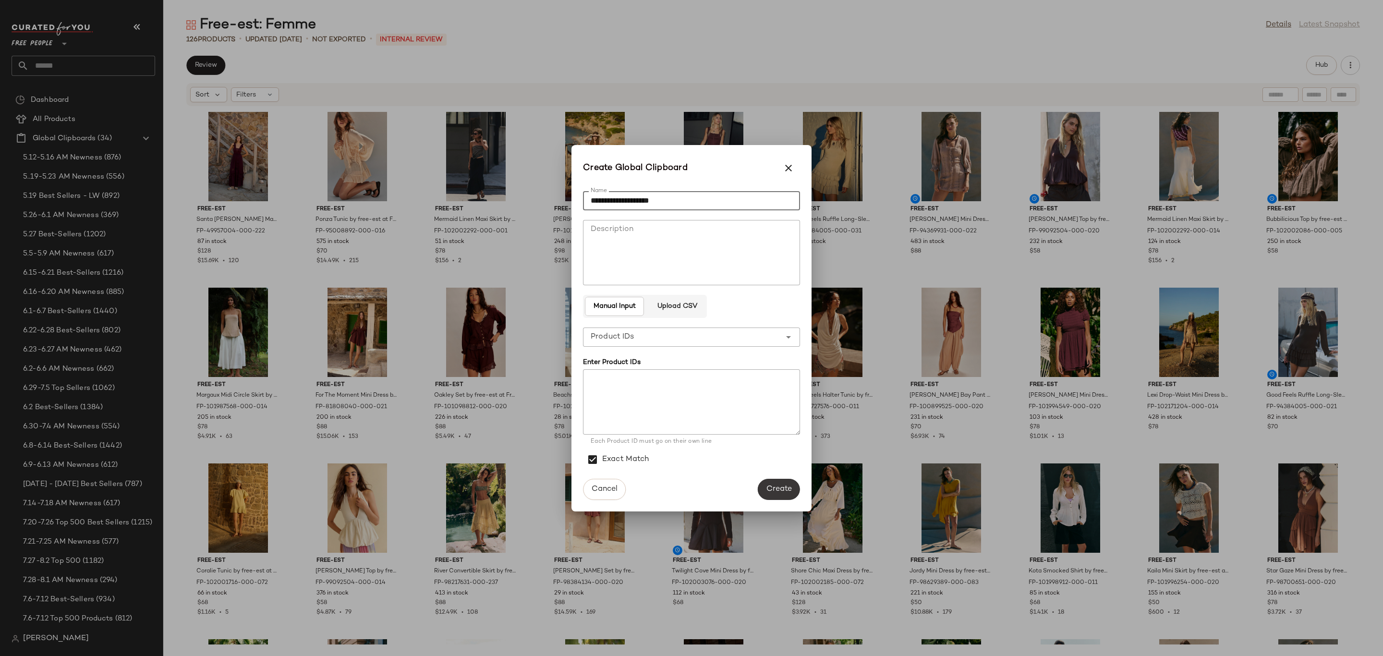
type input "**********"
click at [770, 486] on span "Create" at bounding box center [779, 488] width 26 height 9
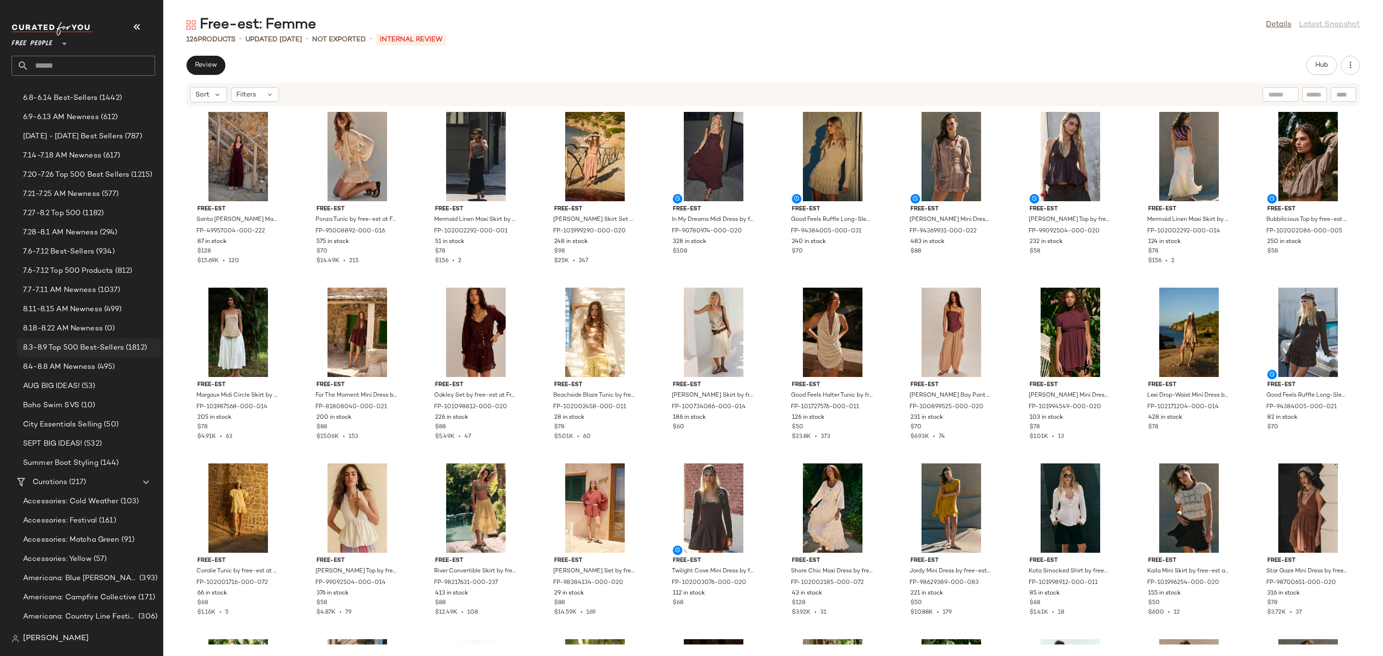
scroll to position [360, 0]
click at [89, 313] on span "8.18-8.22 AM Newness" at bounding box center [63, 316] width 80 height 11
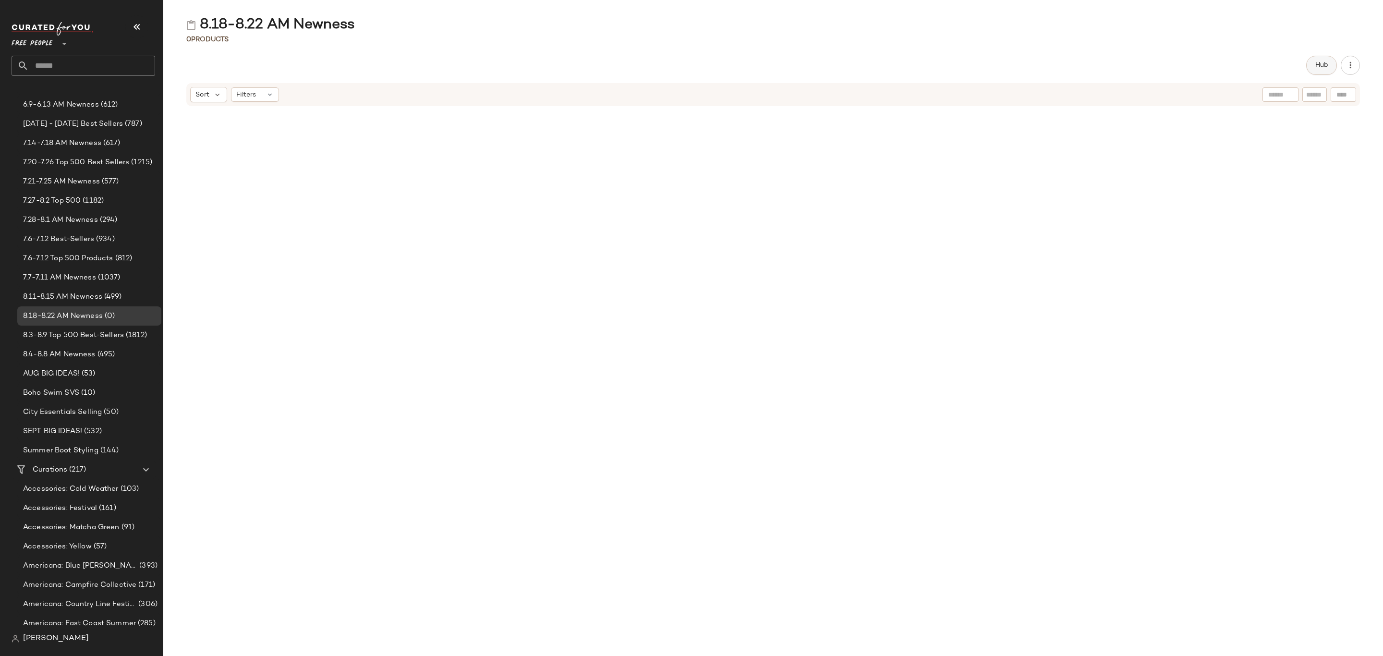
click at [1317, 62] on span "Hub" at bounding box center [1321, 65] width 13 height 8
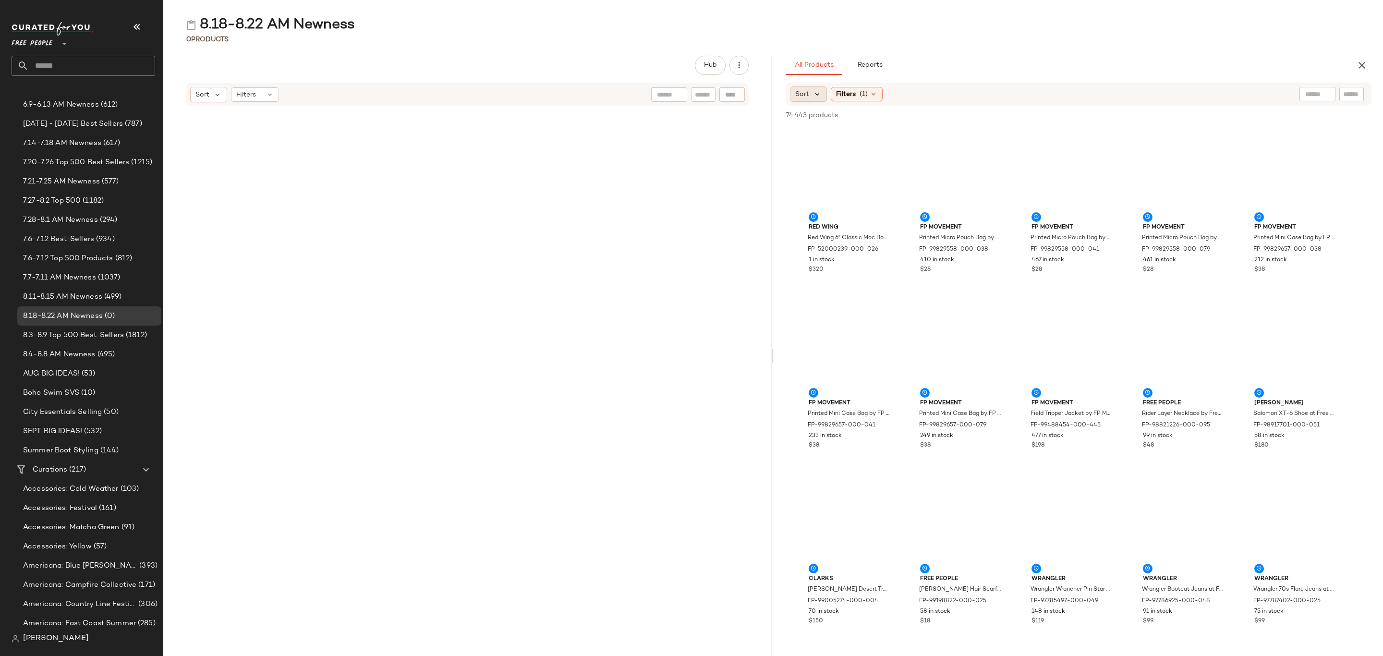
click at [813, 92] on icon at bounding box center [817, 94] width 9 height 9
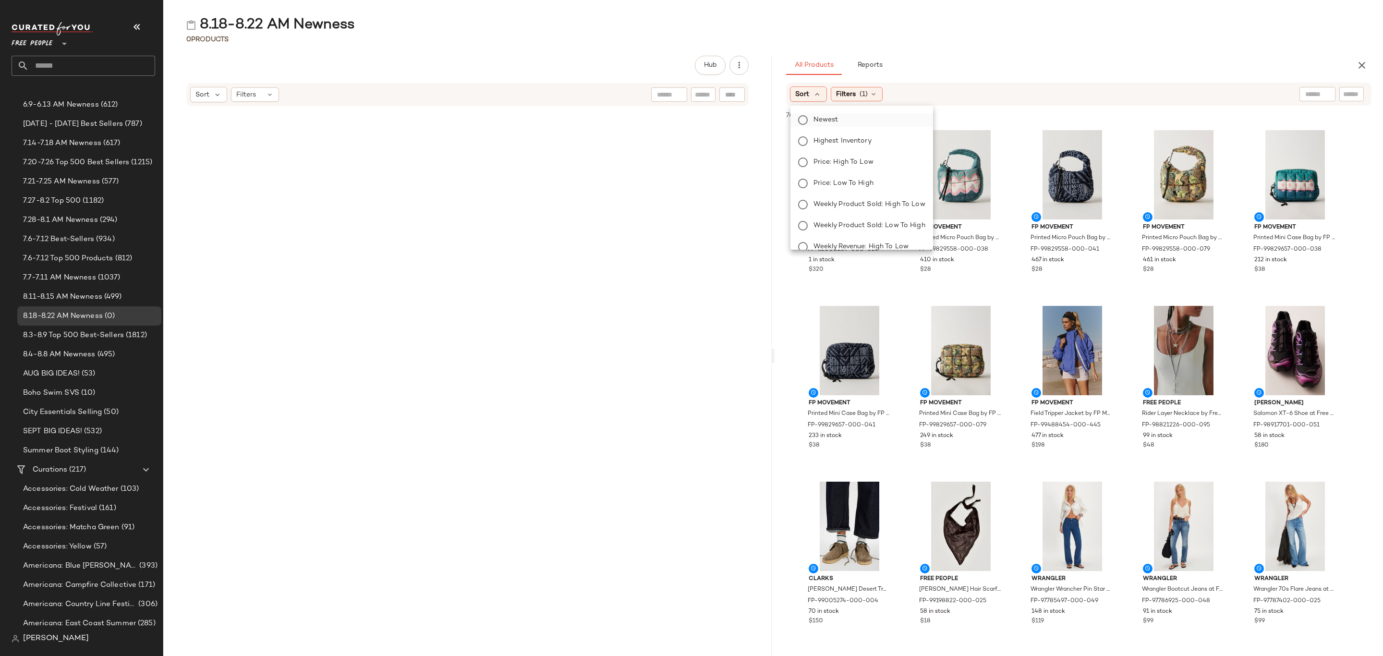
click at [827, 117] on span "Newest" at bounding box center [825, 120] width 25 height 10
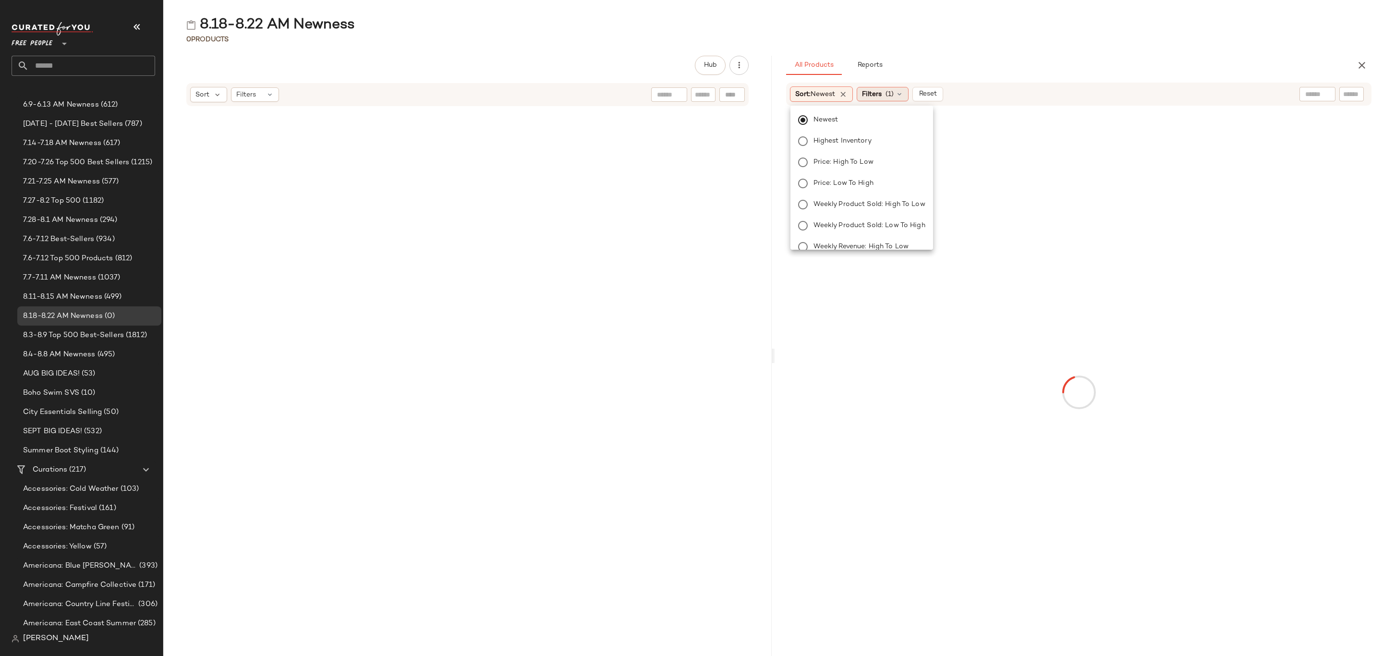
click at [879, 93] on span "Filters" at bounding box center [872, 94] width 20 height 10
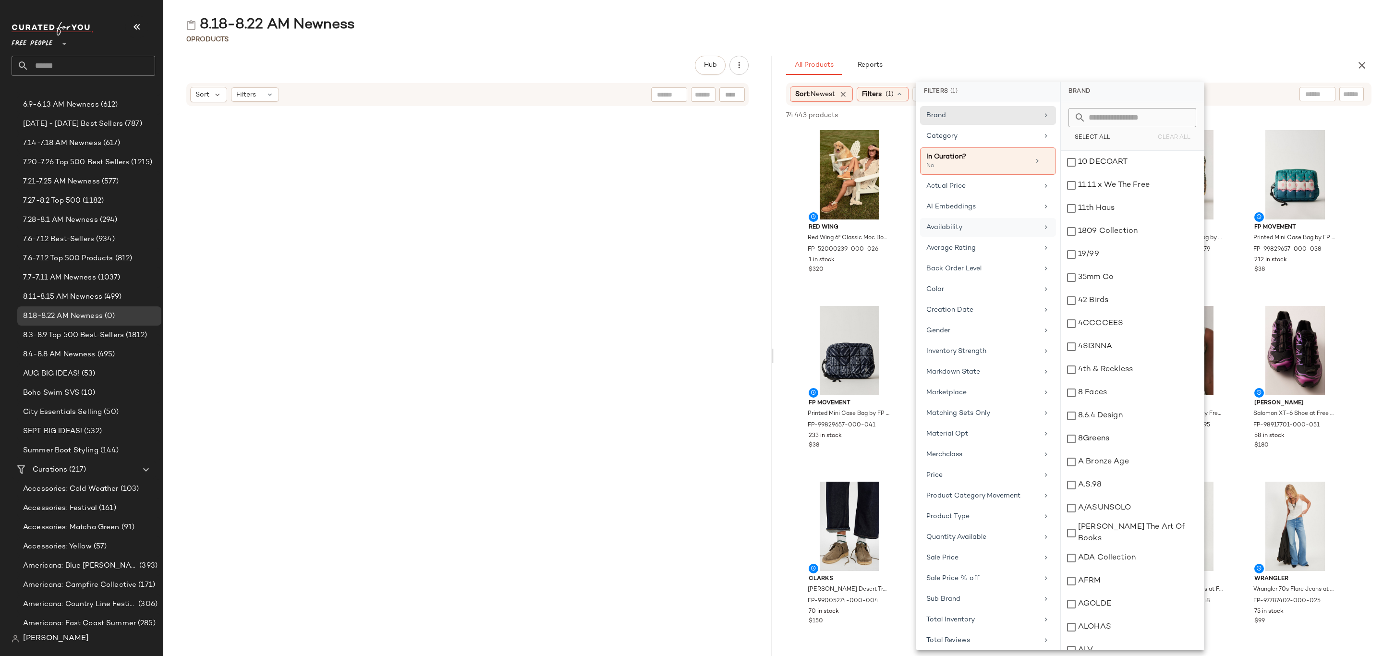
click at [966, 239] on div "Availability" at bounding box center [988, 248] width 136 height 19
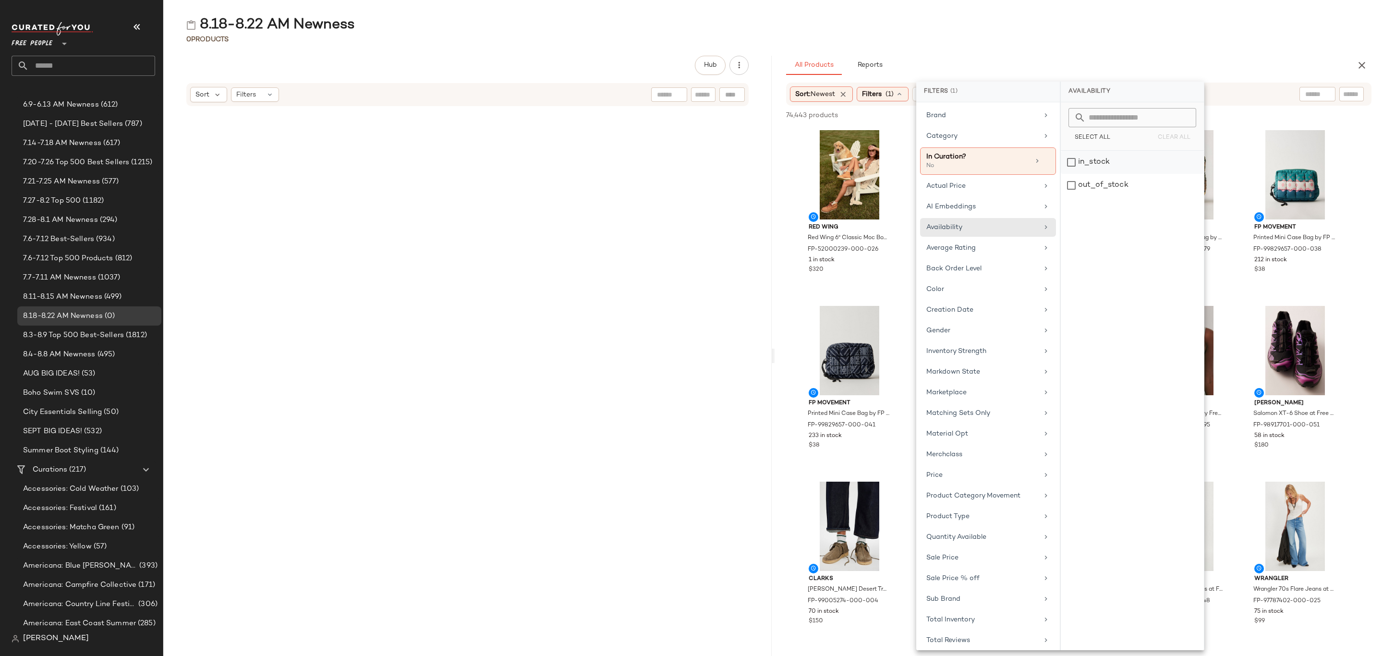
click at [1093, 174] on div "in_stock" at bounding box center [1132, 185] width 143 height 23
click at [961, 138] on div "Category" at bounding box center [982, 136] width 112 height 10
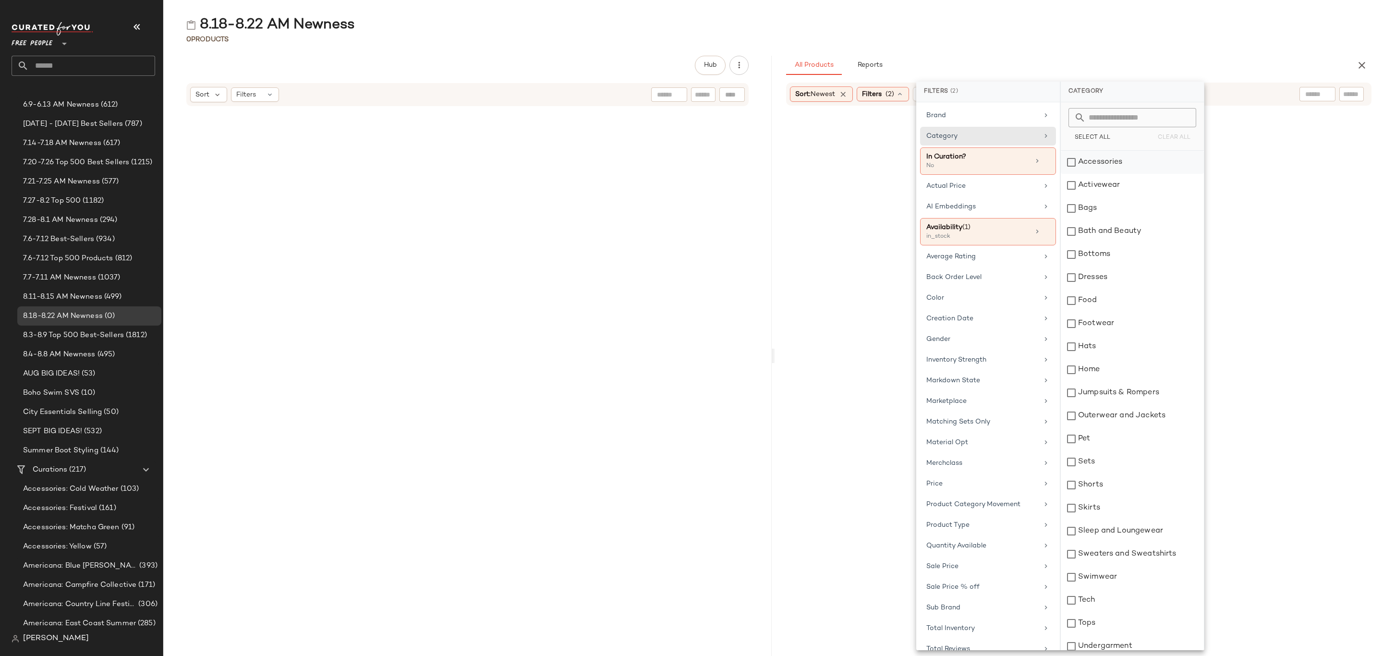
click at [1102, 168] on div "Accessories" at bounding box center [1132, 162] width 143 height 23
click at [1106, 185] on div "Activewear" at bounding box center [1132, 185] width 143 height 23
click at [1109, 211] on div "Bags" at bounding box center [1132, 208] width 143 height 23
click at [1106, 259] on div "Bottoms" at bounding box center [1132, 254] width 143 height 23
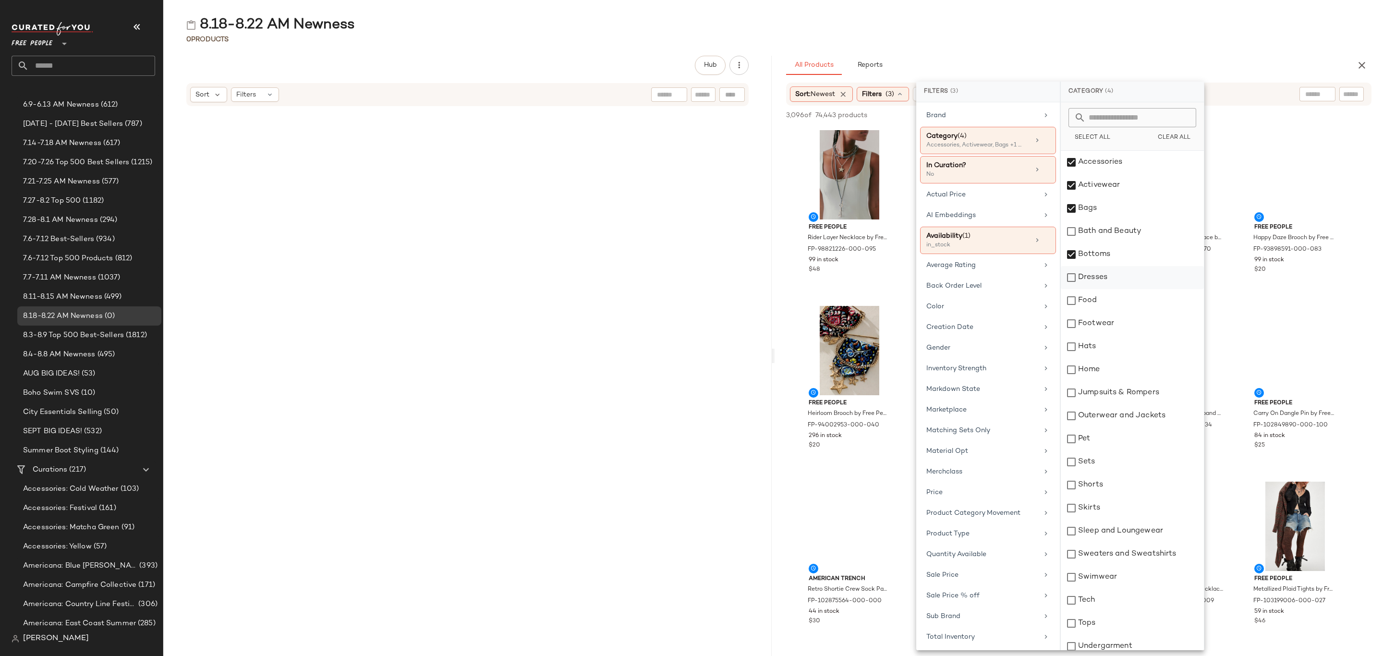
click at [1104, 276] on div "Dresses" at bounding box center [1132, 277] width 143 height 23
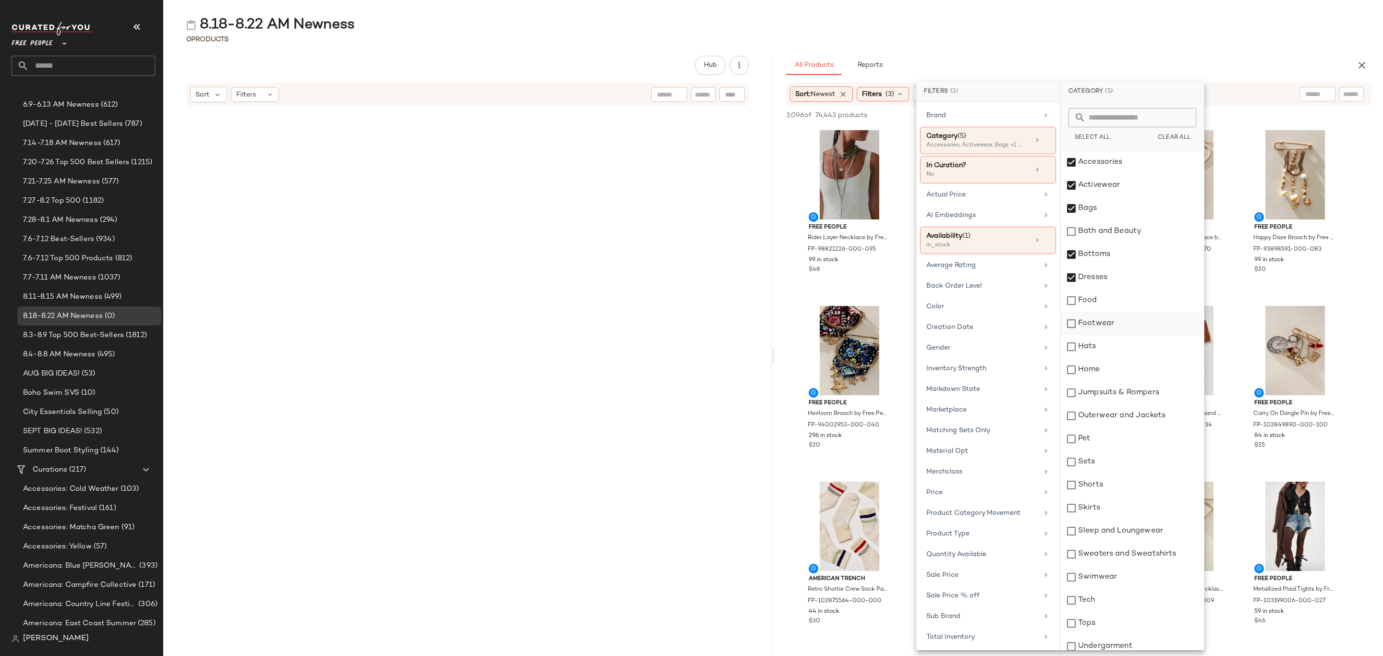
click at [1113, 330] on div "Footwear" at bounding box center [1132, 323] width 143 height 23
drag, startPoint x: 1113, startPoint y: 370, endPoint x: 1117, endPoint y: 386, distance: 16.4
click at [1113, 370] on div "Home" at bounding box center [1132, 369] width 143 height 23
click at [1115, 374] on div "Home" at bounding box center [1132, 369] width 143 height 23
click at [1111, 351] on div "Hats" at bounding box center [1132, 346] width 143 height 23
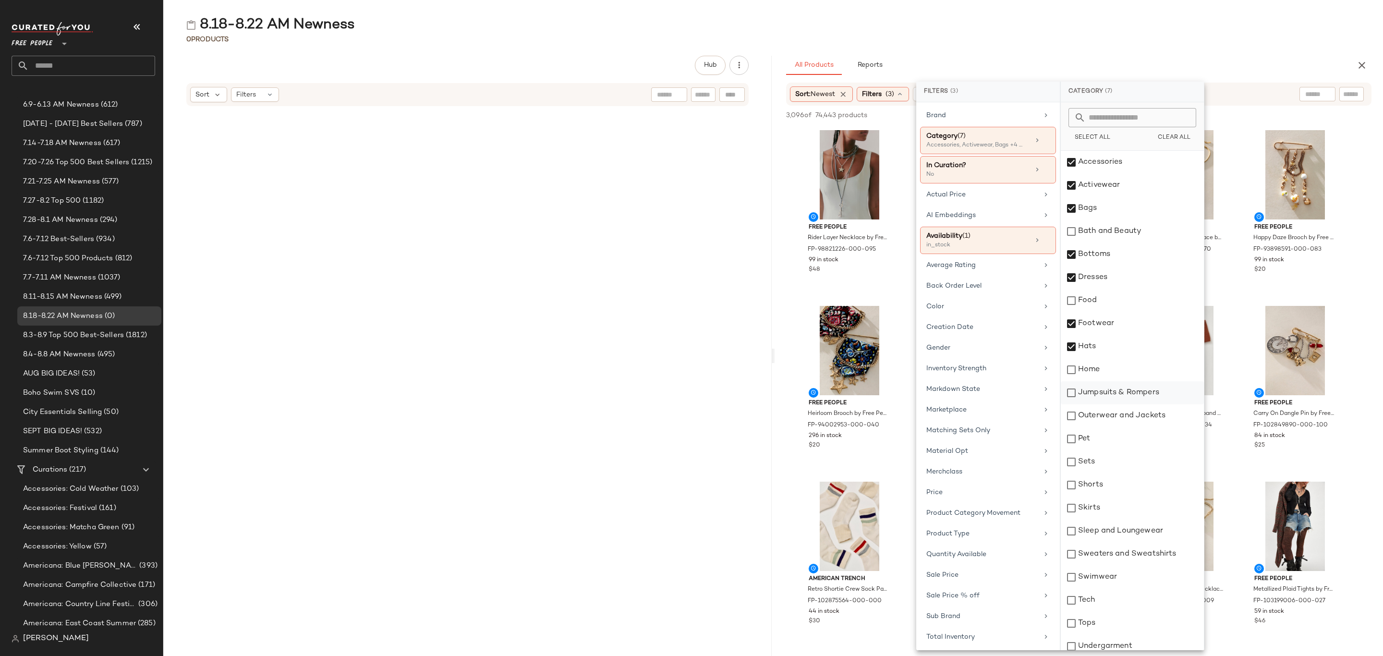
click at [1121, 389] on div "Jumpsuits & Rompers" at bounding box center [1132, 392] width 143 height 23
drag, startPoint x: 1126, startPoint y: 417, endPoint x: 1131, endPoint y: 428, distance: 12.5
click at [1126, 416] on div "Outerwear and Jackets" at bounding box center [1132, 415] width 143 height 23
click at [1133, 462] on div "Sets" at bounding box center [1132, 461] width 143 height 23
click at [1127, 493] on div "Shorts" at bounding box center [1132, 484] width 143 height 23
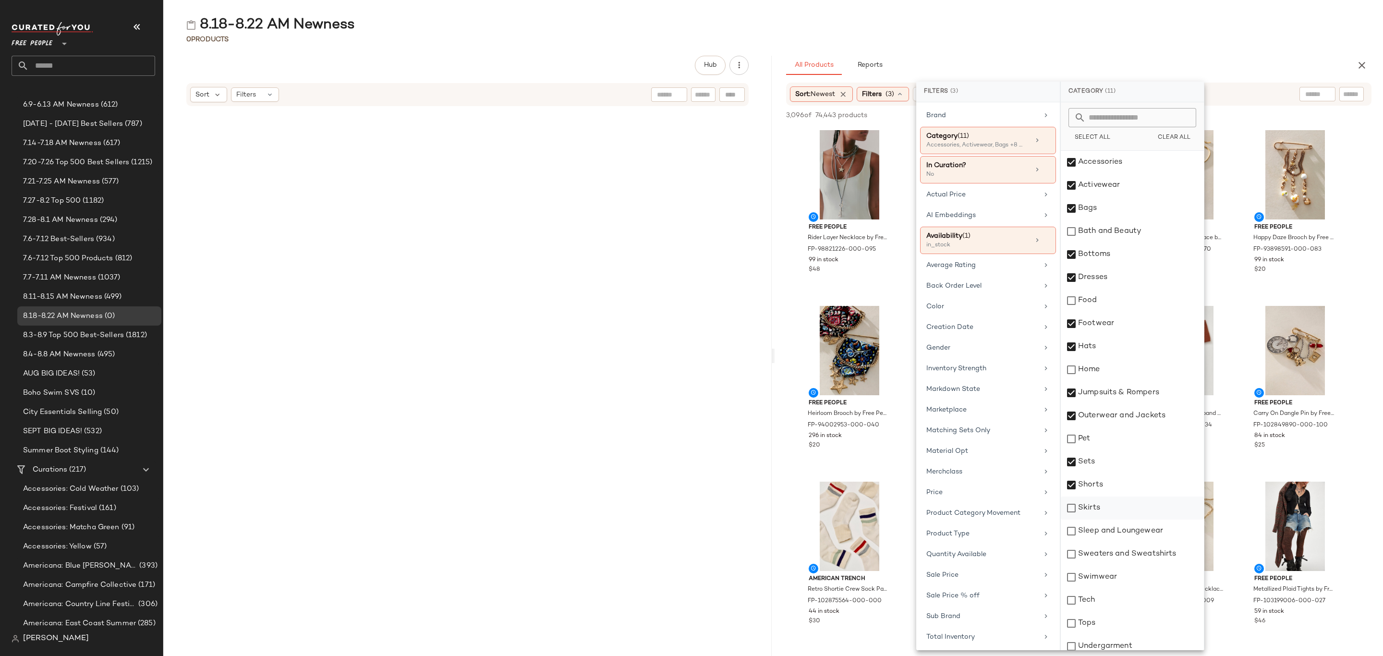
click at [1130, 506] on div "Skirts" at bounding box center [1132, 507] width 143 height 23
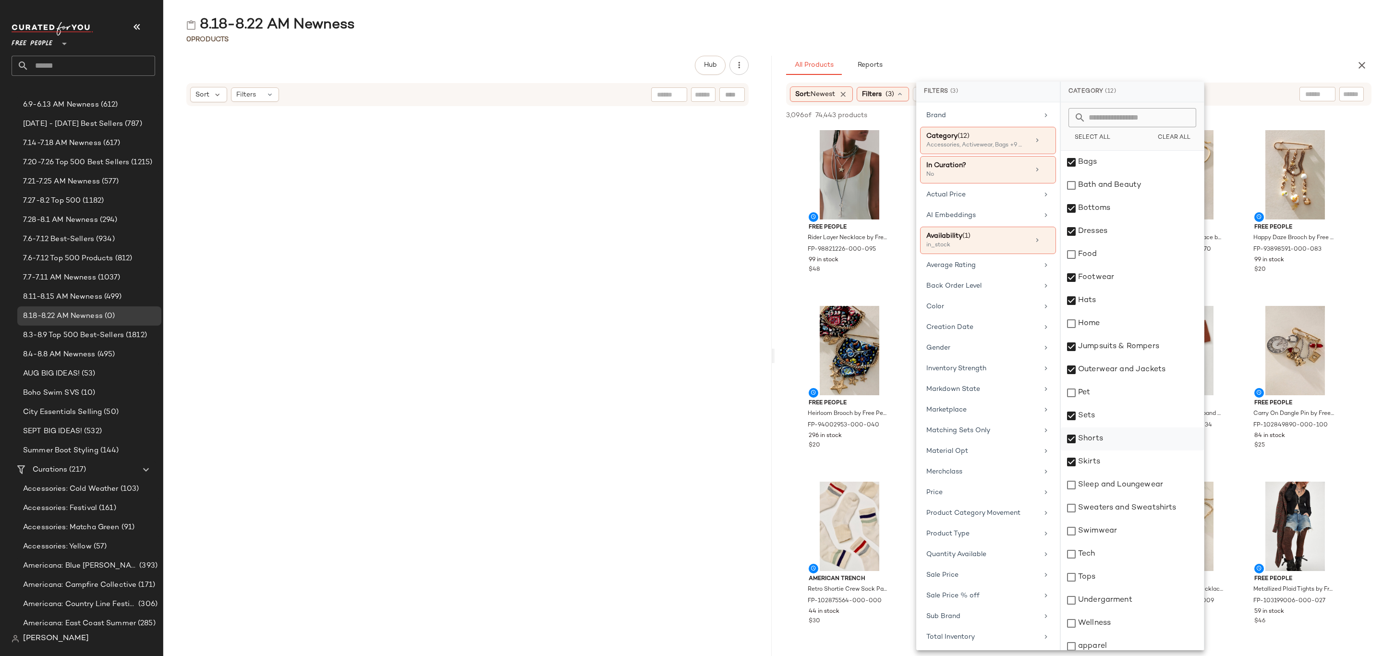
scroll to position [72, 0]
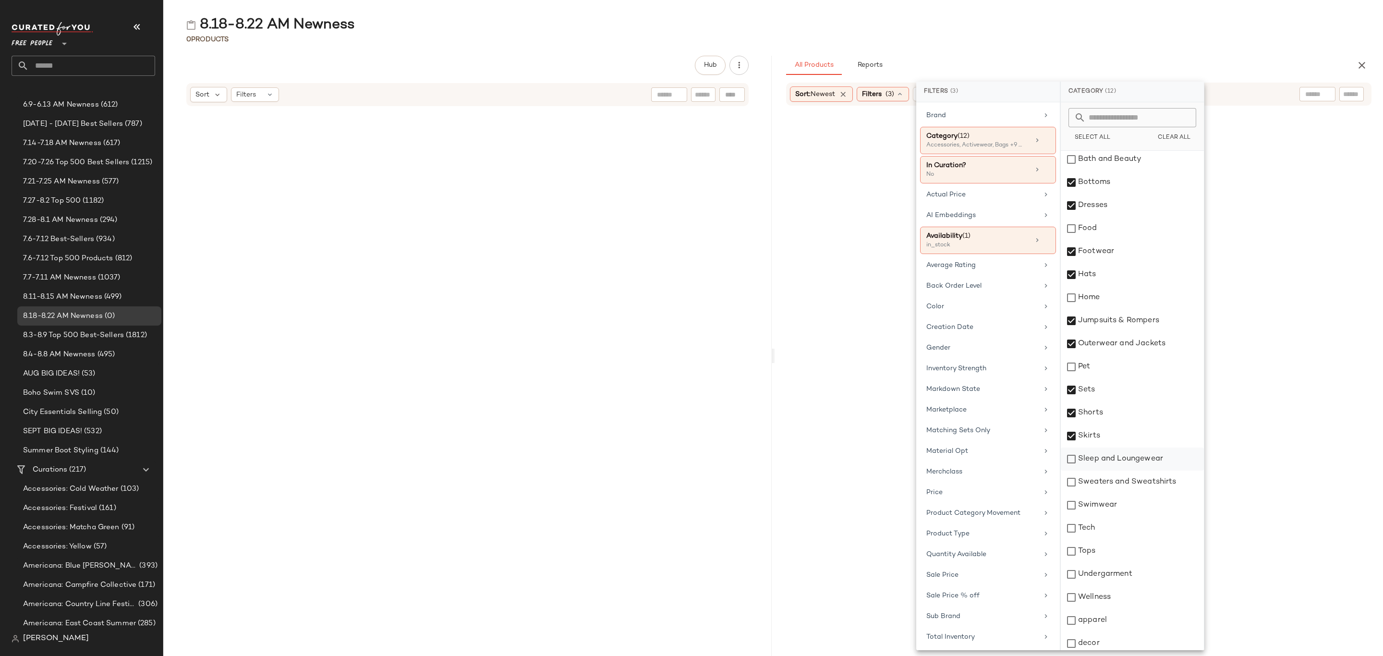
click at [1145, 453] on div "Sleep and Loungewear" at bounding box center [1132, 459] width 143 height 23
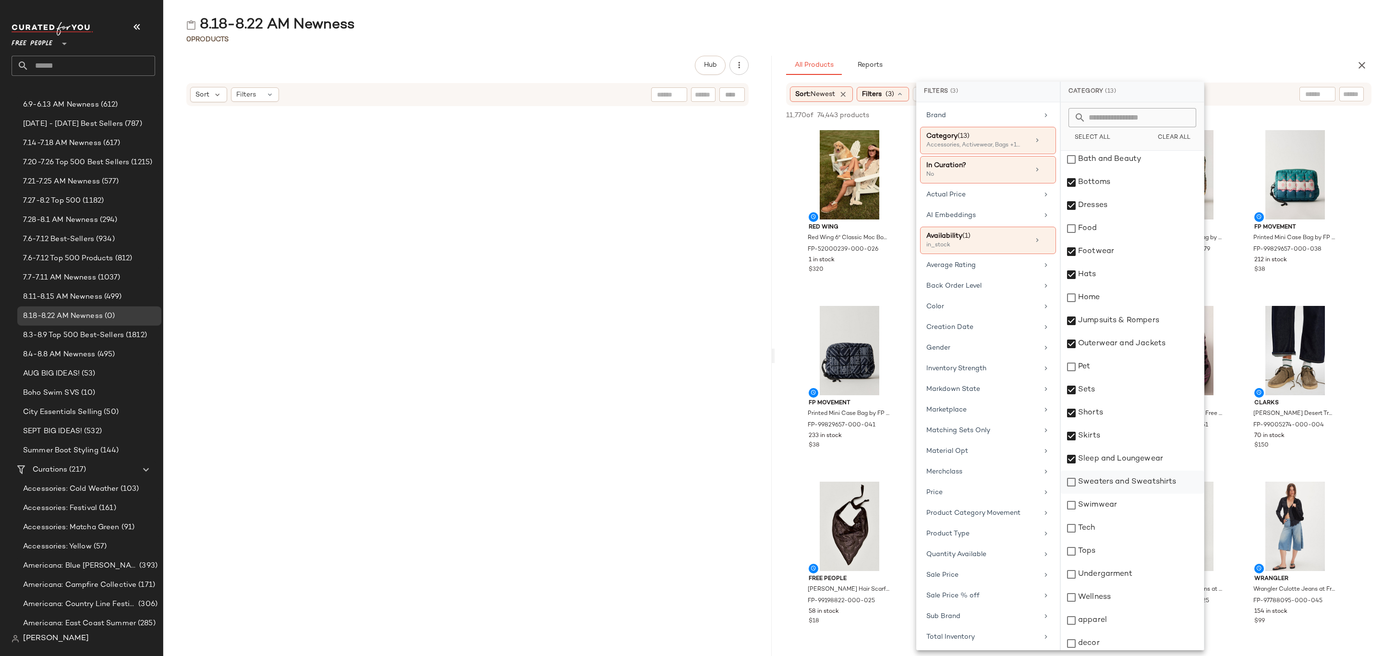
click at [1147, 485] on div "Sweaters and Sweatshirts" at bounding box center [1132, 482] width 143 height 23
click at [1122, 508] on div "Swimwear" at bounding box center [1132, 505] width 143 height 23
drag, startPoint x: 1123, startPoint y: 551, endPoint x: 1130, endPoint y: 569, distance: 19.6
click at [1123, 552] on div "Tops" at bounding box center [1132, 551] width 143 height 23
click at [1132, 574] on div "Undergarment" at bounding box center [1132, 574] width 143 height 23
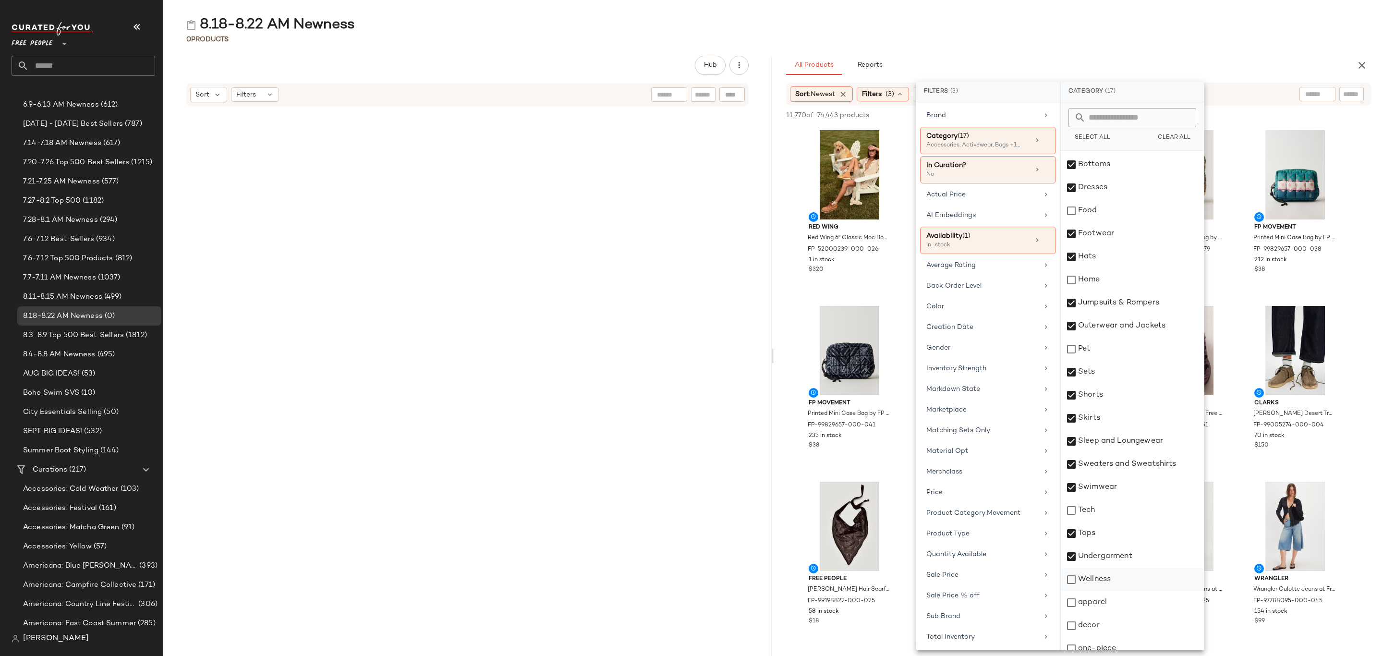
scroll to position [99, 0]
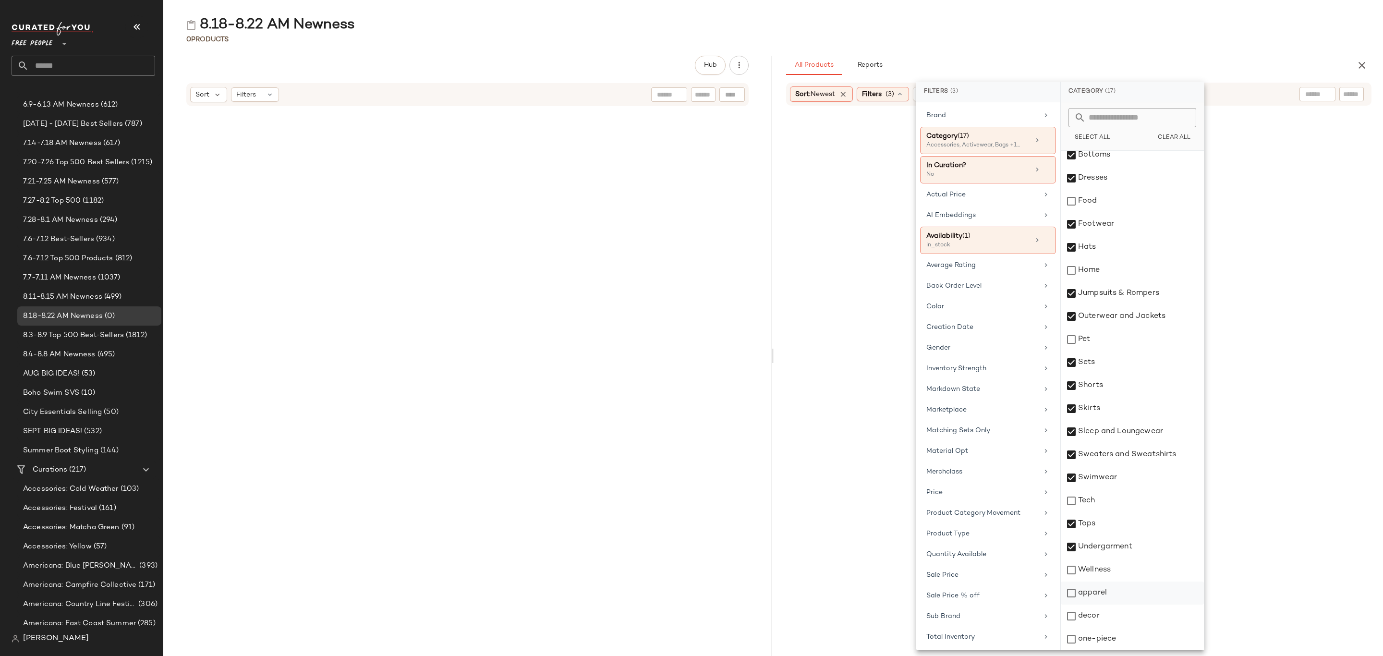
click at [1126, 591] on div "apparel" at bounding box center [1132, 592] width 143 height 23
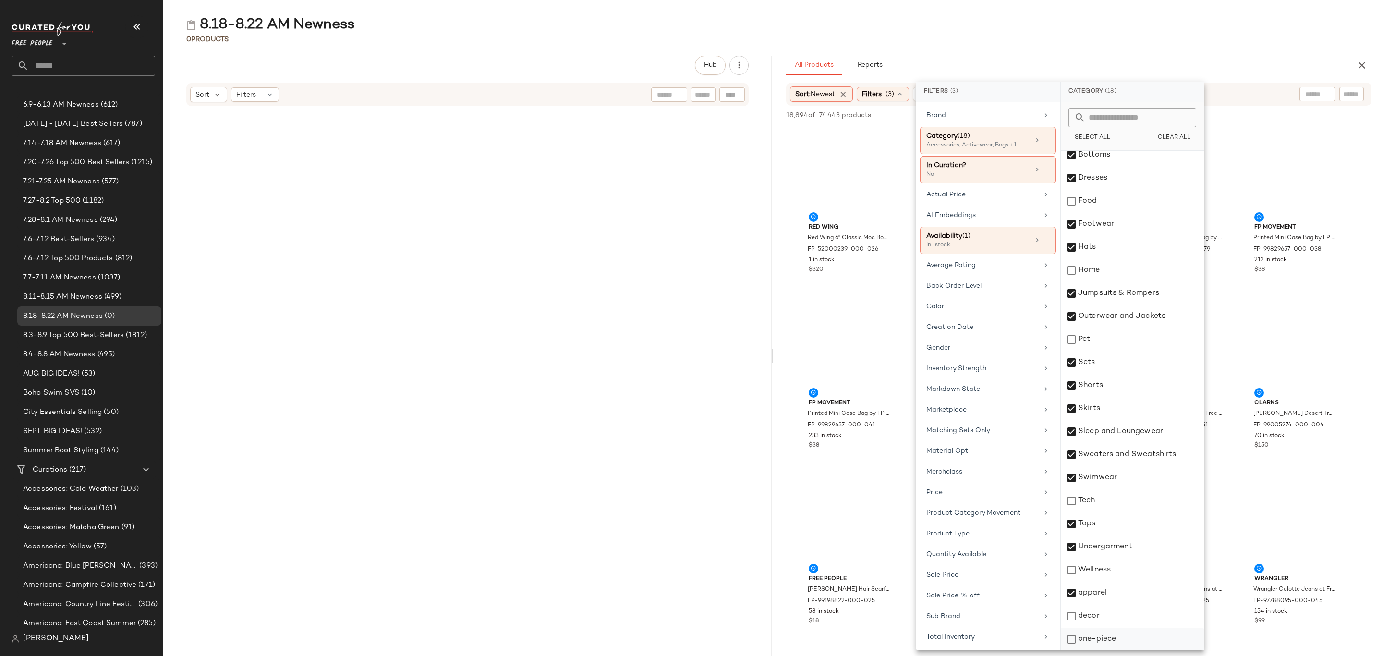
click at [1131, 637] on div "one-piece" at bounding box center [1132, 639] width 143 height 23
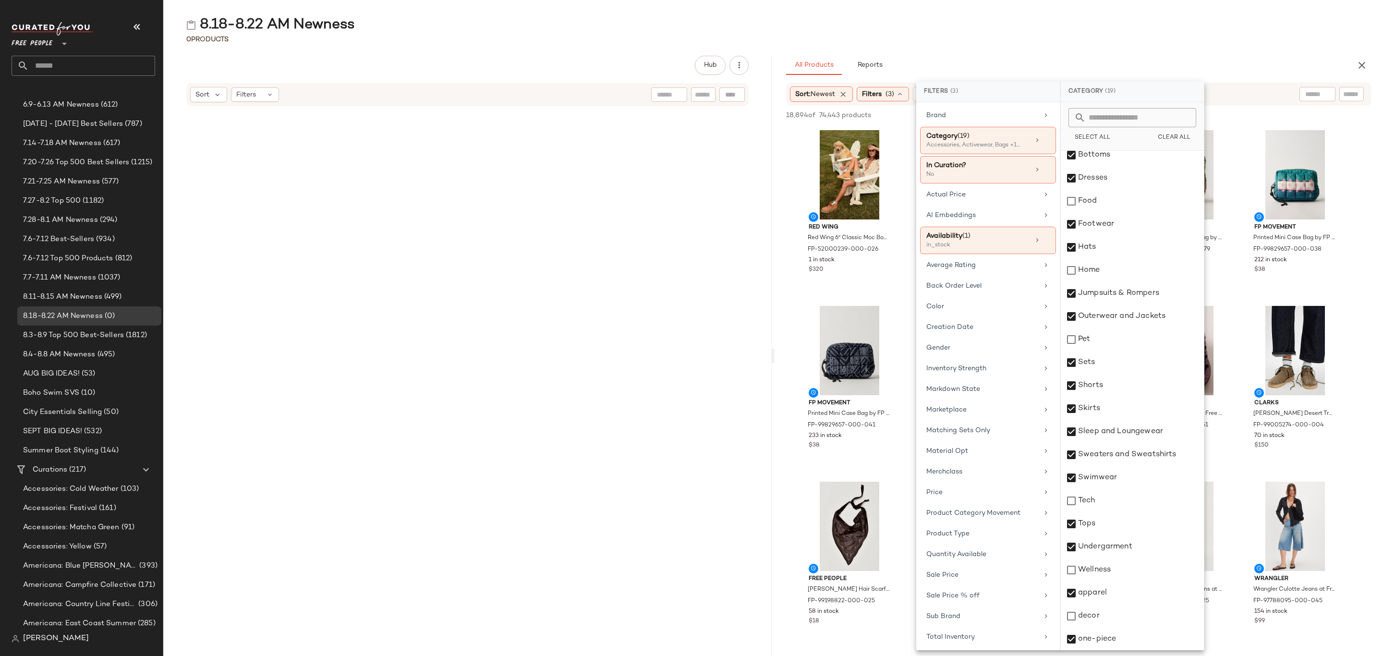
click at [1164, 45] on div "8.18-8.22 AM Newness 0 Products Hub Sort Filters All Products Reports Sort: New…" at bounding box center [773, 335] width 1220 height 641
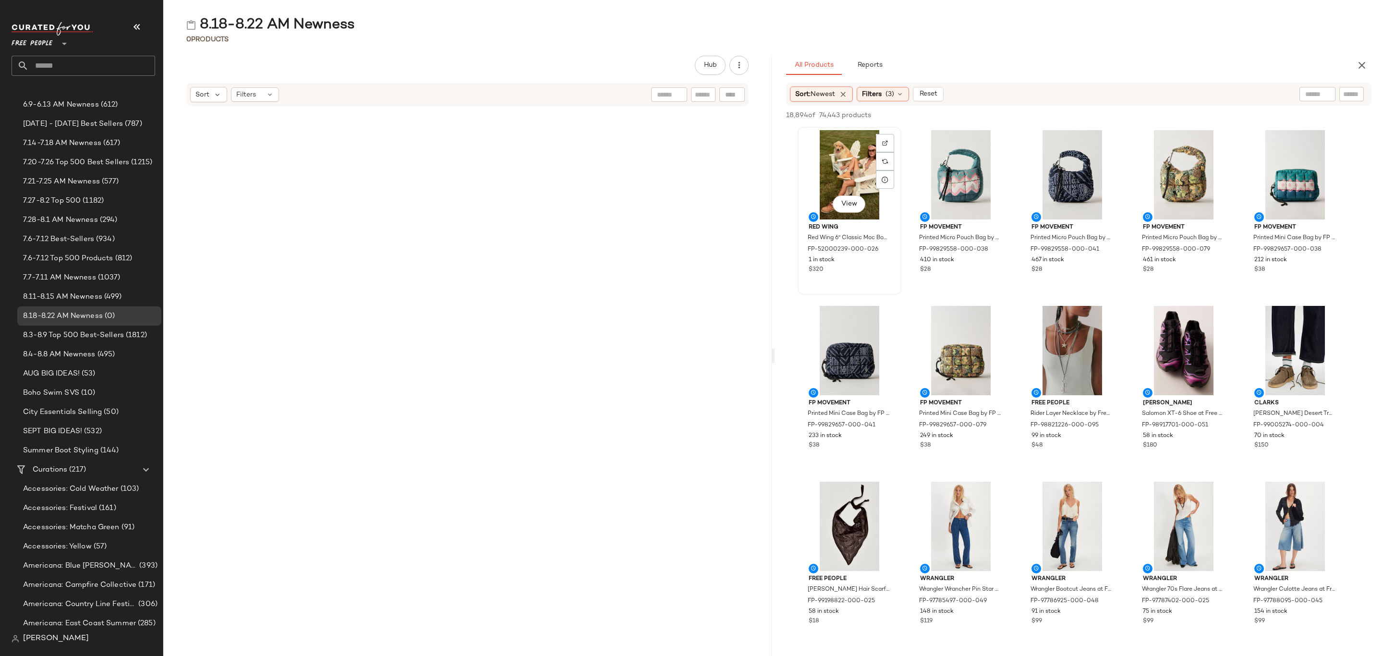
click at [816, 152] on div "View" at bounding box center [849, 174] width 97 height 89
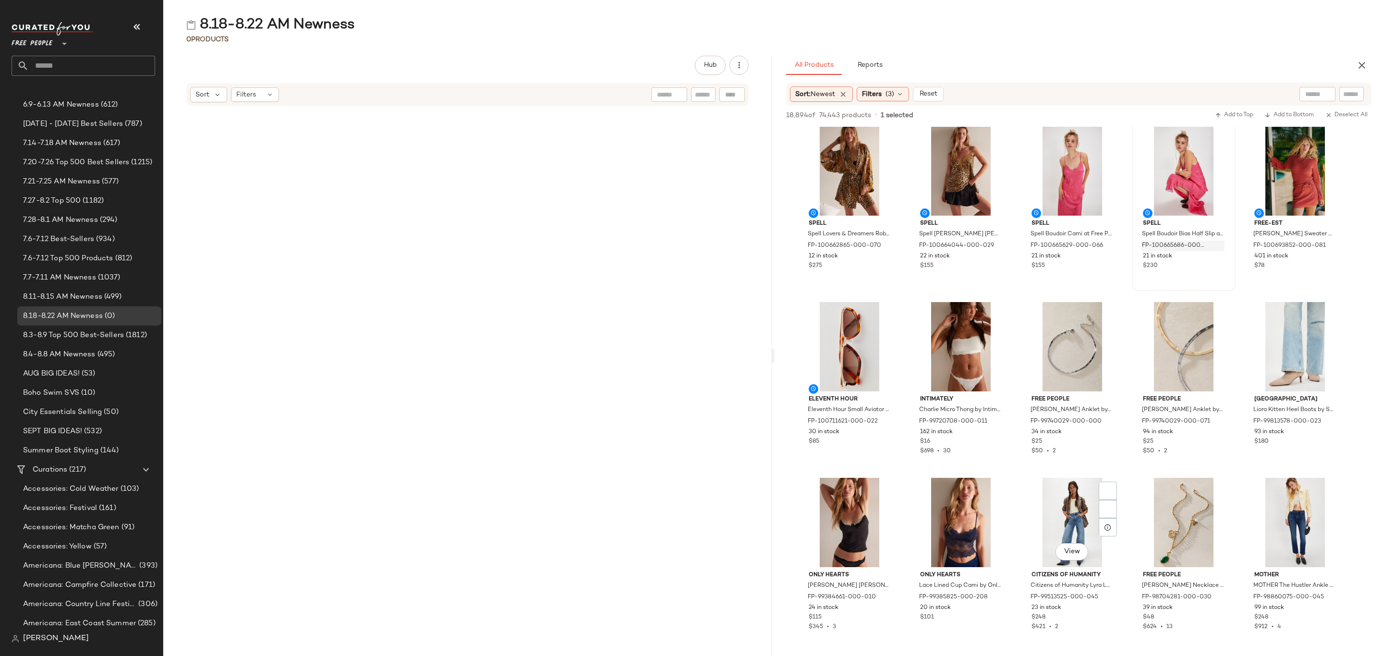
scroll to position [18509, 0]
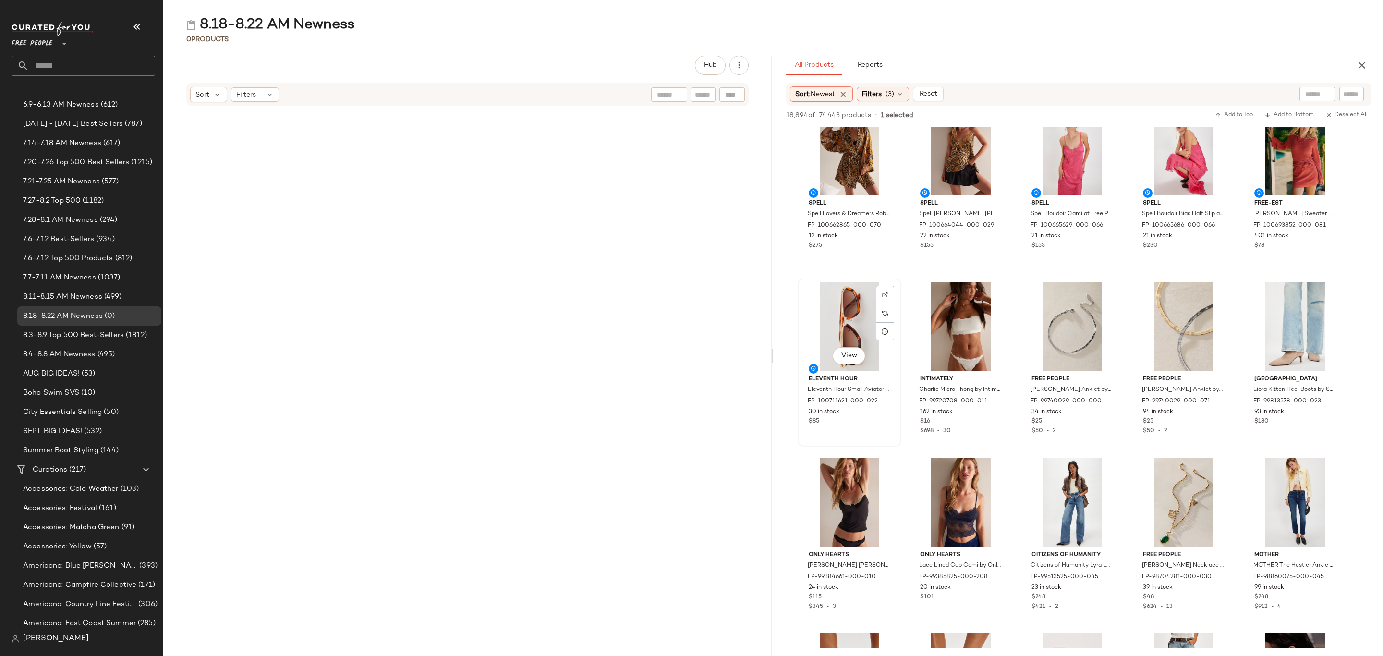
click at [879, 408] on div "30 in stock" at bounding box center [850, 412] width 82 height 9
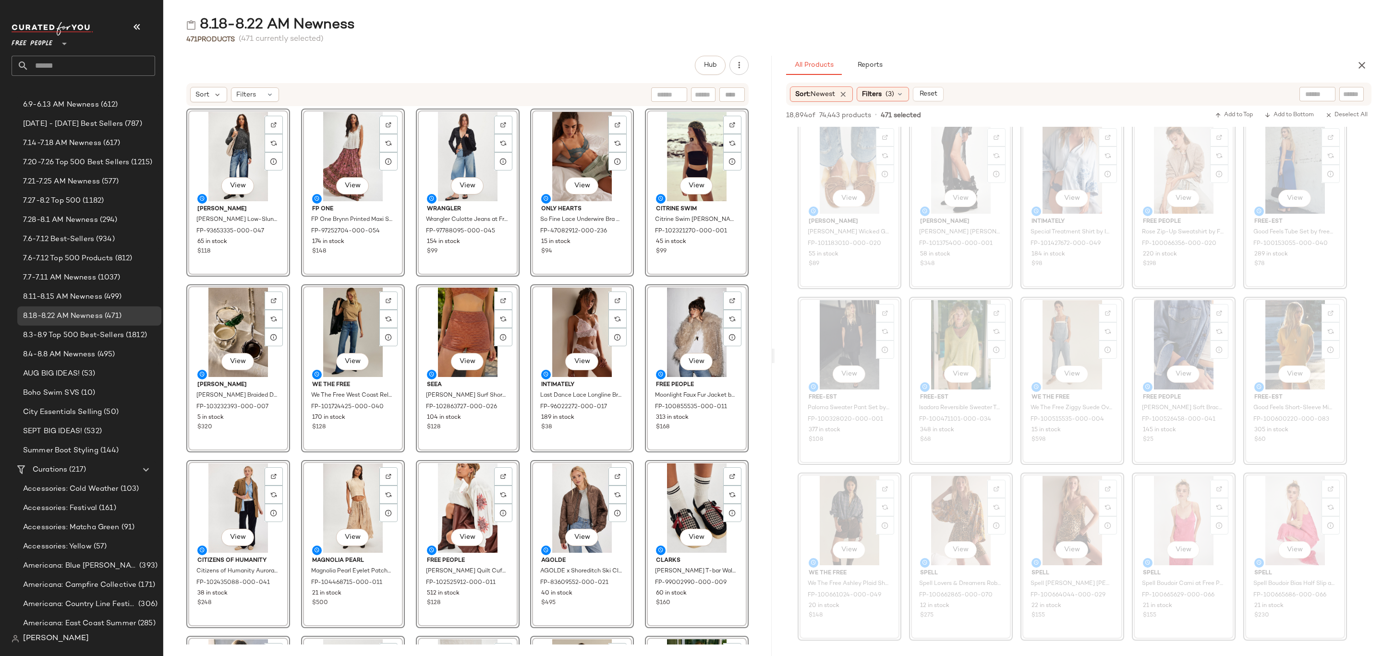
scroll to position [17727, 0]
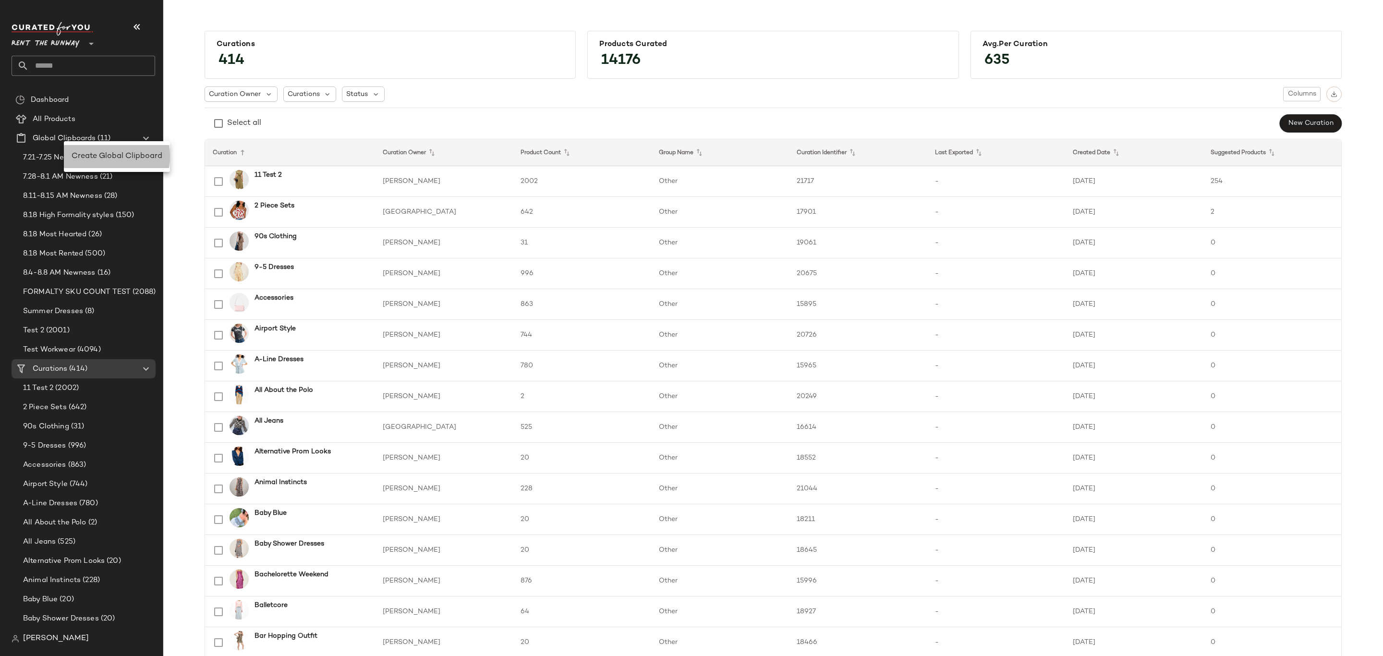
click at [121, 156] on span "Create Global Clipboard" at bounding box center [117, 156] width 91 height 8
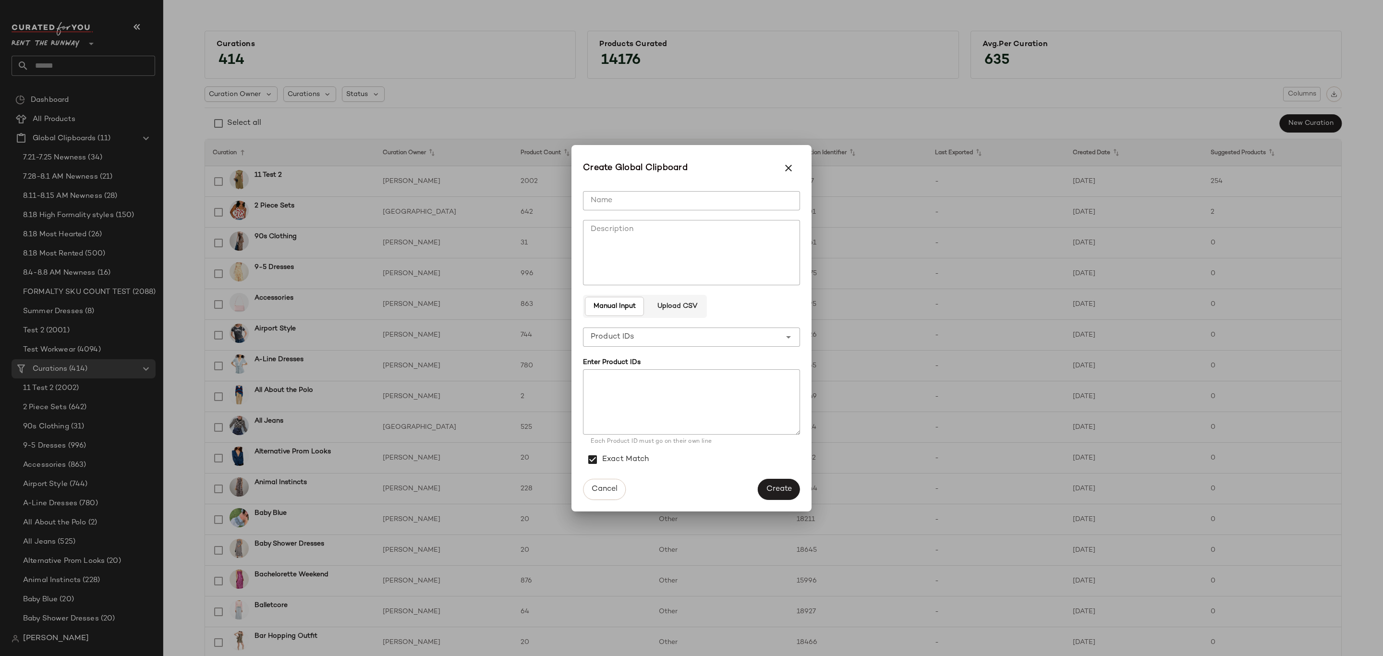
drag, startPoint x: 708, startPoint y: 201, endPoint x: 1043, endPoint y: 187, distance: 335.4
click at [708, 201] on input "Name" at bounding box center [691, 200] width 217 height 19
type input "**********"
click at [770, 491] on span "Create" at bounding box center [779, 488] width 26 height 9
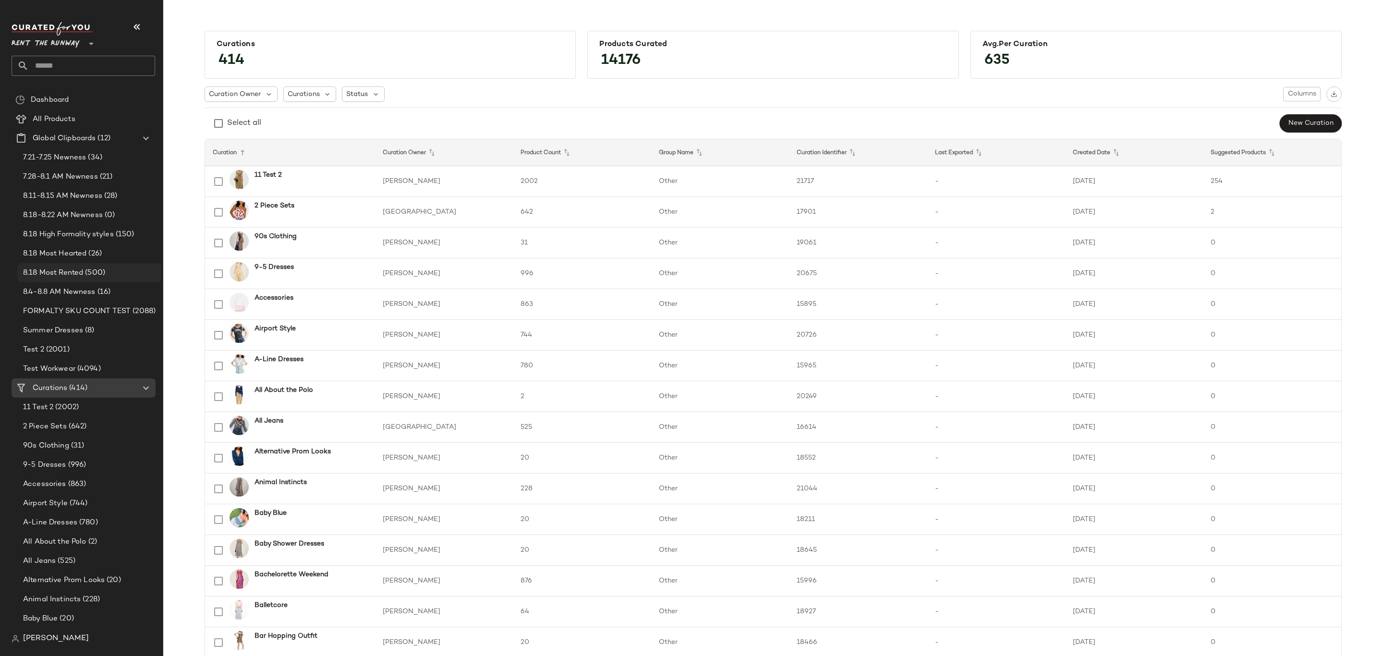
click at [65, 273] on span "8.18 Most Rented" at bounding box center [53, 272] width 60 height 11
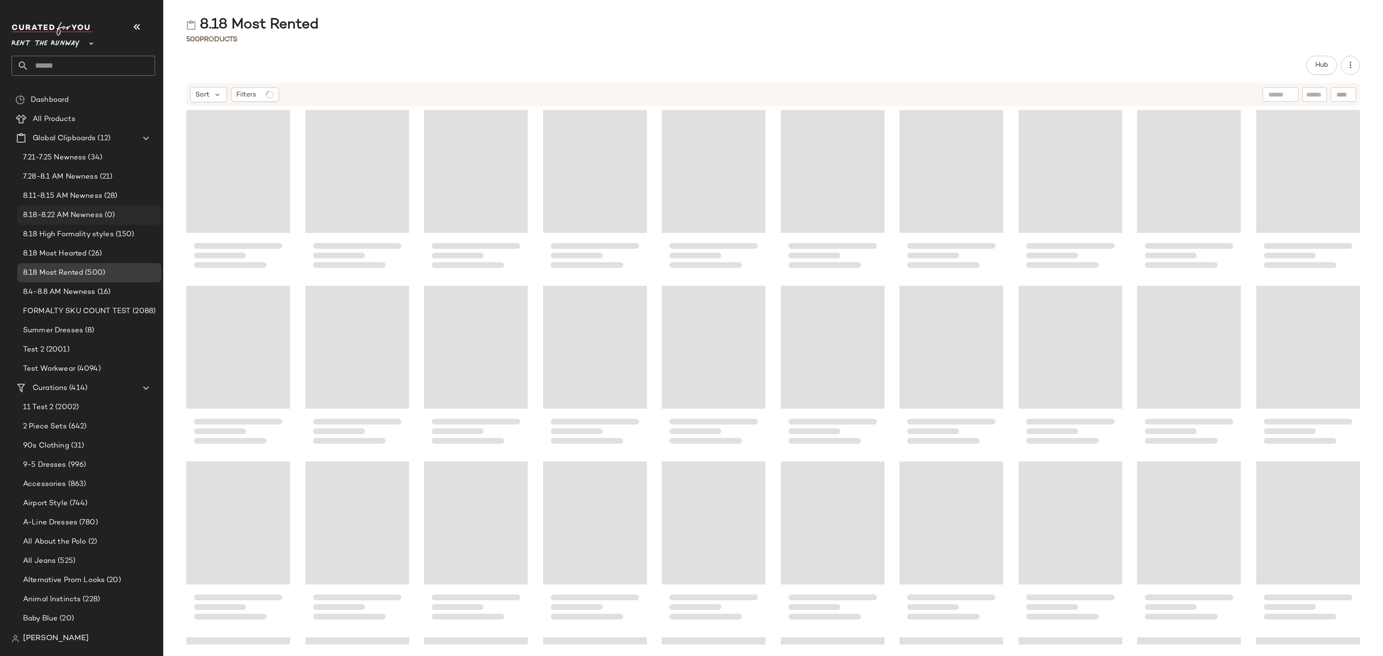
click at [81, 218] on span "8.18-8.22 AM Newness" at bounding box center [63, 215] width 80 height 11
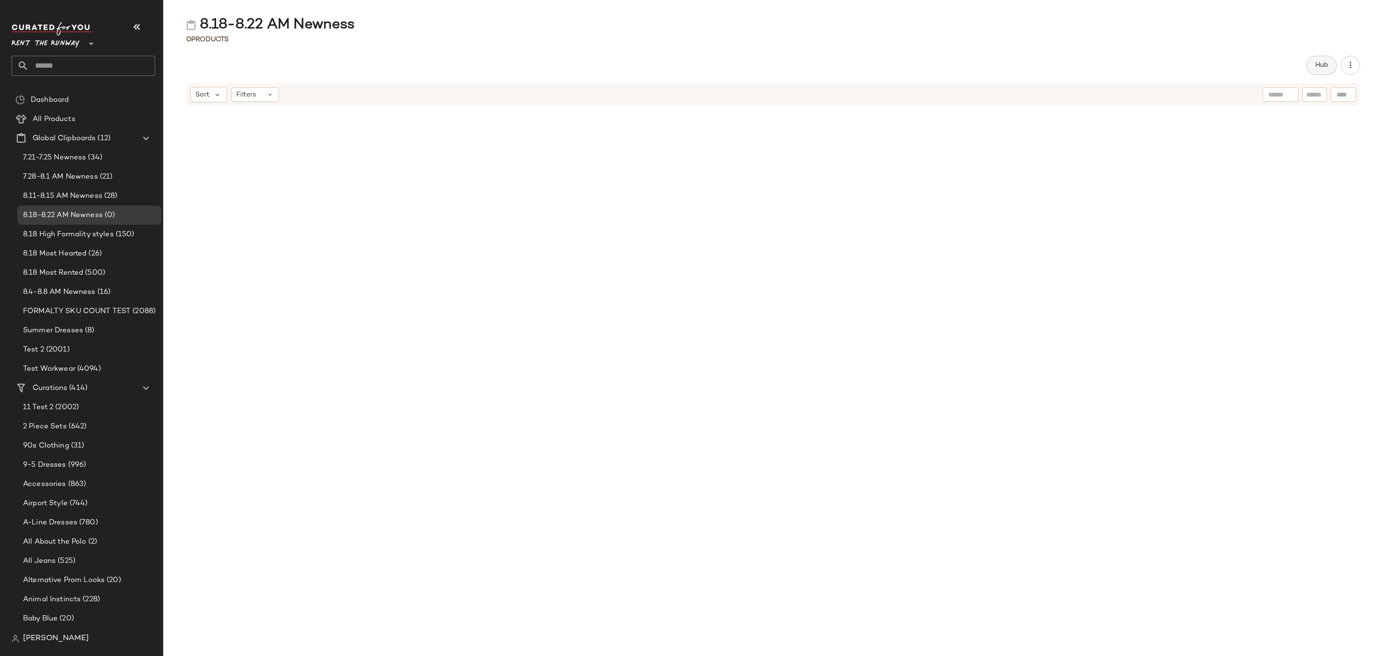
click at [1314, 65] on button "Hub" at bounding box center [1321, 65] width 31 height 19
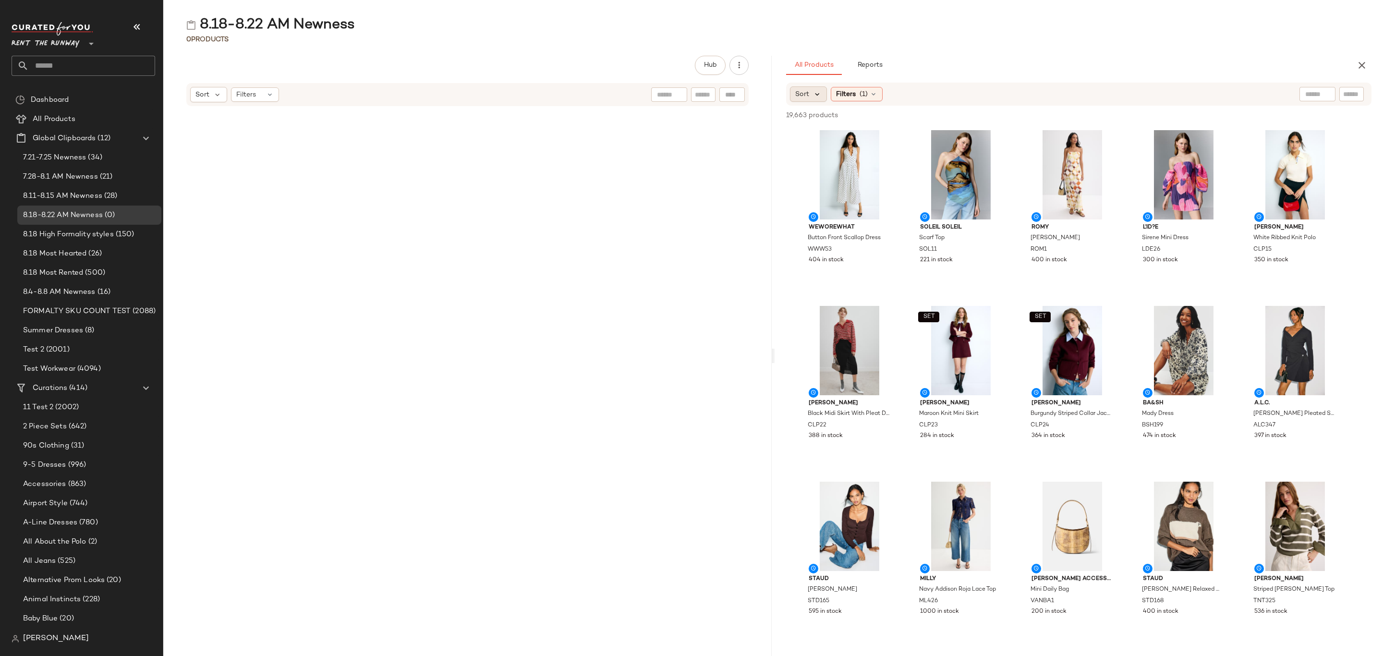
click at [814, 91] on icon at bounding box center [817, 94] width 9 height 9
click at [833, 119] on span "Newest" at bounding box center [825, 120] width 25 height 10
click at [1077, 52] on div "8.18-8.22 AM Newness 0 Products Hub Sort Filters All Products Reports Sort: New…" at bounding box center [773, 335] width 1220 height 641
drag, startPoint x: 824, startPoint y: 151, endPoint x: 861, endPoint y: 181, distance: 47.2
click at [824, 152] on div "View" at bounding box center [849, 174] width 97 height 89
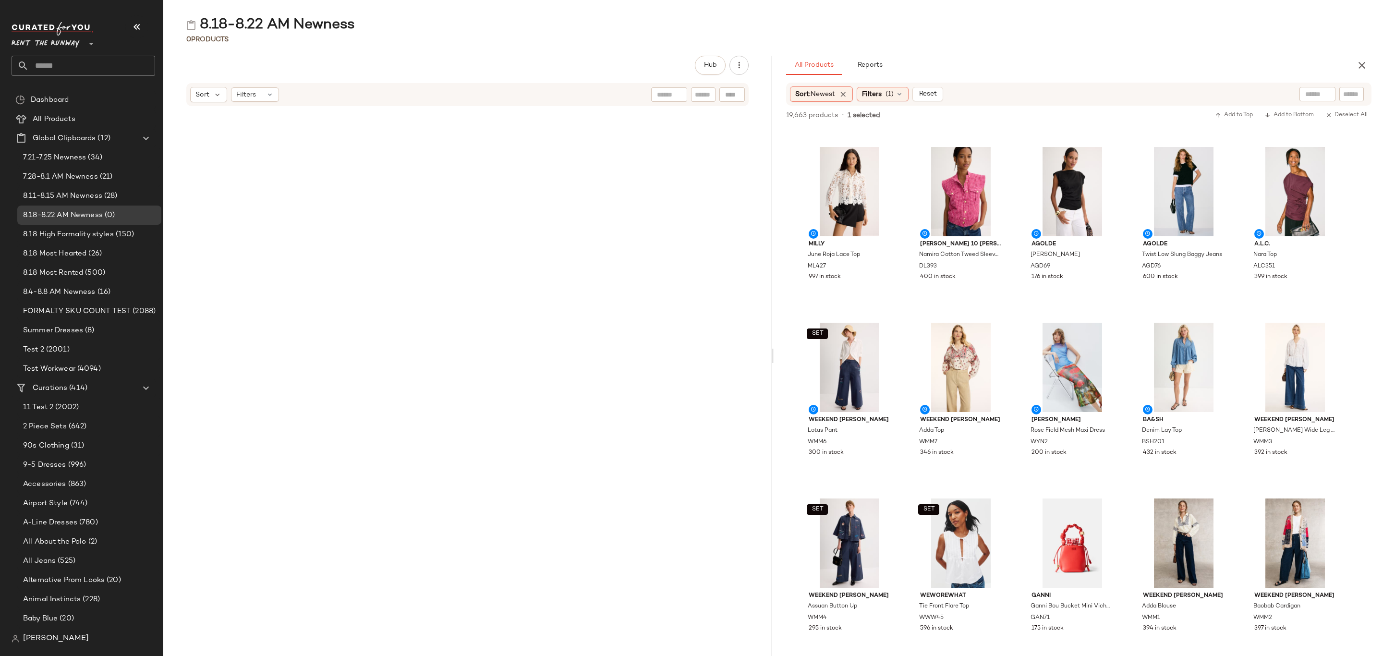
scroll to position [504, 0]
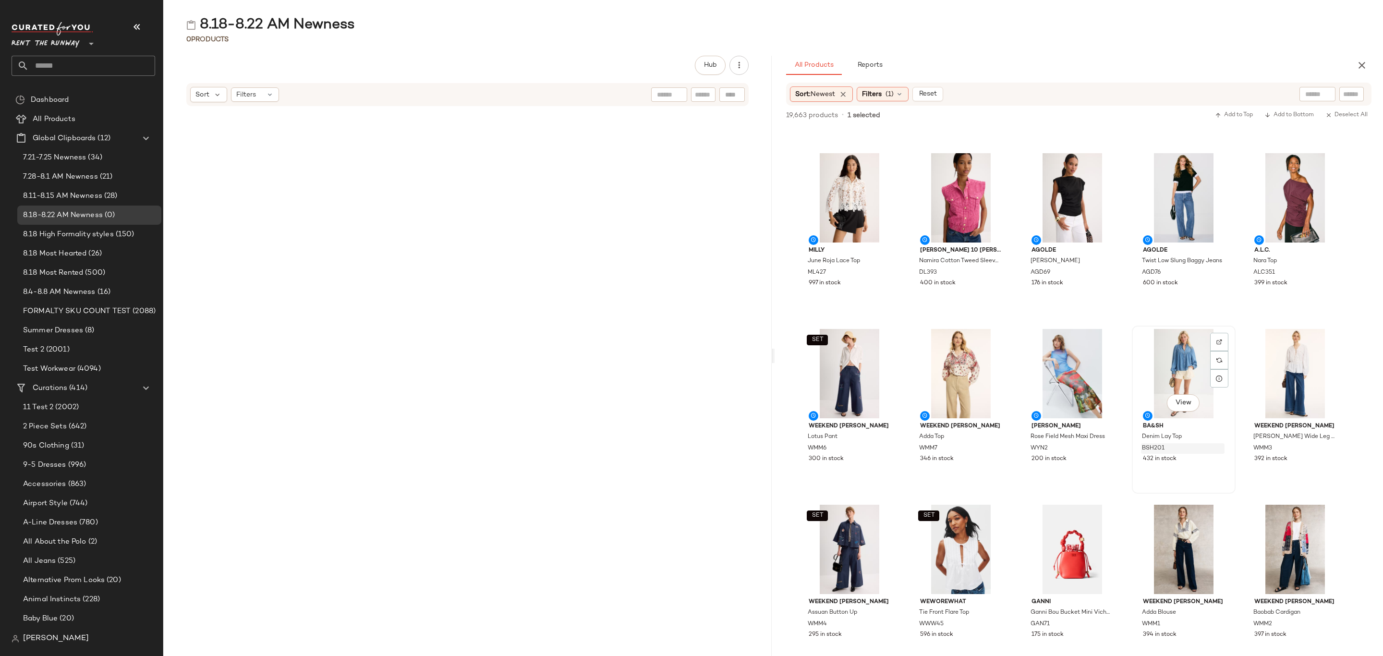
click at [1206, 451] on div "BSH201" at bounding box center [1183, 448] width 84 height 11
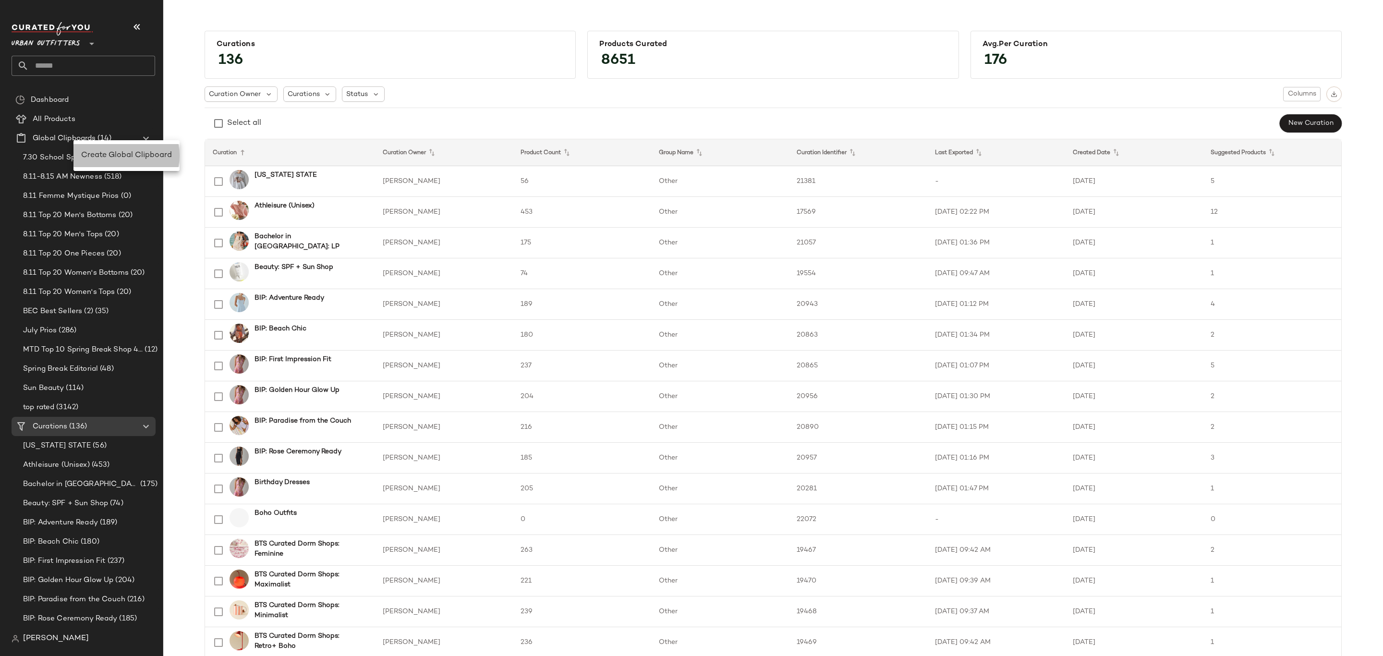
click at [147, 151] on span "Create Global Clipboard" at bounding box center [126, 155] width 91 height 8
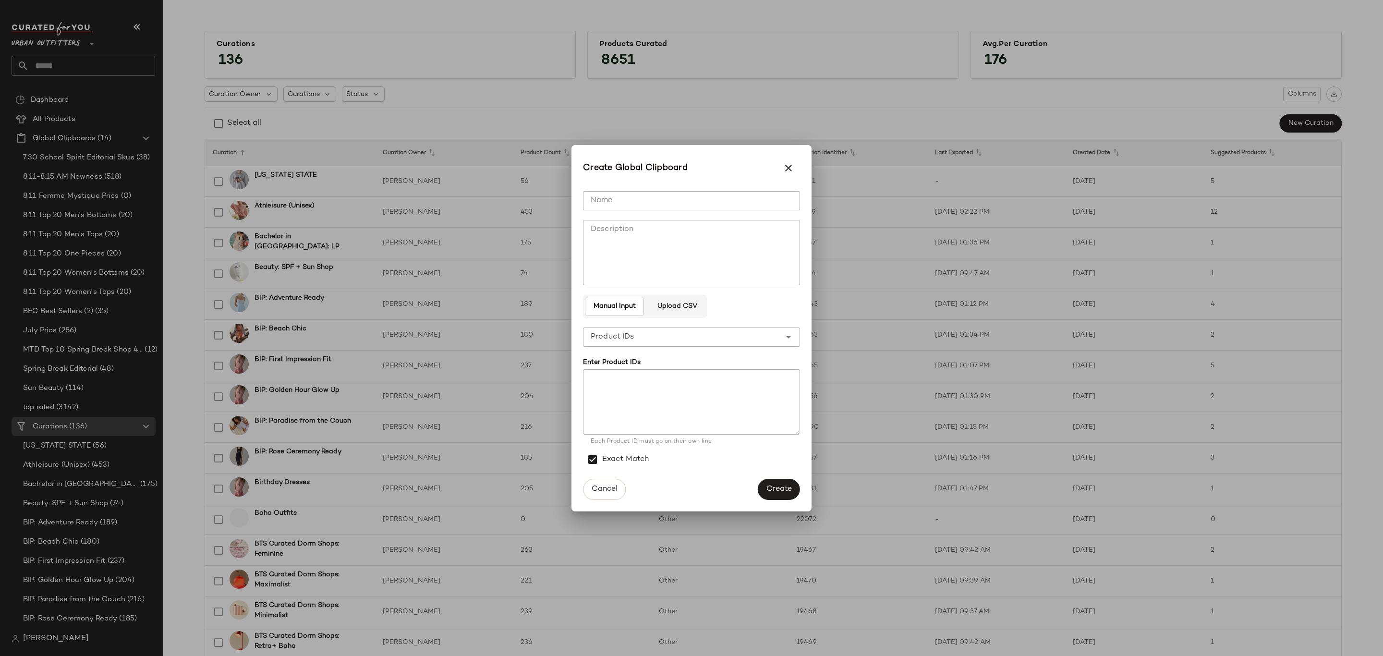
drag, startPoint x: 708, startPoint y: 204, endPoint x: 837, endPoint y: 216, distance: 130.2
click at [708, 204] on input "Name" at bounding box center [691, 200] width 217 height 19
type input "**********"
click at [774, 487] on span "Create" at bounding box center [779, 488] width 26 height 9
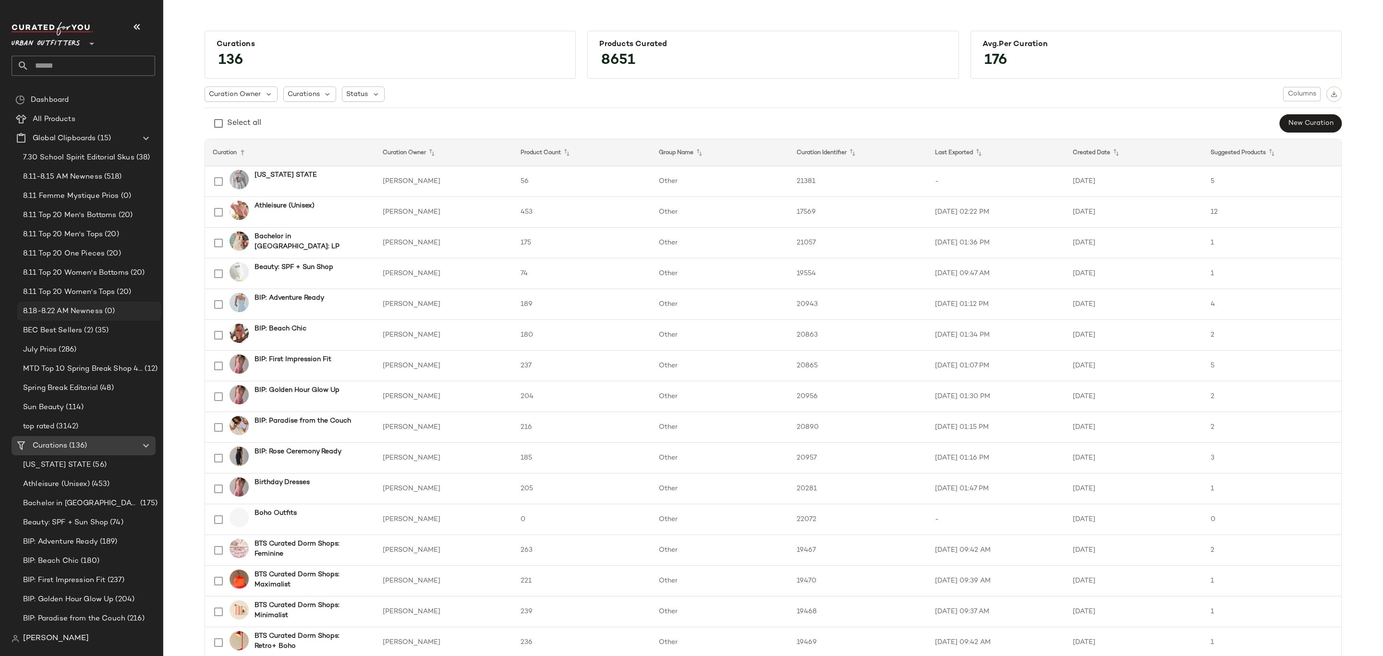
click at [73, 317] on div "8.18-8.22 AM Newness (0)" at bounding box center [89, 311] width 144 height 19
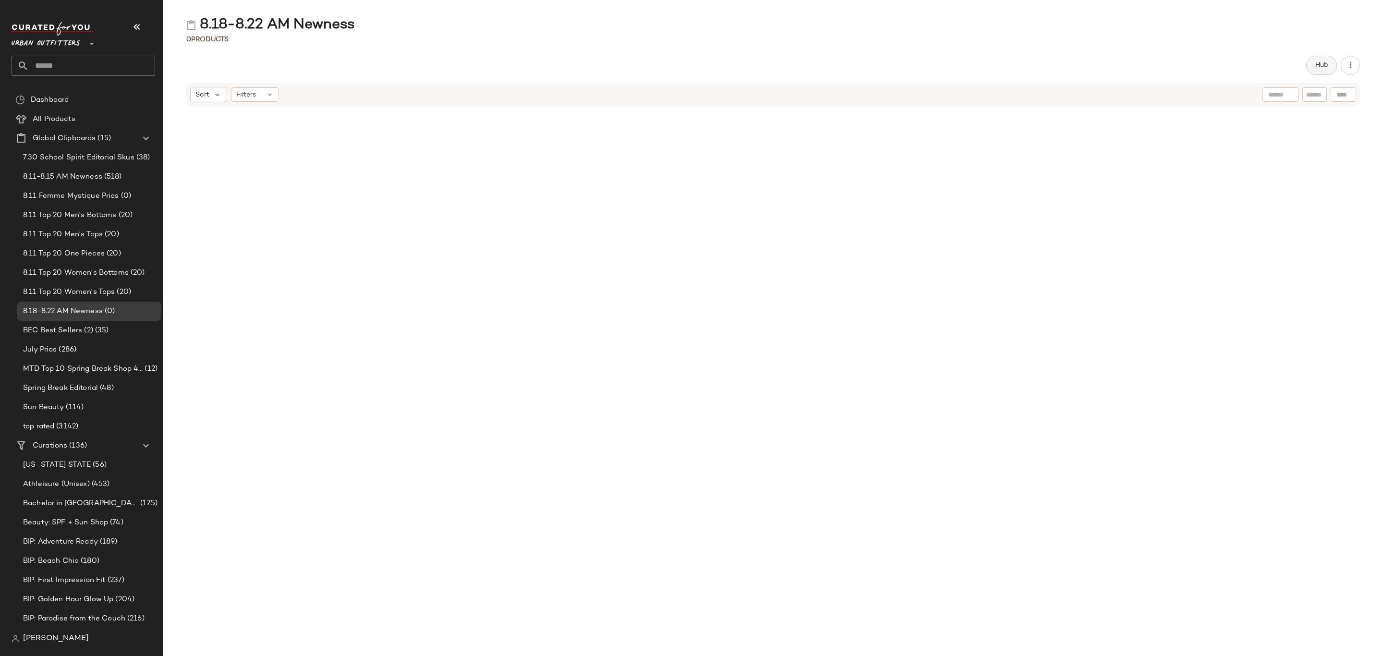
click at [1316, 62] on span "Hub" at bounding box center [1321, 65] width 13 height 8
click at [819, 98] on icon at bounding box center [817, 94] width 9 height 9
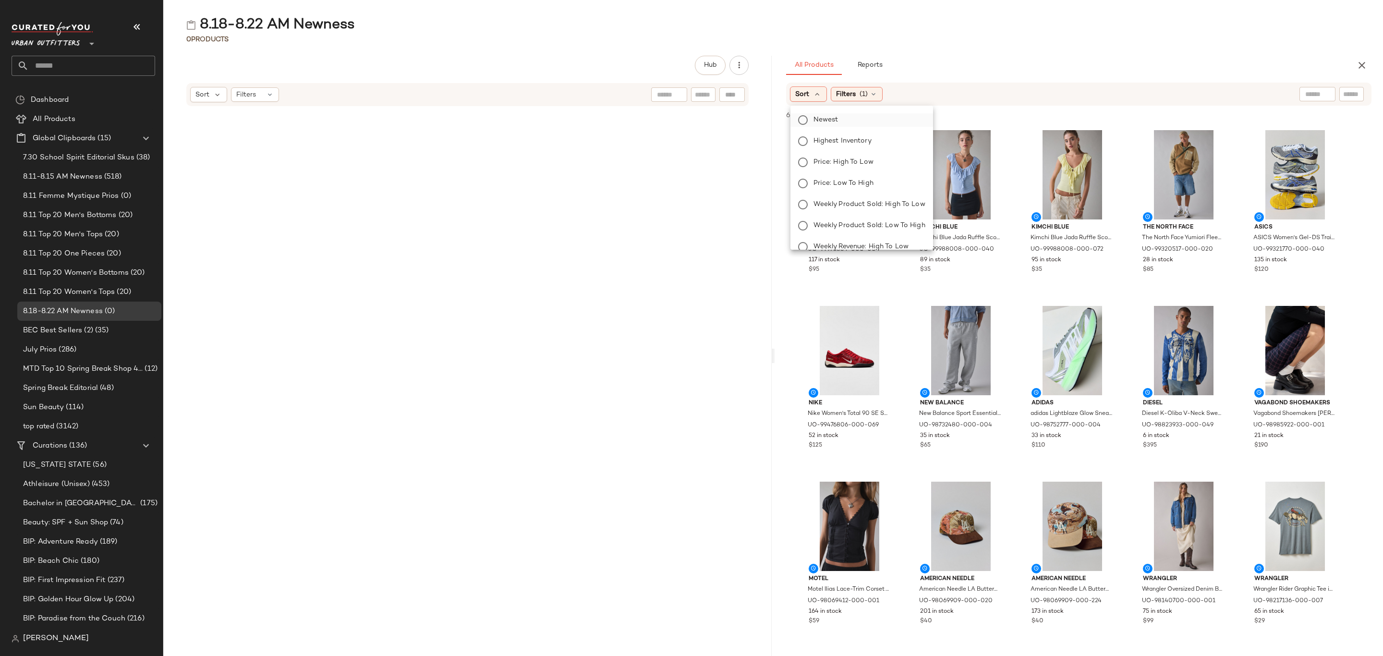
click at [824, 117] on span "Newest" at bounding box center [825, 120] width 25 height 10
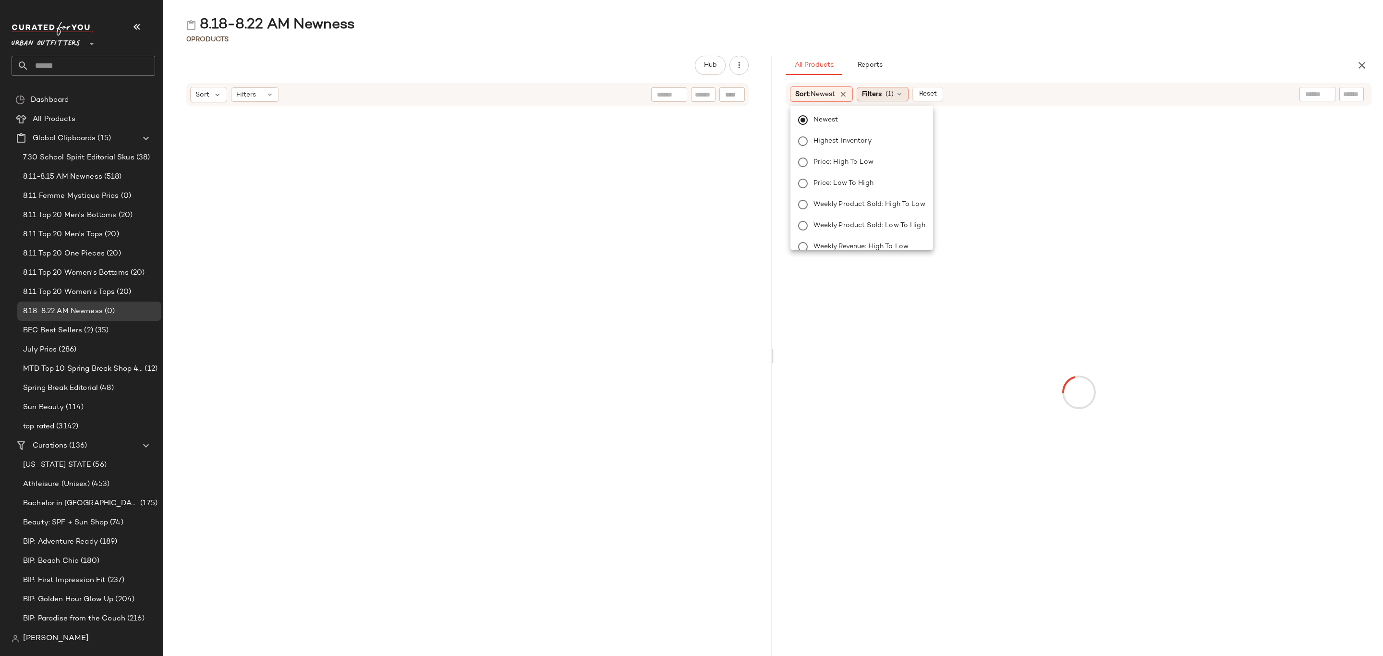
click at [901, 96] on icon at bounding box center [899, 94] width 8 height 8
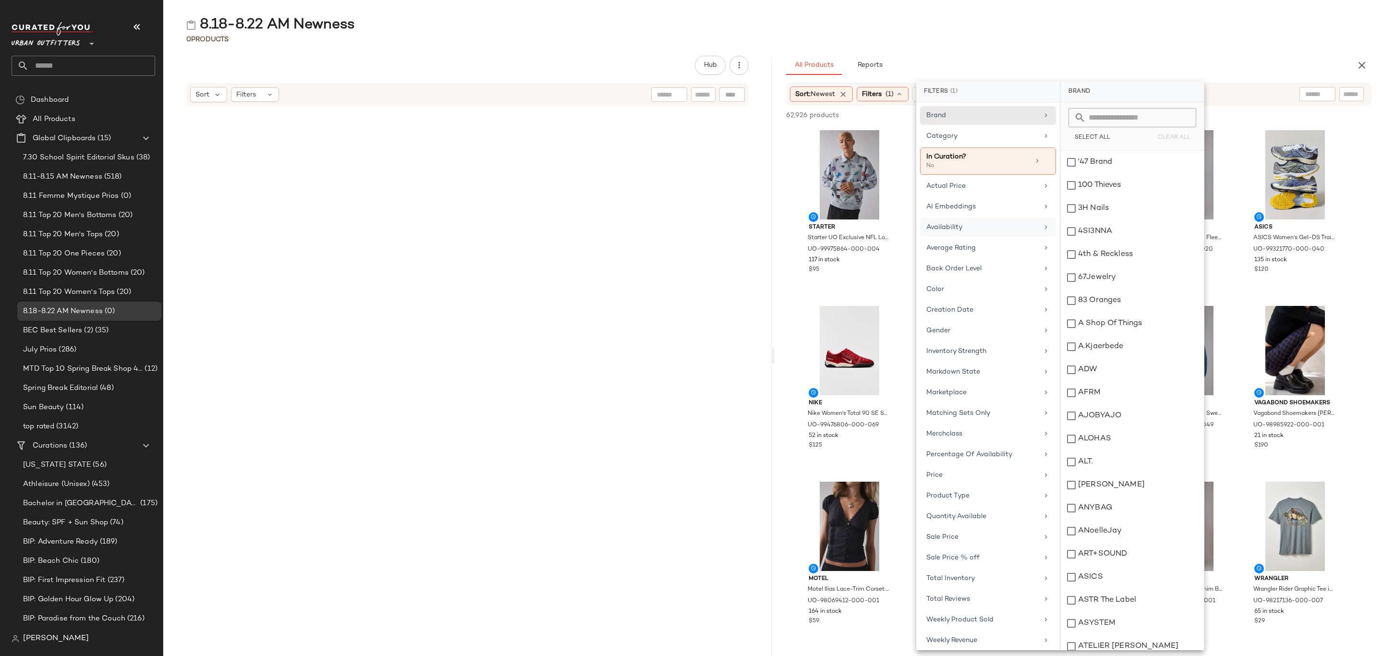
click at [980, 239] on div "Availability" at bounding box center [988, 248] width 136 height 19
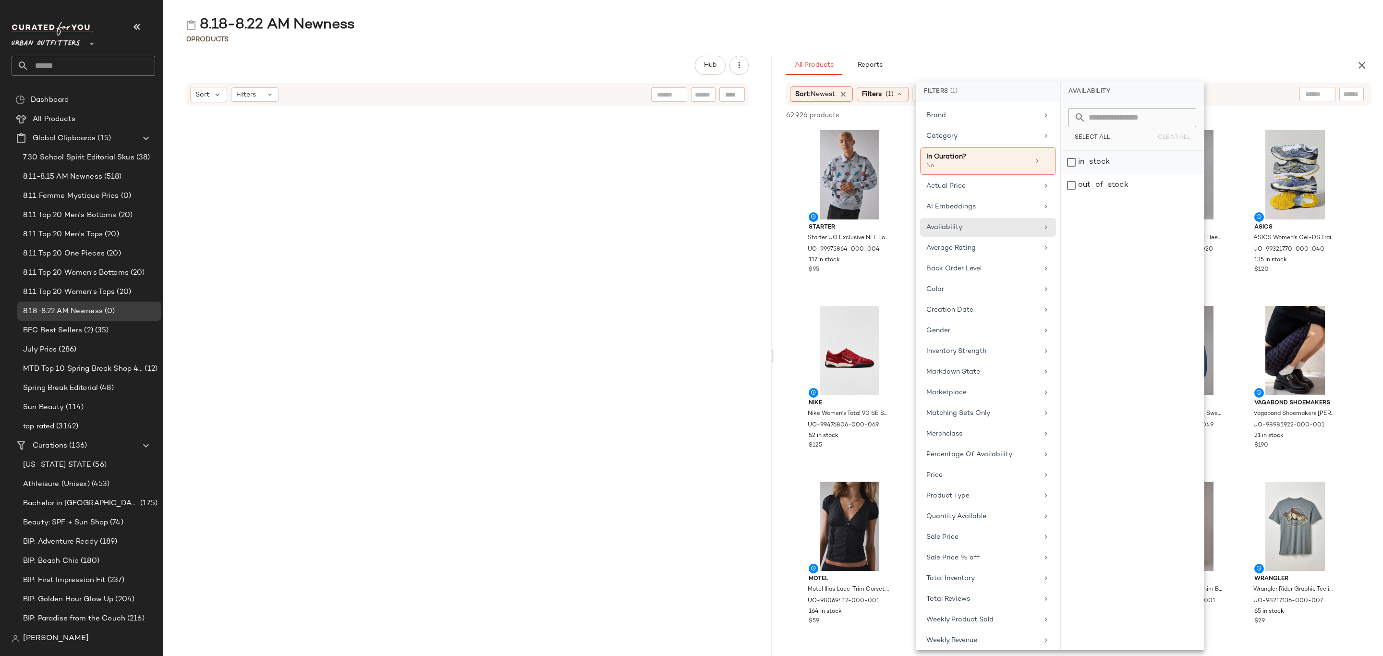
click at [1098, 174] on div "in_stock" at bounding box center [1132, 185] width 143 height 23
click at [961, 140] on div "Category" at bounding box center [982, 136] width 112 height 10
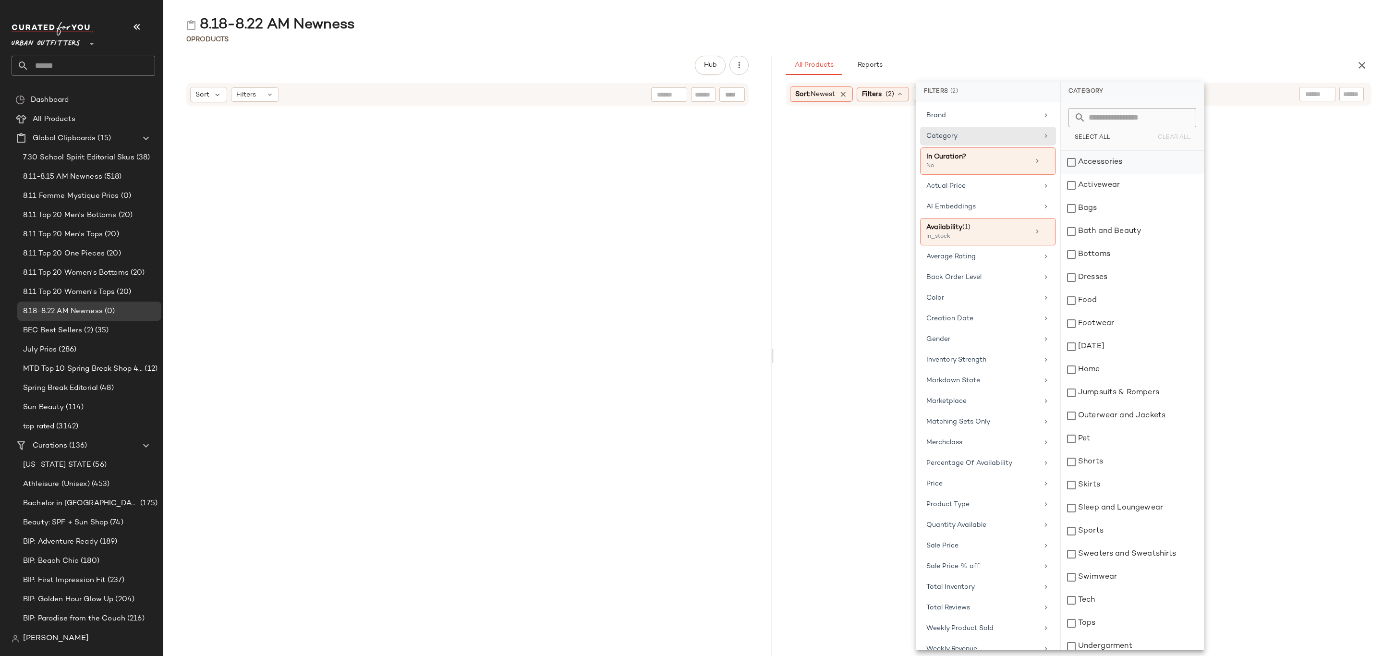
click at [1121, 165] on div "Accessories" at bounding box center [1132, 162] width 143 height 23
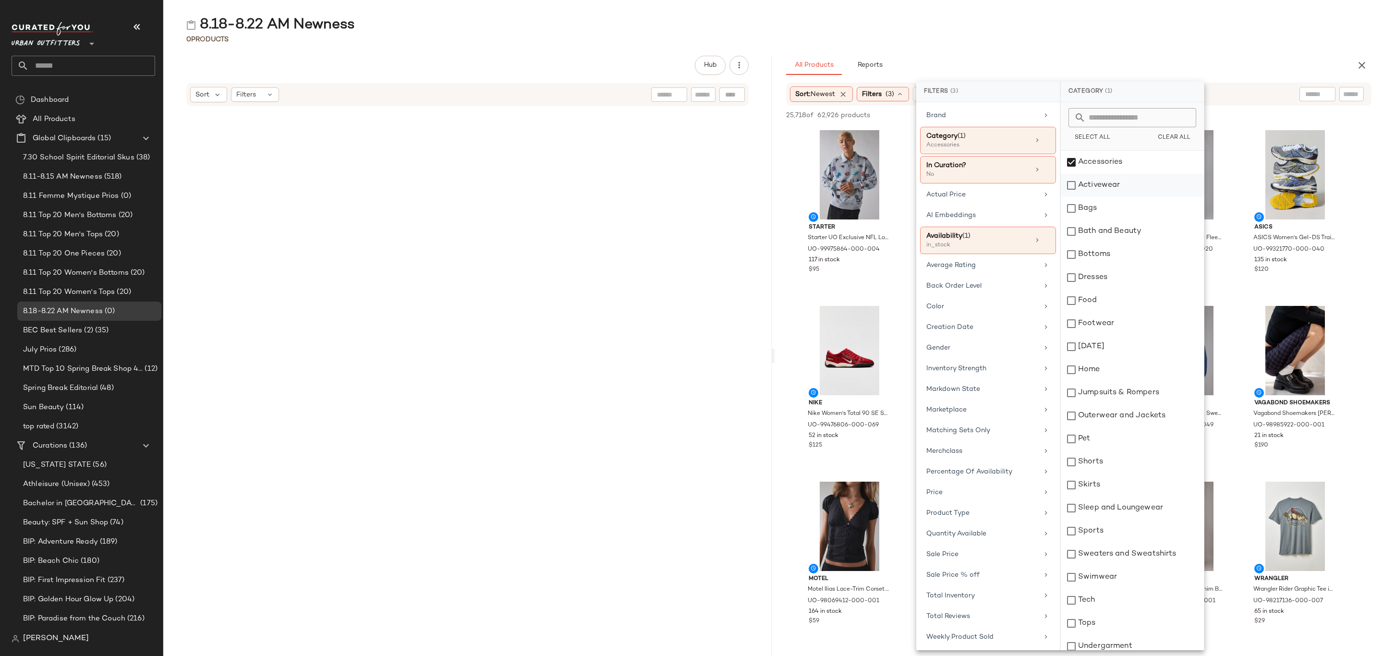
click at [1113, 186] on div "Activewear" at bounding box center [1132, 185] width 143 height 23
click at [1110, 208] on div "Bags" at bounding box center [1132, 208] width 143 height 23
click at [1114, 255] on div "Bottoms" at bounding box center [1132, 254] width 143 height 23
click at [1115, 278] on div "Dresses" at bounding box center [1132, 277] width 143 height 23
click at [1113, 330] on div "Footwear" at bounding box center [1132, 323] width 143 height 23
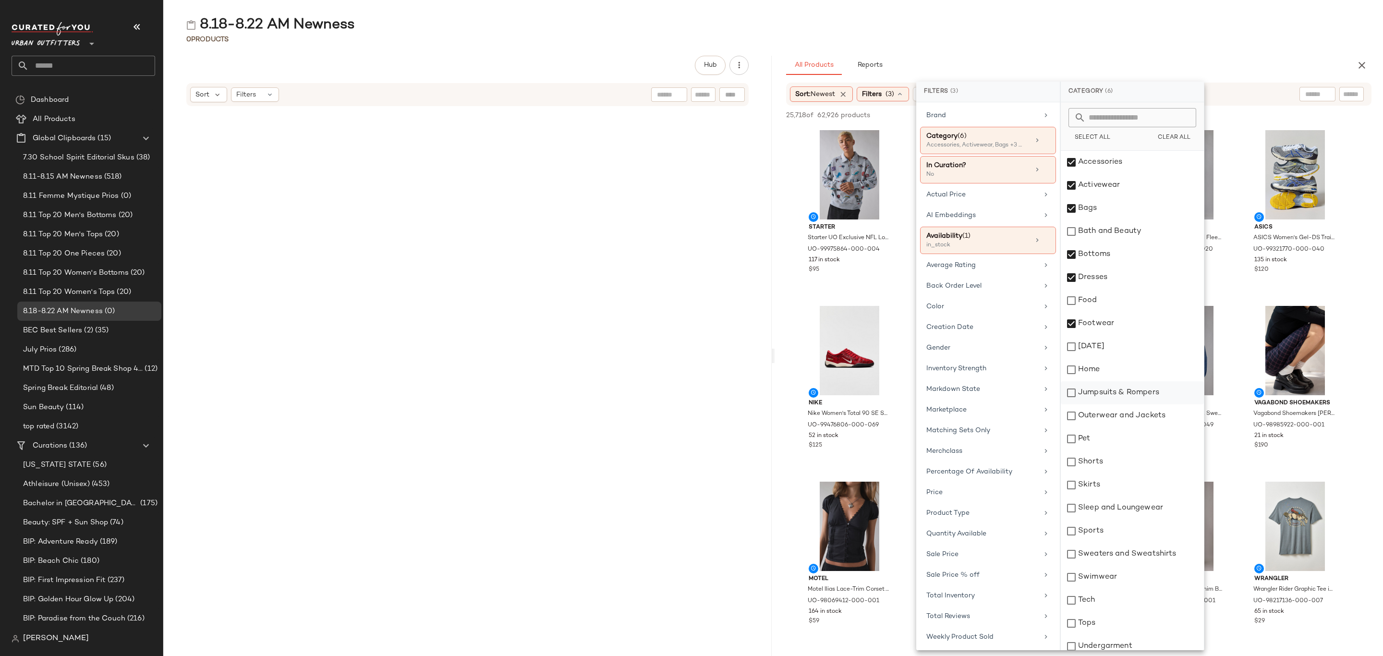
click at [1121, 399] on div "Jumpsuits & Rompers" at bounding box center [1132, 392] width 143 height 23
click at [1125, 415] on div "Outerwear and Jackets" at bounding box center [1132, 415] width 143 height 23
click at [1105, 467] on div "Shorts" at bounding box center [1132, 461] width 143 height 23
click at [1107, 485] on div "Skirts" at bounding box center [1132, 484] width 143 height 23
click at [1112, 508] on div "Sleep and Loungewear" at bounding box center [1132, 507] width 143 height 23
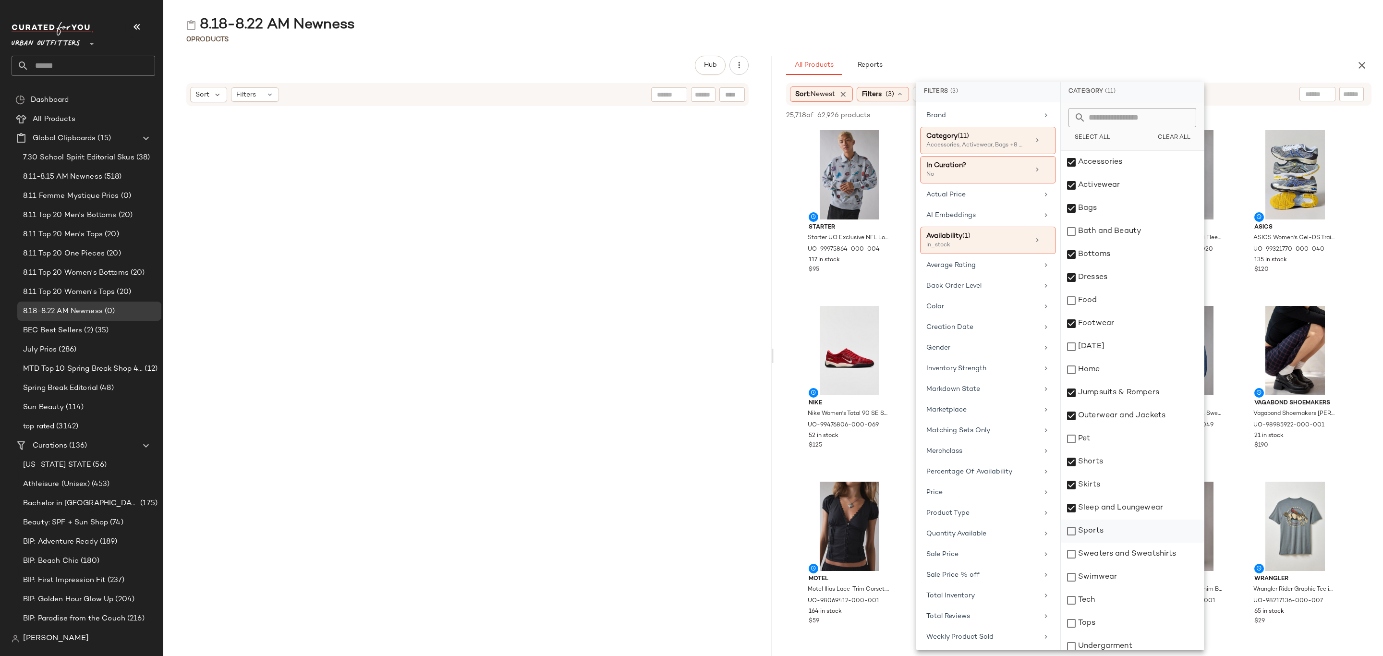
click at [1102, 539] on div "Sports" at bounding box center [1132, 531] width 143 height 23
click at [1117, 535] on div "Sports" at bounding box center [1132, 531] width 143 height 23
click at [1126, 552] on div "Sweaters and Sweatshirts" at bounding box center [1132, 554] width 143 height 23
click at [1105, 581] on div "Swimwear" at bounding box center [1132, 577] width 143 height 23
click at [1121, 624] on div "Tops" at bounding box center [1132, 623] width 143 height 23
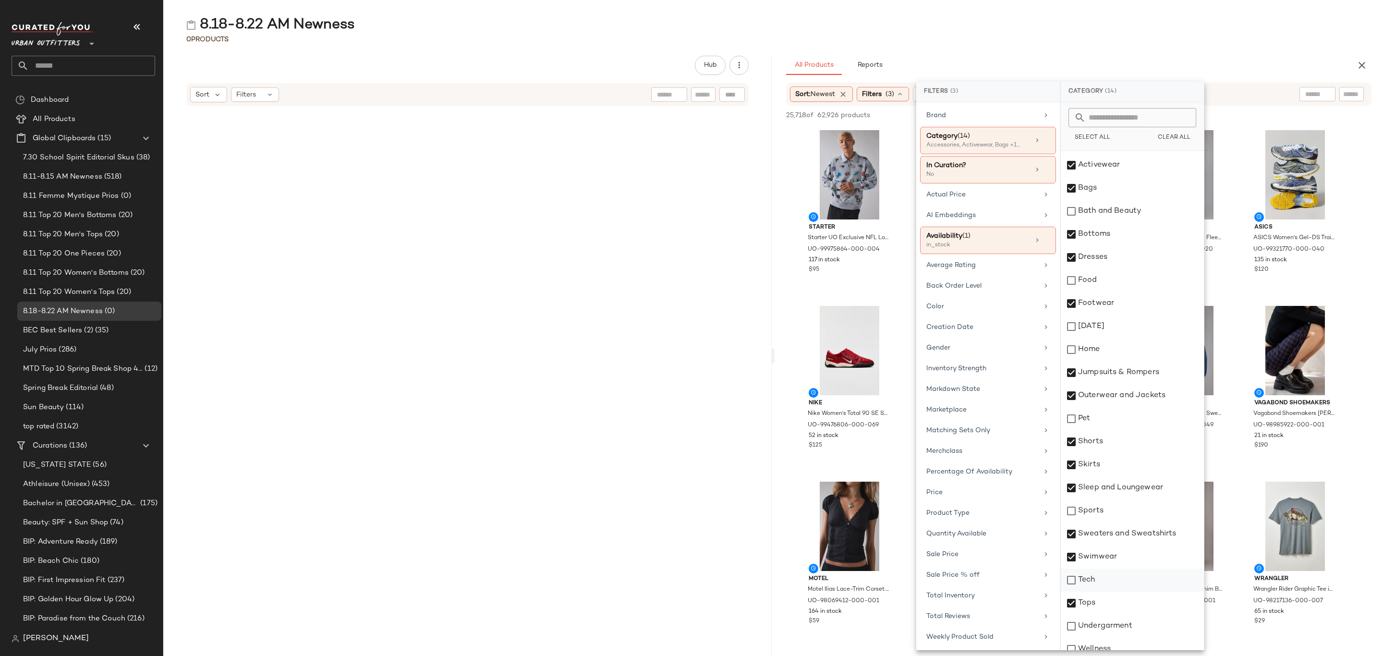
scroll to position [30, 0]
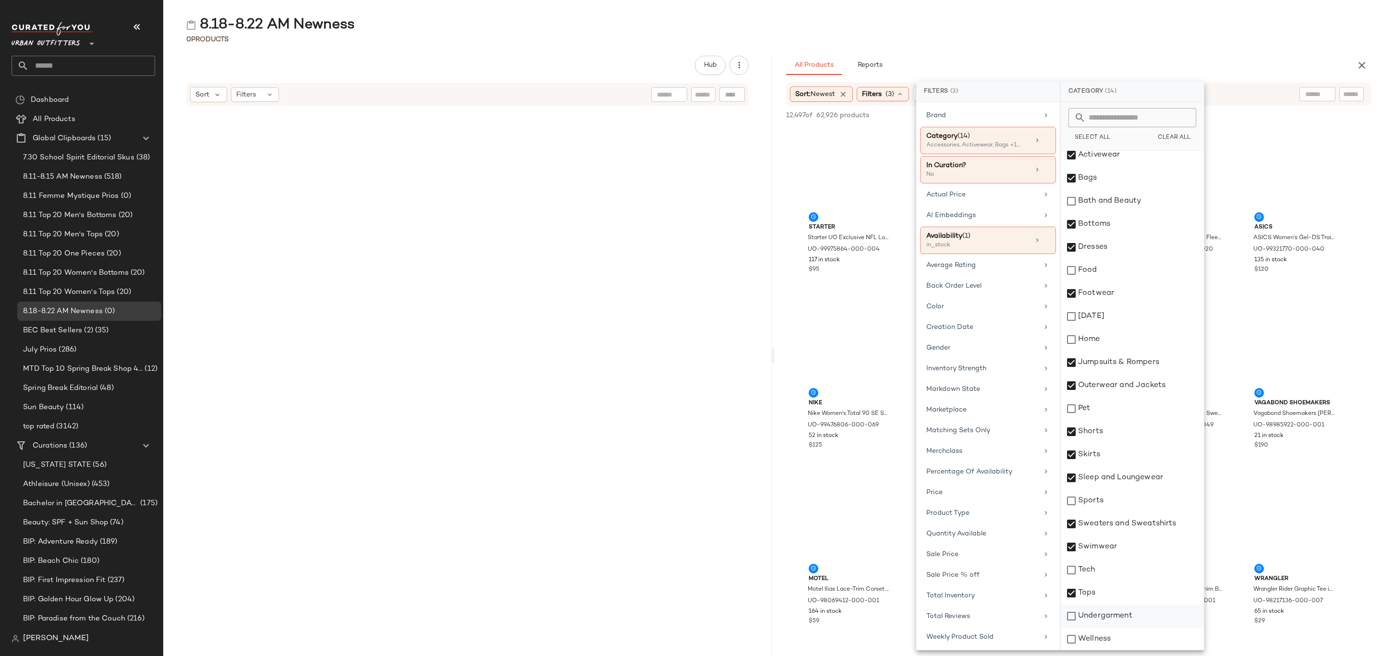
click at [1134, 618] on div "Undergarment" at bounding box center [1132, 616] width 143 height 23
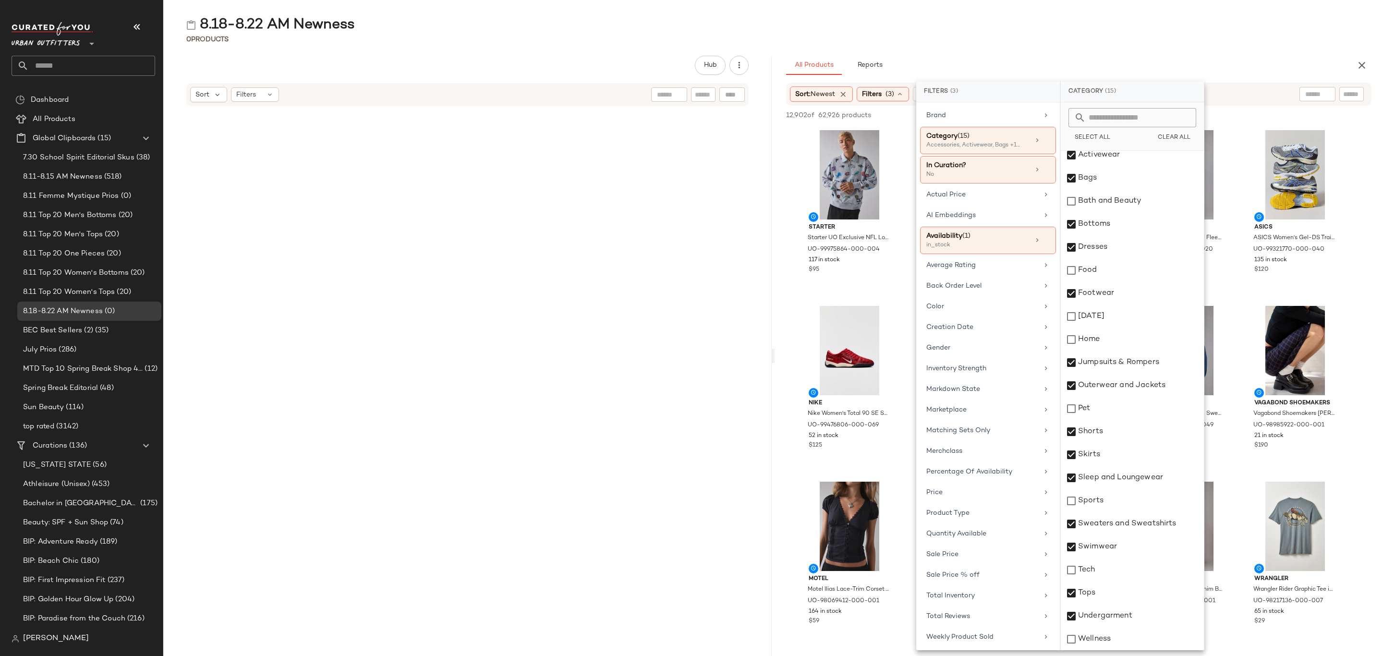
click at [1180, 48] on div "8.18-8.22 AM Newness 0 Products Hub Sort Filters All Products Reports Sort: New…" at bounding box center [773, 335] width 1220 height 641
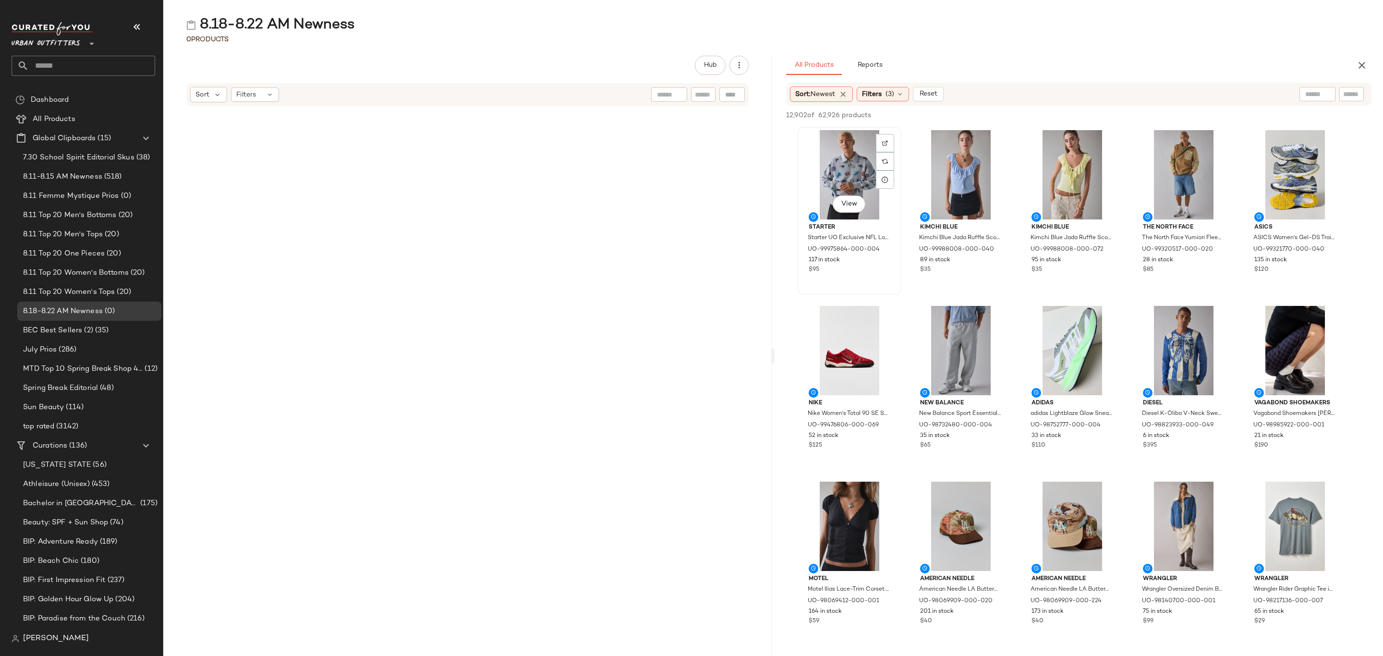
click at [852, 153] on div "View" at bounding box center [849, 174] width 97 height 89
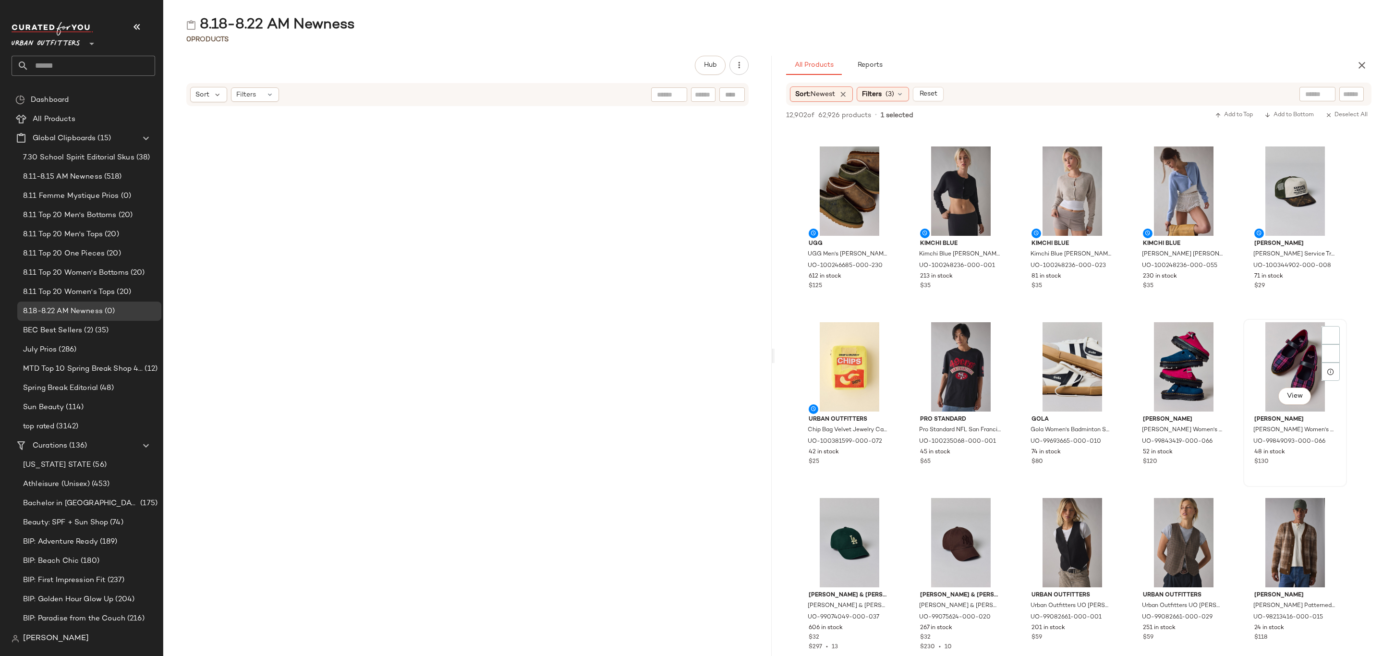
scroll to position [19027, 0]
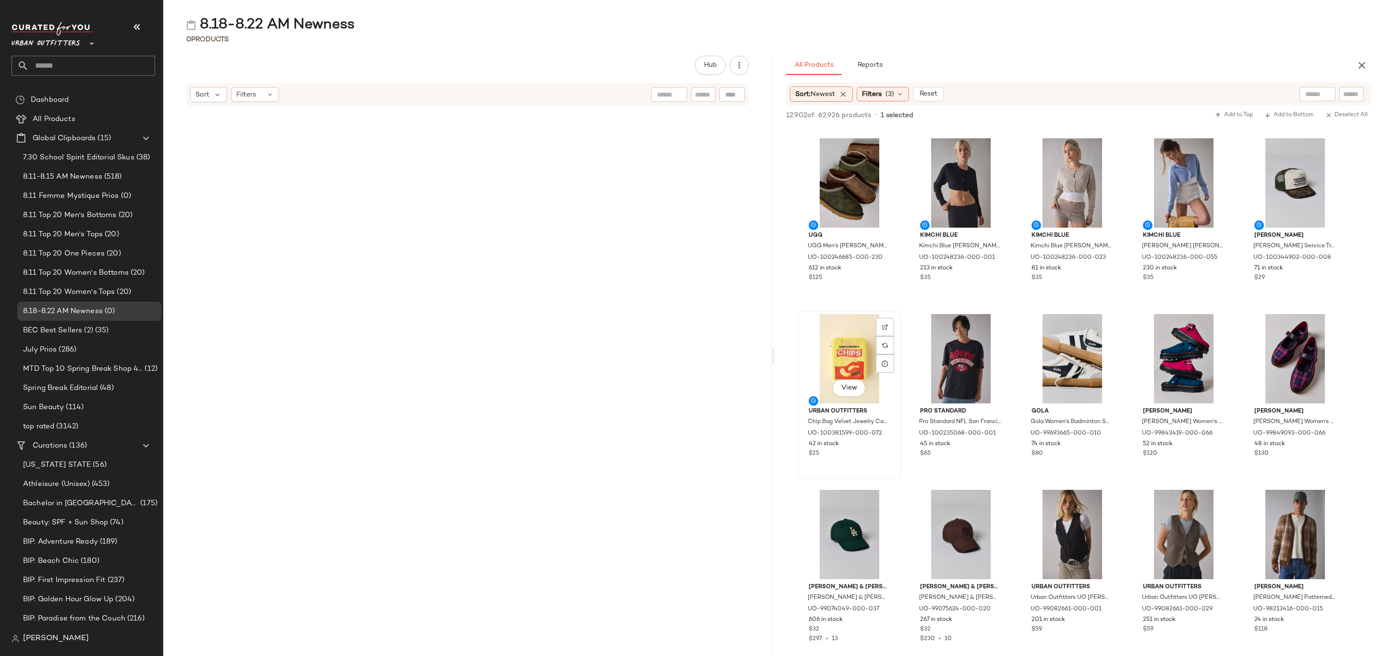
drag, startPoint x: 862, startPoint y: 454, endPoint x: 849, endPoint y: 355, distance: 99.8
click at [862, 455] on div "$25" at bounding box center [850, 453] width 82 height 9
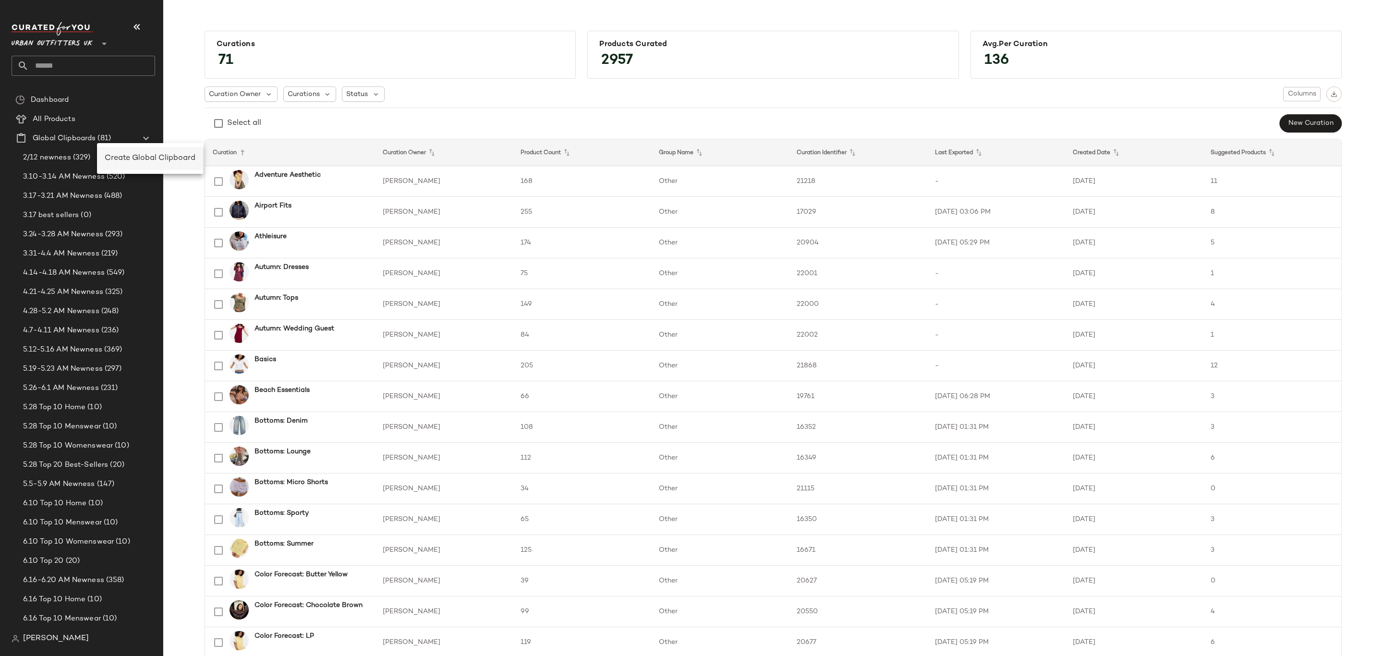
click at [168, 157] on span "Create Global Clipboard" at bounding box center [150, 158] width 91 height 8
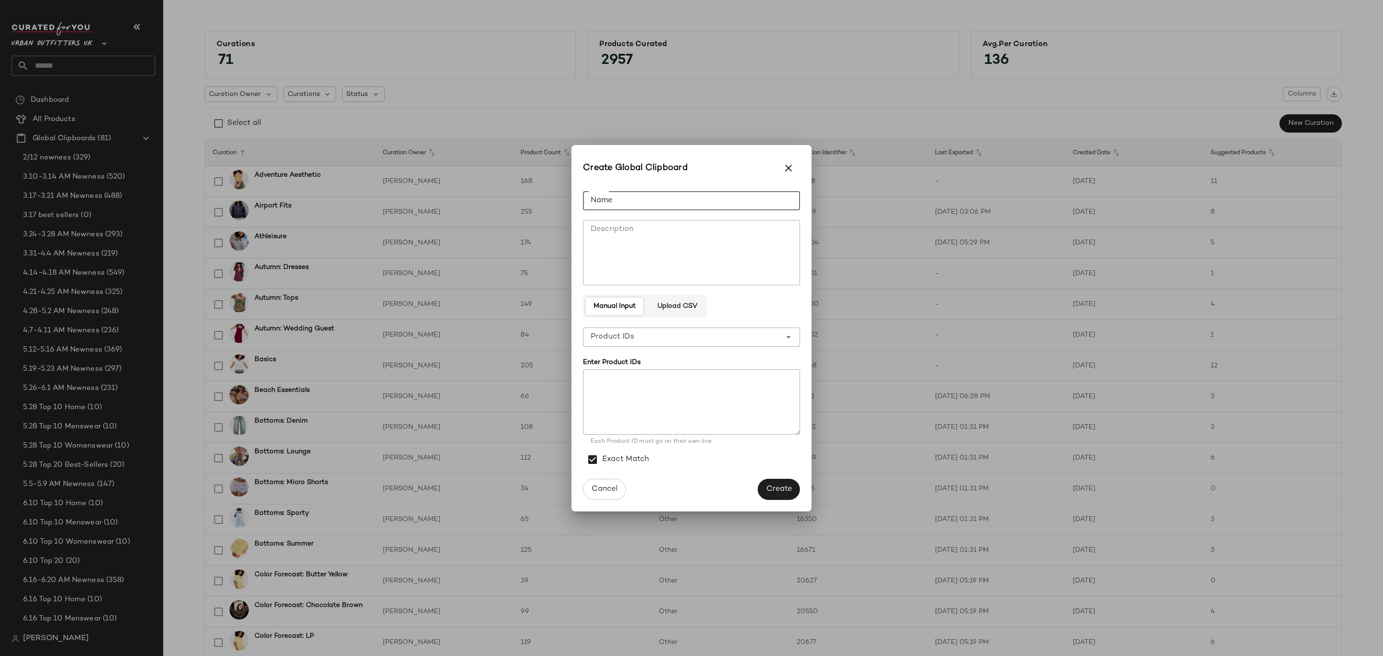
click at [680, 196] on input "Name" at bounding box center [691, 200] width 217 height 19
type input "**********"
click at [769, 487] on span "Create" at bounding box center [779, 488] width 26 height 9
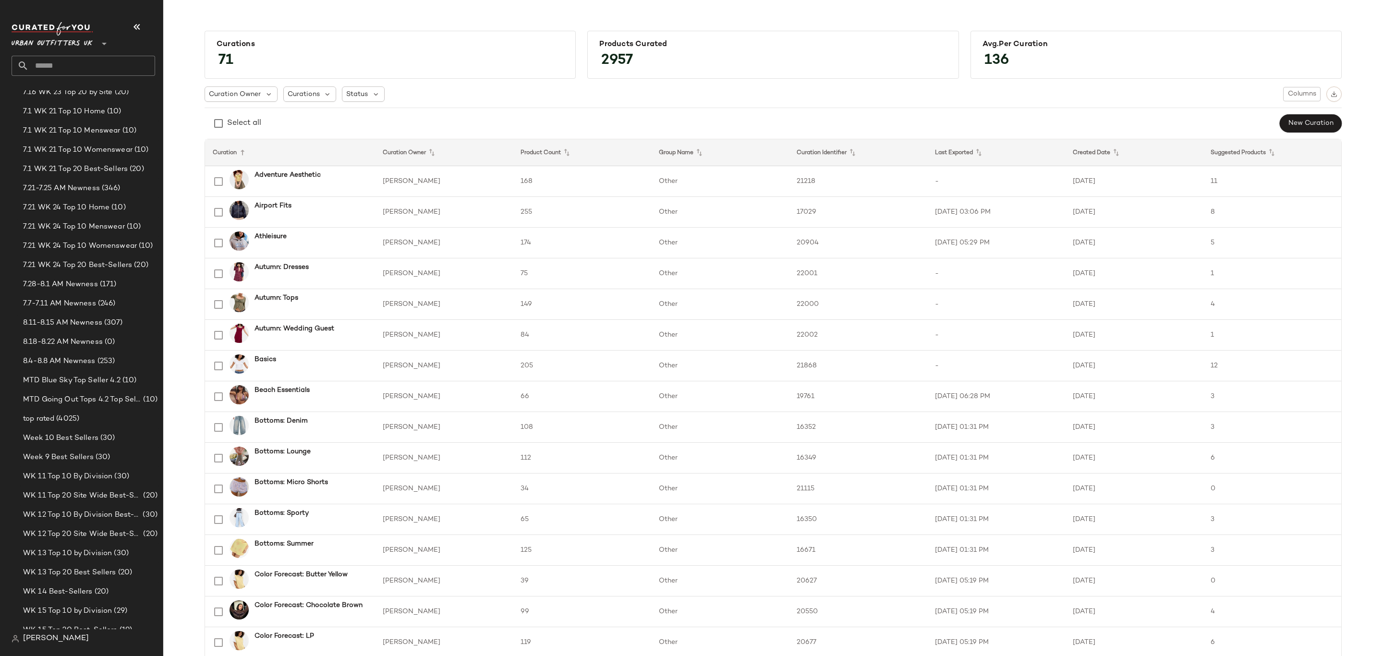
scroll to position [1008, 0]
click at [97, 300] on span "8.18-8.22 AM Newness" at bounding box center [63, 301] width 80 height 11
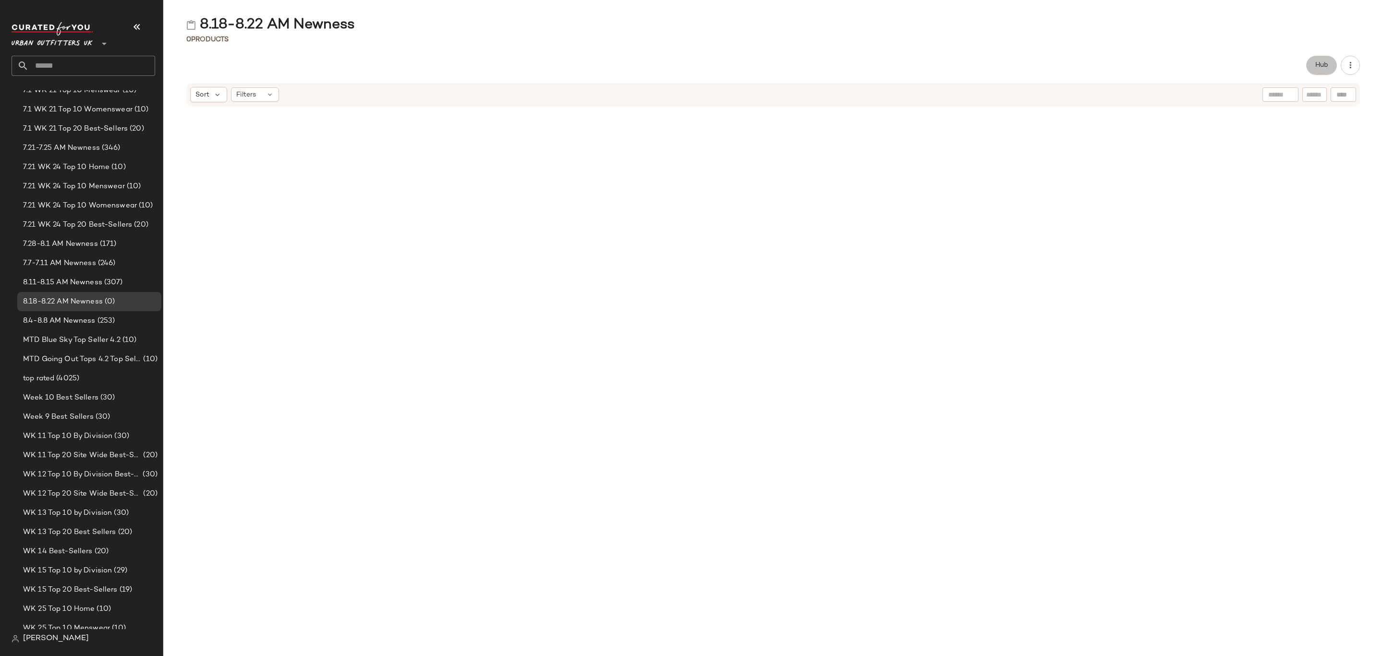
click at [1319, 58] on button "Hub" at bounding box center [1321, 65] width 31 height 19
click at [817, 97] on icon at bounding box center [817, 94] width 9 height 9
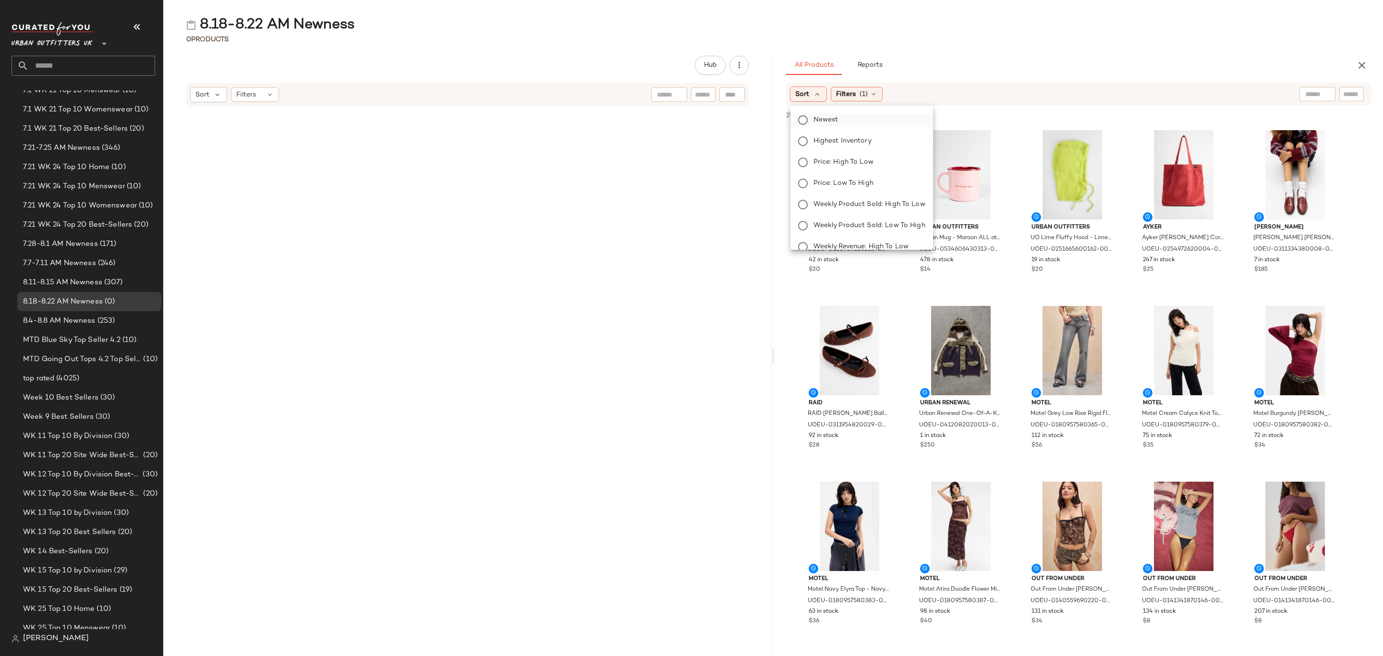
click at [829, 124] on span "Newest" at bounding box center [825, 120] width 25 height 10
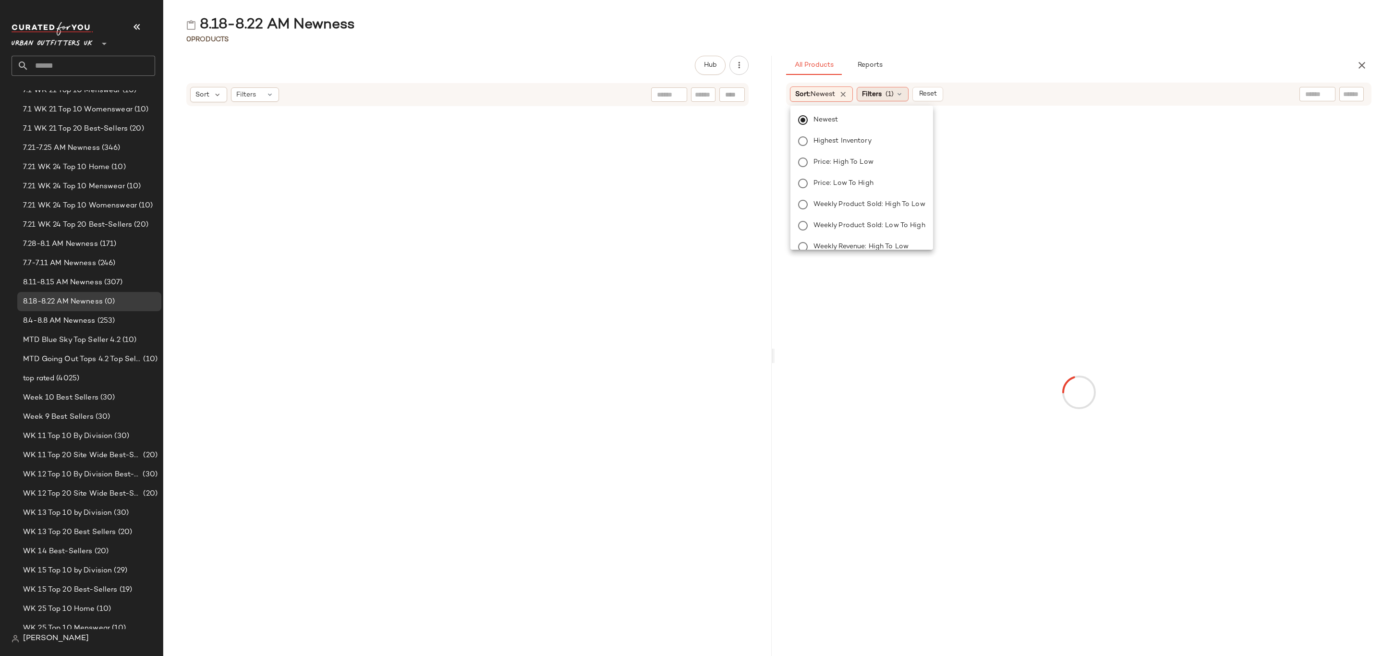
click at [876, 95] on span "Filters" at bounding box center [872, 94] width 20 height 10
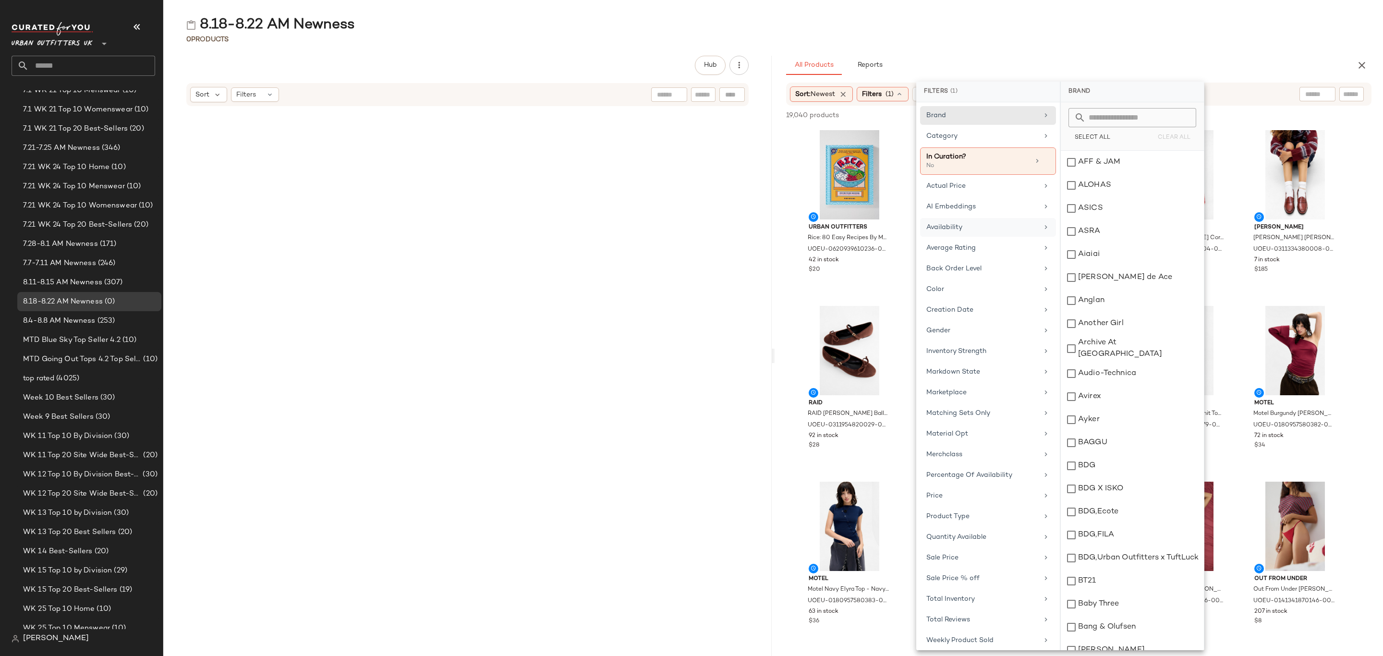
click at [974, 231] on div "Availability" at bounding box center [982, 227] width 112 height 10
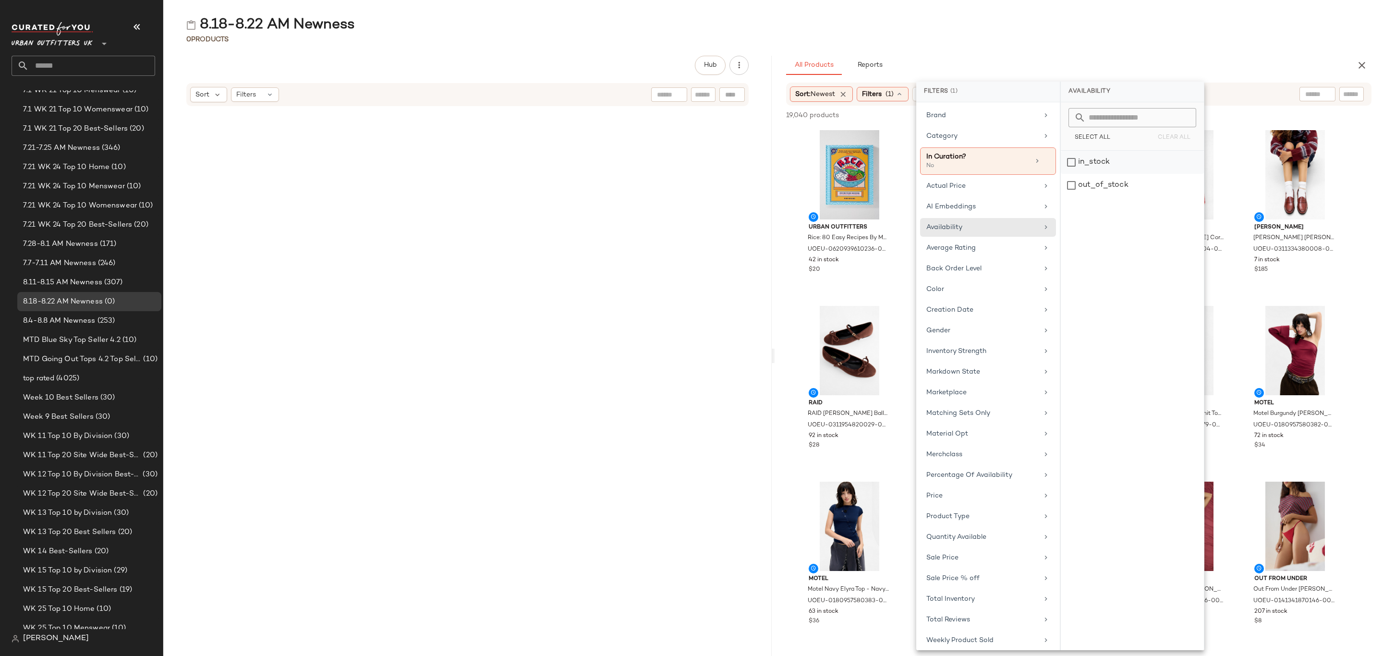
click at [1124, 174] on div "in_stock" at bounding box center [1132, 185] width 143 height 23
click at [988, 135] on div "Category" at bounding box center [982, 136] width 112 height 10
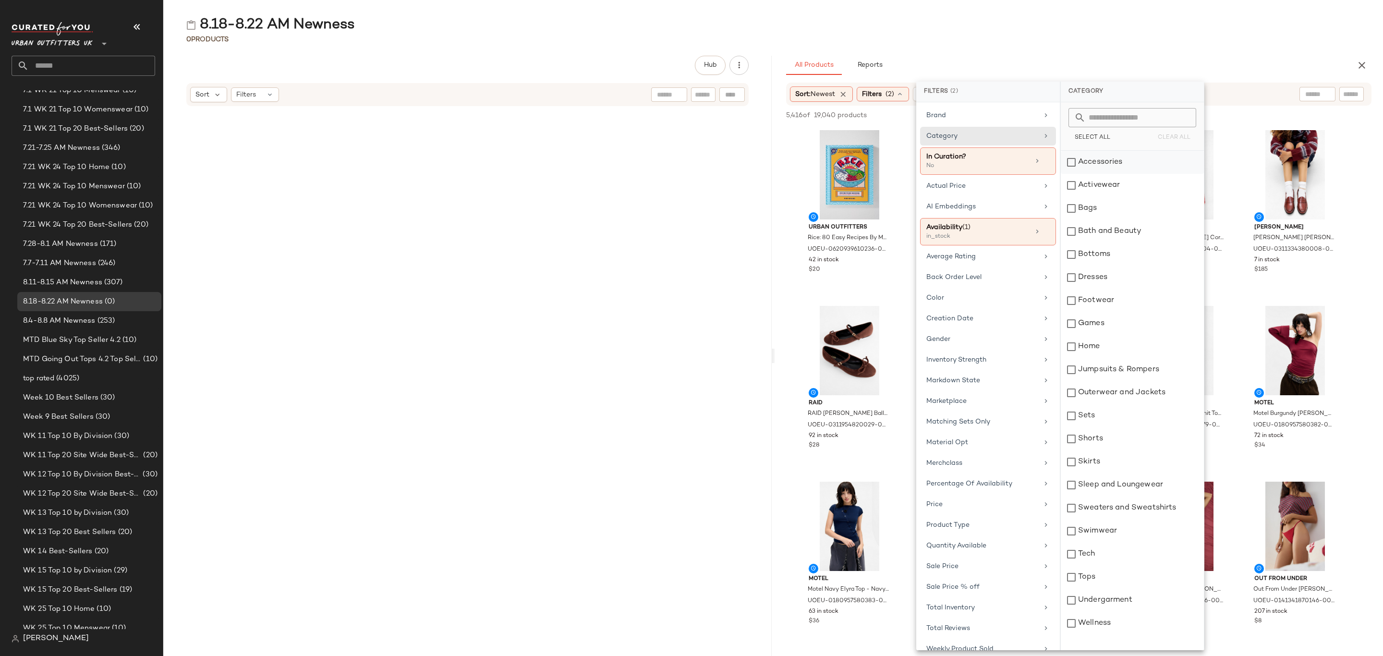
click at [1104, 167] on div "Accessories" at bounding box center [1132, 162] width 143 height 23
click at [1110, 186] on div "Activewear" at bounding box center [1132, 185] width 143 height 23
click at [1102, 212] on div "Bags" at bounding box center [1132, 208] width 143 height 23
click at [1102, 256] on div "Bottoms" at bounding box center [1132, 254] width 143 height 23
click at [1103, 281] on div "Dresses" at bounding box center [1132, 277] width 143 height 23
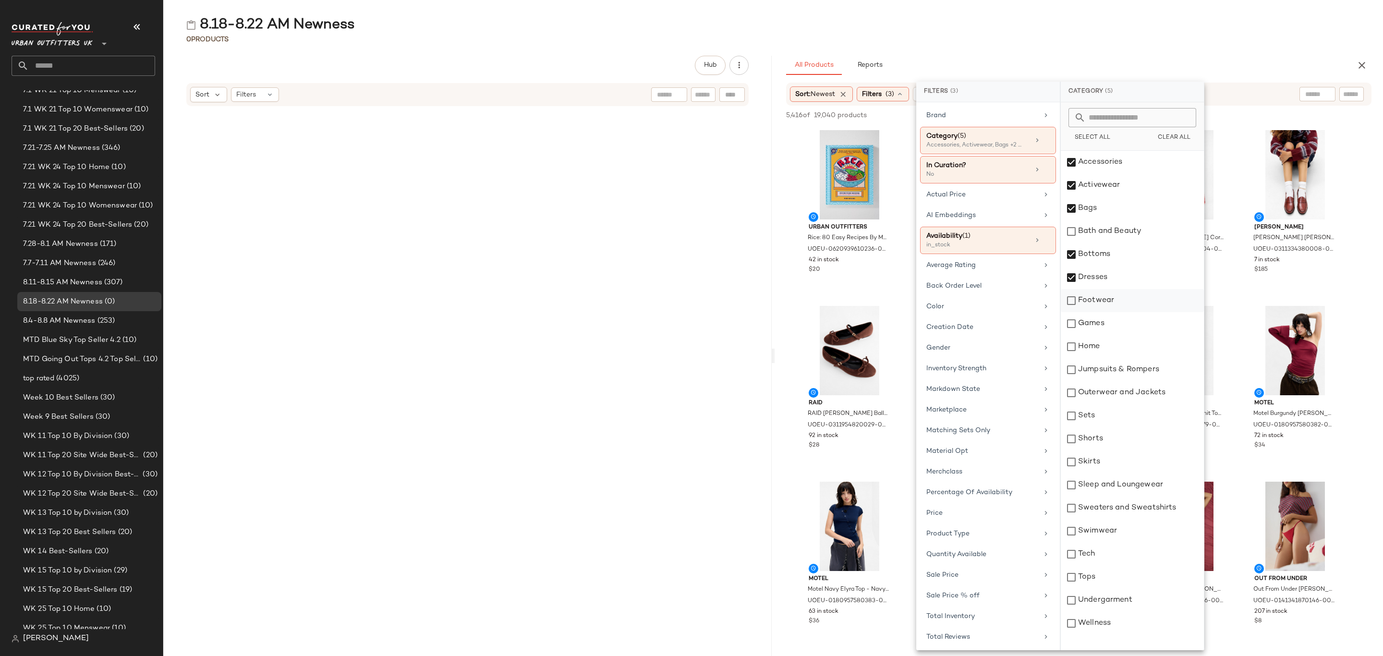
click at [1106, 309] on div "Footwear" at bounding box center [1132, 300] width 143 height 23
click at [1120, 369] on div "Jumpsuits & Rompers" at bounding box center [1132, 369] width 143 height 23
click at [1127, 389] on div "Outerwear and Jackets" at bounding box center [1132, 392] width 143 height 23
click at [1119, 421] on div "Sets" at bounding box center [1132, 415] width 143 height 23
click at [1113, 441] on div "Shorts" at bounding box center [1132, 438] width 143 height 23
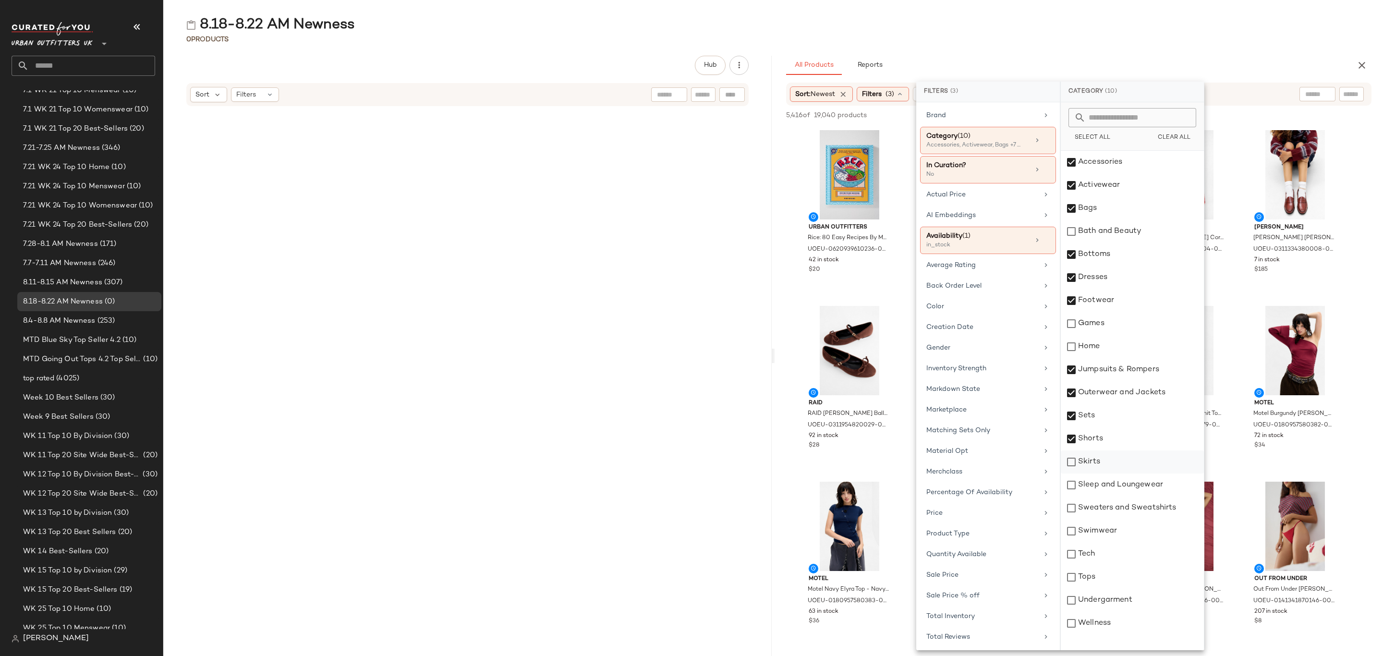
click at [1111, 459] on div "Skirts" at bounding box center [1132, 461] width 143 height 23
click at [1118, 487] on div "Sleep and Loungewear" at bounding box center [1132, 484] width 143 height 23
click at [1123, 509] on div "Sweaters and Sweatshirts" at bounding box center [1132, 507] width 143 height 23
click at [1121, 527] on div "Swimwear" at bounding box center [1132, 531] width 143 height 23
click at [1118, 572] on div "Tops" at bounding box center [1132, 577] width 143 height 23
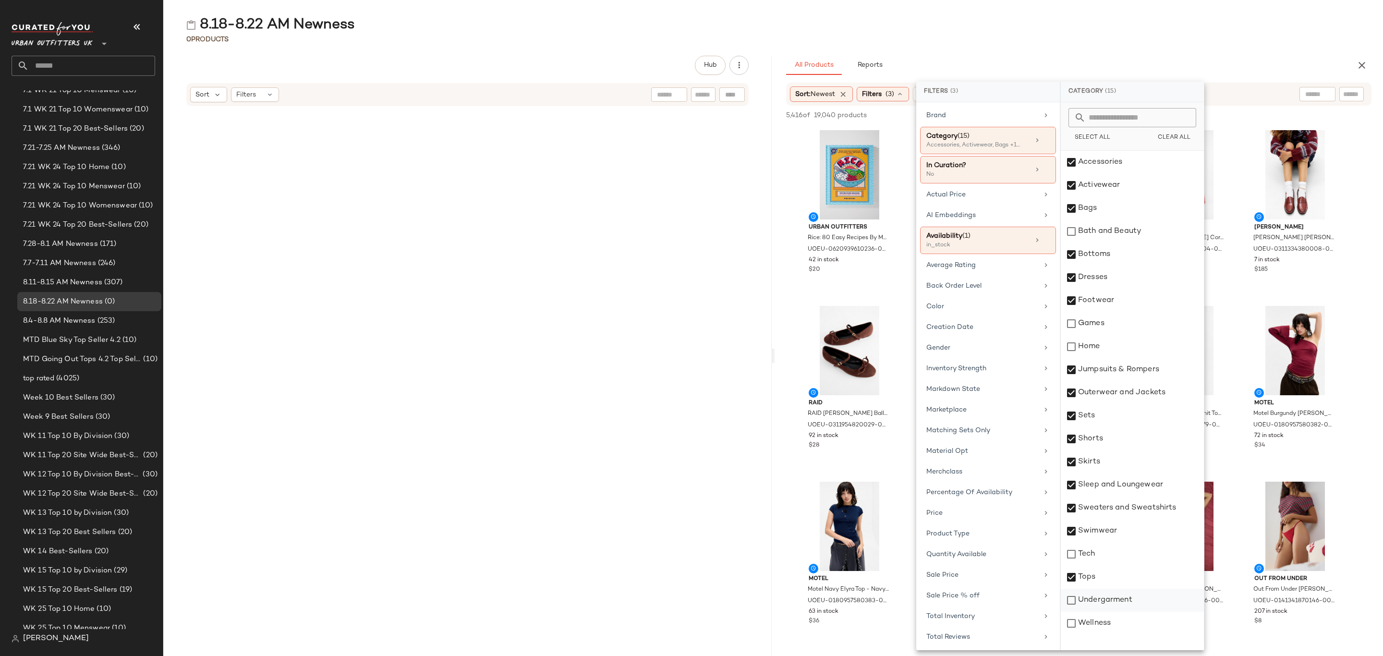
click at [1125, 606] on div "Undergarment" at bounding box center [1132, 600] width 143 height 23
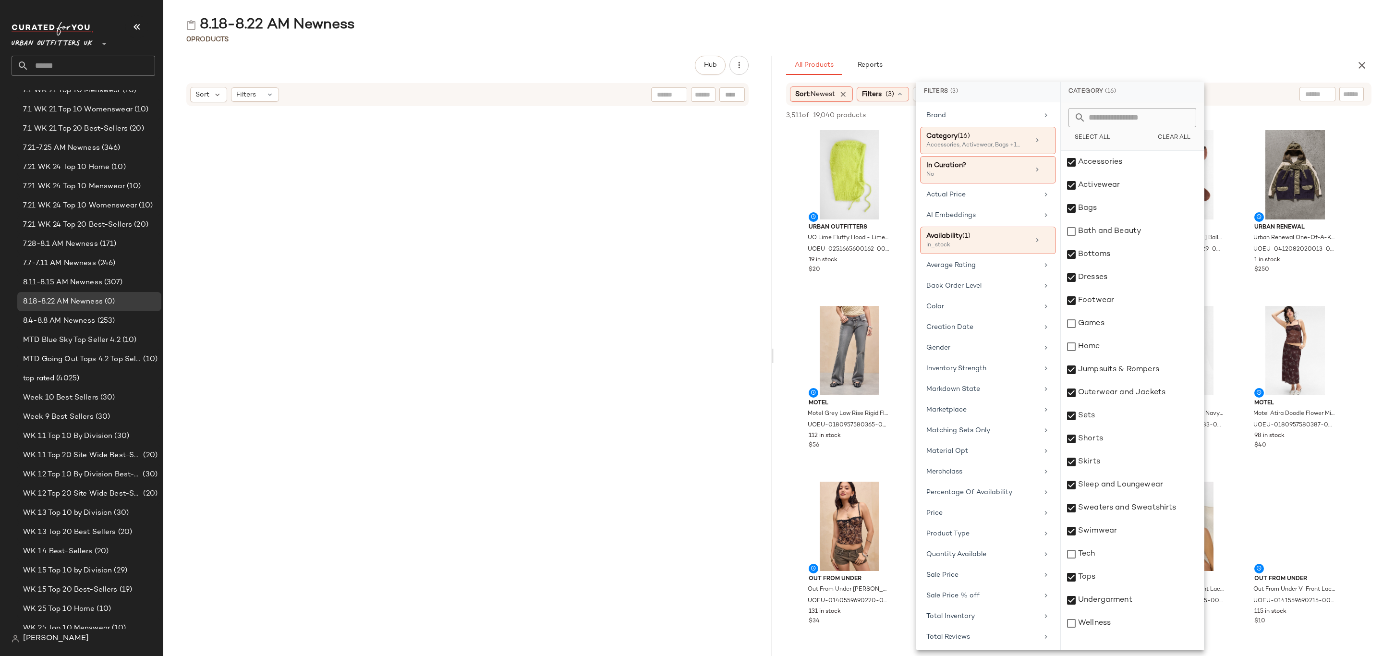
click at [1232, 47] on div "8.18-8.22 AM Newness 0 Products Hub Sort Filters All Products Reports Sort: New…" at bounding box center [773, 335] width 1220 height 641
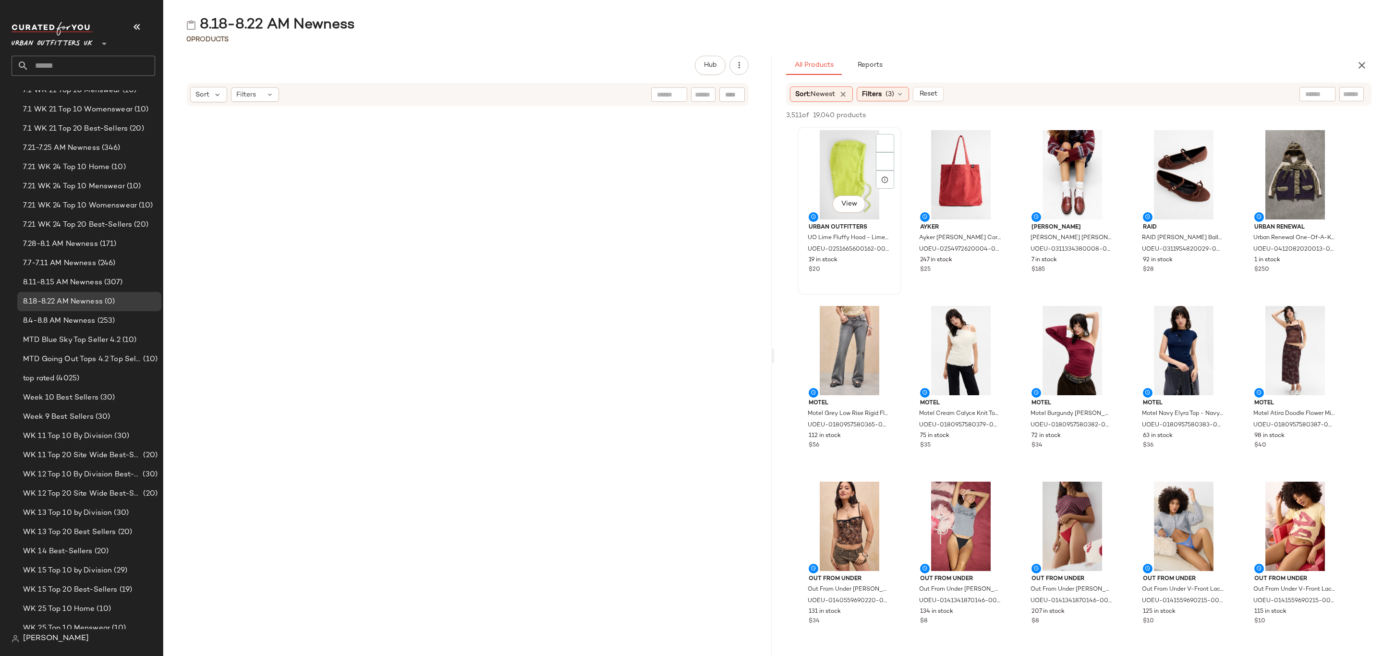
click at [801, 154] on div "View" at bounding box center [849, 174] width 97 height 89
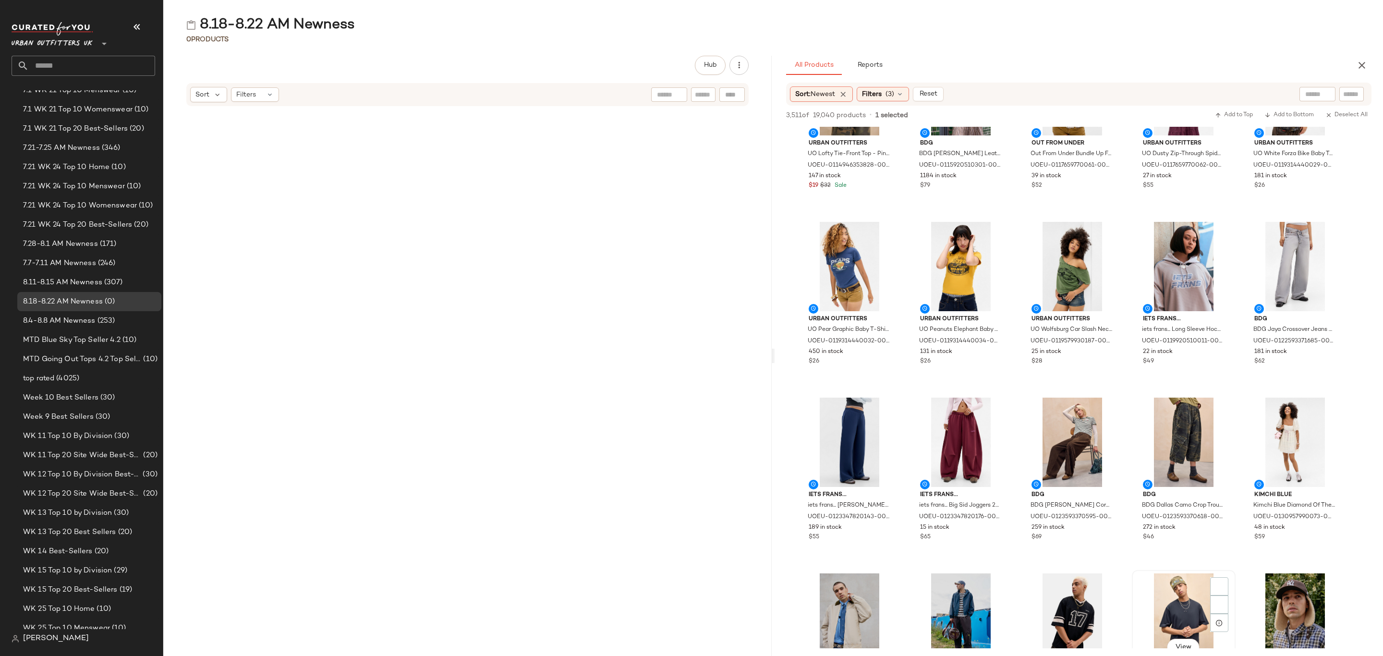
scroll to position [13421, 0]
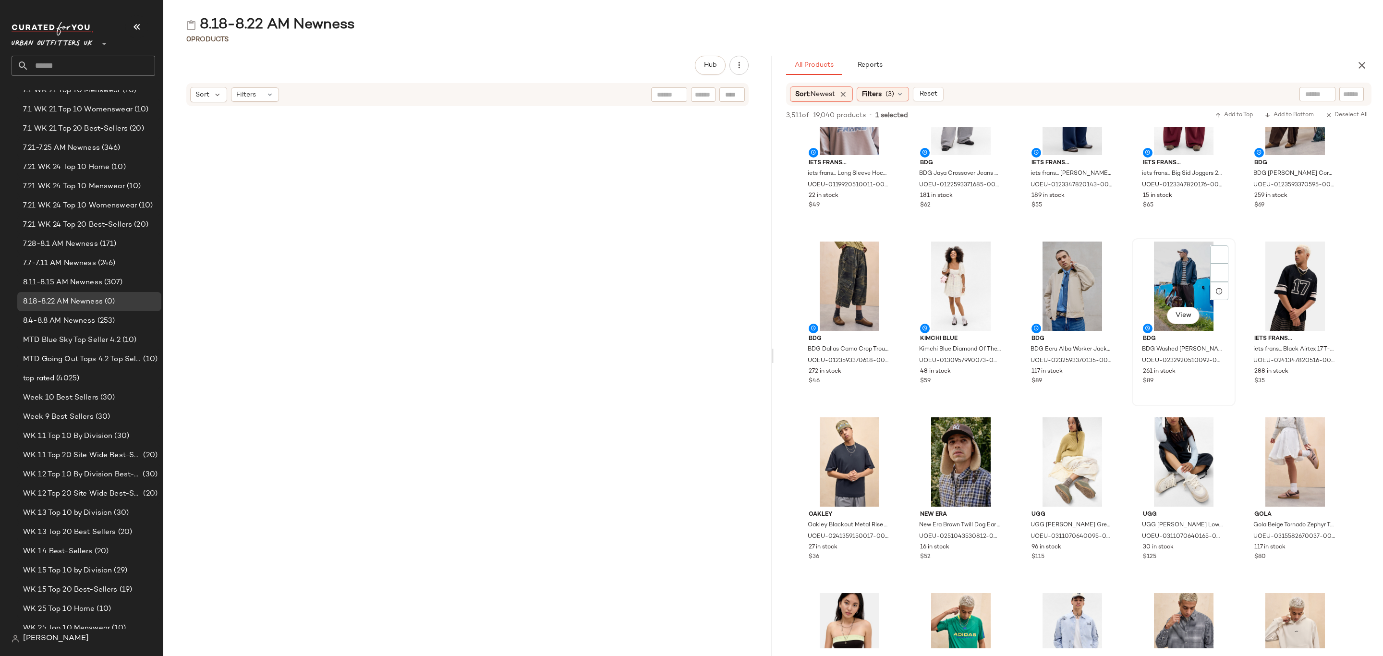
click at [1219, 384] on div "$89" at bounding box center [1184, 381] width 82 height 9
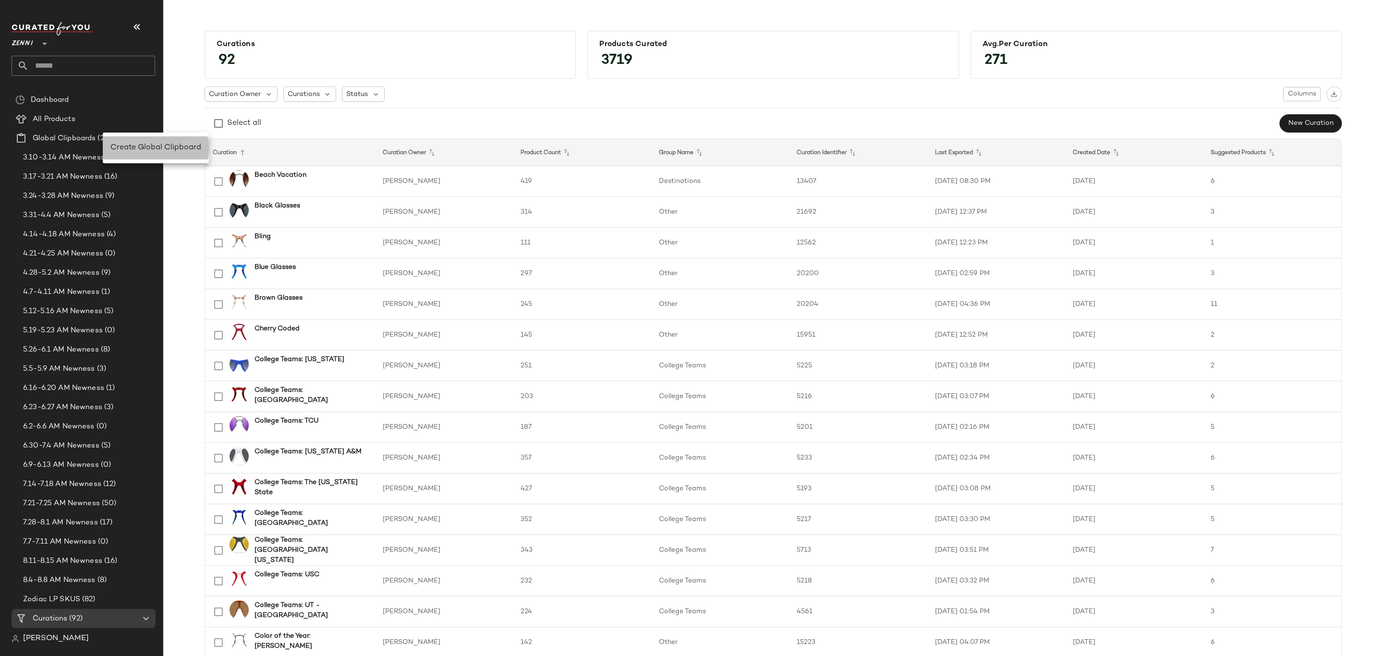
click at [120, 144] on span "Create Global Clipboard" at bounding box center [155, 148] width 91 height 8
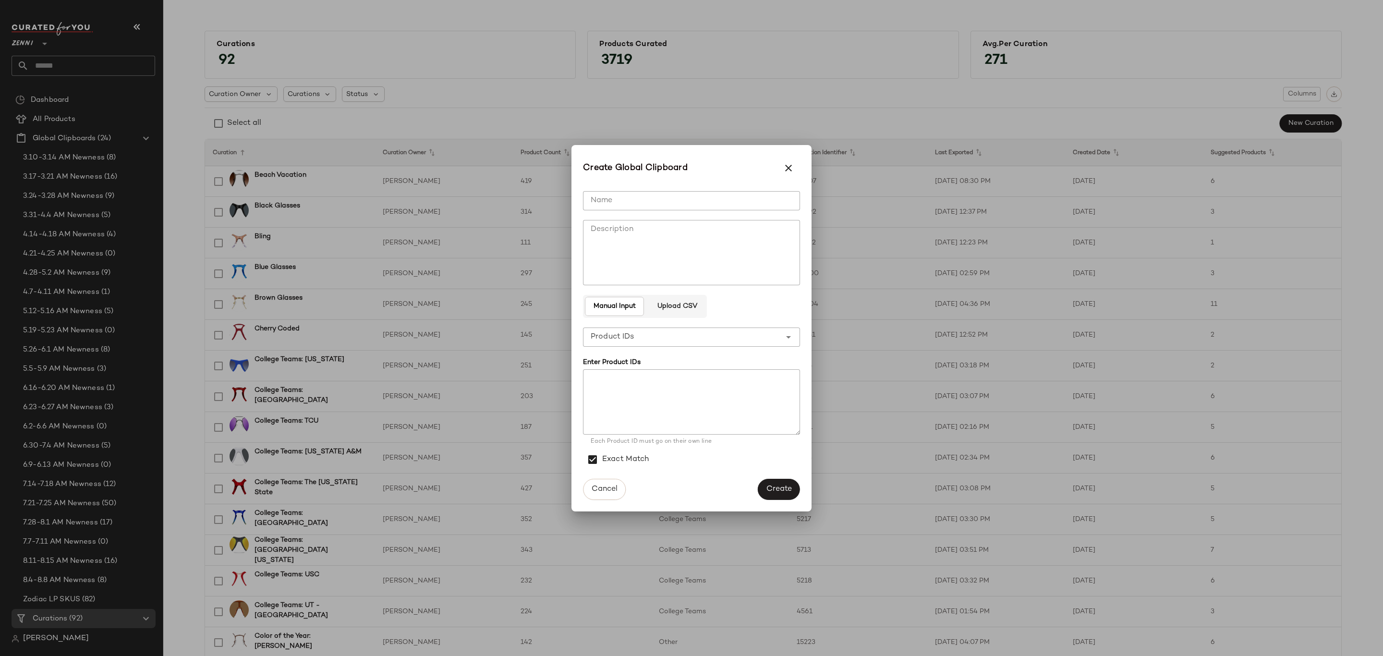
click at [625, 188] on div "**********" at bounding box center [691, 328] width 217 height 290
drag, startPoint x: 634, startPoint y: 197, endPoint x: 644, endPoint y: 199, distance: 10.7
click at [634, 197] on input "Name" at bounding box center [691, 200] width 217 height 19
type input "**********"
click at [779, 479] on button "Create" at bounding box center [779, 489] width 42 height 21
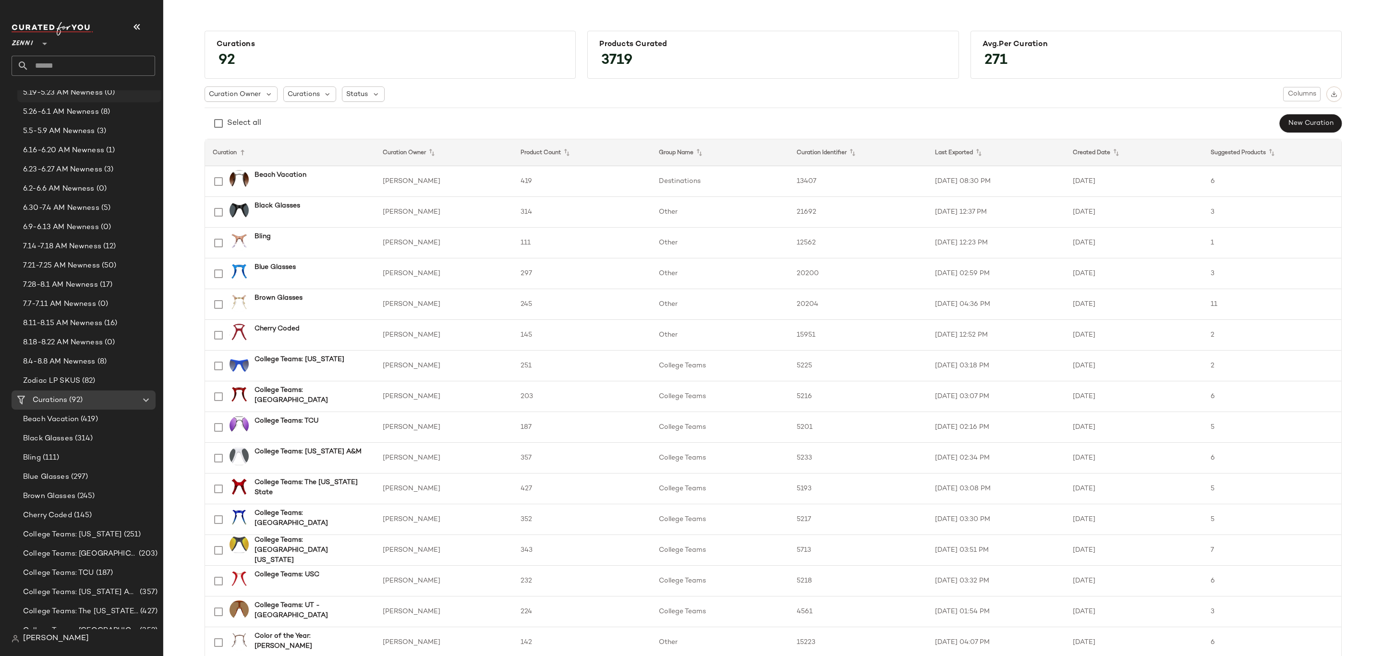
scroll to position [360, 0]
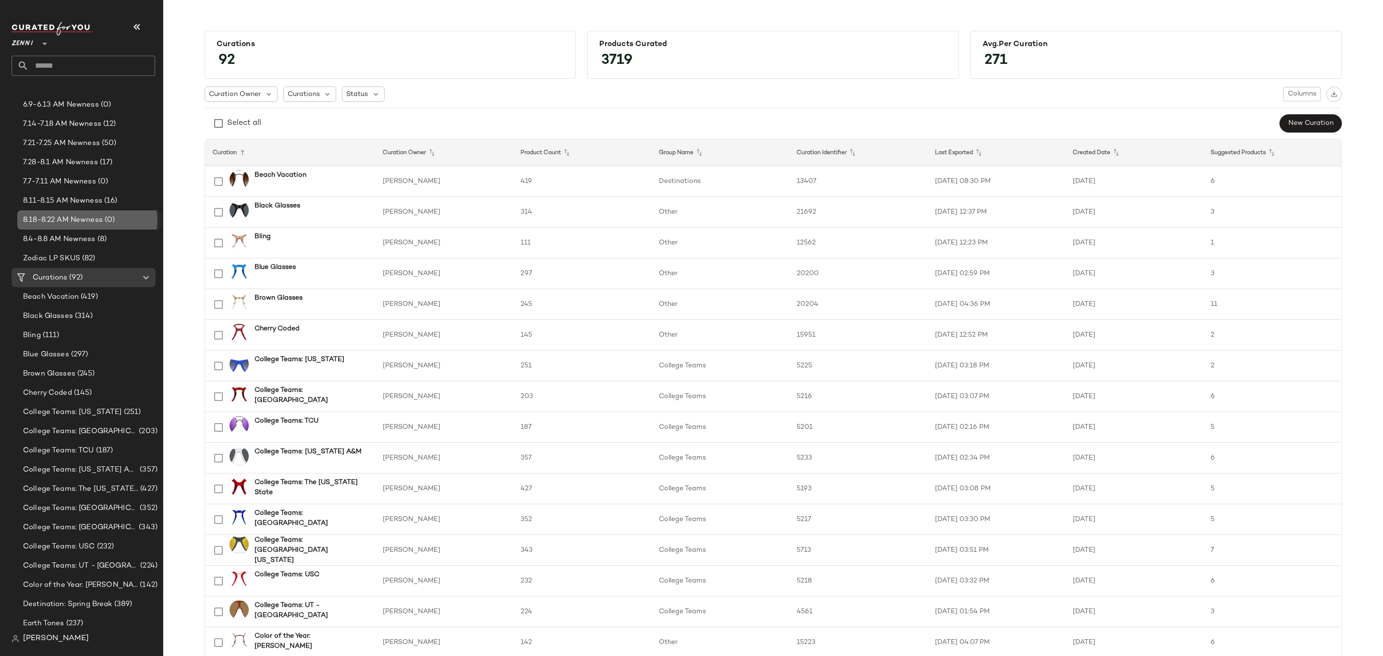
drag, startPoint x: 99, startPoint y: 221, endPoint x: 143, endPoint y: 228, distance: 44.3
click at [100, 221] on span "8.18-8.22 AM Newness" at bounding box center [63, 220] width 80 height 11
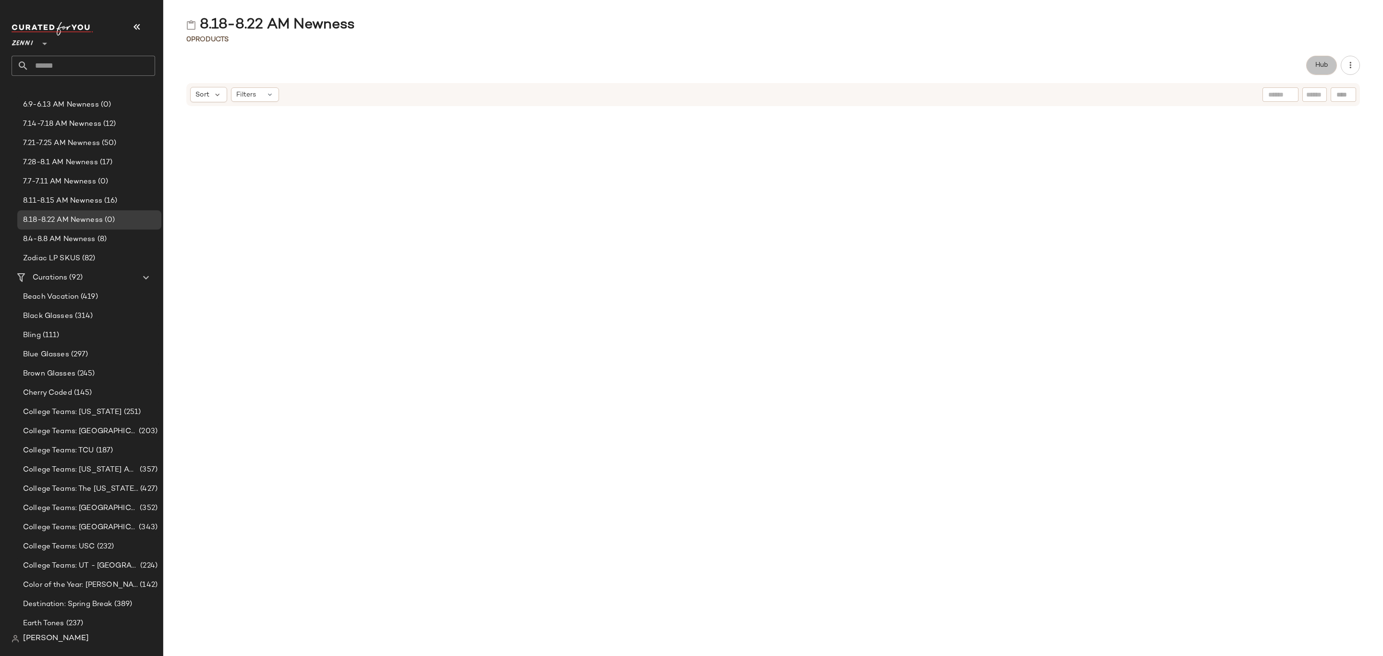
click at [1327, 58] on button "Hub" at bounding box center [1321, 65] width 31 height 19
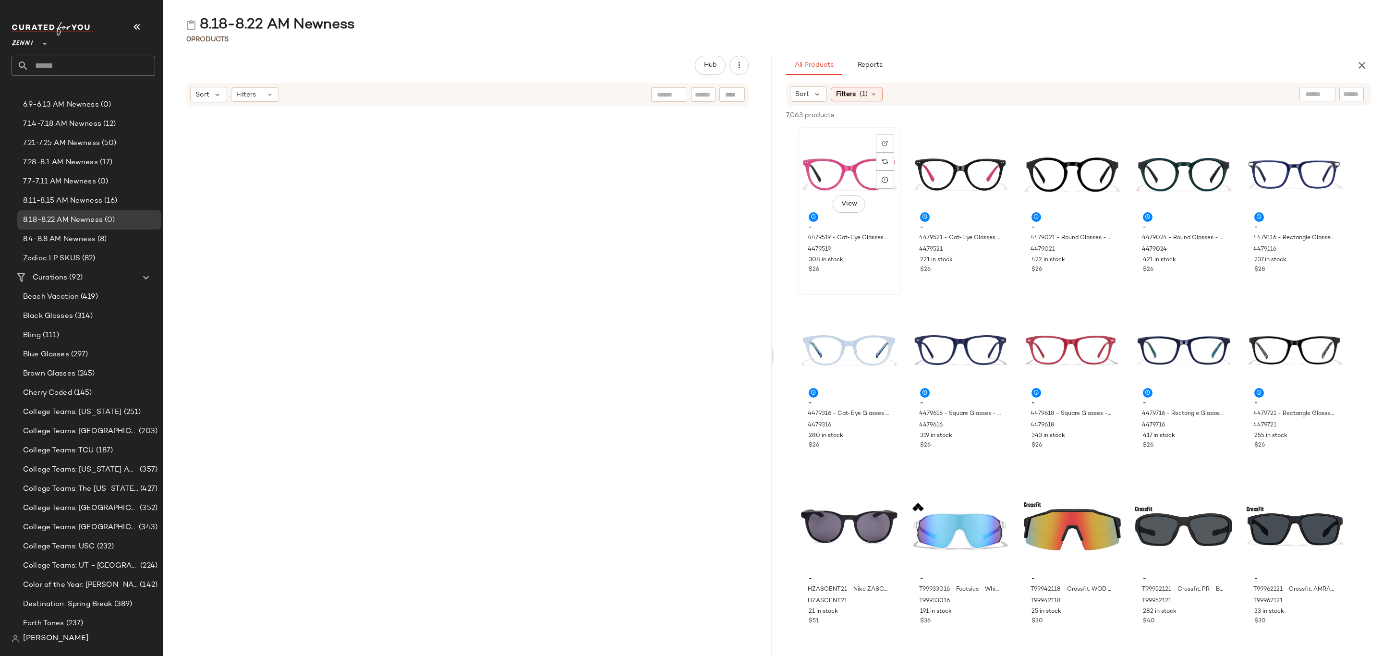
click at [826, 156] on div "View" at bounding box center [849, 174] width 97 height 89
click at [1310, 413] on span "4479721 - Rectangle Glasses - Black - Acetate" at bounding box center [1284, 423] width 63 height 26
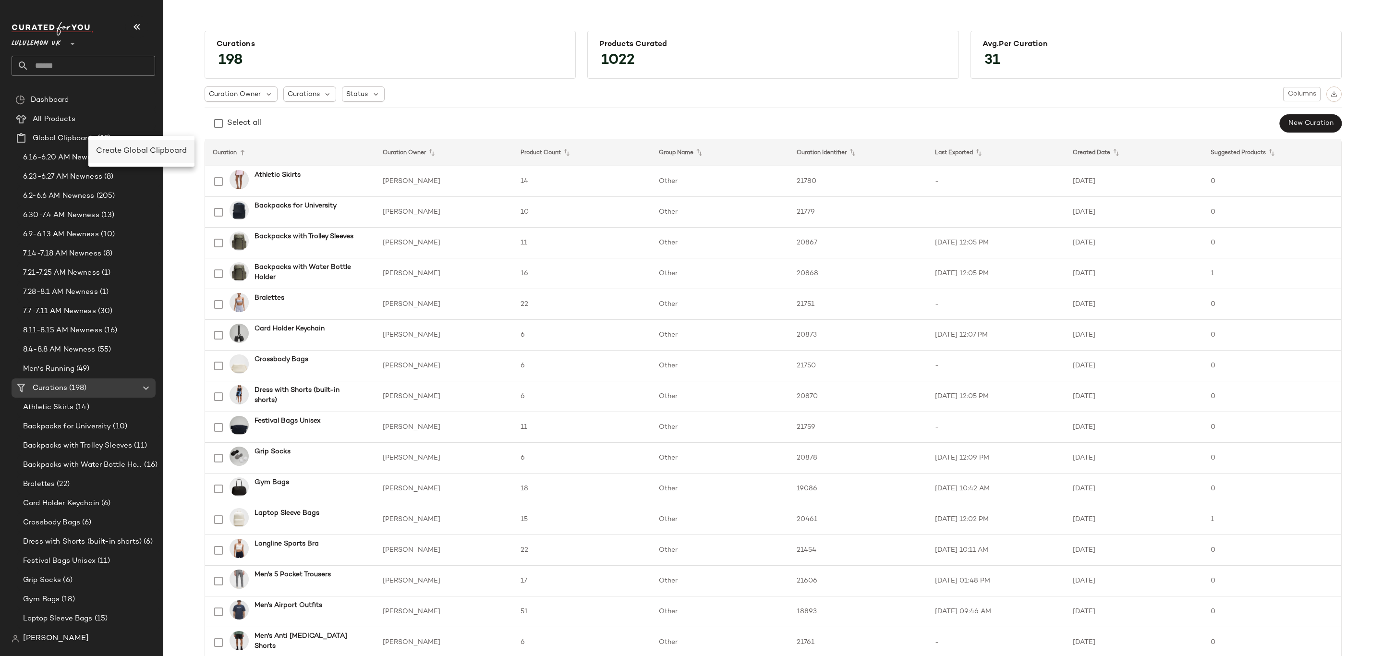
click at [128, 149] on span "Create Global Clipboard" at bounding box center [141, 151] width 91 height 8
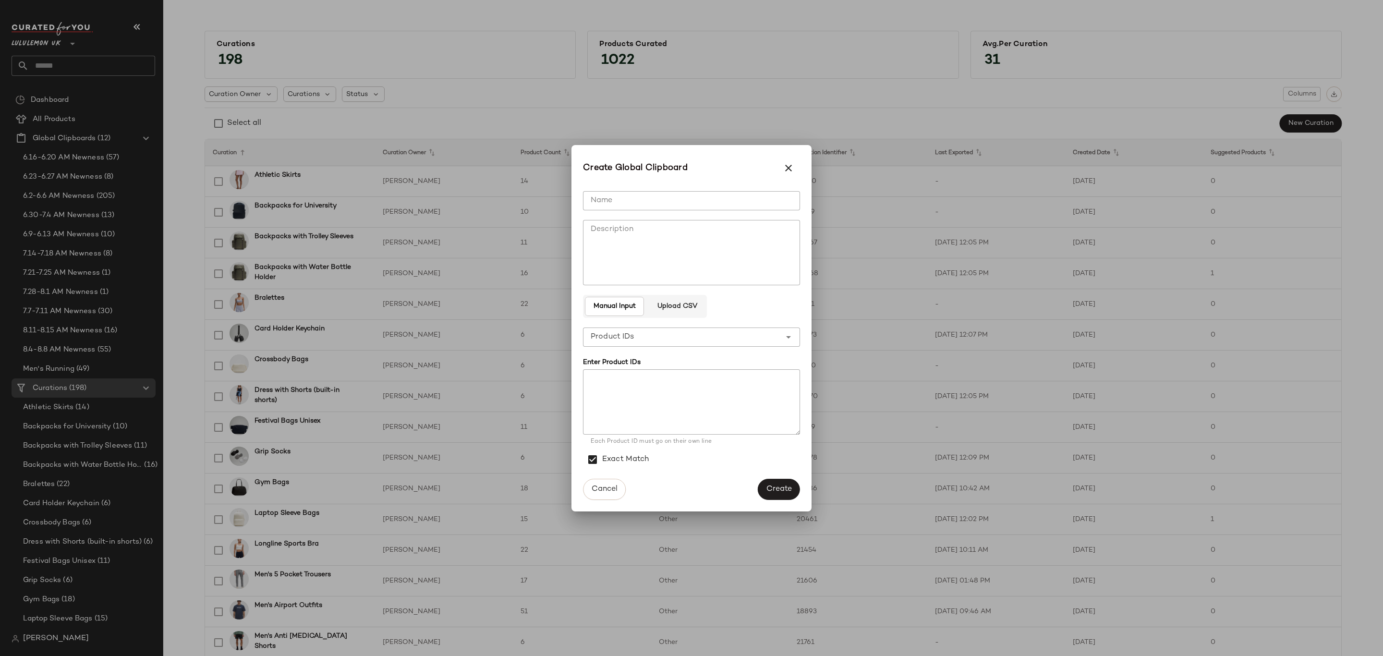
click at [667, 203] on input "Name" at bounding box center [691, 200] width 217 height 19
type input "**********"
click at [774, 486] on span "Create" at bounding box center [779, 488] width 26 height 9
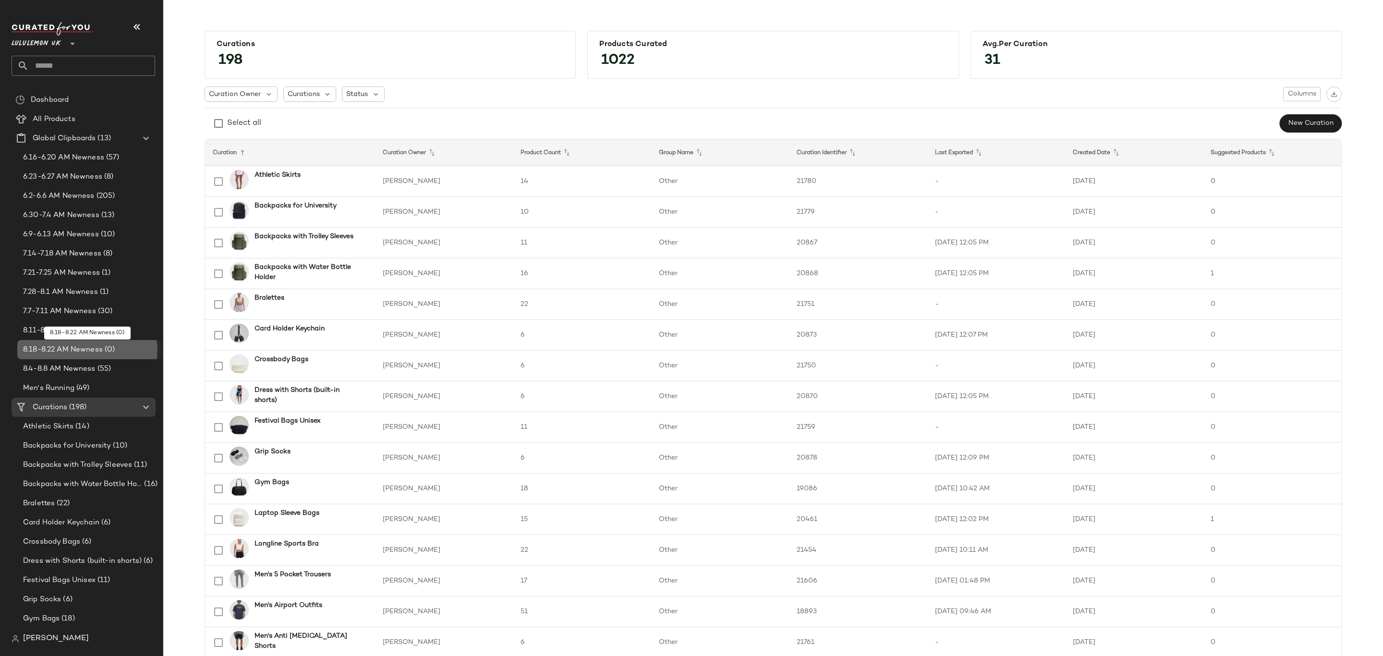
click at [120, 342] on div "8.18-8.22 AM Newness (0)" at bounding box center [89, 349] width 144 height 19
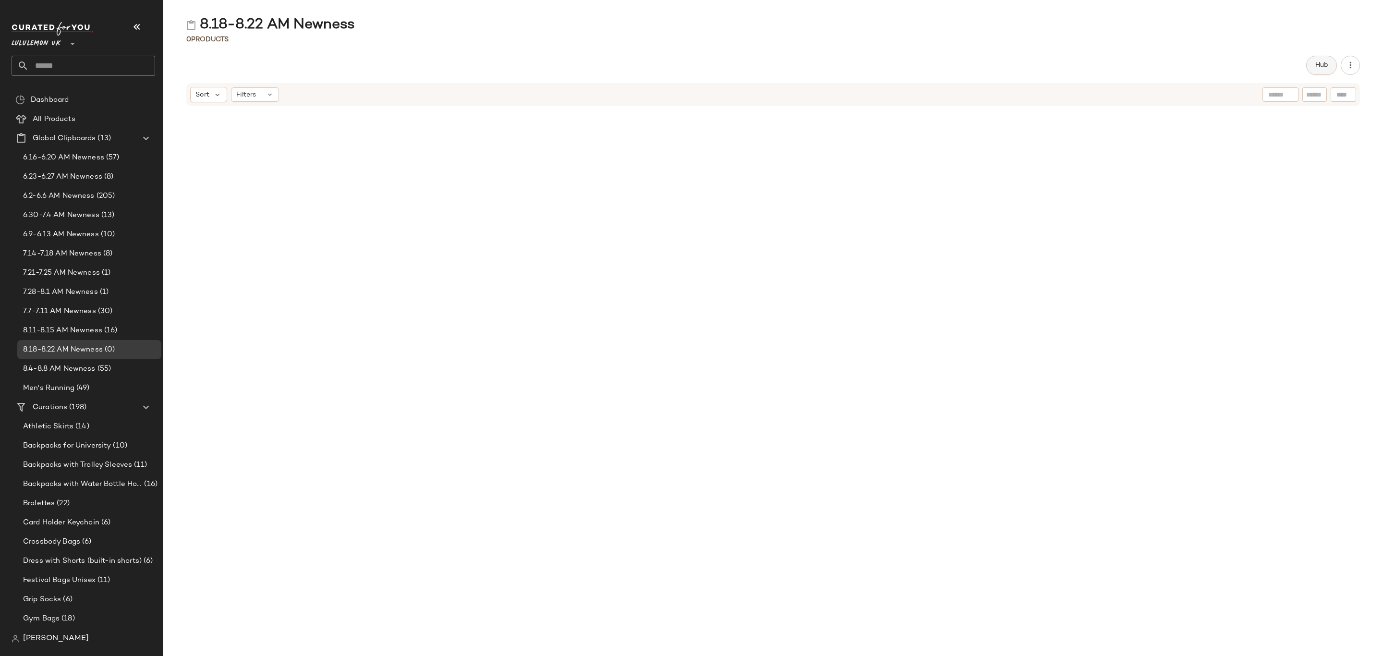
click at [1309, 69] on button "Hub" at bounding box center [1321, 65] width 31 height 19
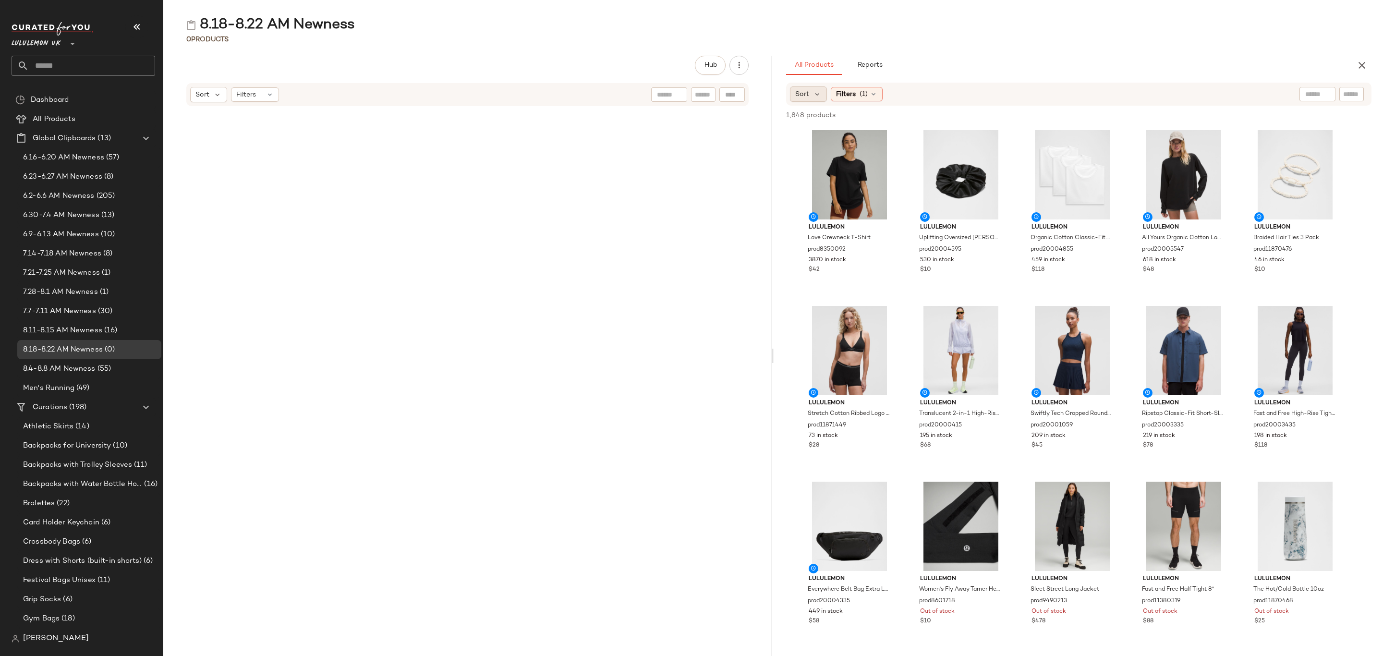
click at [823, 94] on div "Sort" at bounding box center [808, 93] width 37 height 15
click at [843, 113] on label "Newest" at bounding box center [849, 119] width 78 height 13
click at [899, 98] on div "Filters (1)" at bounding box center [883, 94] width 52 height 14
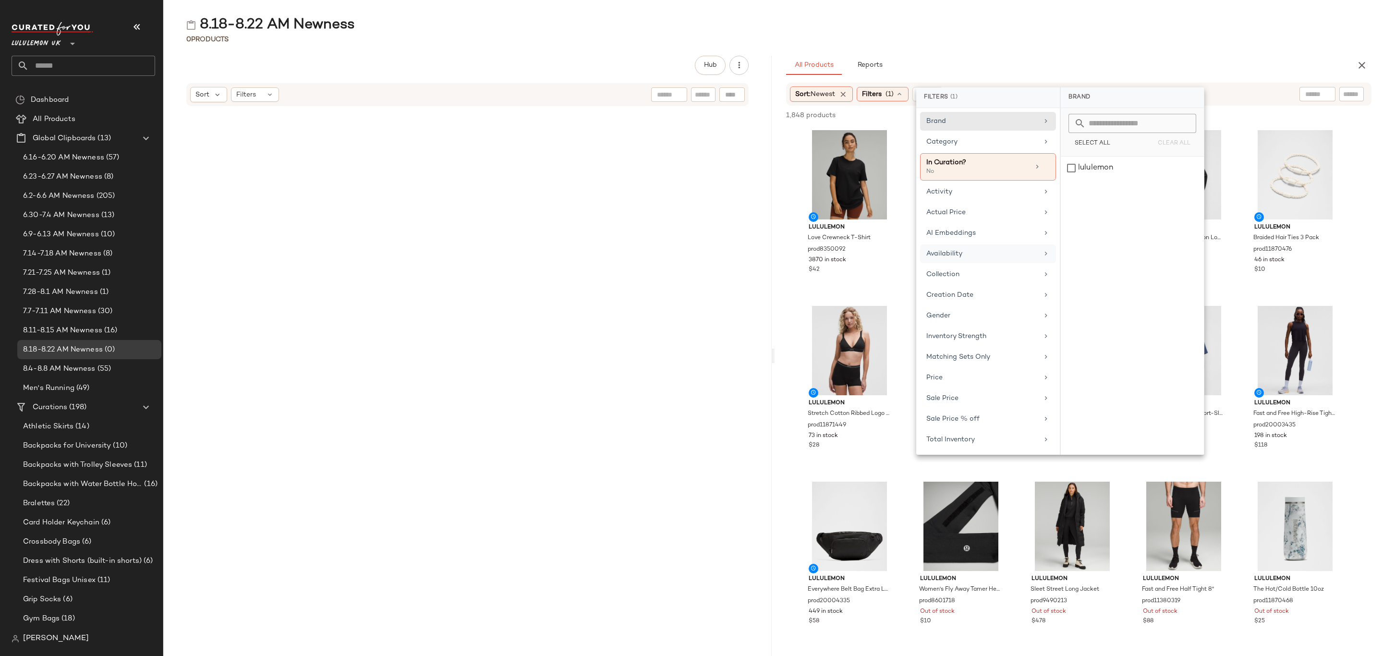
drag, startPoint x: 971, startPoint y: 258, endPoint x: 1004, endPoint y: 264, distance: 34.0
click at [971, 258] on div "Availability" at bounding box center [982, 254] width 112 height 10
click at [1115, 180] on div "in_stock" at bounding box center [1132, 191] width 143 height 23
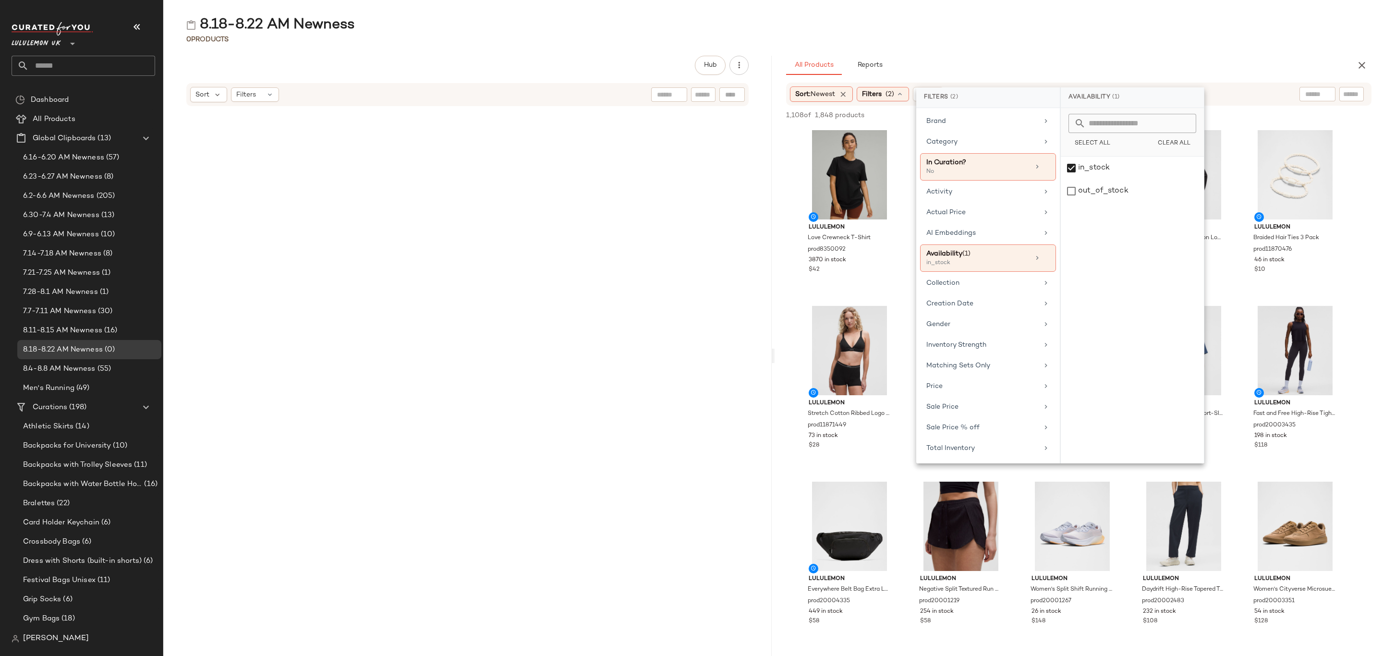
click at [1140, 63] on div "All Products Reports" at bounding box center [1063, 65] width 555 height 19
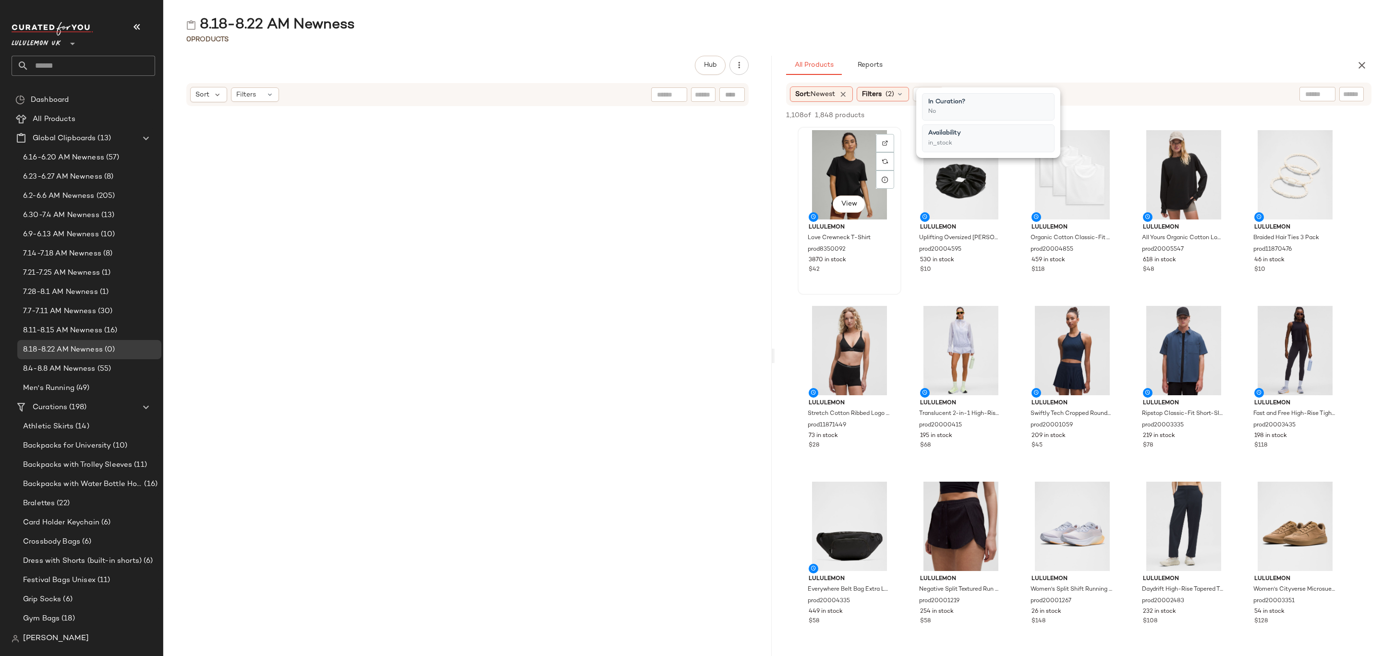
click at [813, 170] on div "View" at bounding box center [849, 174] width 97 height 89
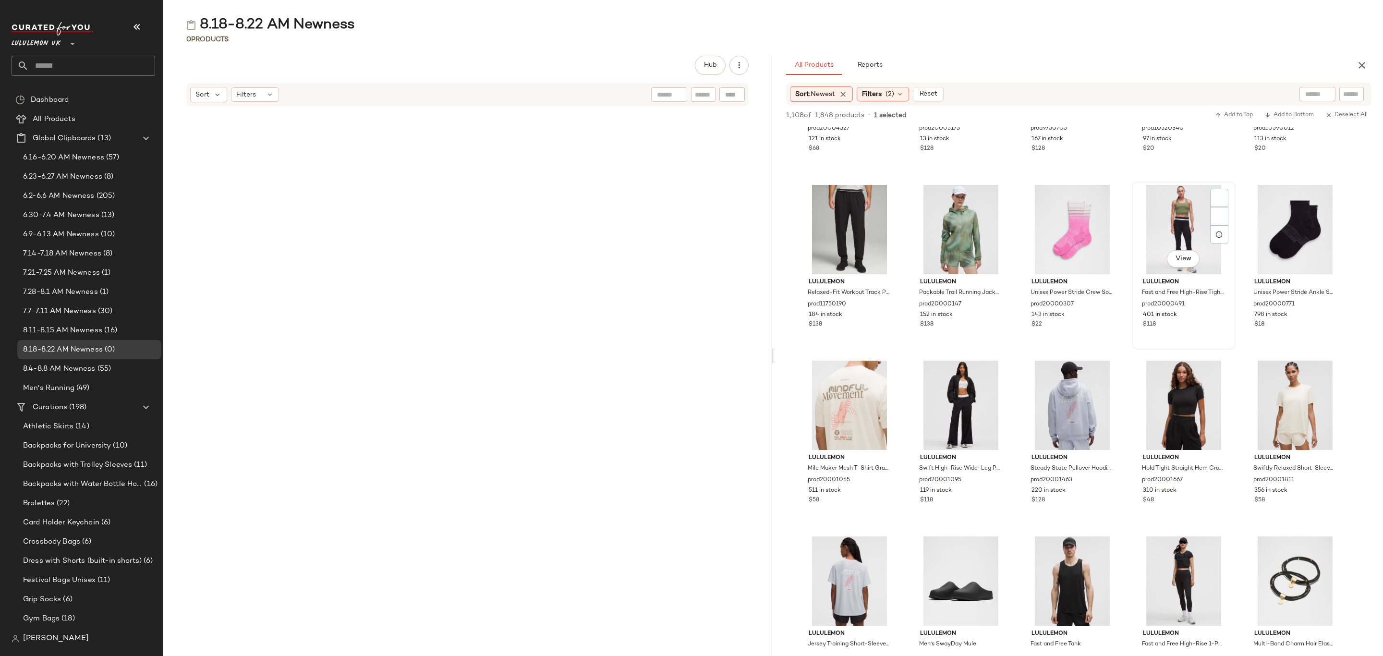
scroll to position [144, 0]
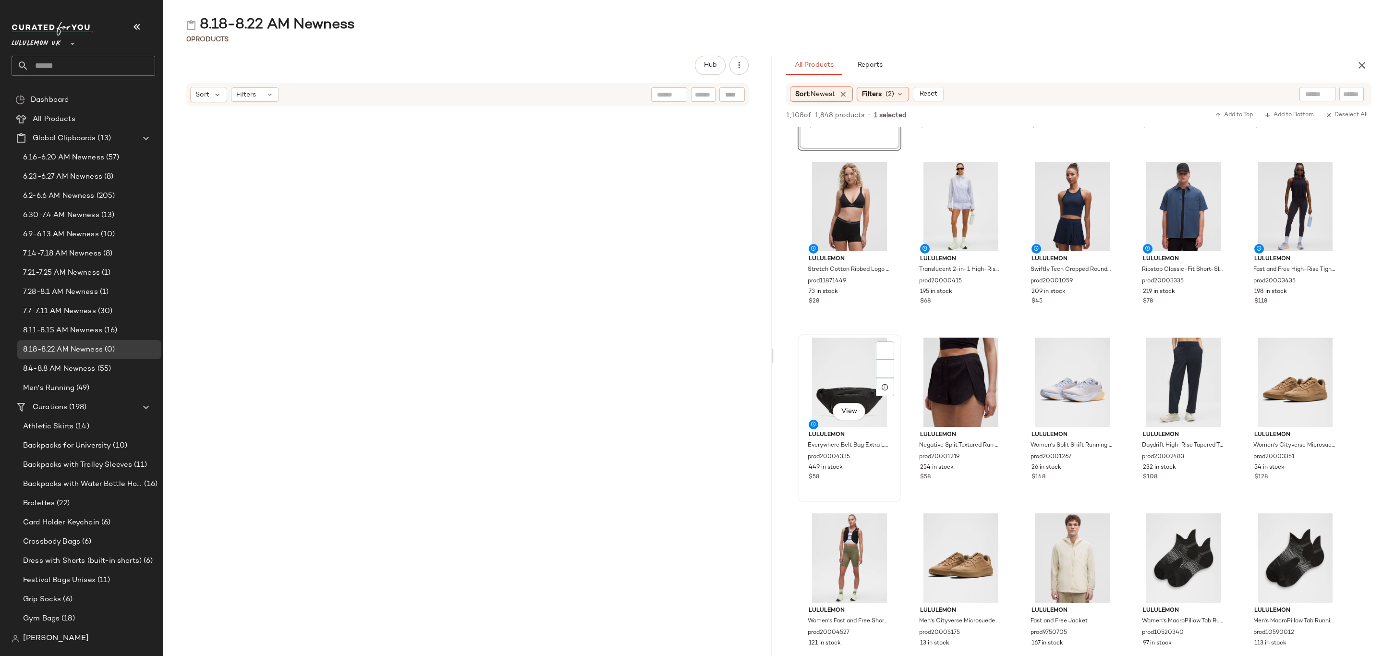
click at [872, 473] on div "$58" at bounding box center [850, 477] width 82 height 9
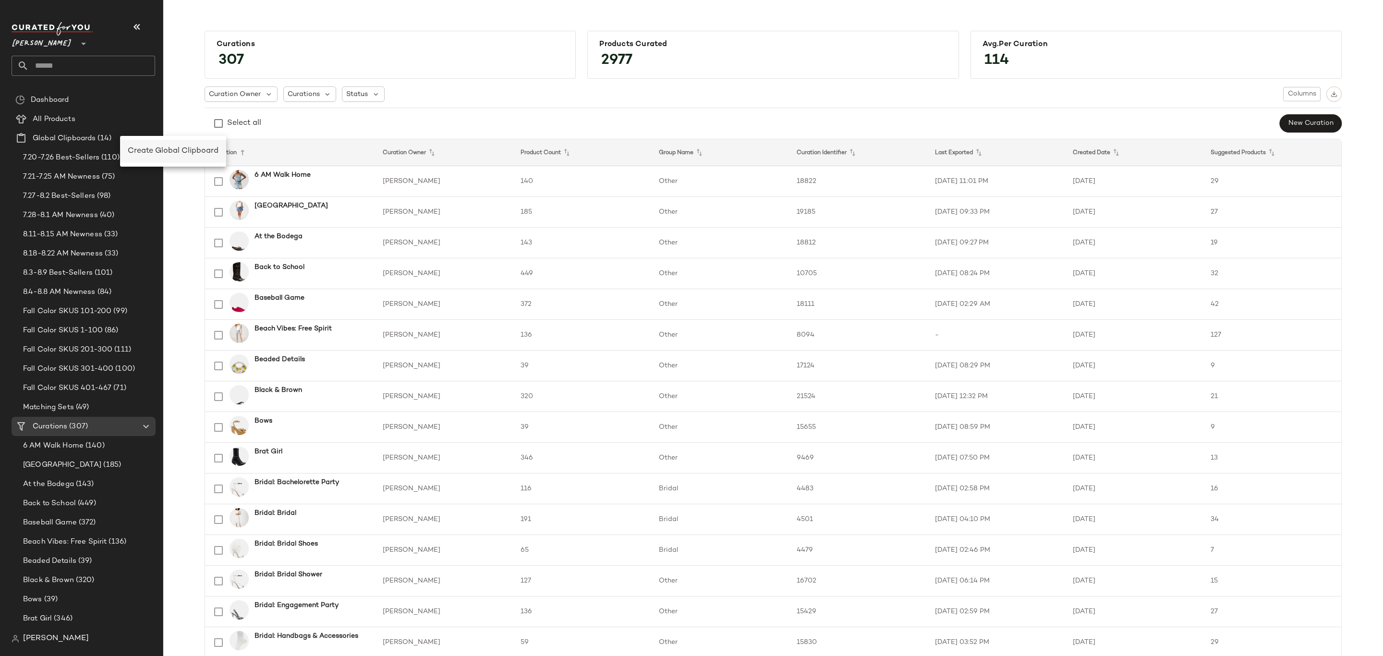
click at [191, 152] on span "Create Global Clipboard" at bounding box center [173, 151] width 91 height 8
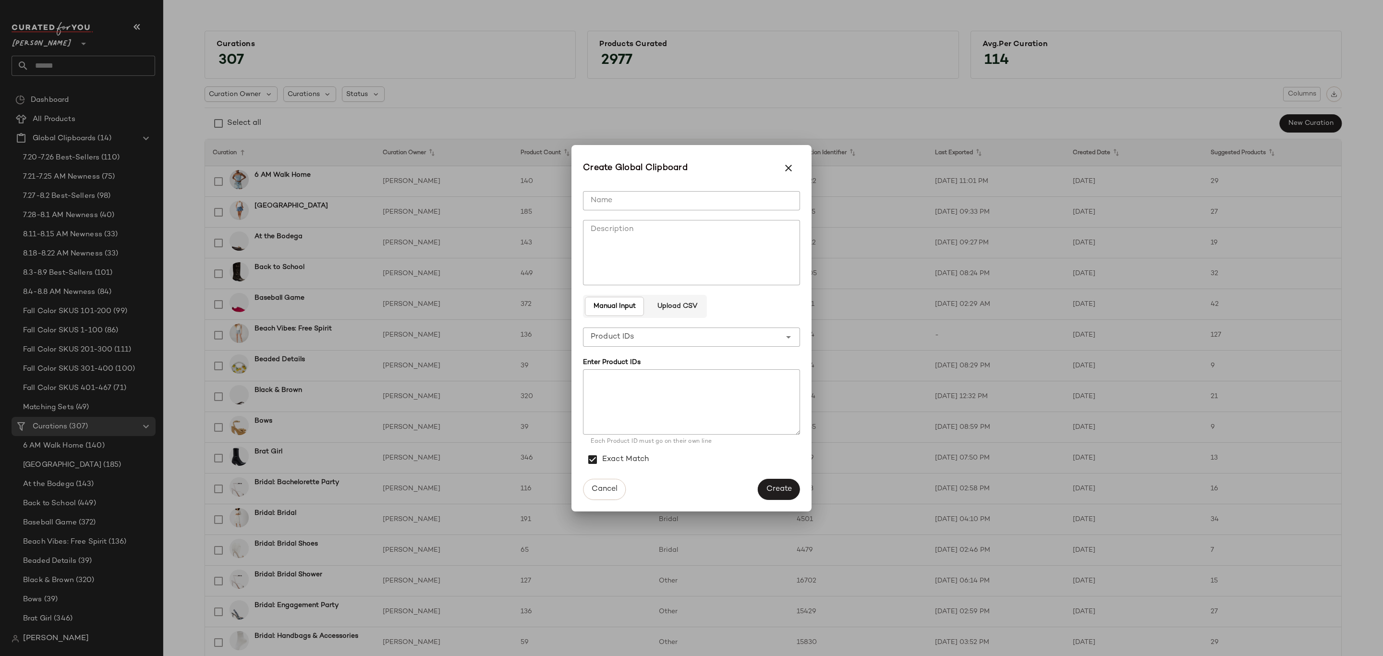
drag, startPoint x: 723, startPoint y: 196, endPoint x: 745, endPoint y: 196, distance: 22.1
click at [723, 196] on input "Name" at bounding box center [691, 200] width 217 height 19
drag, startPoint x: 620, startPoint y: 201, endPoint x: 935, endPoint y: 235, distance: 316.9
click at [620, 200] on input "Name" at bounding box center [691, 200] width 217 height 19
type input "**********"
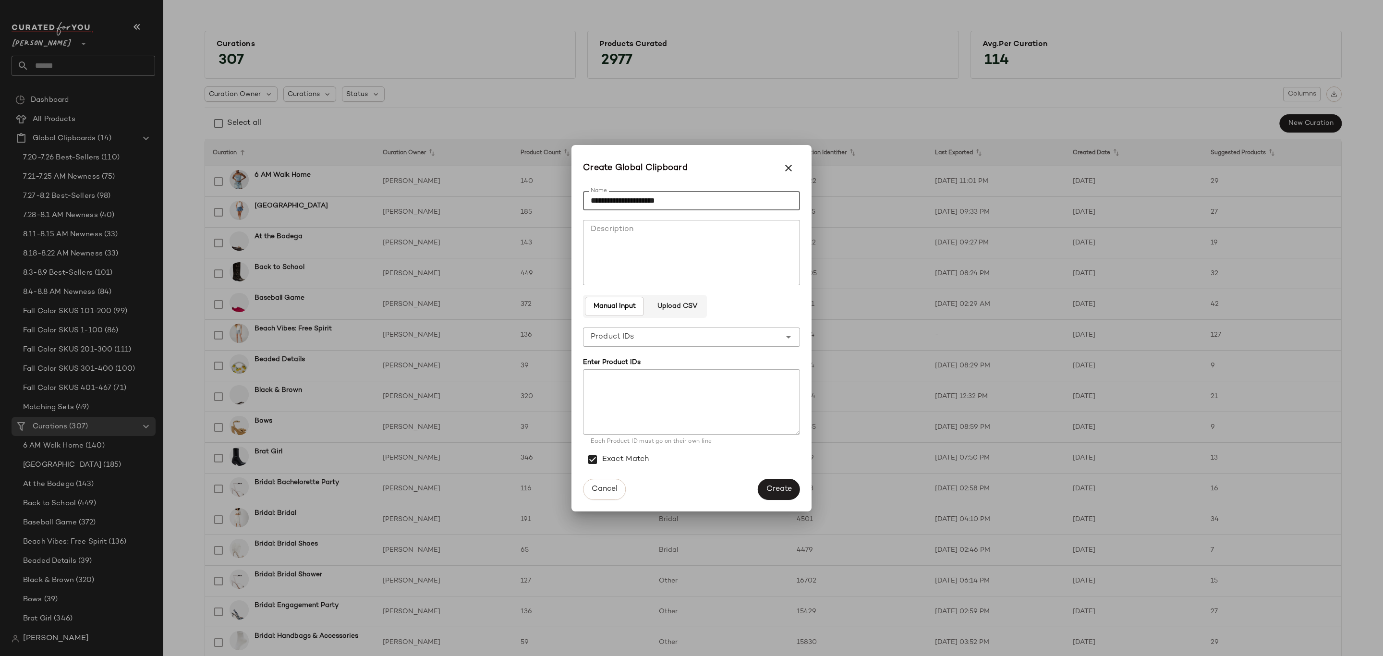
click at [651, 340] on div "**********" at bounding box center [682, 336] width 198 height 19
click at [659, 383] on div "Product Names" at bounding box center [692, 385] width 202 height 12
type input "**********"
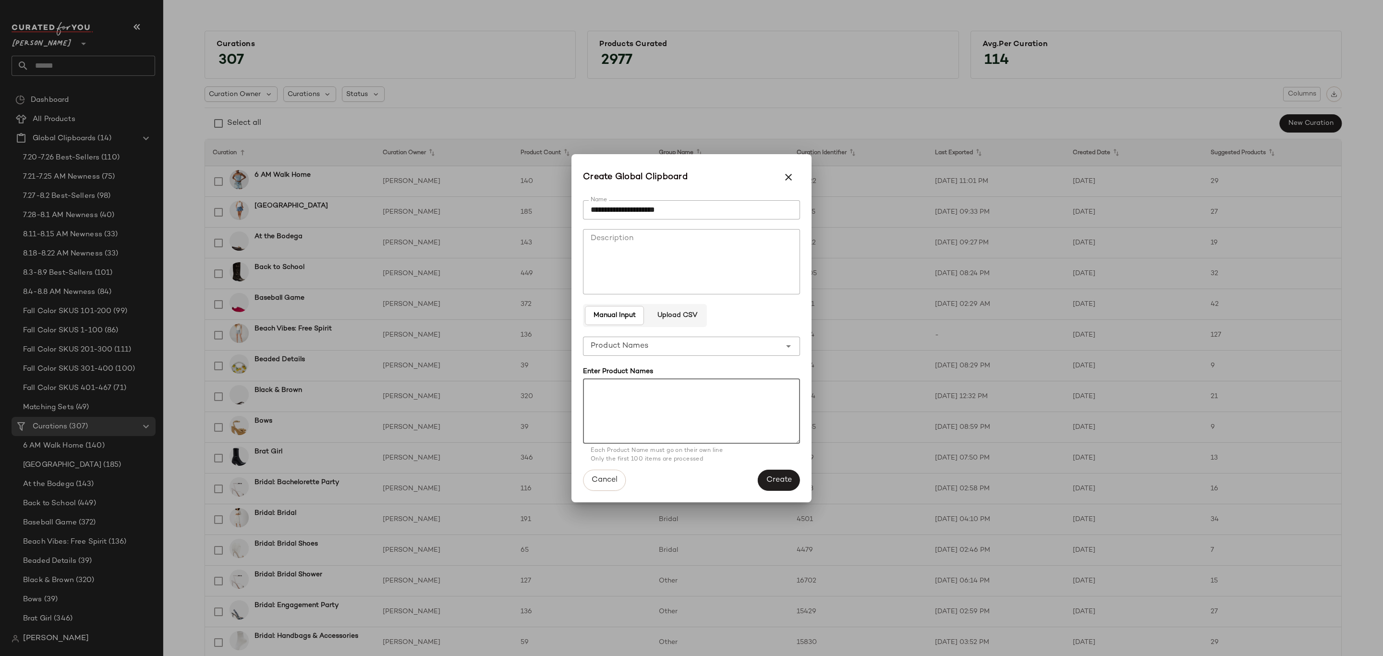
click at [662, 395] on textarea at bounding box center [691, 410] width 217 height 65
paste textarea "**********"
type textarea "**********"
click at [794, 477] on button "Create" at bounding box center [779, 479] width 42 height 21
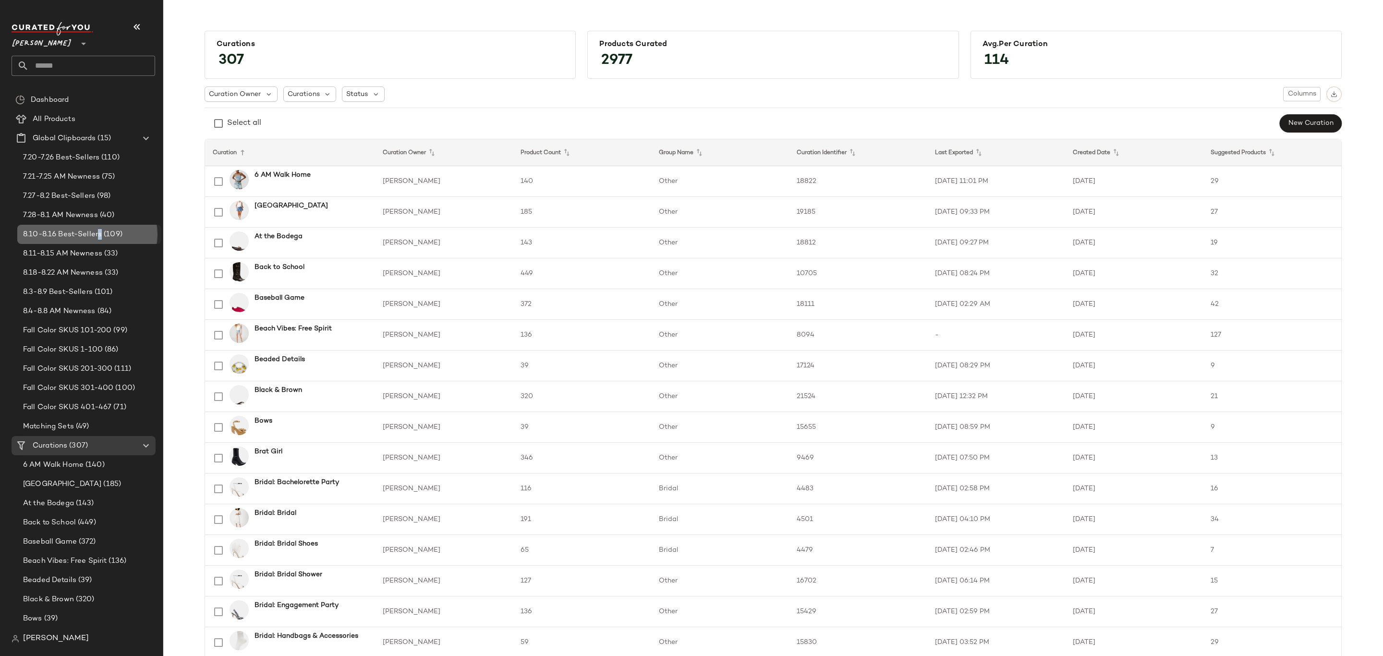
click at [99, 235] on span "8.10-8.16 Best-Sellers" at bounding box center [62, 234] width 79 height 11
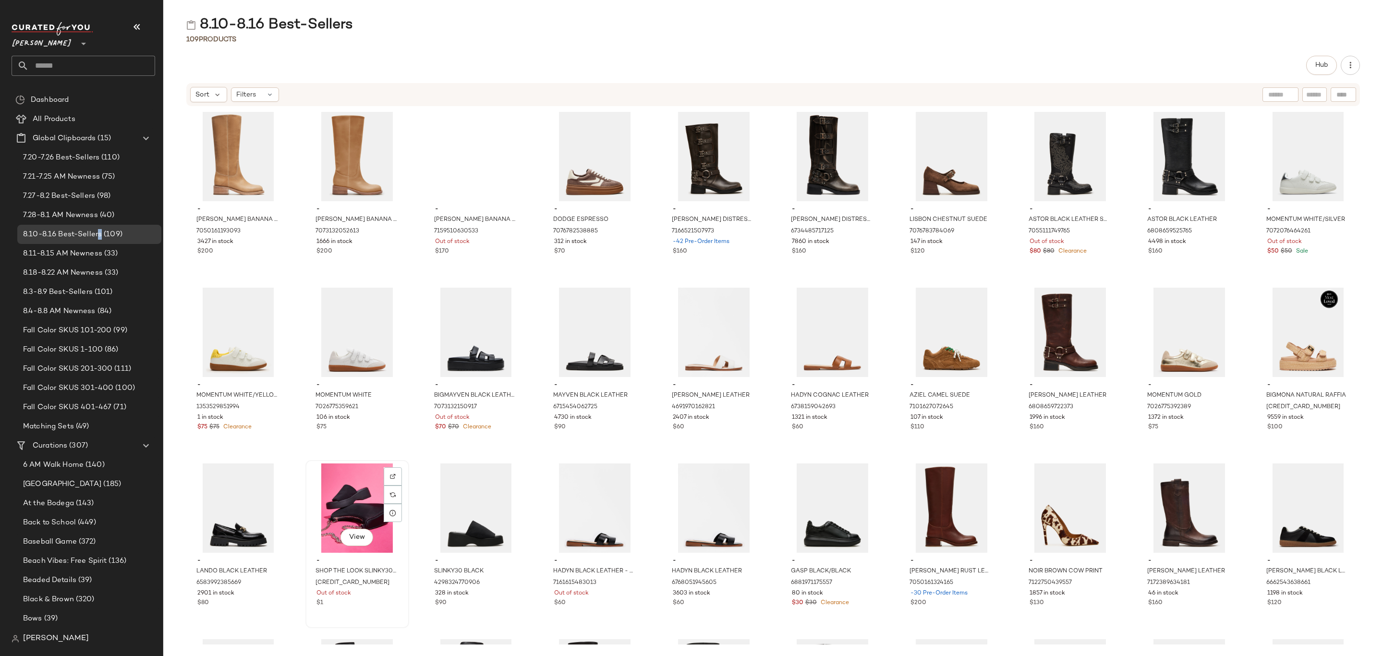
click at [376, 553] on div "- SHOP THE LOOK SLINKY30 BLACK + BVITAL BLACK [CREDIT_CARD_NUMBER] Out of stock…" at bounding box center [357, 581] width 97 height 56
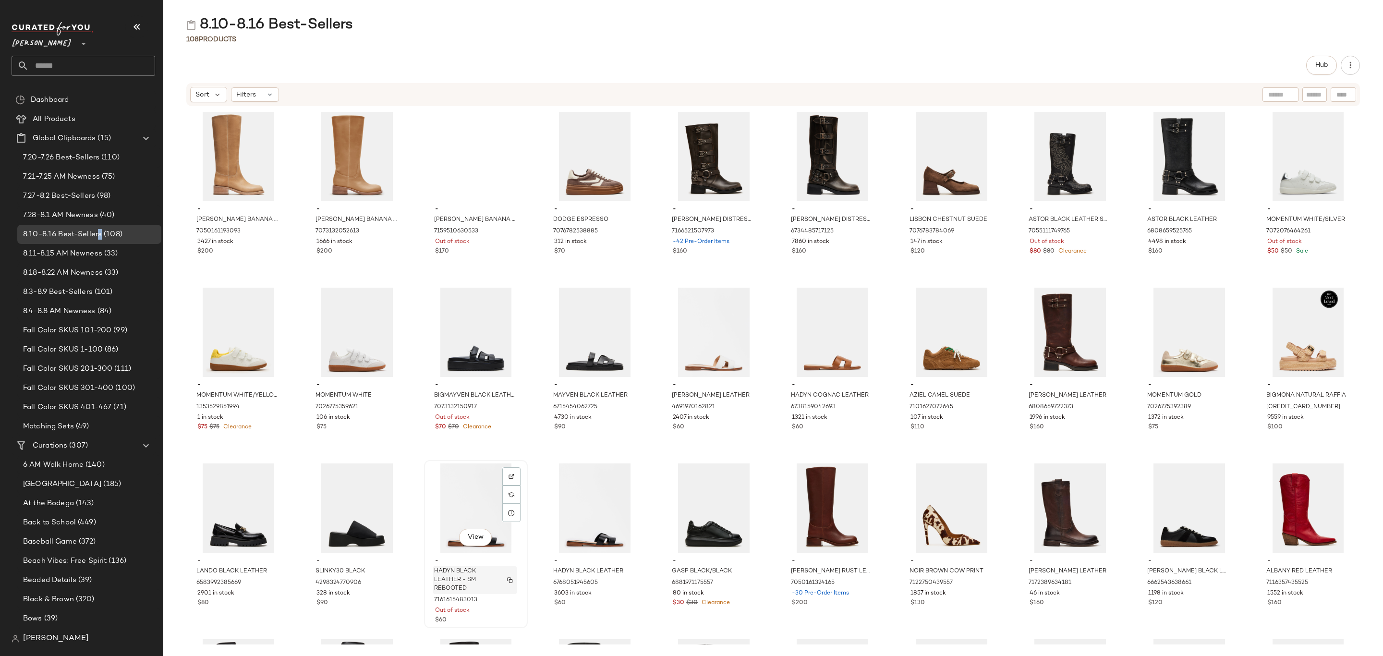
click at [464, 568] on span "HADYN BLACK LEATHER - SM REBOOTED" at bounding box center [465, 580] width 63 height 26
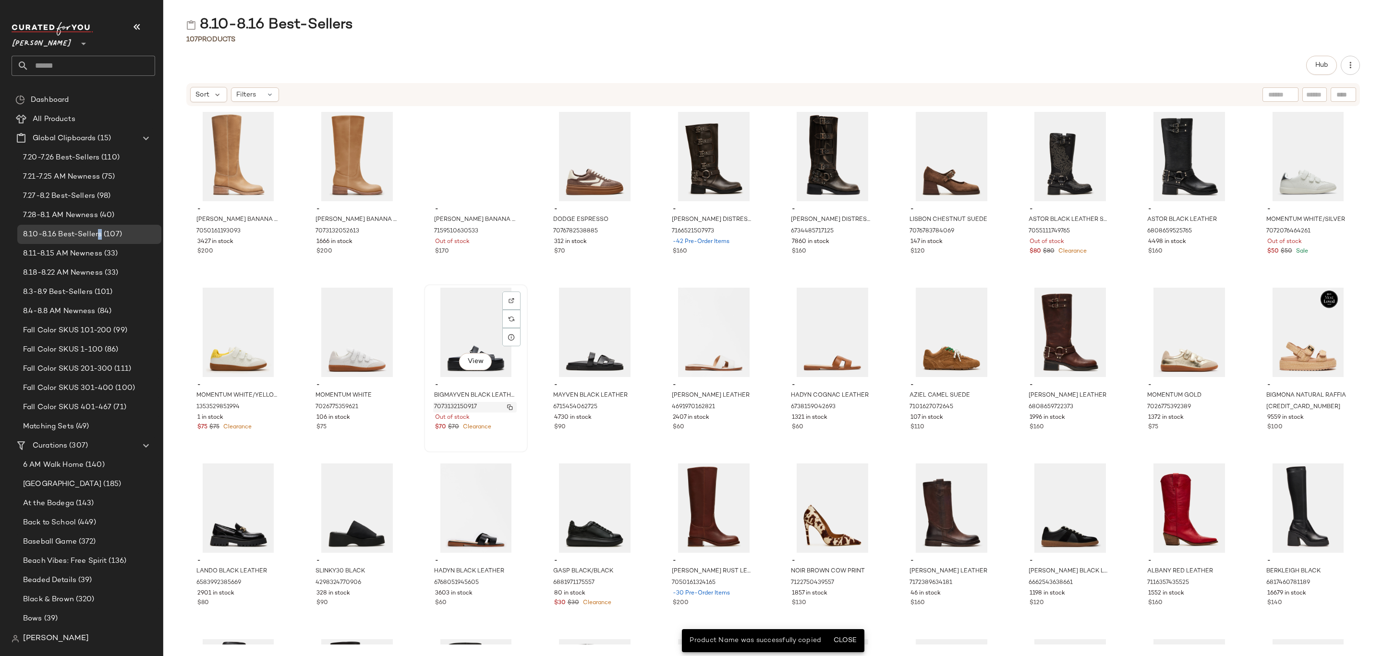
click at [487, 404] on div "7073132150917" at bounding box center [475, 407] width 84 height 11
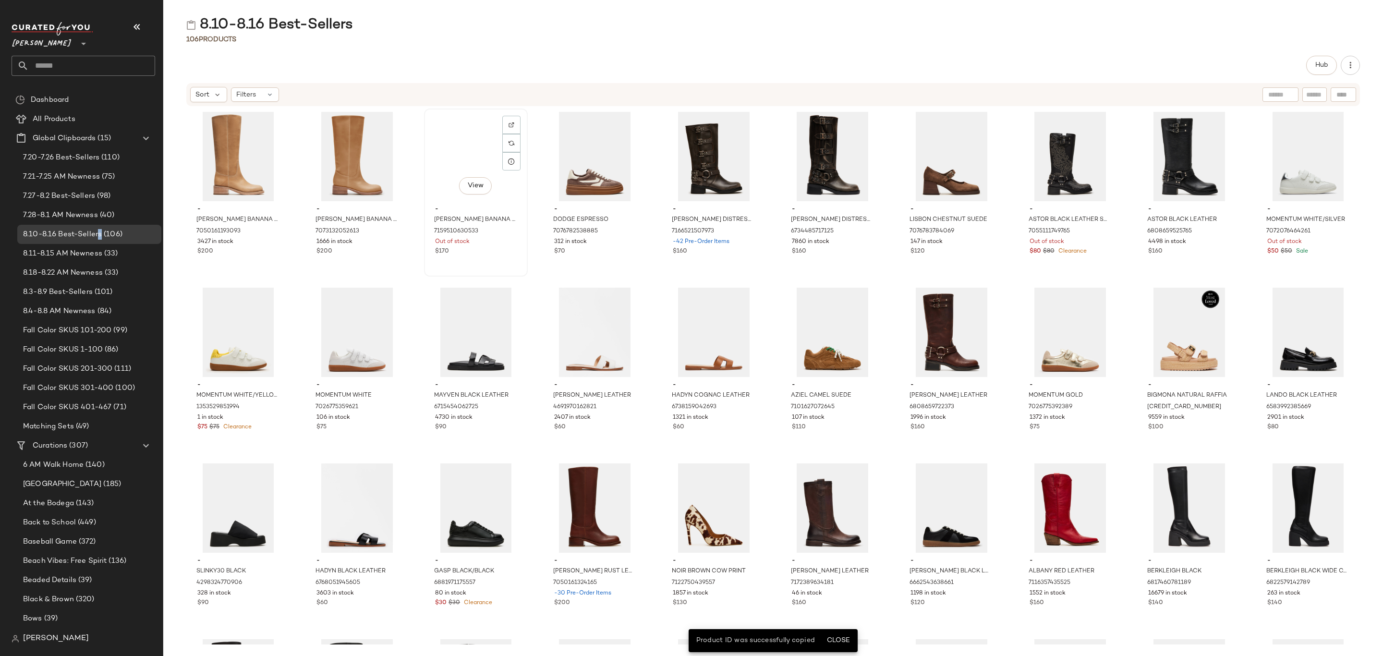
click at [488, 247] on div "$170" at bounding box center [476, 251] width 82 height 9
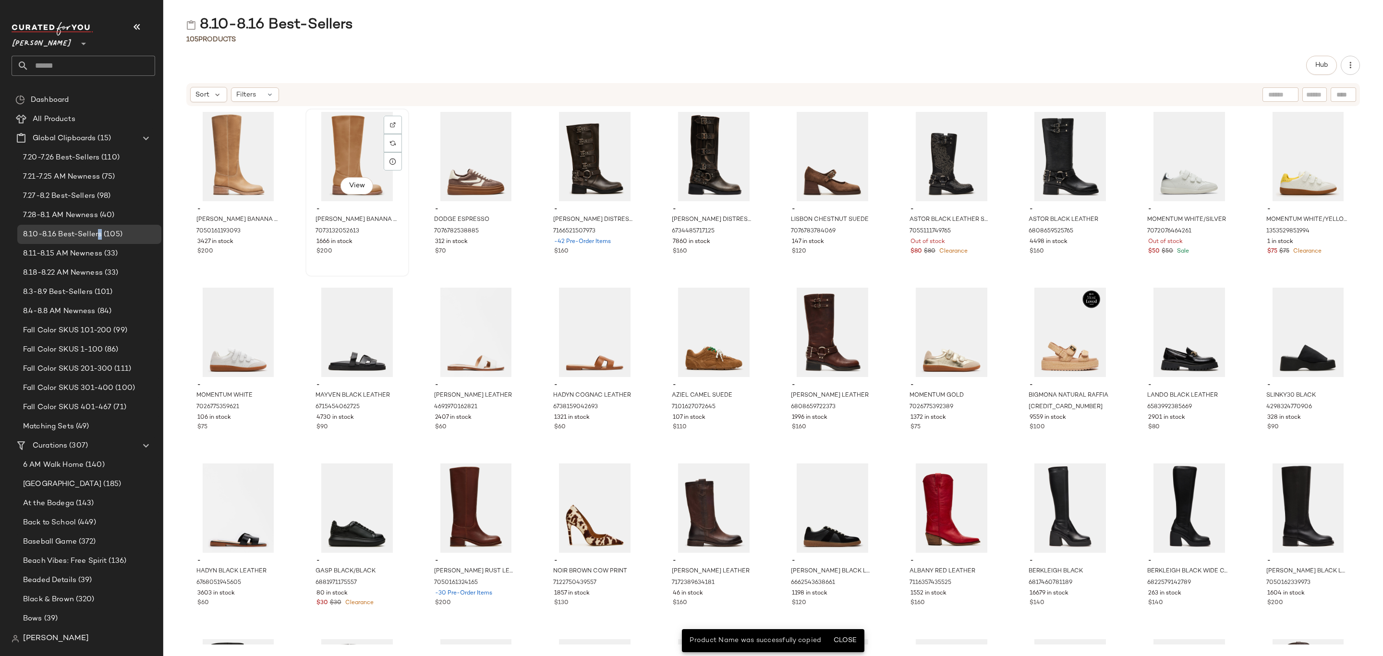
click at [373, 254] on div "$200" at bounding box center [357, 251] width 82 height 9
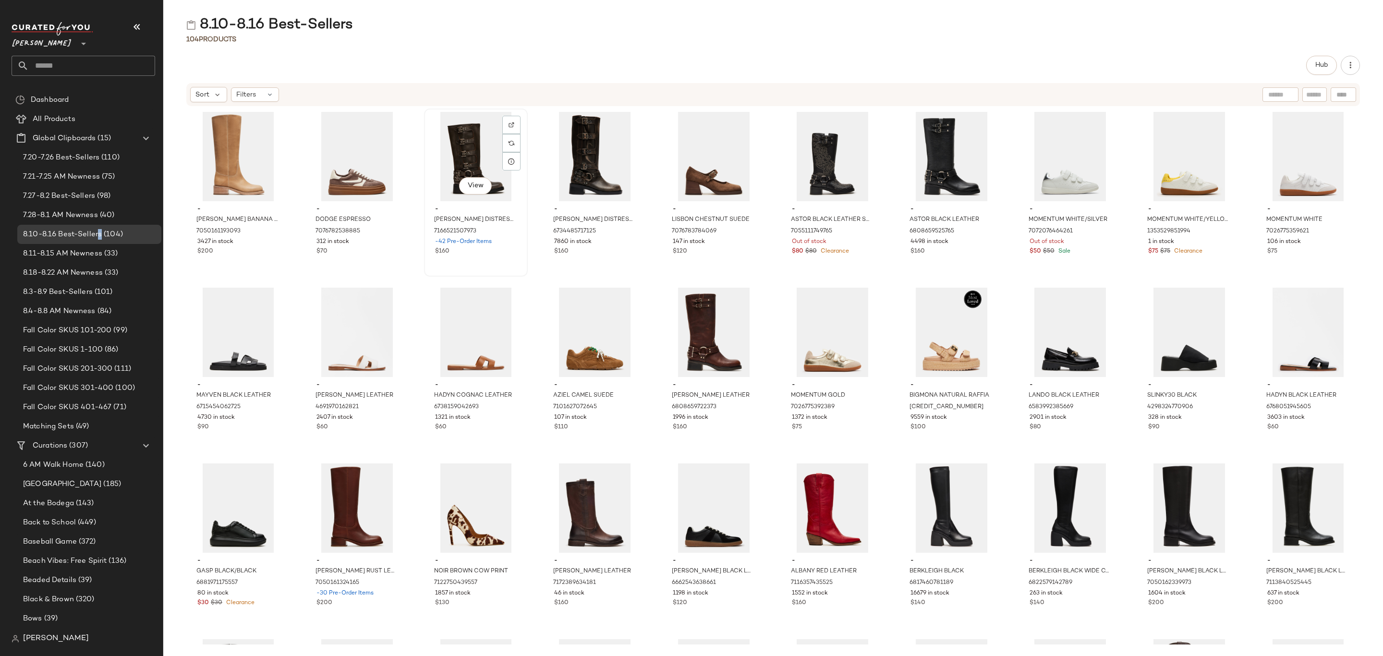
click at [490, 245] on span "-42 Pre-Order Items" at bounding box center [463, 242] width 57 height 9
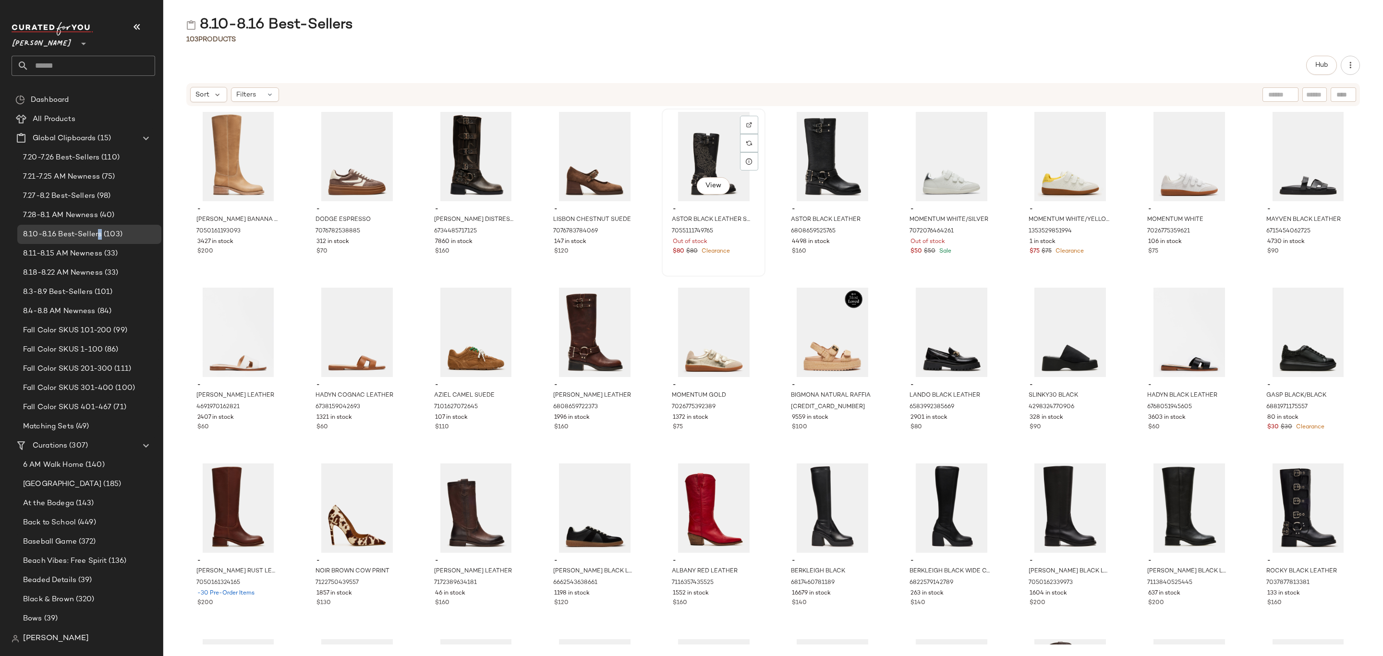
click at [680, 150] on div "View" at bounding box center [713, 156] width 97 height 89
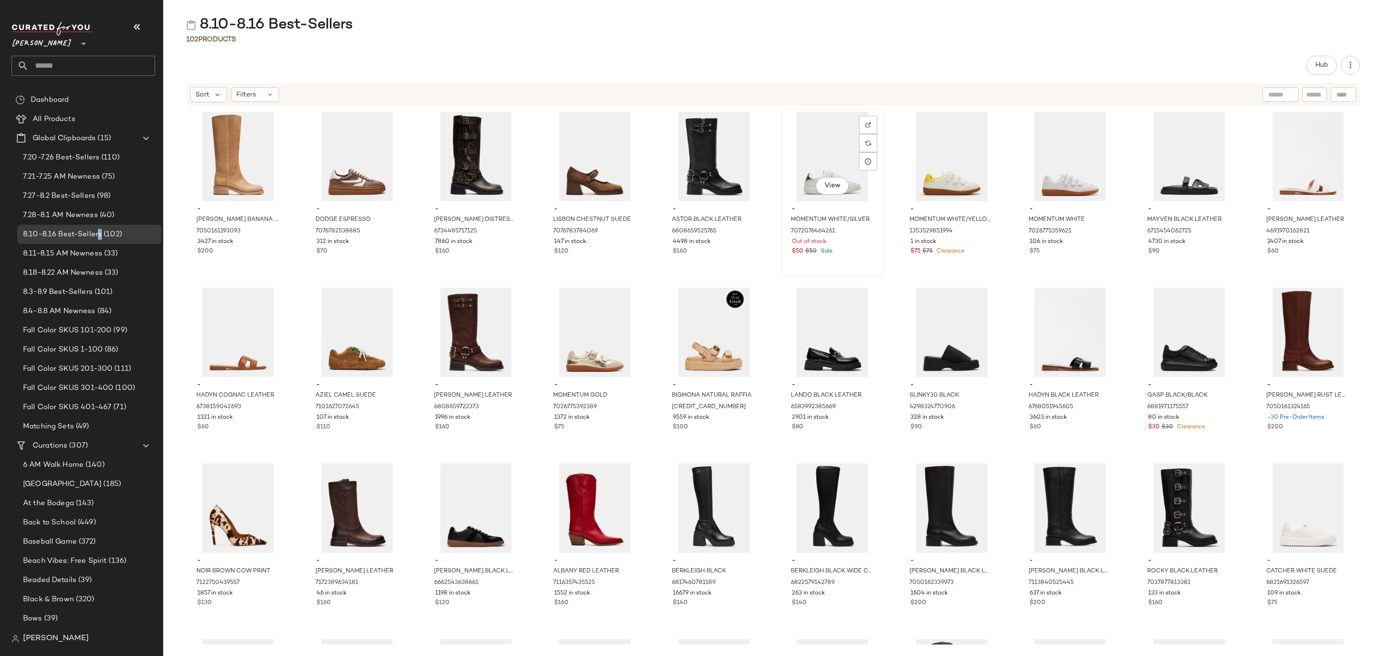
click at [811, 238] on span "Out of stock" at bounding box center [809, 242] width 35 height 9
click at [942, 247] on span "Clearance" at bounding box center [949, 251] width 30 height 9
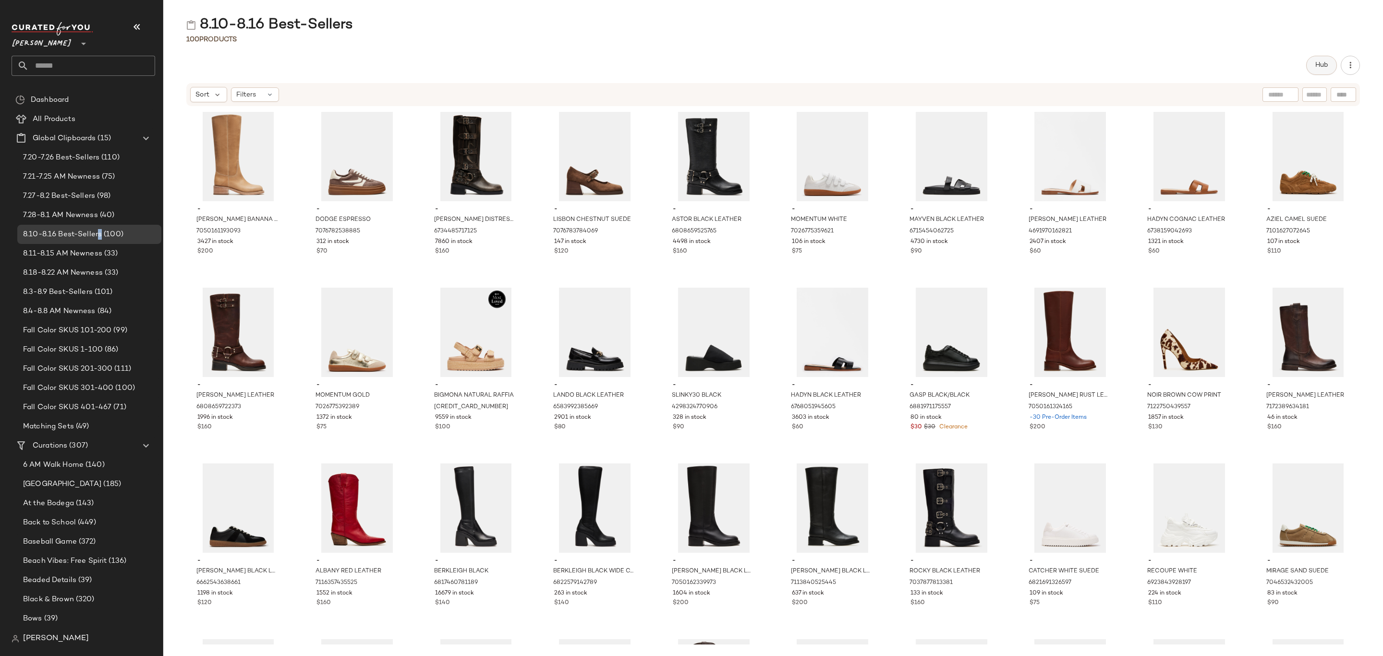
click at [1314, 70] on button "Hub" at bounding box center [1321, 65] width 31 height 19
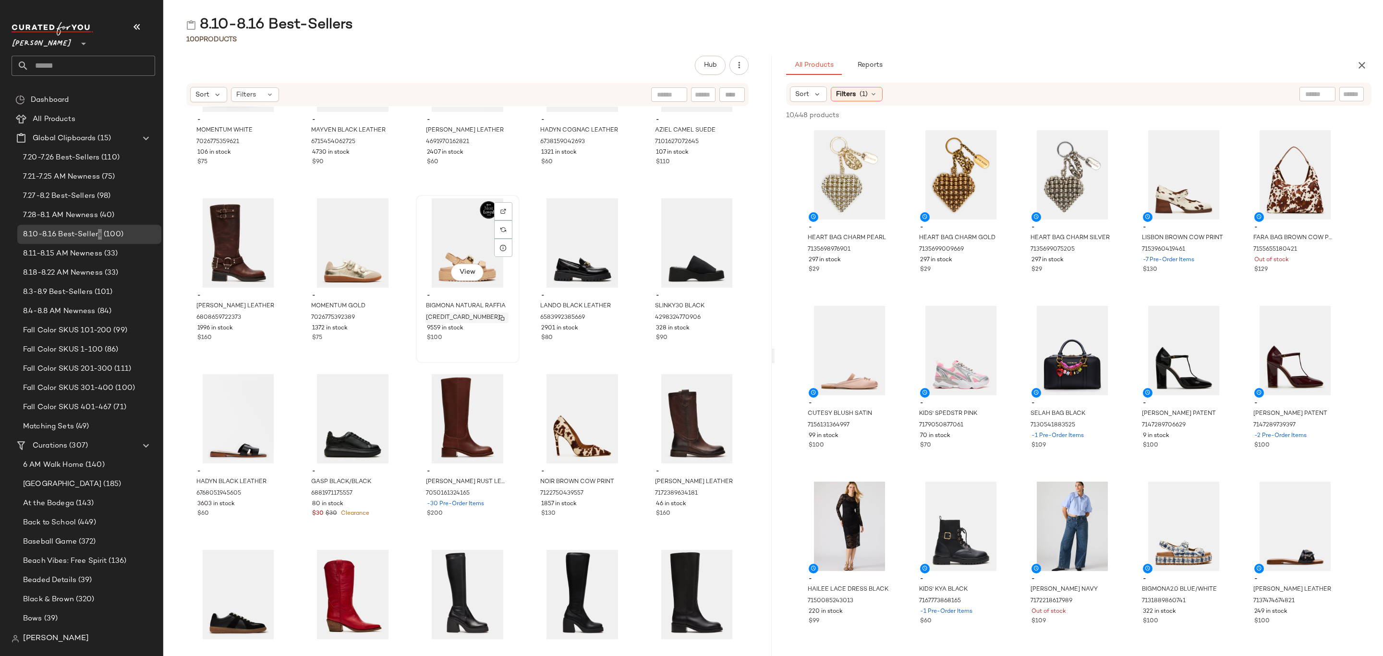
scroll to position [512, 0]
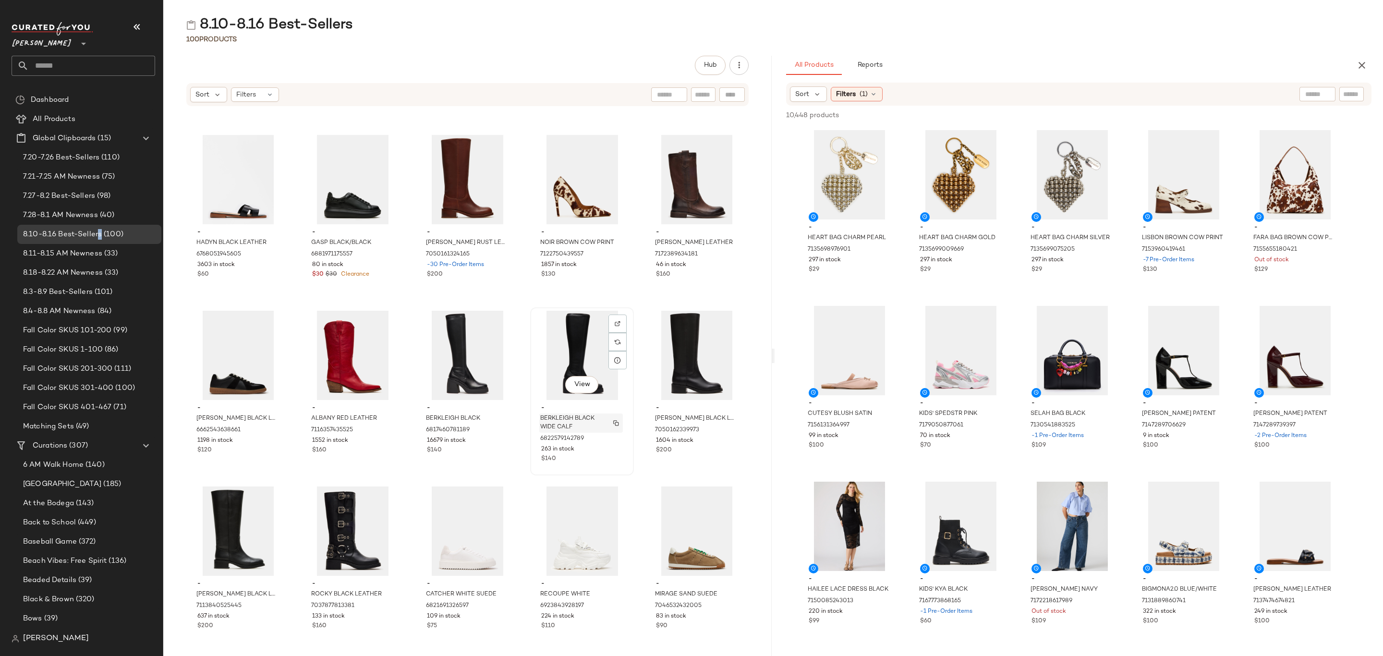
click at [540, 419] on span "BERKLEIGH BLACK WIDE CALF" at bounding box center [571, 422] width 63 height 17
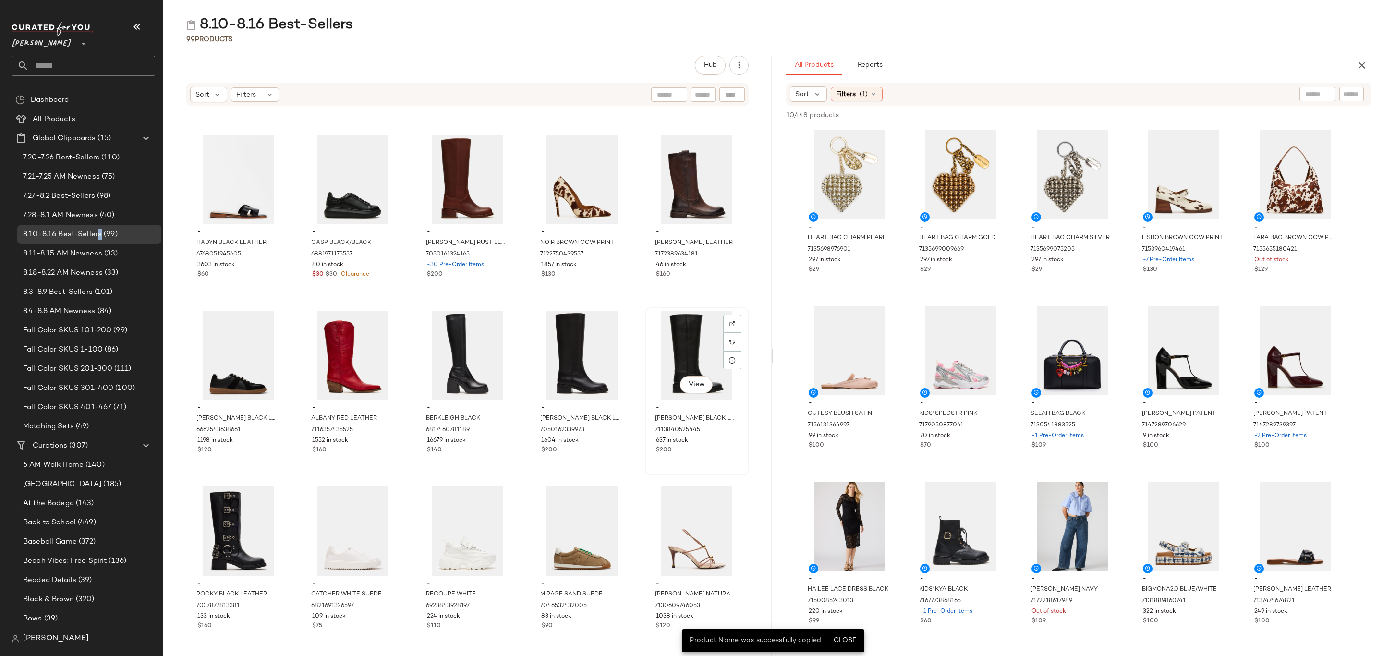
click at [671, 375] on div "View" at bounding box center [696, 355] width 97 height 89
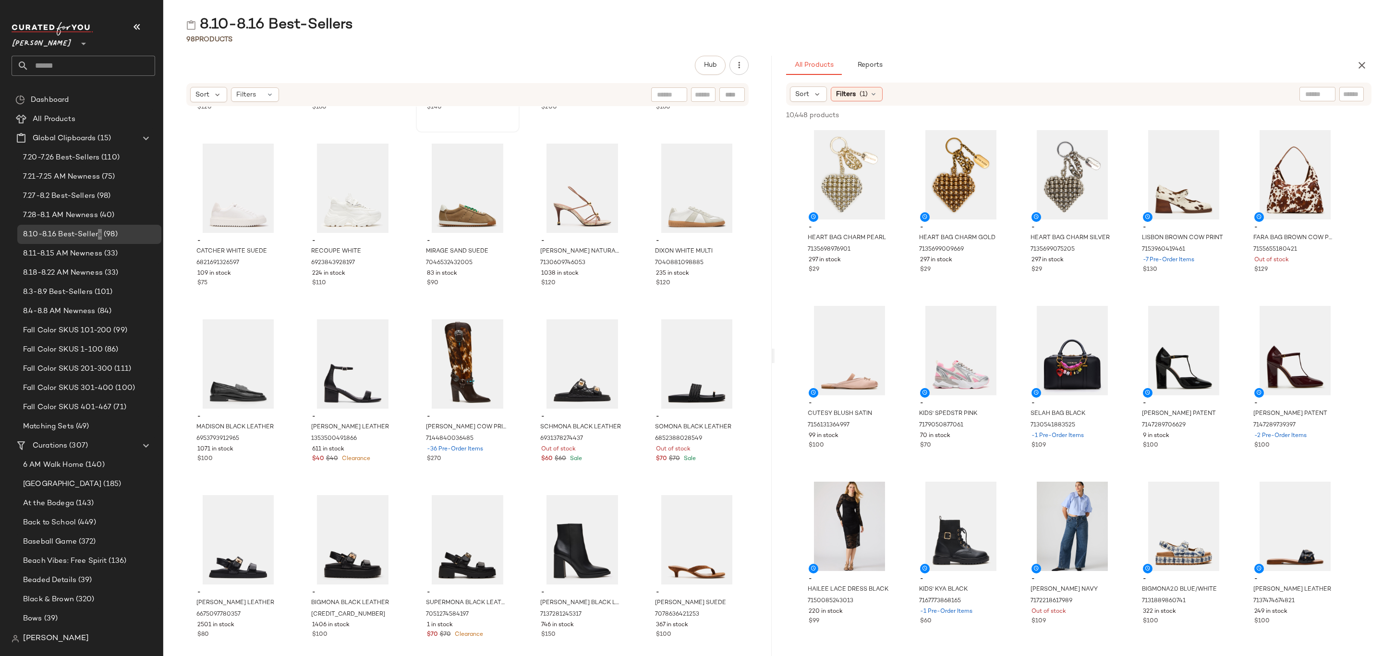
scroll to position [872, 0]
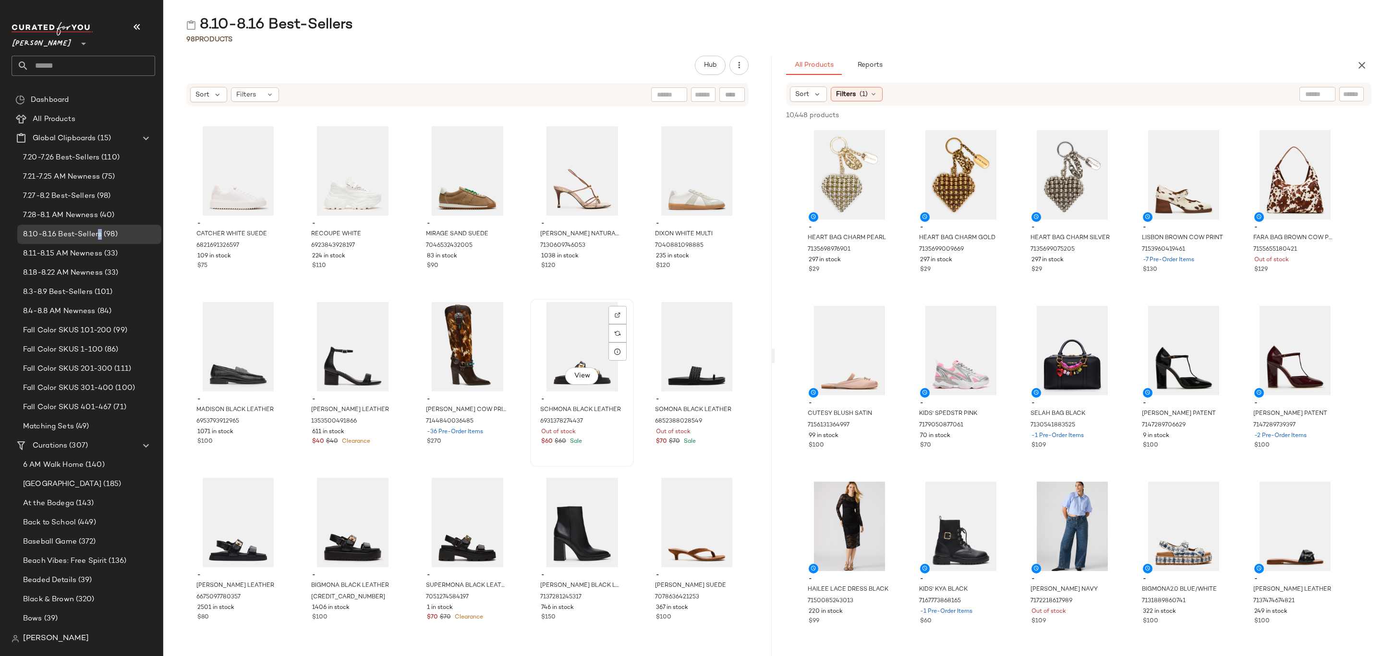
click at [561, 428] on span "Out of stock" at bounding box center [558, 432] width 35 height 9
click at [689, 435] on div "Out of stock" at bounding box center [697, 432] width 82 height 9
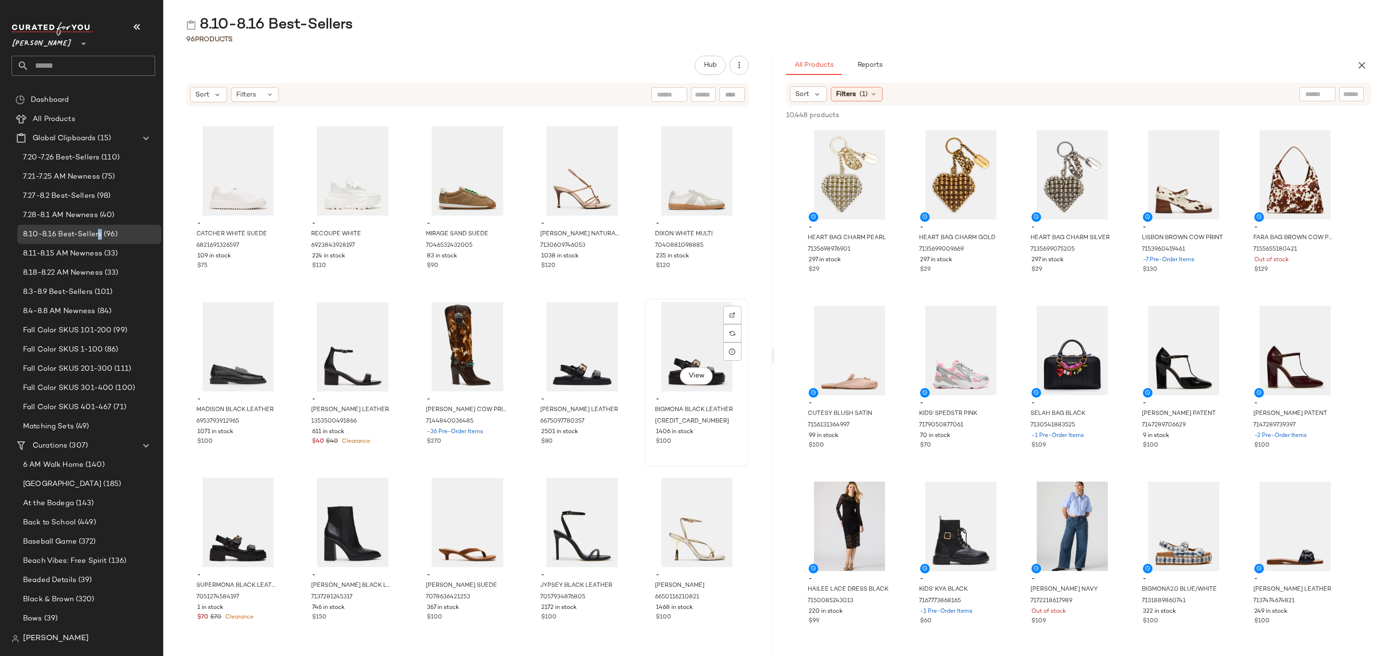
click at [711, 432] on div "1406 in stock" at bounding box center [697, 432] width 82 height 9
click at [255, 598] on div "7051274584197" at bounding box center [237, 597] width 84 height 11
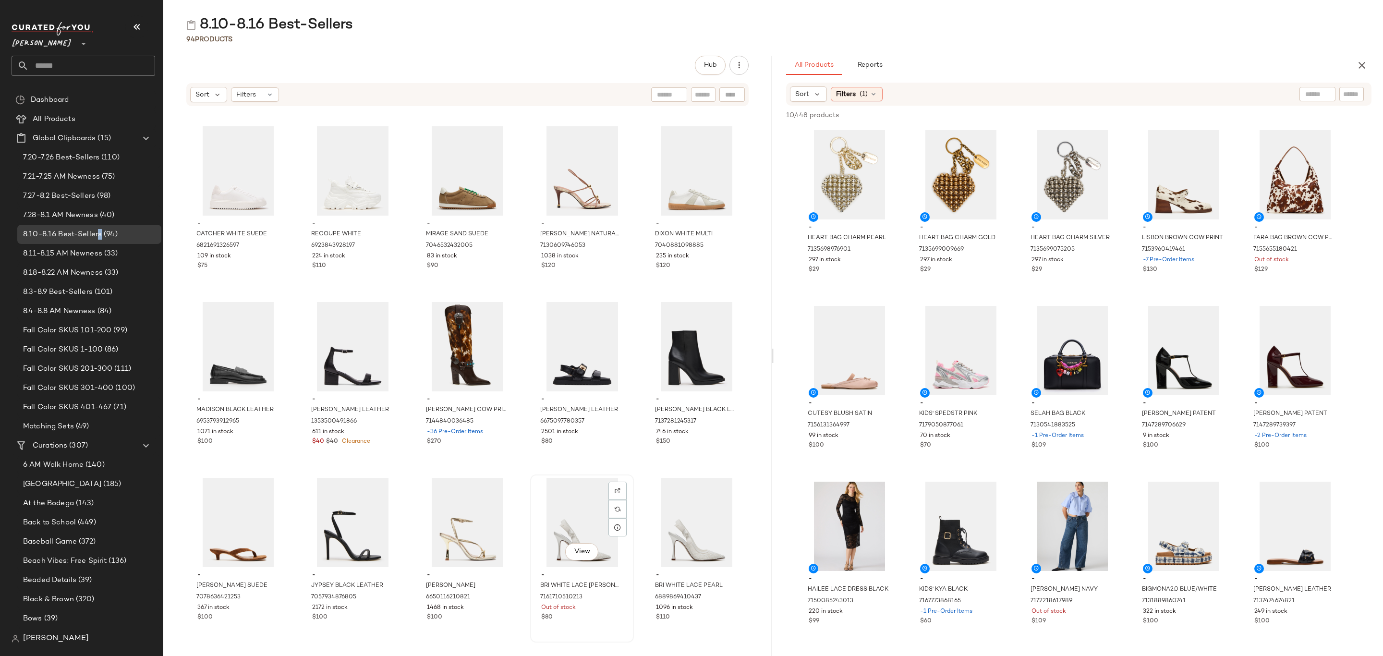
click at [574, 568] on div "- BRI WHITE LACE [PERSON_NAME] REBOOTED 7161710510213 Out of stock $80" at bounding box center [581, 595] width 97 height 56
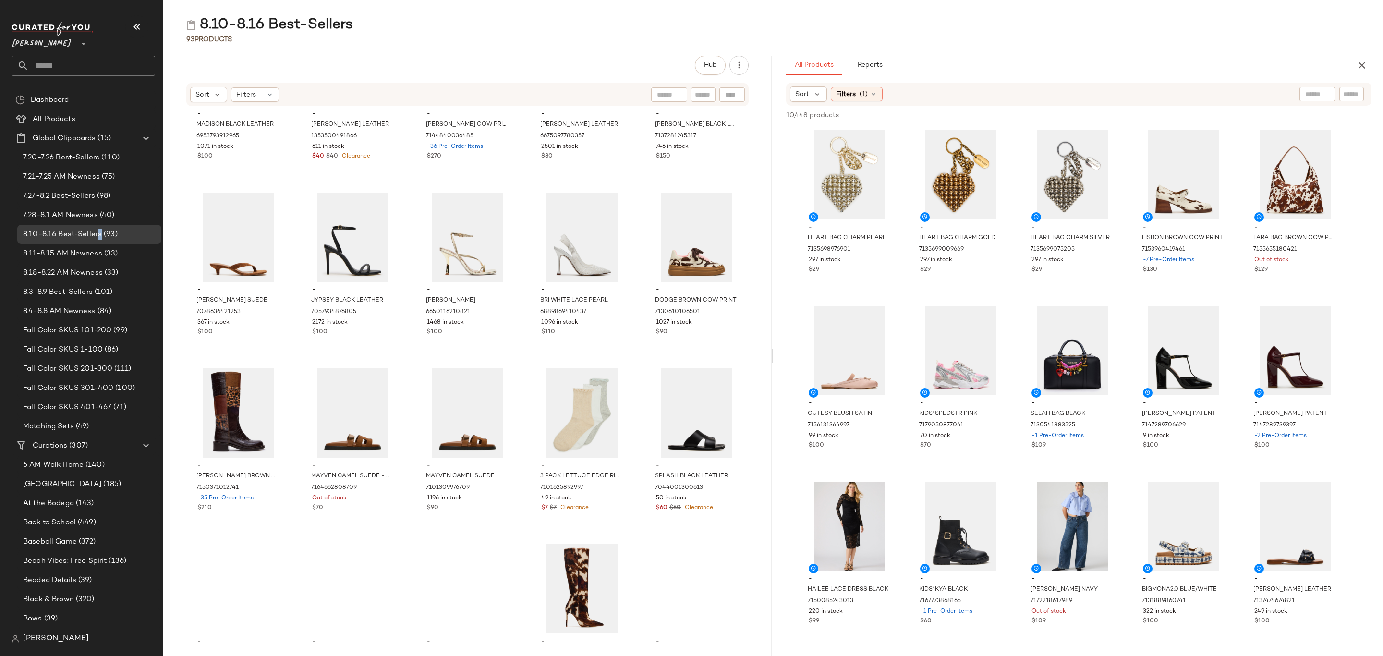
scroll to position [1160, 0]
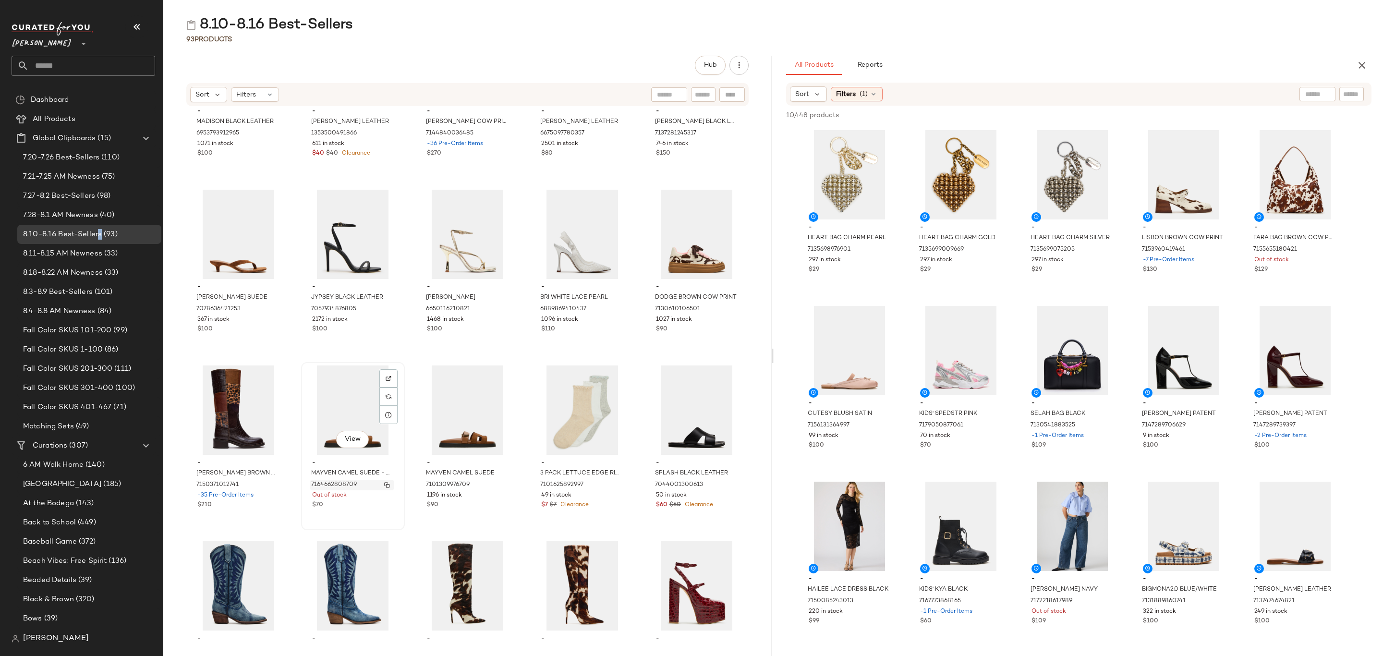
click at [373, 483] on div "7164662808709" at bounding box center [352, 485] width 84 height 11
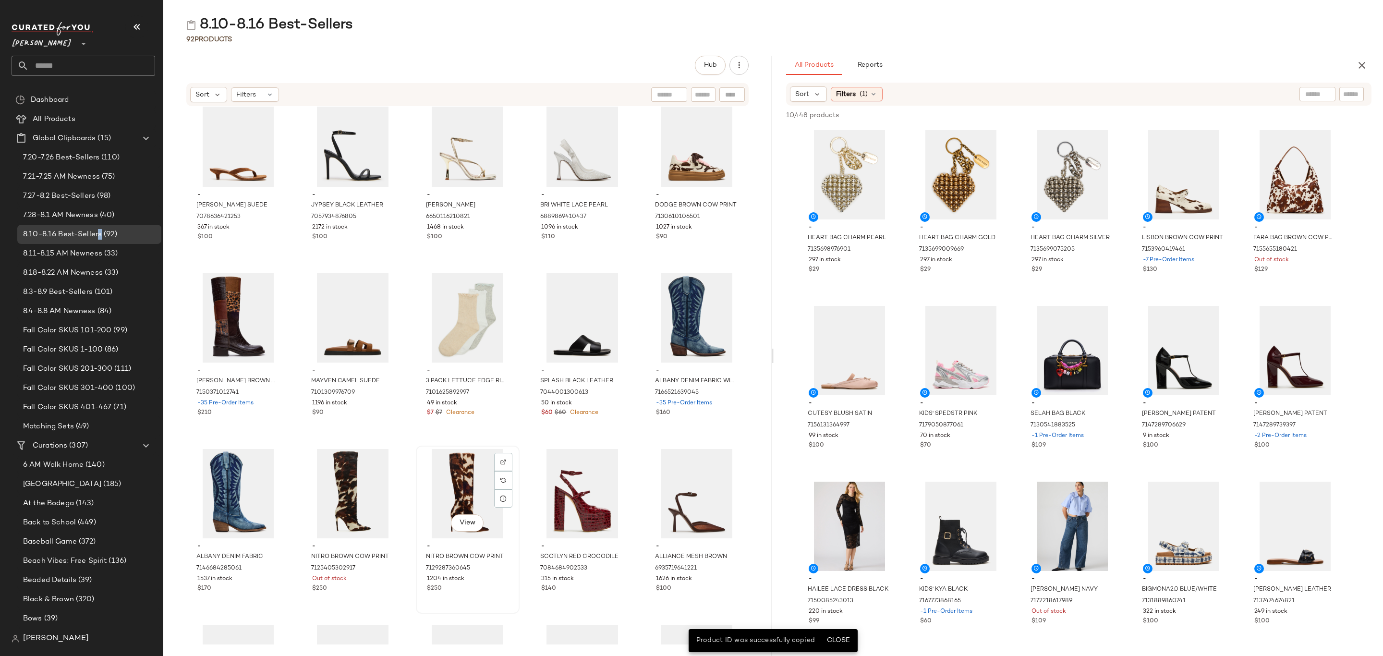
scroll to position [1376, 0]
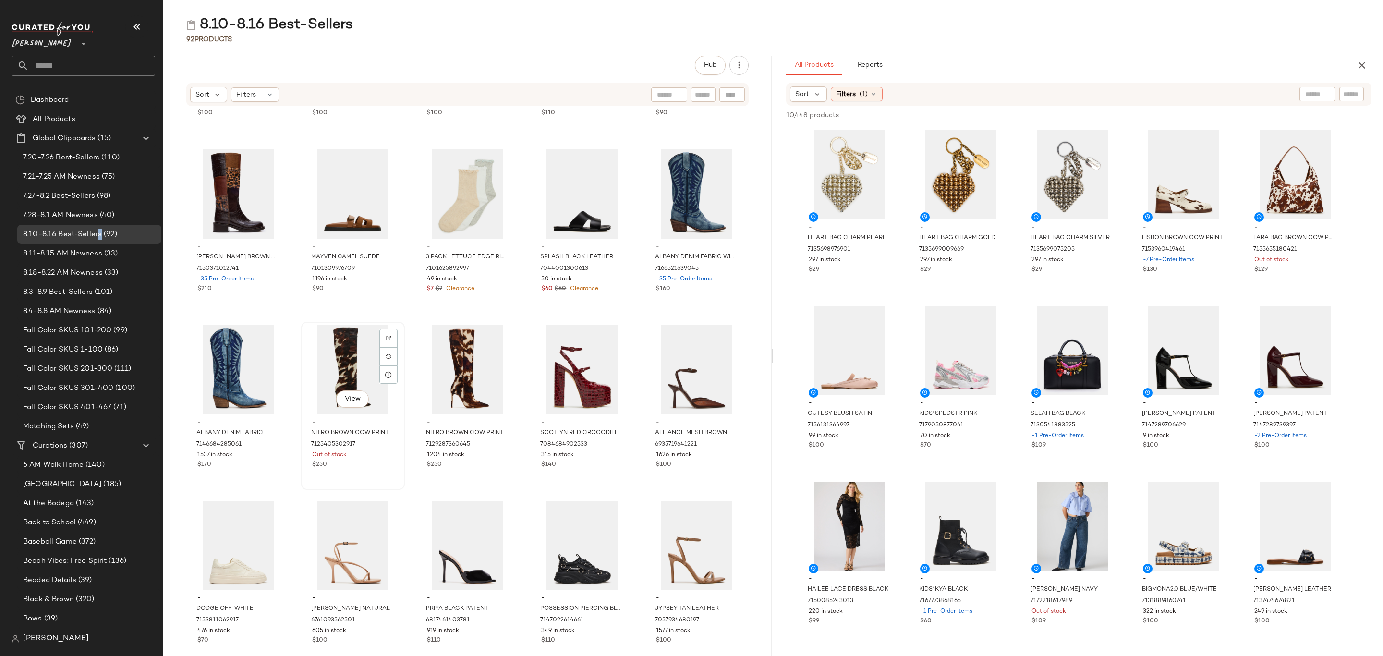
click at [363, 454] on div "Out of stock" at bounding box center [353, 455] width 82 height 9
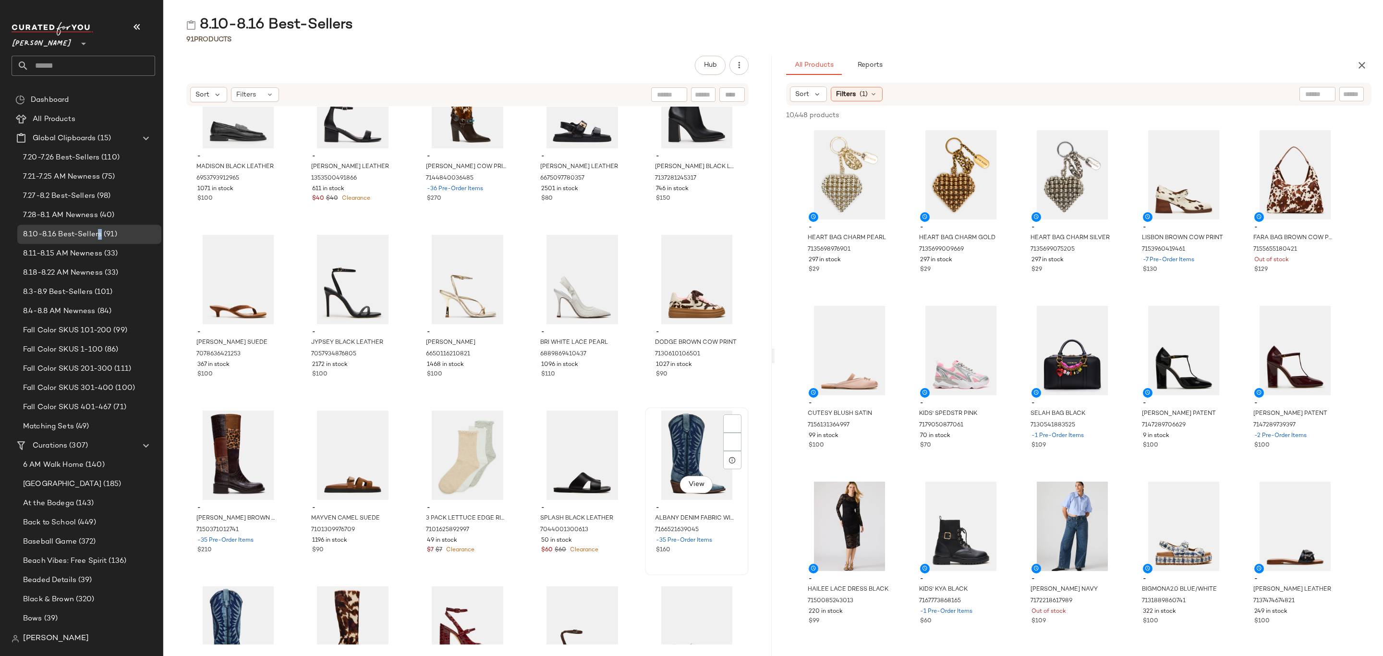
scroll to position [1147, 0]
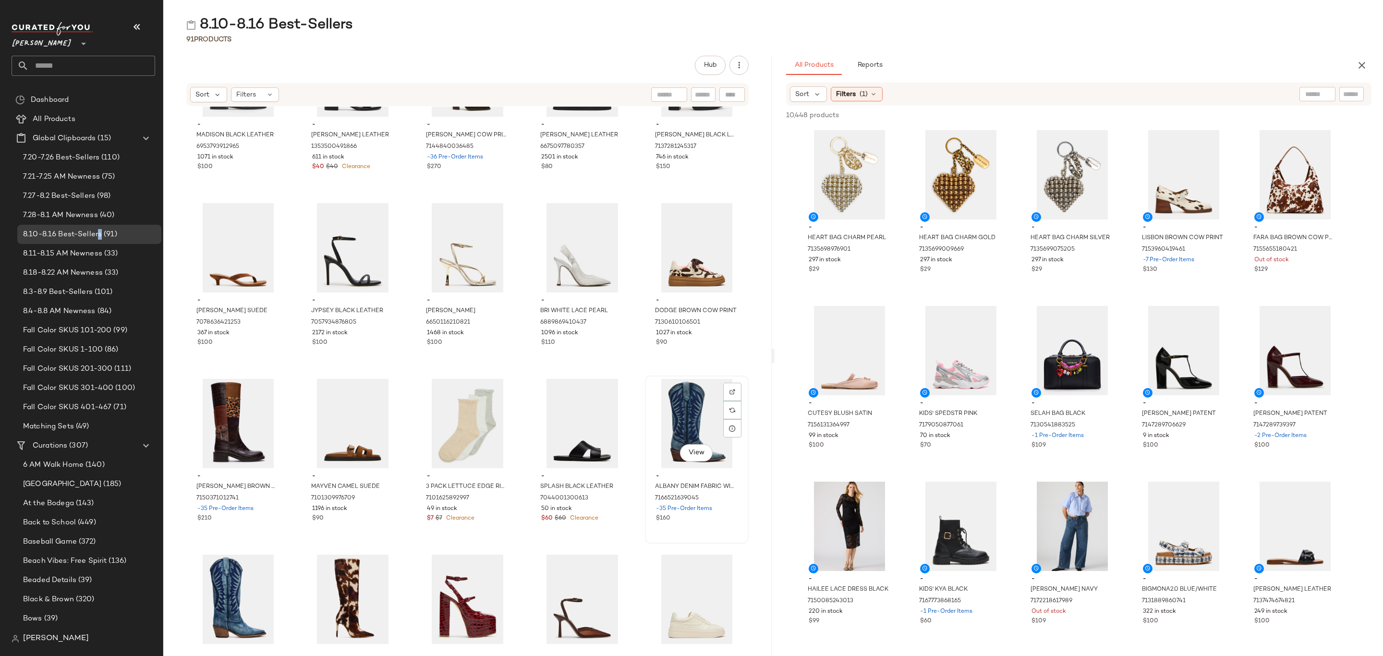
click at [659, 405] on div "View" at bounding box center [696, 423] width 97 height 89
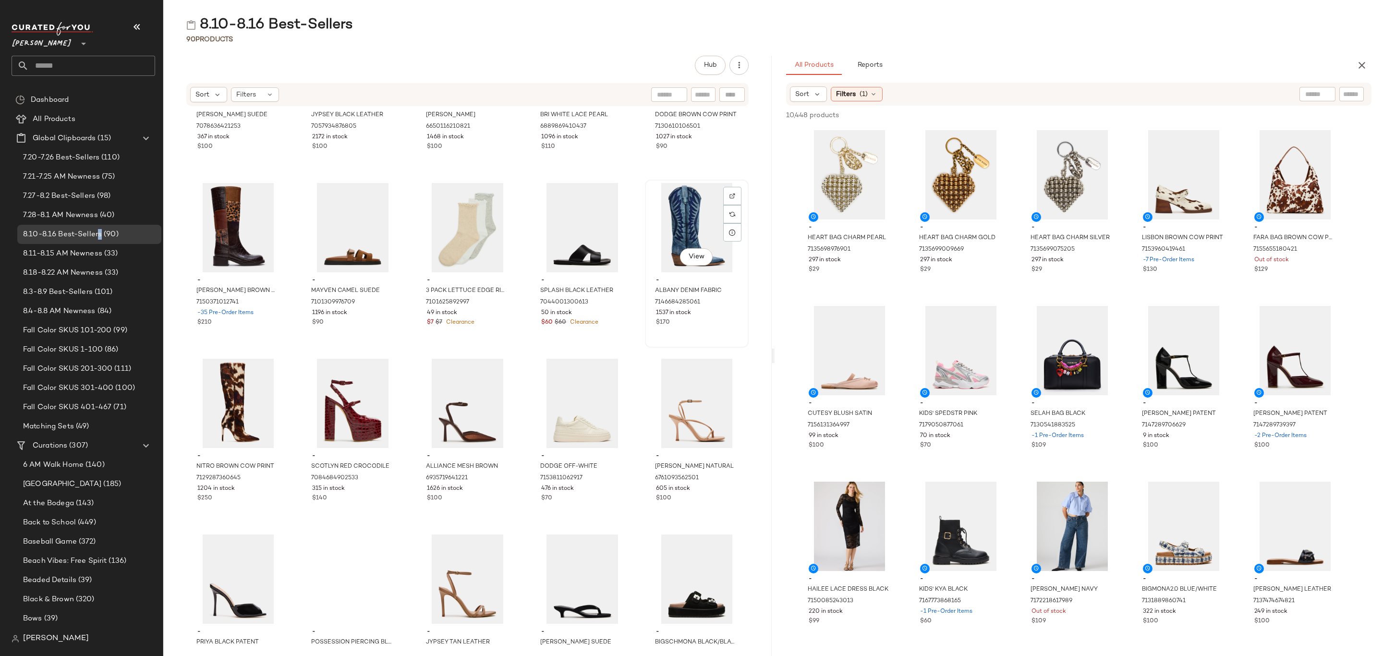
scroll to position [1363, 0]
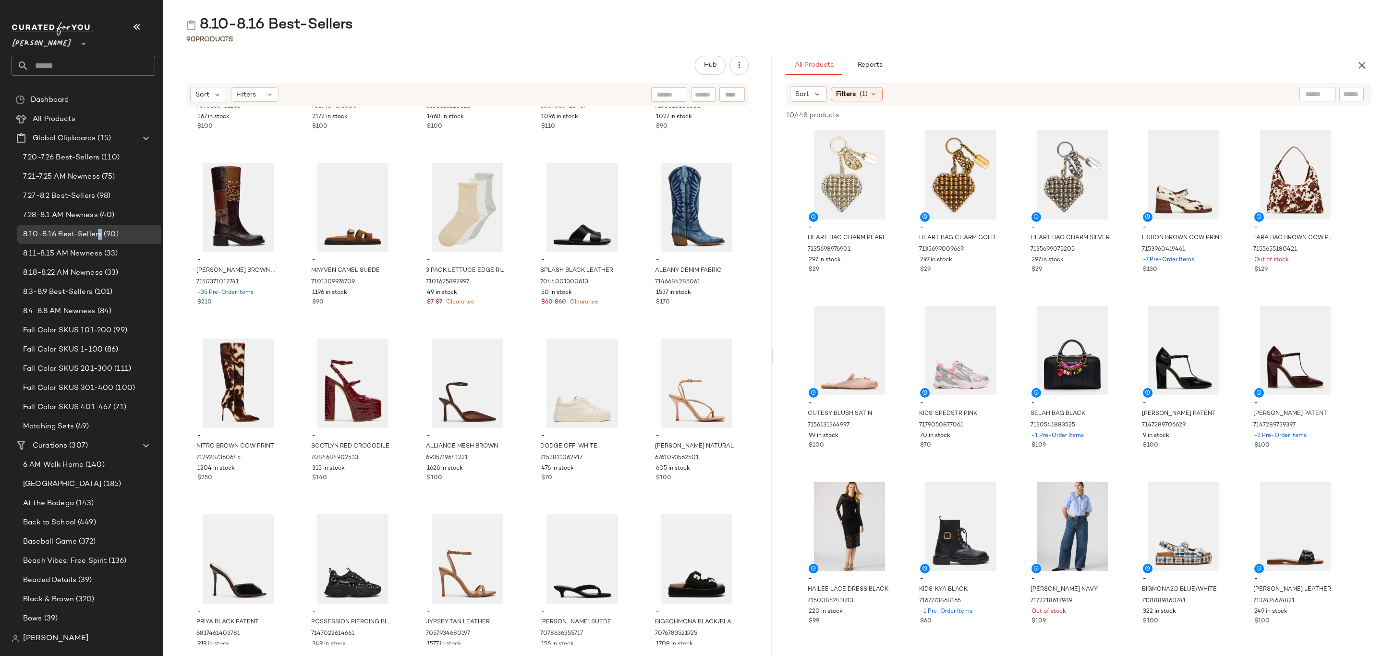
click at [1353, 97] on input "text" at bounding box center [1351, 94] width 17 height 10
paste input "**********"
type input "**********"
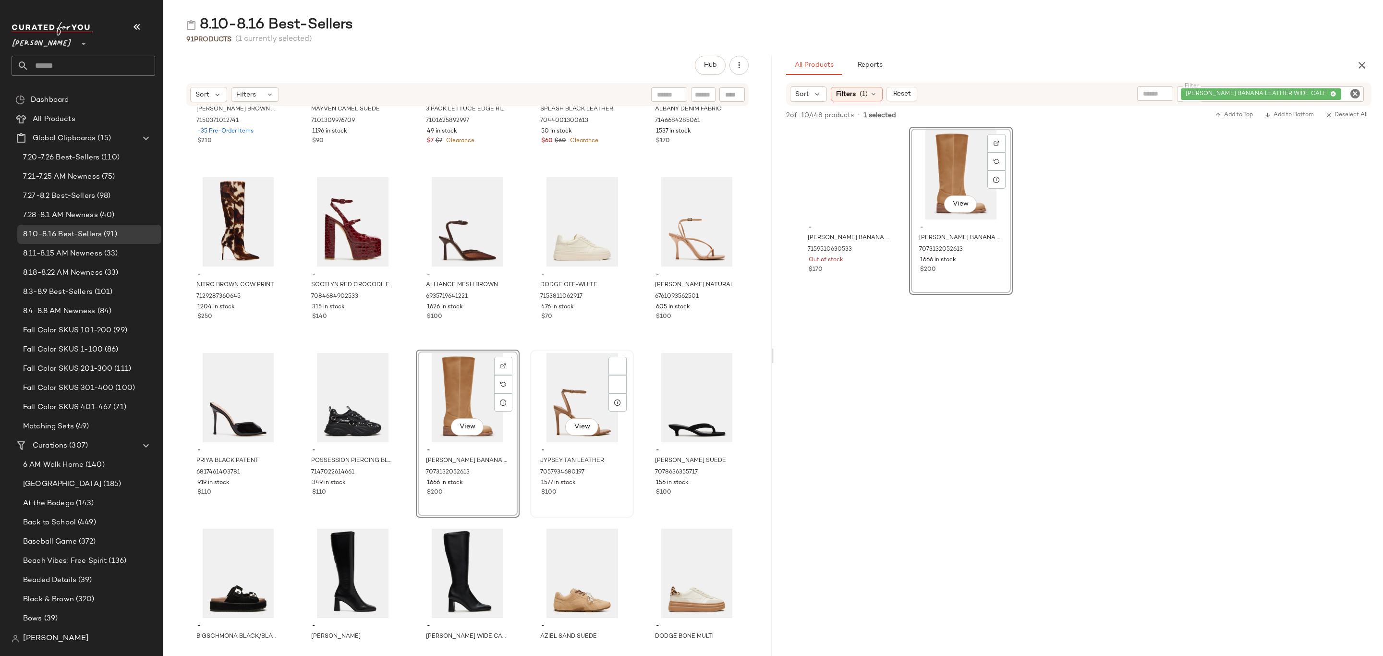
scroll to position [1777, 0]
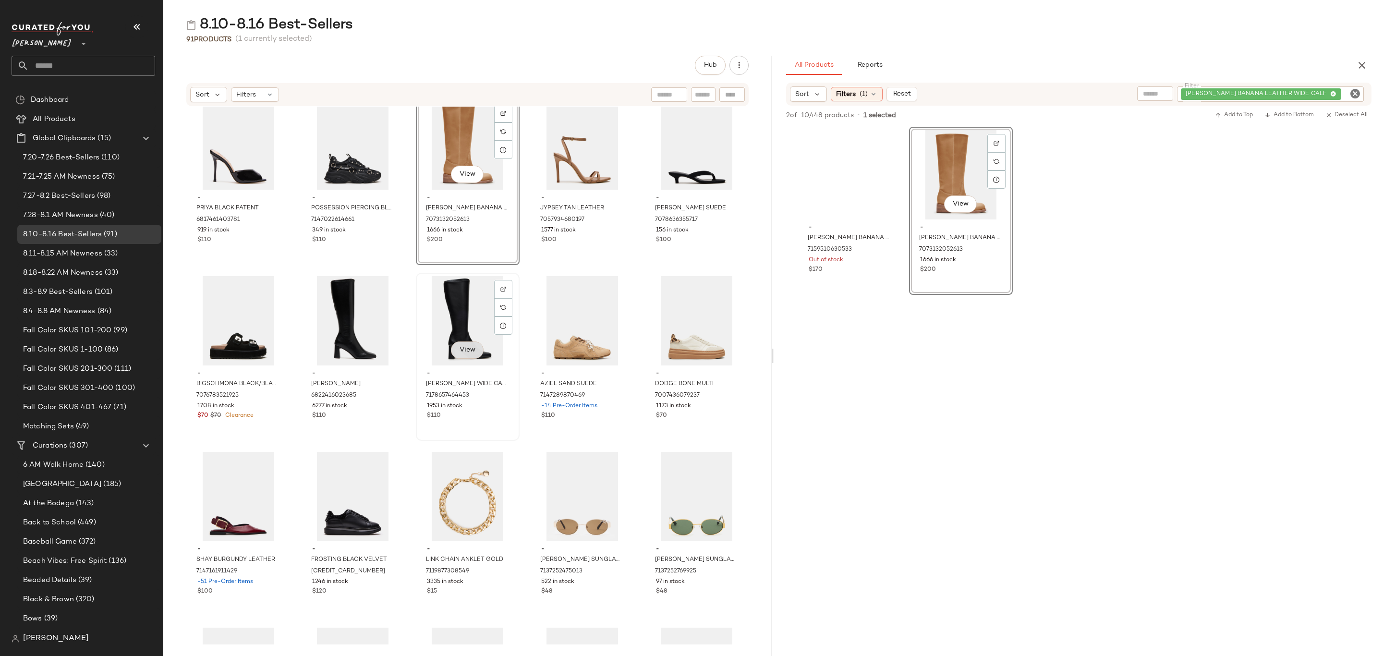
click at [469, 348] on span "View" at bounding box center [467, 350] width 16 height 8
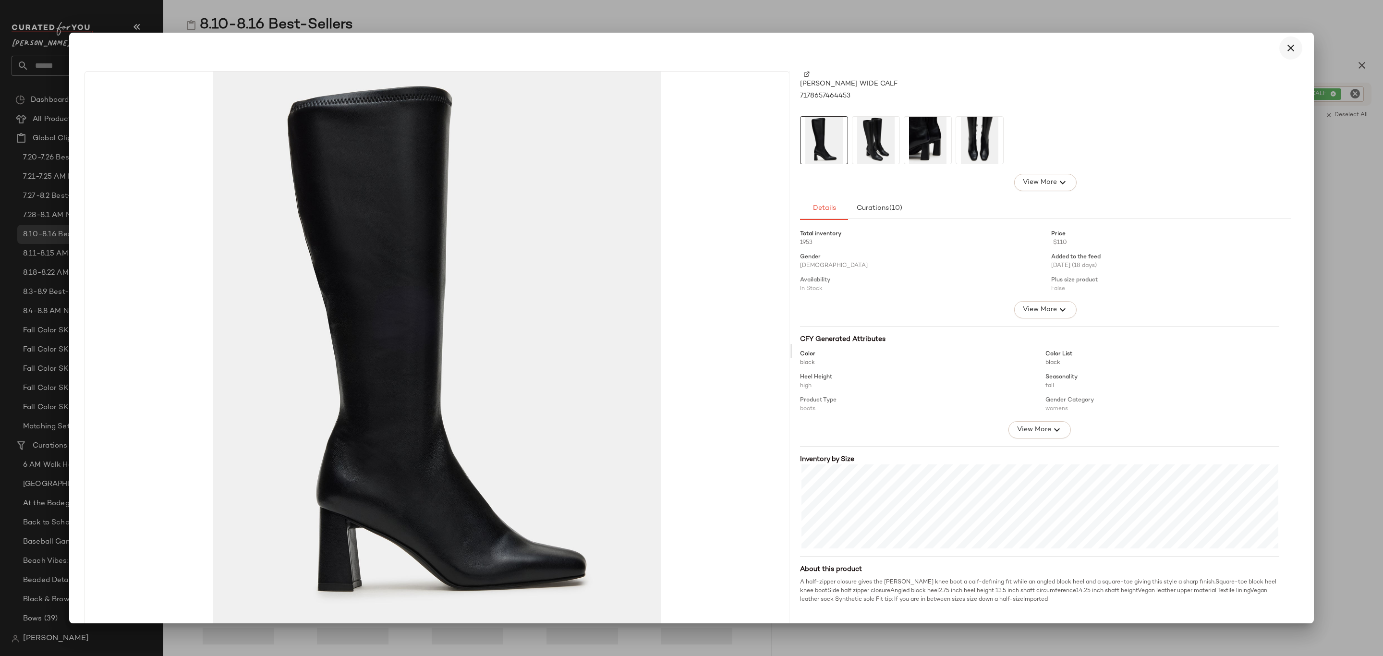
click at [1285, 45] on icon "button" at bounding box center [1291, 48] width 12 height 12
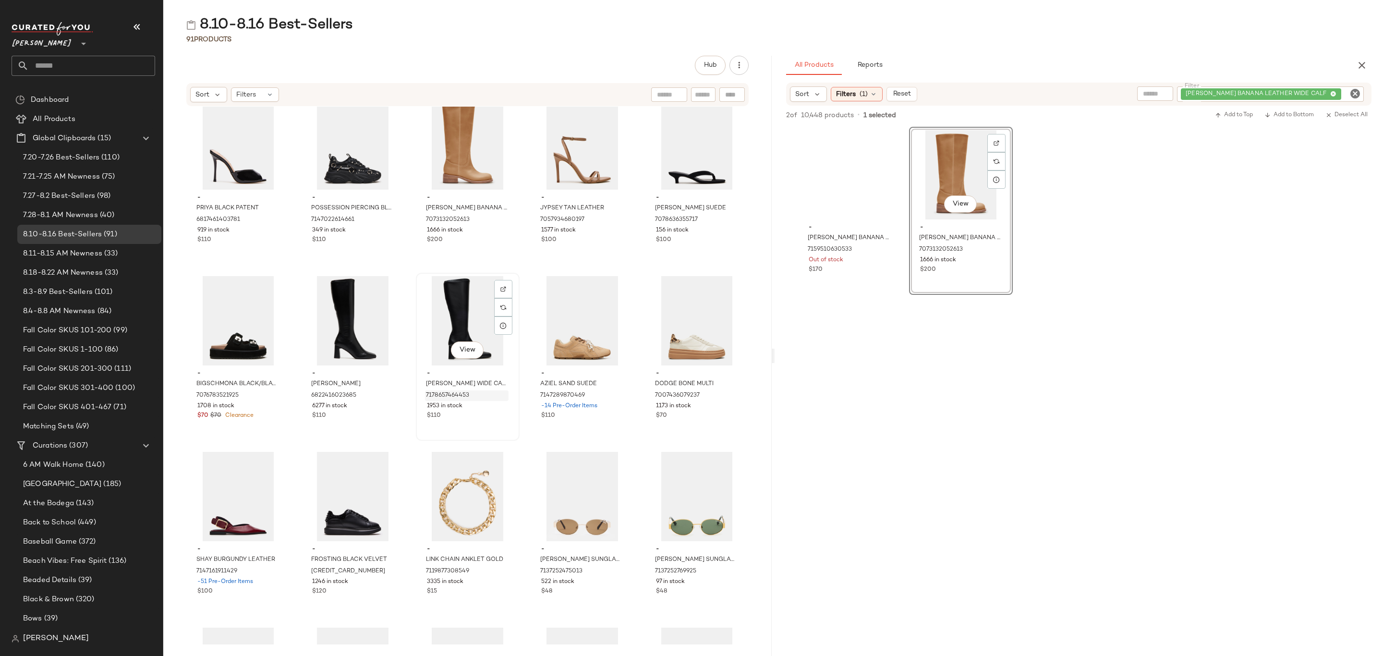
click at [458, 398] on span "7178657464453" at bounding box center [447, 395] width 43 height 9
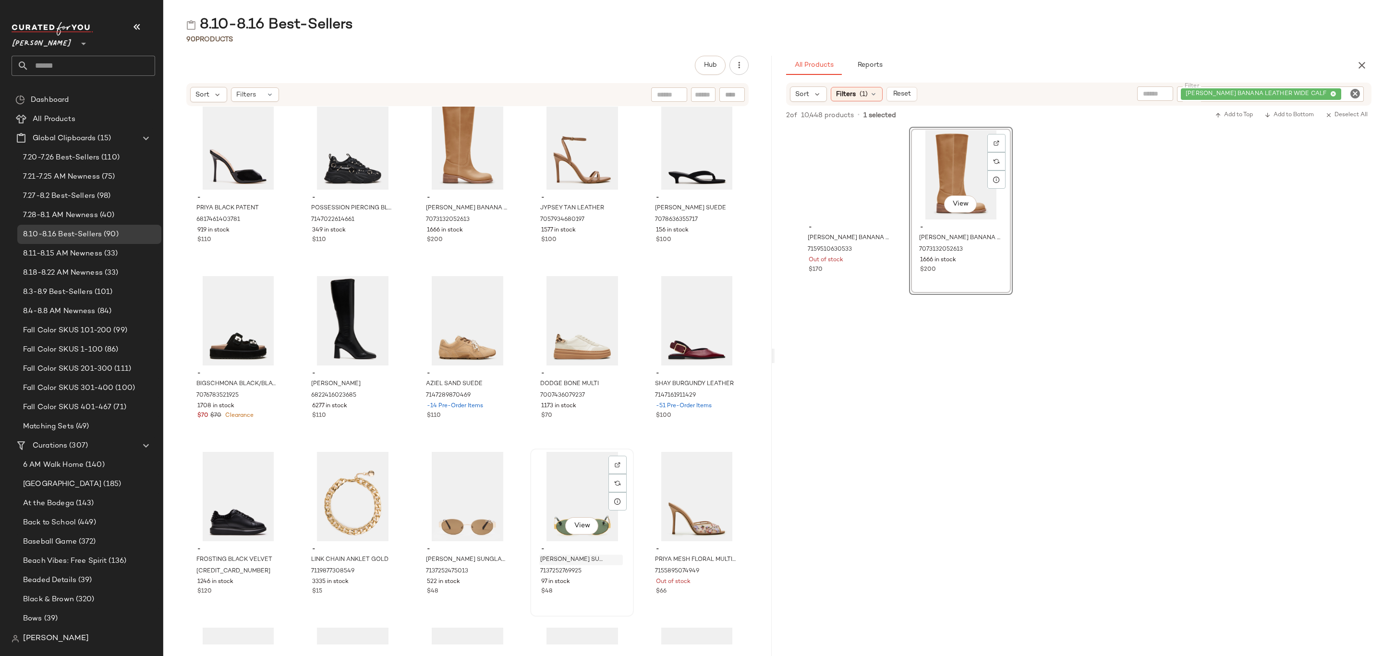
click at [549, 553] on div "- MYSTIE SUNGLASSES GOLD 7137252769925 97 in stock $48" at bounding box center [581, 569] width 97 height 56
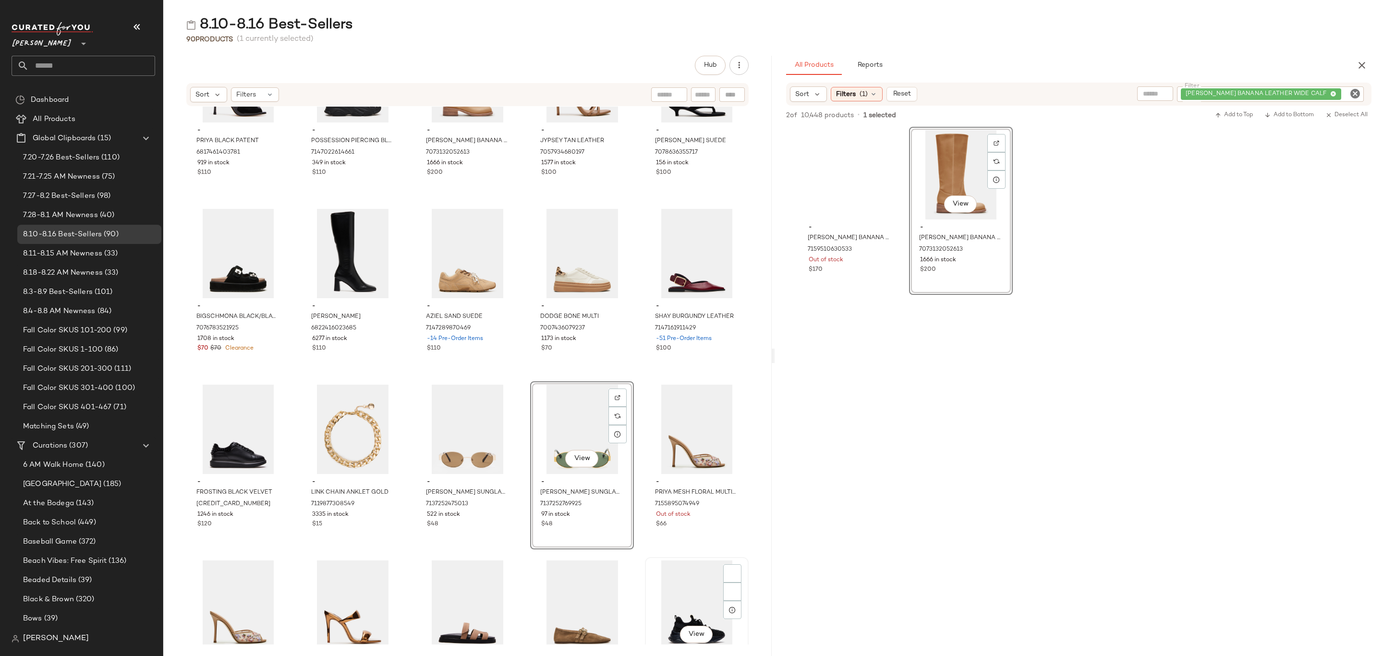
scroll to position [1993, 0]
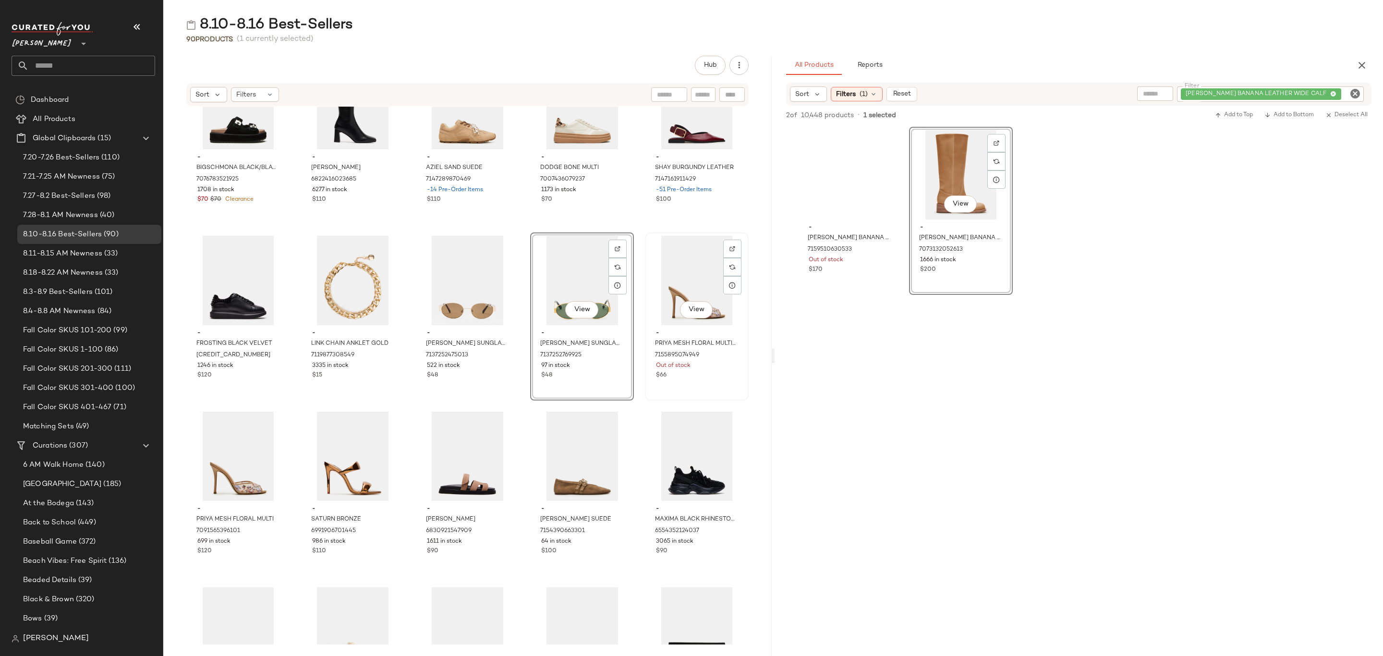
click at [671, 363] on span "Out of stock" at bounding box center [673, 366] width 35 height 9
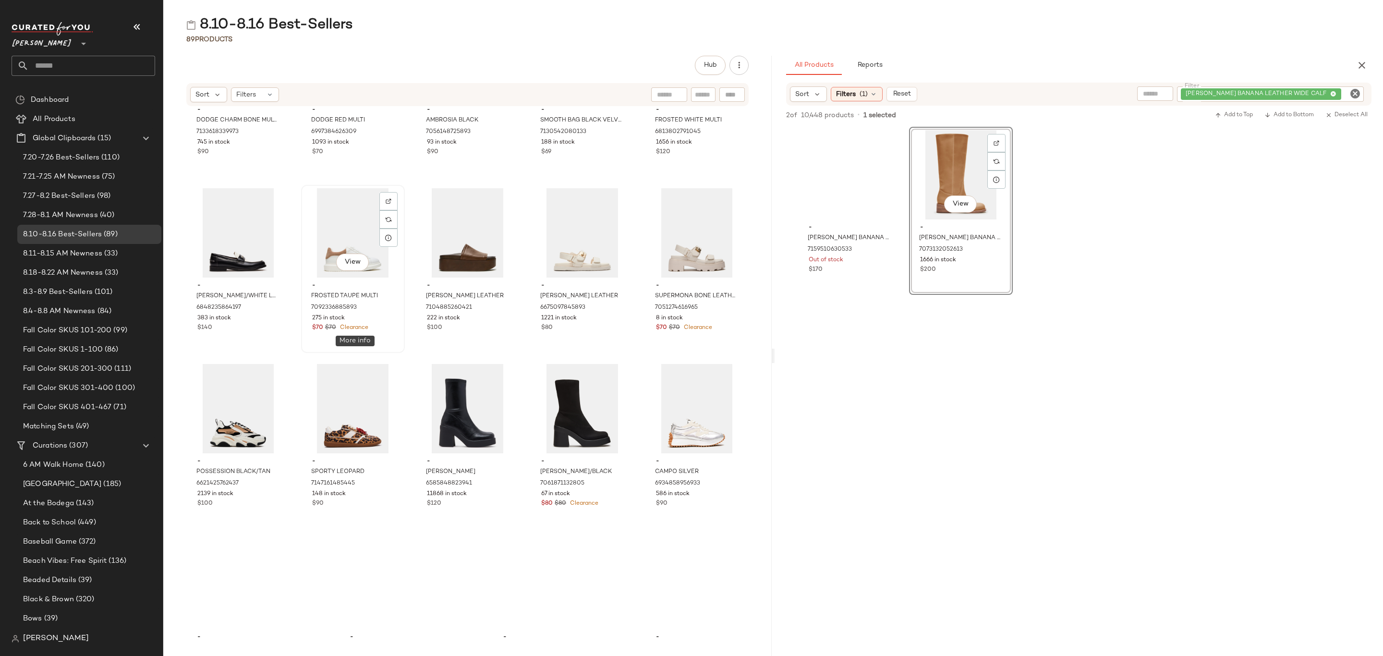
scroll to position [2569, 0]
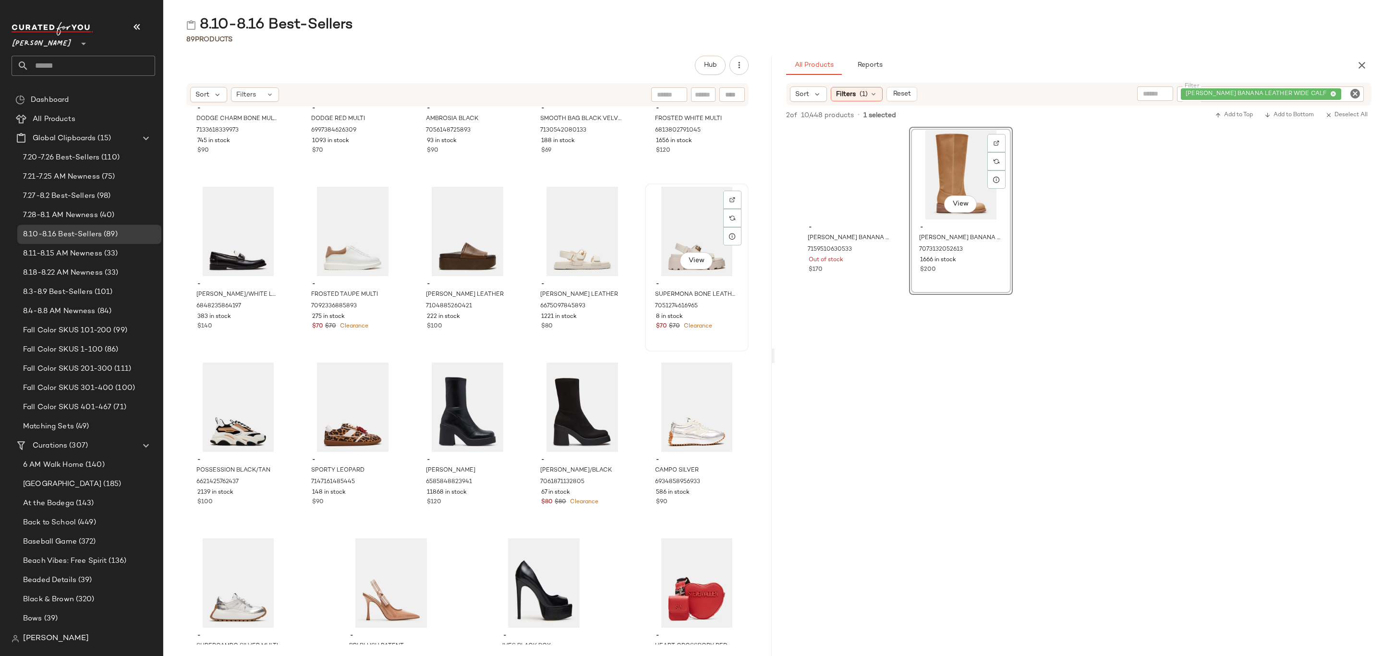
click at [653, 241] on div "View" at bounding box center [696, 231] width 97 height 89
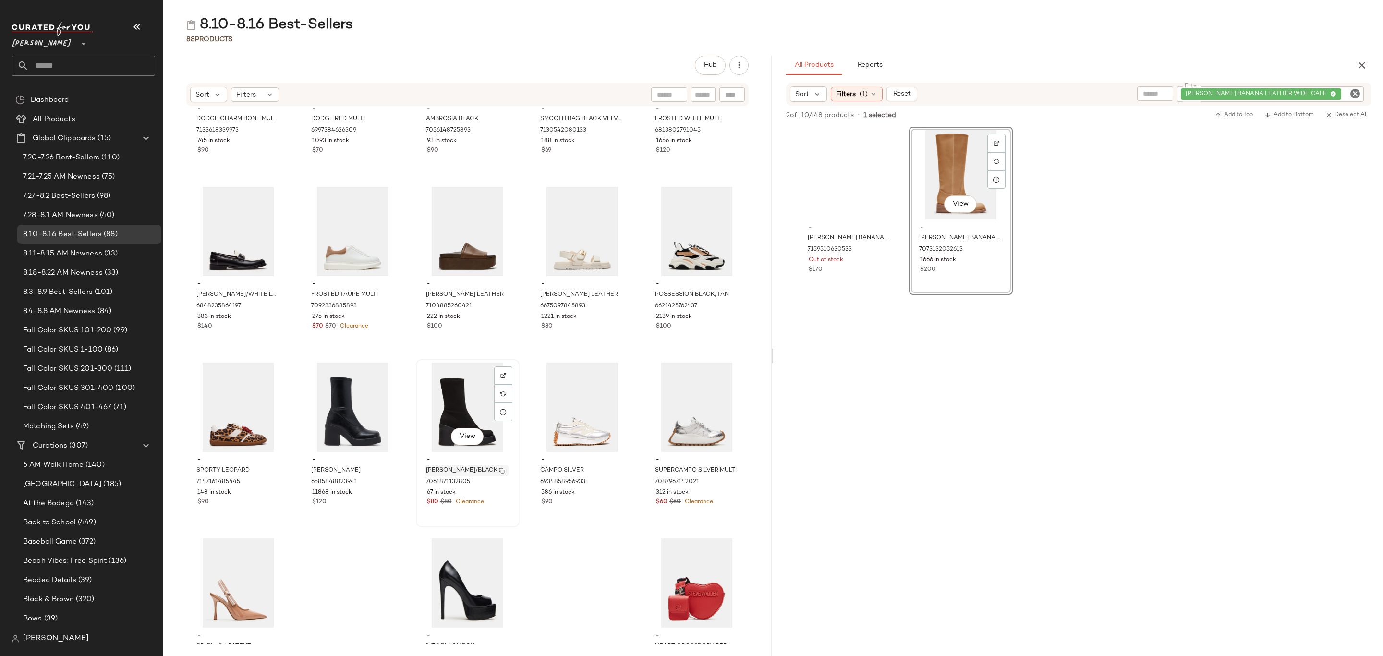
click at [489, 473] on div "KLAYTON BLACK/BLACK" at bounding box center [467, 470] width 84 height 11
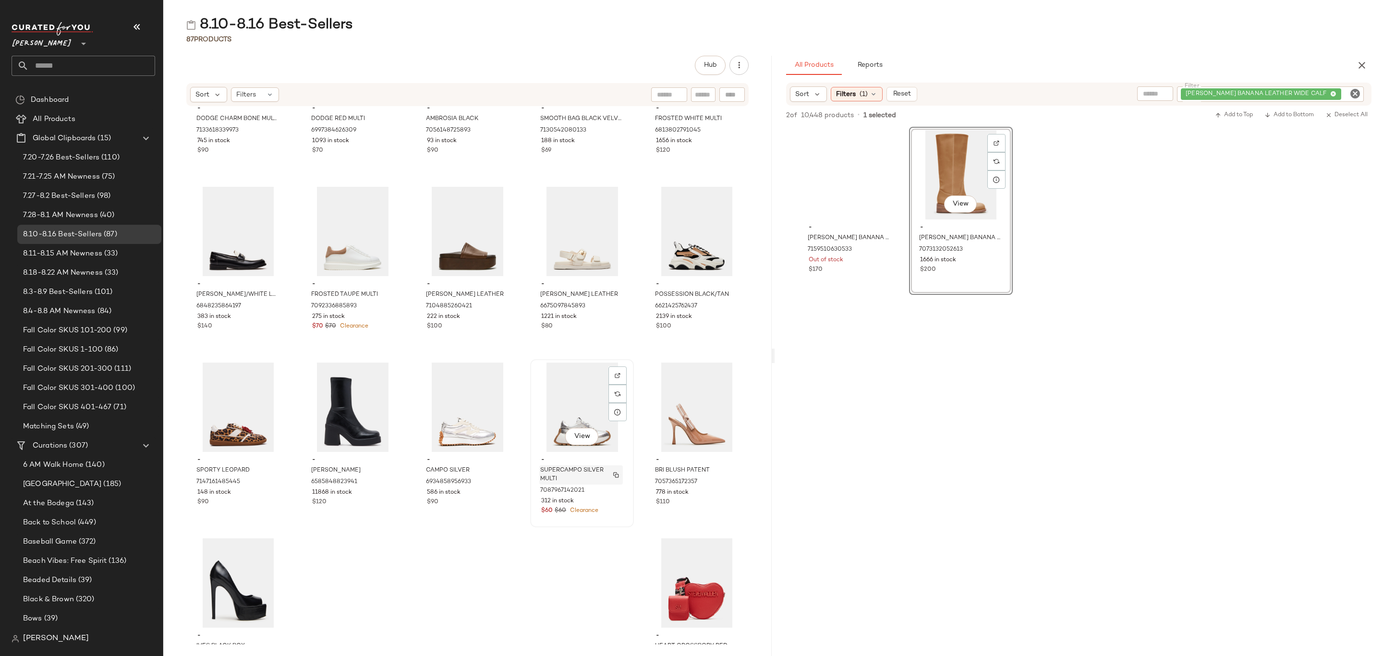
click at [549, 470] on span "SUPERCAMPO SILVER MULTI" at bounding box center [571, 474] width 63 height 17
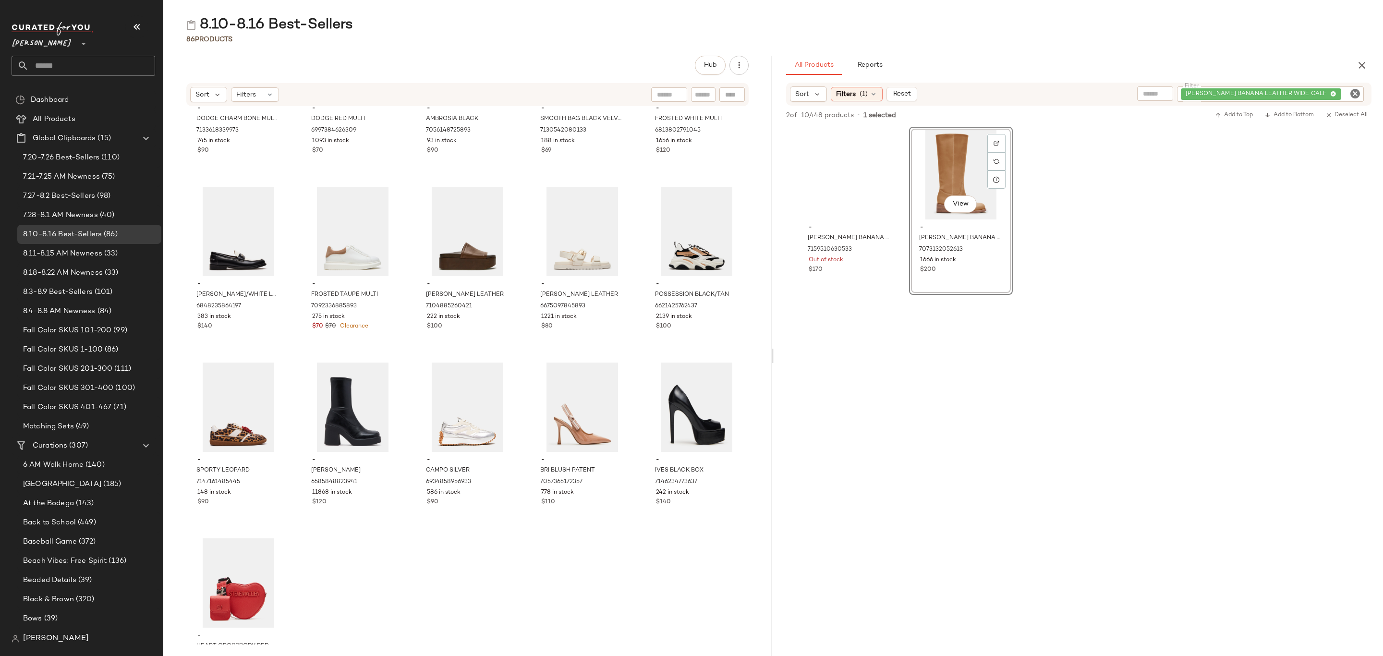
click at [1360, 66] on icon "button" at bounding box center [1362, 66] width 12 height 12
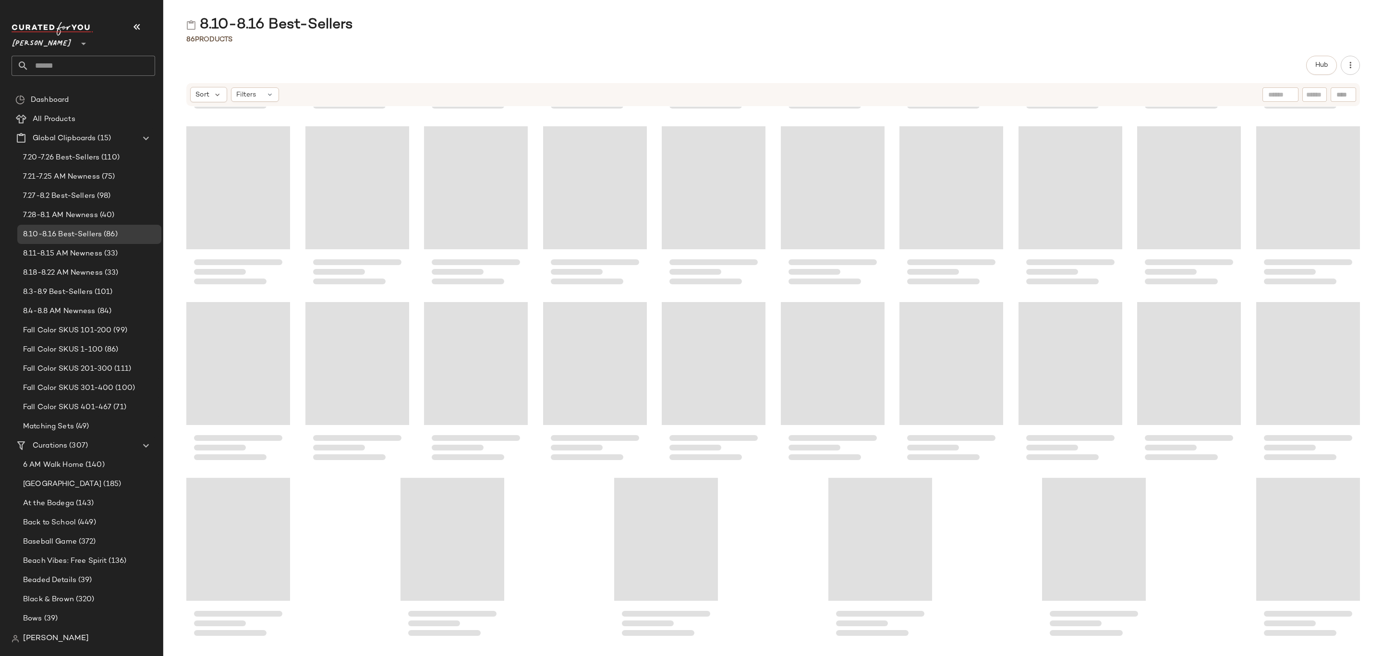
scroll to position [1046, 0]
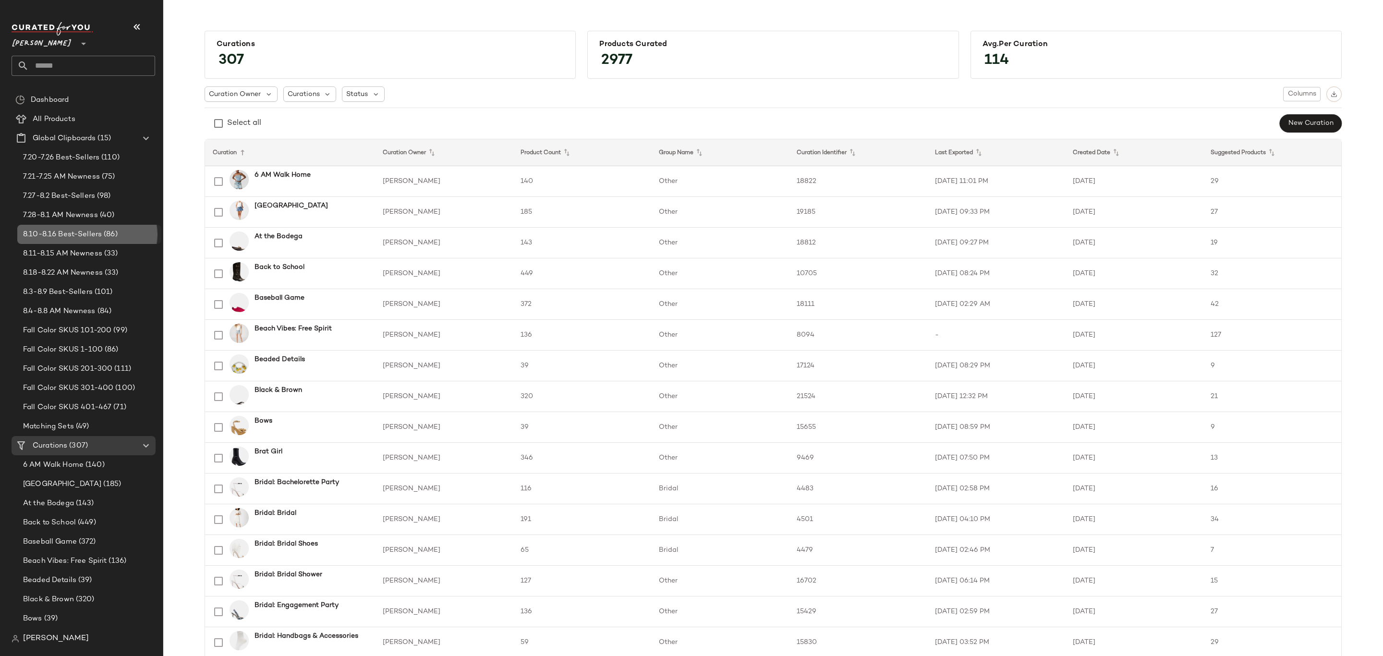
click at [45, 236] on span "8.10-8.16 Best-Sellers" at bounding box center [62, 234] width 79 height 11
